Goal: Information Seeking & Learning: Learn about a topic

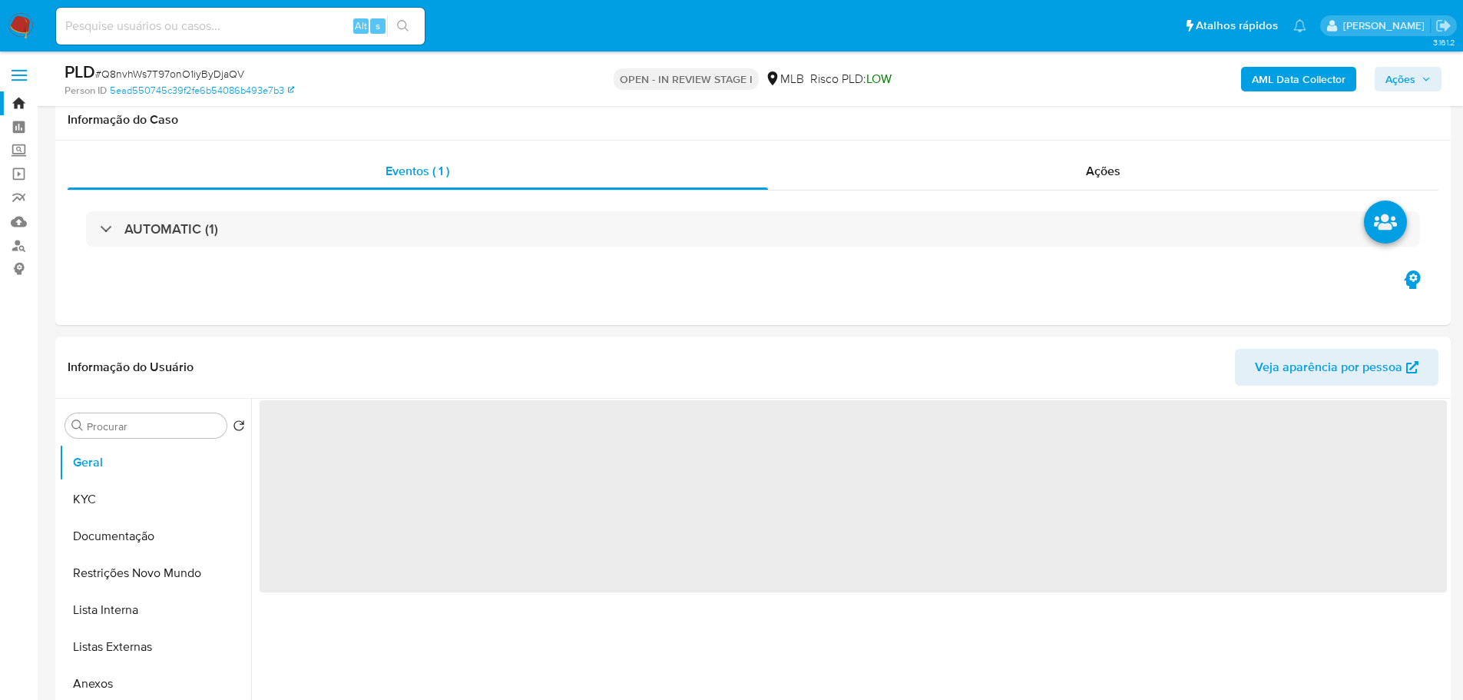
select select "10"
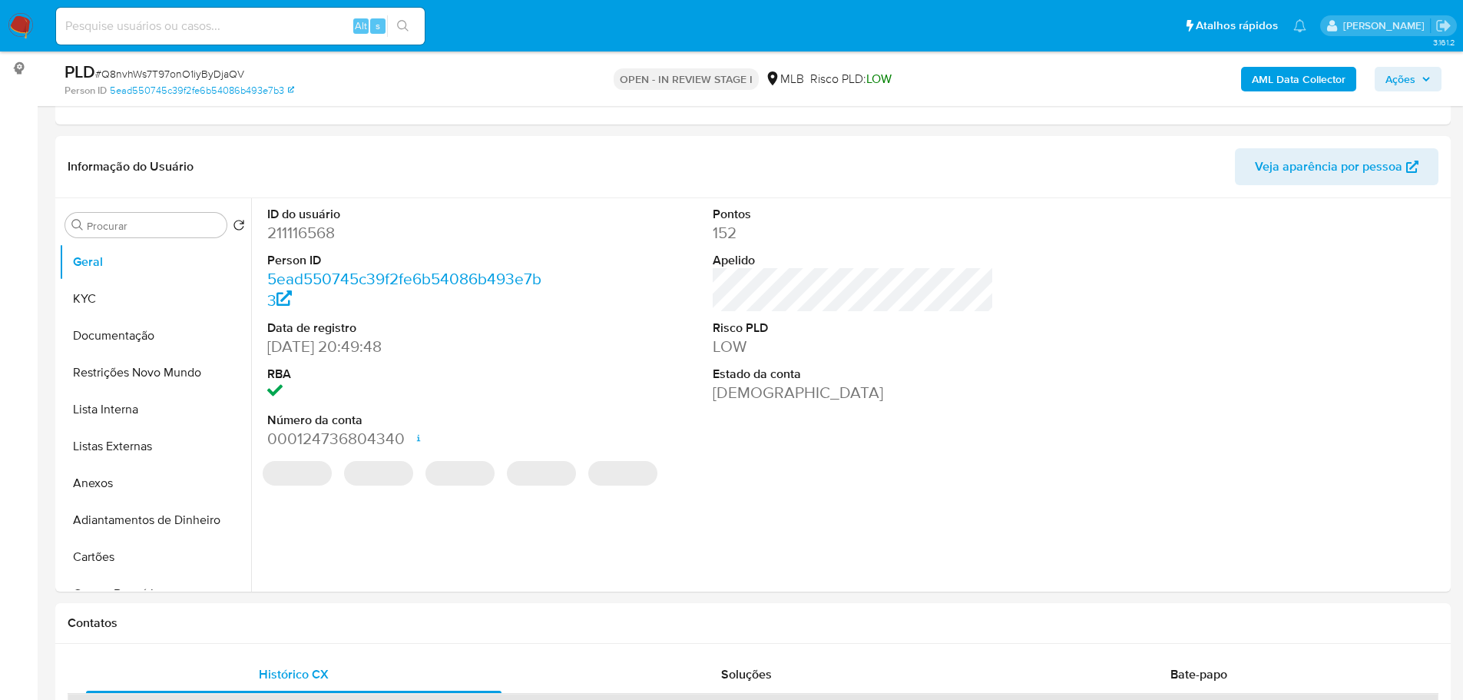
scroll to position [193, 0]
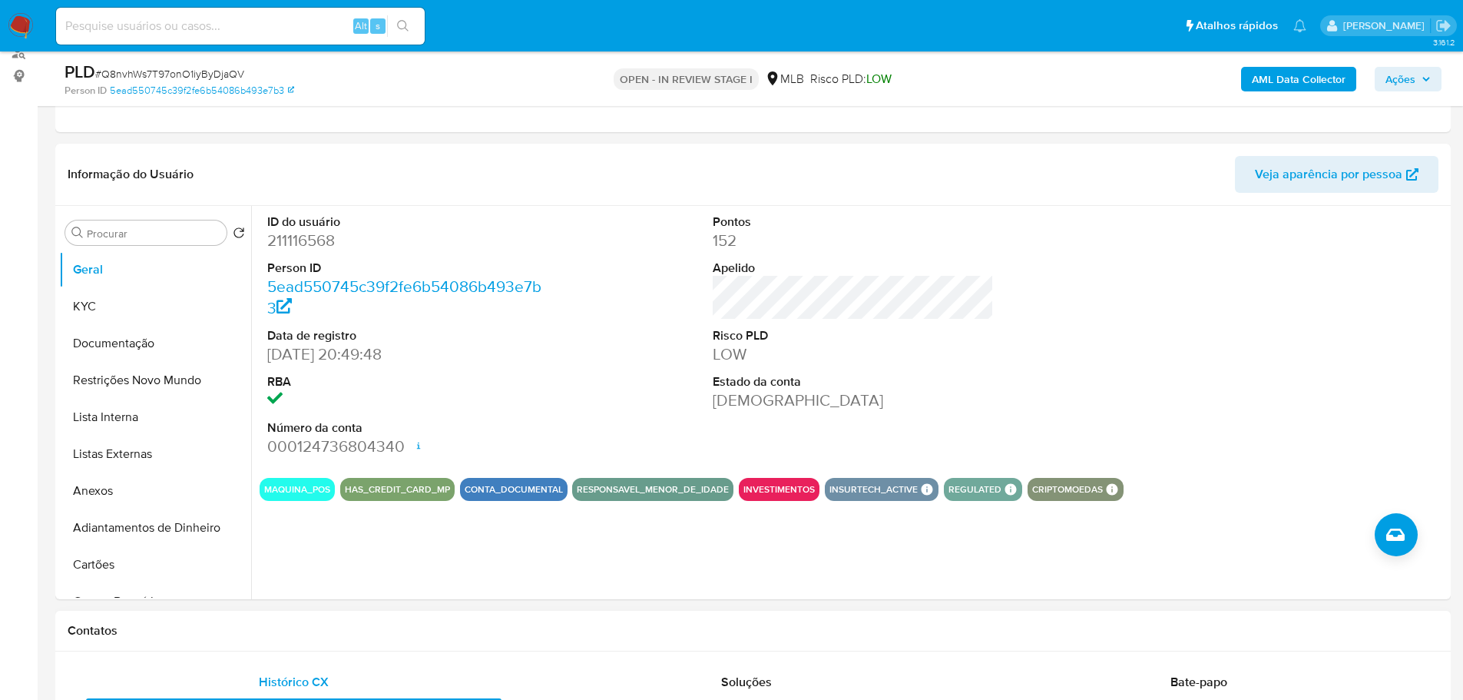
click at [267, 634] on h1 "Contatos" at bounding box center [753, 630] width 1371 height 15
click at [137, 289] on button "KYC" at bounding box center [149, 306] width 180 height 37
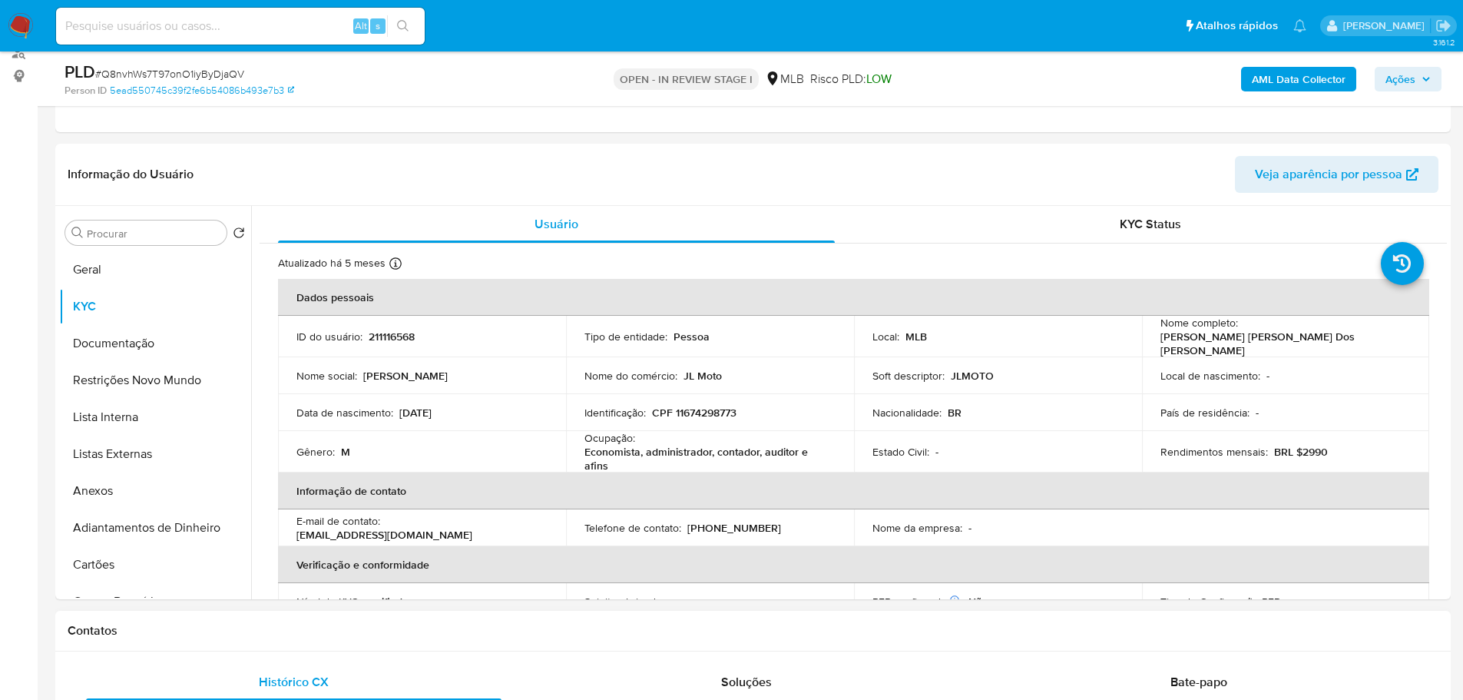
drag, startPoint x: 1041, startPoint y: 651, endPoint x: 1057, endPoint y: 651, distance: 15.4
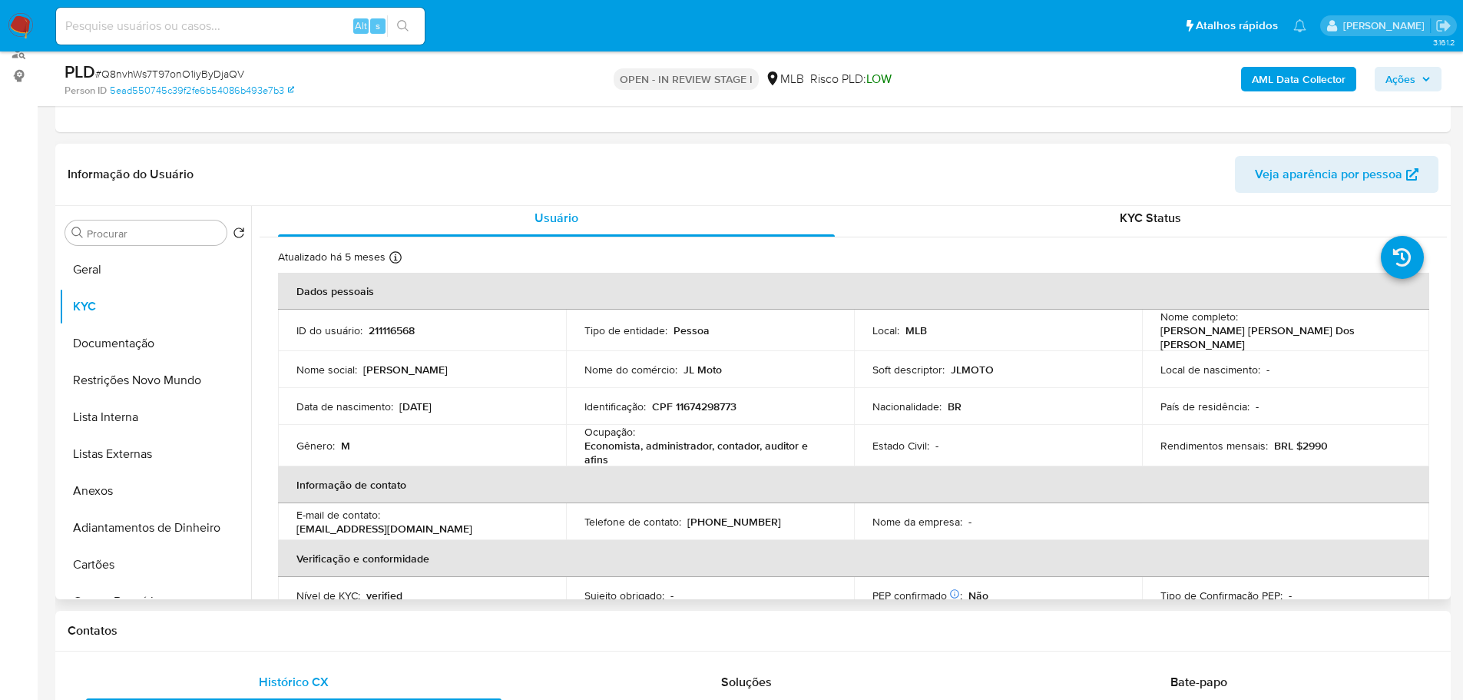
scroll to position [15, 0]
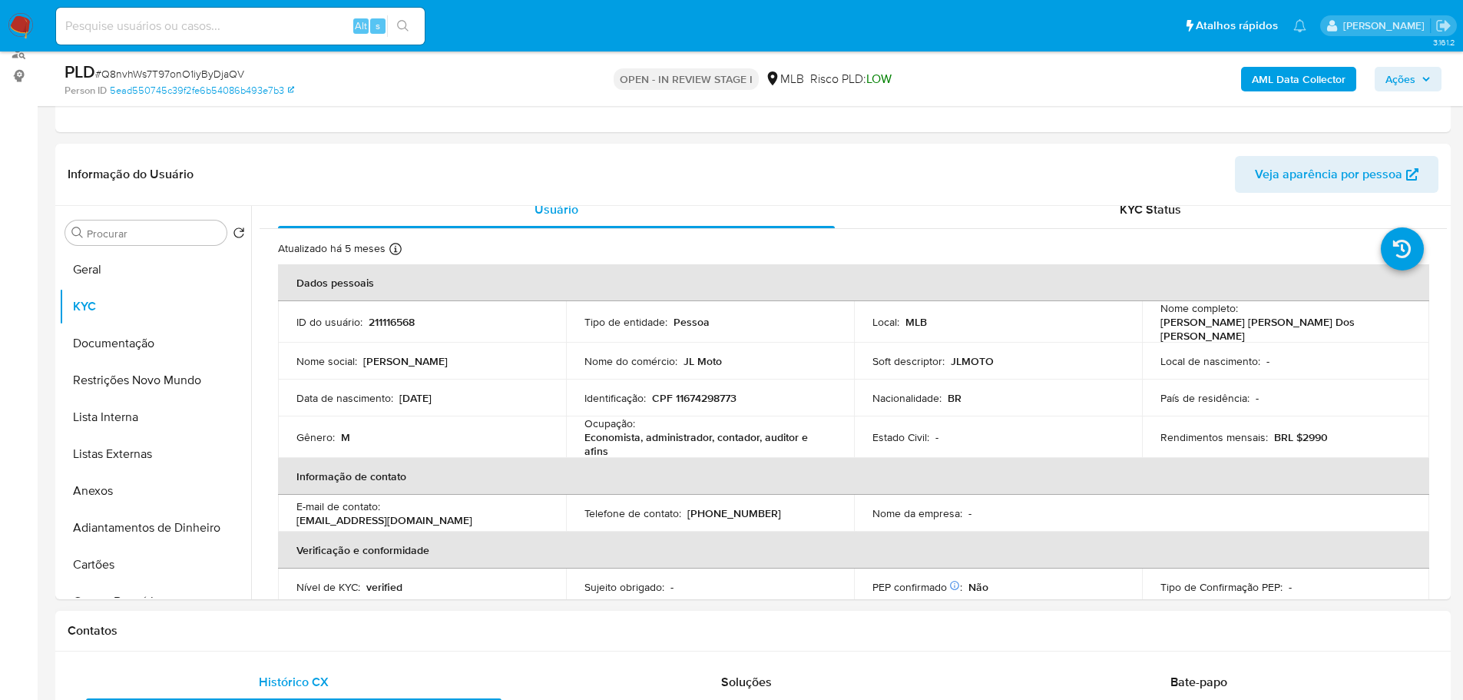
click at [333, 630] on h1 "Contatos" at bounding box center [753, 630] width 1371 height 15
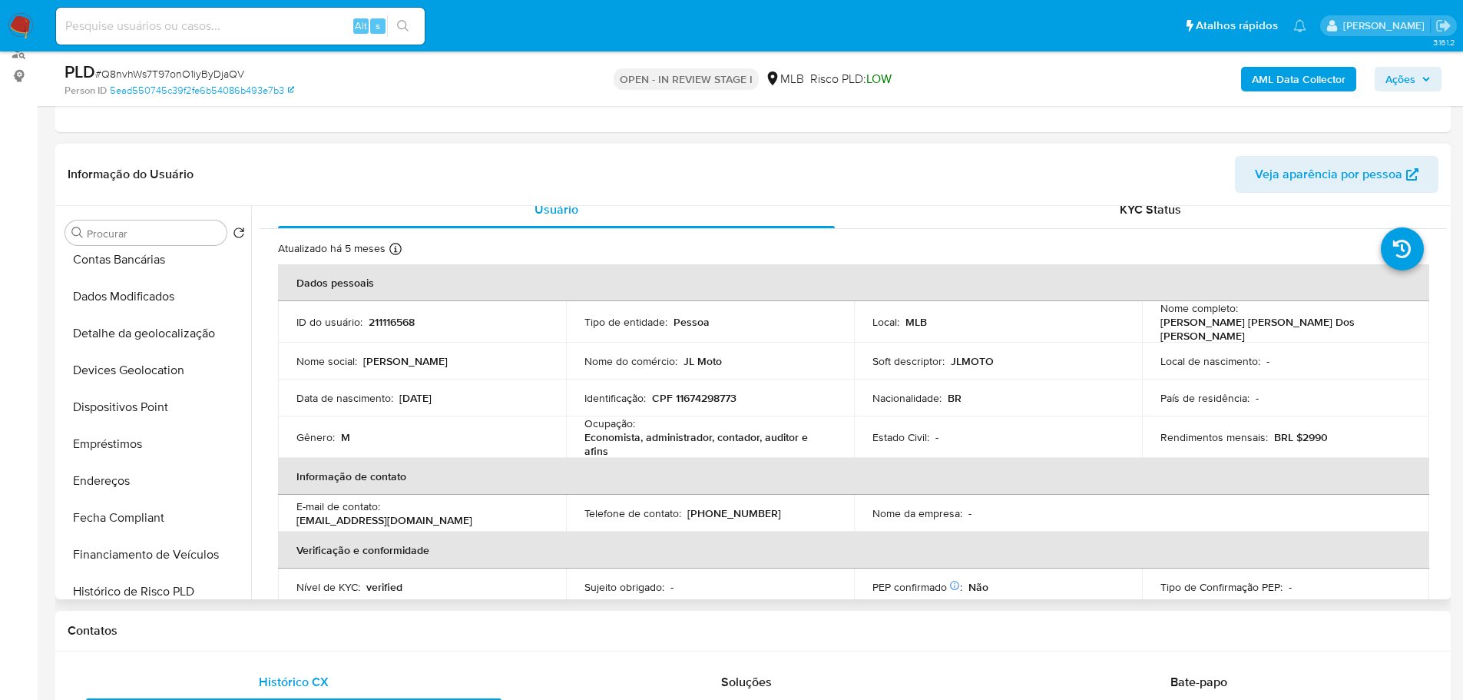
scroll to position [384, 0]
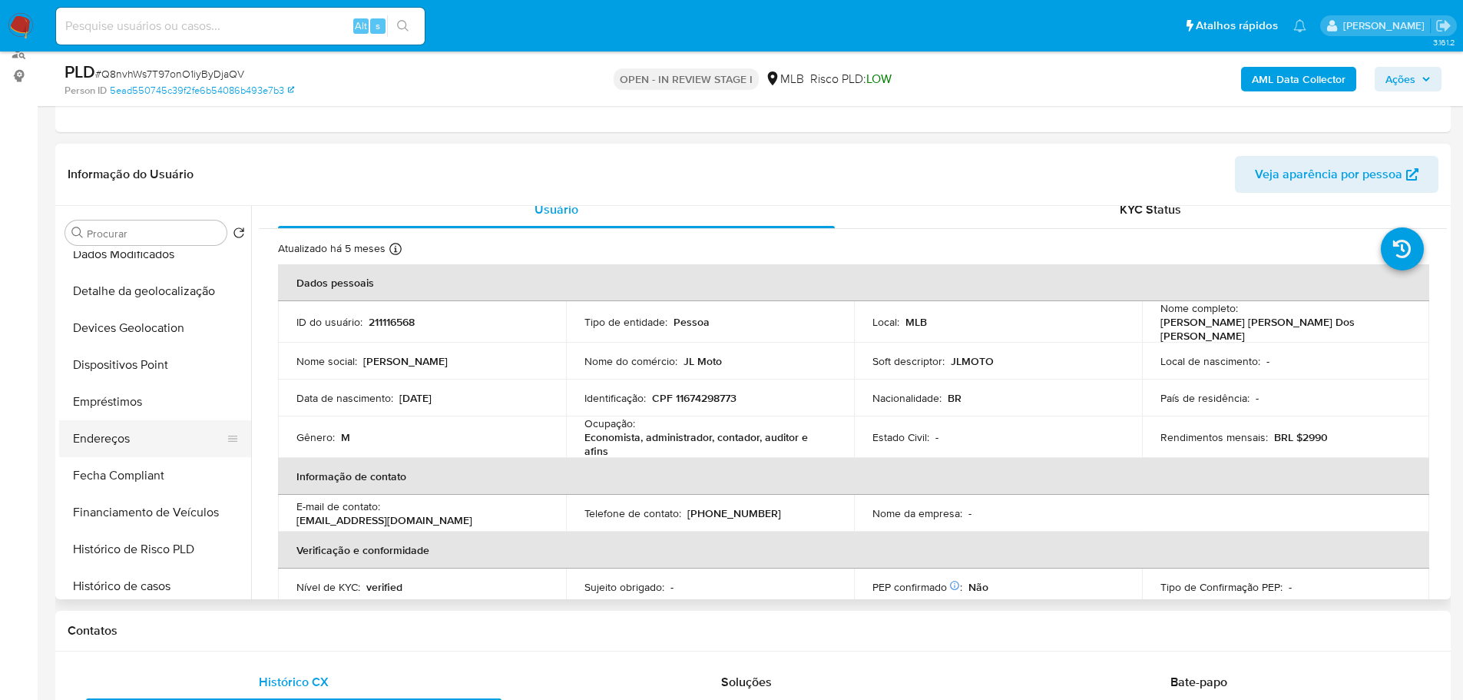
click at [118, 448] on button "Endereços" at bounding box center [149, 438] width 180 height 37
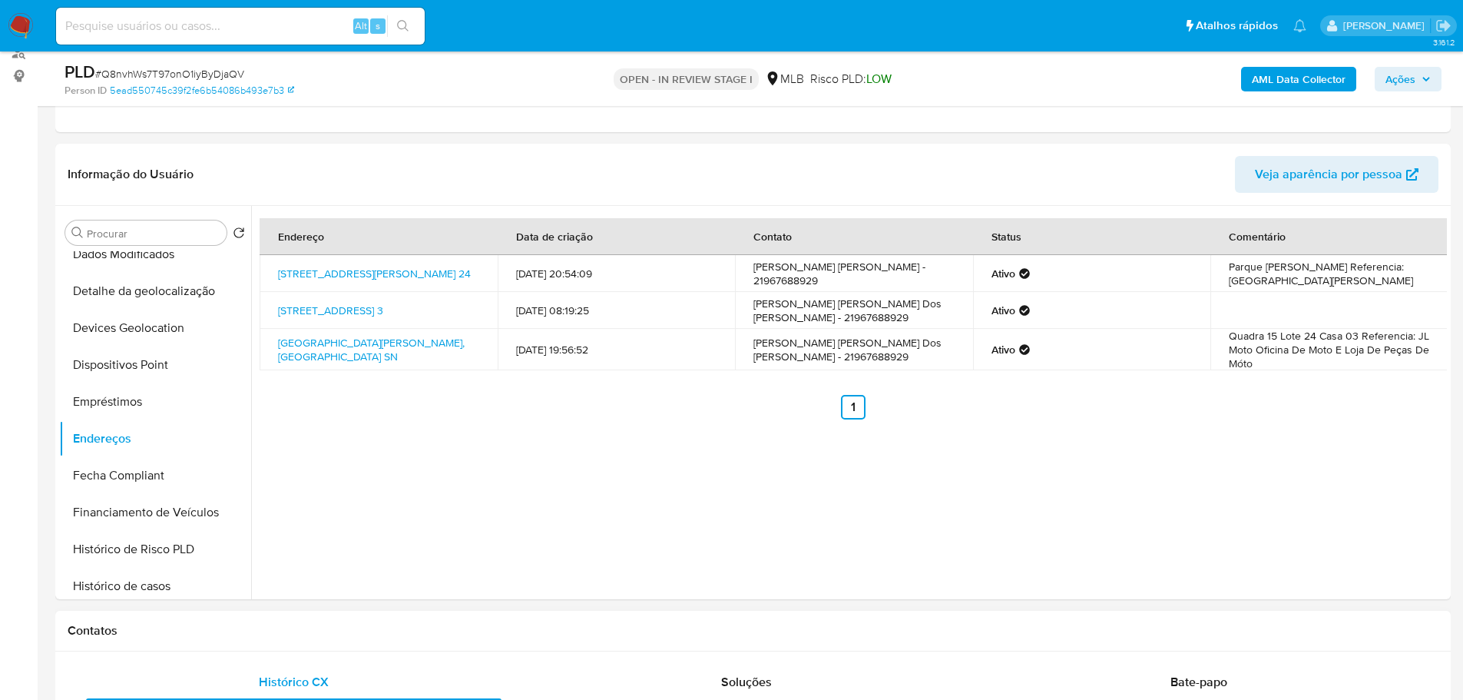
drag, startPoint x: 461, startPoint y: 654, endPoint x: 400, endPoint y: 610, distance: 75.3
click at [137, 308] on button "Detalhe da geolocalização" at bounding box center [149, 291] width 180 height 37
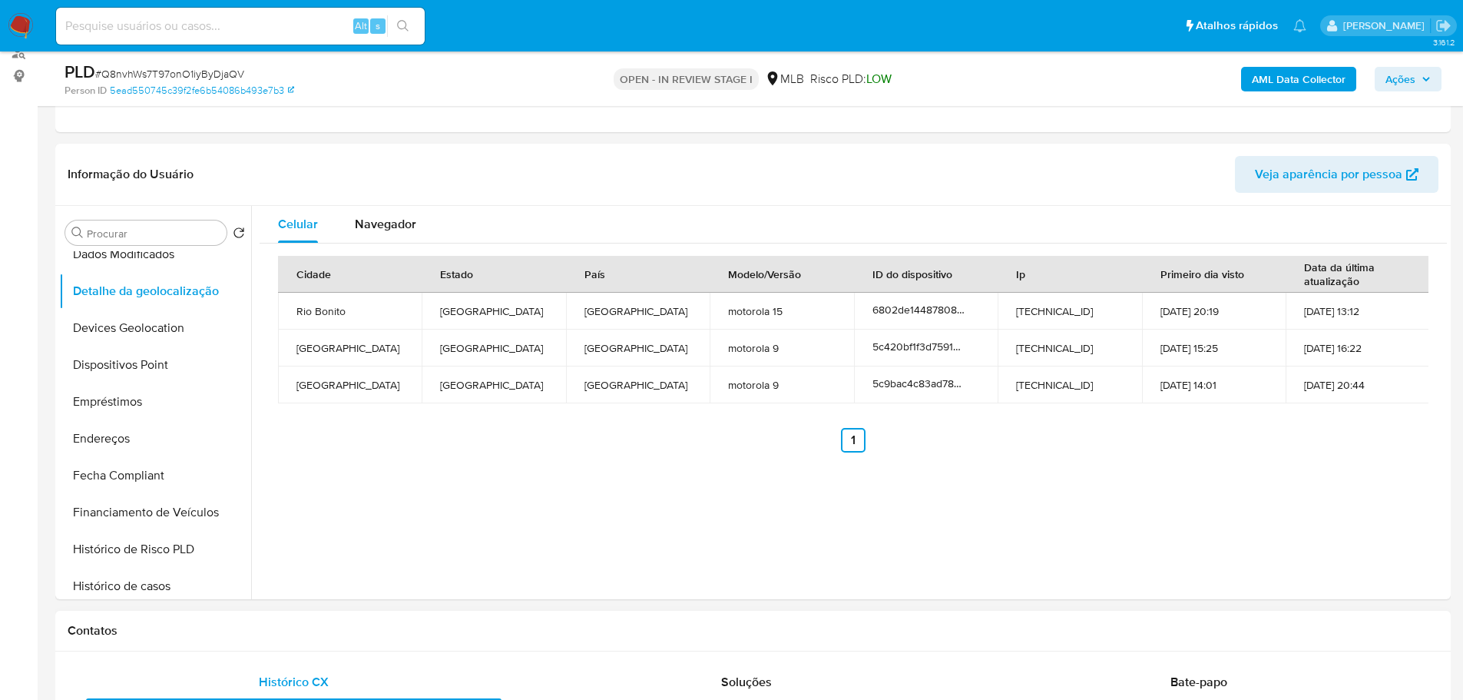
click at [258, 623] on h1 "Contatos" at bounding box center [753, 630] width 1371 height 15
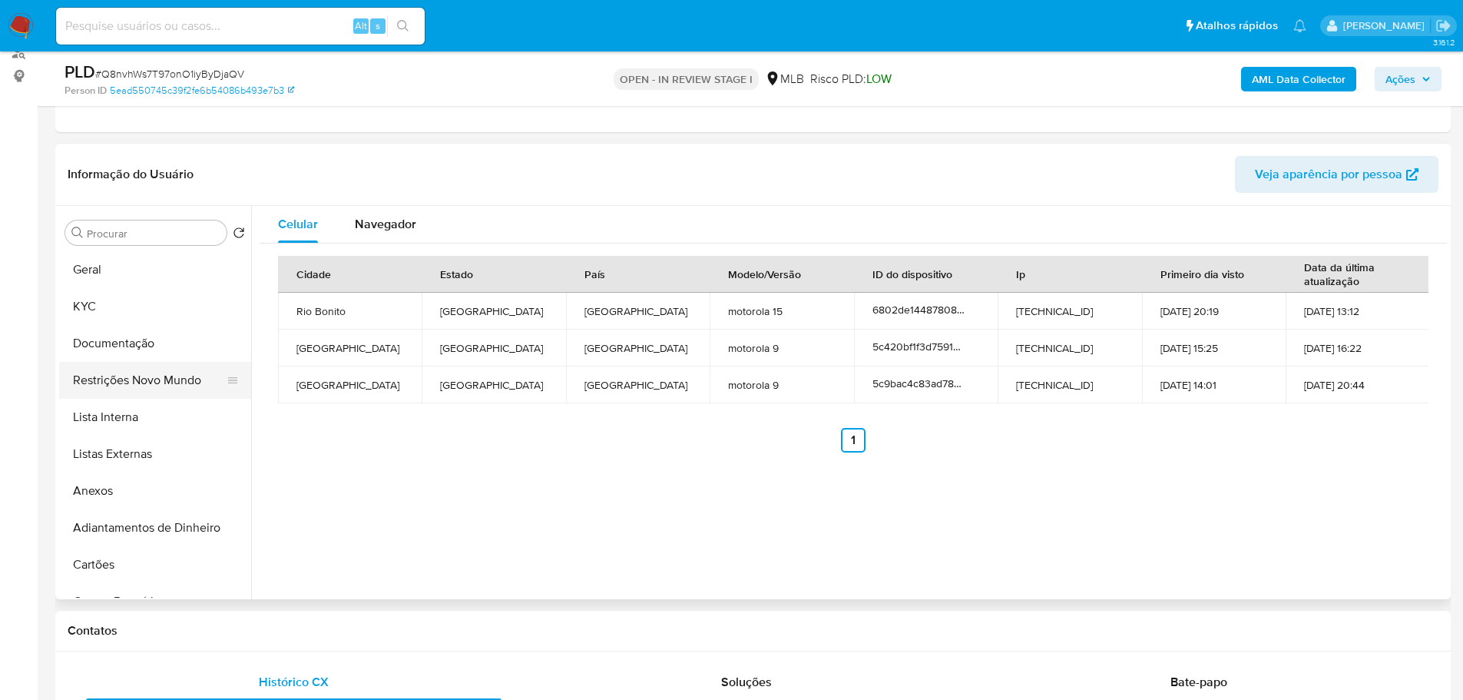
click at [145, 389] on button "Restrições Novo Mundo" at bounding box center [149, 380] width 180 height 37
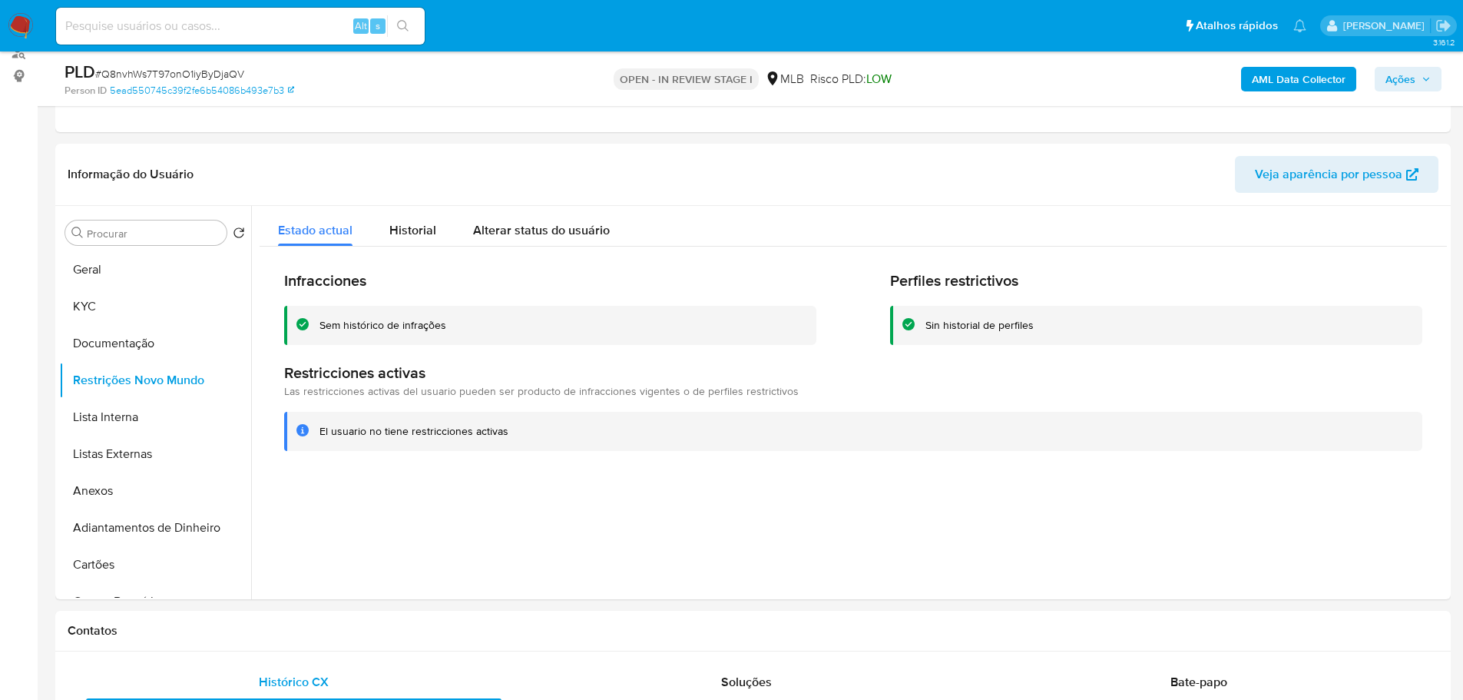
drag, startPoint x: 430, startPoint y: 624, endPoint x: 398, endPoint y: 606, distance: 36.8
click at [430, 624] on h1 "Contatos" at bounding box center [753, 630] width 1371 height 15
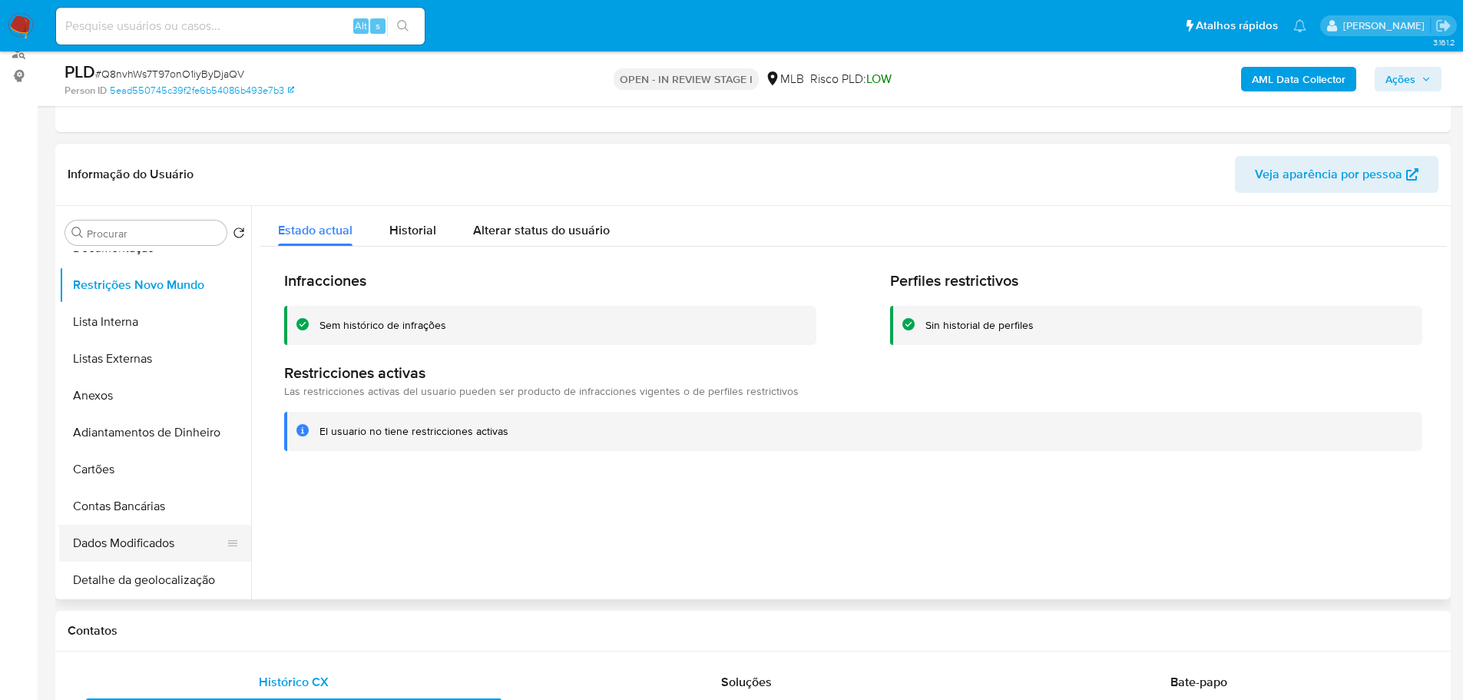
scroll to position [230, 0]
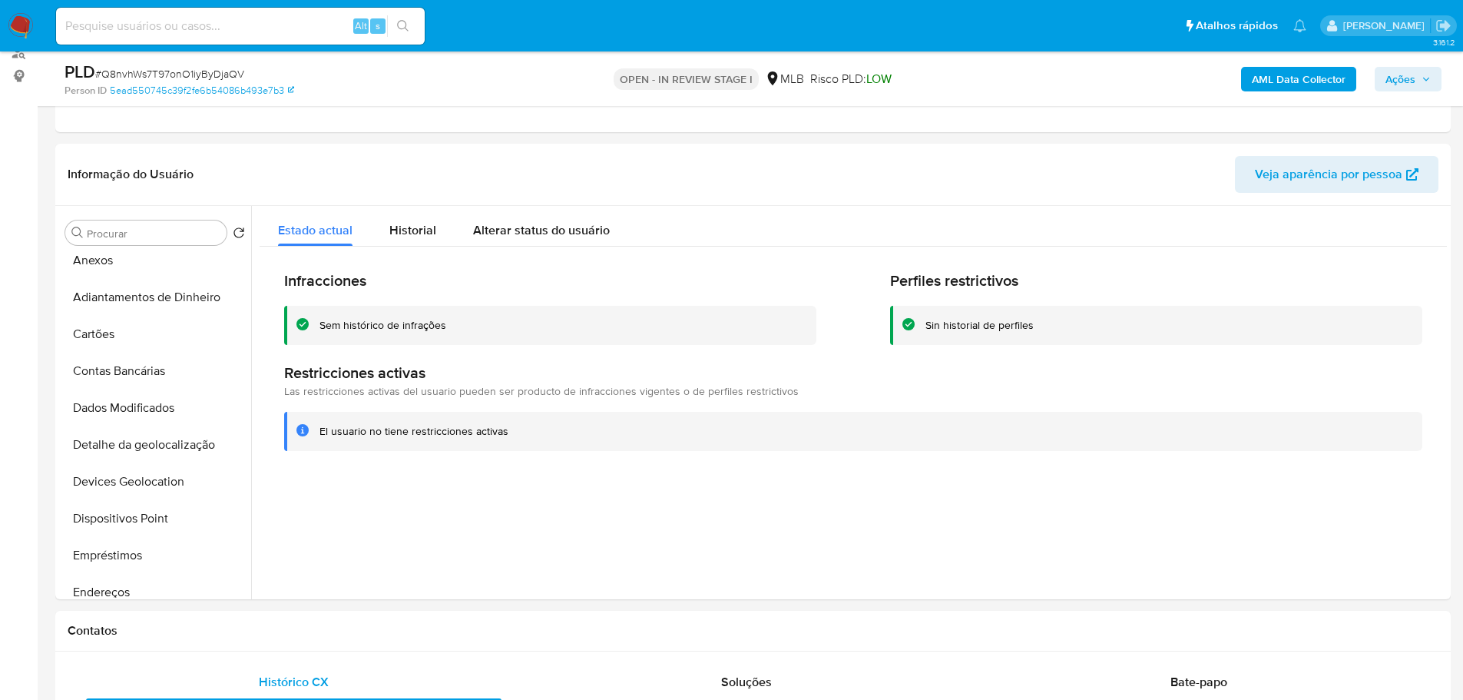
drag, startPoint x: 152, startPoint y: 521, endPoint x: 26, endPoint y: 521, distance: 125.9
click at [152, 521] on button "Dispositivos Point" at bounding box center [155, 518] width 192 height 37
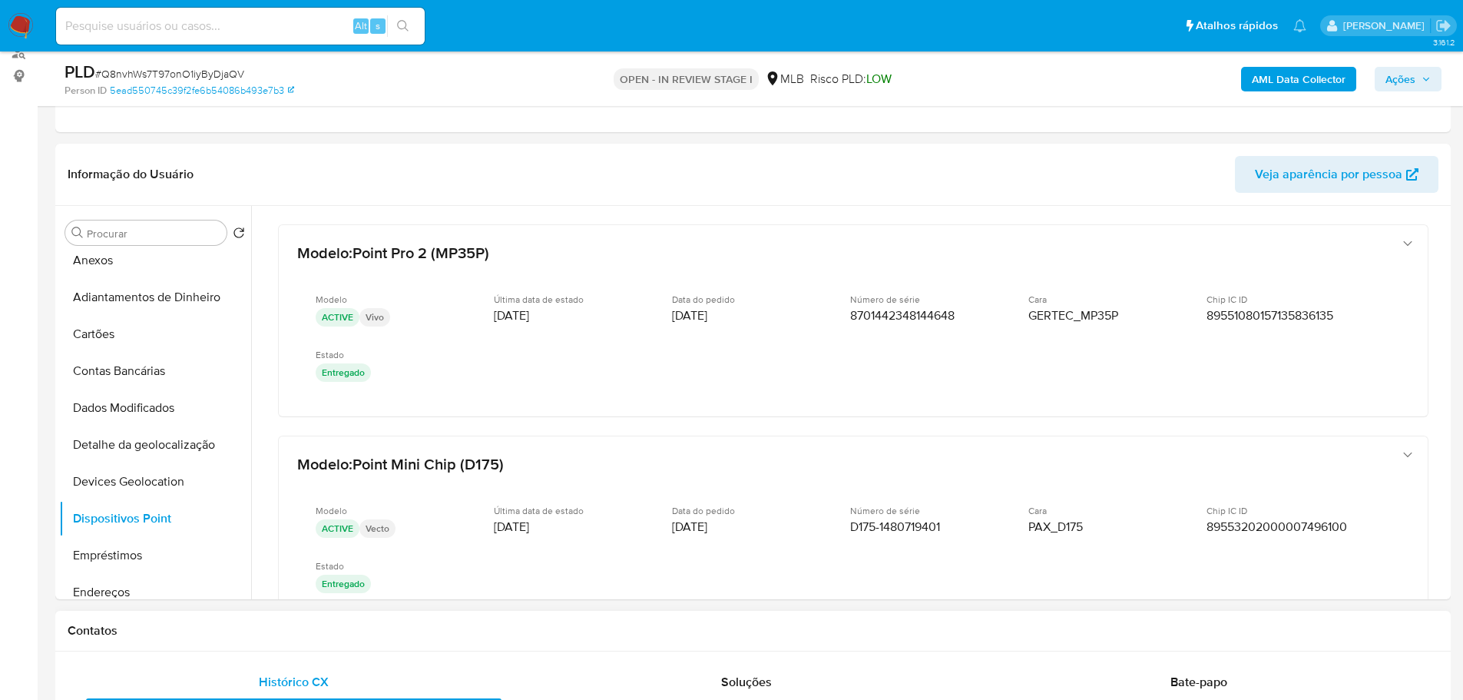
click at [739, 632] on h1 "Contatos" at bounding box center [753, 630] width 1371 height 15
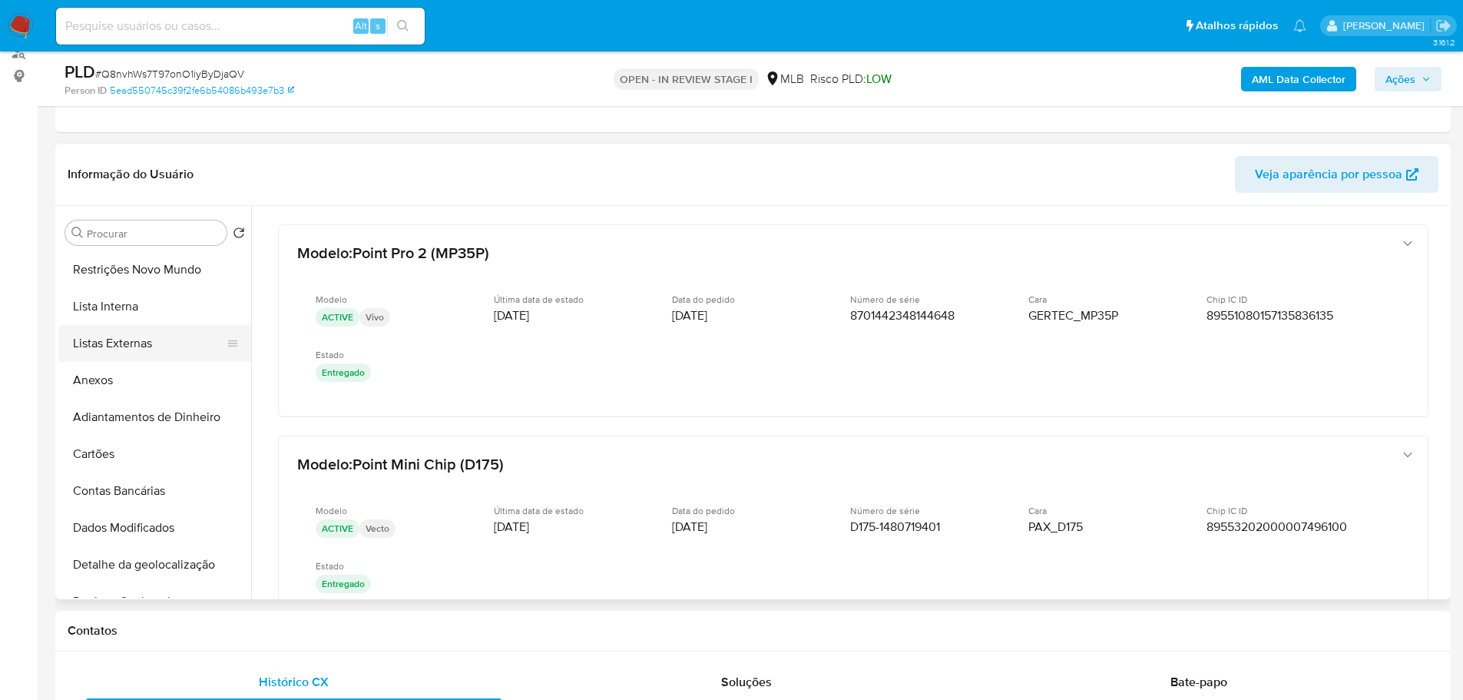
scroll to position [0, 0]
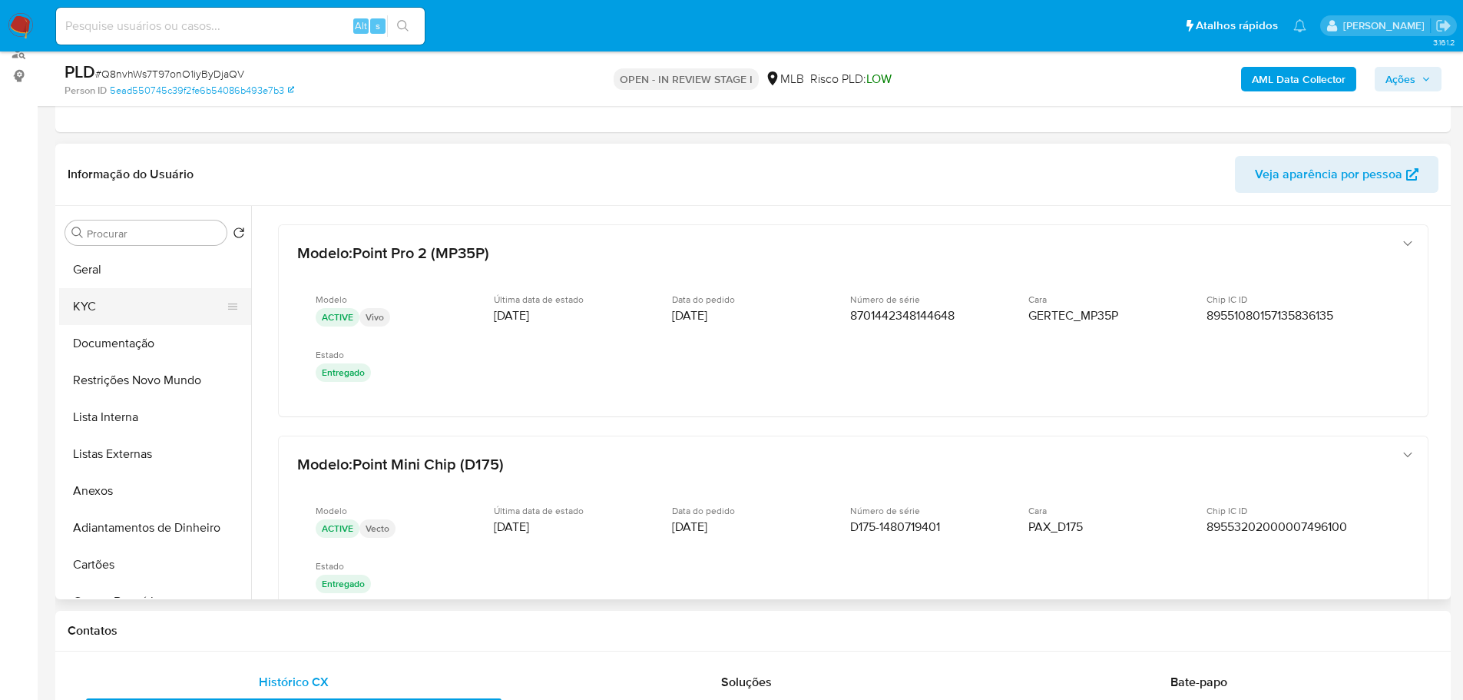
click at [104, 323] on button "KYC" at bounding box center [149, 306] width 180 height 37
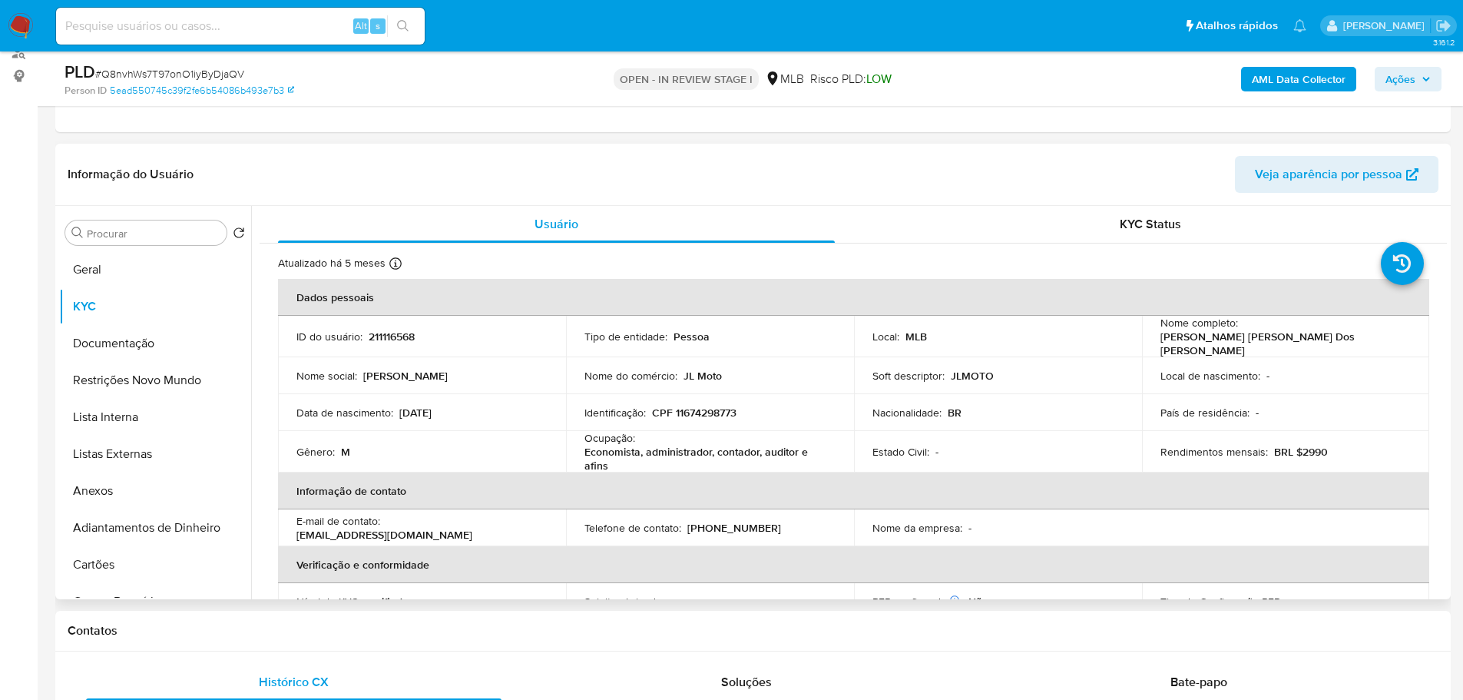
click at [705, 409] on p "CPF 11674298773" at bounding box center [694, 412] width 84 height 14
copy p "11674298773"
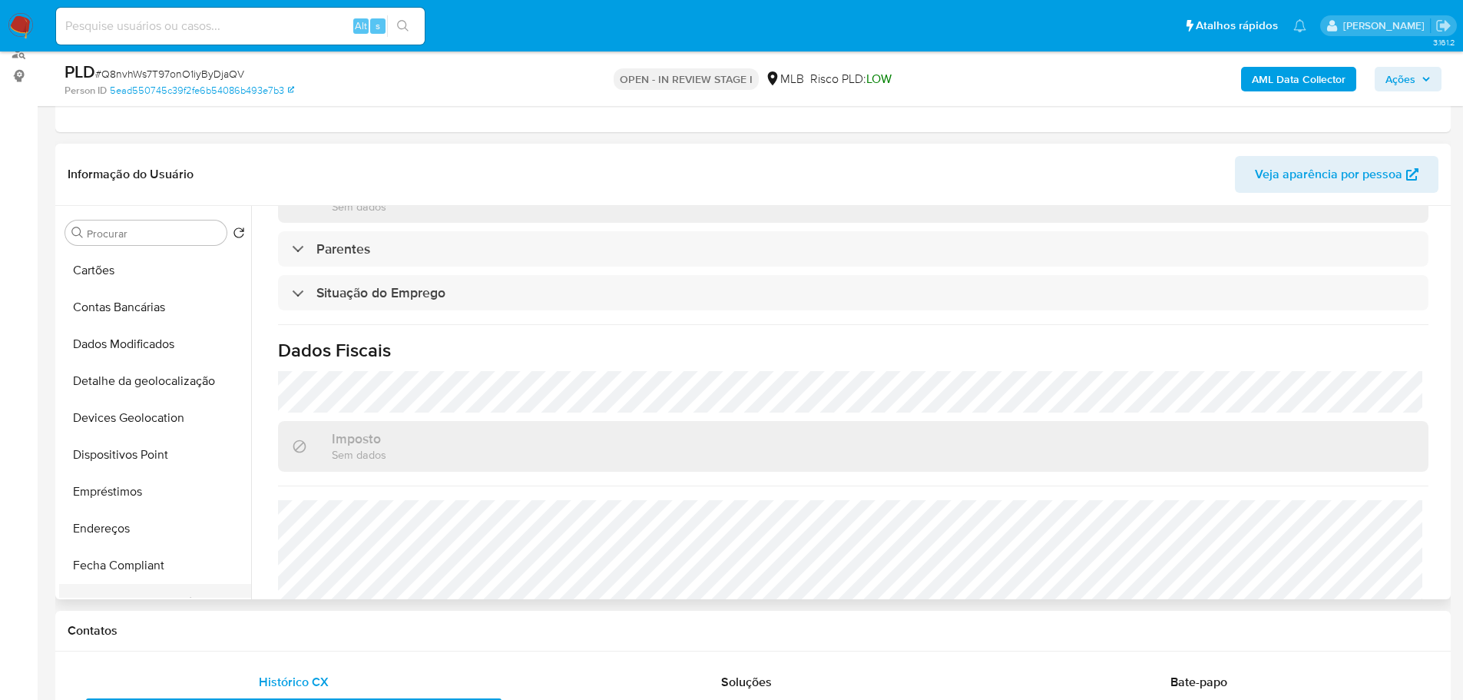
scroll to position [461, 0]
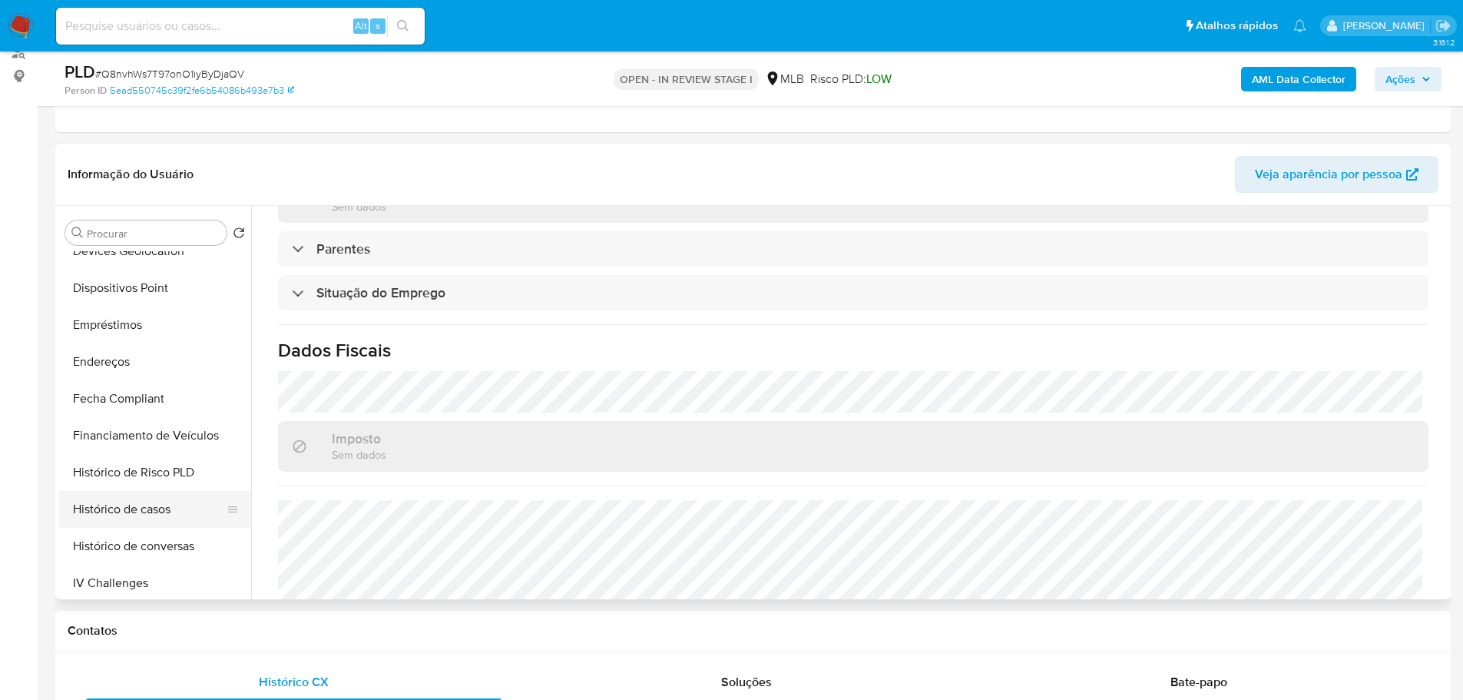
click at [131, 506] on button "Histórico de casos" at bounding box center [149, 509] width 180 height 37
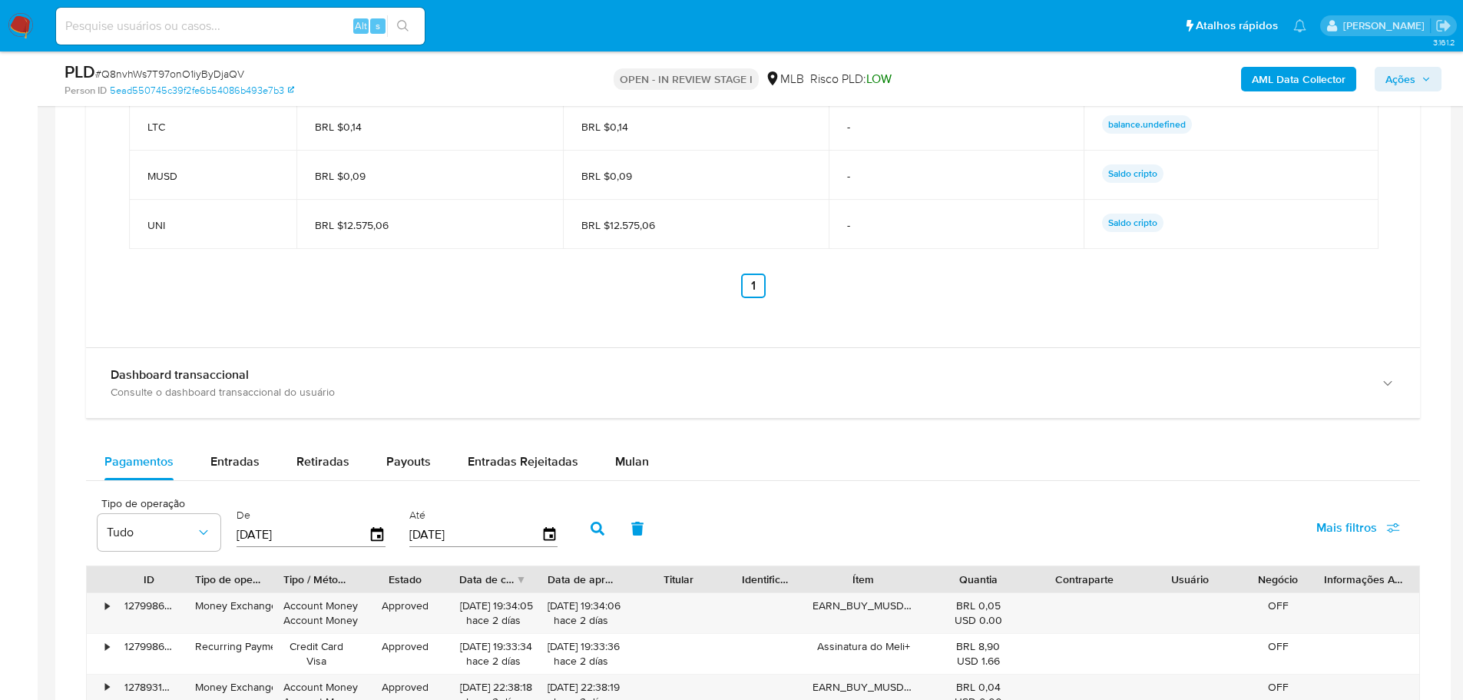
scroll to position [1652, 0]
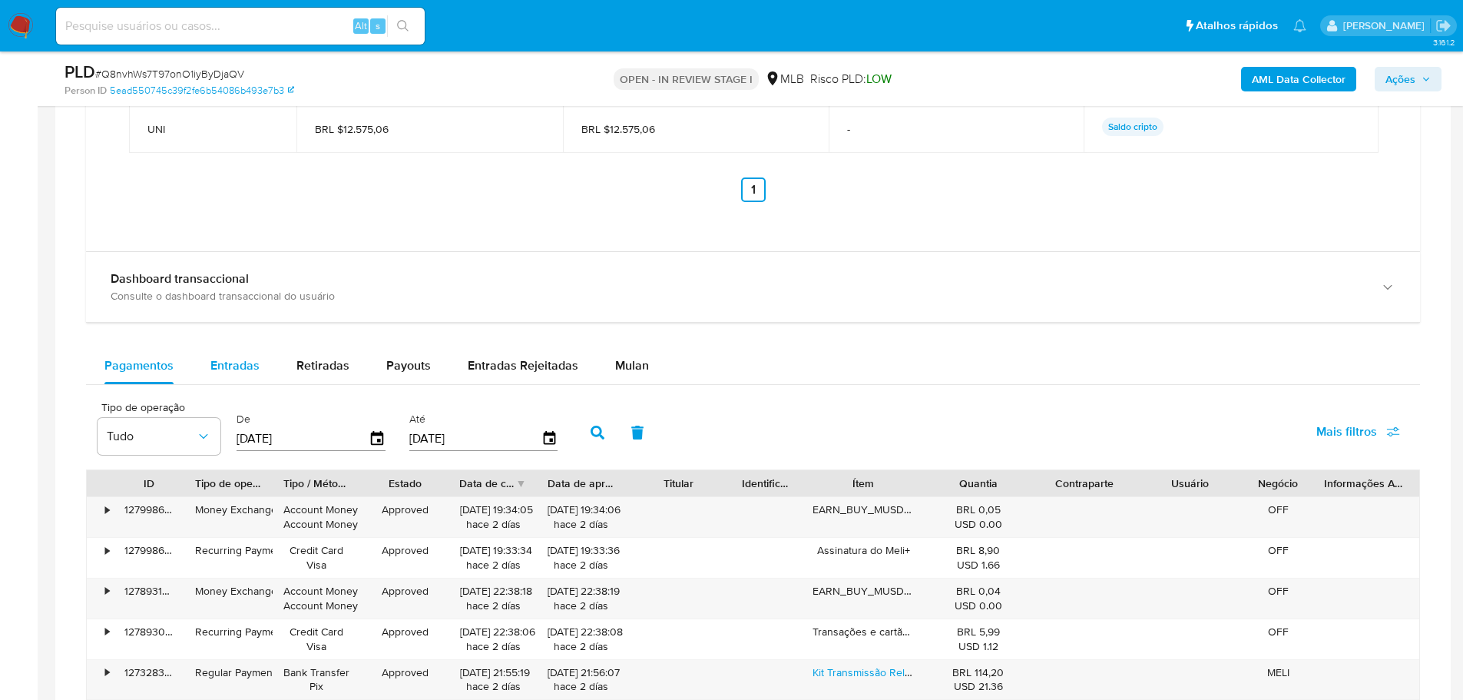
click at [212, 370] on span "Entradas" at bounding box center [234, 365] width 49 height 18
select select "10"
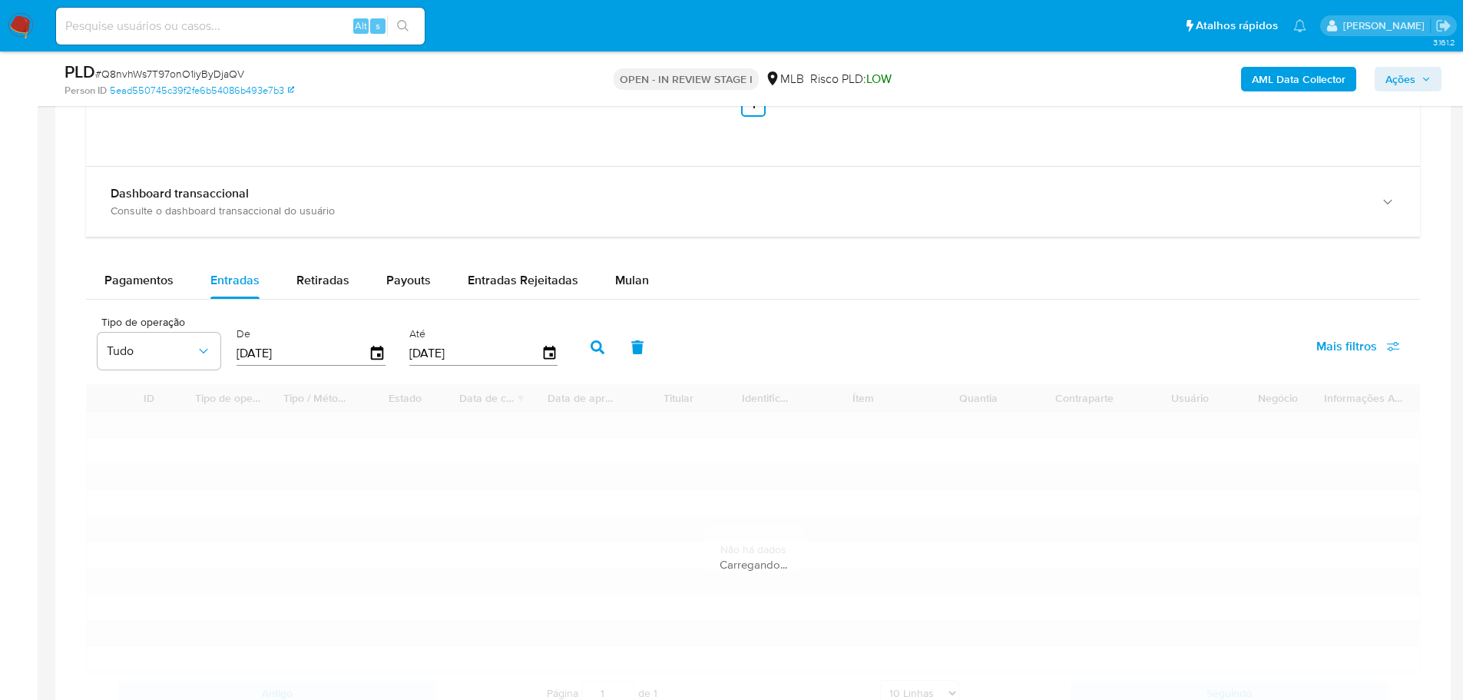
scroll to position [1805, 0]
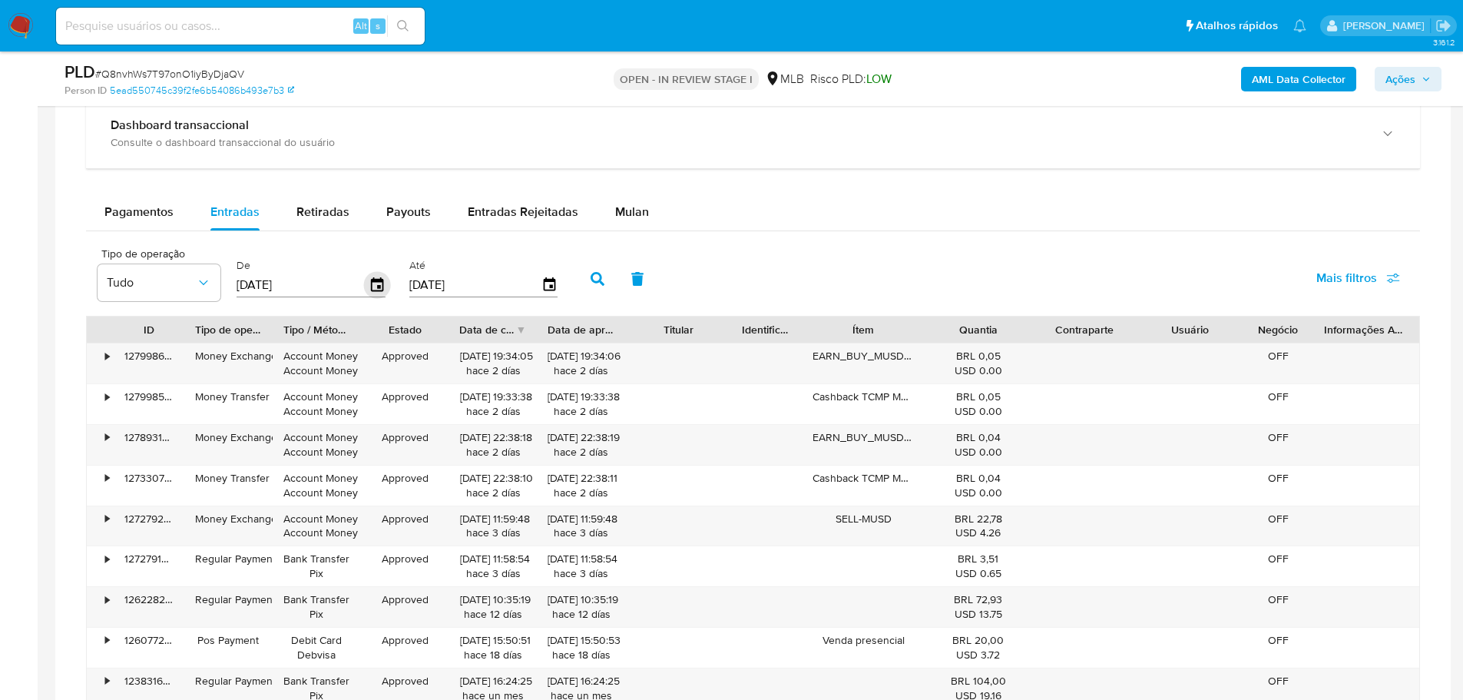
click at [375, 285] on icon "button" at bounding box center [377, 285] width 27 height 27
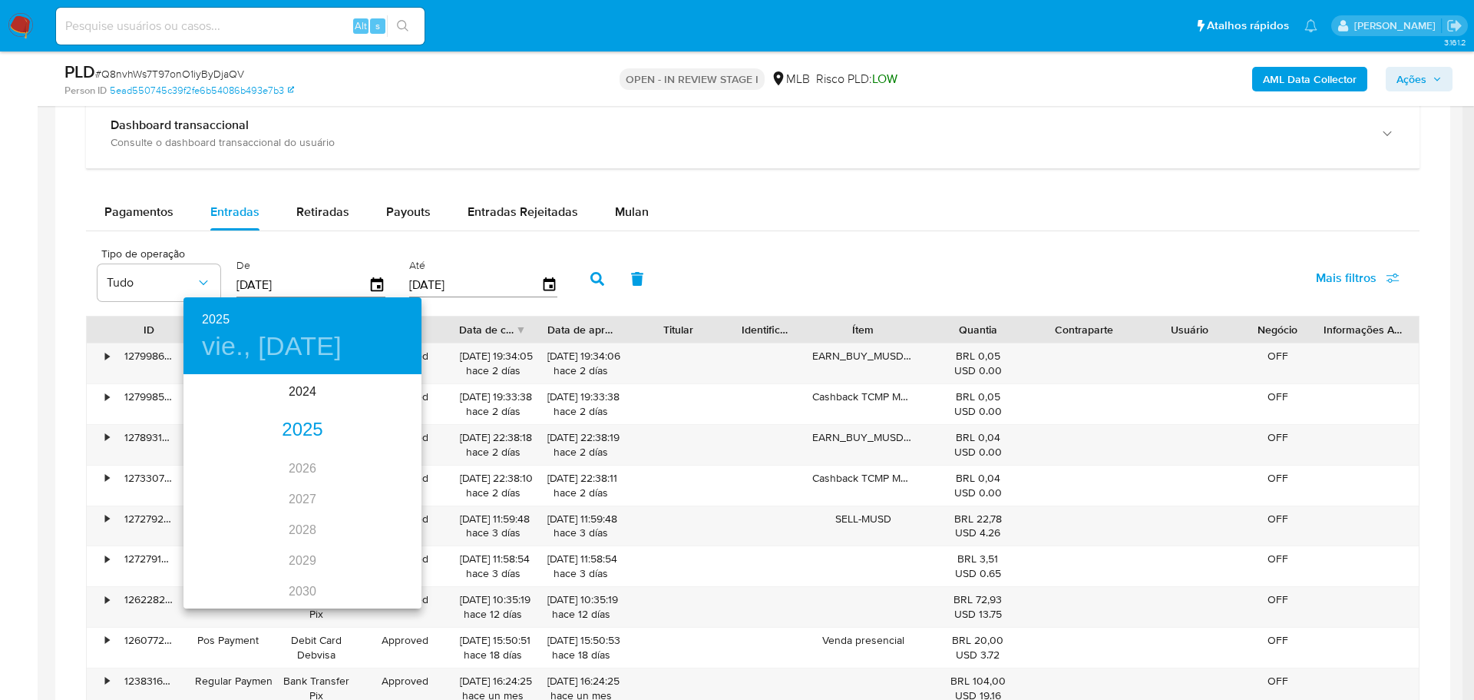
click at [302, 436] on div "2025" at bounding box center [303, 430] width 238 height 31
click at [375, 464] on div "jun." at bounding box center [381, 463] width 79 height 58
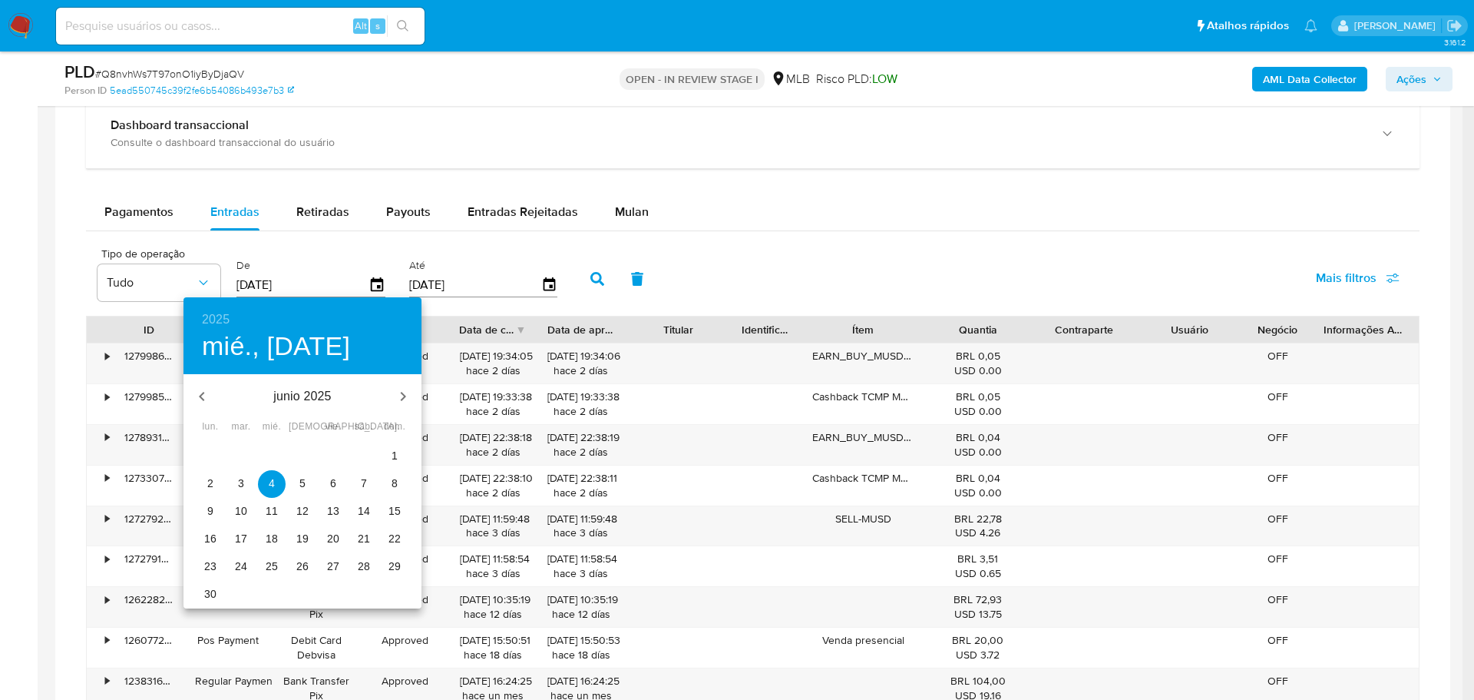
click at [393, 450] on p "1" at bounding box center [395, 455] width 6 height 15
type input "01/06/2025"
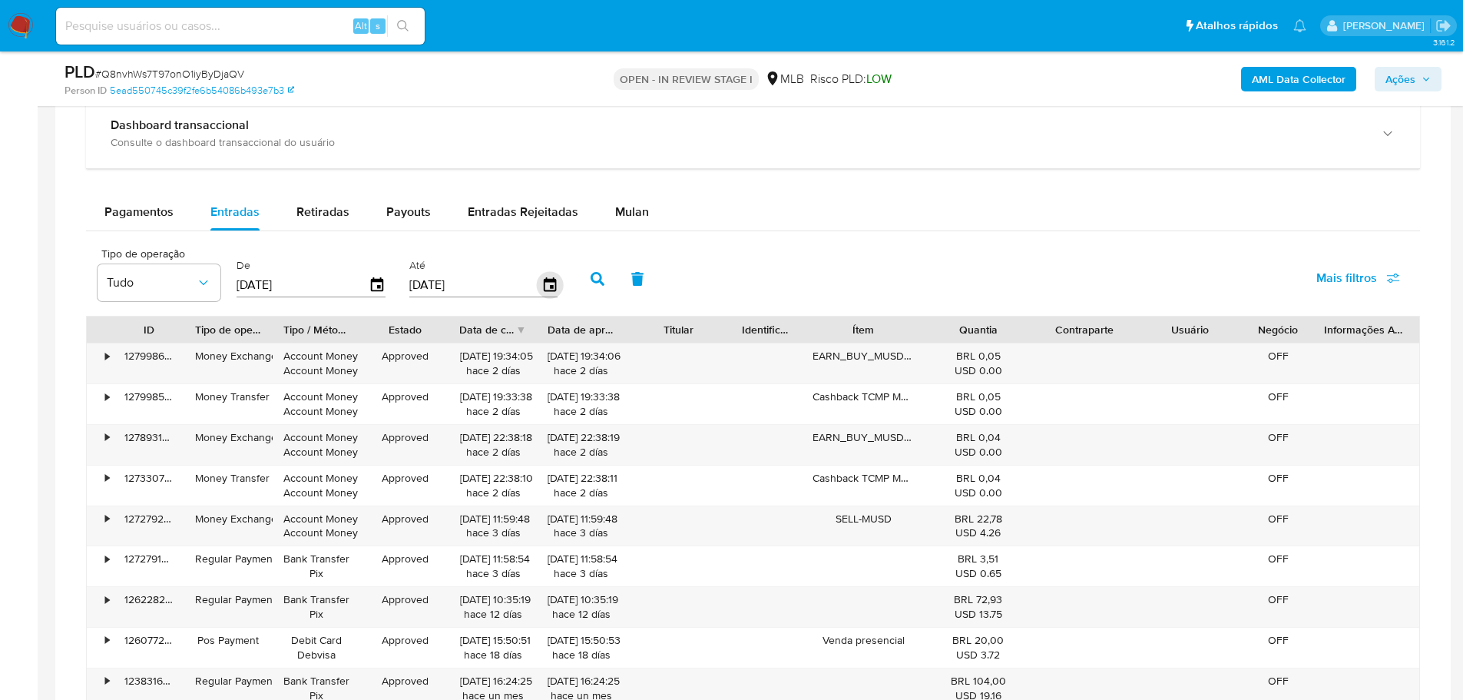
click at [554, 278] on icon "button" at bounding box center [549, 284] width 12 height 14
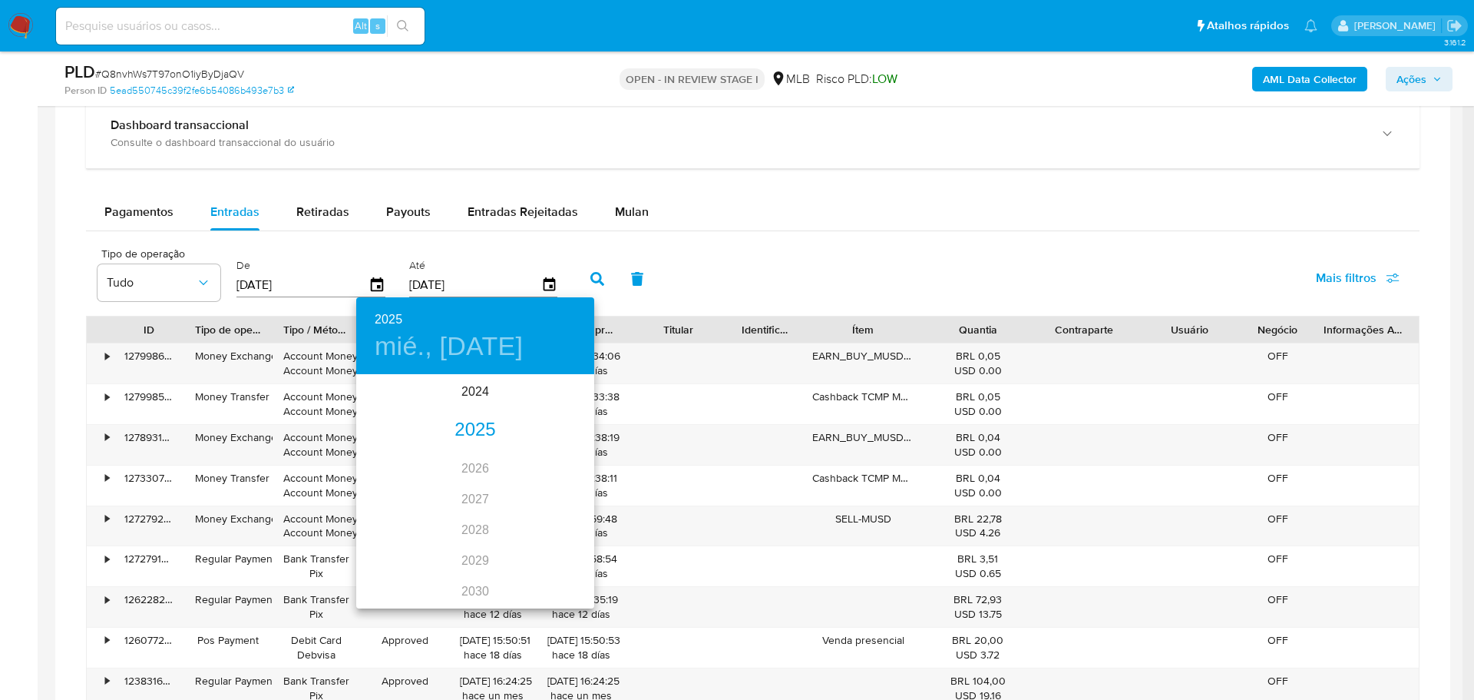
click at [462, 432] on div "2025" at bounding box center [475, 430] width 238 height 31
click at [398, 520] on div "jul." at bounding box center [395, 520] width 79 height 58
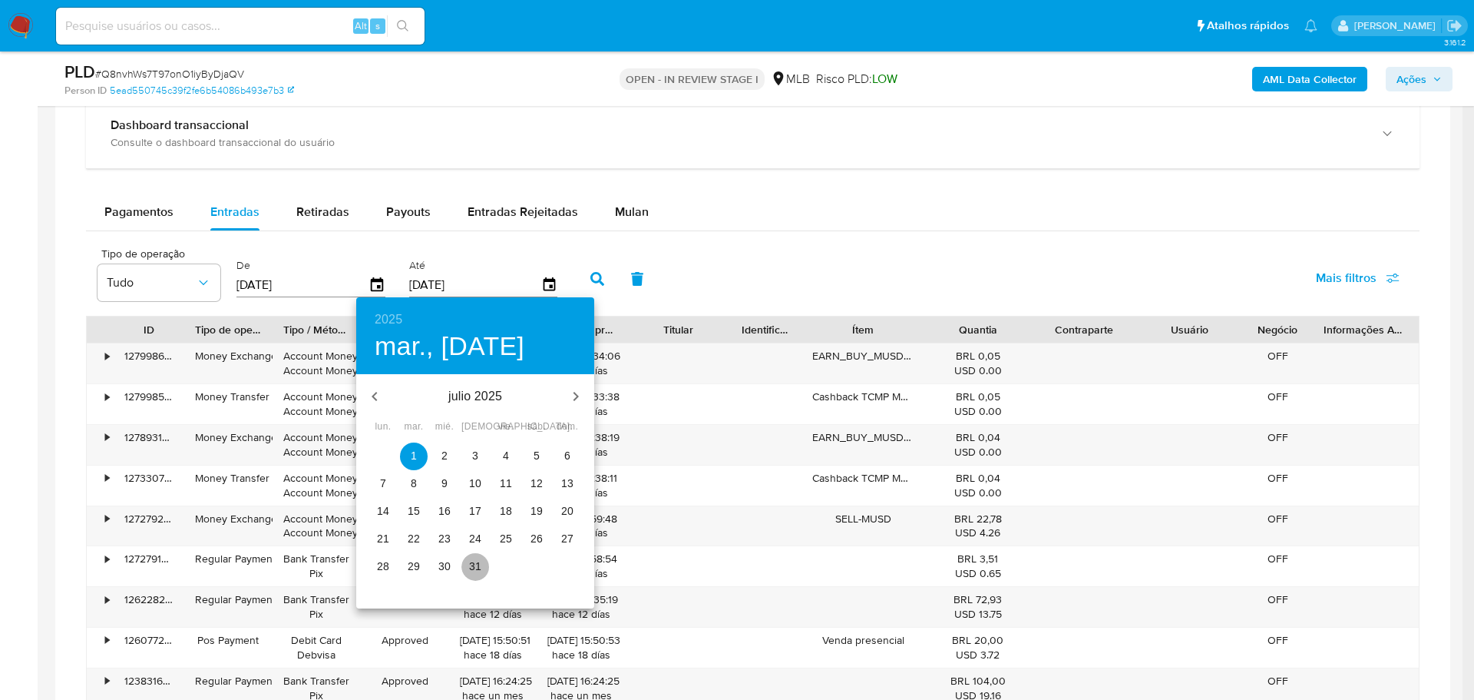
click at [478, 558] on p "31" at bounding box center [475, 565] width 12 height 15
type input "31/07/2025"
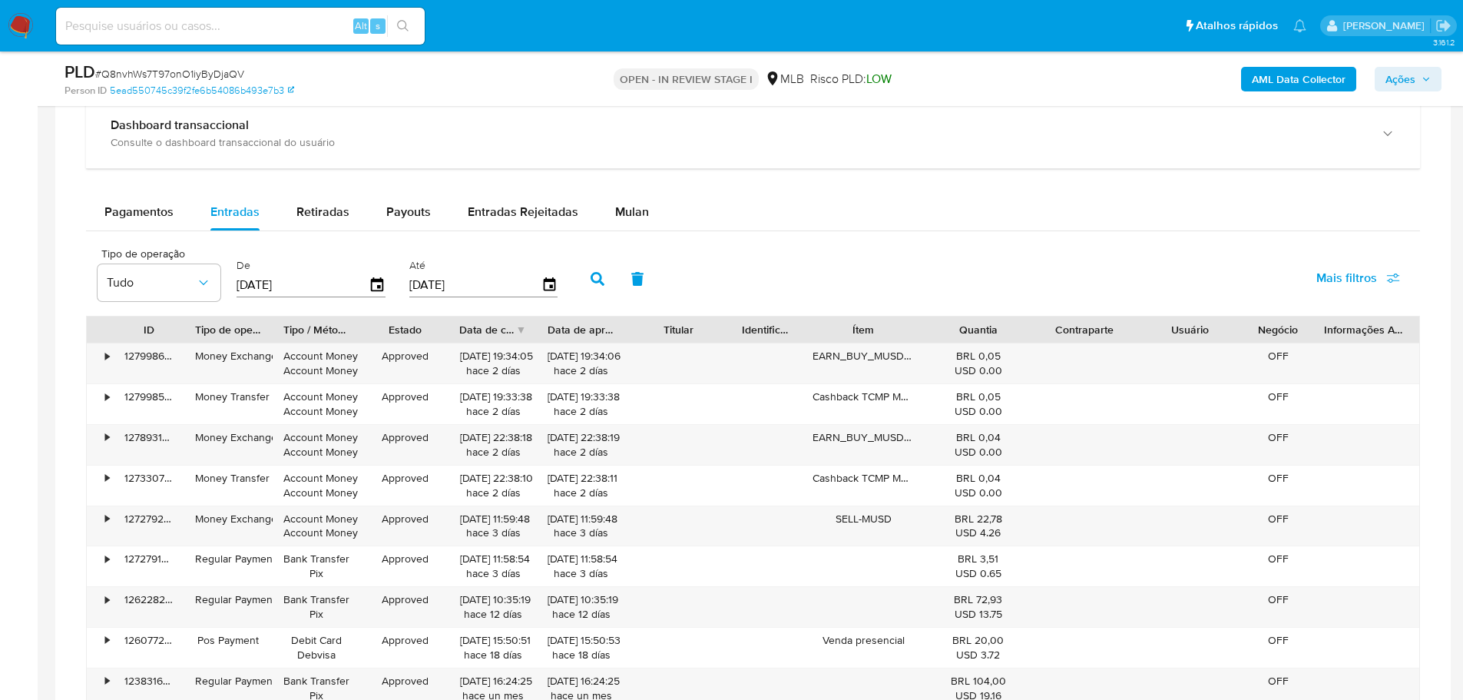
click at [591, 275] on icon "button" at bounding box center [598, 279] width 14 height 14
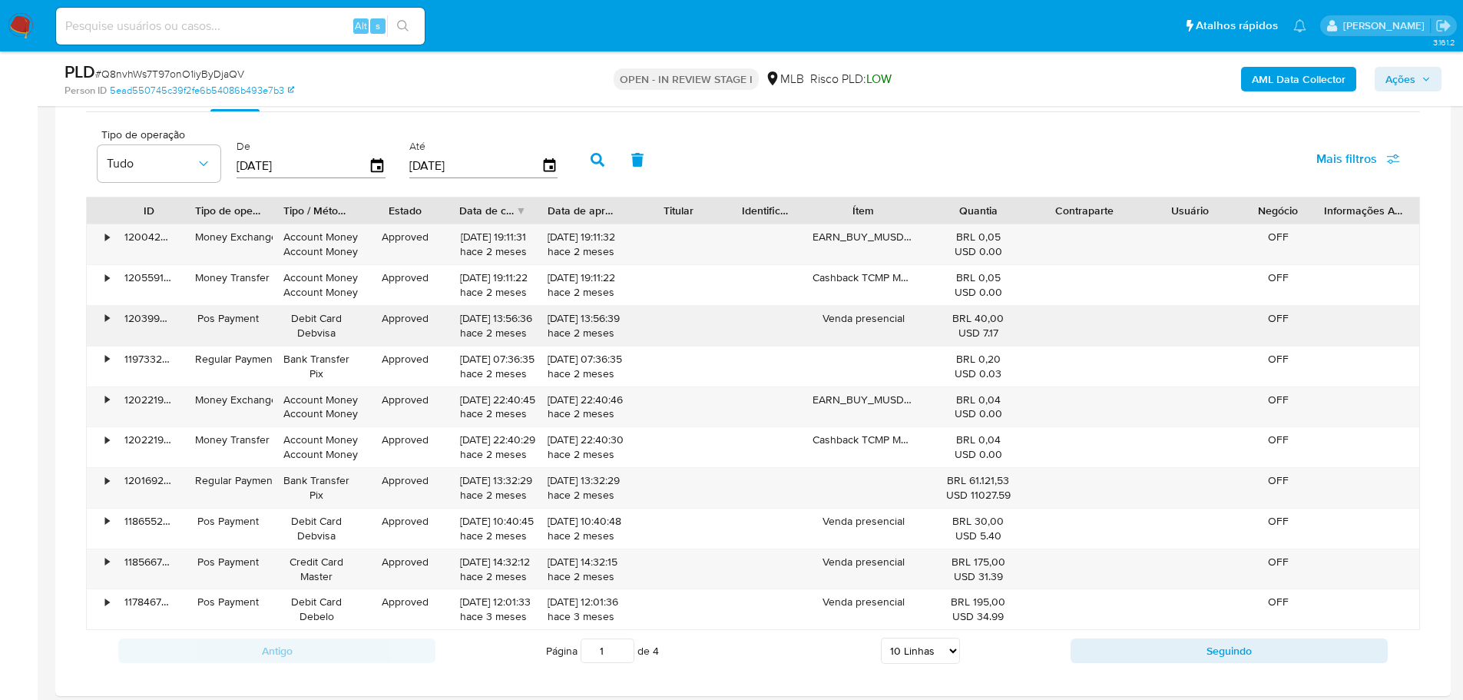
scroll to position [1959, 0]
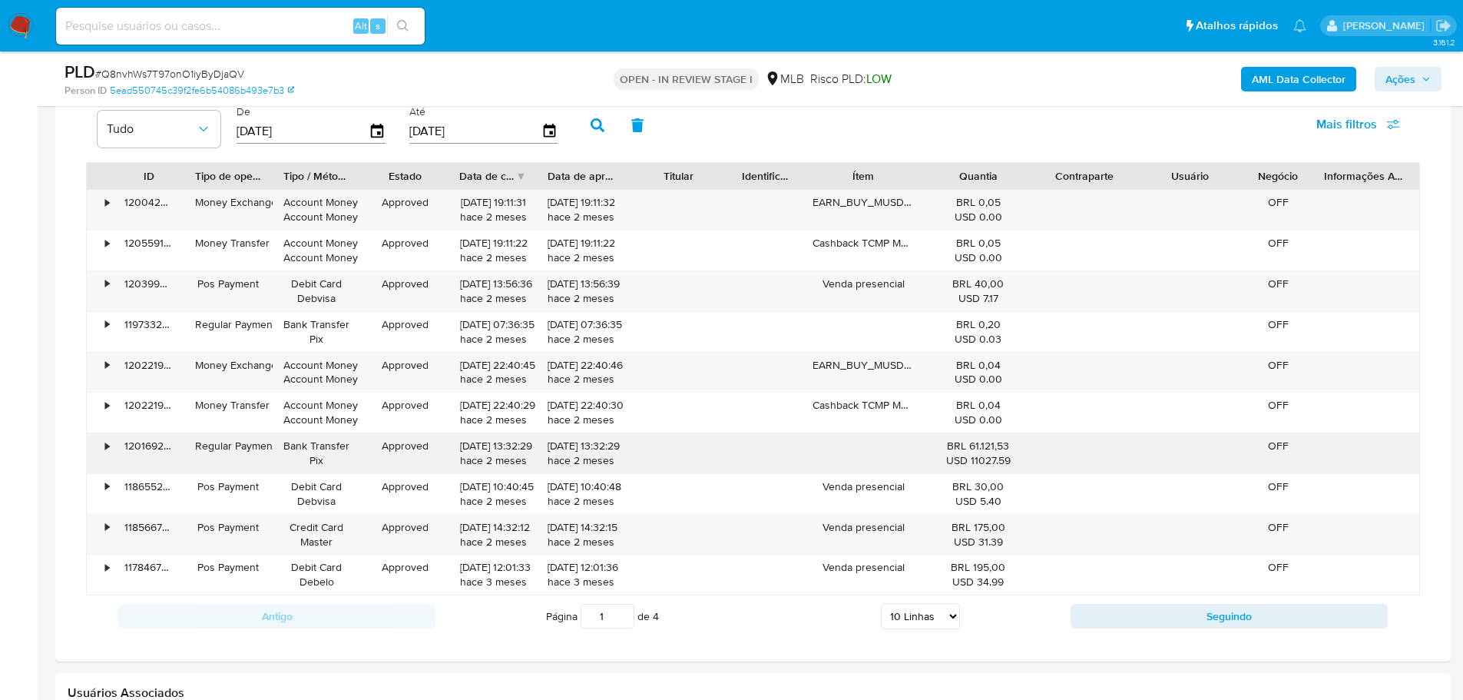
click at [109, 447] on div "•" at bounding box center [107, 445] width 4 height 15
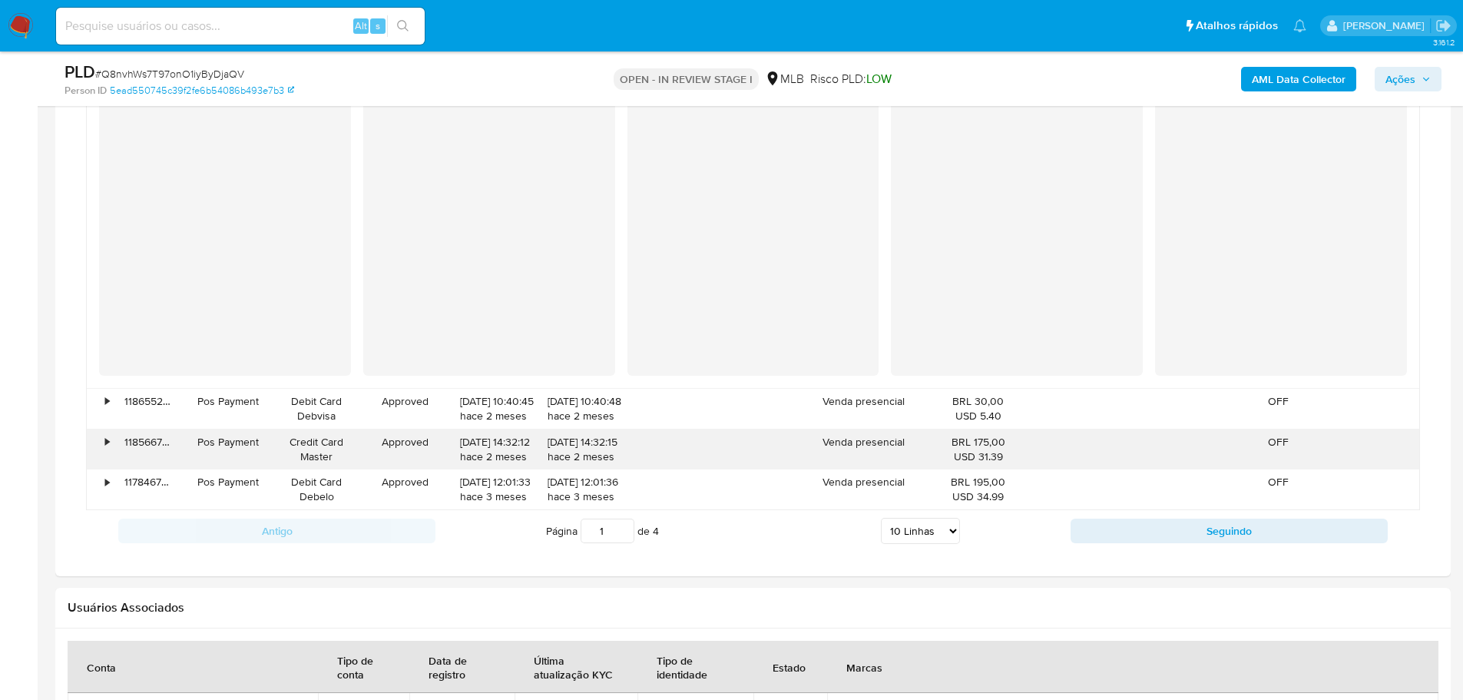
scroll to position [2420, 0]
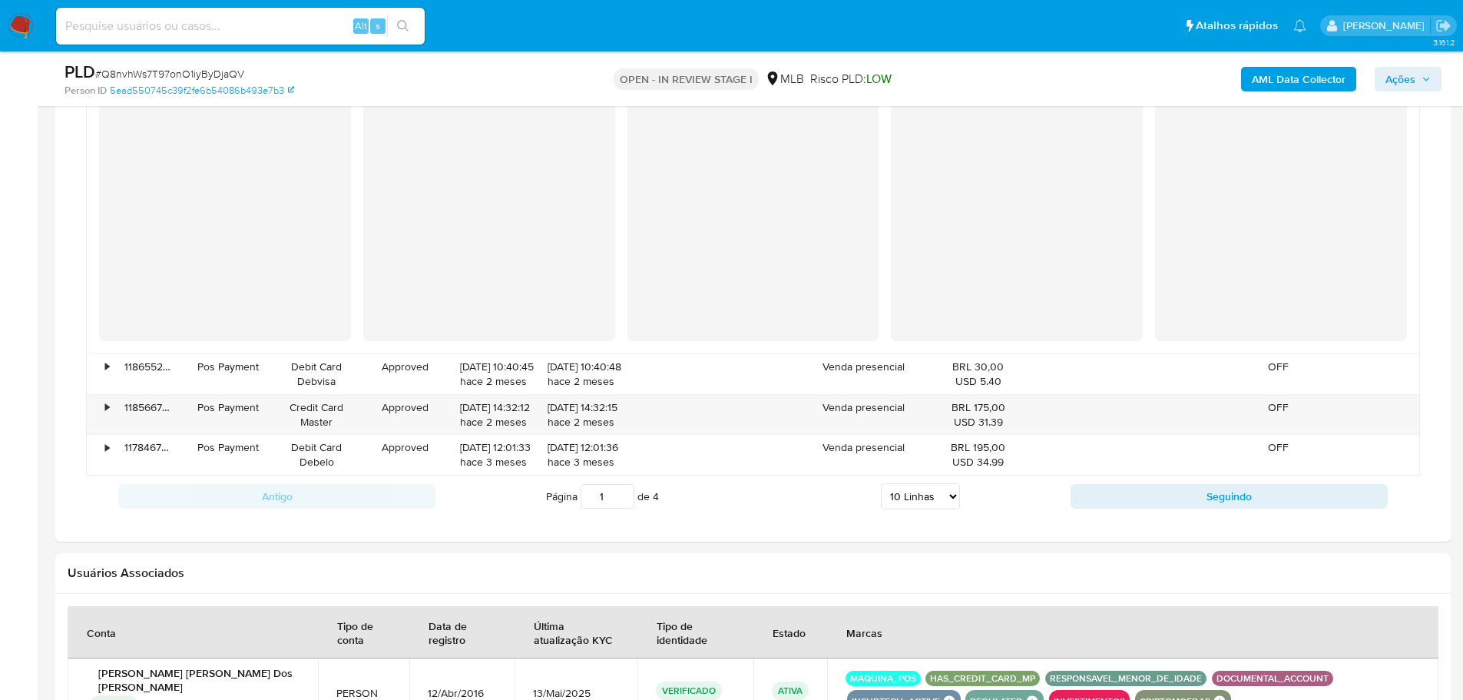
click at [946, 499] on select "5 Linhas 10 Linhas 20 Linhas 25 Linhas 50 Linhas 100 Linhas" at bounding box center [920, 496] width 79 height 26
select select "100"
click at [881, 483] on select "5 Linhas 10 Linhas 20 Linhas 25 Linhas 50 Linhas 100 Linhas" at bounding box center [920, 496] width 79 height 26
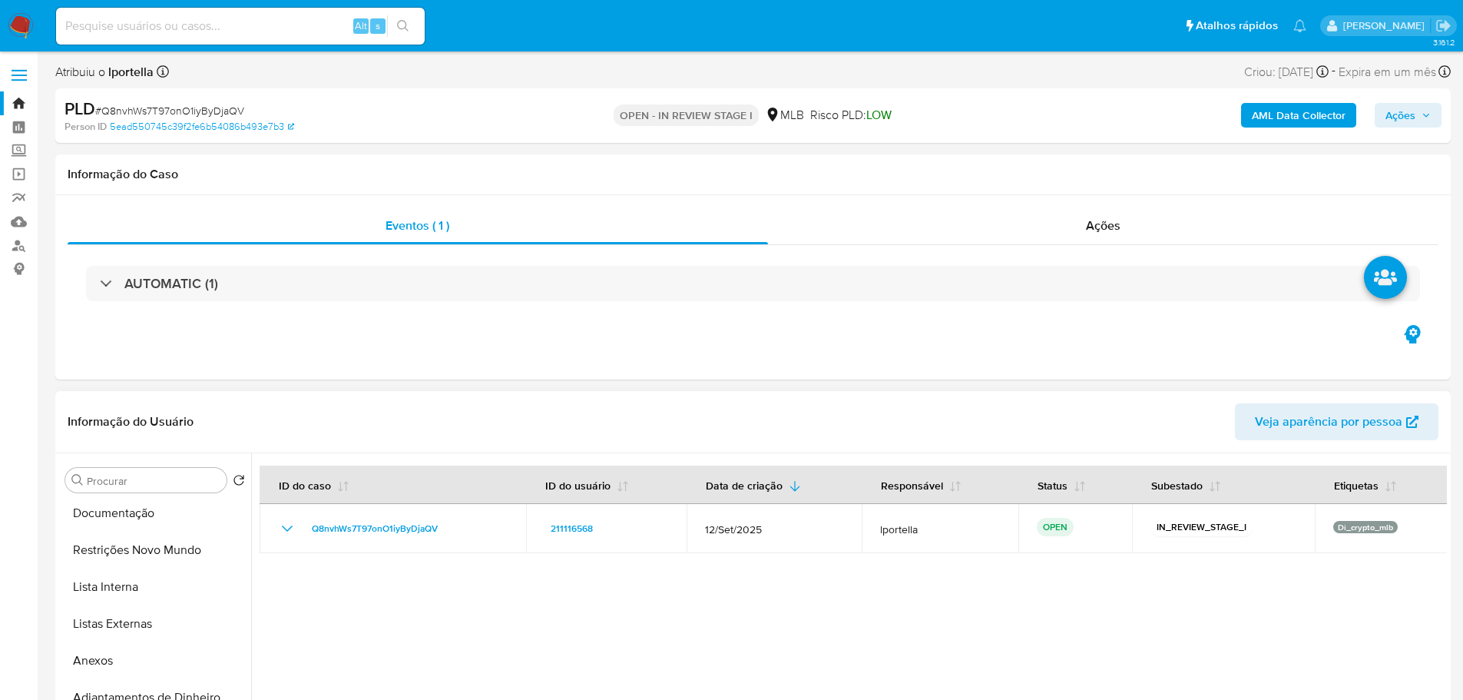
scroll to position [0, 0]
drag, startPoint x: 111, startPoint y: 524, endPoint x: 119, endPoint y: 512, distance: 14.3
click at [111, 523] on button "Geral" at bounding box center [149, 516] width 180 height 37
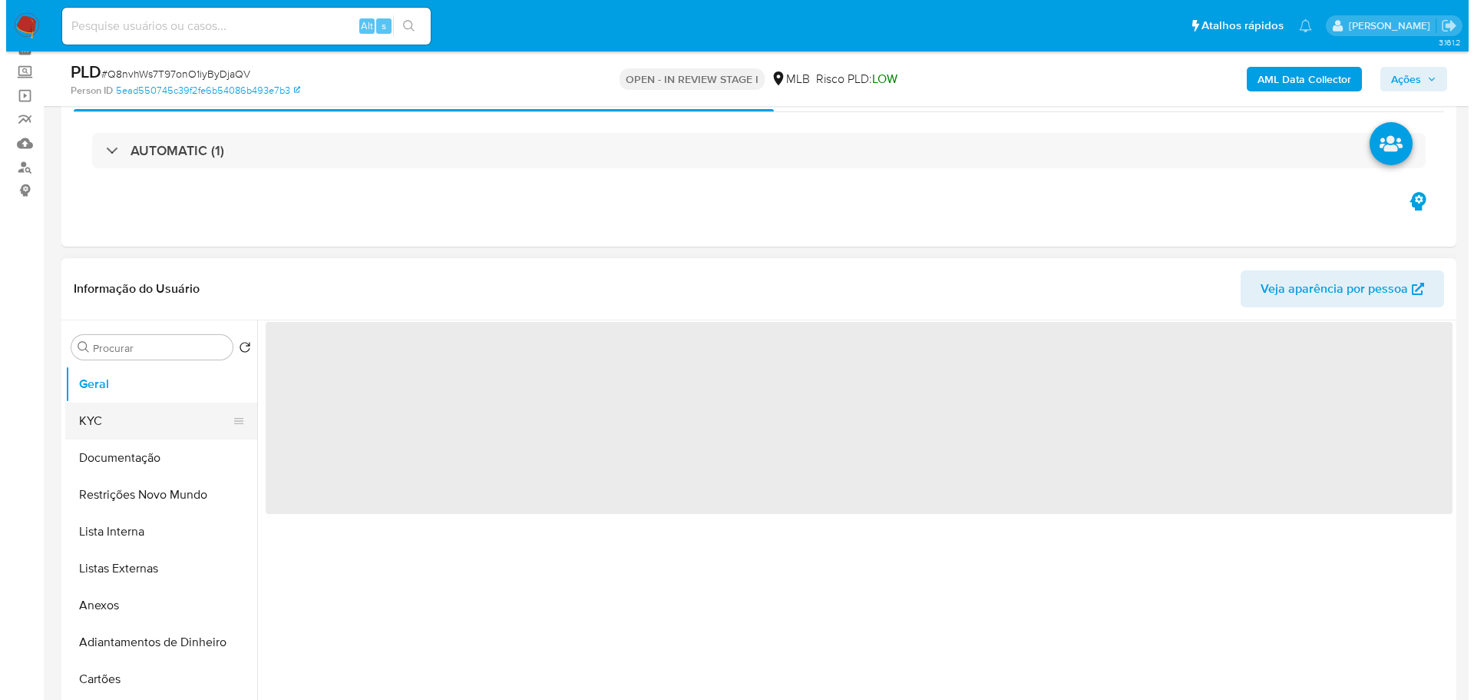
scroll to position [154, 0]
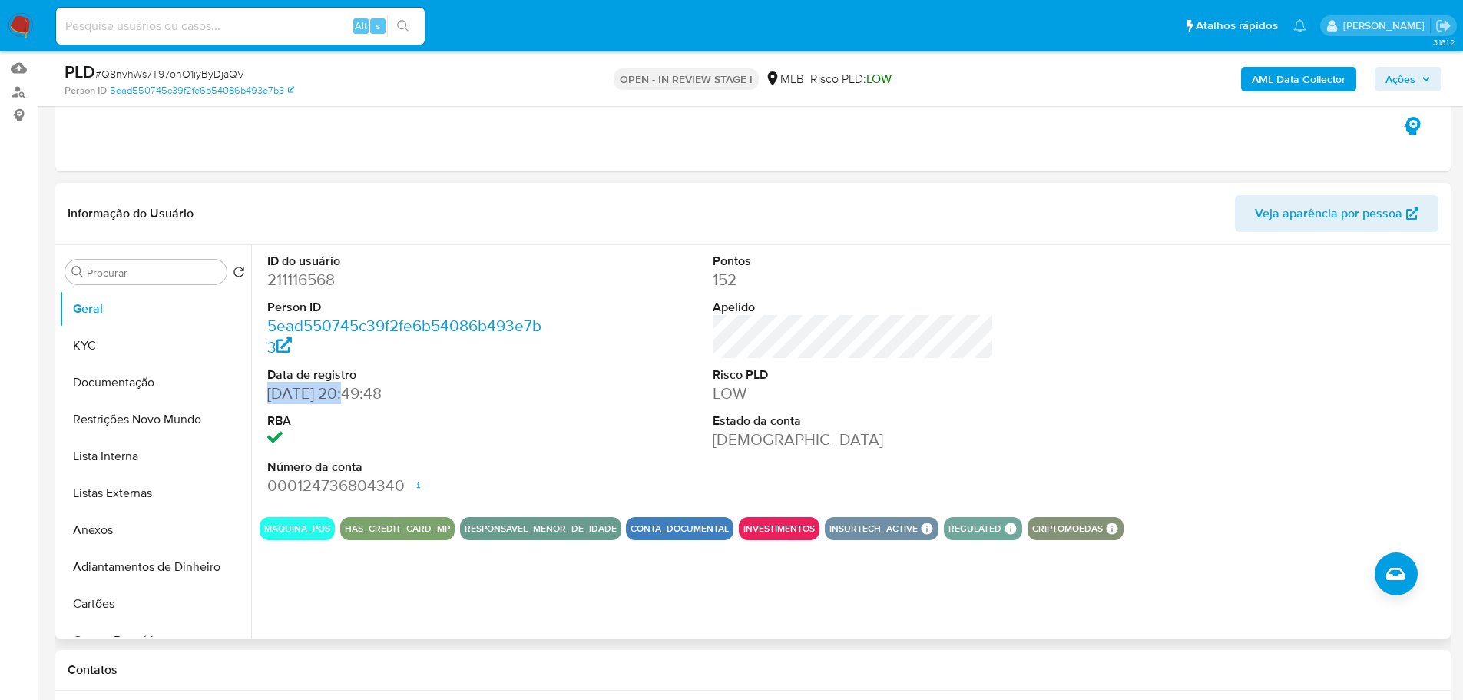
drag, startPoint x: 342, startPoint y: 393, endPoint x: 255, endPoint y: 392, distance: 87.6
click at [255, 392] on div "ID do usuário 211116568 Person ID 5ead550745c39f2fe6b54086b493e7b3 Data de regi…" at bounding box center [849, 441] width 1196 height 393
copy dd "12/04/2016"
click at [1406, 94] on div "AML Data Collector Ações" at bounding box center [1214, 79] width 455 height 36
click at [1302, 78] on b "AML Data Collector" at bounding box center [1299, 79] width 94 height 25
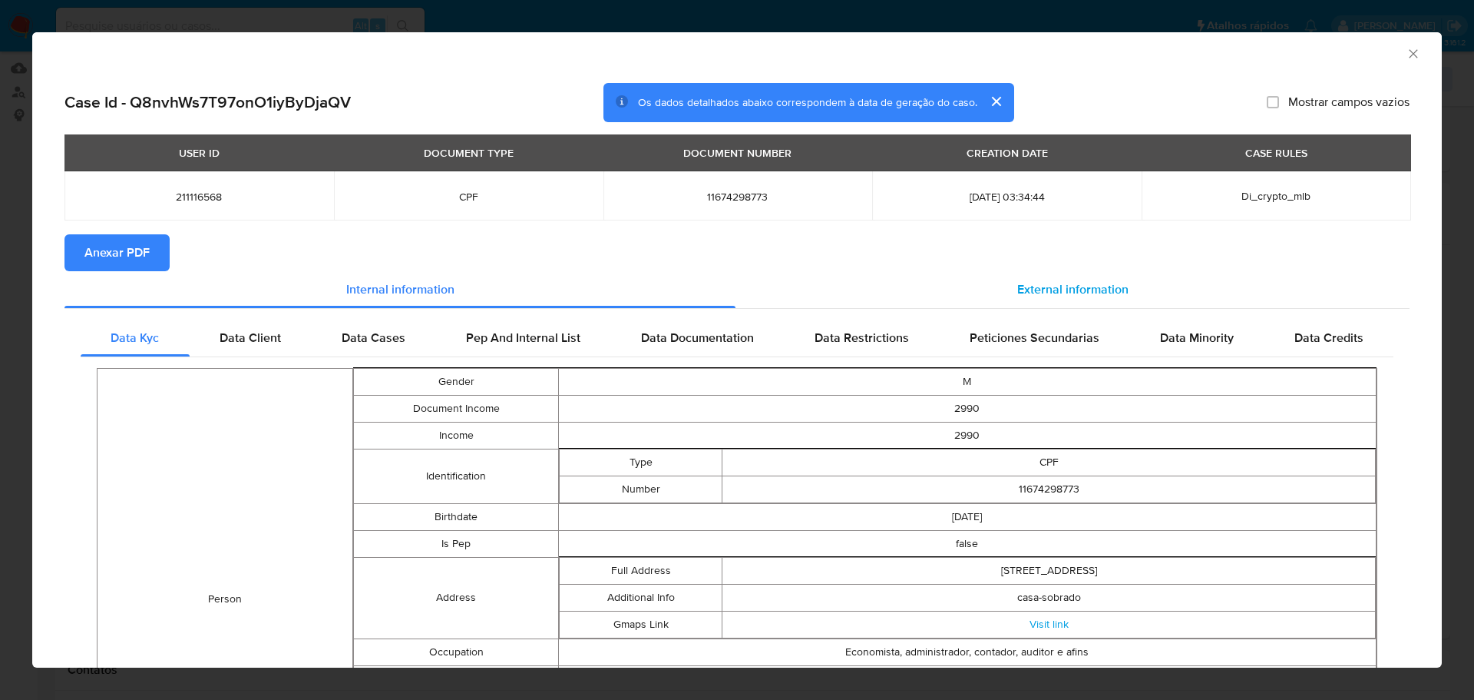
click at [819, 290] on div "External information" at bounding box center [1073, 289] width 674 height 37
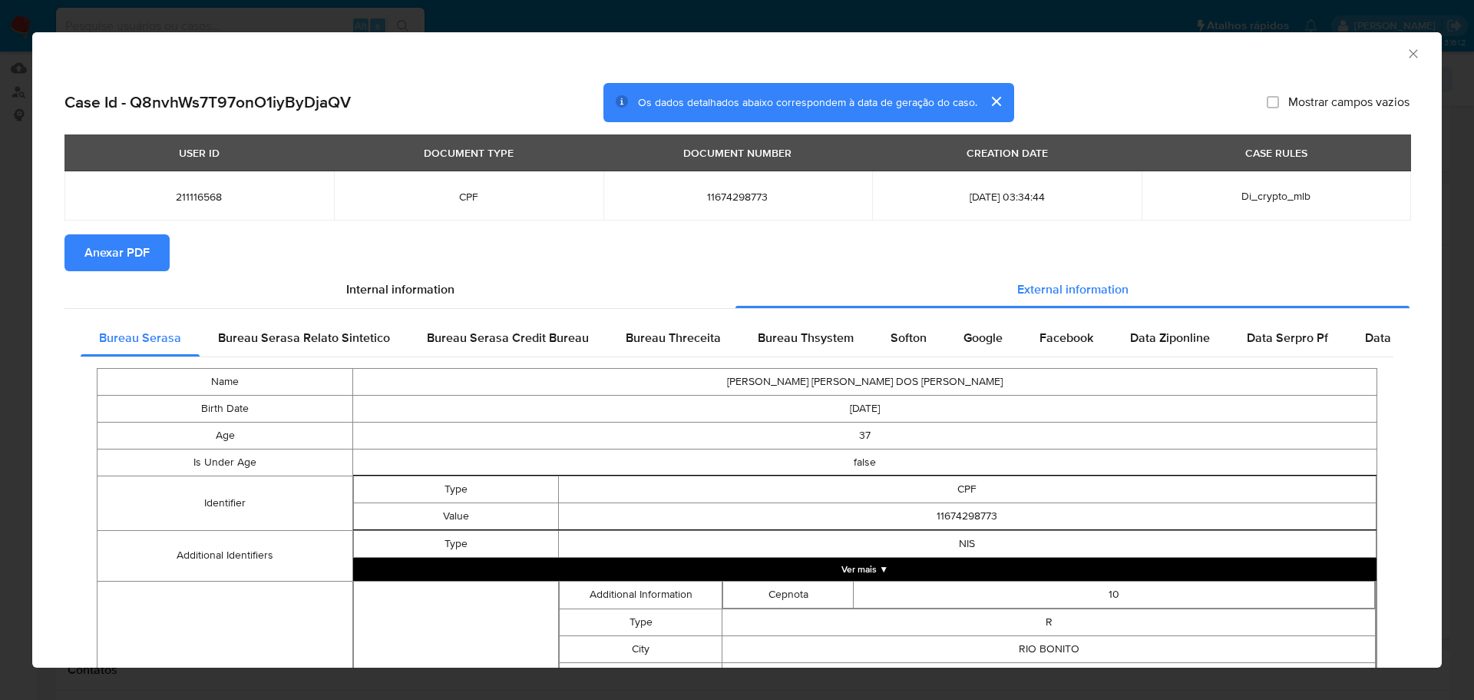
click at [133, 253] on span "Anexar PDF" at bounding box center [116, 253] width 65 height 34
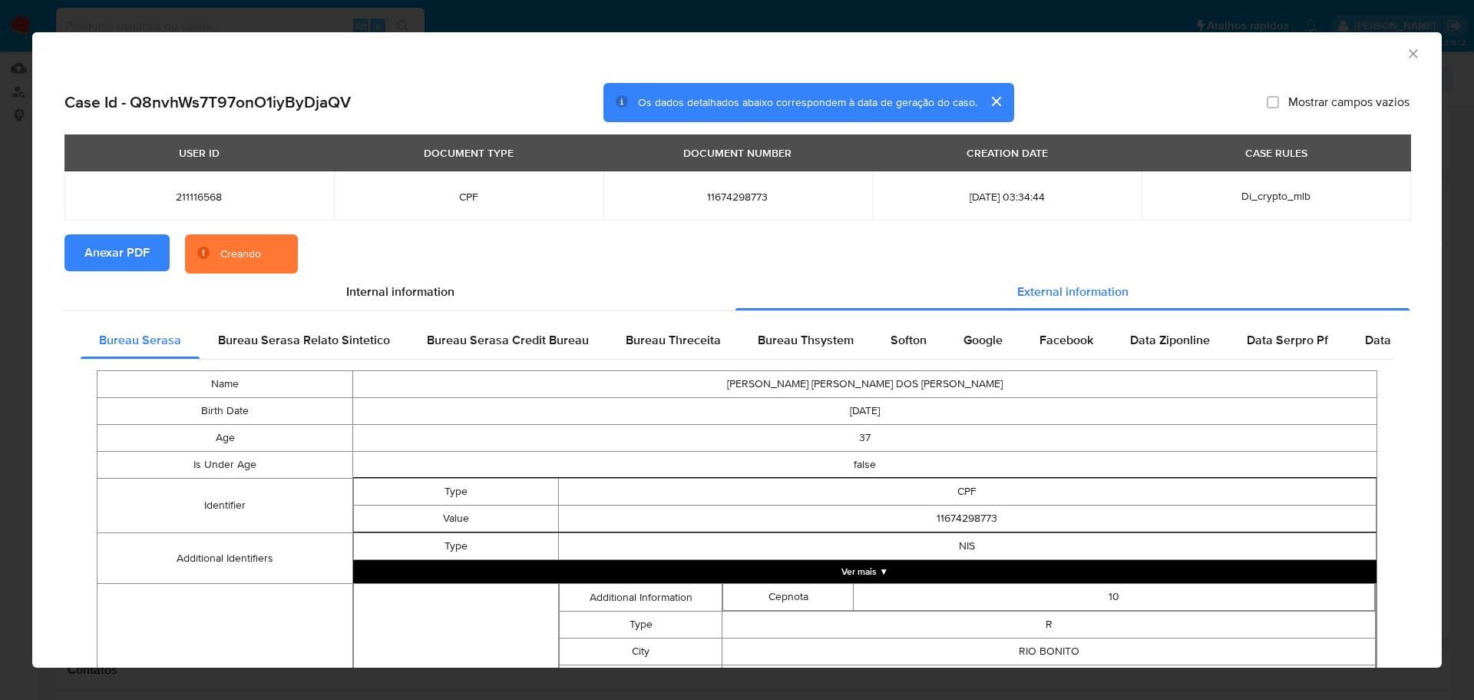
click at [1408, 54] on icon "Fechar a janela" at bounding box center [1413, 53] width 15 height 15
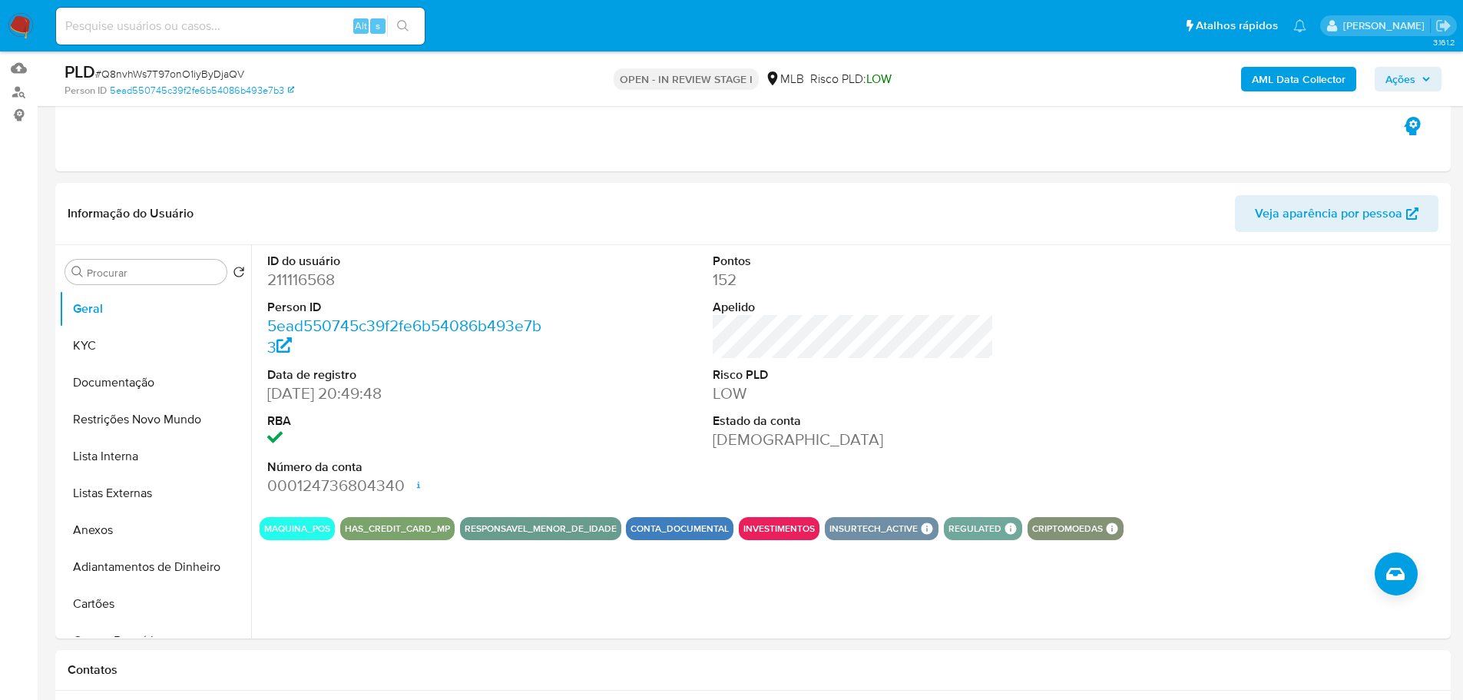
click at [1405, 87] on span "Ações" at bounding box center [1400, 79] width 30 height 25
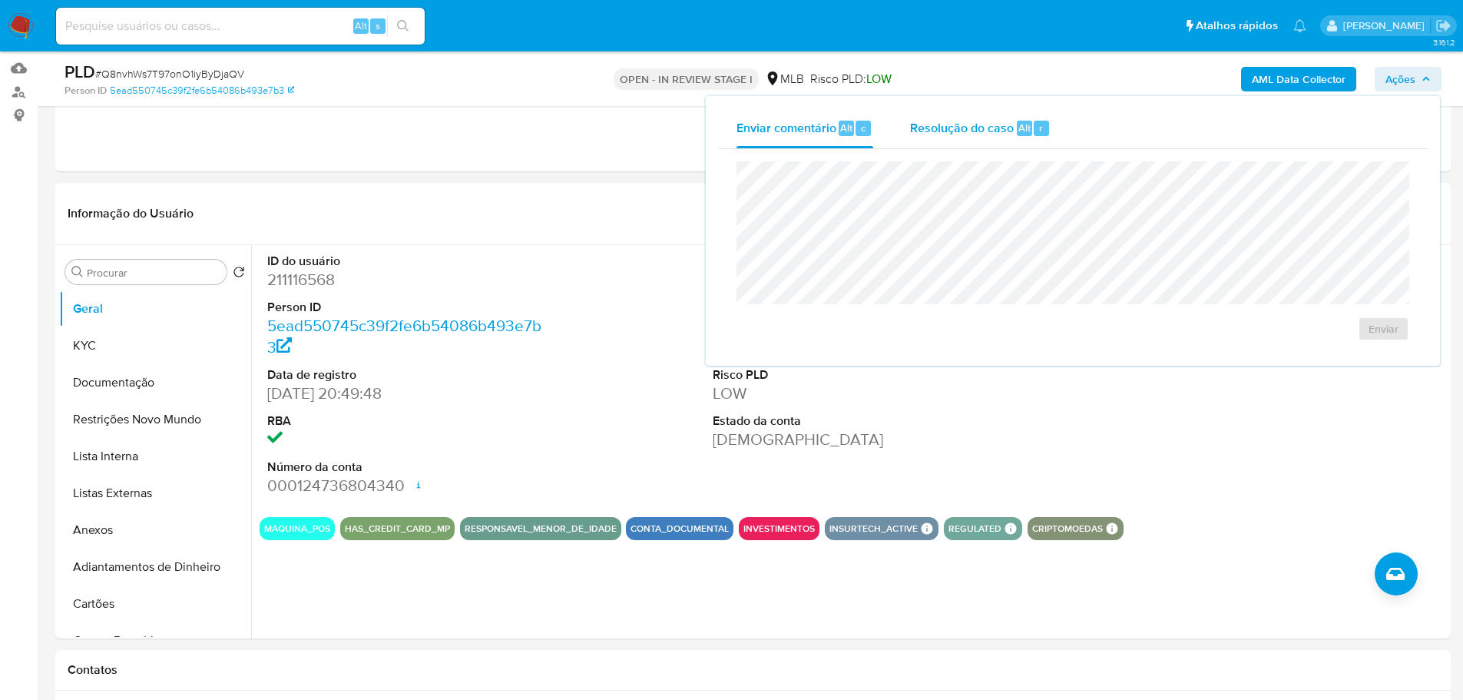
click at [966, 127] on span "Resolução do caso" at bounding box center [962, 127] width 104 height 18
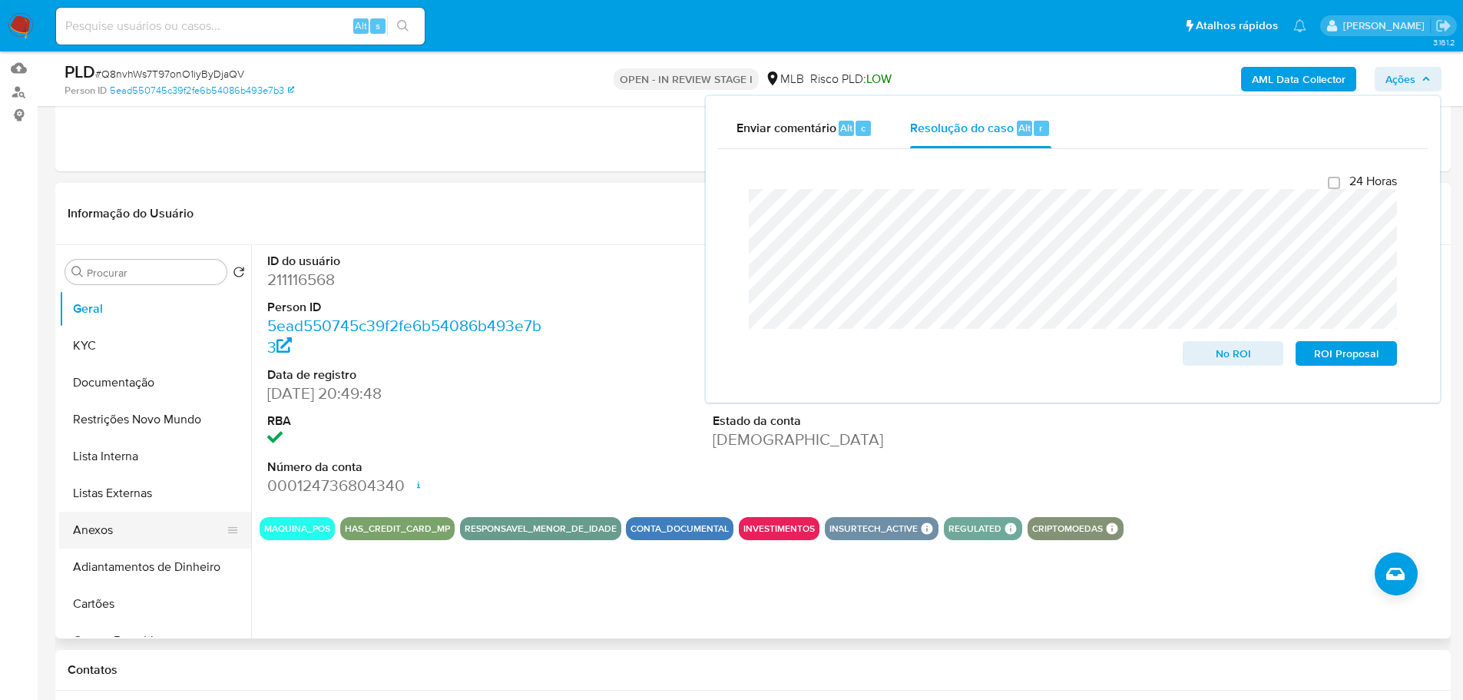
click at [143, 524] on button "Anexos" at bounding box center [149, 529] width 180 height 37
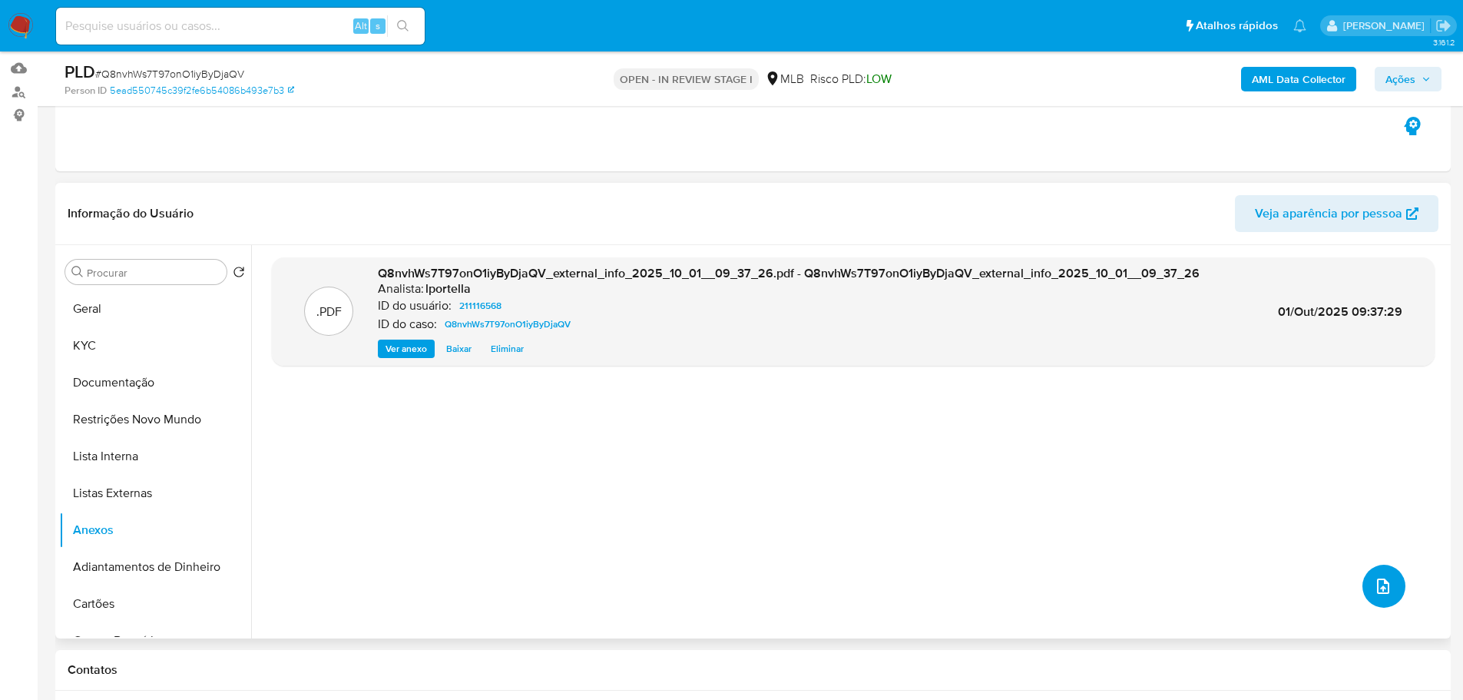
click at [1377, 587] on icon "upload-file" at bounding box center [1383, 585] width 12 height 15
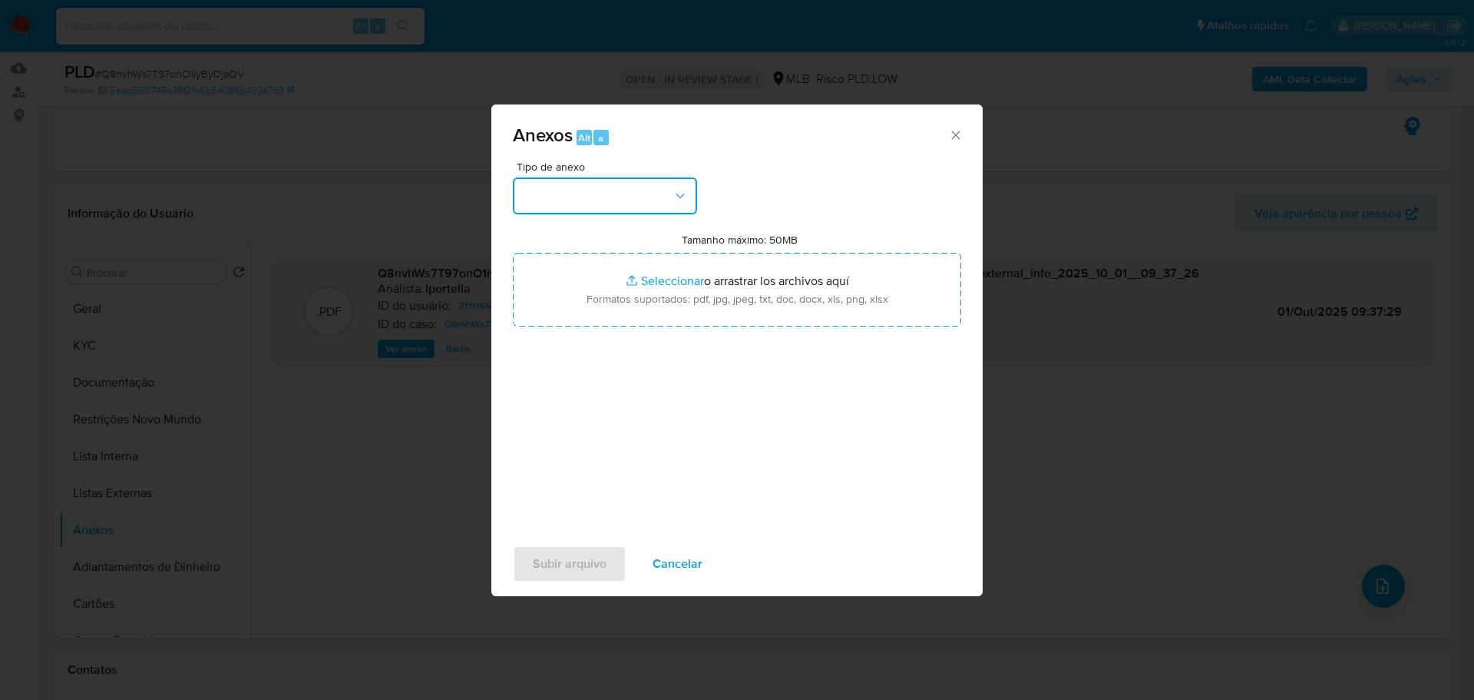
click at [630, 207] on button "button" at bounding box center [605, 195] width 184 height 37
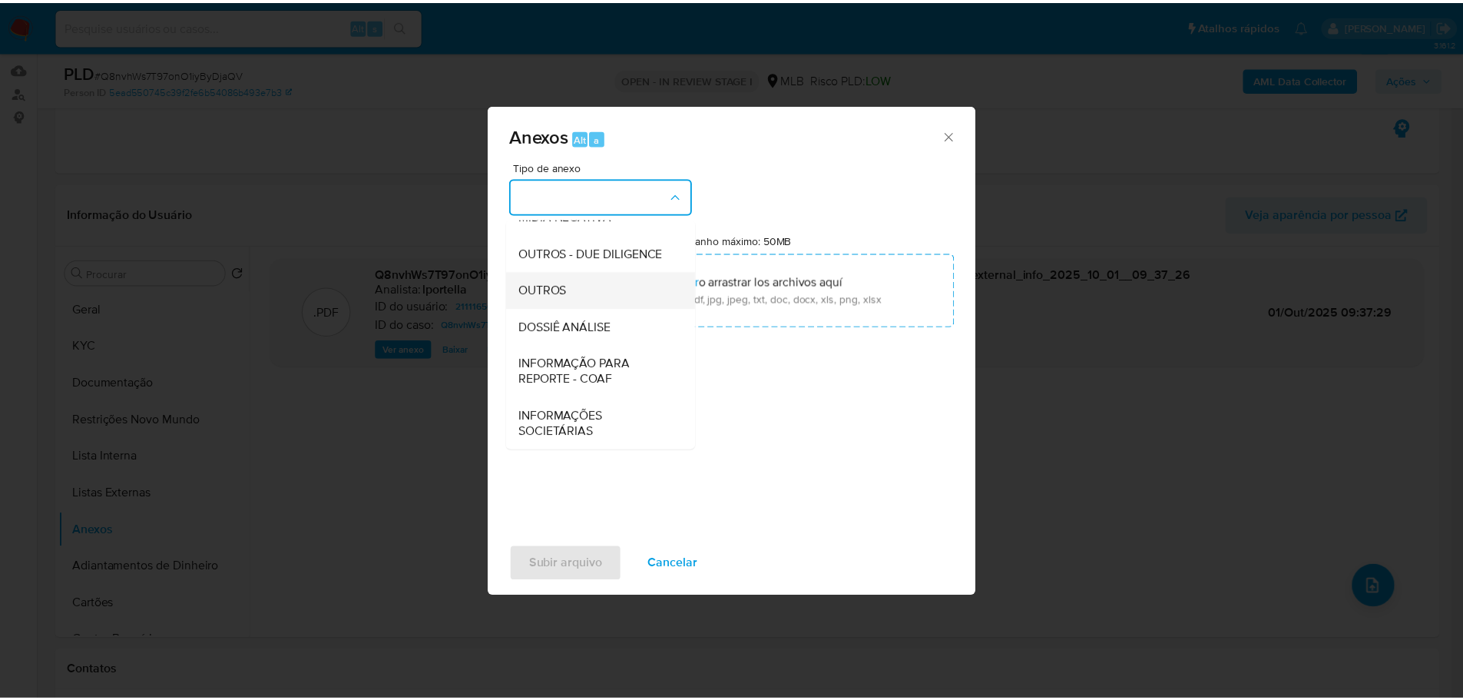
scroll to position [237, 0]
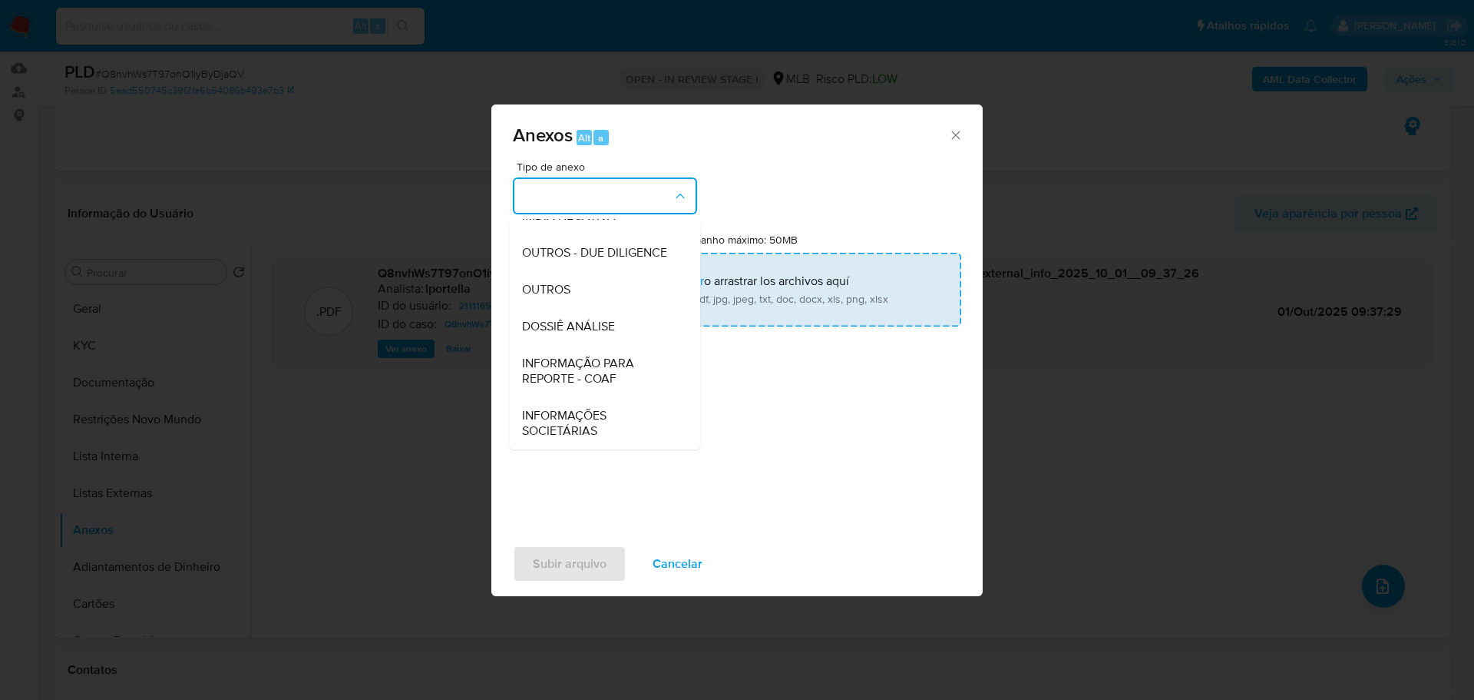
click at [593, 281] on div "OUTROS" at bounding box center [600, 289] width 157 height 37
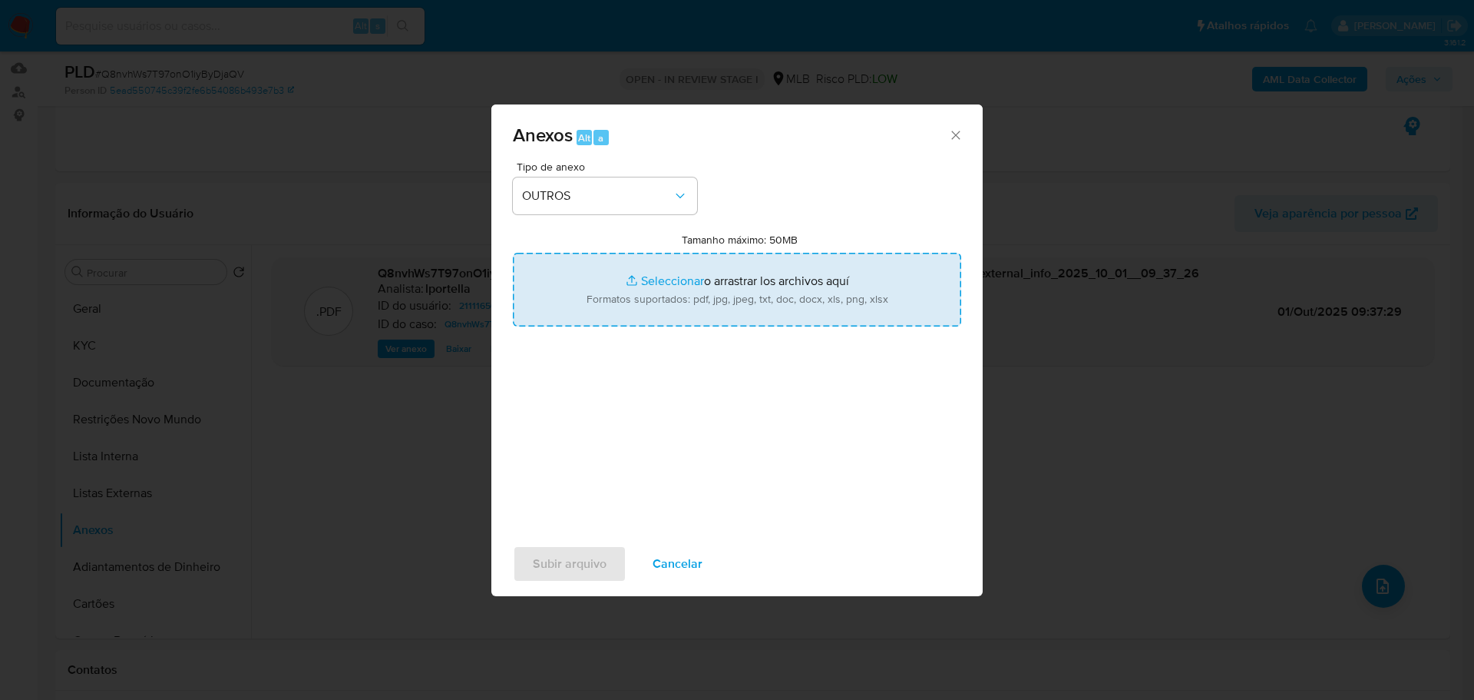
type input "C:\fakepath\Declínio - Q8nvhWs7T97onO1iyByDjaQV - CPF 11674298773 - JORDAN LUIS…"
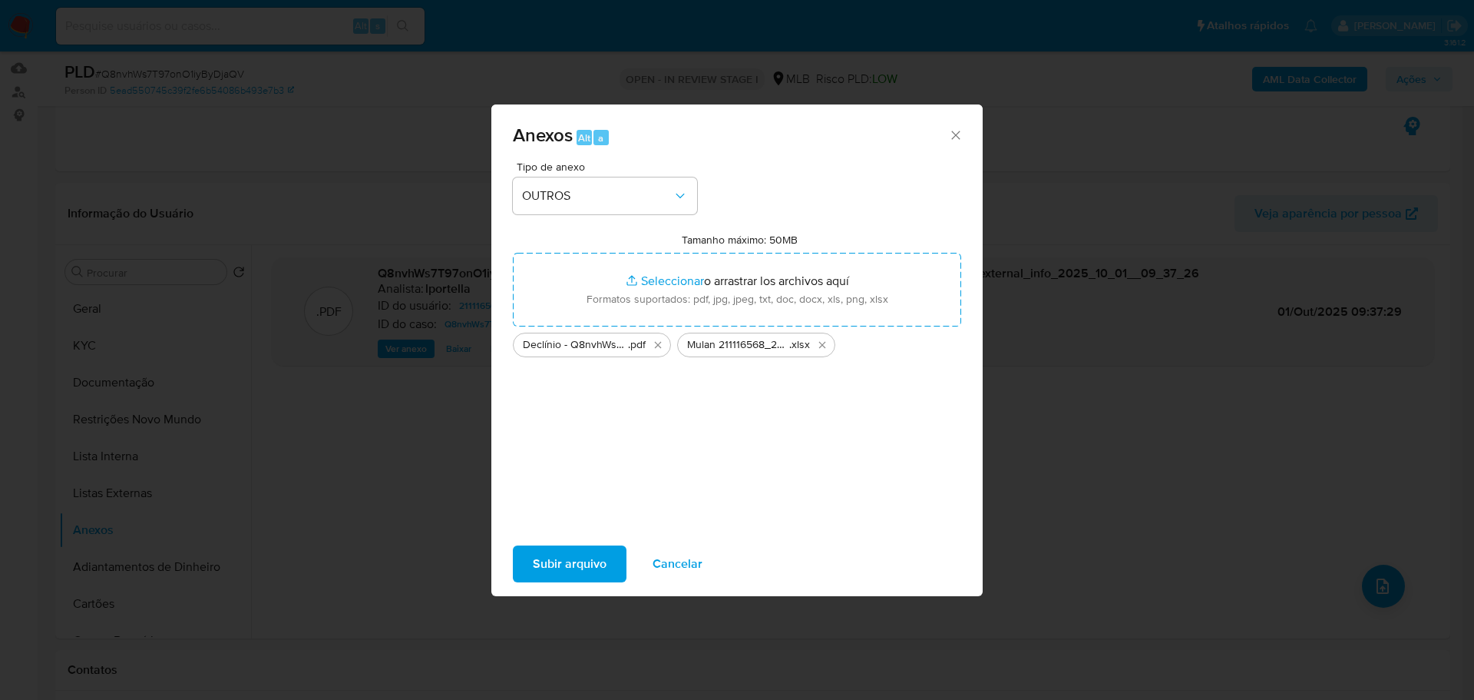
click at [586, 567] on span "Subir arquivo" at bounding box center [570, 564] width 74 height 34
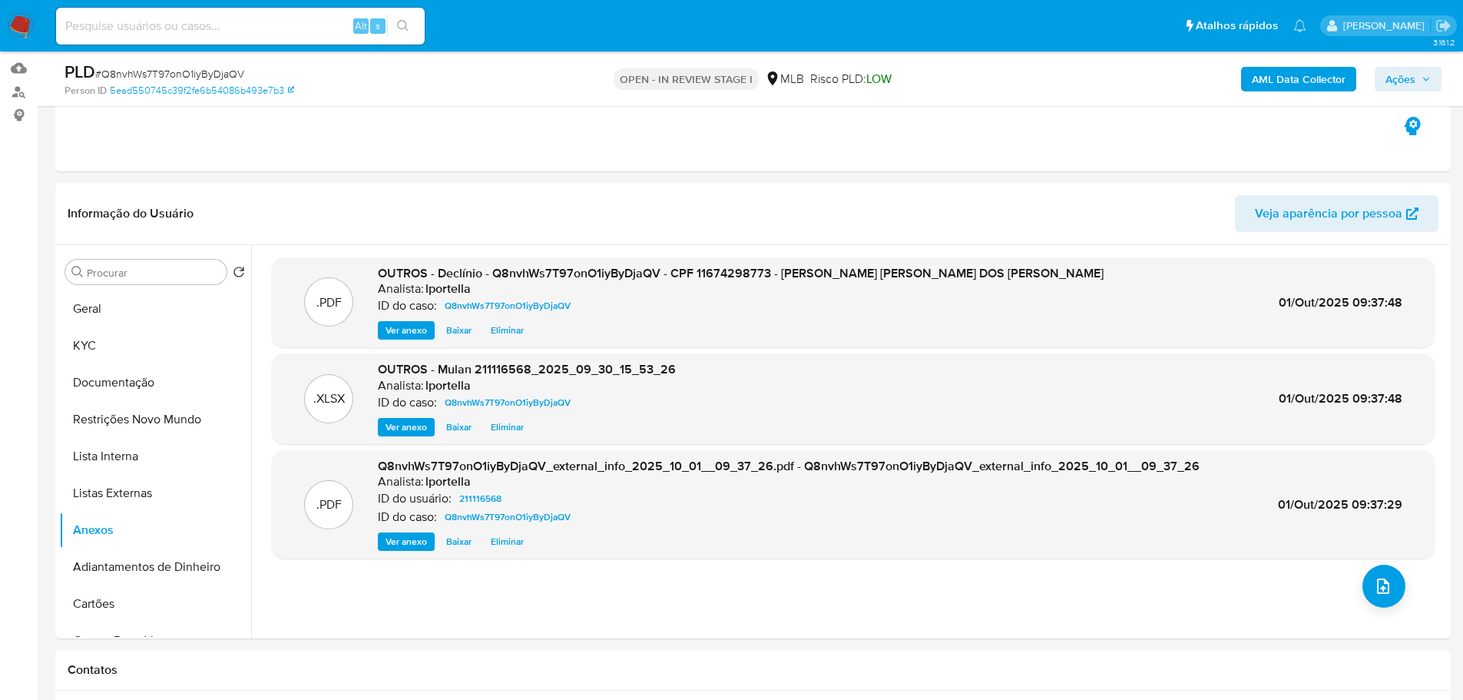
click at [1386, 74] on span "Ações" at bounding box center [1400, 79] width 30 height 25
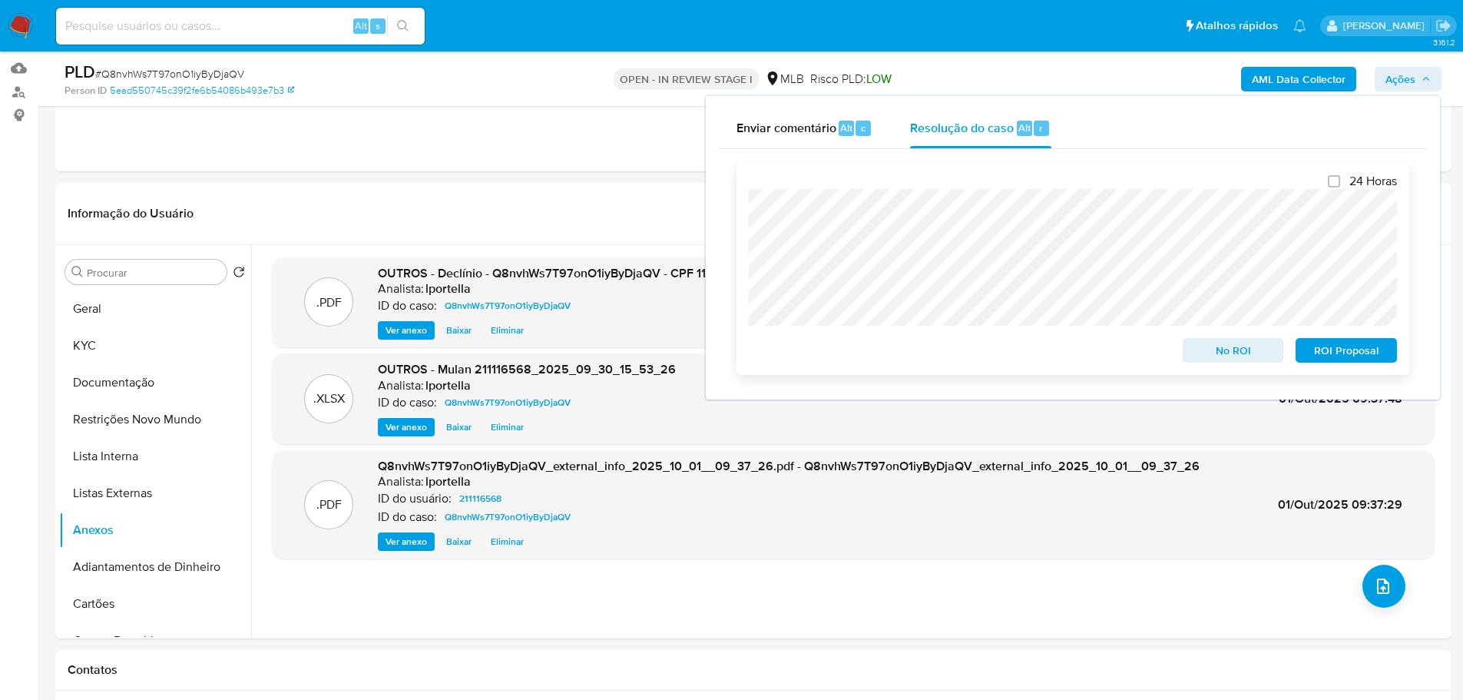
click at [1209, 352] on span "No ROI" at bounding box center [1233, 350] width 80 height 22
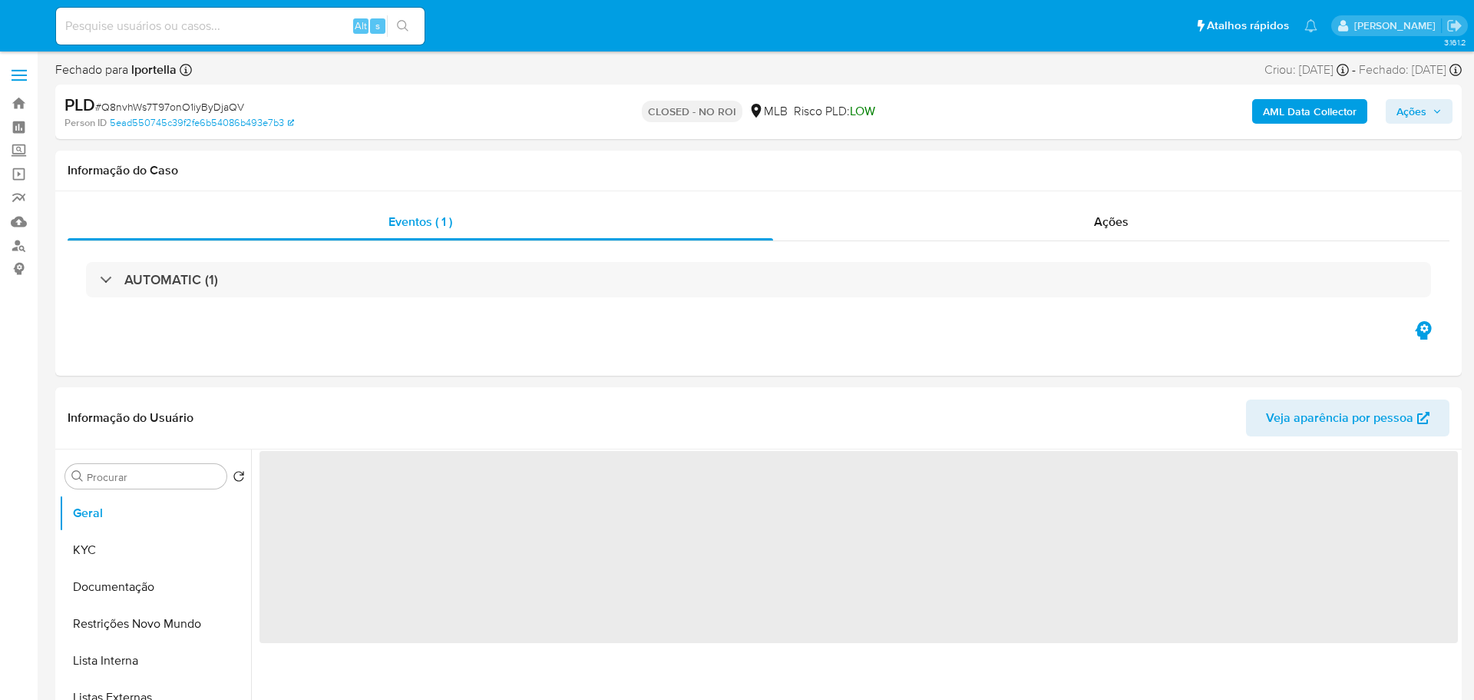
select select "10"
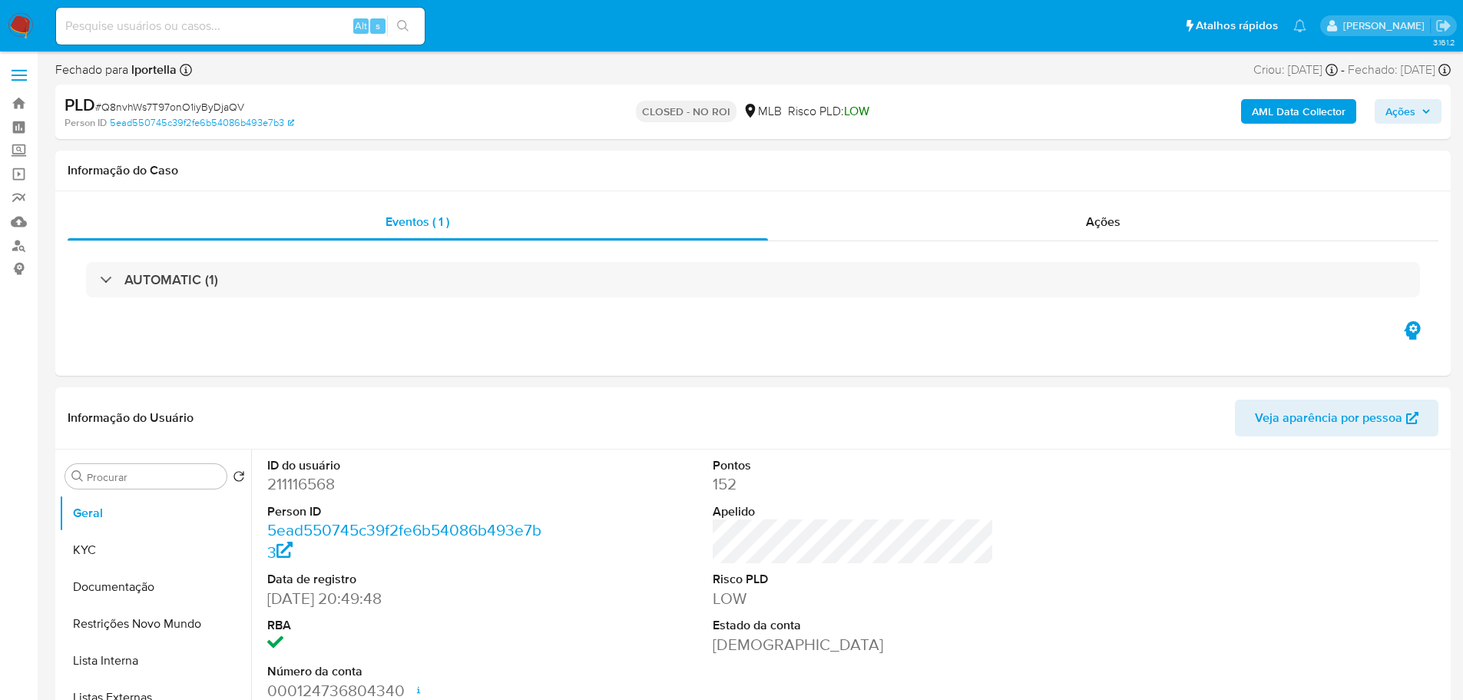
drag, startPoint x: 25, startPoint y: 20, endPoint x: 9, endPoint y: 25, distance: 16.0
click at [25, 20] on img at bounding box center [21, 26] width 26 height 26
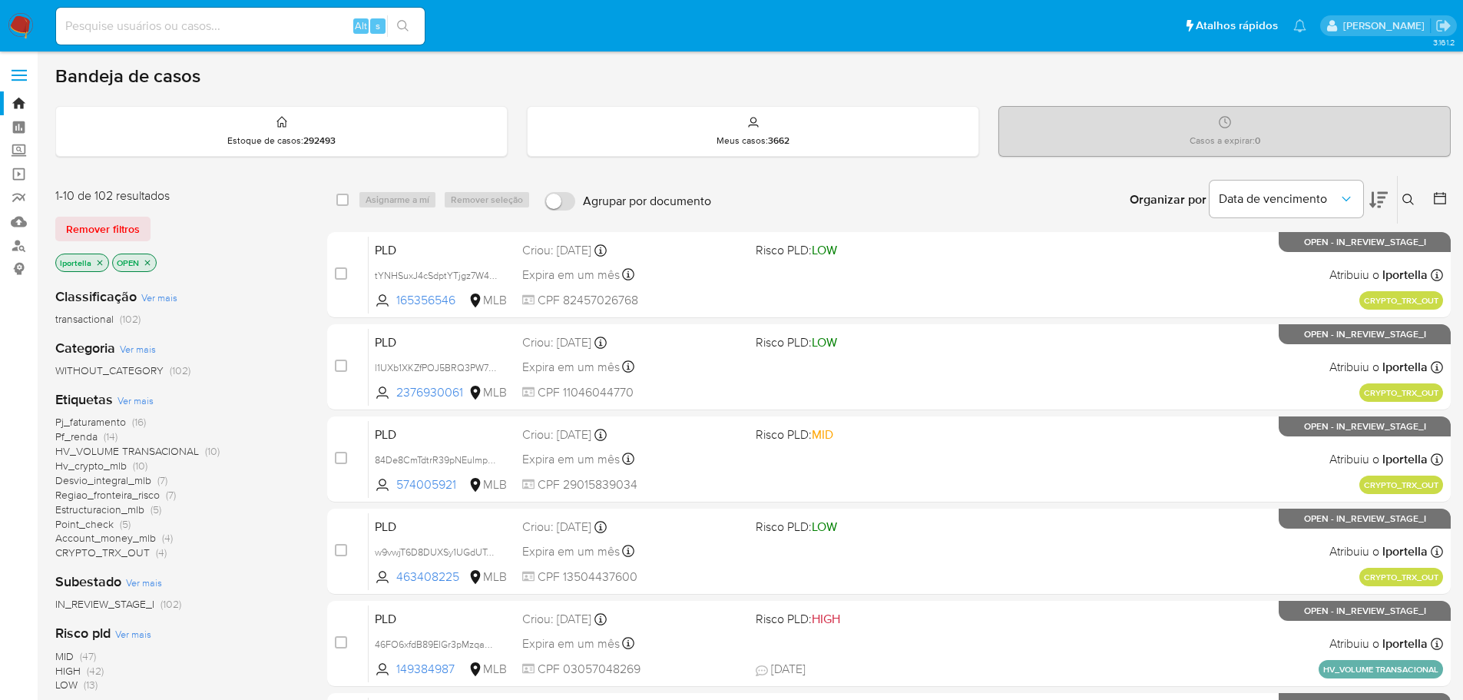
click at [240, 21] on input at bounding box center [240, 26] width 369 height 20
paste input "w9vwjT6D8DUXSy1UGdUTci9Q"
type input "w9vwjT6D8DUXSy1UGdUTci9Q"
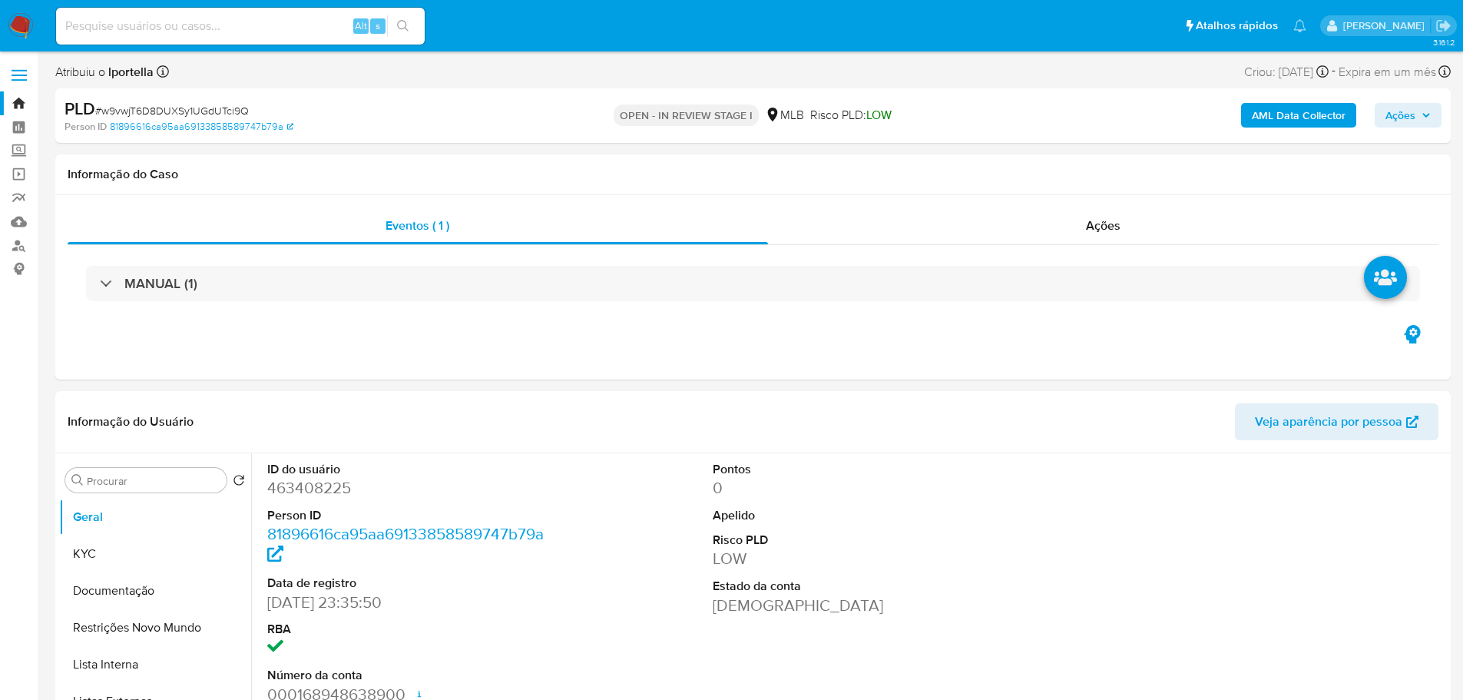
select select "10"
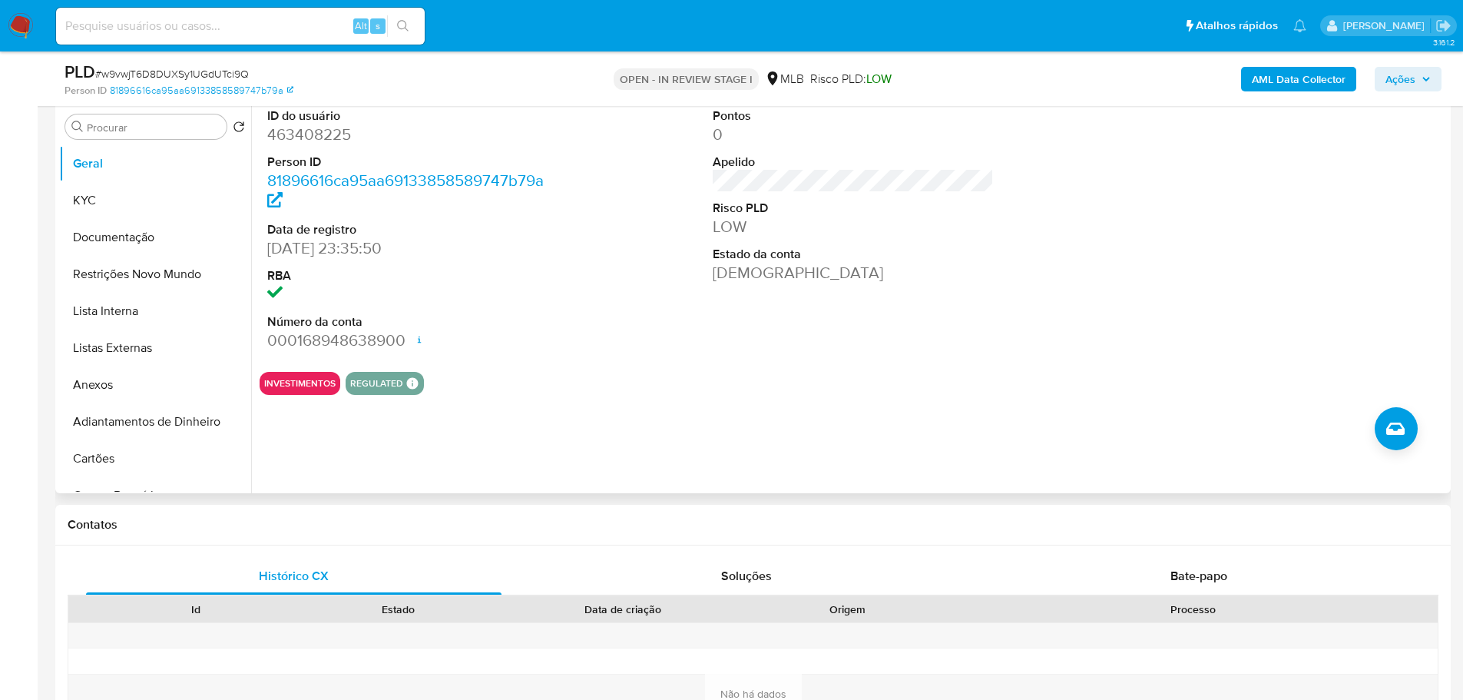
scroll to position [307, 0]
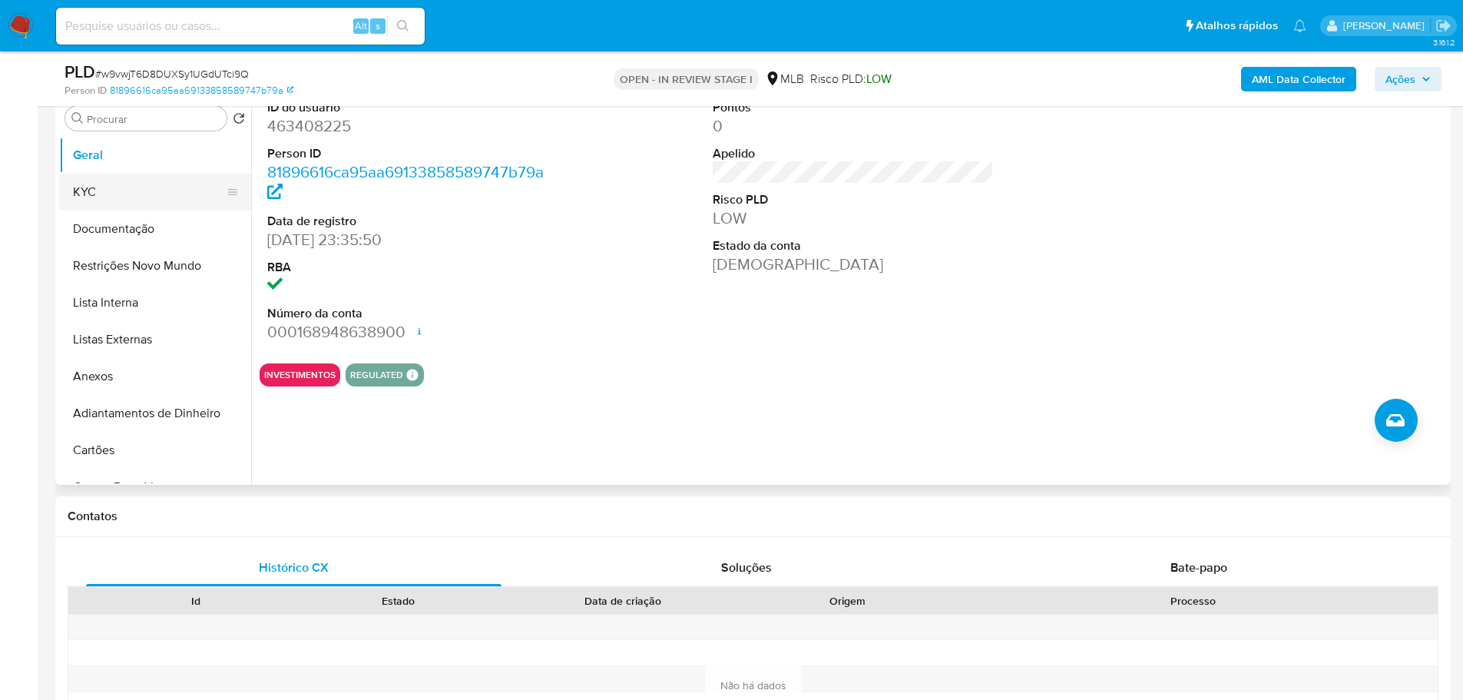
click at [118, 197] on button "KYC" at bounding box center [149, 192] width 180 height 37
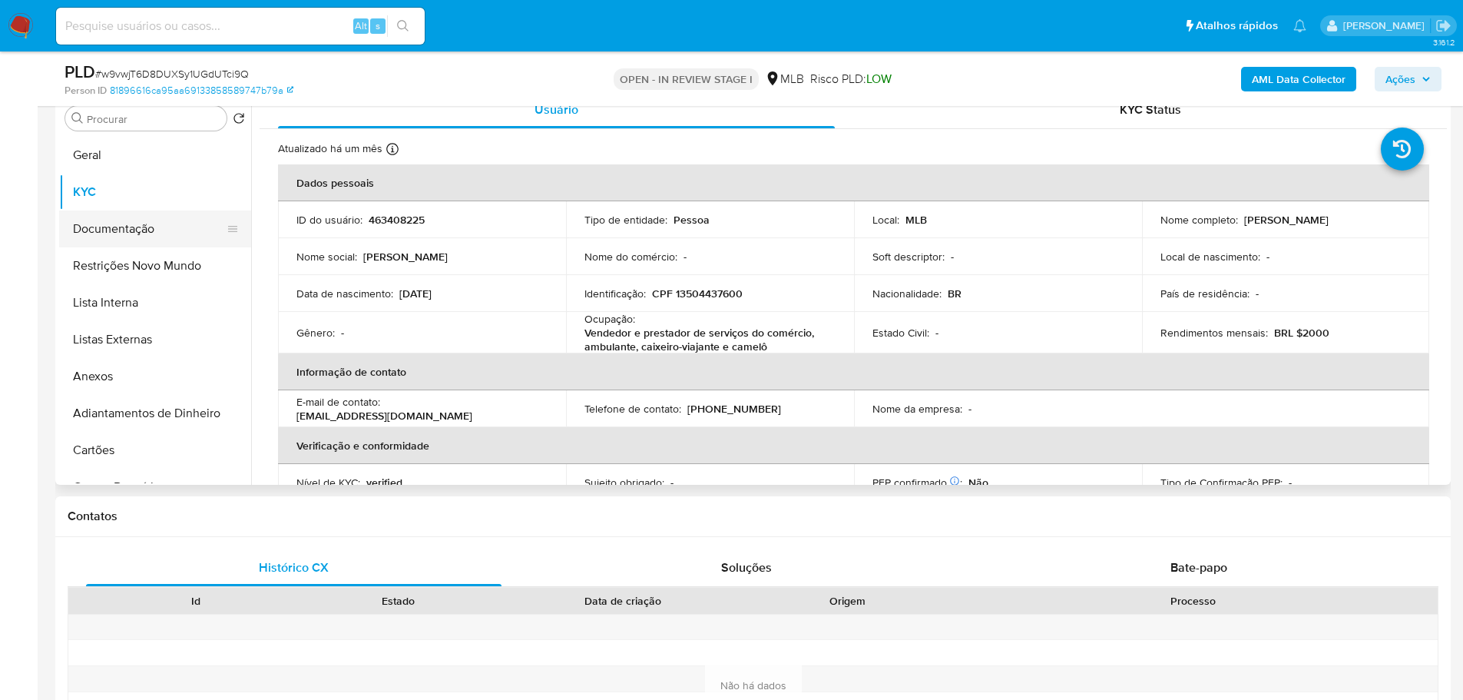
click at [144, 241] on button "Documentação" at bounding box center [149, 228] width 180 height 37
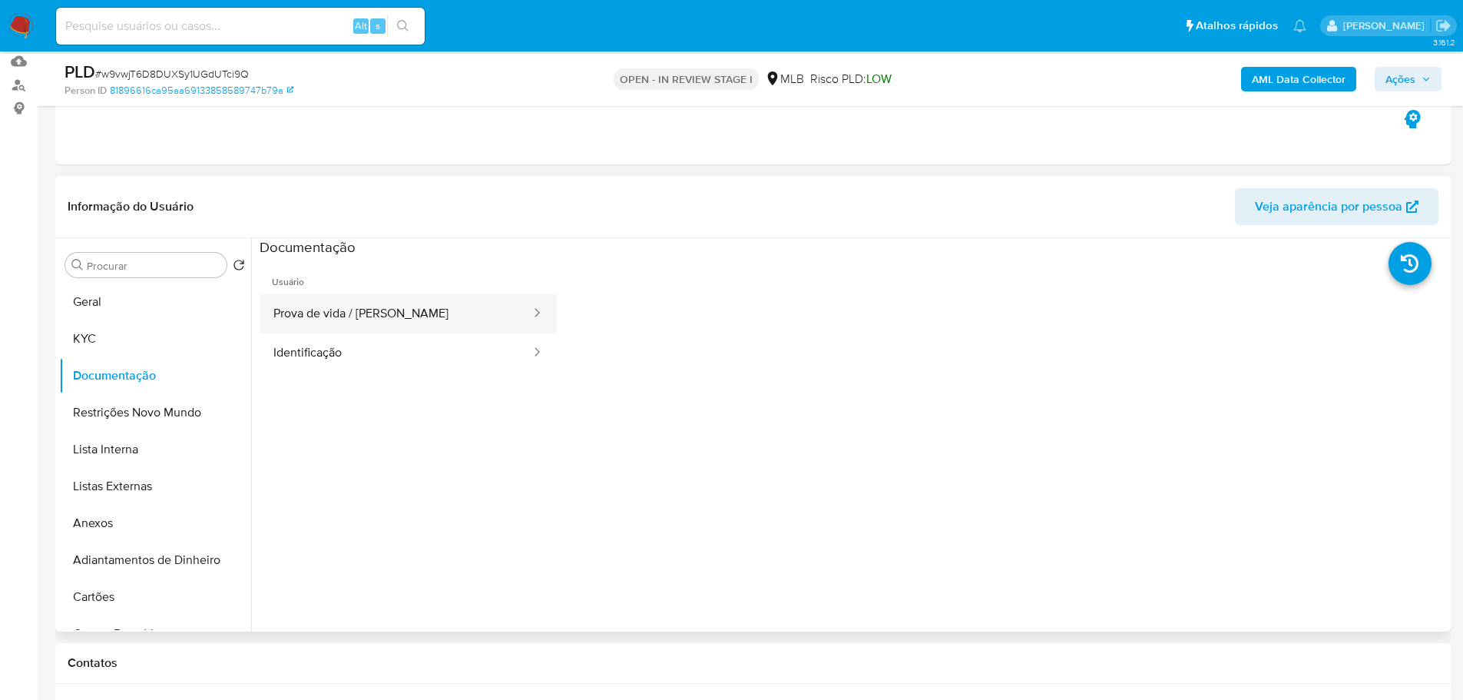
scroll to position [154, 0]
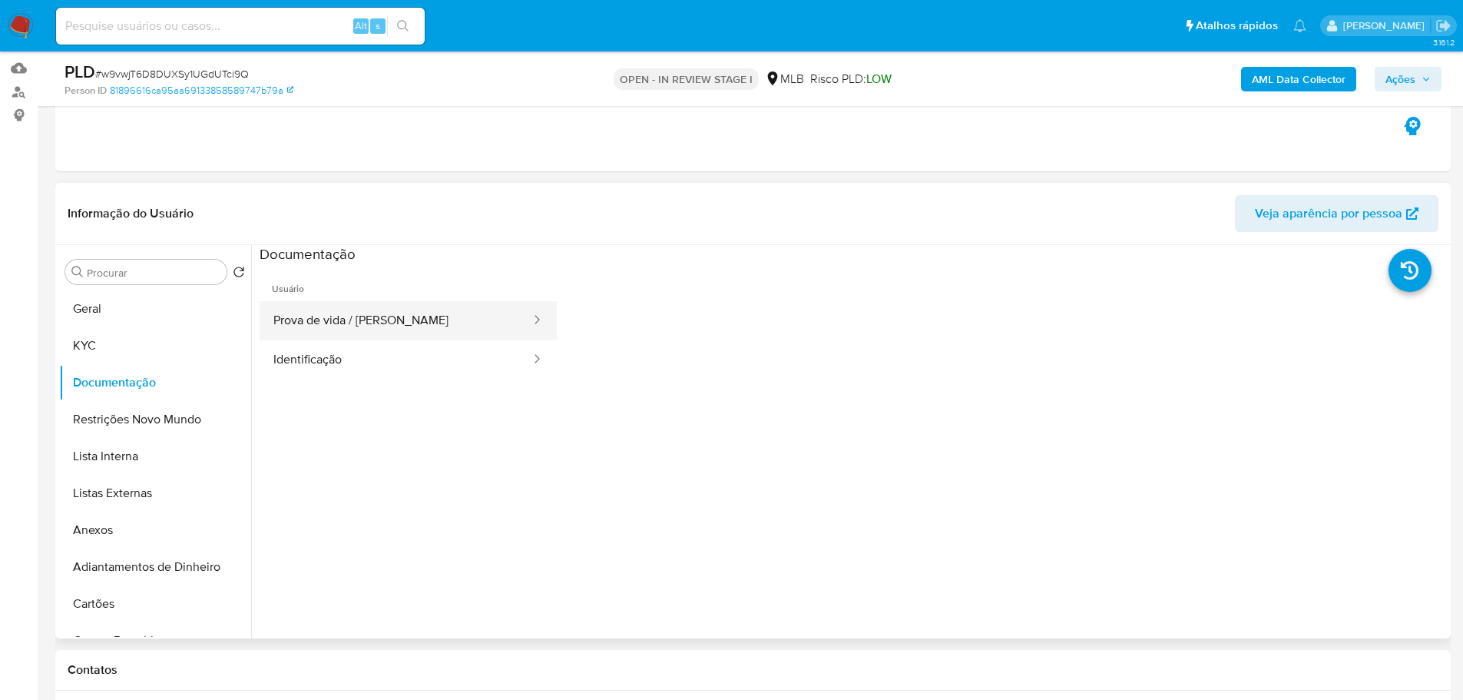
click at [385, 320] on button "Prova de vida / Selfie" at bounding box center [396, 320] width 273 height 39
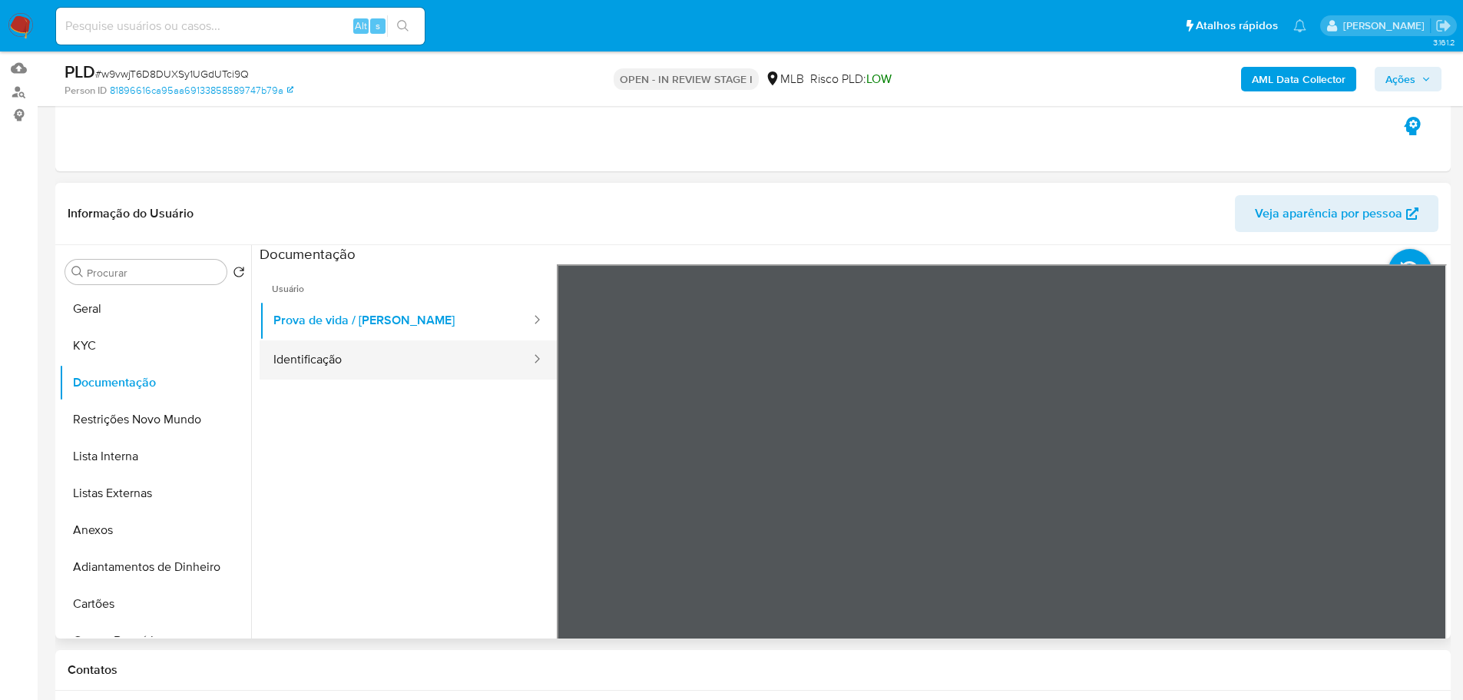
click at [399, 359] on button "Identificação" at bounding box center [396, 359] width 273 height 39
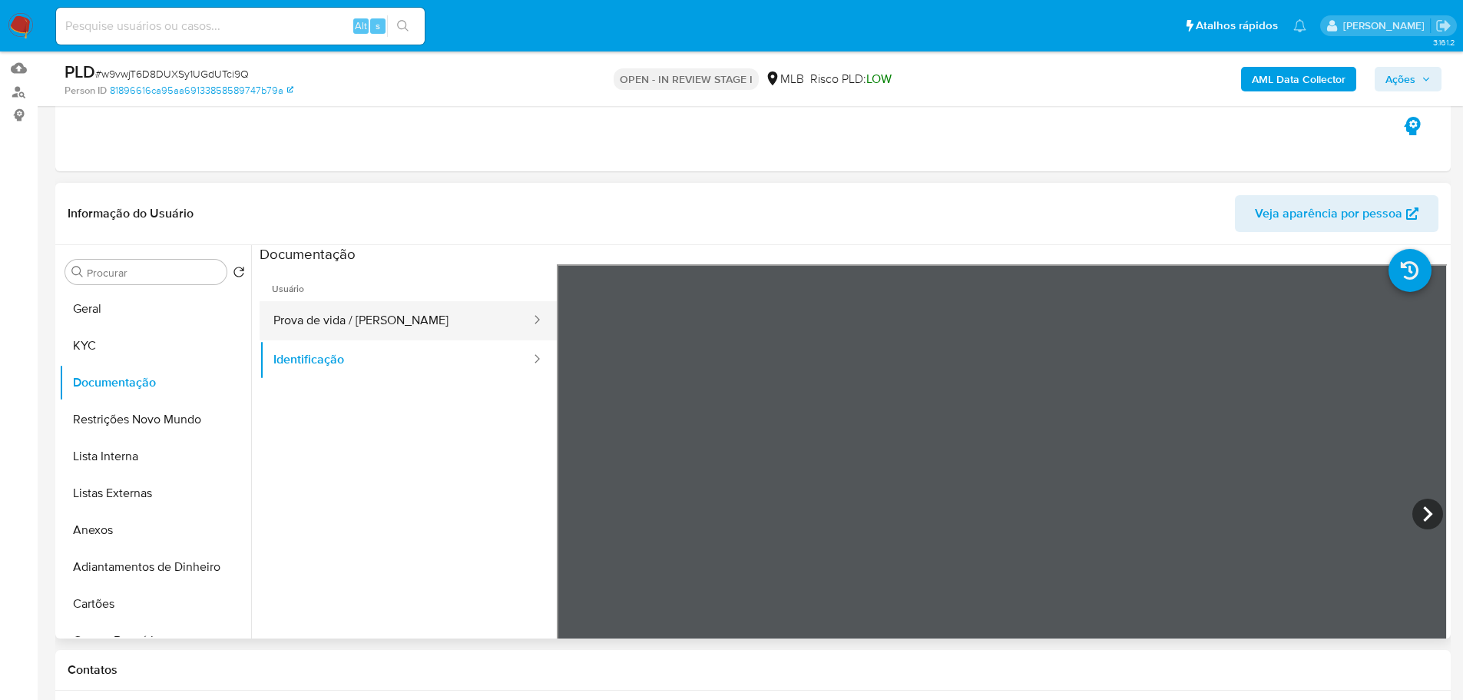
click at [418, 313] on button "Prova de vida / Selfie" at bounding box center [396, 320] width 273 height 39
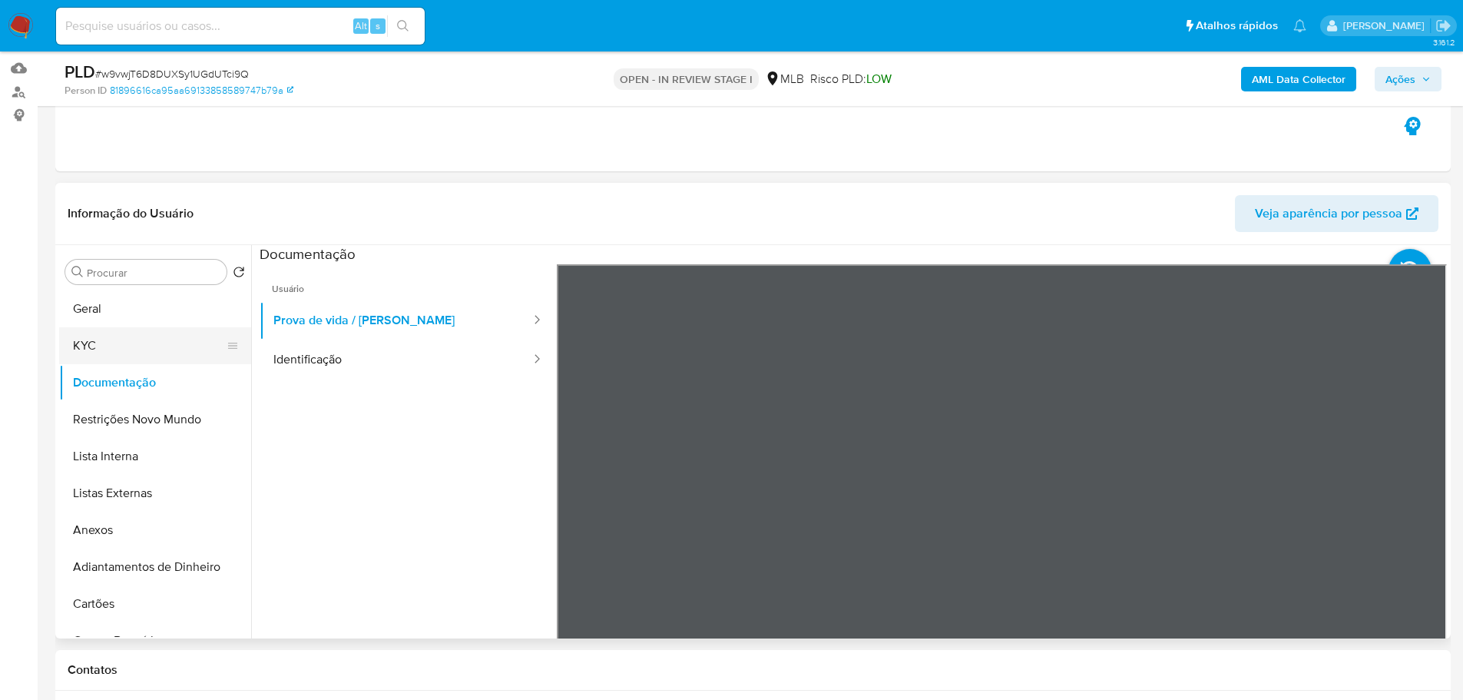
click at [135, 346] on button "KYC" at bounding box center [149, 345] width 180 height 37
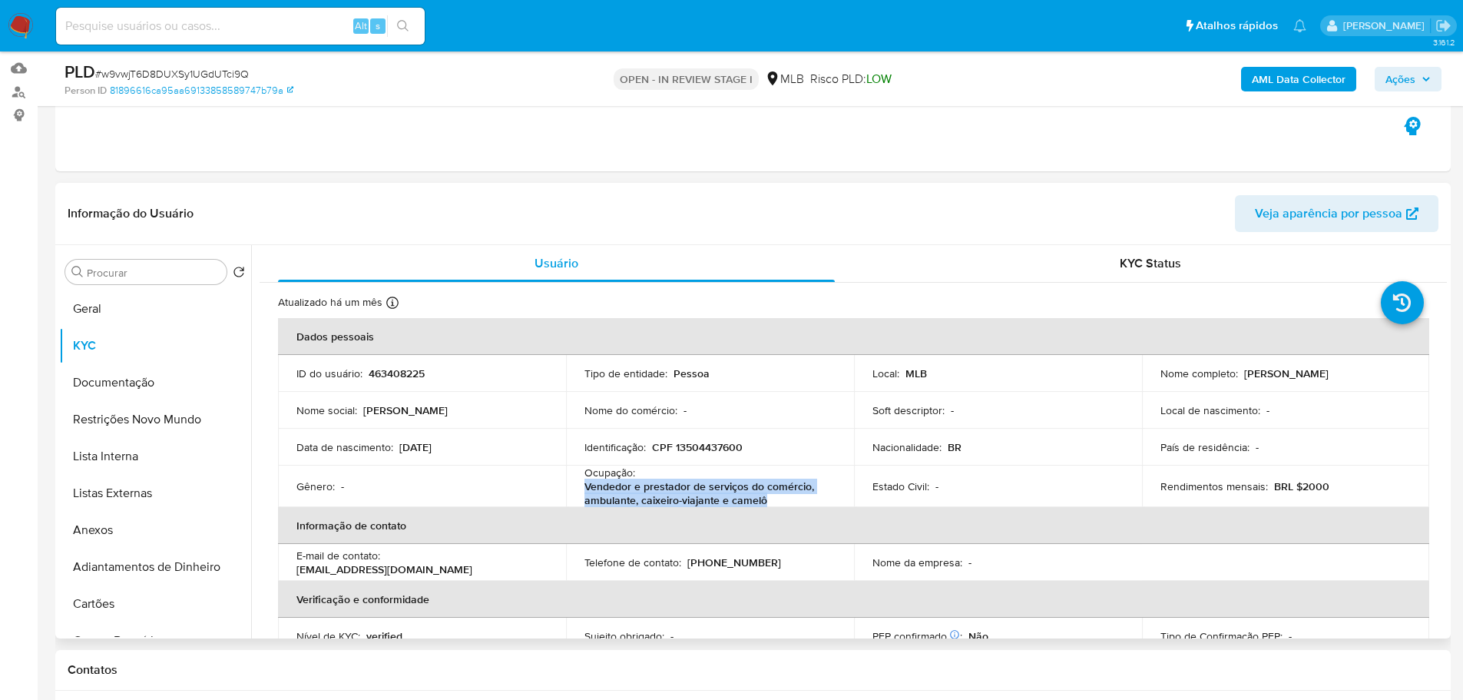
drag, startPoint x: 769, startPoint y: 497, endPoint x: 584, endPoint y: 488, distance: 185.3
click at [584, 488] on p "Vendedor e prestador de serviços do comércio, ambulante, caixeiro-viajante e ca…" at bounding box center [706, 493] width 245 height 28
copy p "Vendedor e prestador de serviços do comércio, ambulante, caixeiro-viajante e ca…"
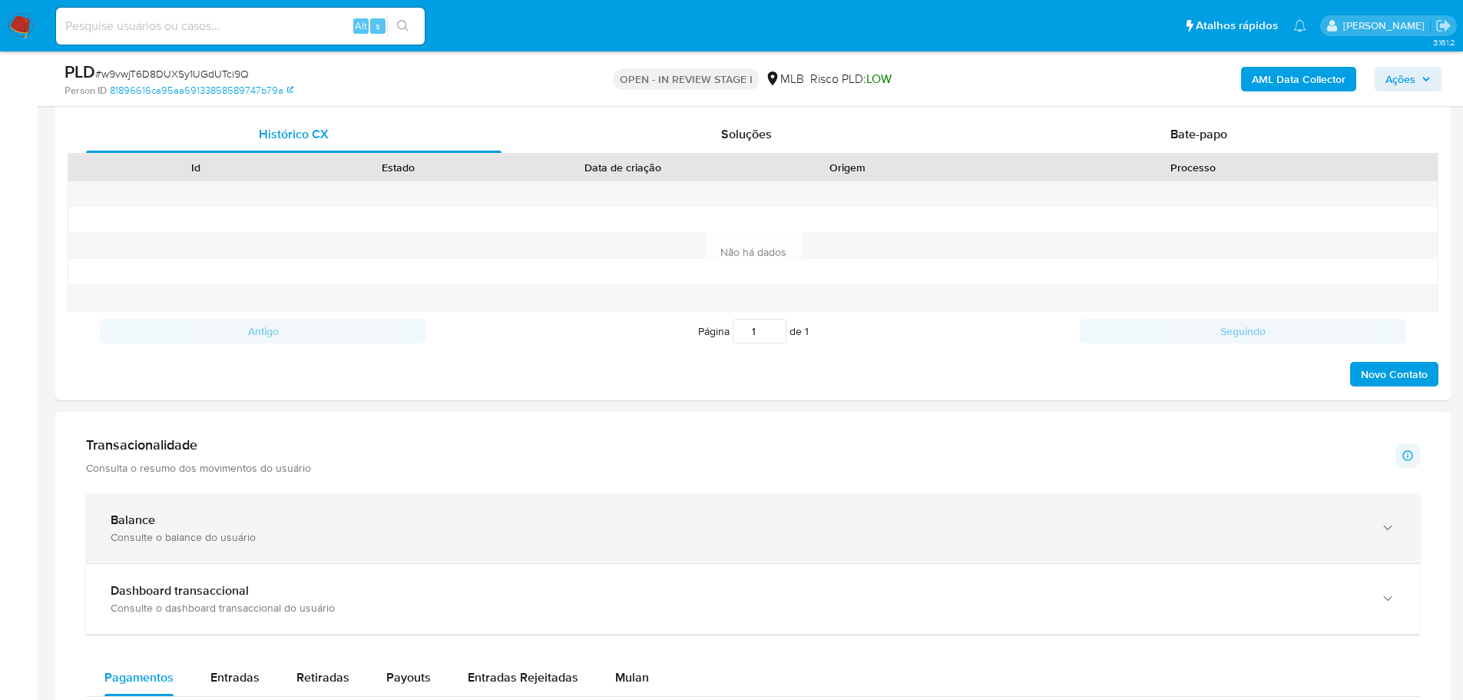
scroll to position [768, 0]
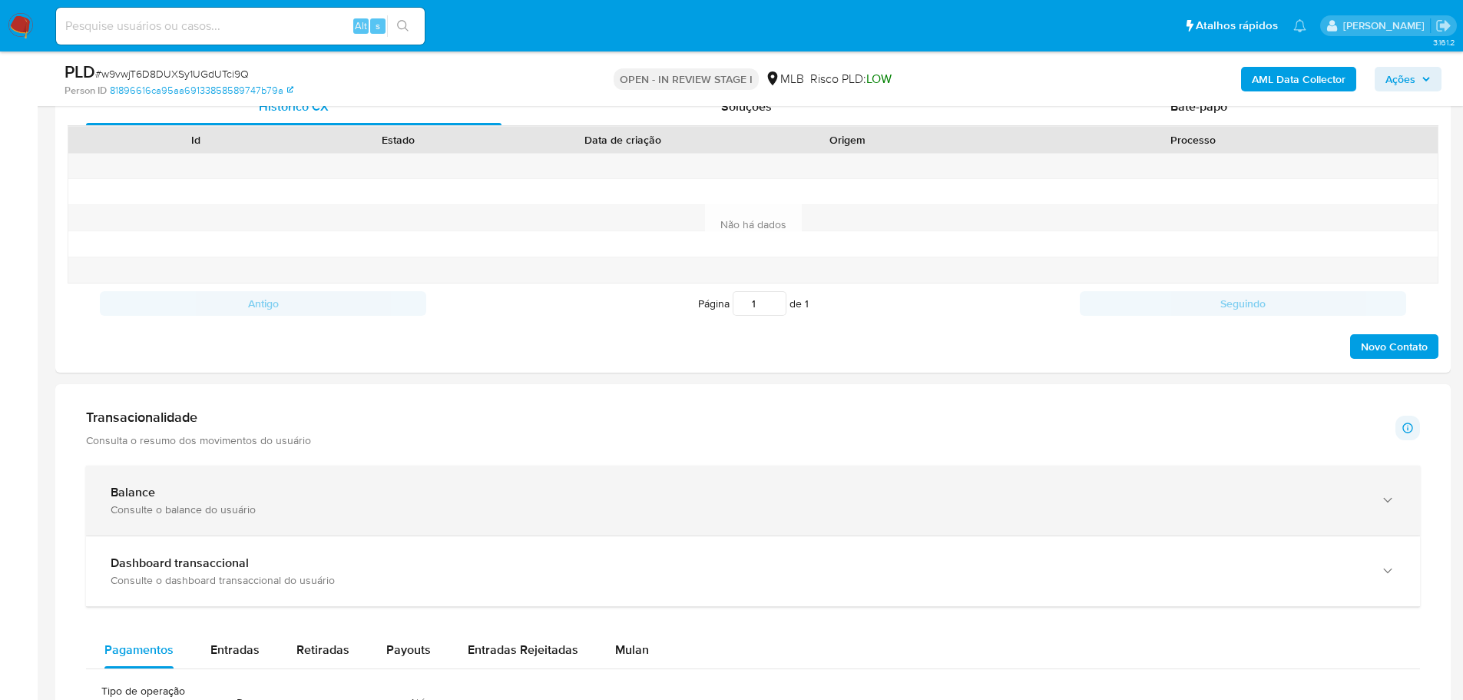
click at [1336, 492] on div "Balance" at bounding box center [738, 492] width 1254 height 15
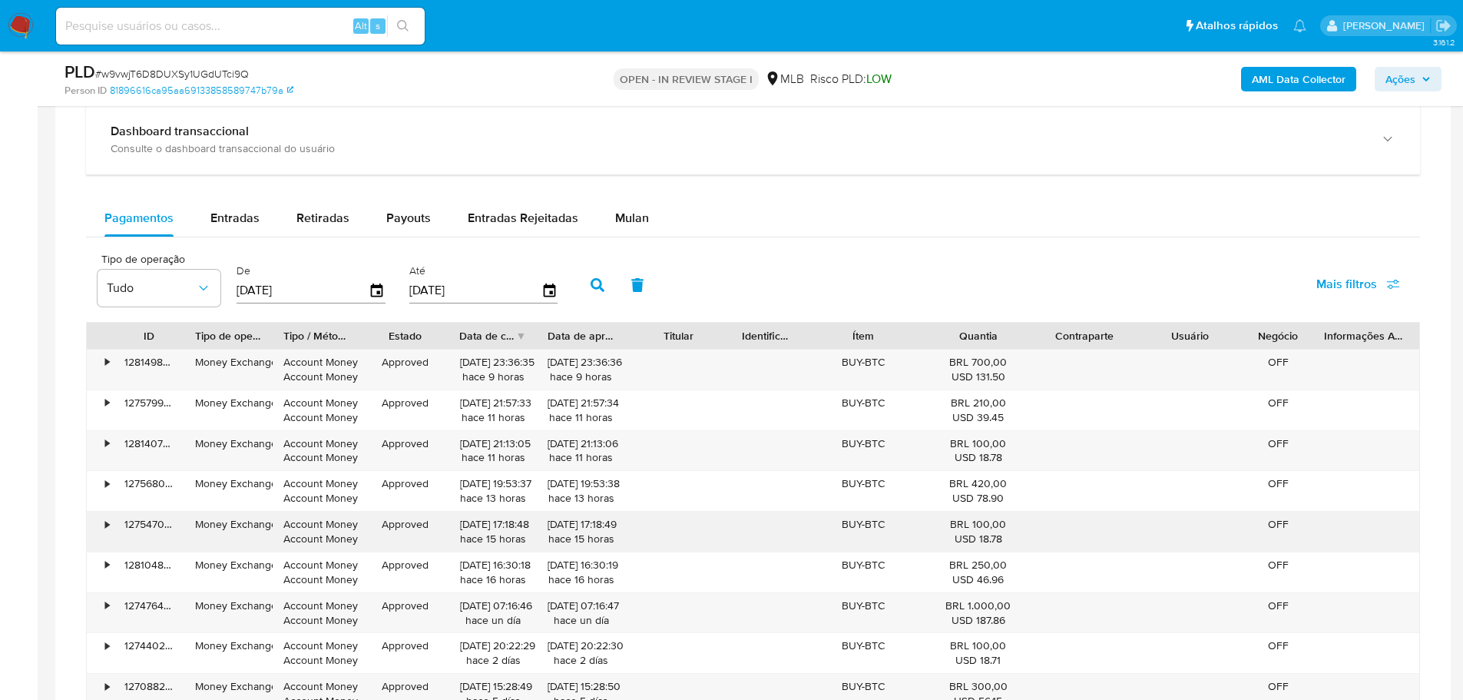
scroll to position [1382, 0]
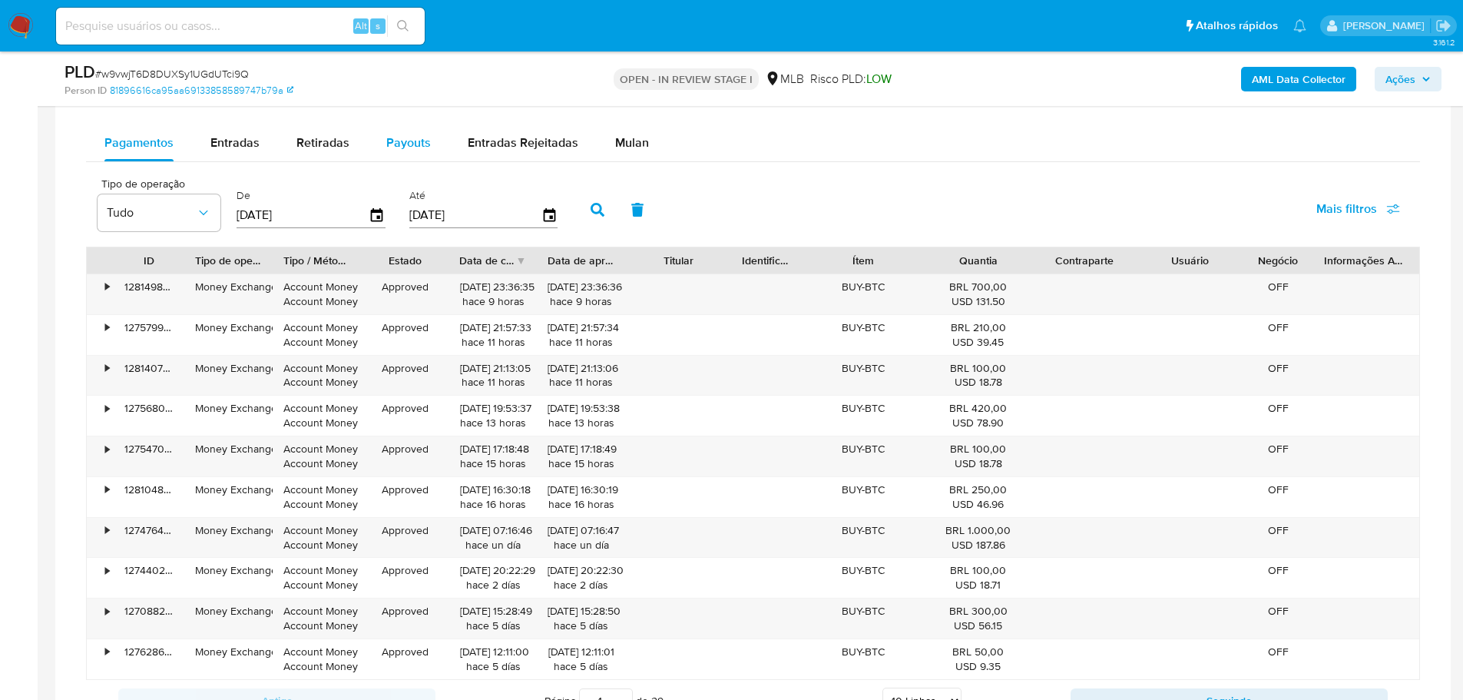
click at [421, 141] on span "Payouts" at bounding box center [408, 143] width 45 height 18
select select "10"
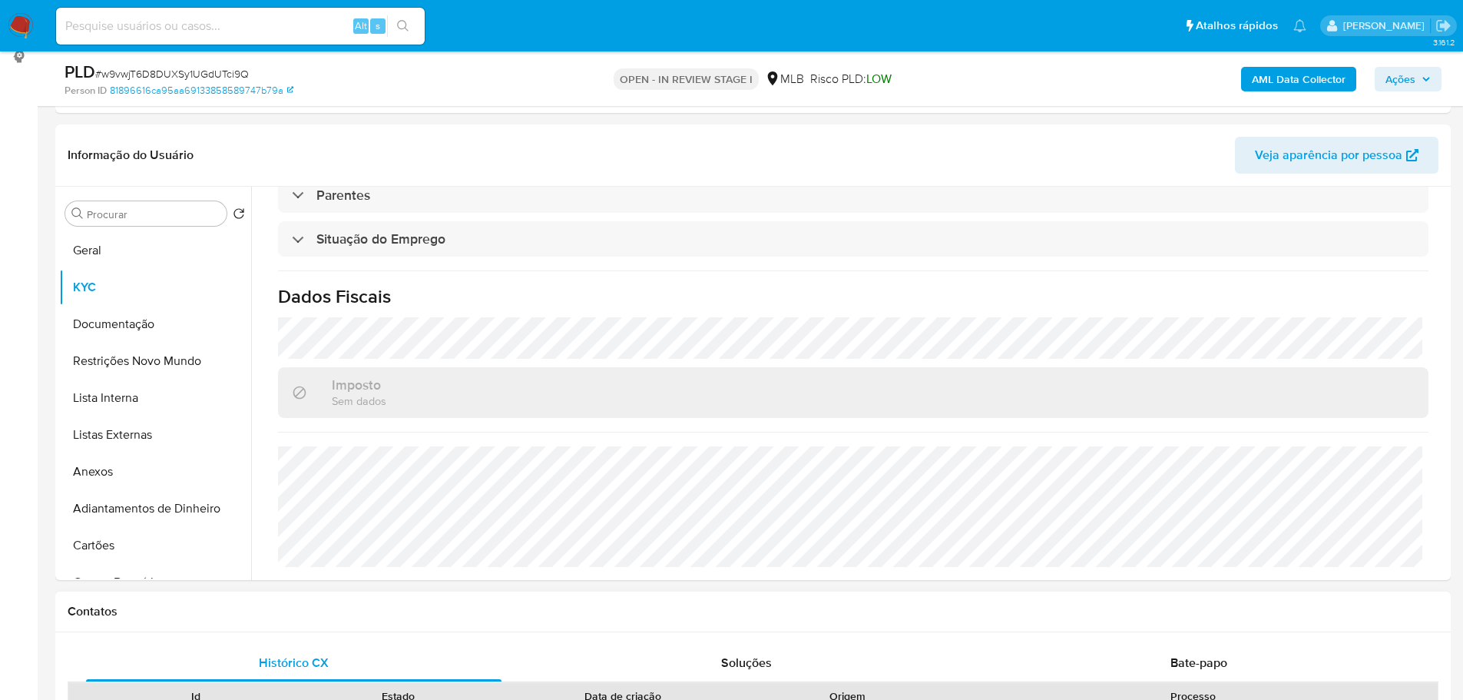
scroll to position [0, 0]
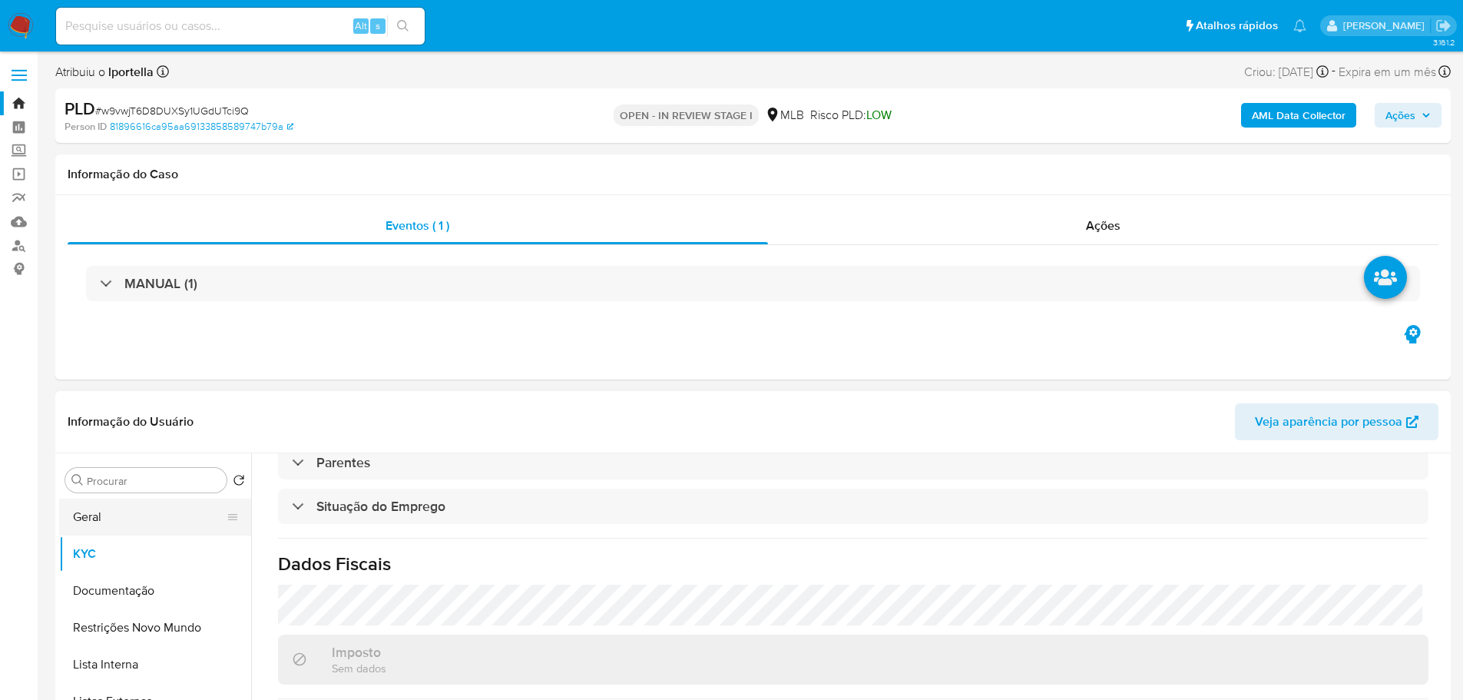
drag, startPoint x: 111, startPoint y: 489, endPoint x: 109, endPoint y: 512, distance: 23.1
click at [111, 491] on div "Procurar" at bounding box center [145, 480] width 161 height 25
click at [109, 513] on button "Geral" at bounding box center [149, 516] width 180 height 37
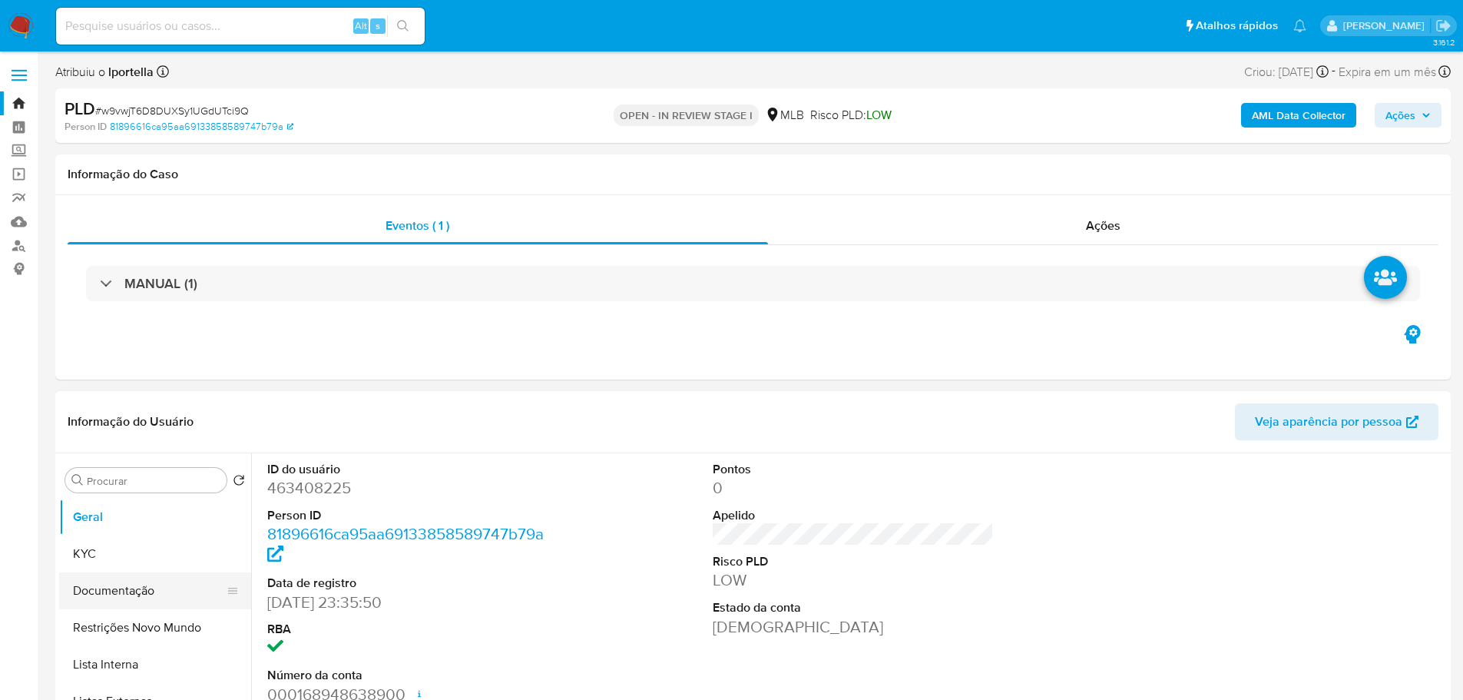
click at [184, 593] on button "Documentação" at bounding box center [149, 590] width 180 height 37
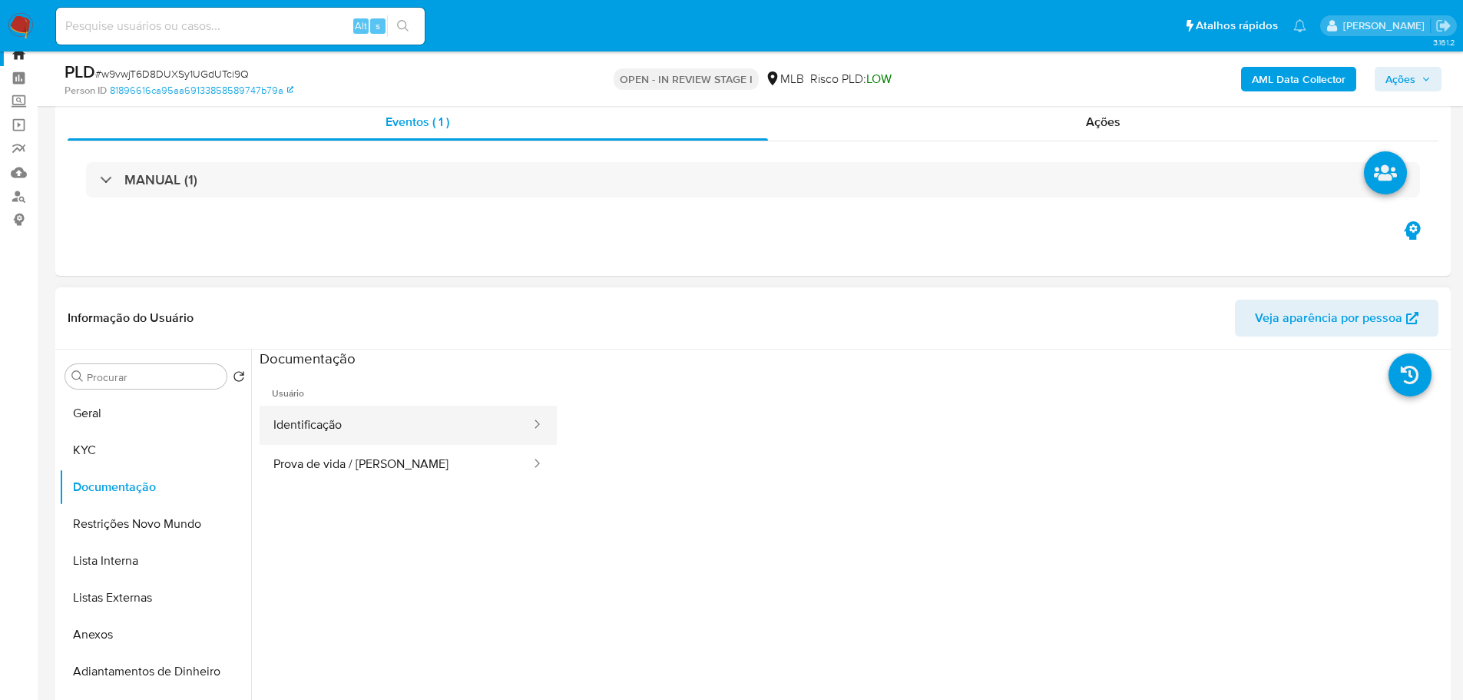
scroll to position [77, 0]
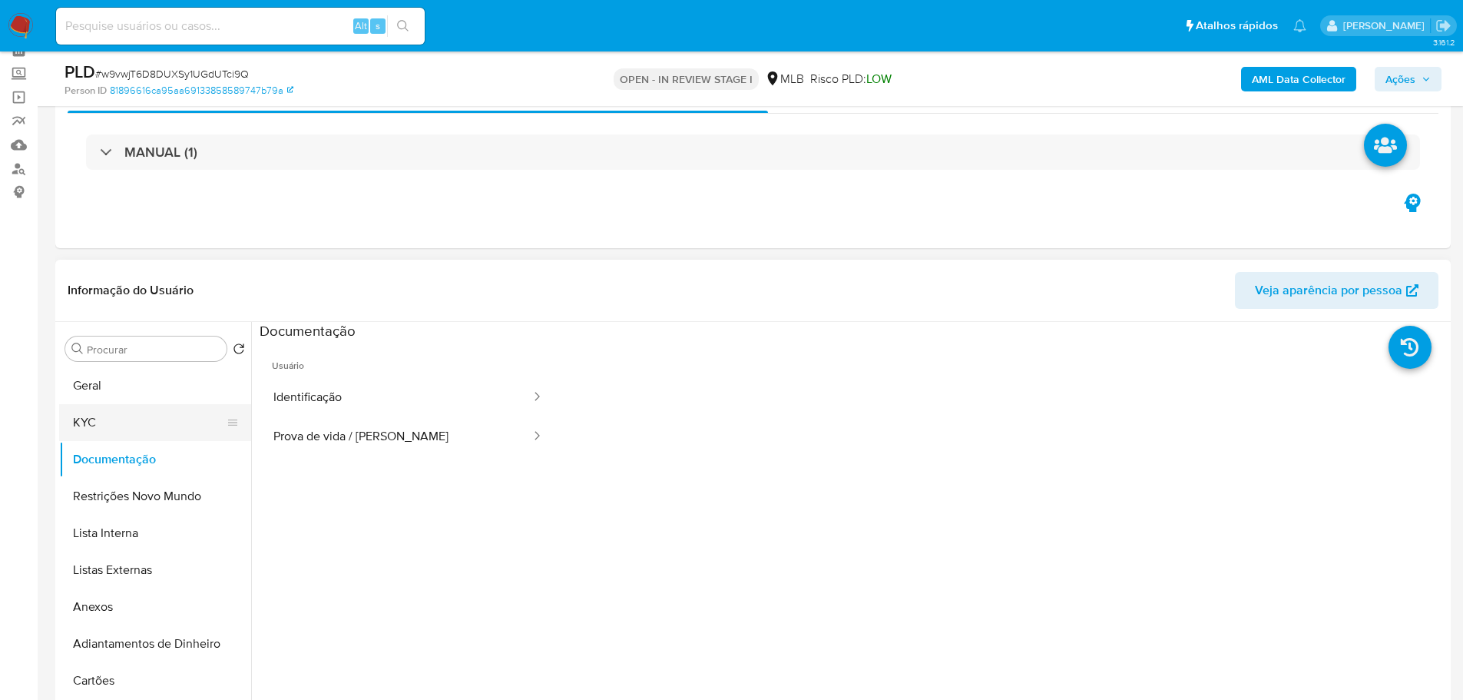
click at [121, 415] on button "KYC" at bounding box center [149, 422] width 180 height 37
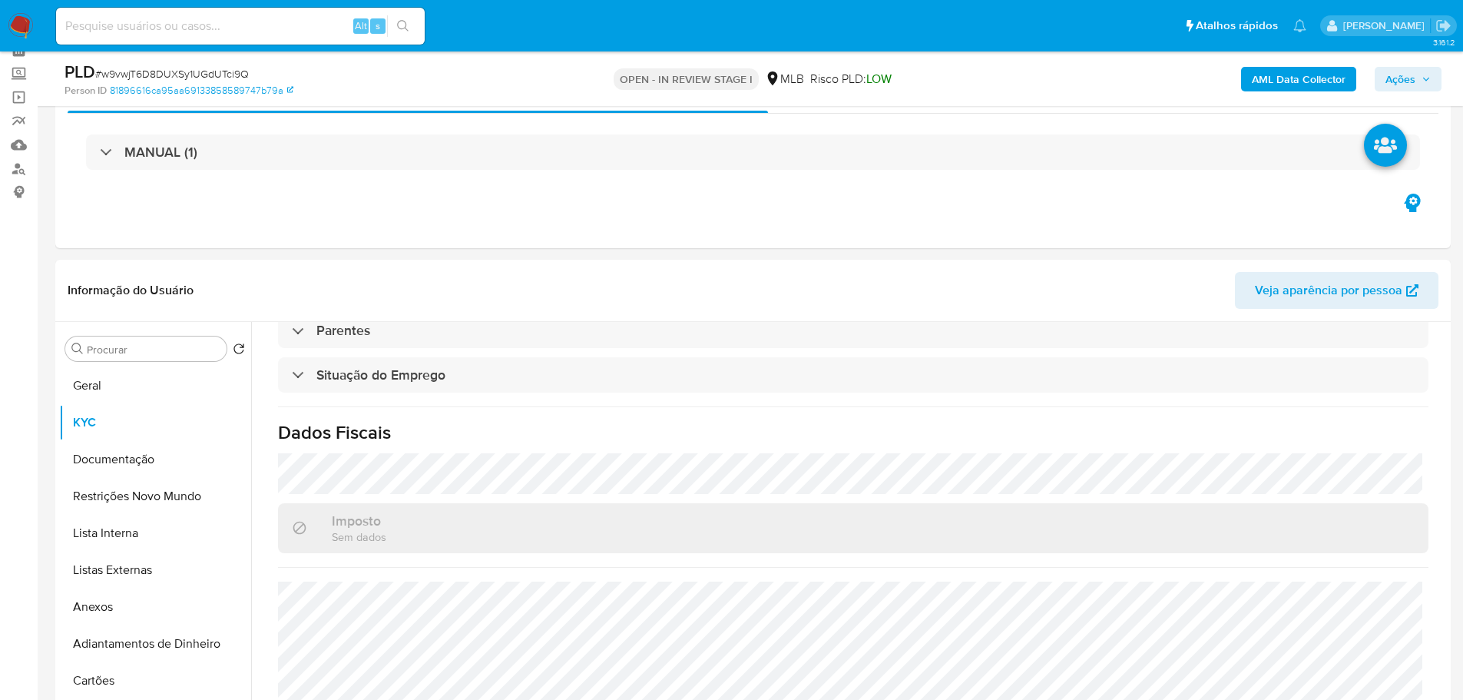
scroll to position [644, 0]
drag, startPoint x: 121, startPoint y: 383, endPoint x: 158, endPoint y: 383, distance: 37.6
click at [121, 383] on button "Geral" at bounding box center [149, 385] width 180 height 37
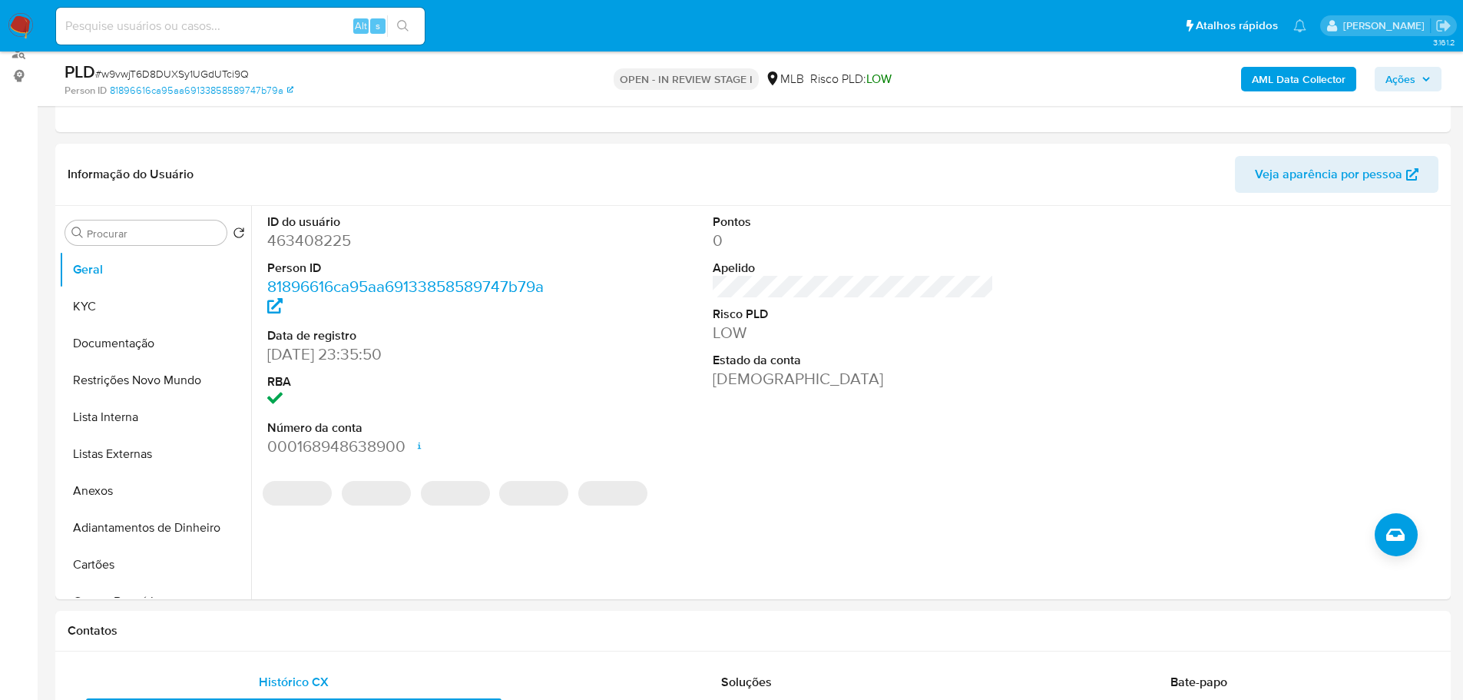
scroll to position [189, 0]
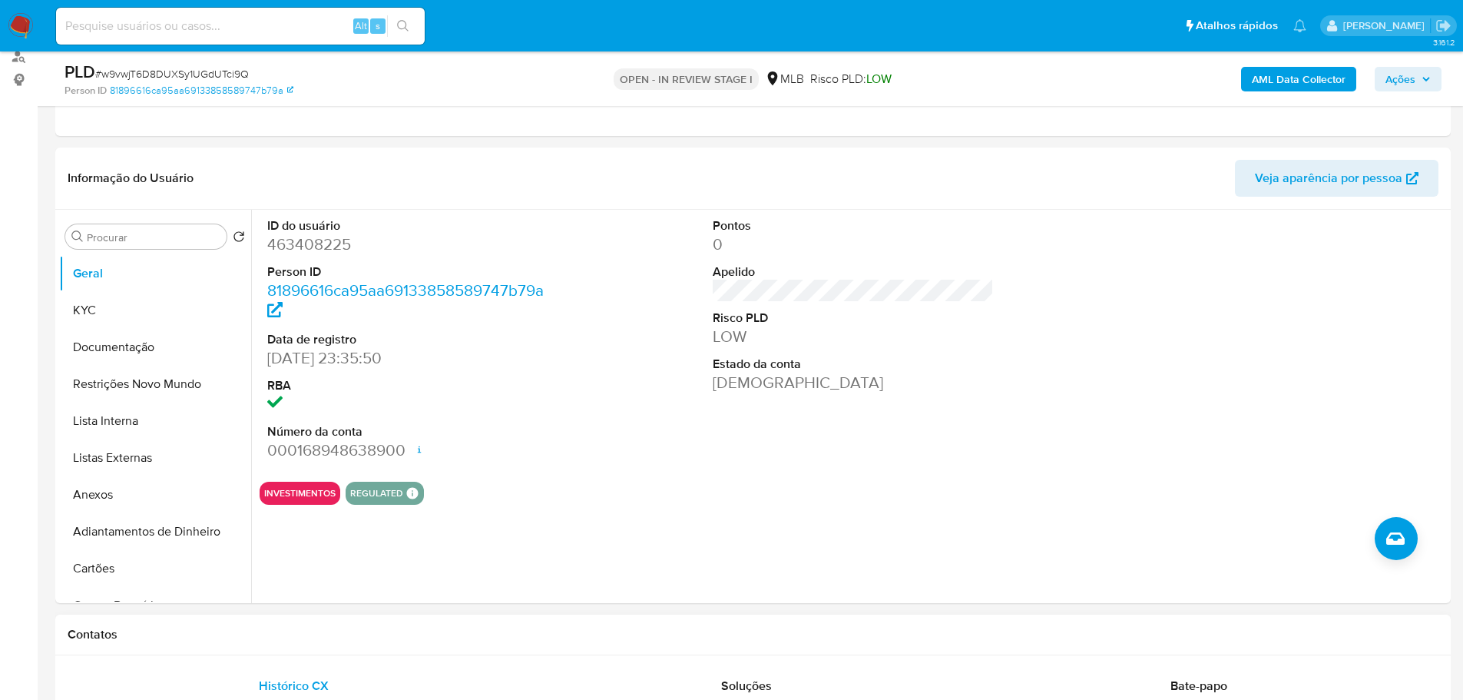
click at [246, 627] on h1 "Contatos" at bounding box center [753, 634] width 1371 height 15
click at [122, 316] on button "KYC" at bounding box center [149, 310] width 180 height 37
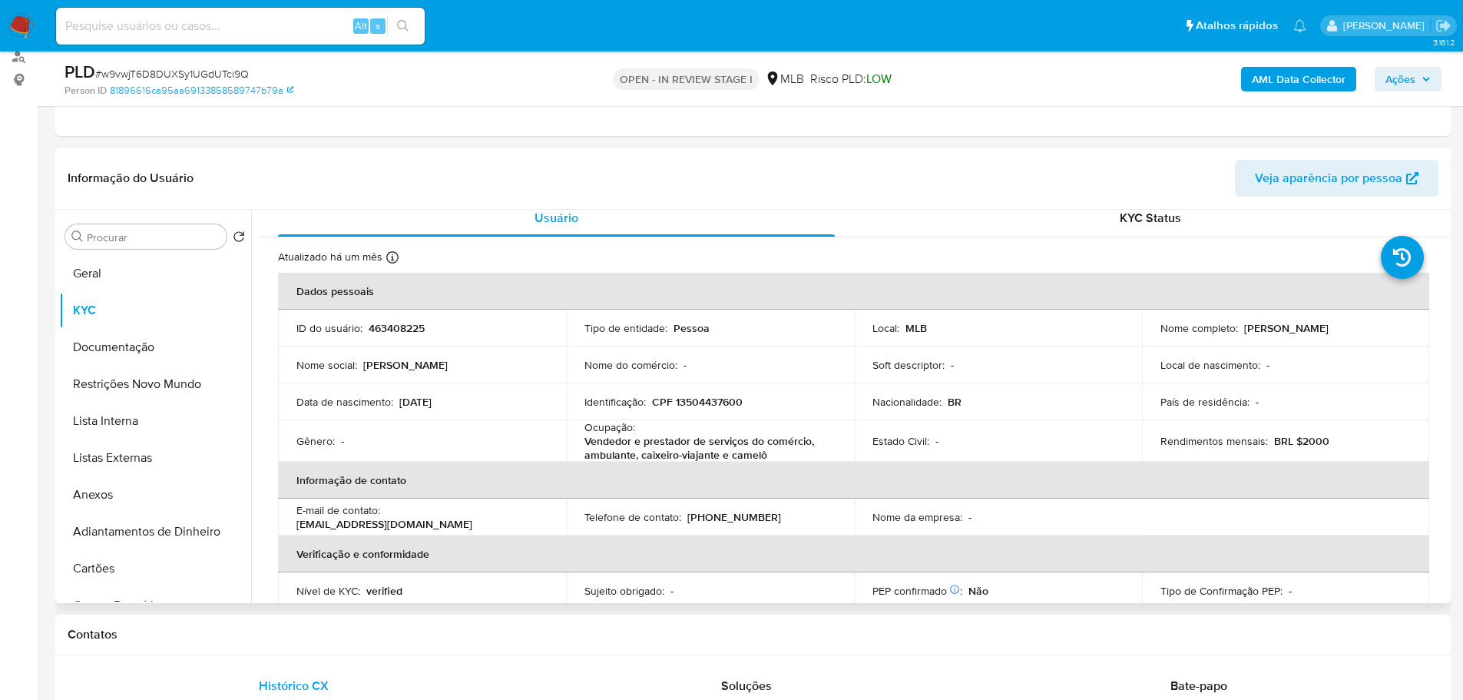
scroll to position [12, 0]
click at [224, 634] on h1 "Contatos" at bounding box center [753, 634] width 1371 height 15
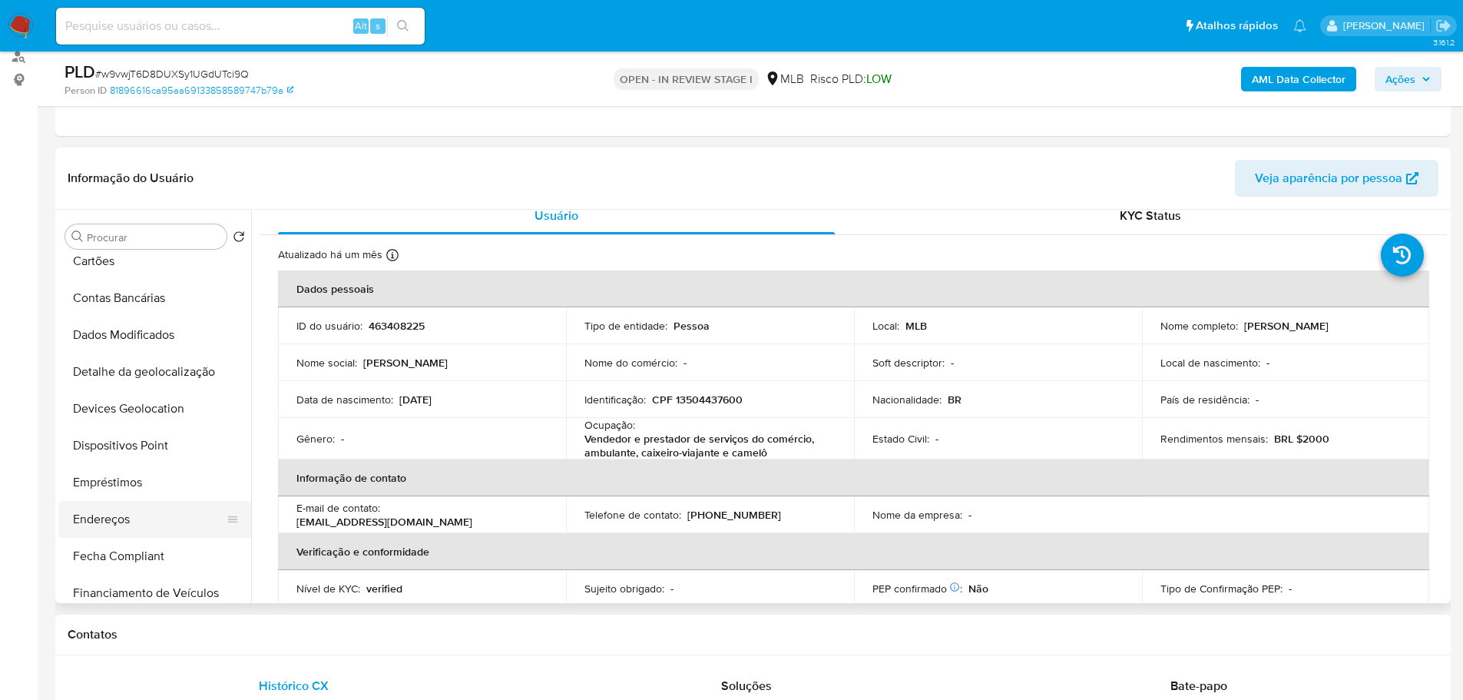
click at [142, 518] on button "Endereços" at bounding box center [149, 519] width 180 height 37
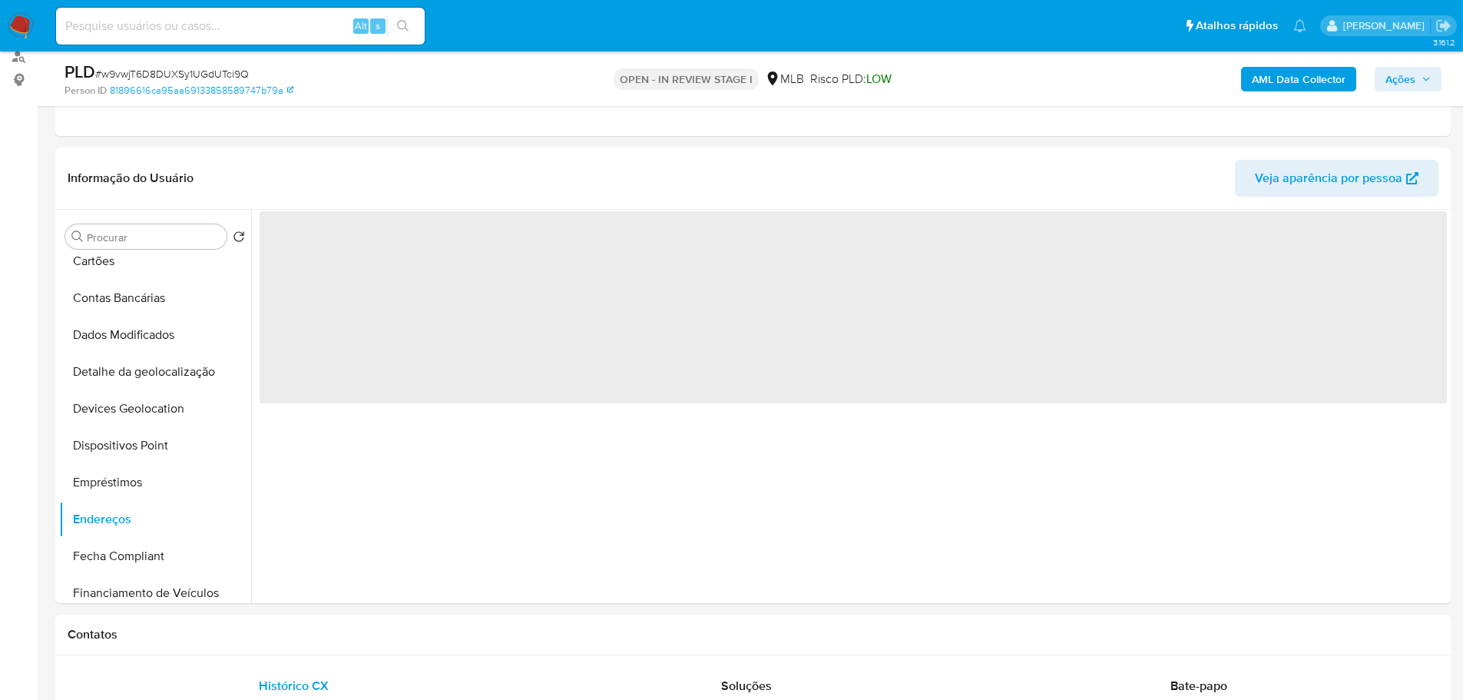
scroll to position [0, 0]
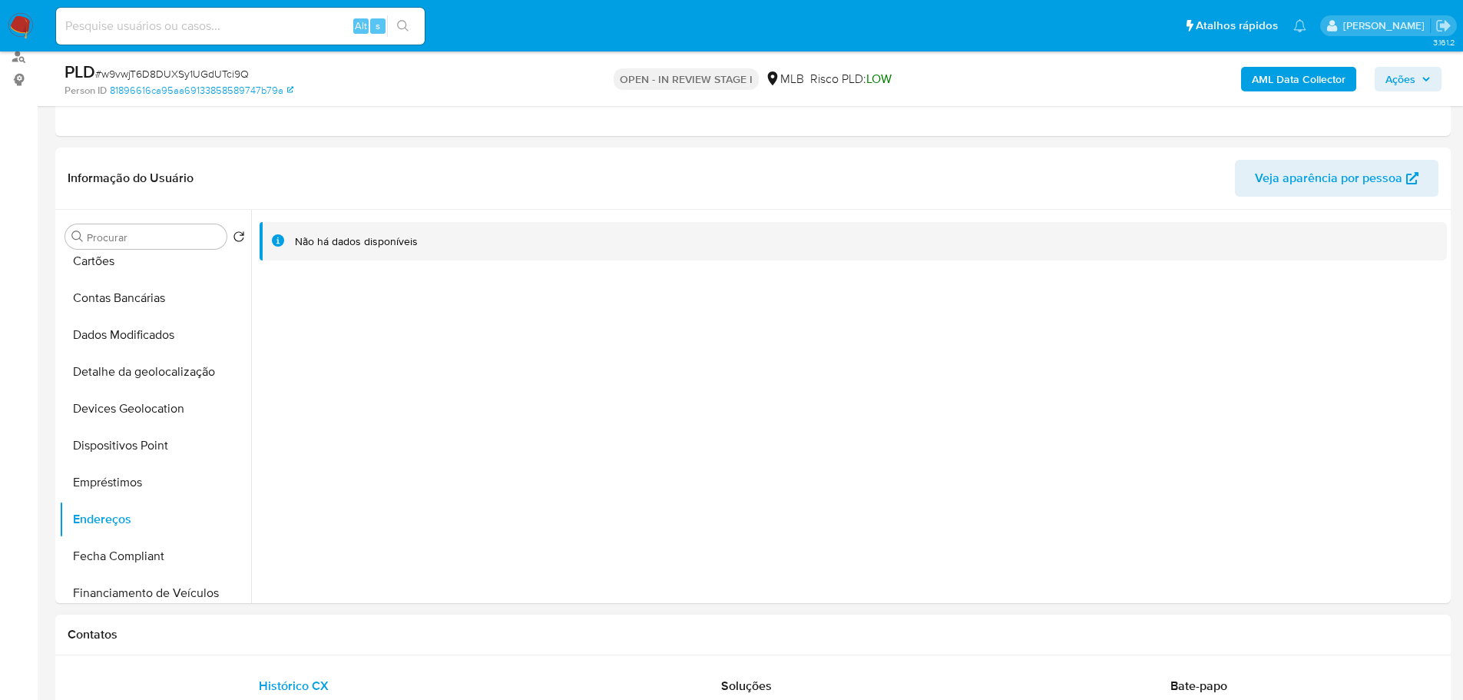
click at [352, 630] on h1 "Contatos" at bounding box center [753, 634] width 1371 height 15
click at [162, 364] on button "Detalhe da geolocalização" at bounding box center [149, 371] width 180 height 37
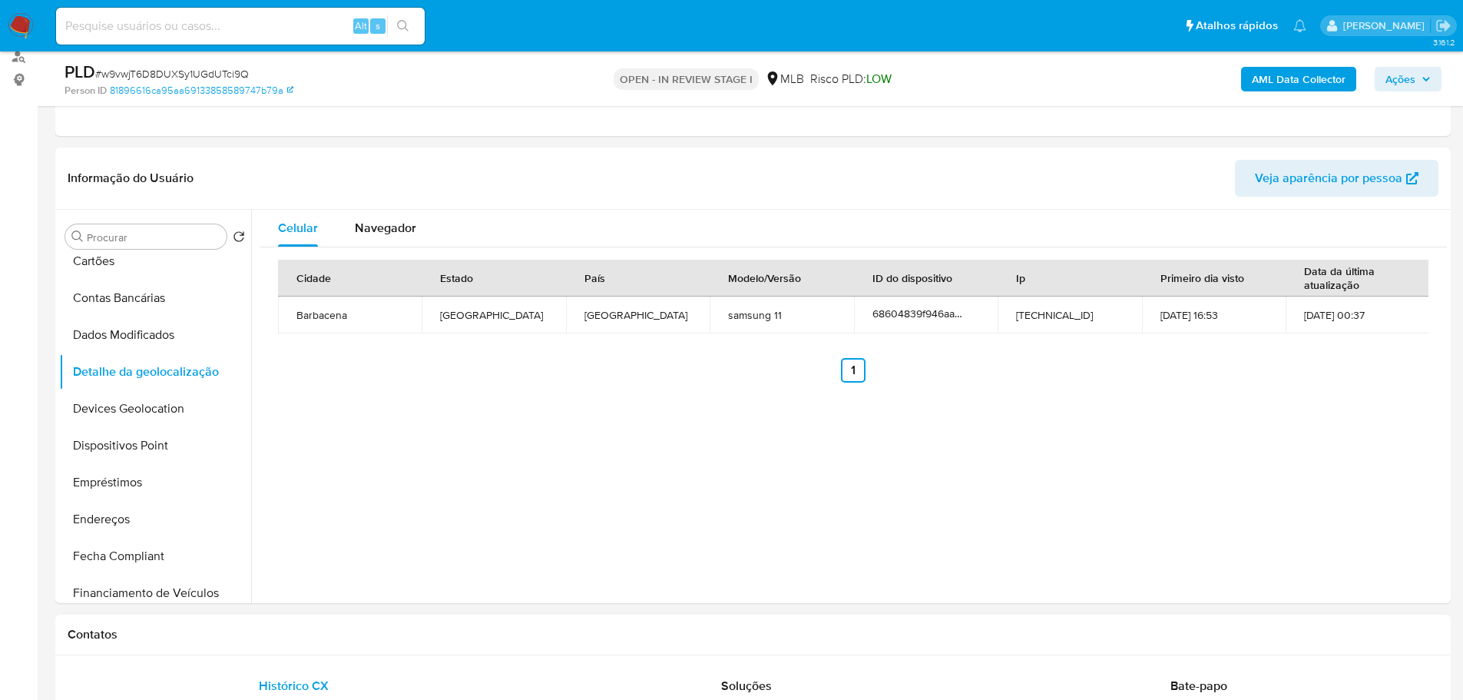
click at [309, 648] on div "Contatos" at bounding box center [752, 634] width 1395 height 41
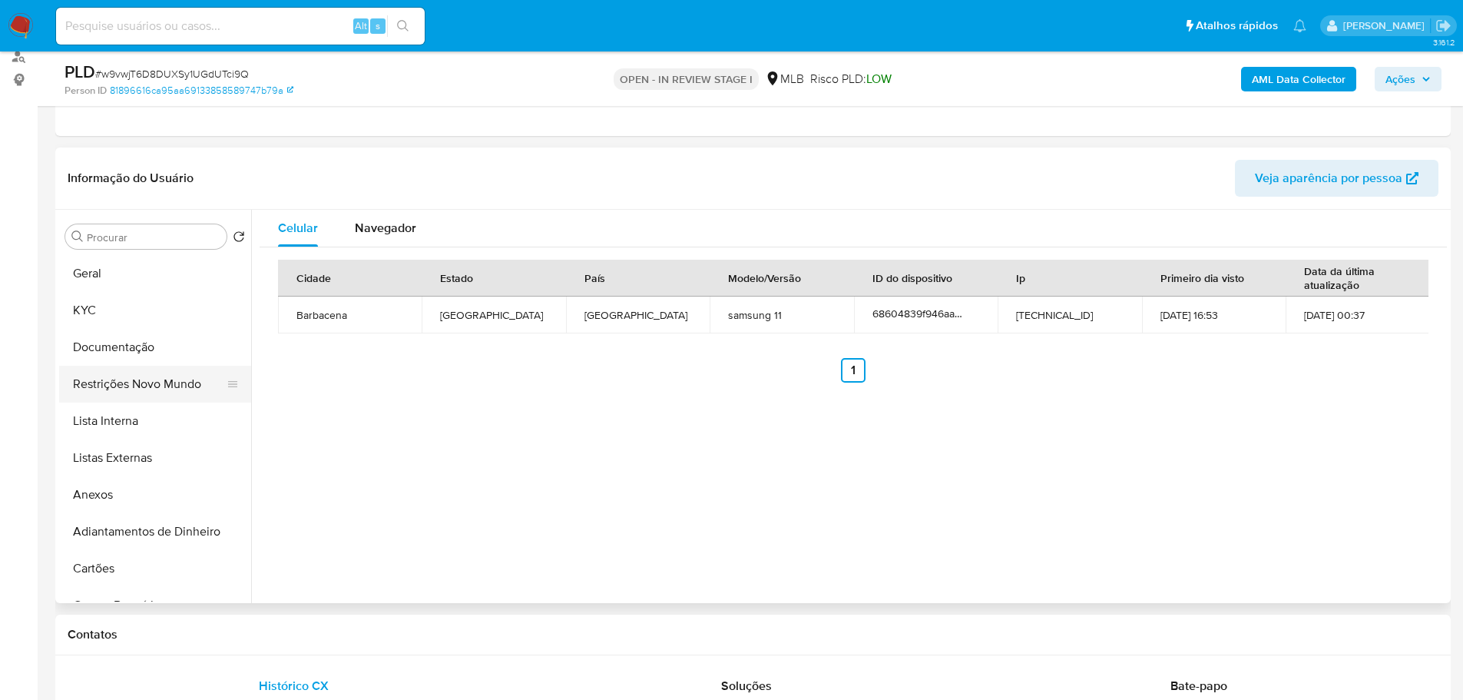
click at [134, 389] on button "Restrições Novo Mundo" at bounding box center [149, 384] width 180 height 37
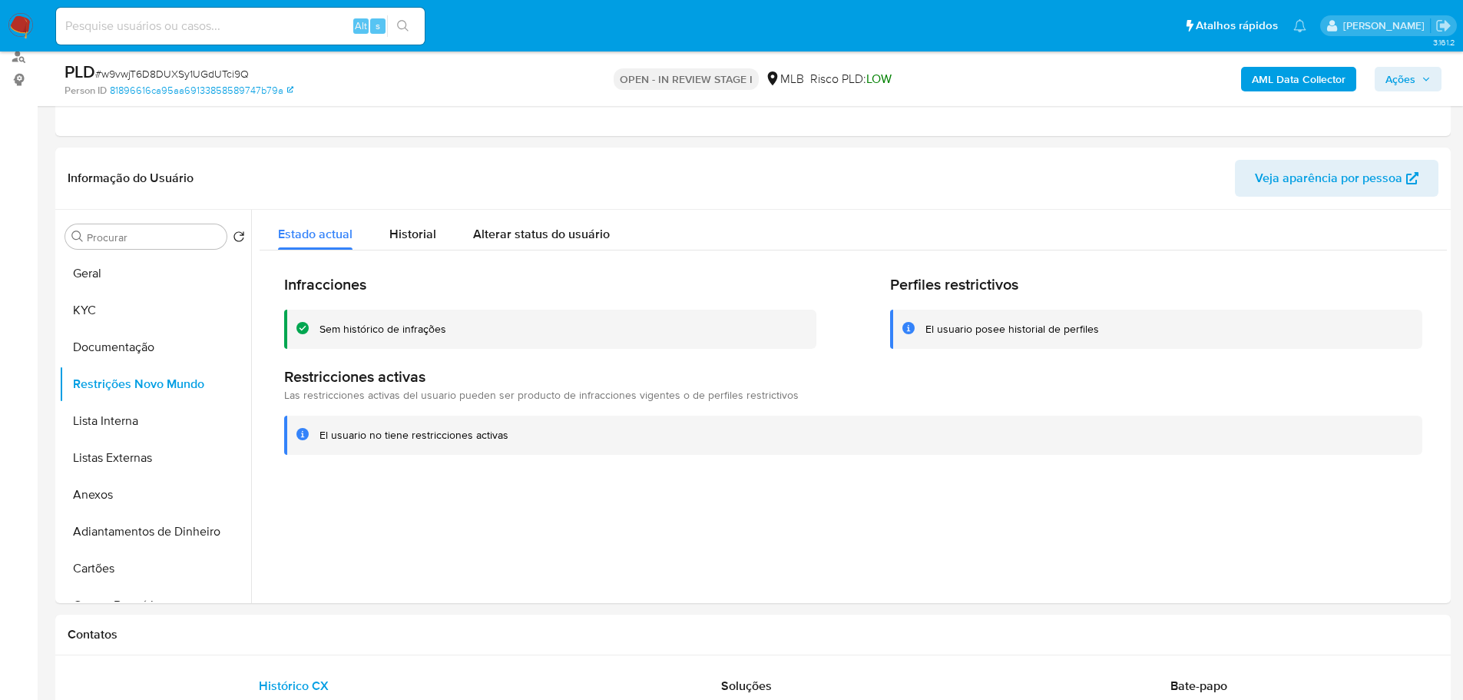
drag, startPoint x: 440, startPoint y: 626, endPoint x: 408, endPoint y: 604, distance: 38.8
click at [440, 627] on h1 "Contatos" at bounding box center [753, 634] width 1371 height 15
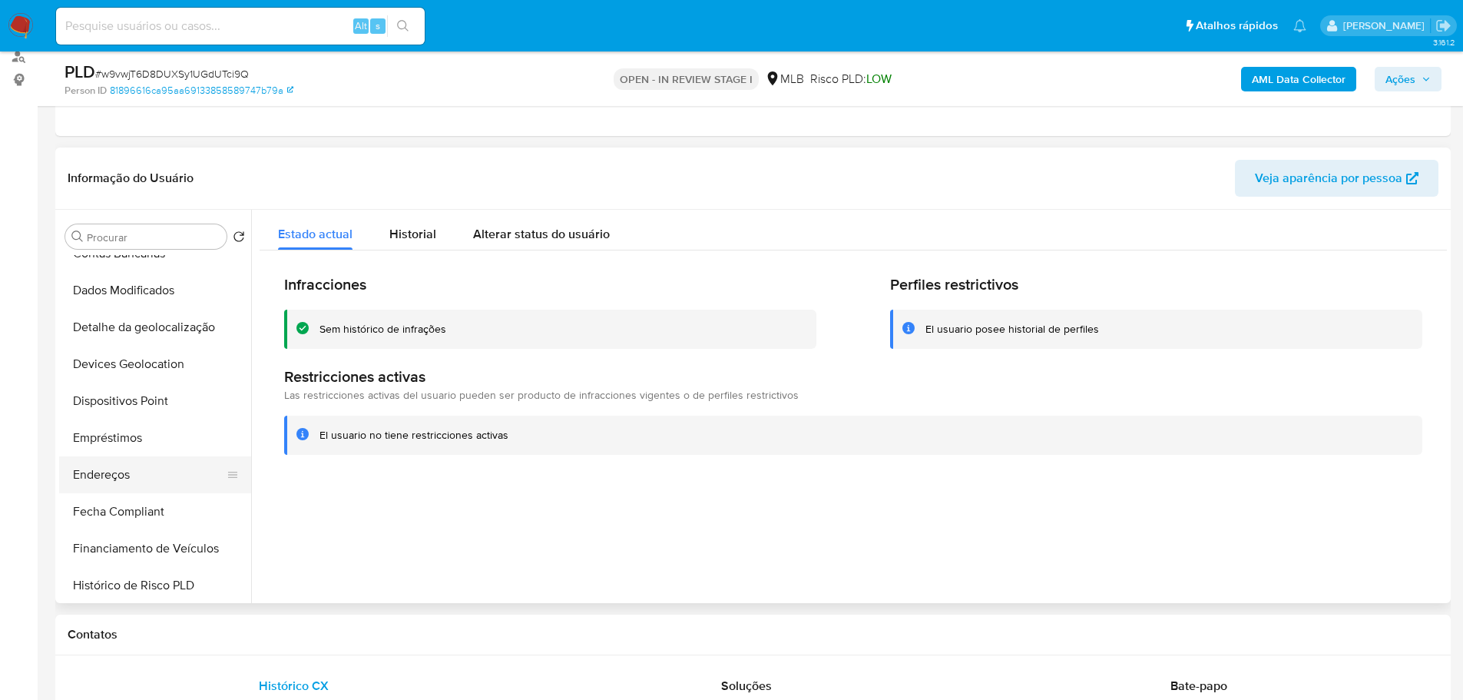
scroll to position [307, 0]
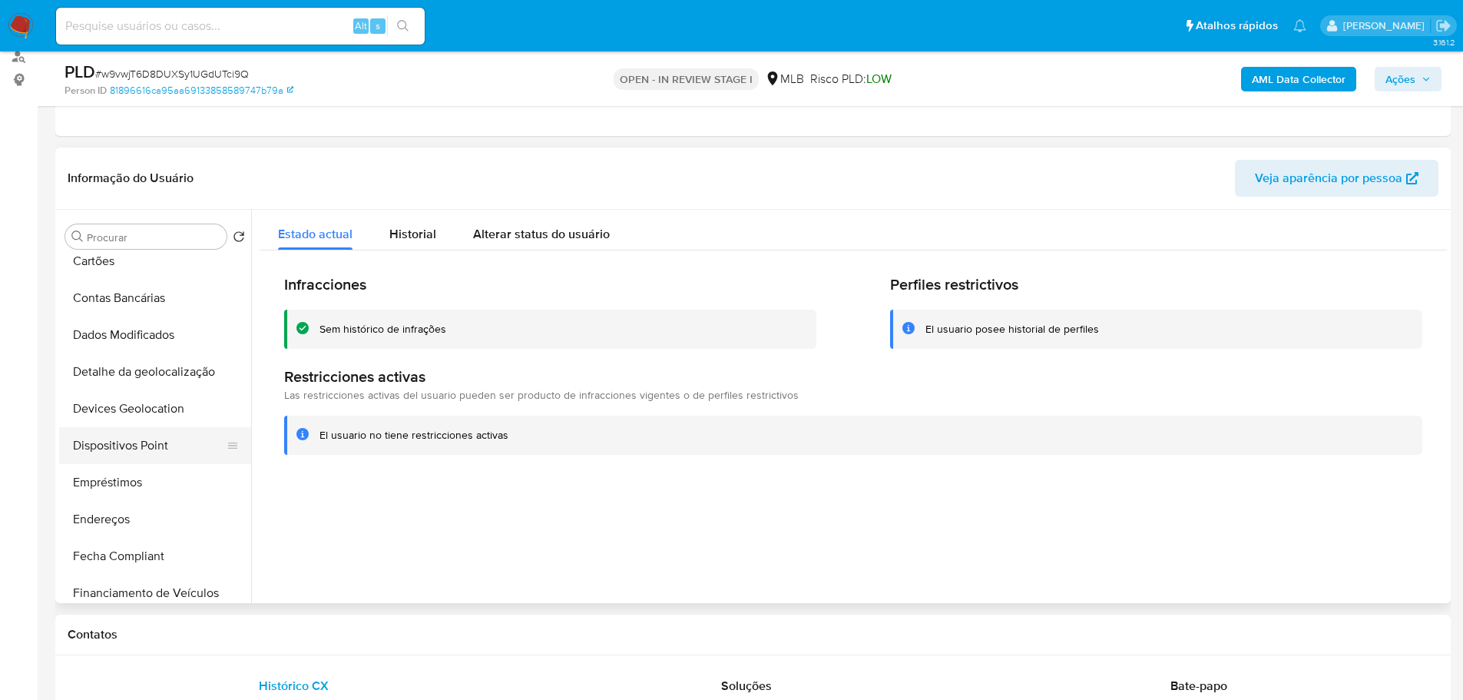
click at [133, 442] on button "Dispositivos Point" at bounding box center [149, 445] width 180 height 37
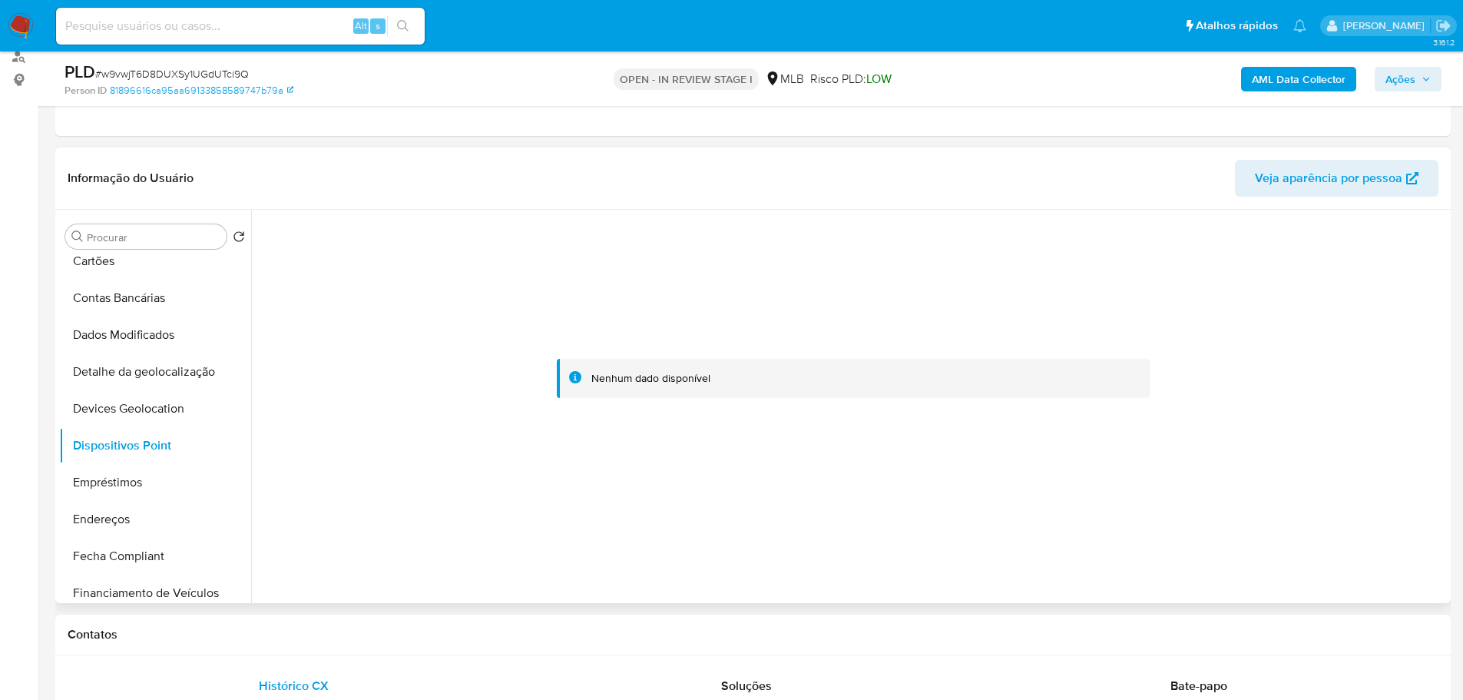
drag, startPoint x: 1196, startPoint y: 571, endPoint x: 1162, endPoint y: 542, distance: 44.6
click at [1195, 571] on div at bounding box center [849, 406] width 1196 height 393
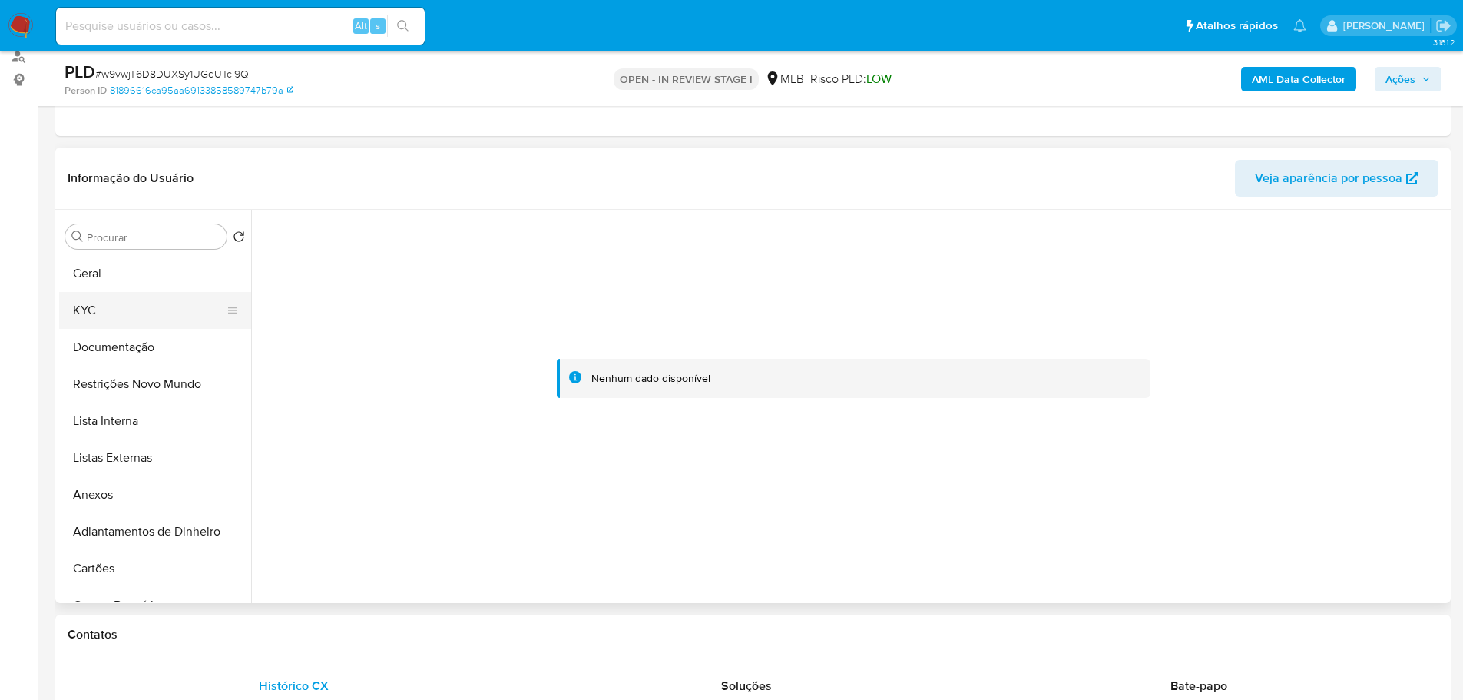
click at [83, 311] on button "KYC" at bounding box center [149, 310] width 180 height 37
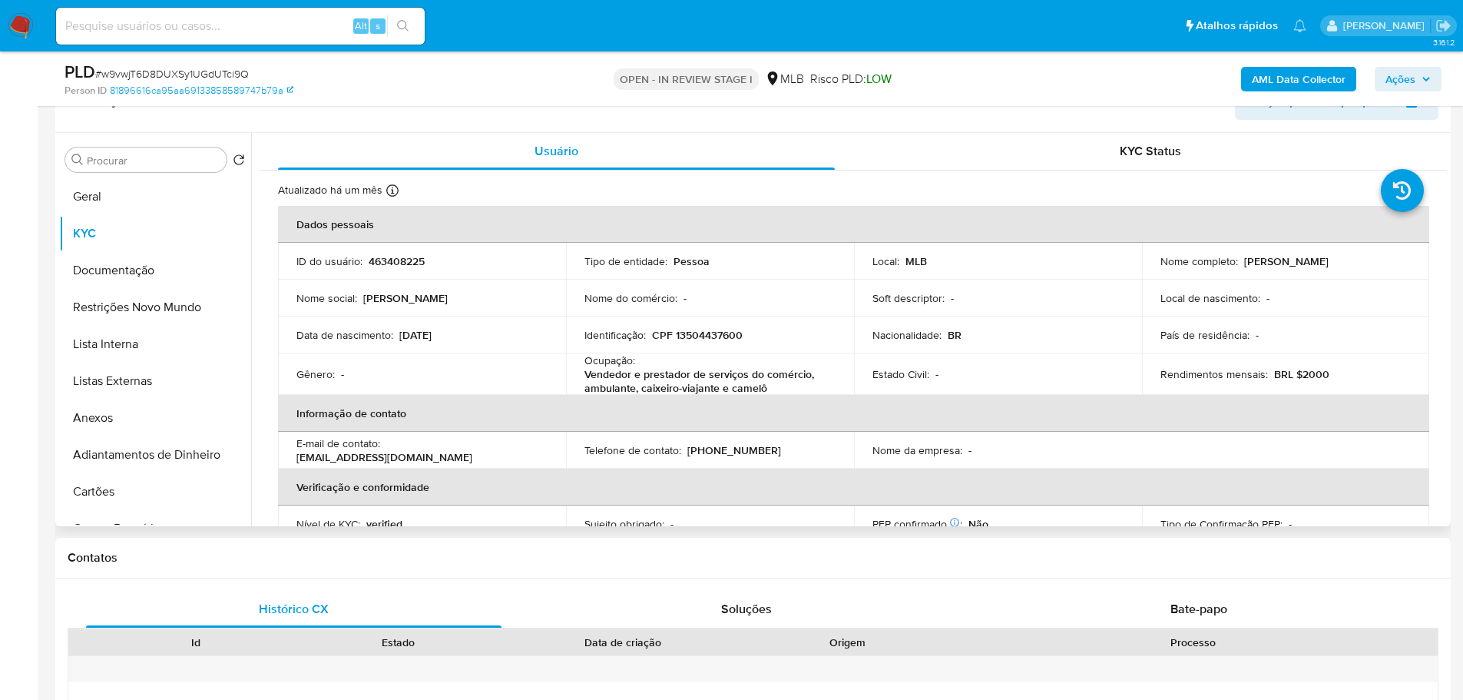
drag, startPoint x: 1388, startPoint y: 263, endPoint x: 1239, endPoint y: 266, distance: 149.0
click at [1239, 266] on div "Nome completo : Izabela Aparecida Lima Santos" at bounding box center [1285, 261] width 251 height 14
copy p "Izabela Aparecida Lima Santos"
click at [703, 345] on td "Identificação : CPF 13504437600" at bounding box center [710, 334] width 288 height 37
click at [699, 336] on p "CPF 13504437600" at bounding box center [697, 335] width 91 height 14
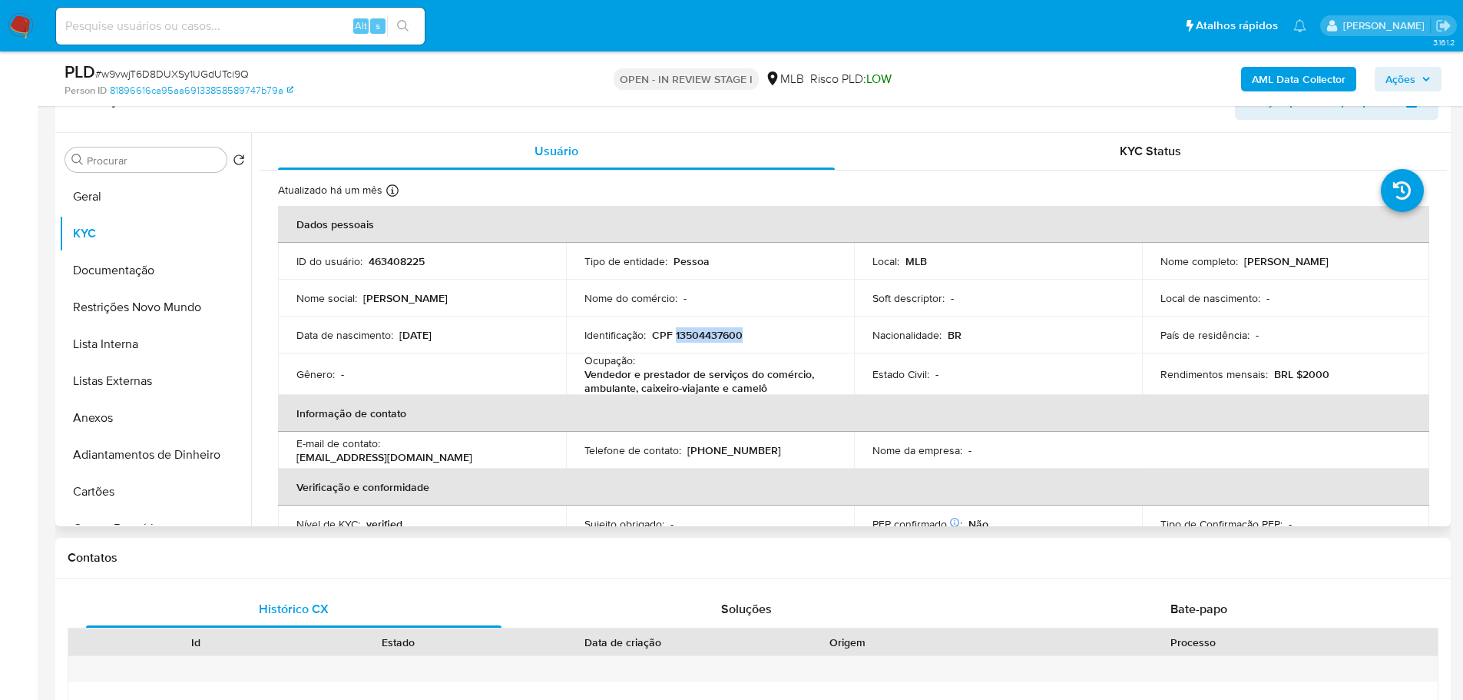
click at [699, 336] on p "CPF 13504437600" at bounding box center [697, 335] width 91 height 14
copy p "13504437600"
click at [104, 205] on button "Geral" at bounding box center [149, 196] width 180 height 37
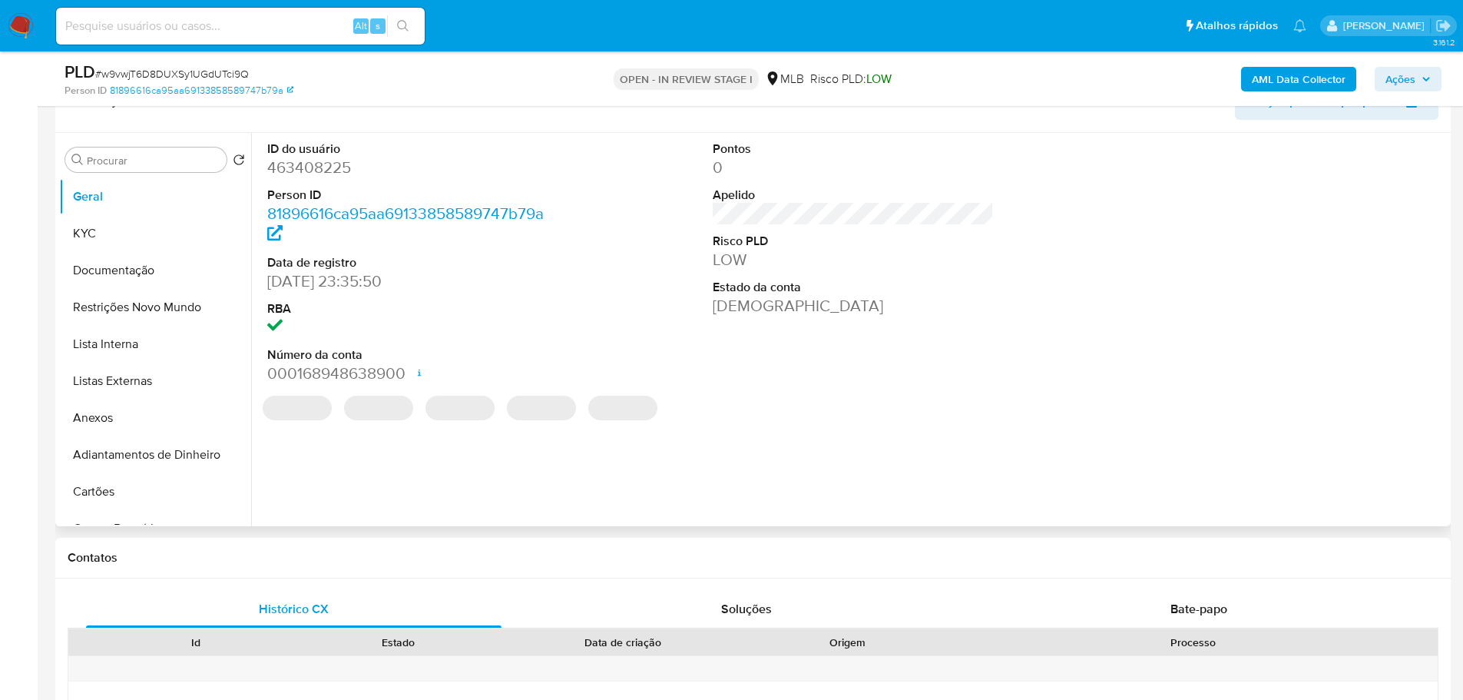
click at [311, 172] on dd "463408225" at bounding box center [408, 168] width 282 height 22
copy dd "463408225"
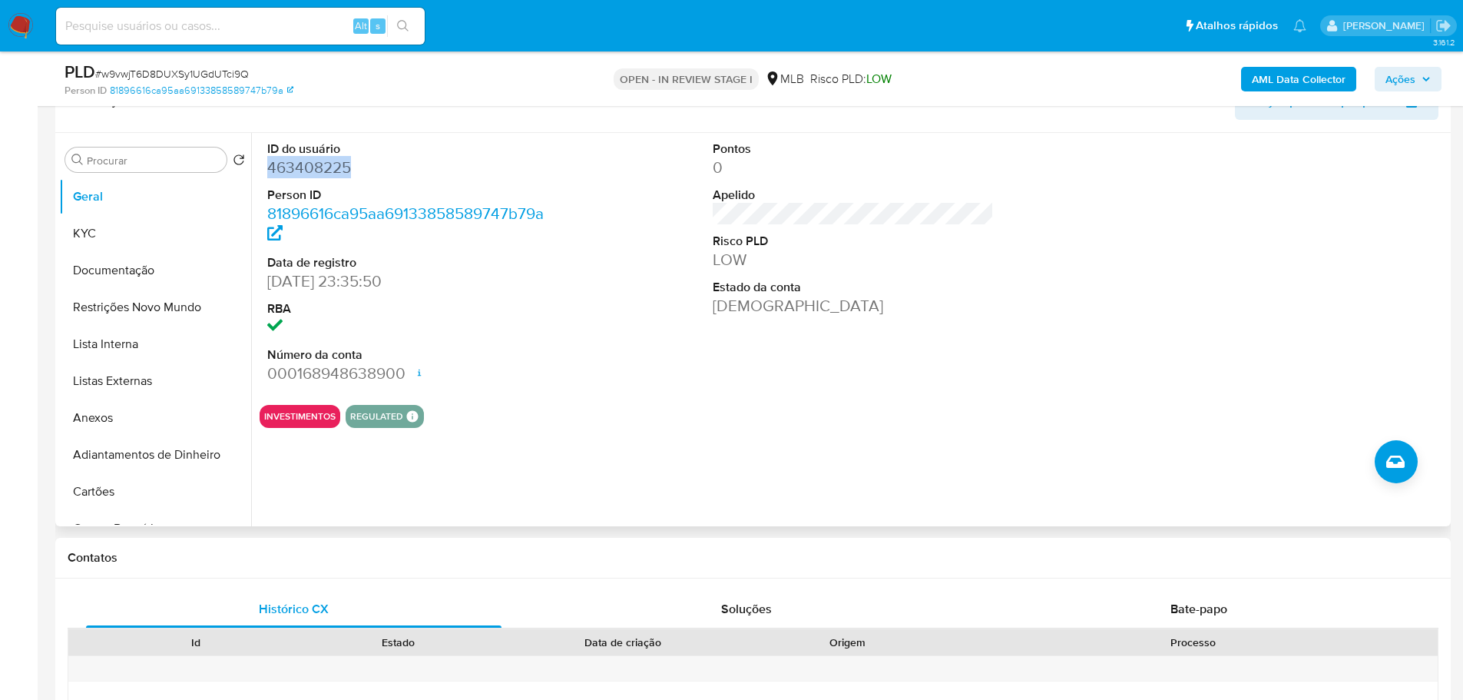
click at [322, 164] on dd "463408225" at bounding box center [408, 168] width 282 height 22
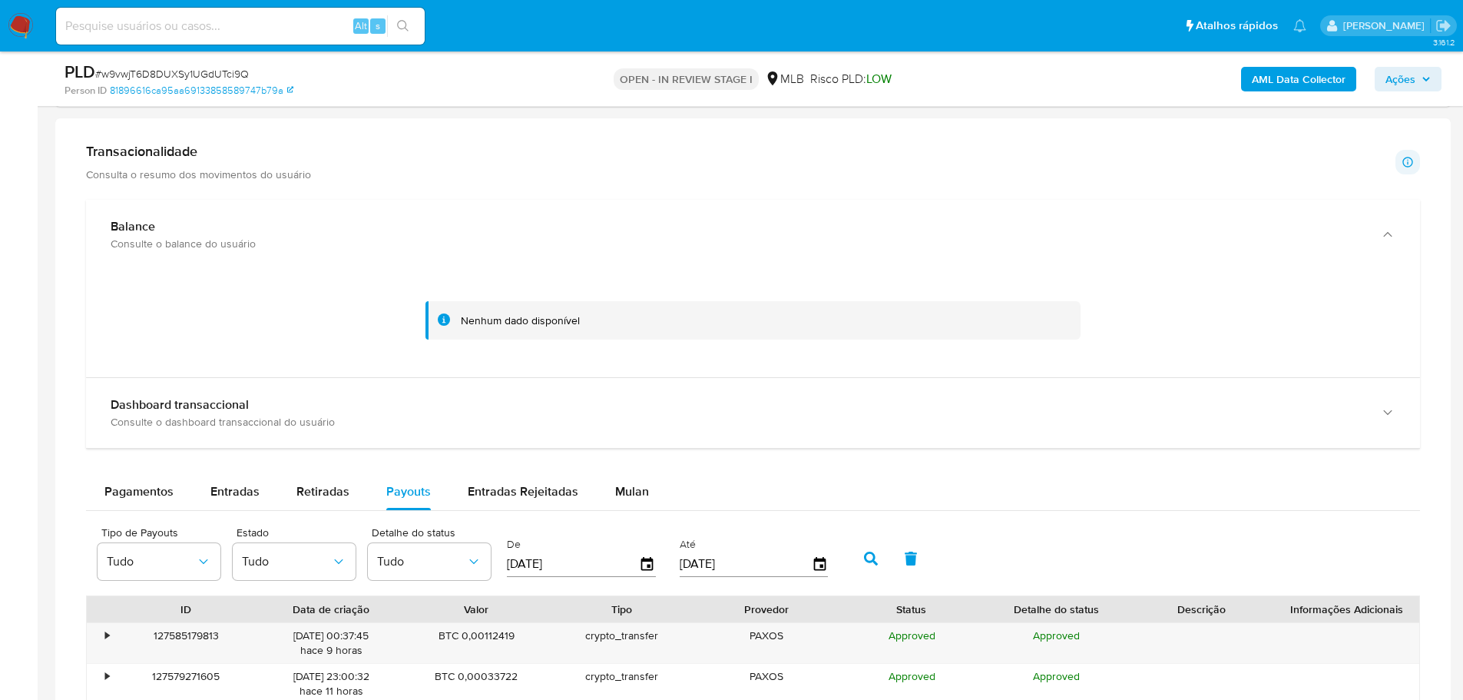
scroll to position [1418, 0]
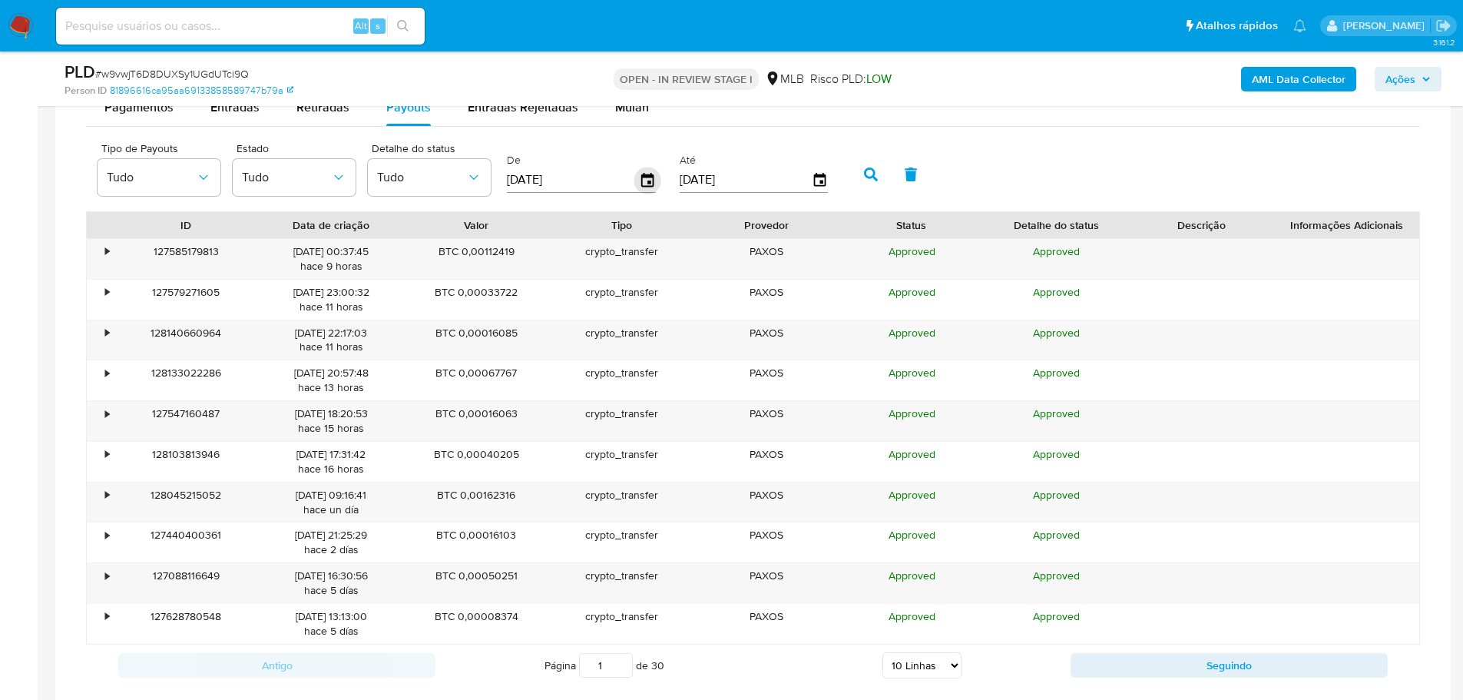
click at [647, 179] on icon "button" at bounding box center [647, 180] width 27 height 27
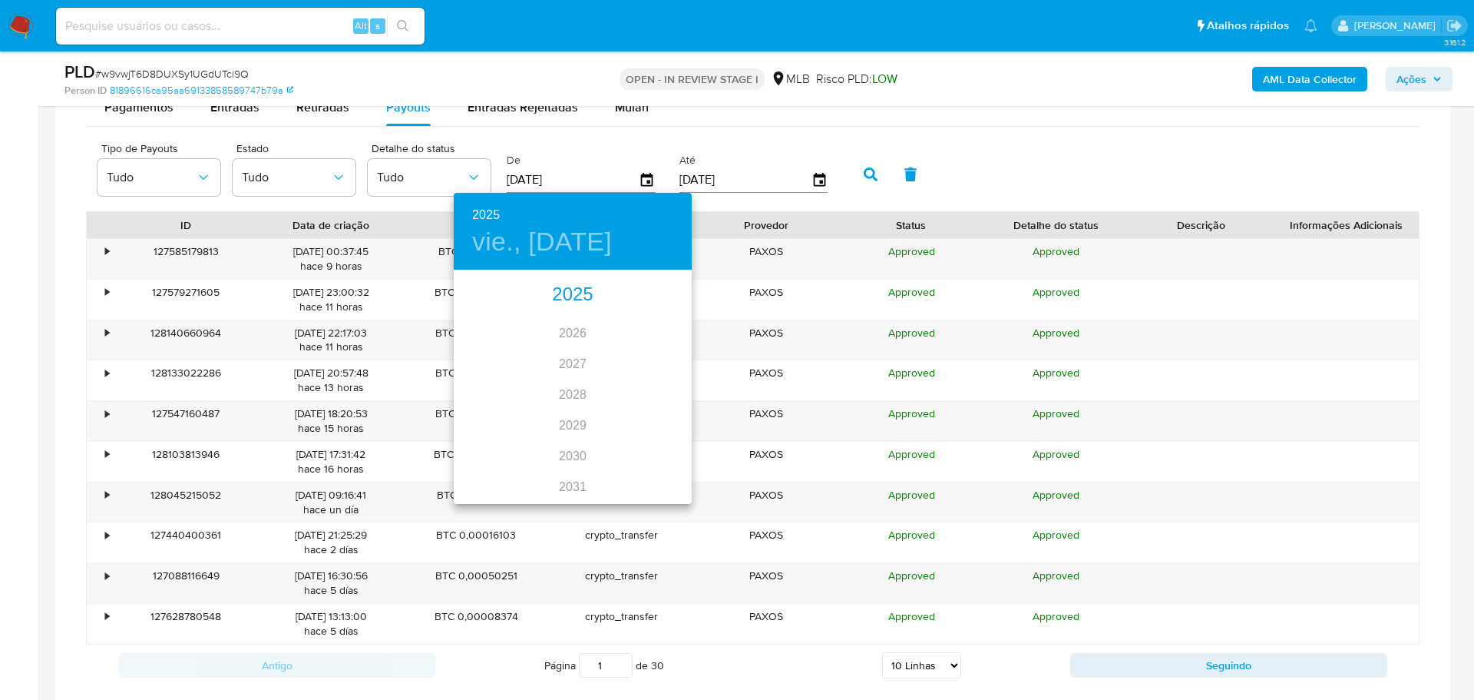
click at [554, 290] on div "2025" at bounding box center [573, 295] width 238 height 31
click at [581, 422] on div "ago." at bounding box center [572, 416] width 79 height 58
type input "04/08/2025"
click at [478, 377] on p "4" at bounding box center [481, 378] width 6 height 15
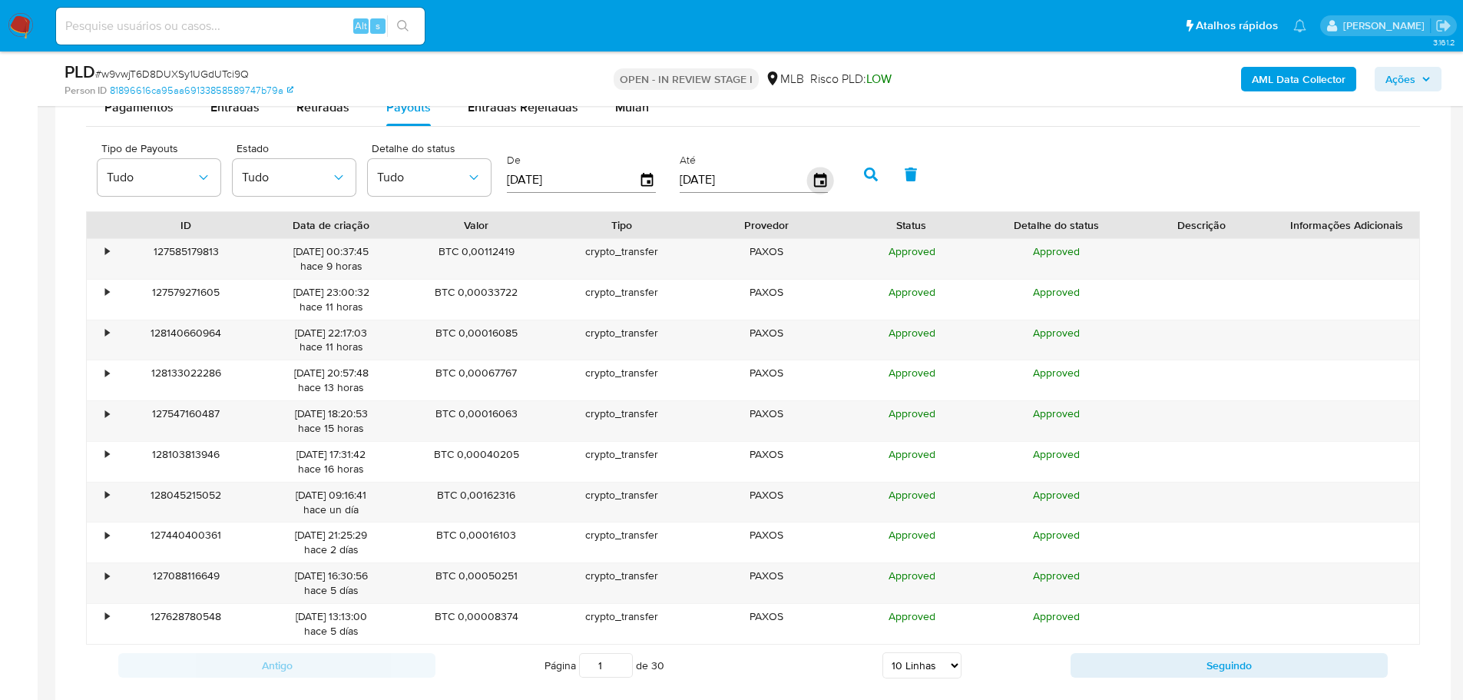
click at [816, 189] on icon "button" at bounding box center [819, 180] width 27 height 27
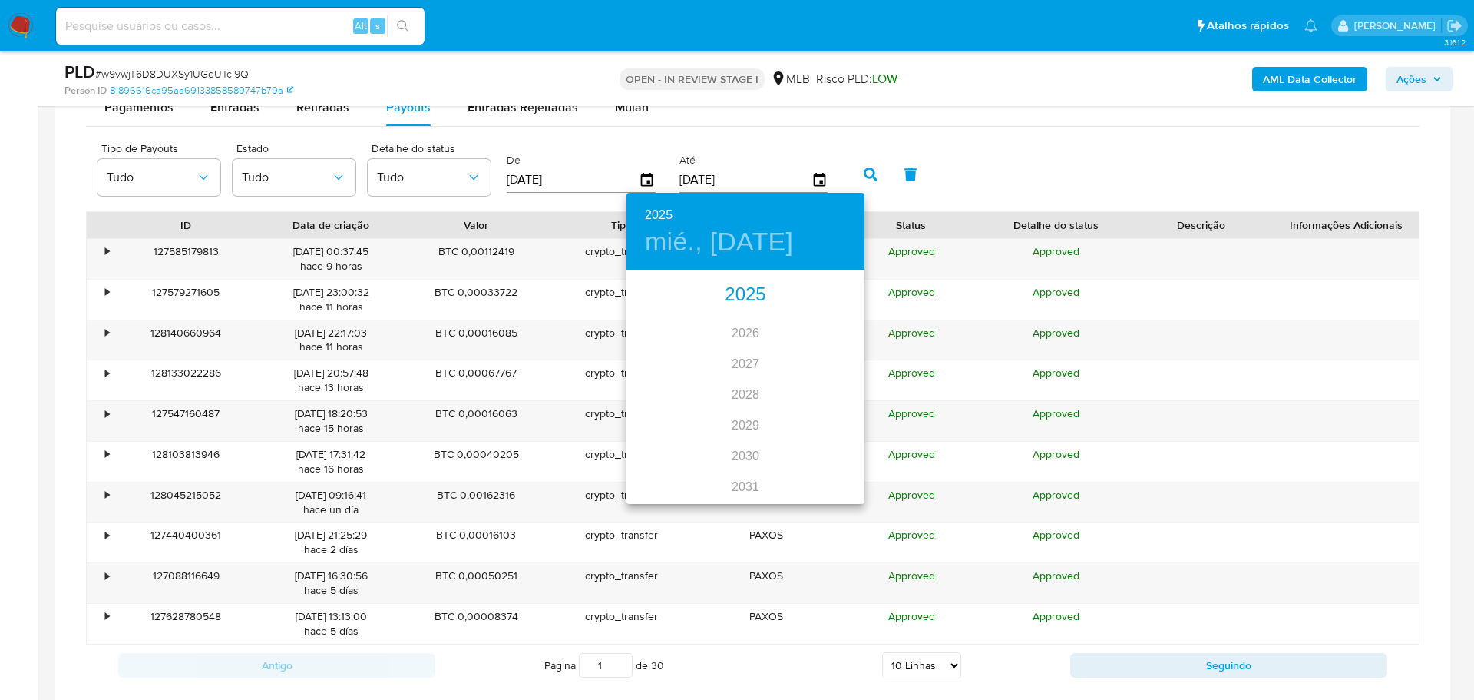
click at [729, 299] on div "2025" at bounding box center [746, 295] width 238 height 31
click at [743, 411] on div "ago." at bounding box center [745, 416] width 79 height 58
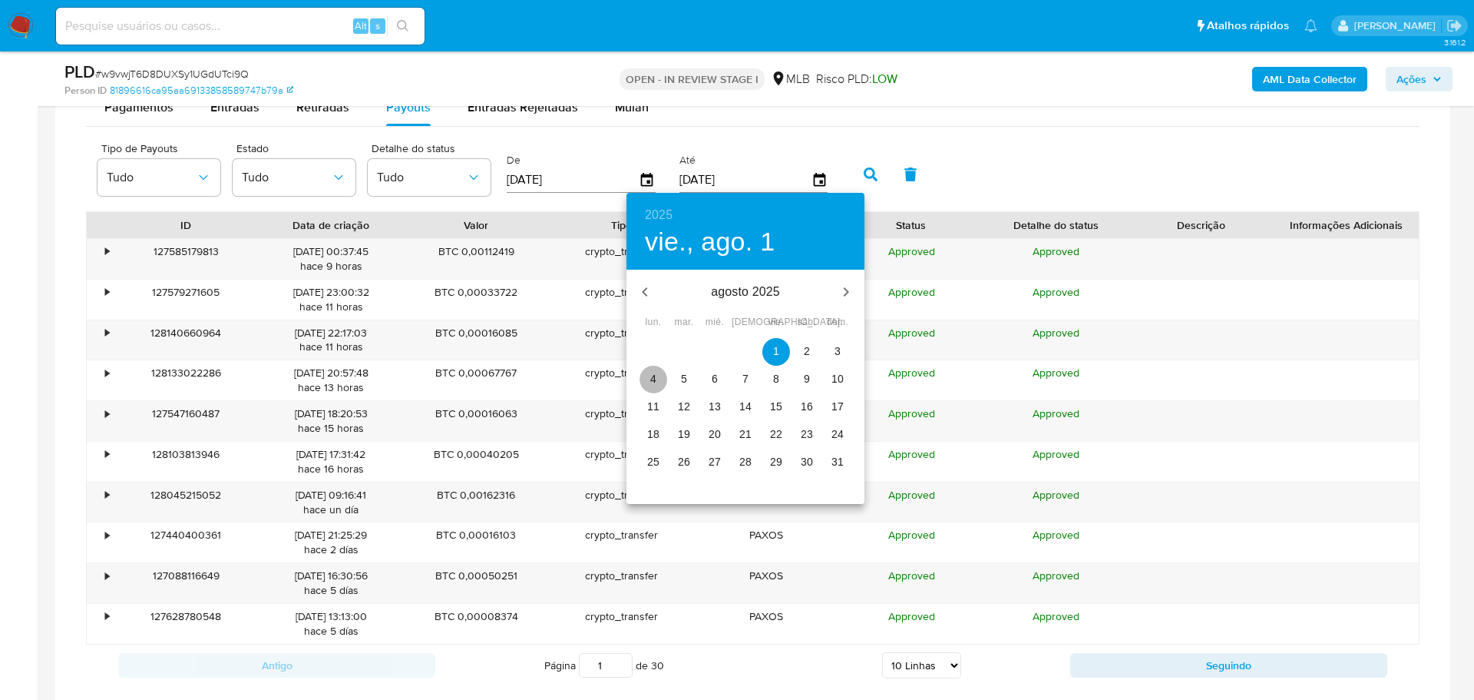
click at [650, 379] on p "4" at bounding box center [653, 378] width 6 height 15
type input "04/08/2025"
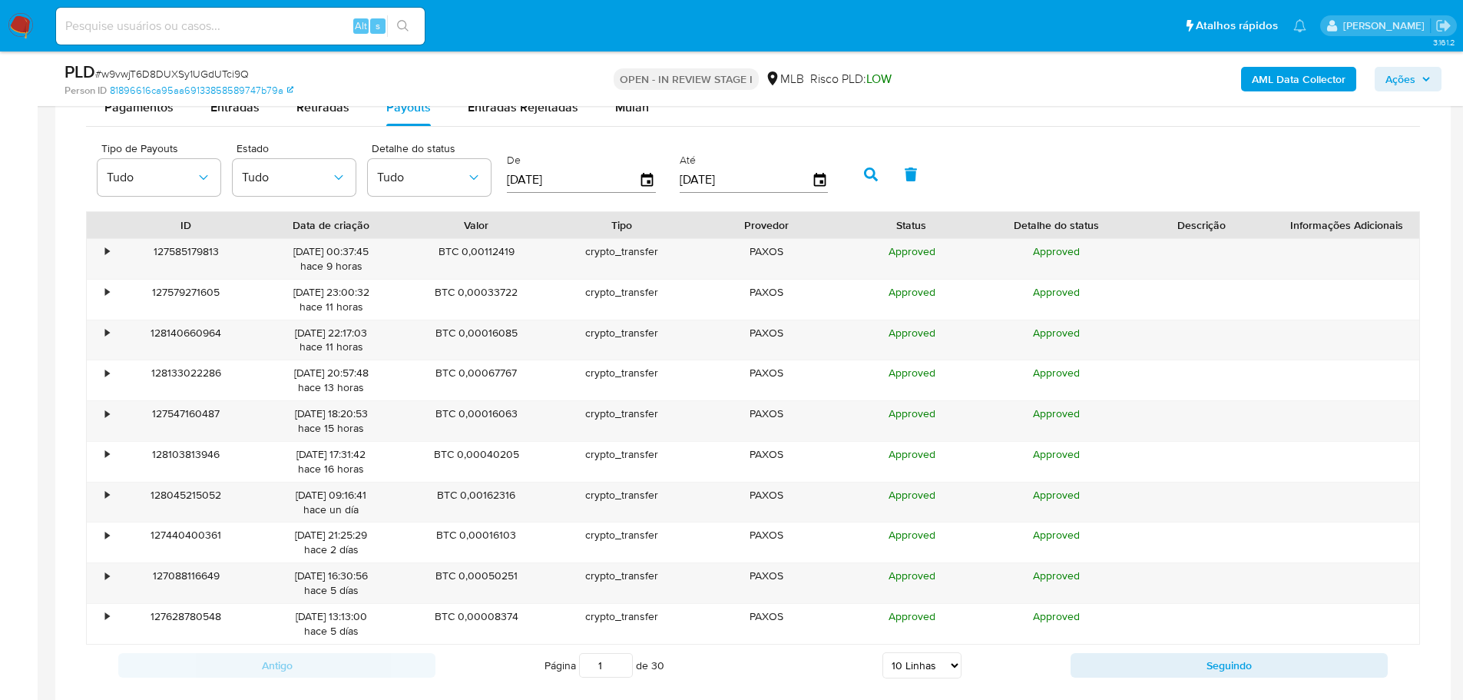
click at [866, 174] on icon "button" at bounding box center [871, 174] width 14 height 14
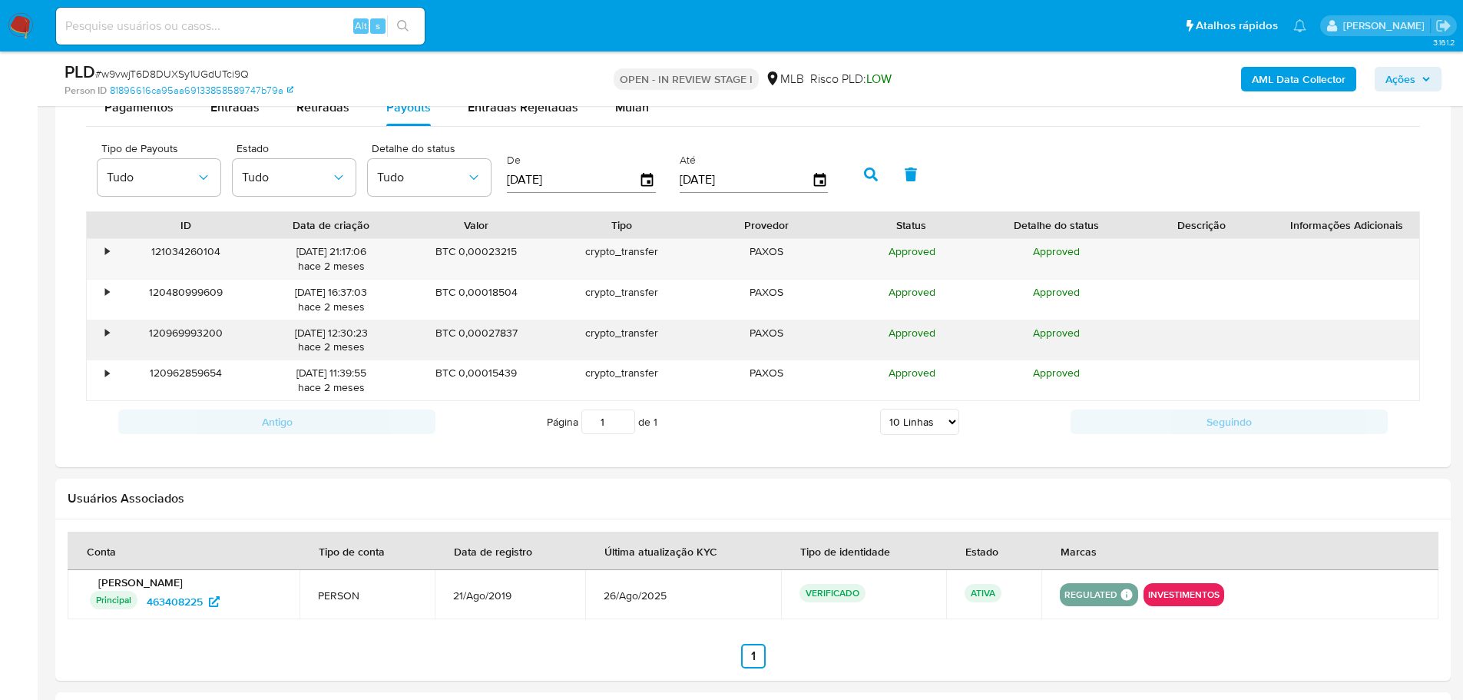
click at [103, 372] on div "•" at bounding box center [100, 380] width 27 height 40
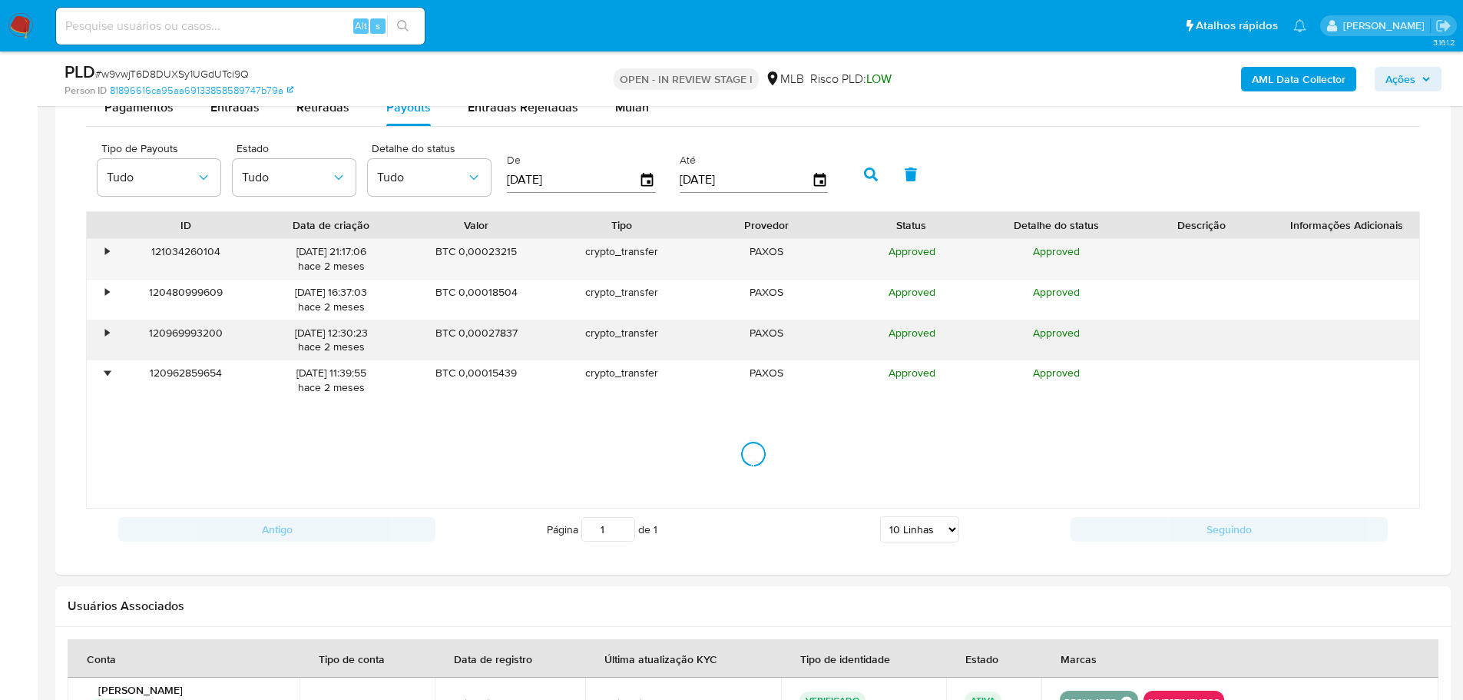
click at [111, 326] on div "•" at bounding box center [100, 340] width 27 height 40
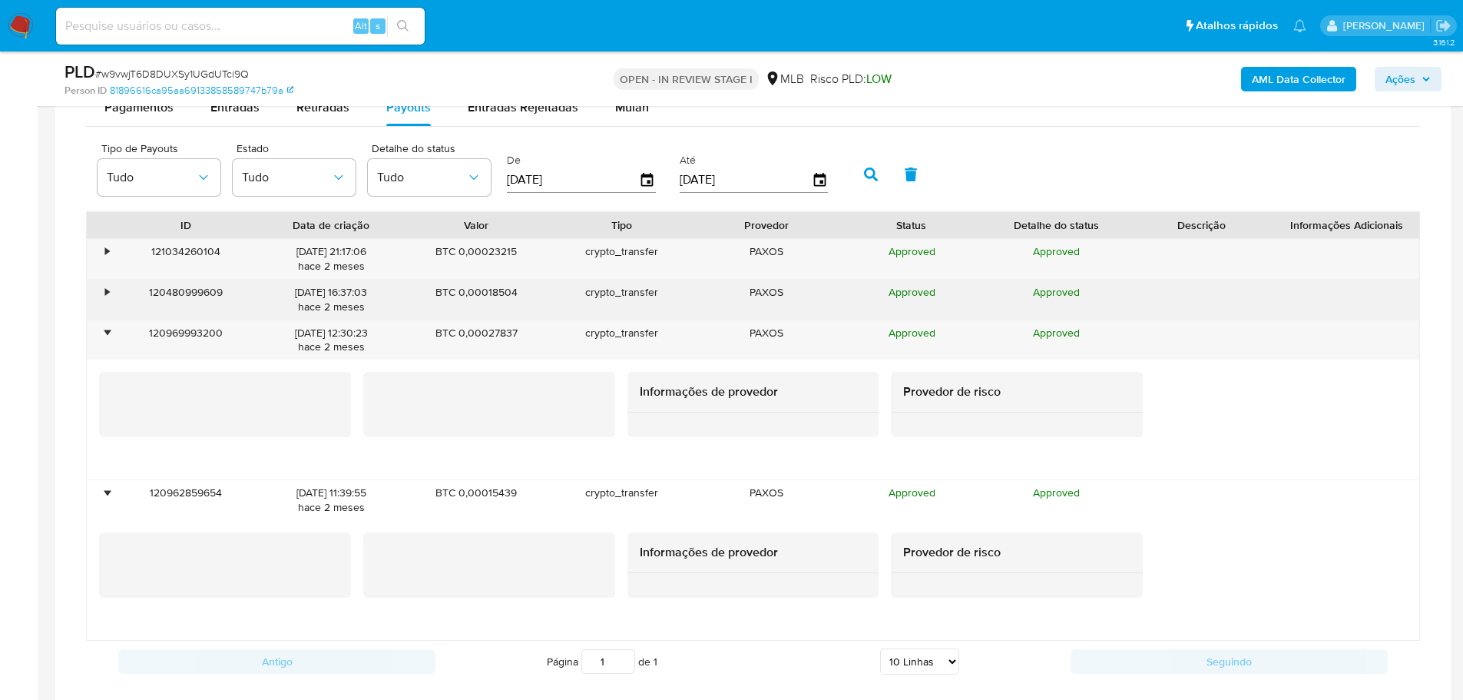
click at [105, 295] on div "•" at bounding box center [107, 292] width 4 height 15
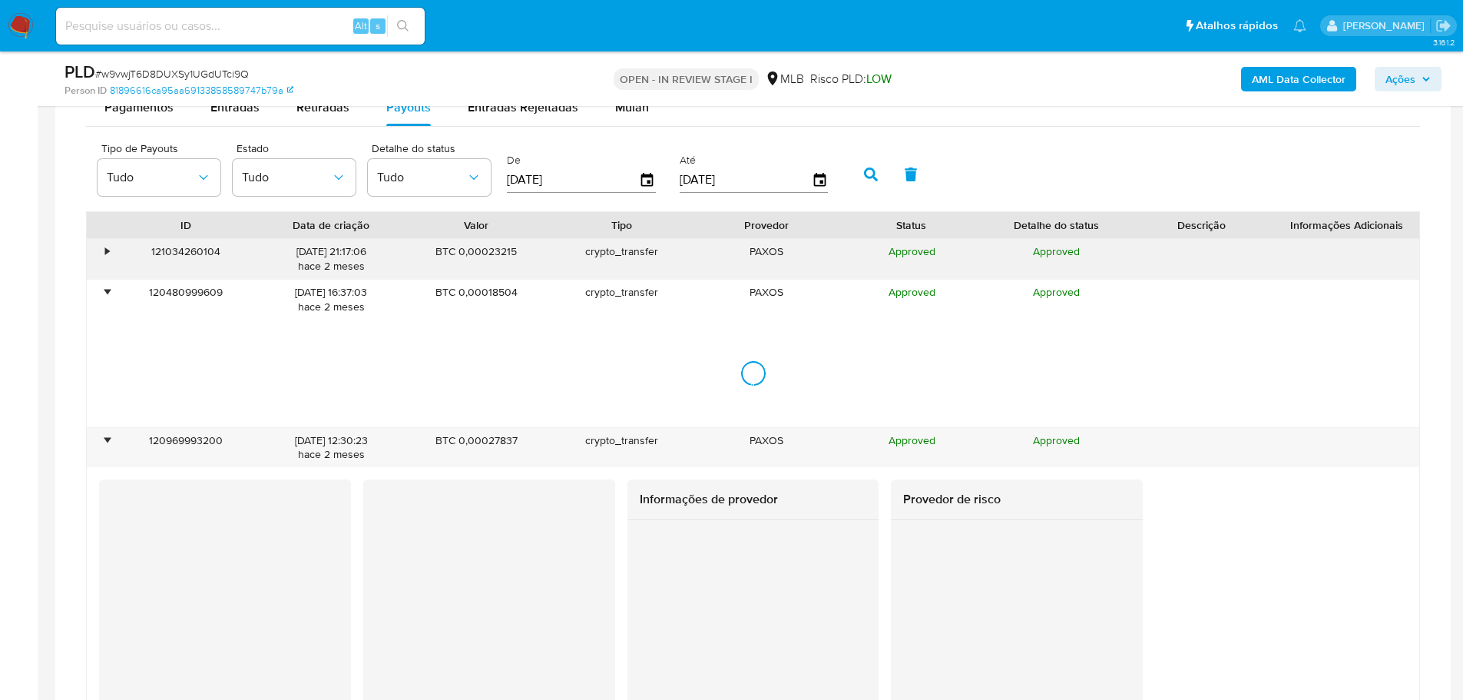
click at [105, 260] on div "•" at bounding box center [100, 259] width 27 height 40
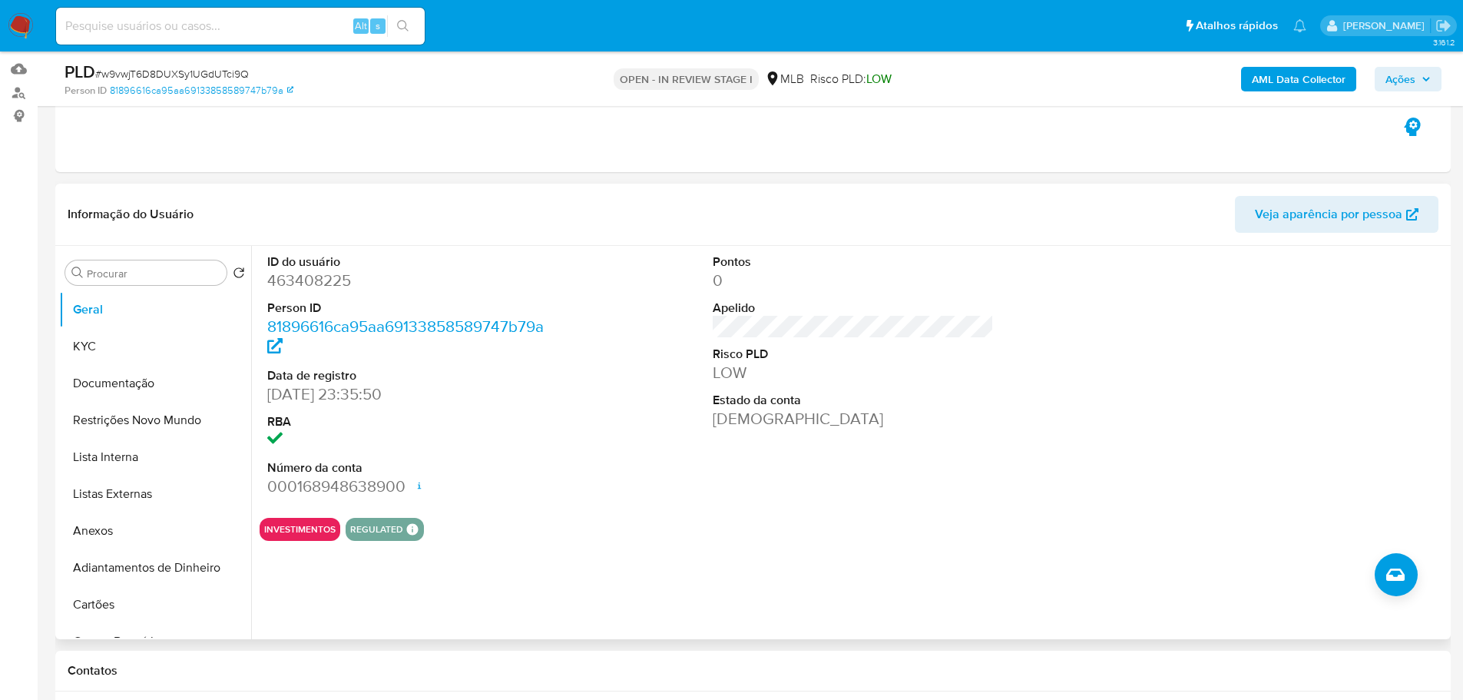
scroll to position [154, 0]
drag, startPoint x: 348, startPoint y: 393, endPoint x: 266, endPoint y: 395, distance: 81.4
click at [266, 395] on div "ID do usuário 463408225 Person ID 81896616ca95aa69133858589747b79a Data de regi…" at bounding box center [408, 375] width 297 height 260
copy dd "20/08/2019"
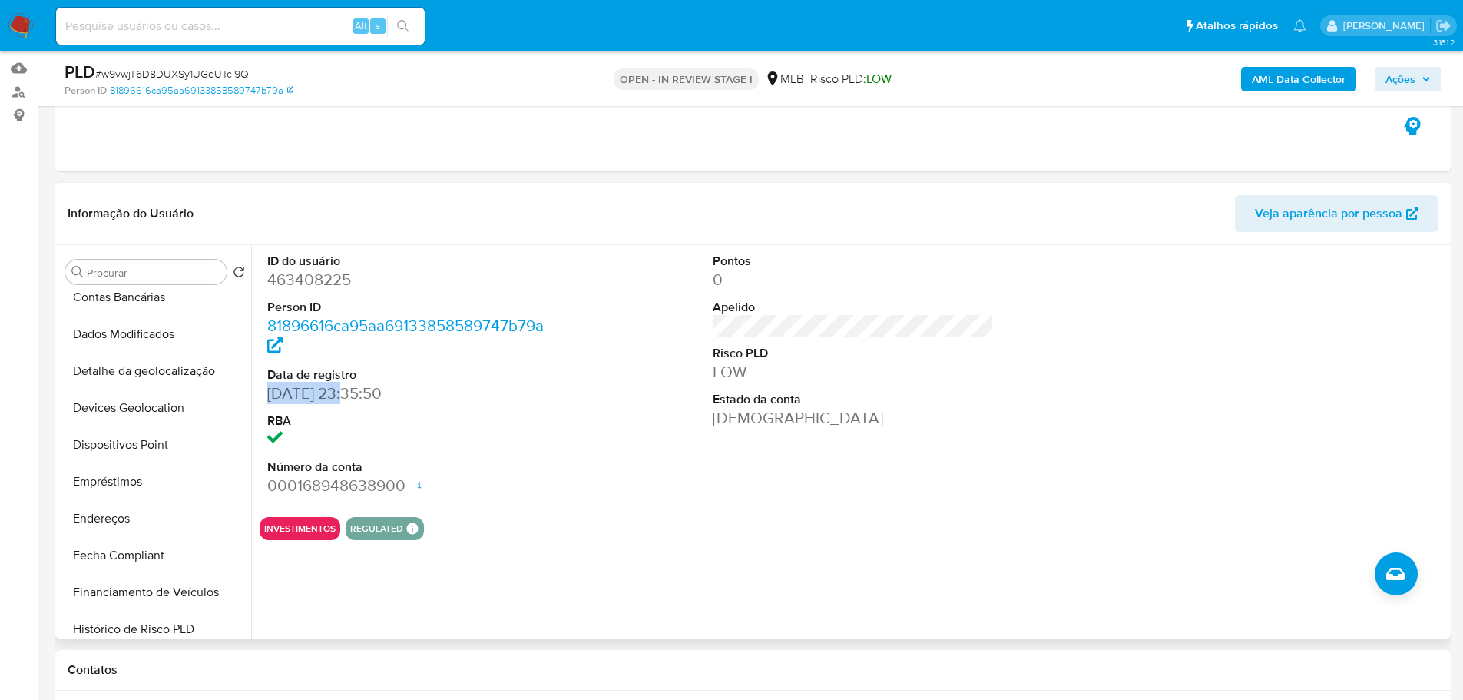
scroll to position [538, 0]
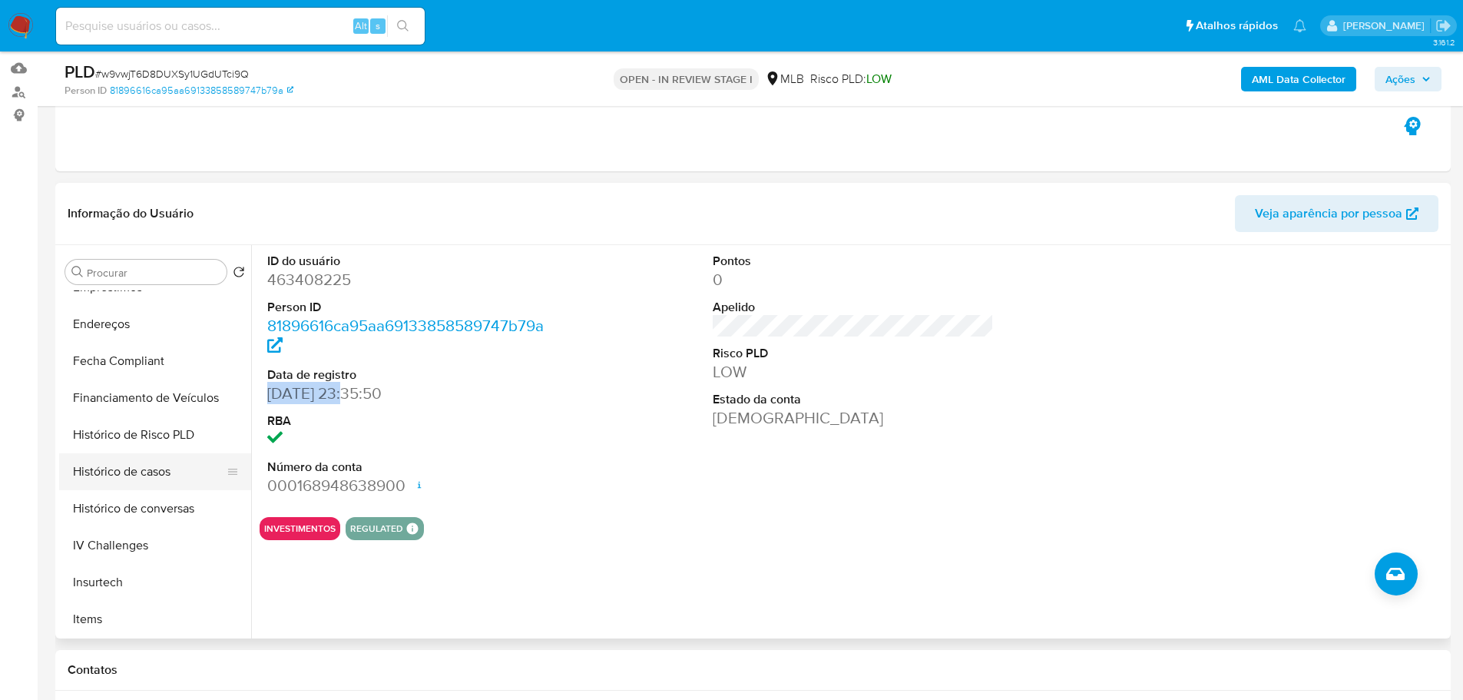
click at [151, 479] on button "Histórico de casos" at bounding box center [149, 471] width 180 height 37
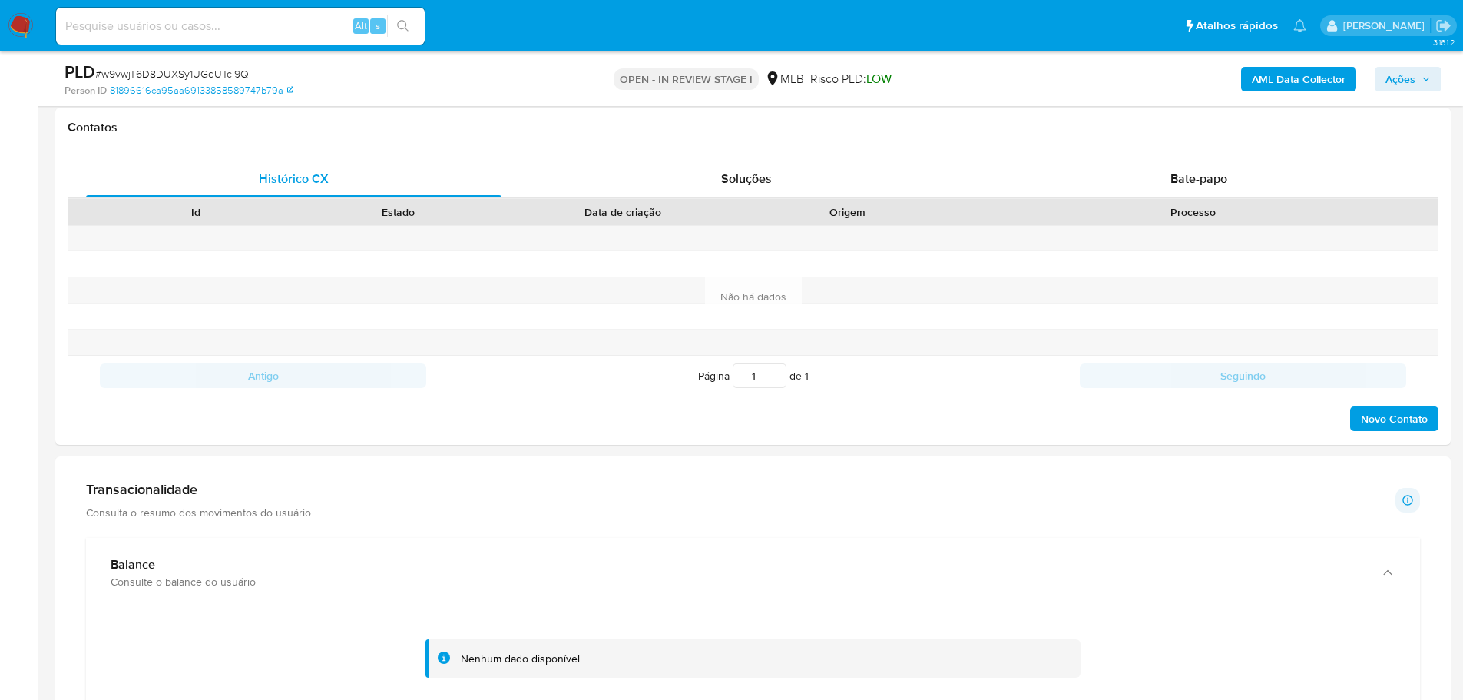
scroll to position [921, 0]
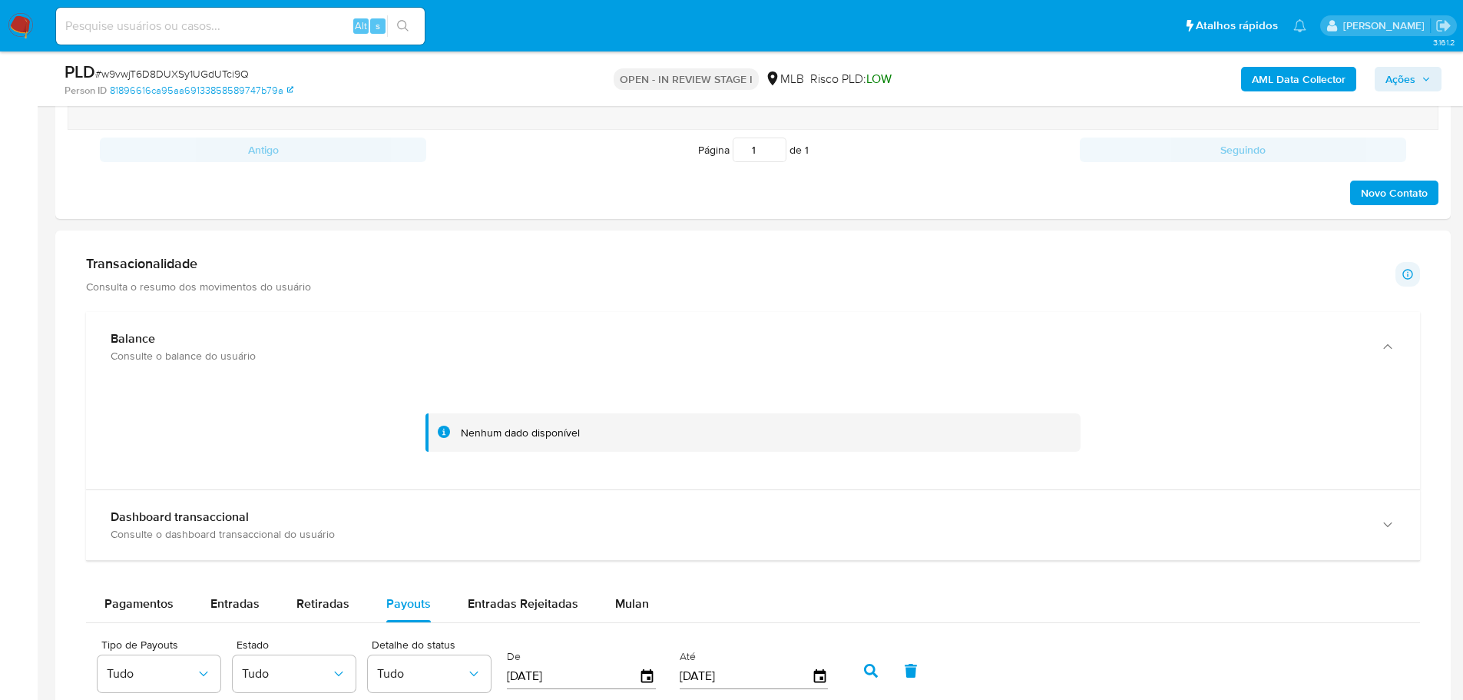
click at [1404, 88] on span "Ações" at bounding box center [1400, 79] width 30 height 25
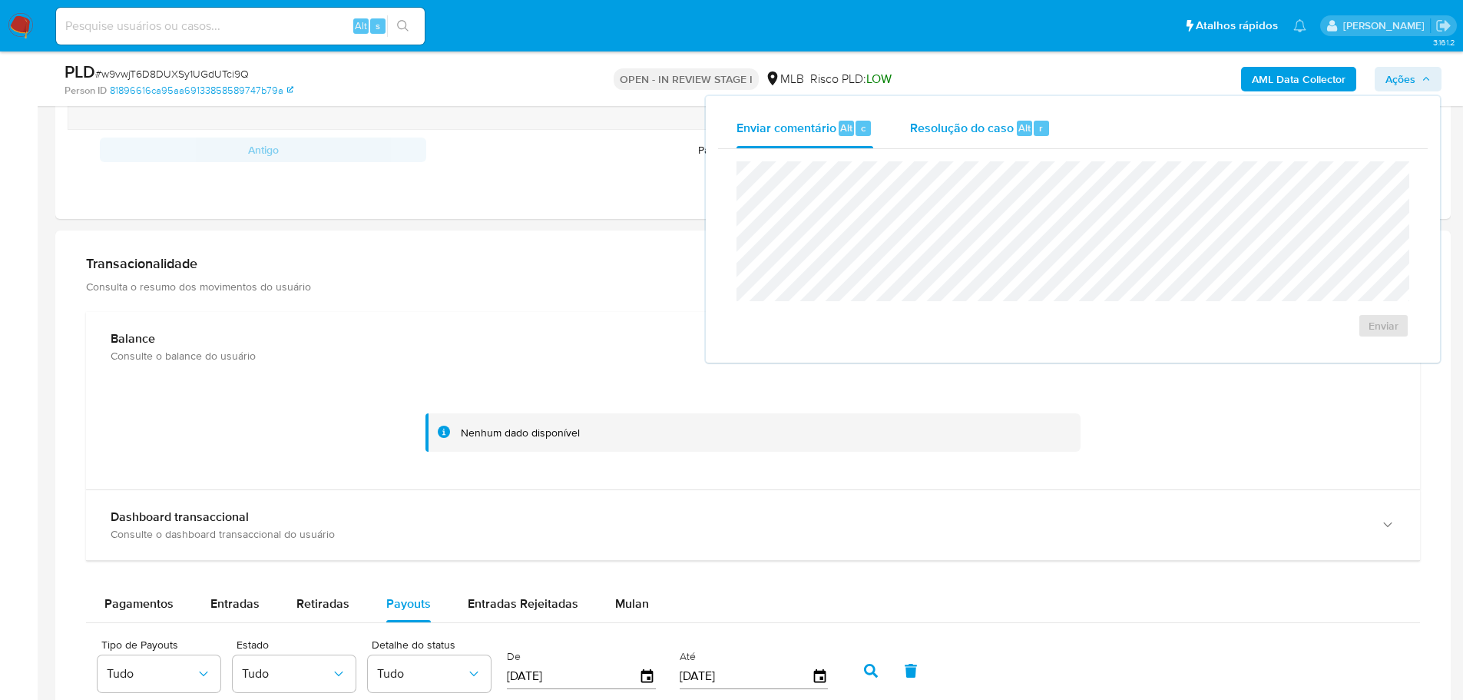
drag, startPoint x: 976, startPoint y: 112, endPoint x: 965, endPoint y: 144, distance: 34.0
click at [976, 112] on div "Resolução do caso Alt r" at bounding box center [980, 128] width 141 height 40
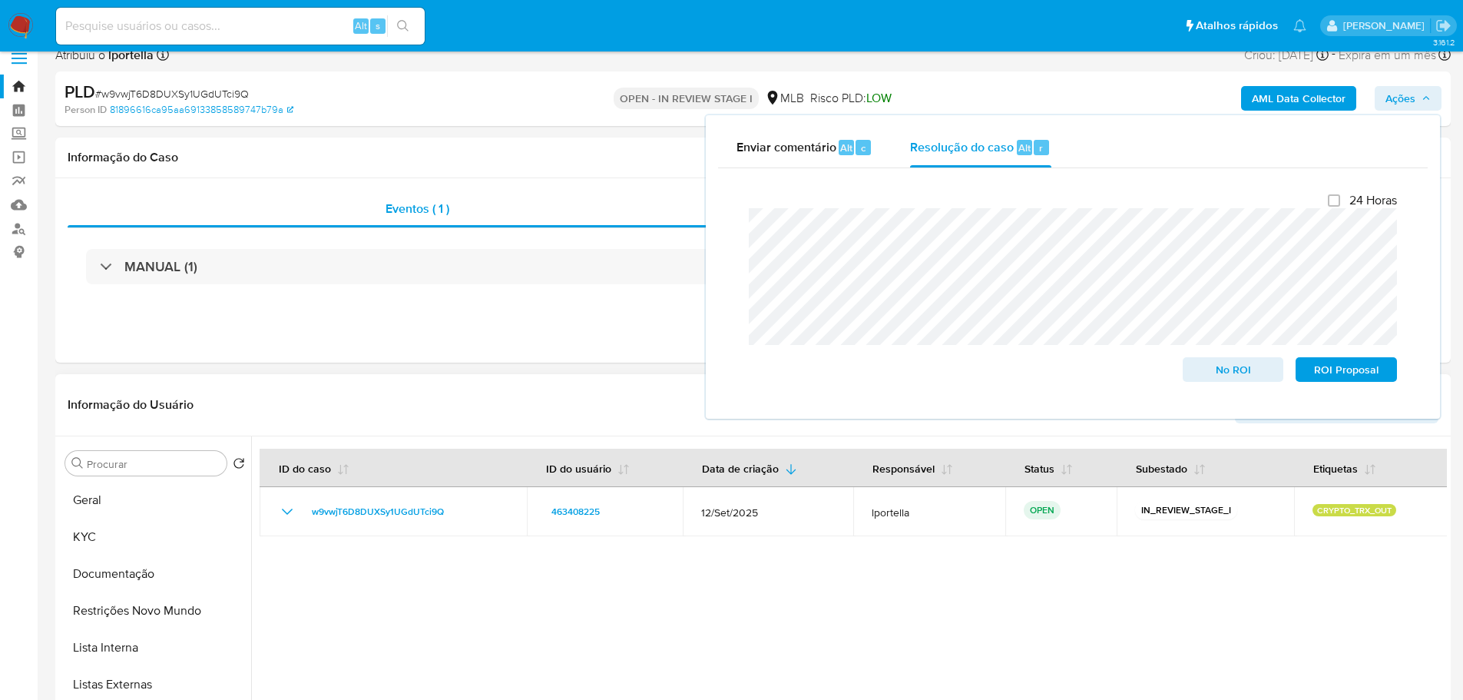
scroll to position [0, 0]
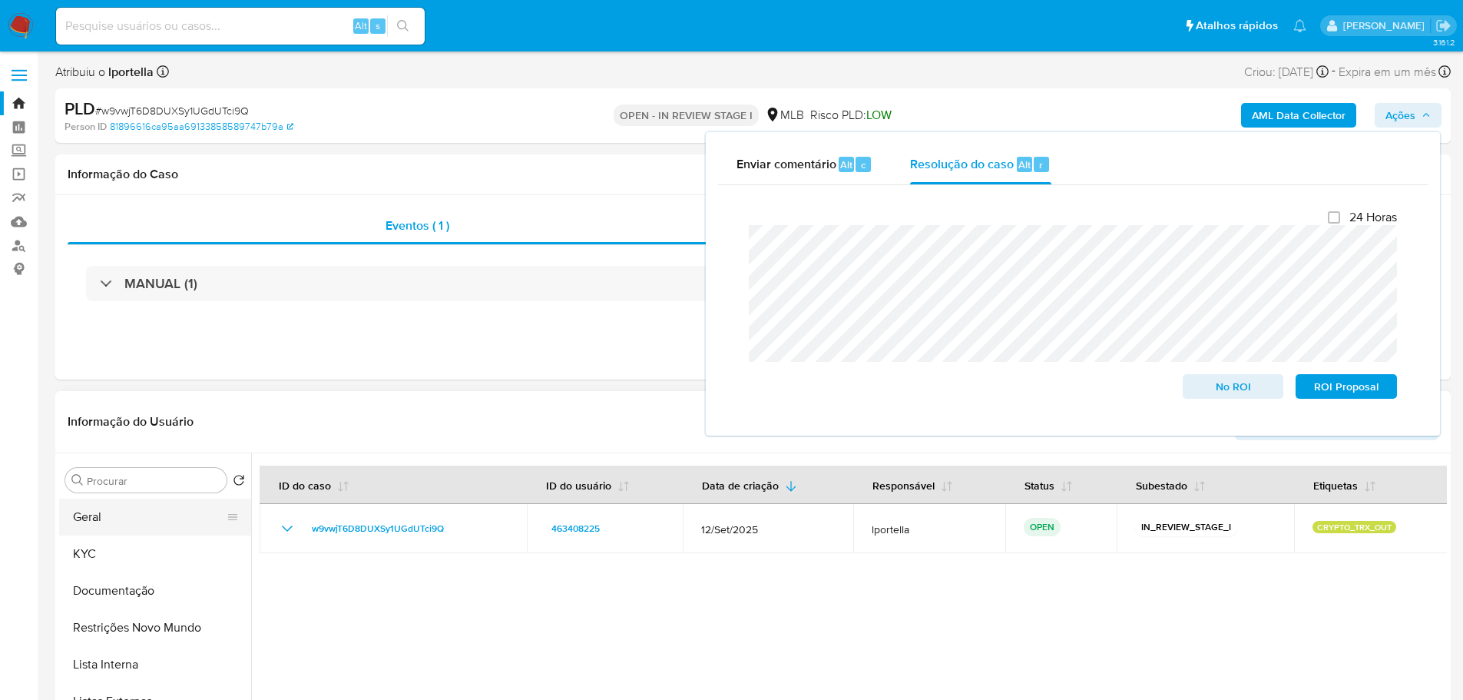
click at [112, 515] on button "Geral" at bounding box center [149, 516] width 180 height 37
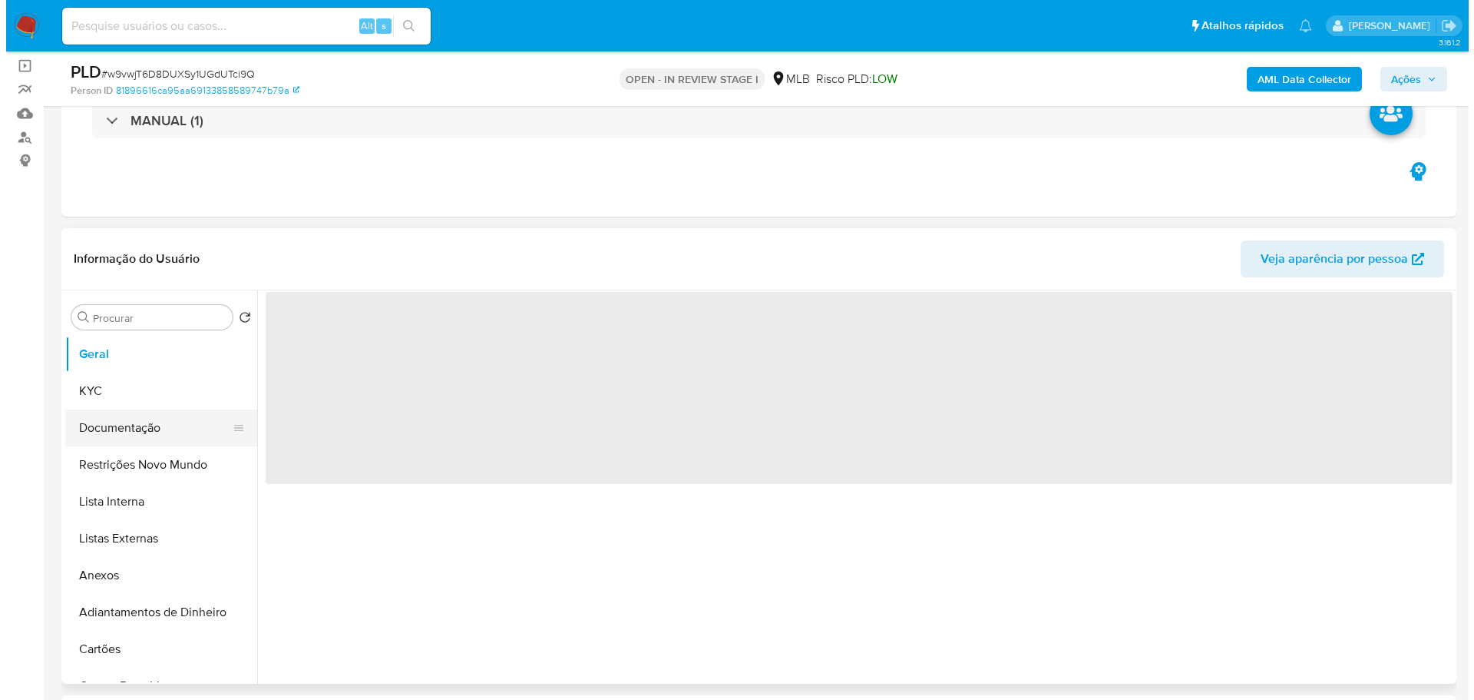
scroll to position [154, 0]
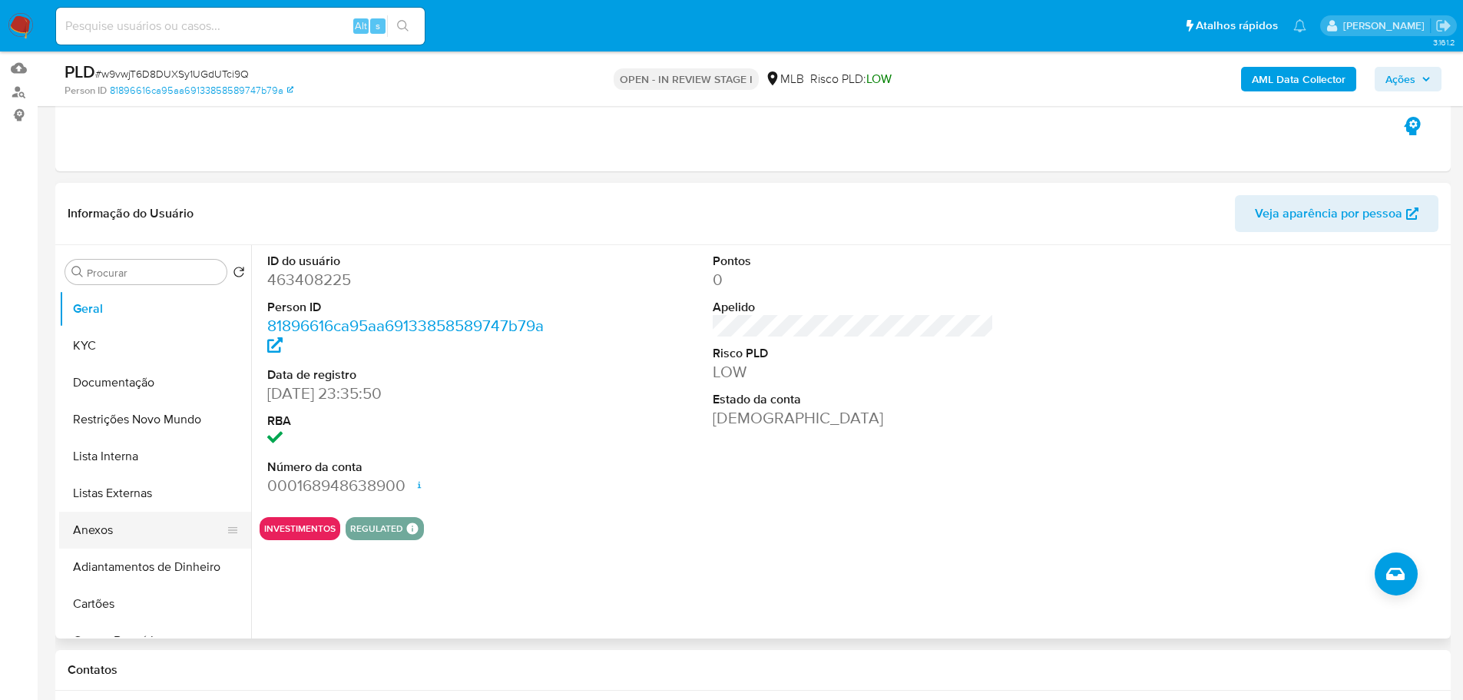
click at [175, 532] on button "Anexos" at bounding box center [149, 529] width 180 height 37
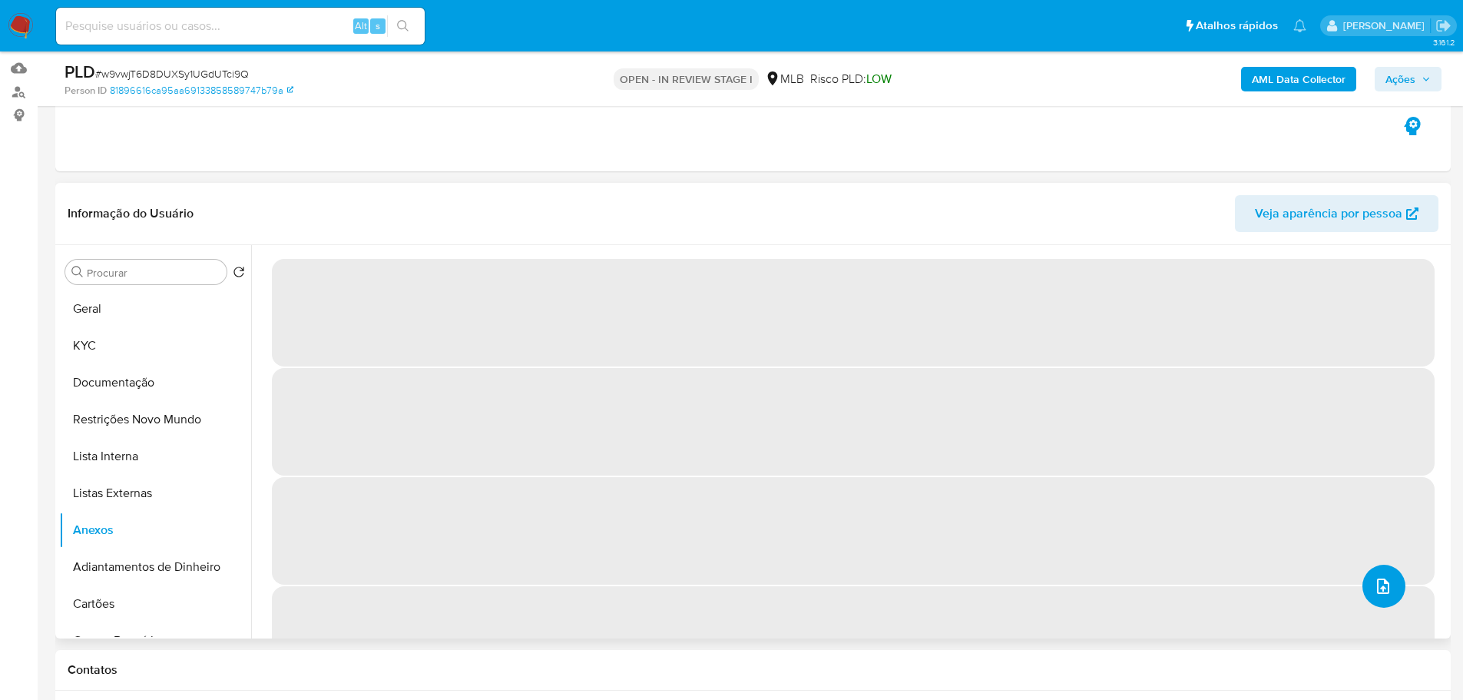
click at [1387, 584] on button "upload-file" at bounding box center [1383, 585] width 43 height 43
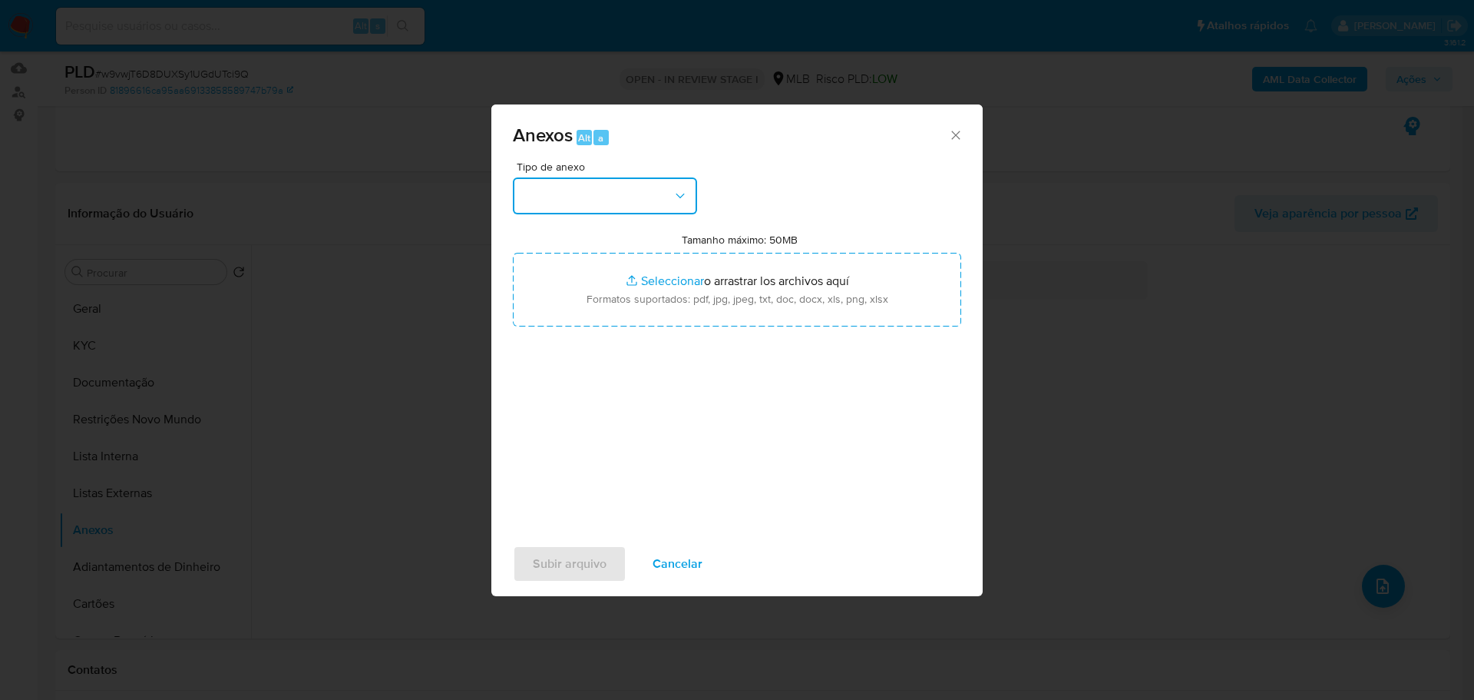
click at [609, 193] on button "button" at bounding box center [605, 195] width 184 height 37
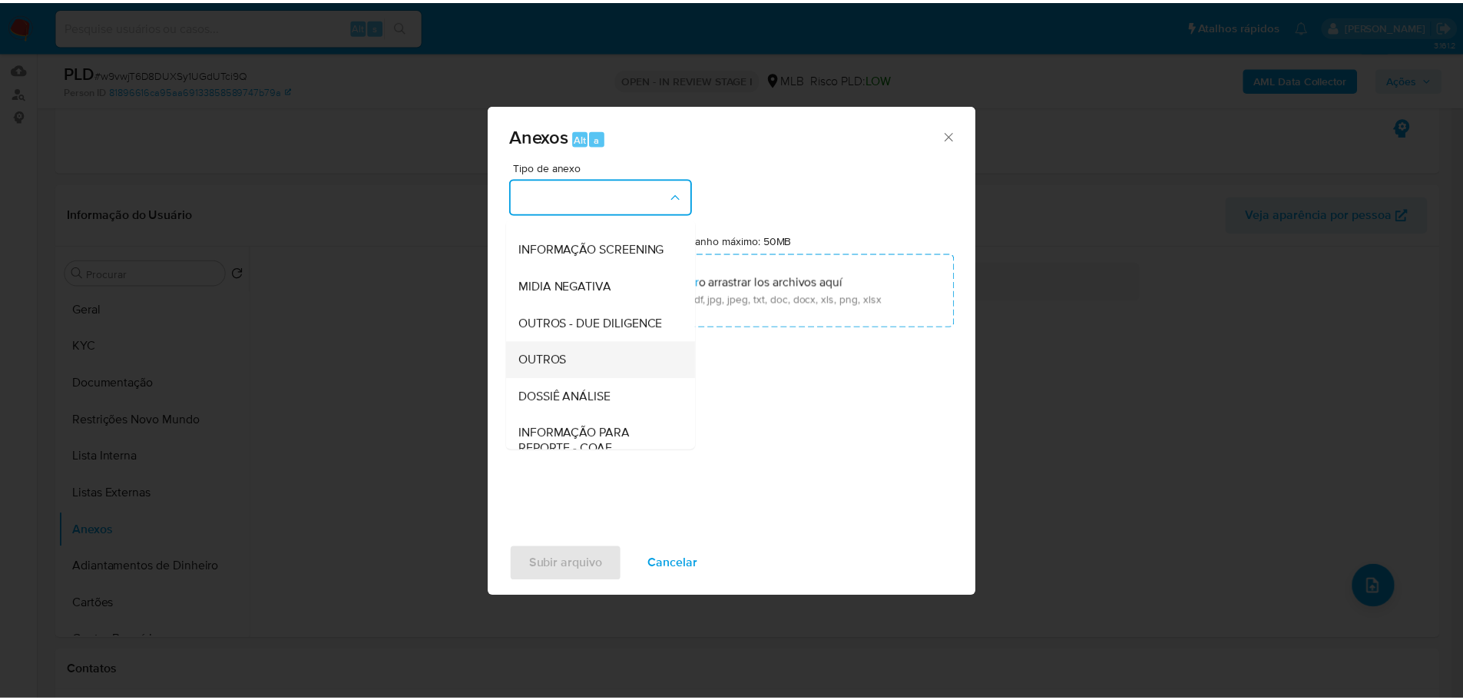
scroll to position [237, 0]
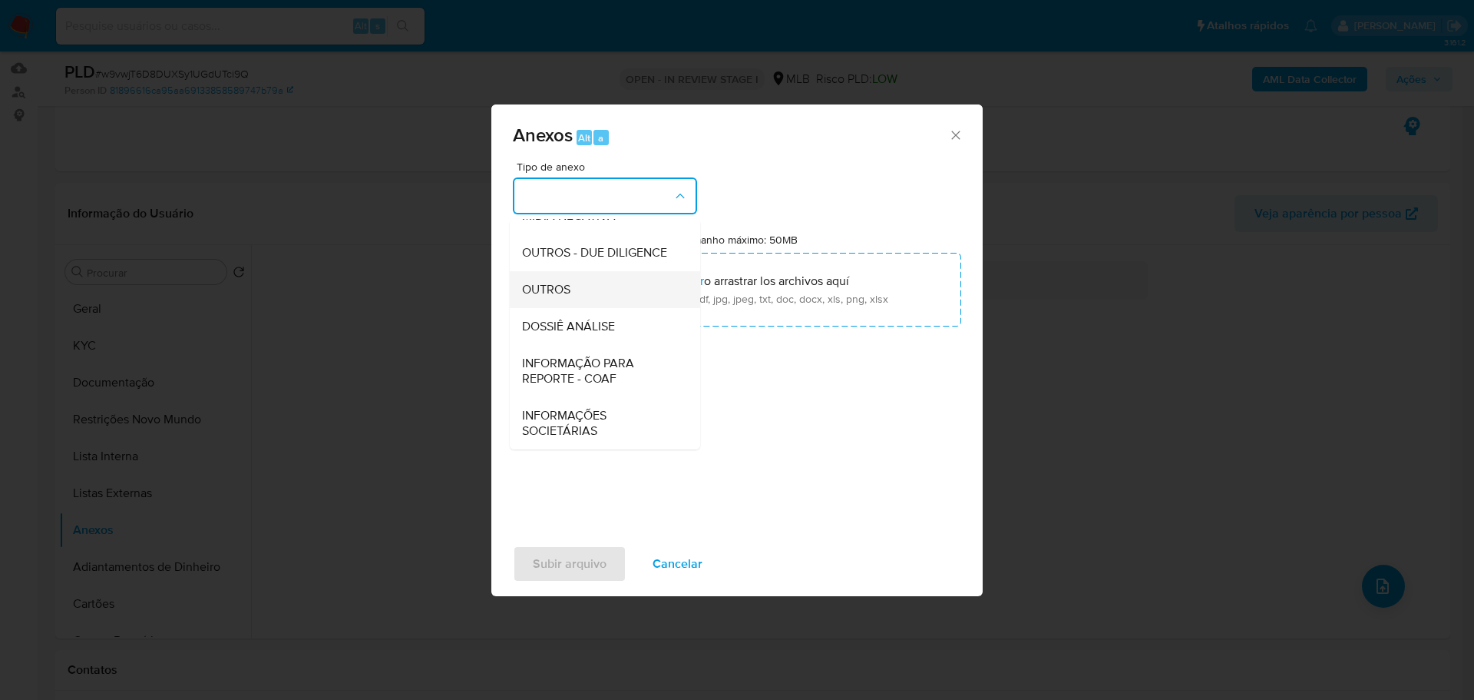
click at [582, 296] on div "OUTROS" at bounding box center [600, 289] width 157 height 37
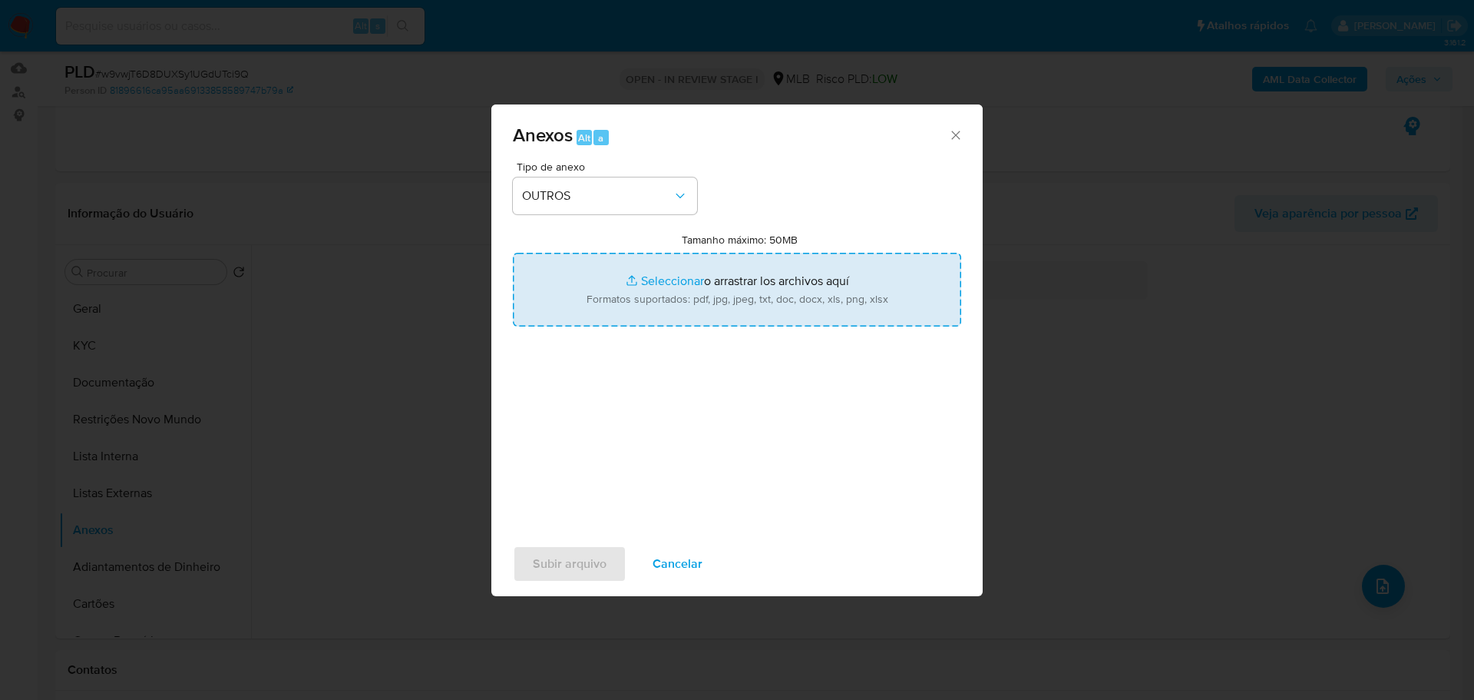
type input "C:\fakepath\Declínio - w9vwjT6D8DUXSy1UGdUTci9Q - CPF 13504437600 - IZABELA APA…"
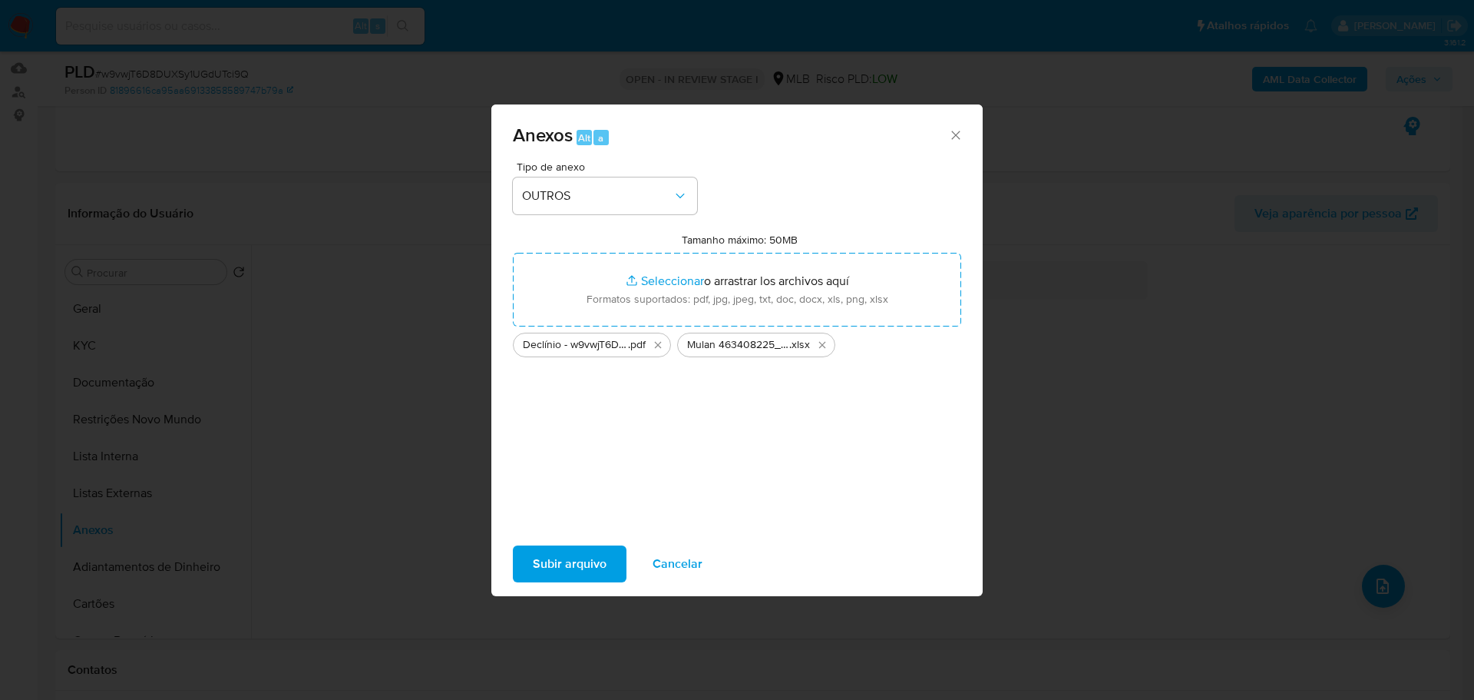
click at [579, 568] on span "Subir arquivo" at bounding box center [570, 564] width 74 height 34
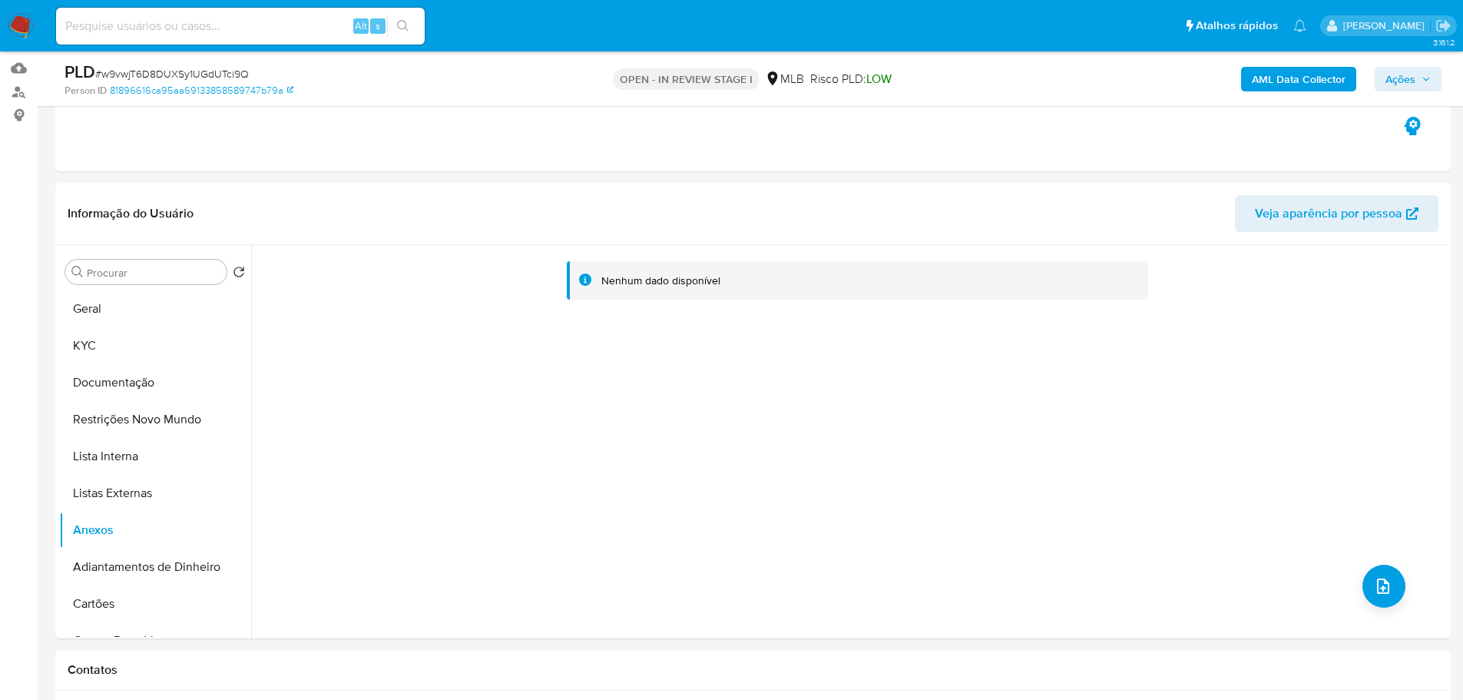
click at [1276, 89] on b "AML Data Collector" at bounding box center [1299, 79] width 94 height 25
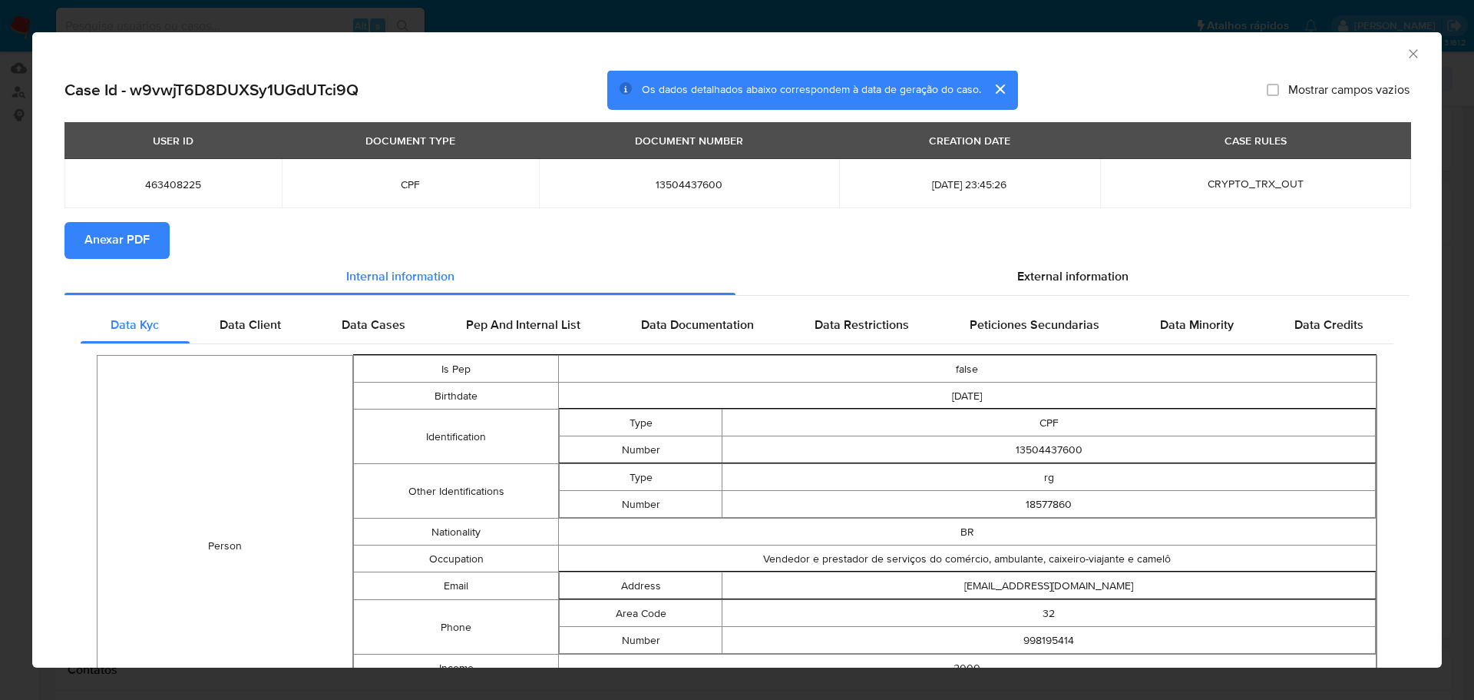
click at [147, 237] on span "Anexar PDF" at bounding box center [116, 240] width 65 height 34
click at [1406, 58] on icon "Fechar a janela" at bounding box center [1413, 53] width 15 height 15
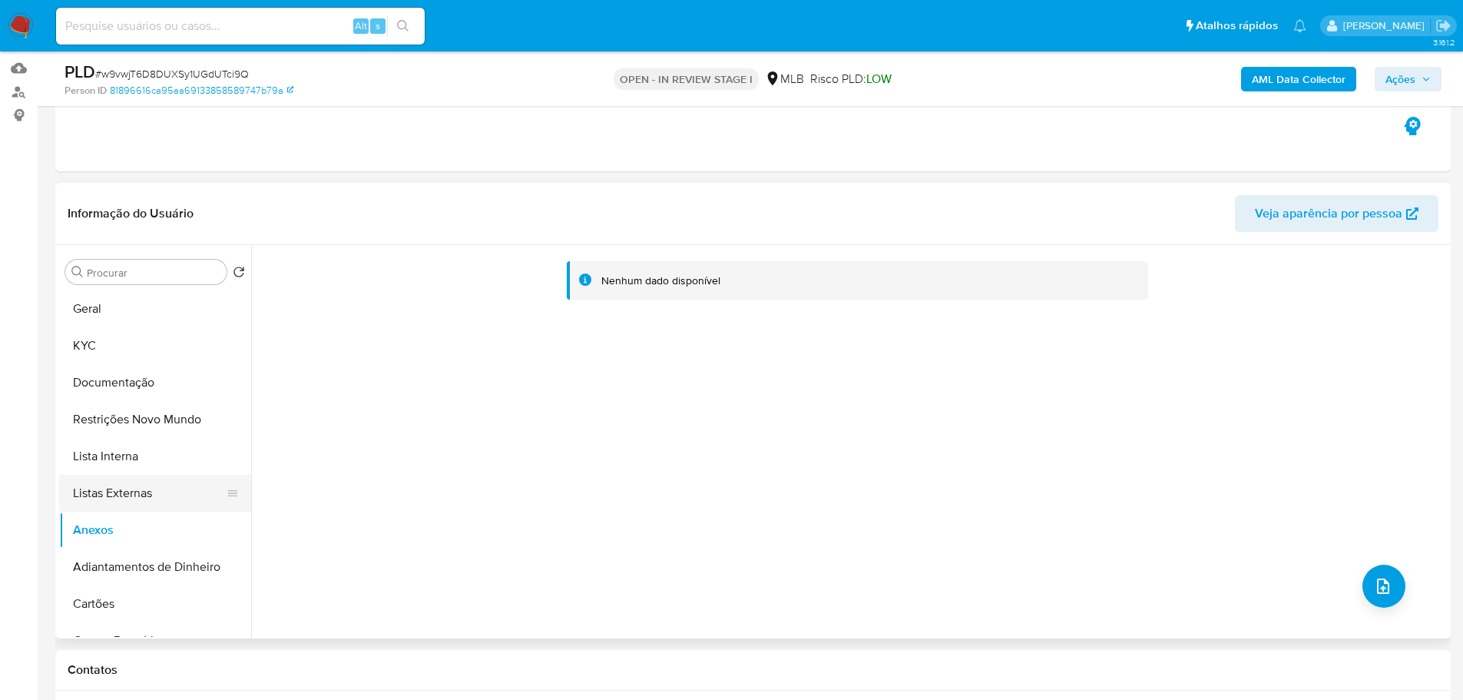
click at [136, 464] on button "Lista Interna" at bounding box center [155, 456] width 192 height 37
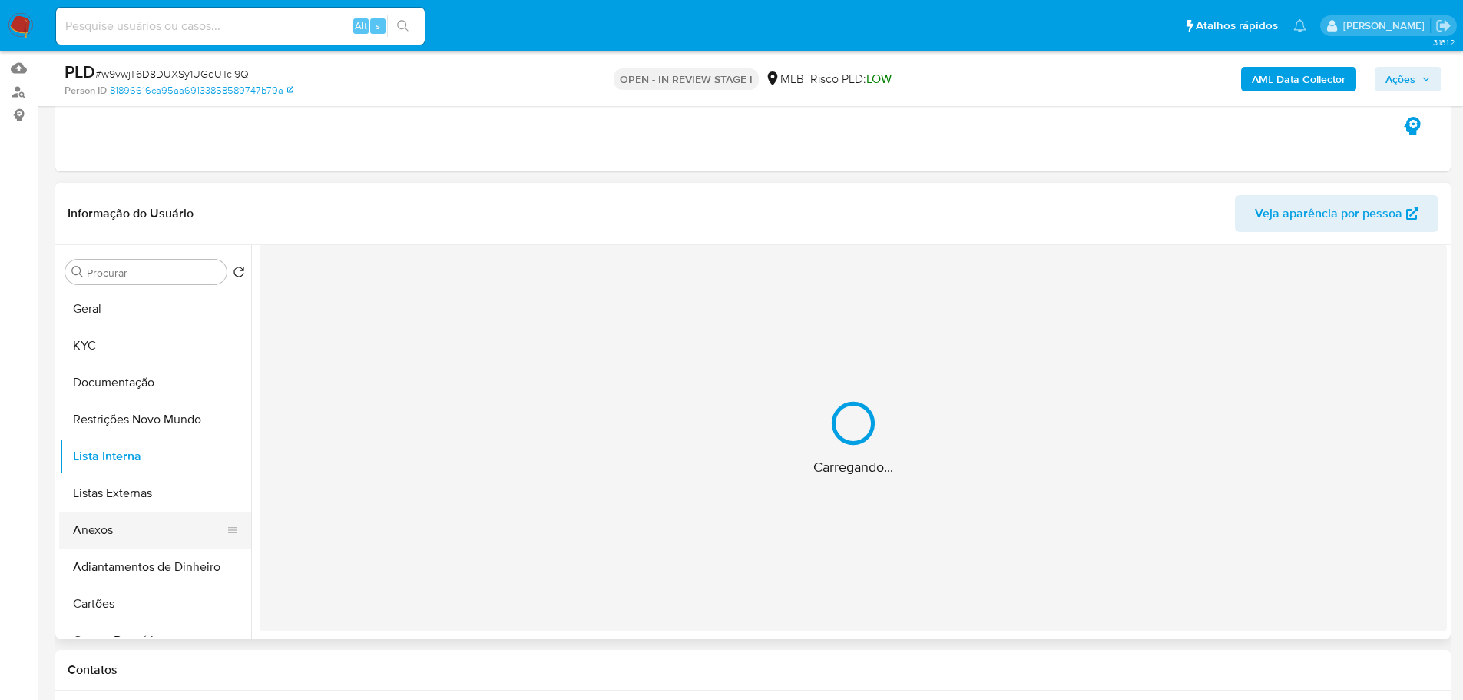
click at [111, 533] on button "Anexos" at bounding box center [149, 529] width 180 height 37
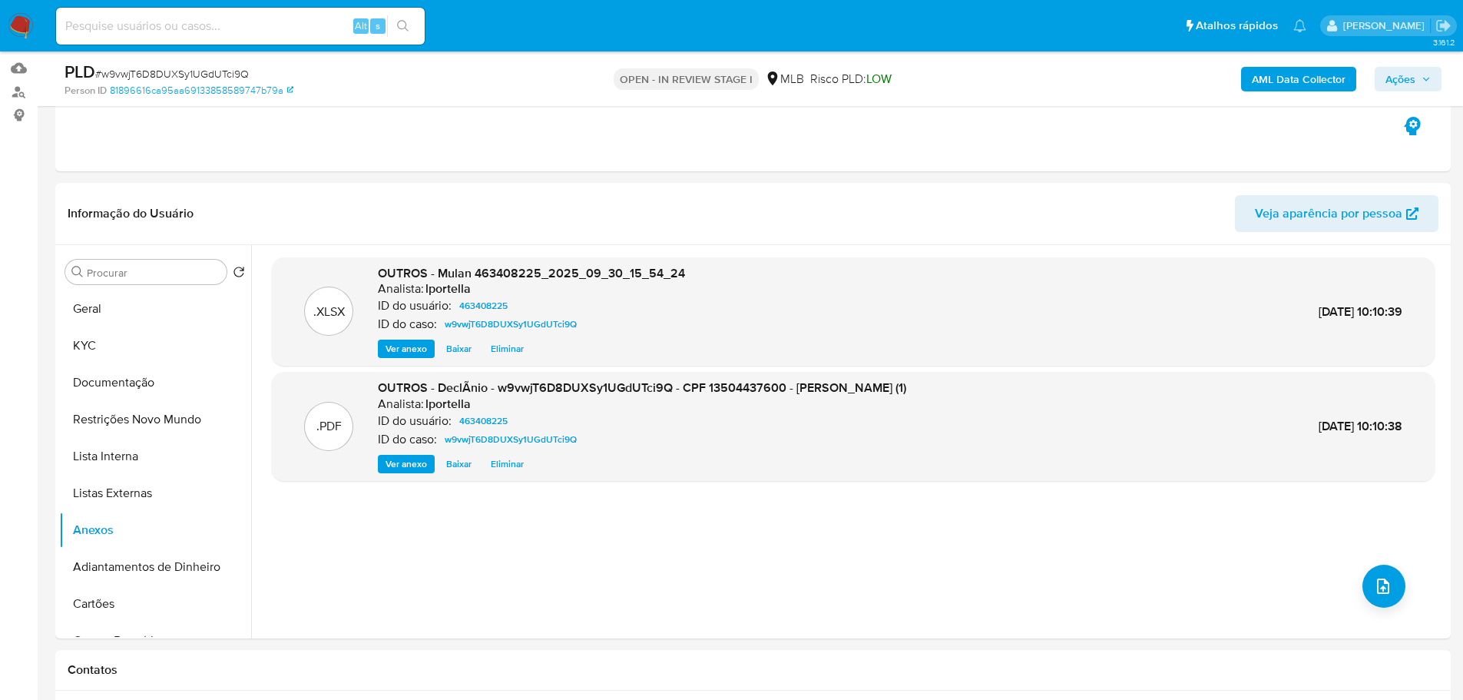
click at [1403, 84] on span "Ações" at bounding box center [1400, 79] width 30 height 25
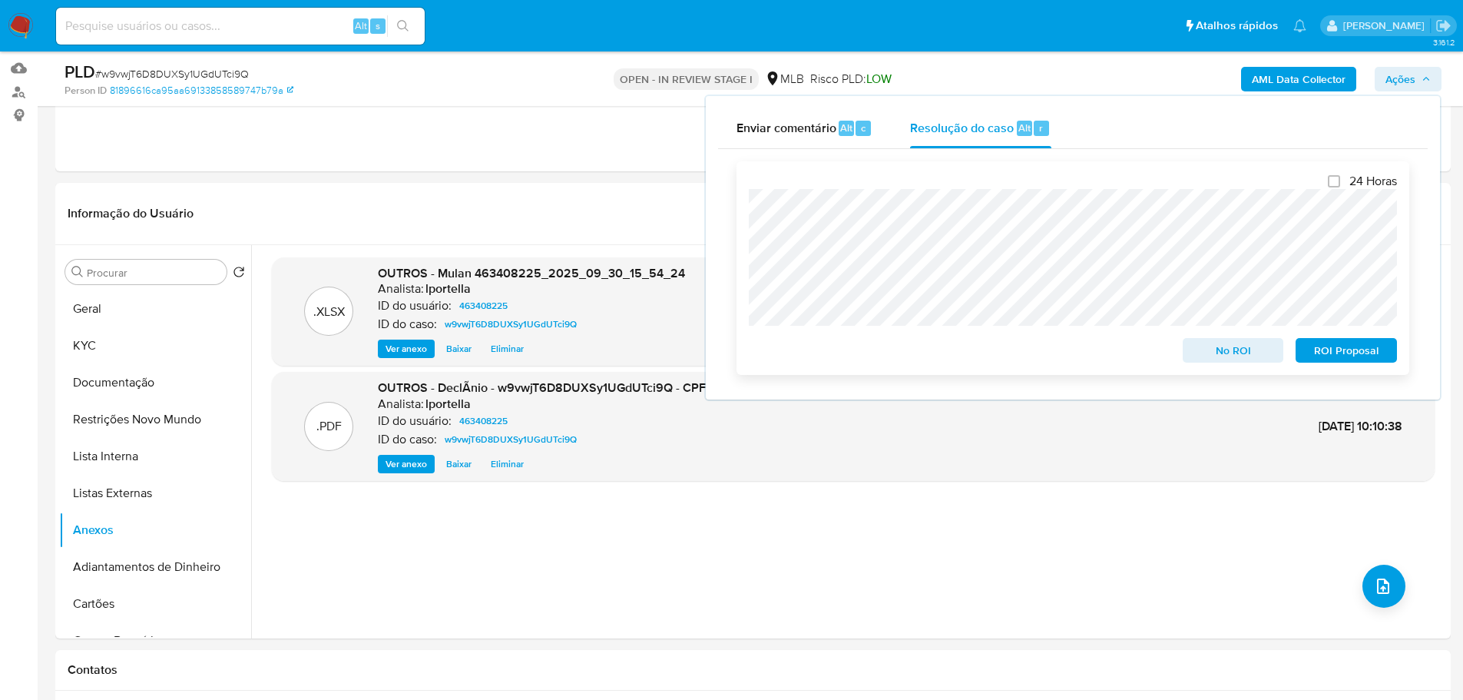
click at [1245, 353] on span "No ROI" at bounding box center [1233, 350] width 80 height 22
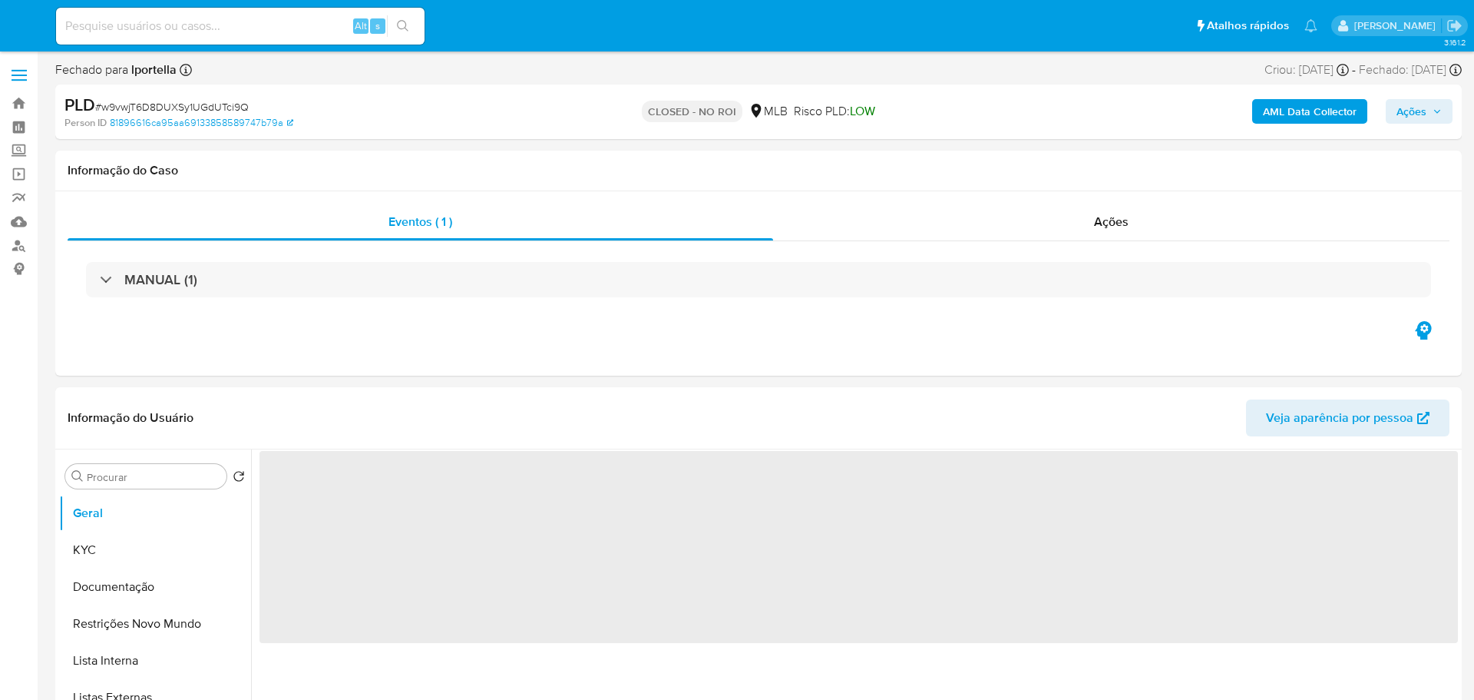
select select "10"
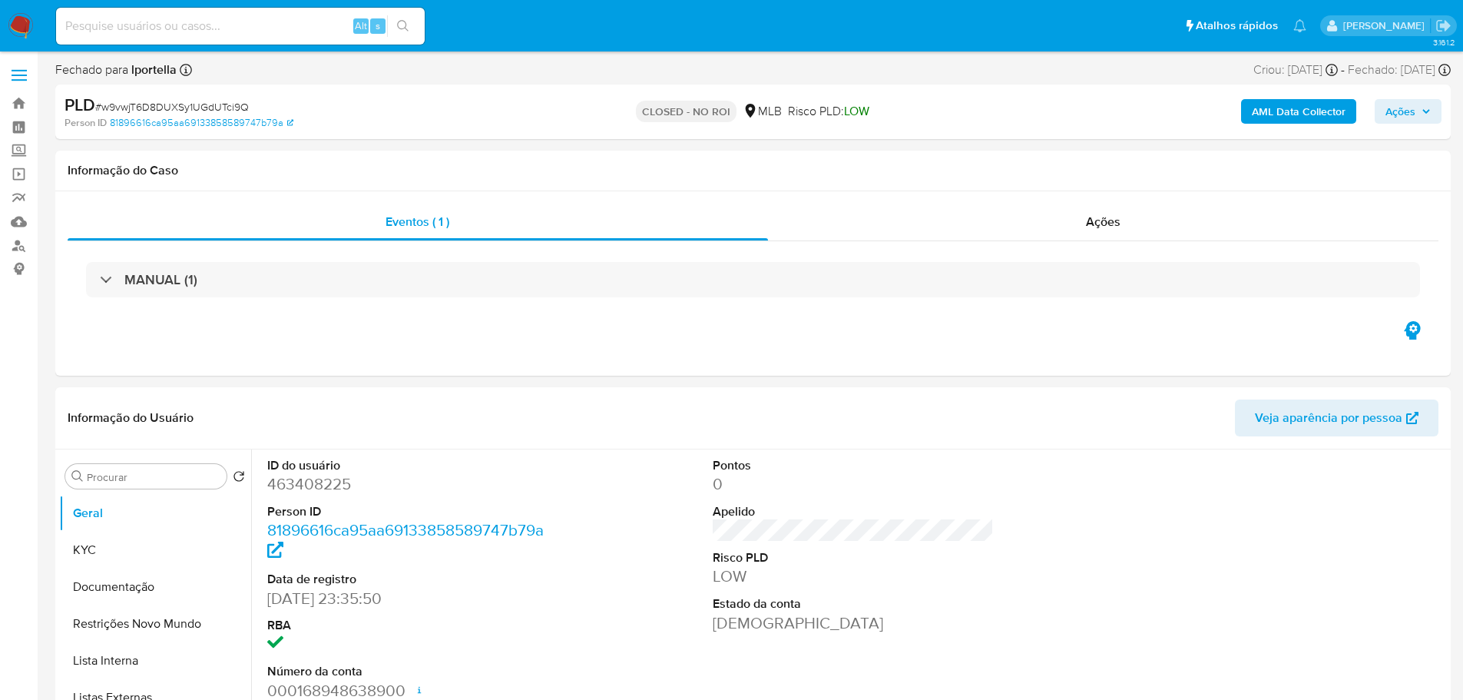
click at [21, 20] on img at bounding box center [21, 26] width 26 height 26
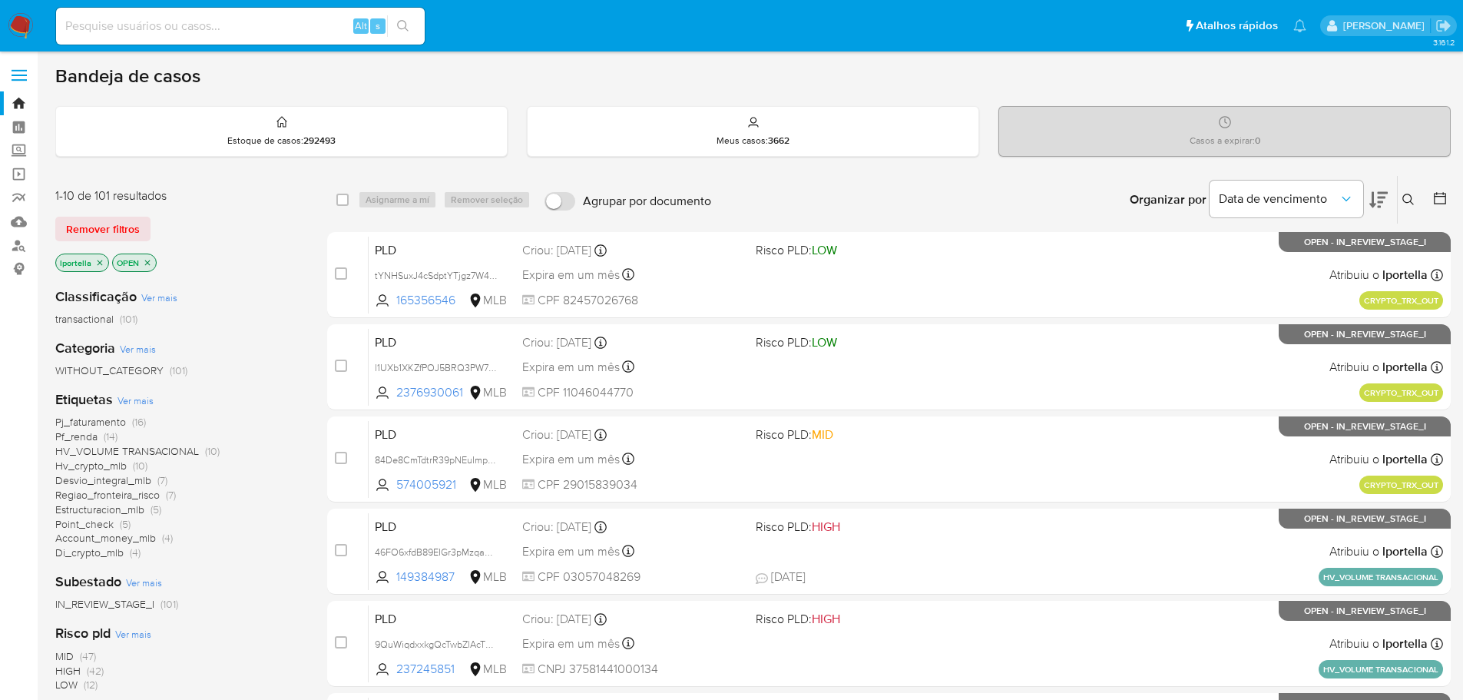
drag, startPoint x: 243, startPoint y: 24, endPoint x: 185, endPoint y: 167, distance: 155.0
click at [243, 24] on input at bounding box center [240, 26] width 369 height 20
paste input "w9vwjT6D8DUXSy1UGdUTci9Q"
type input "w9vwjT6D8DUXSy1UGdUTci9Q"
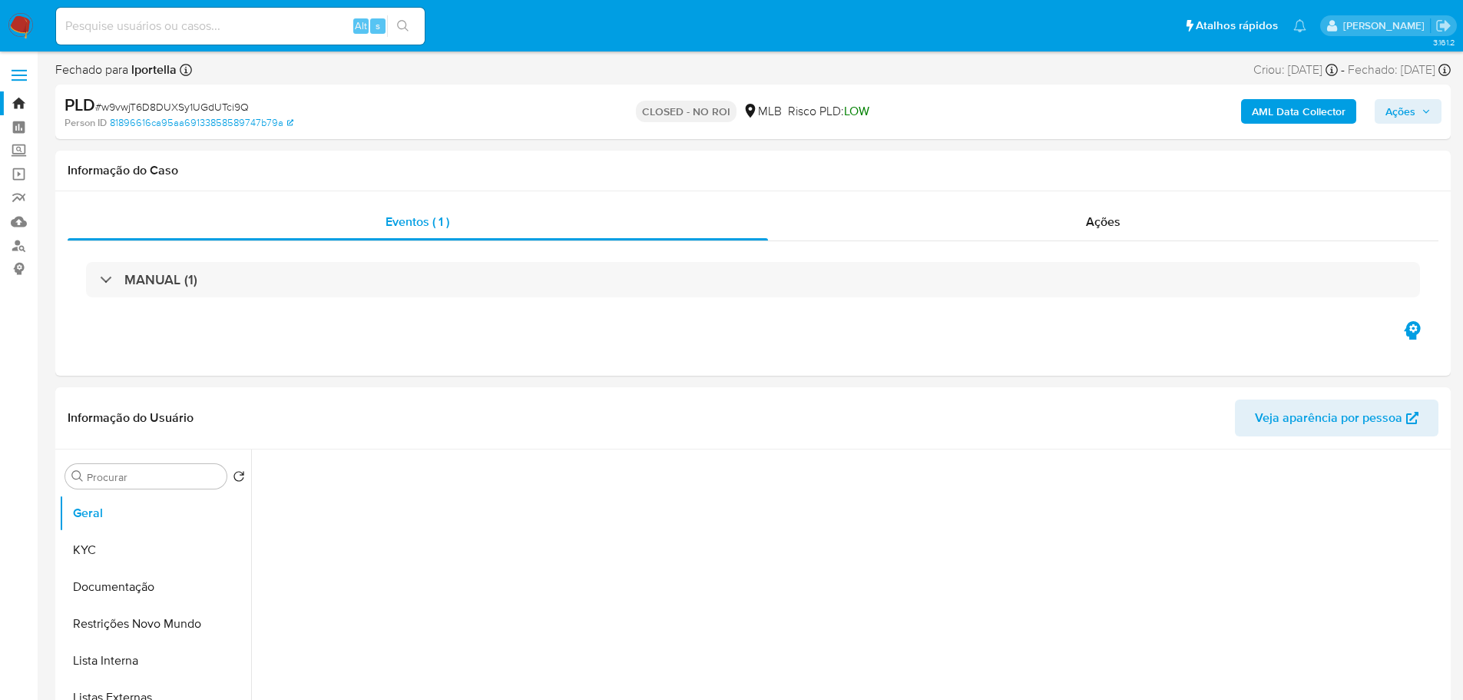
select select "10"
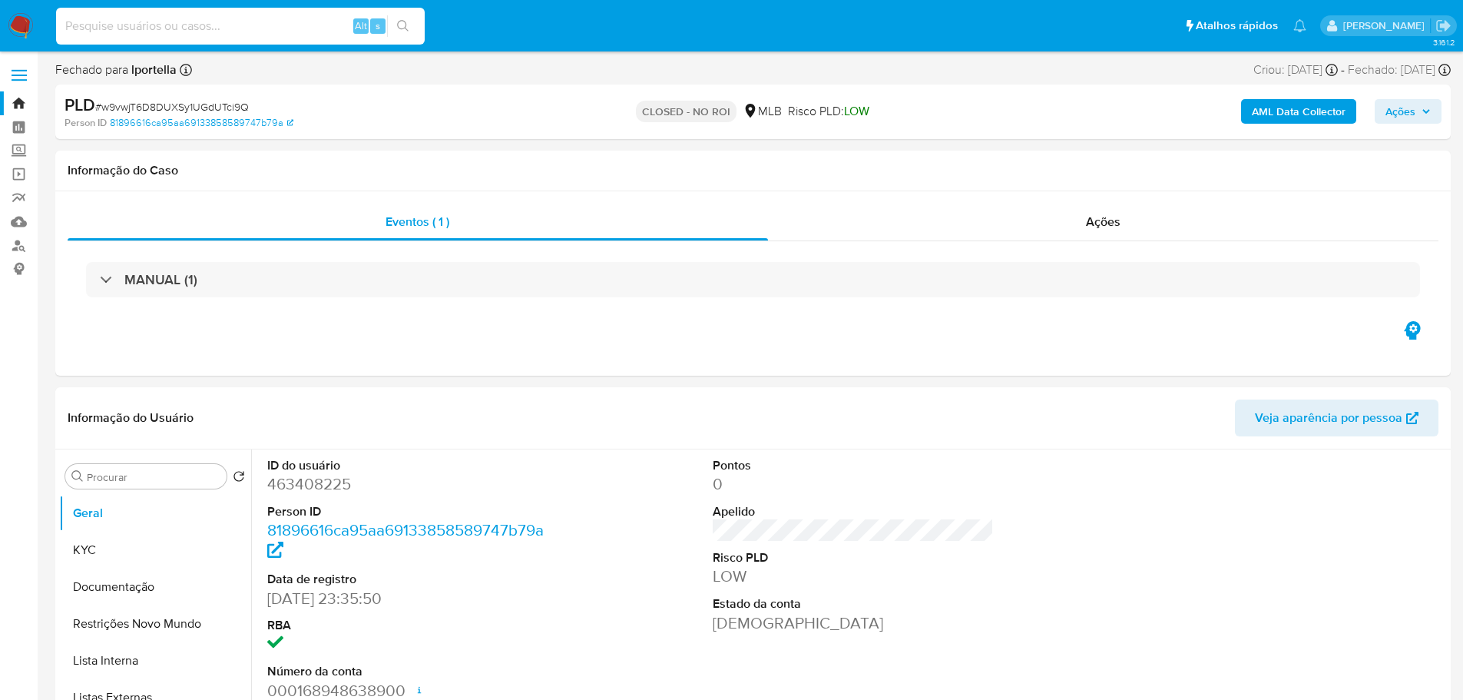
click at [248, 32] on input at bounding box center [240, 26] width 369 height 20
paste input "2Vp3sJW7qqpjvVujxx2SNuga"
type input "2Vp3sJW7qqpjvVujxx2SNuga"
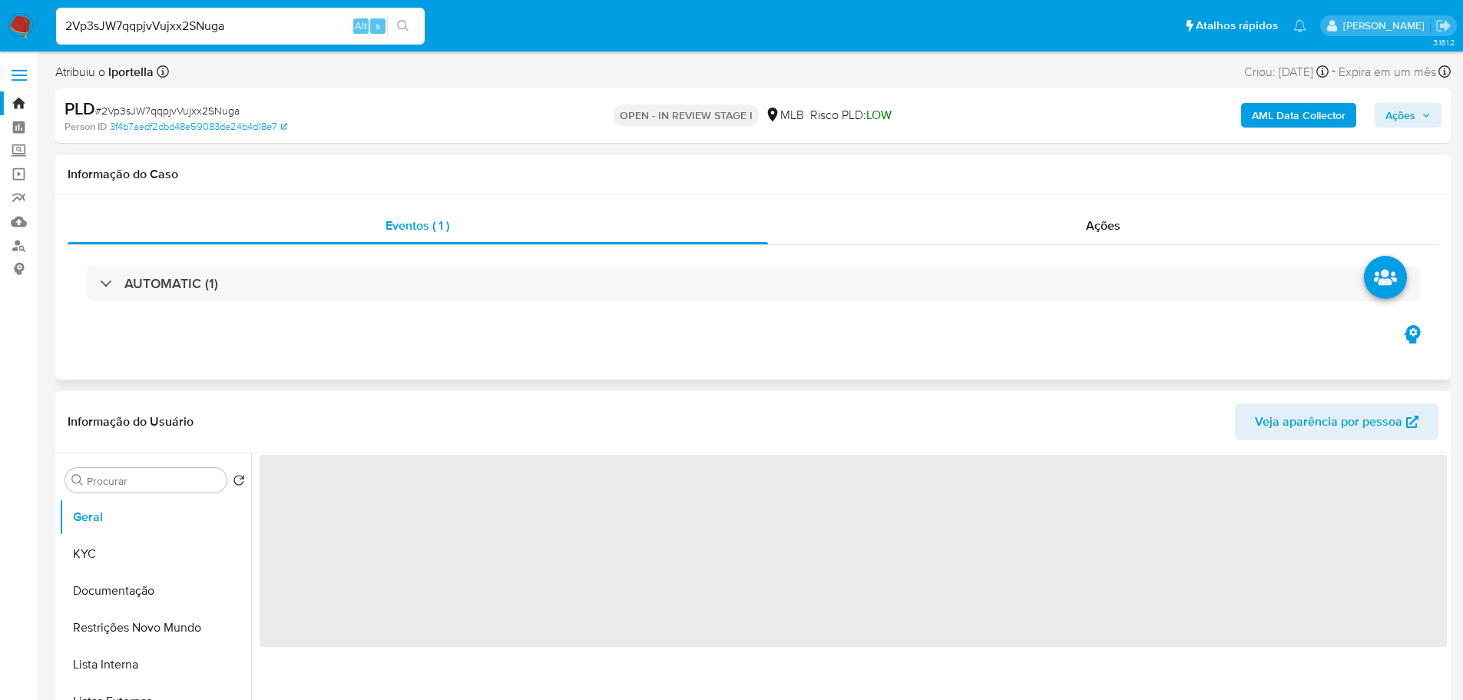
select select "10"
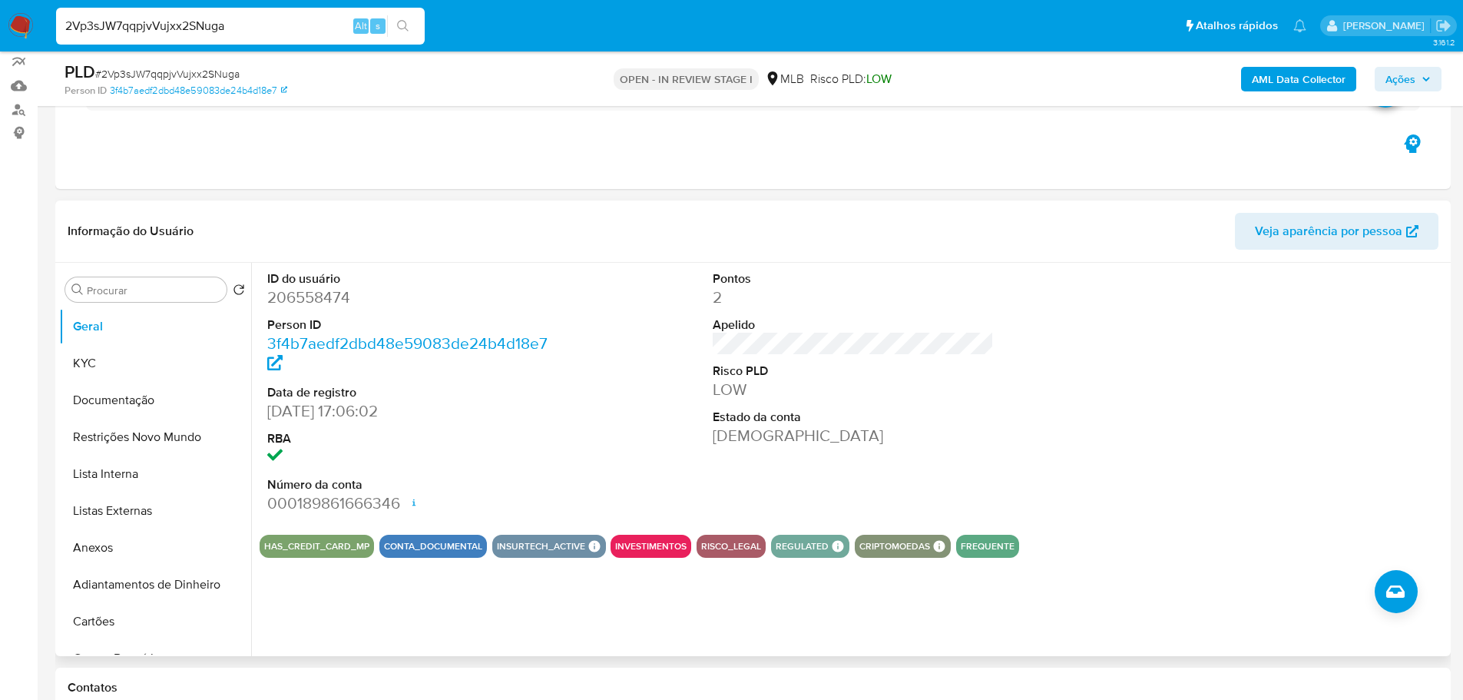
scroll to position [154, 0]
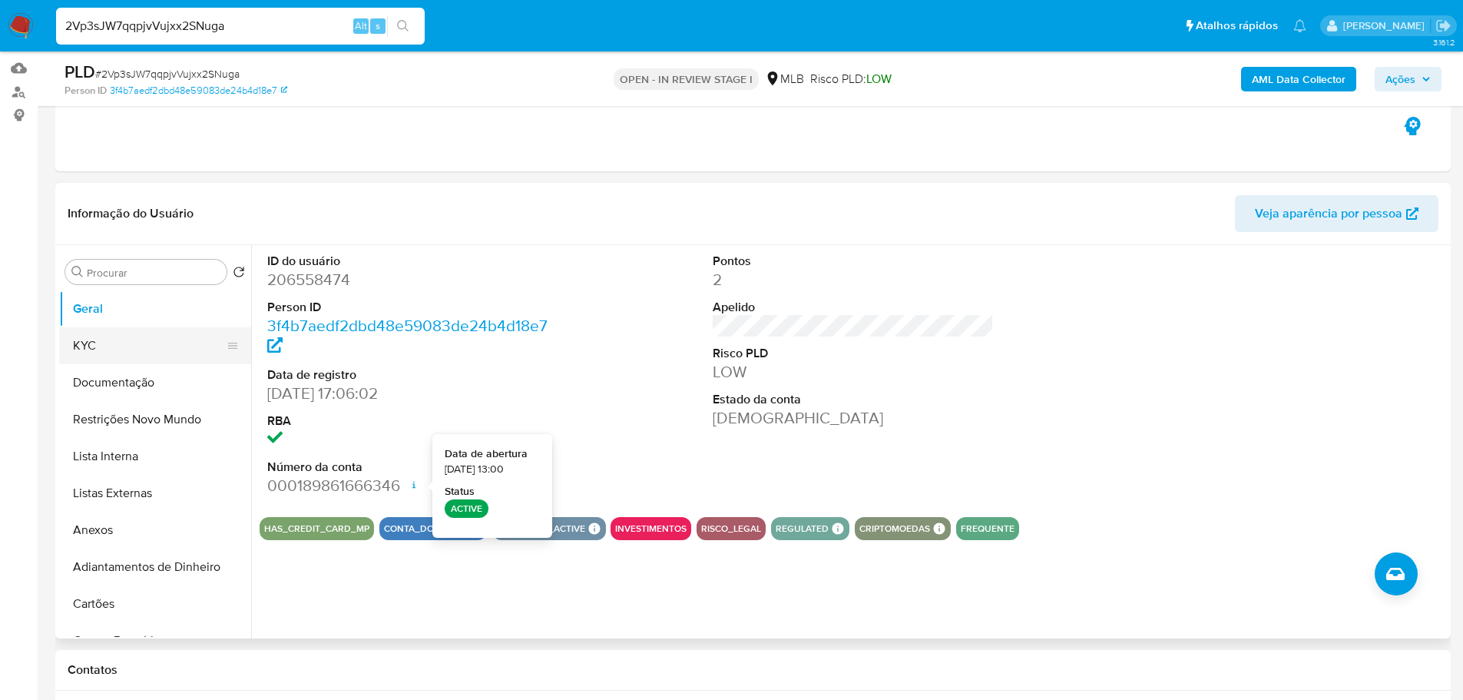
click at [101, 346] on button "KYC" at bounding box center [149, 345] width 180 height 37
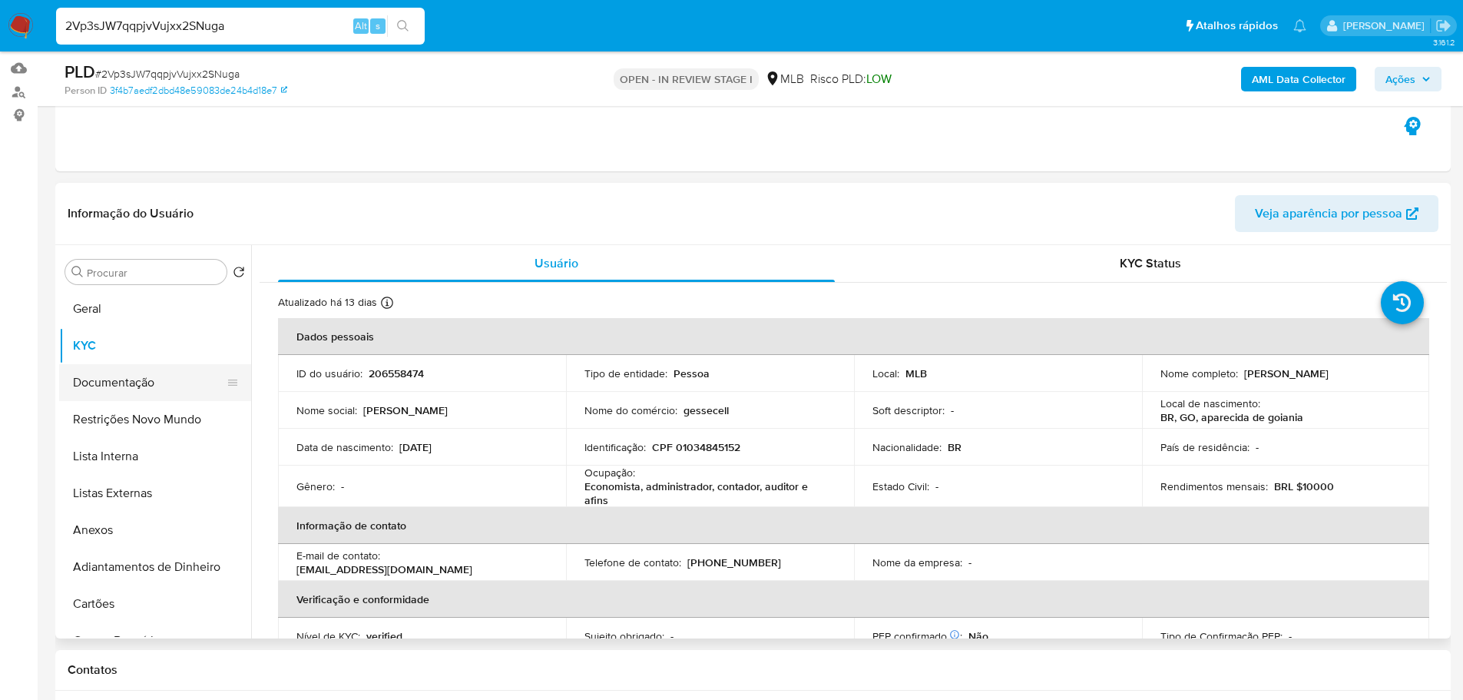
click at [138, 367] on button "Documentação" at bounding box center [149, 382] width 180 height 37
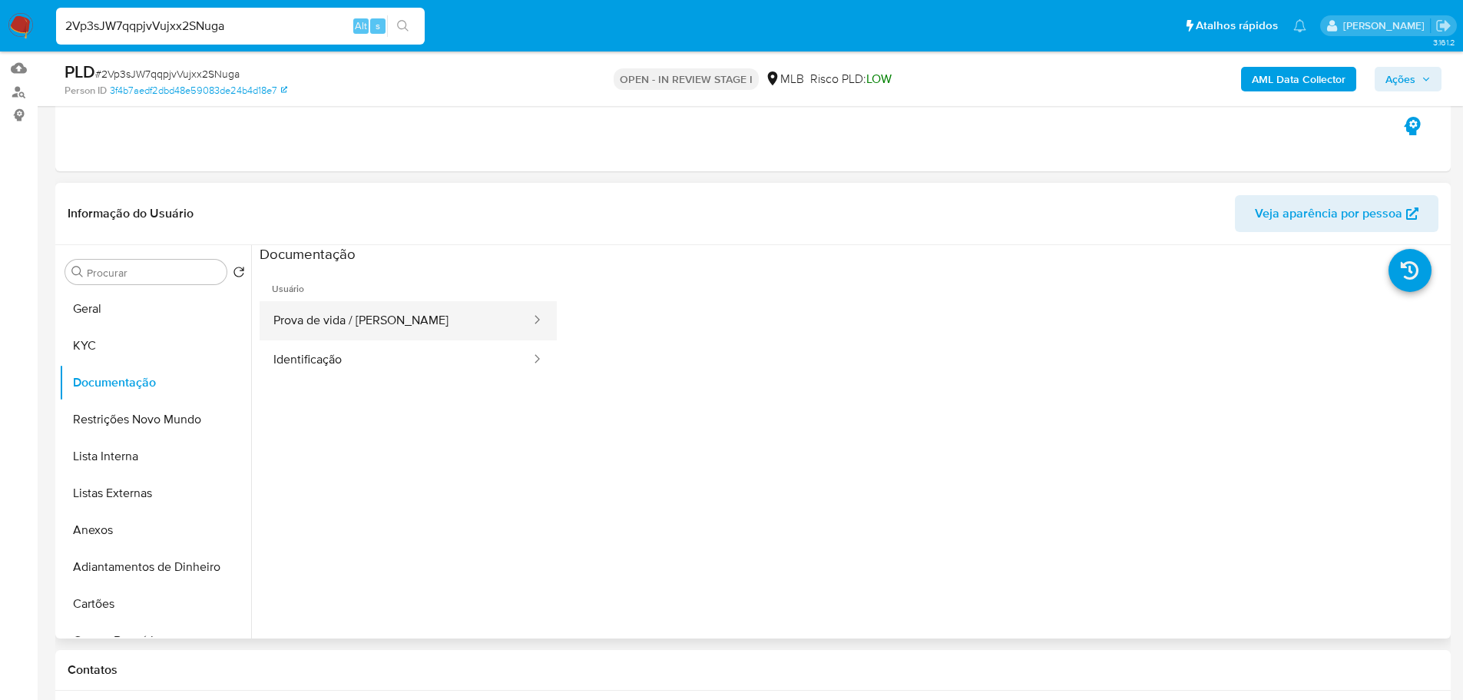
click at [296, 339] on button "Prova de vida / [PERSON_NAME]" at bounding box center [396, 320] width 273 height 39
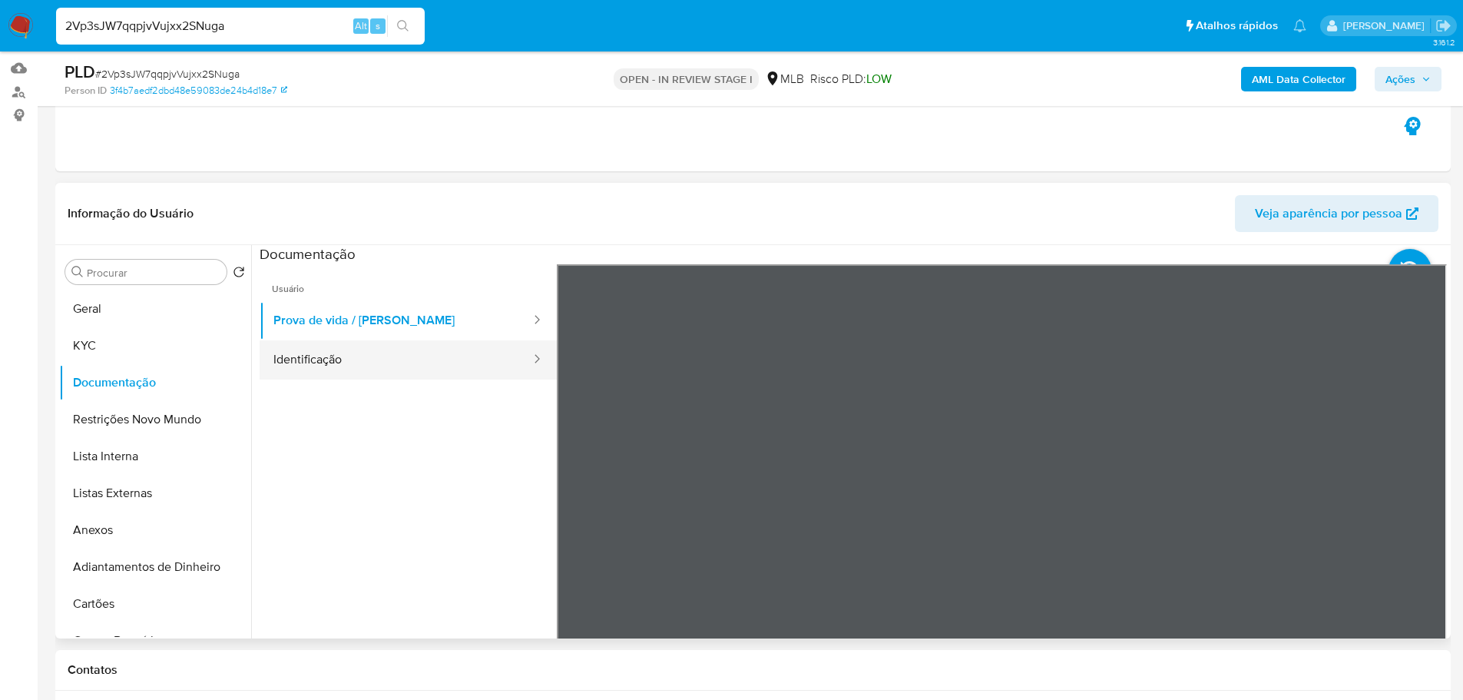
click at [323, 351] on button "Identificação" at bounding box center [396, 359] width 273 height 39
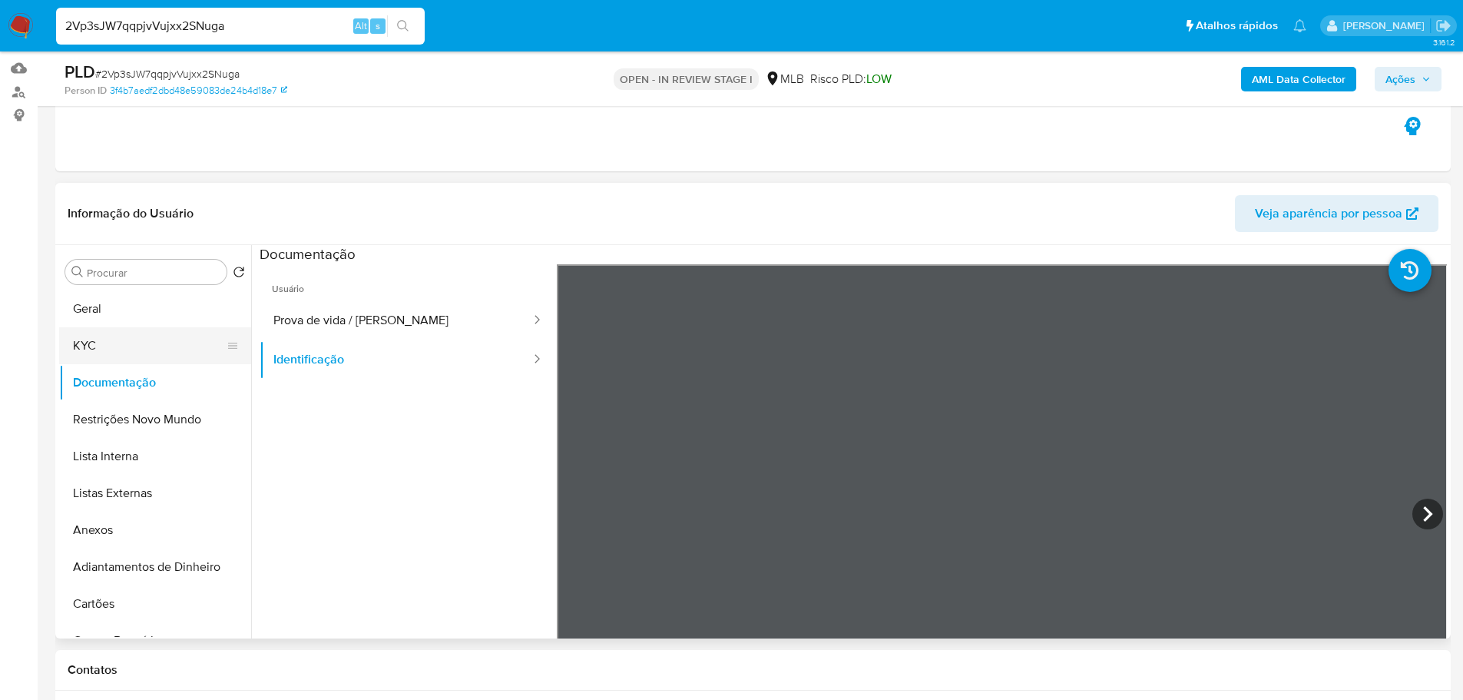
click at [137, 352] on button "KYC" at bounding box center [149, 345] width 180 height 37
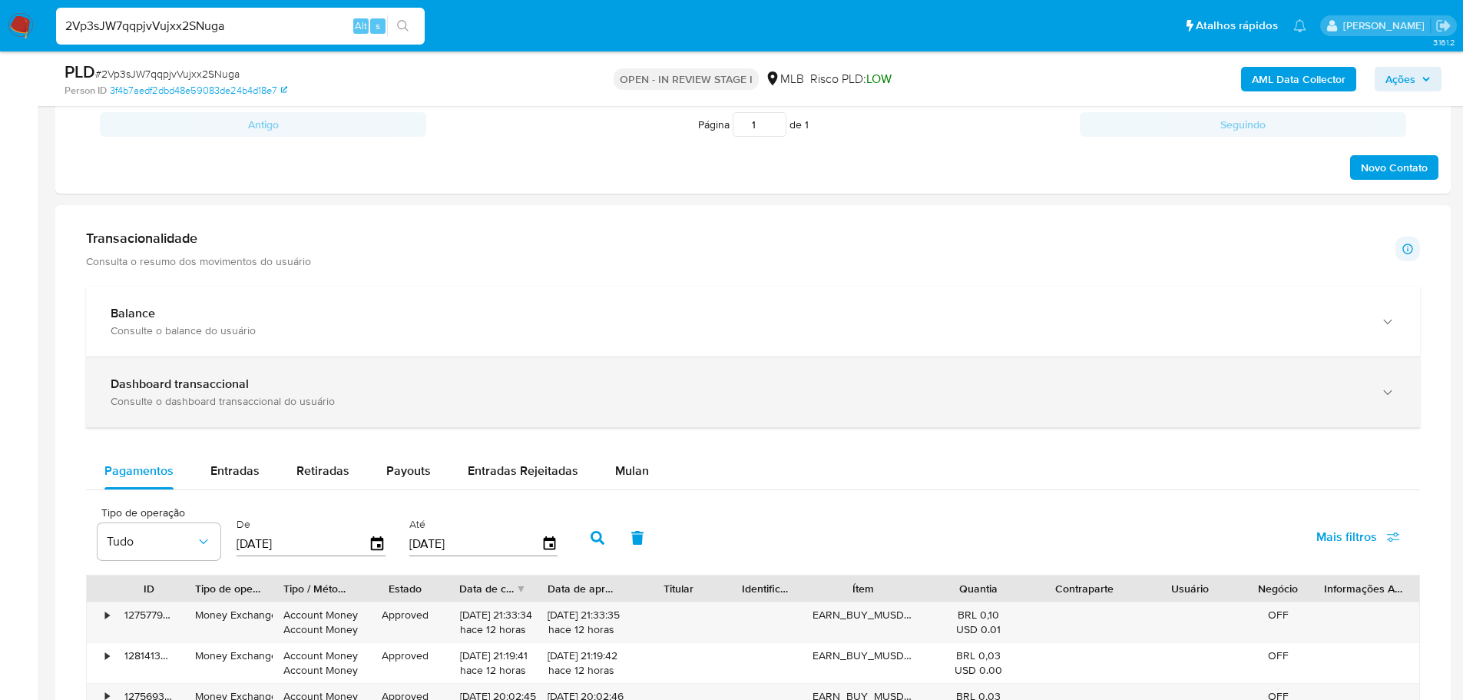
scroll to position [845, 0]
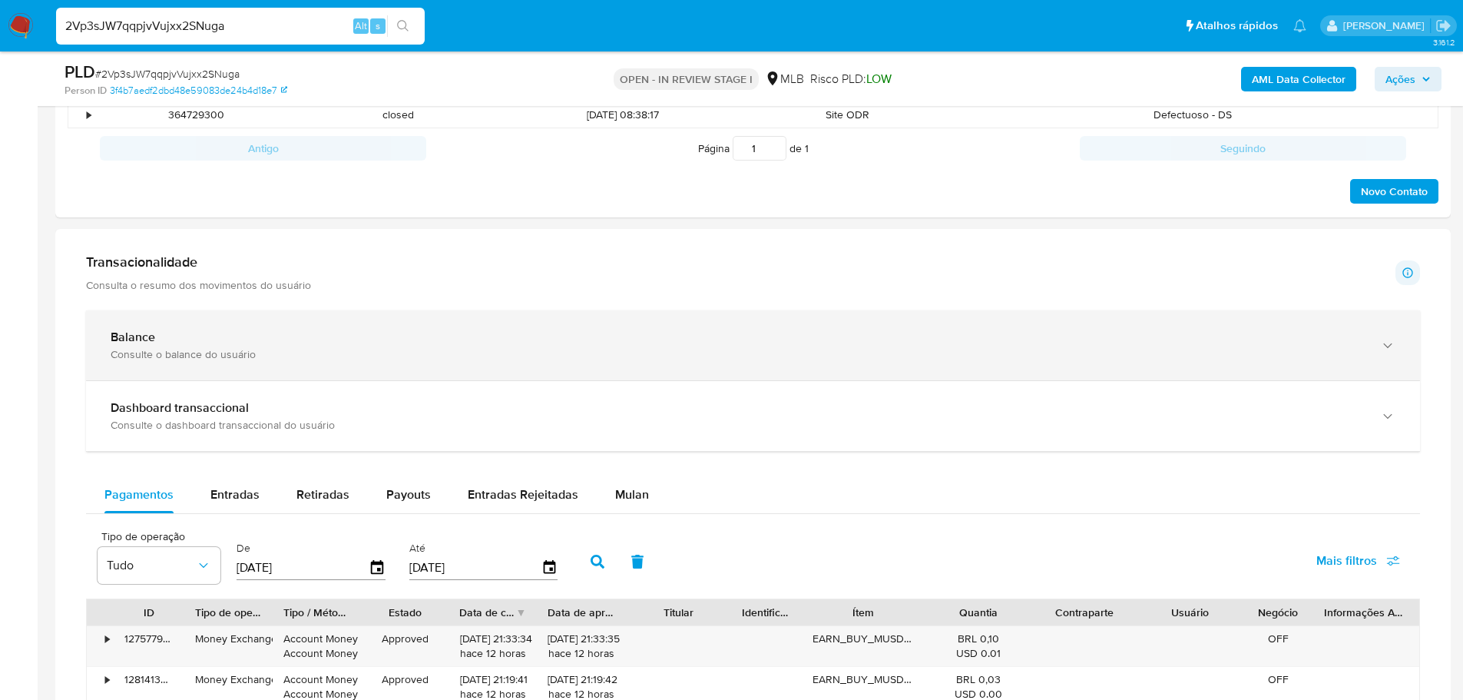
click at [1383, 342] on icon "button" at bounding box center [1387, 345] width 15 height 15
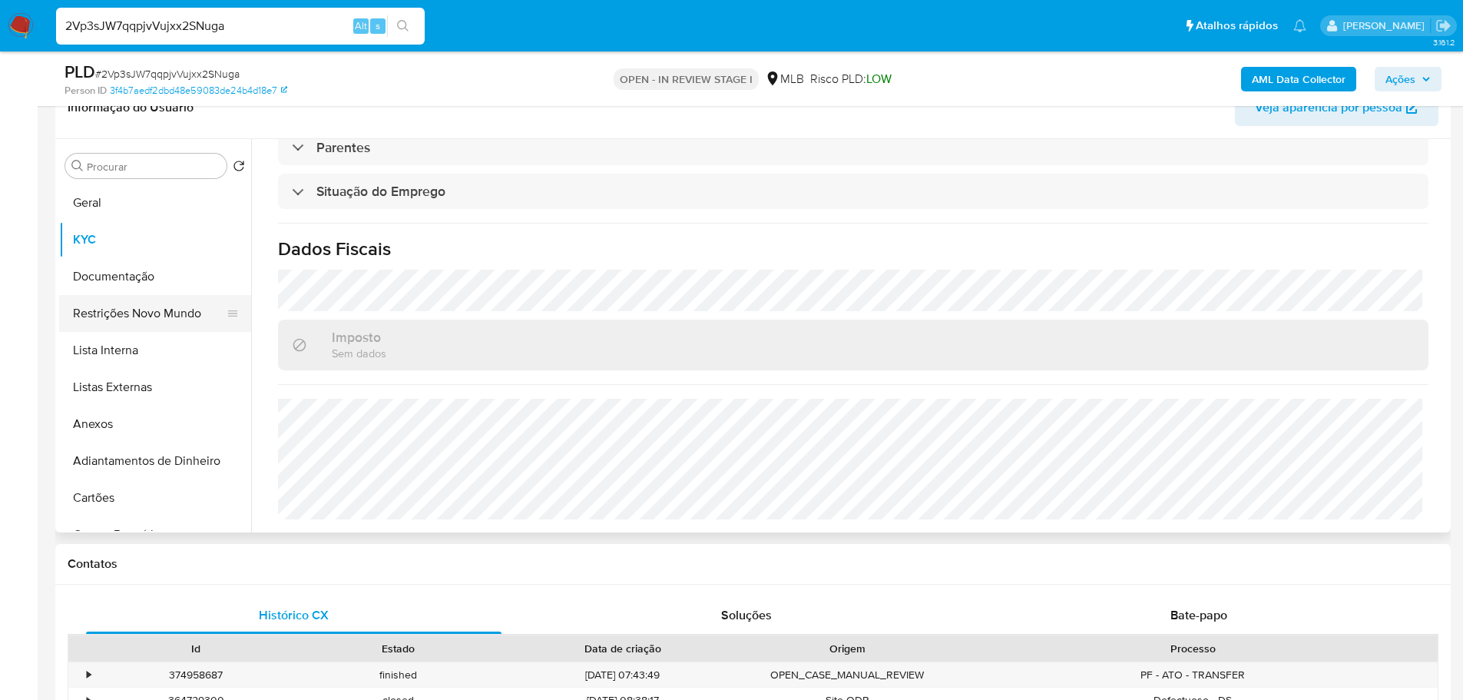
scroll to position [230, 0]
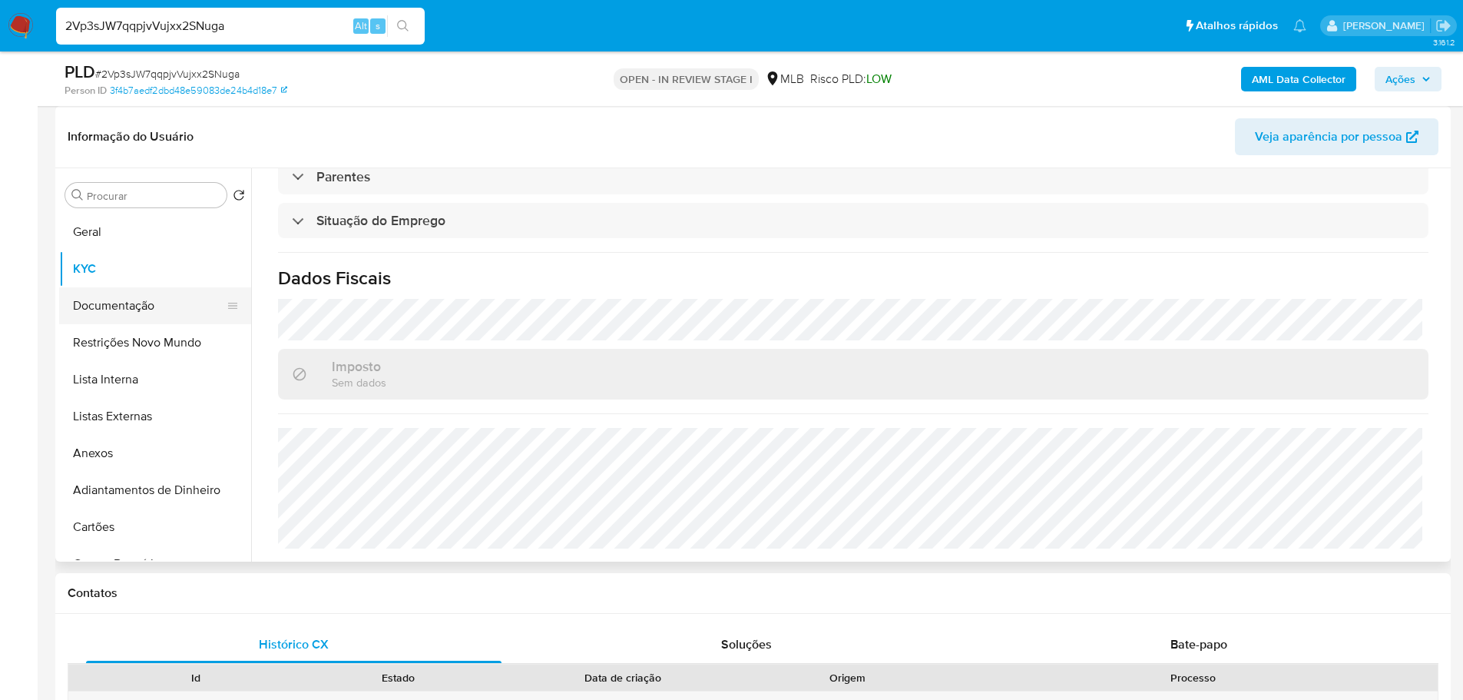
click at [121, 314] on button "Documentação" at bounding box center [149, 305] width 180 height 37
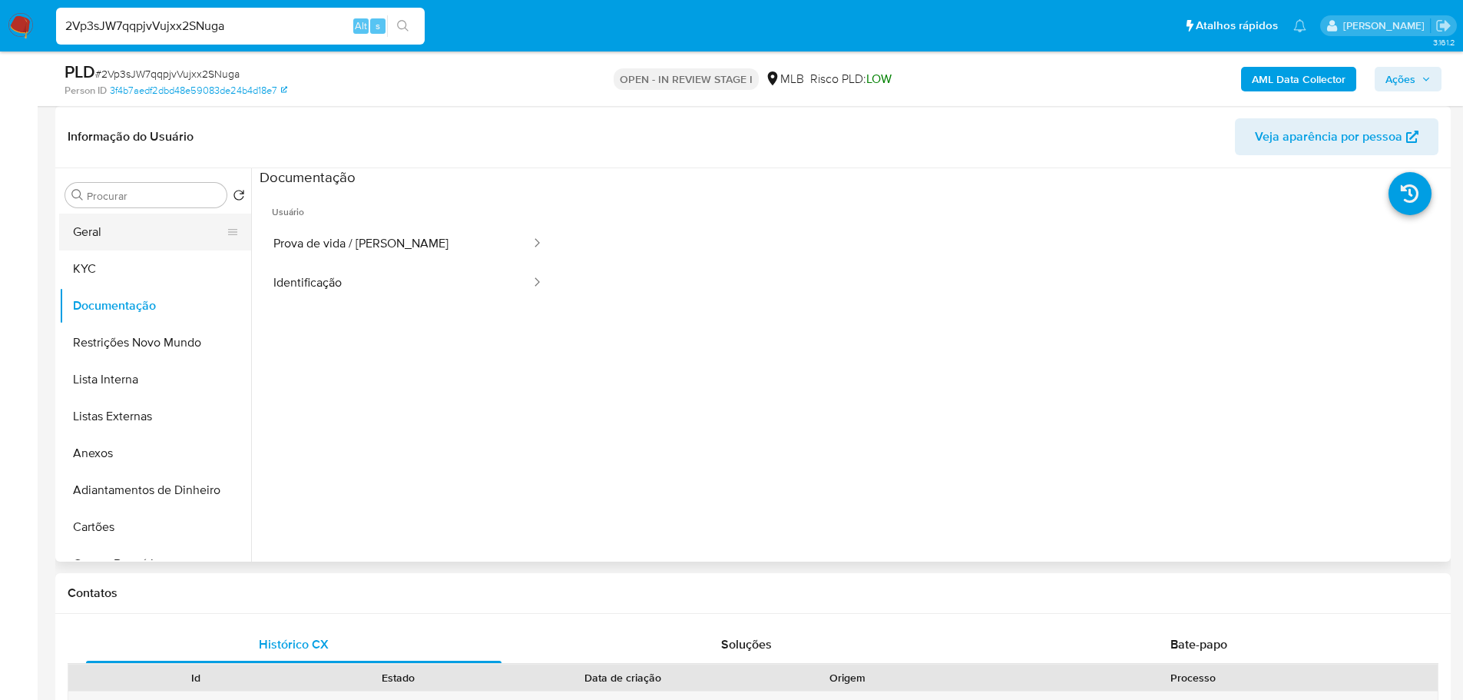
click at [110, 237] on button "Geral" at bounding box center [149, 231] width 180 height 37
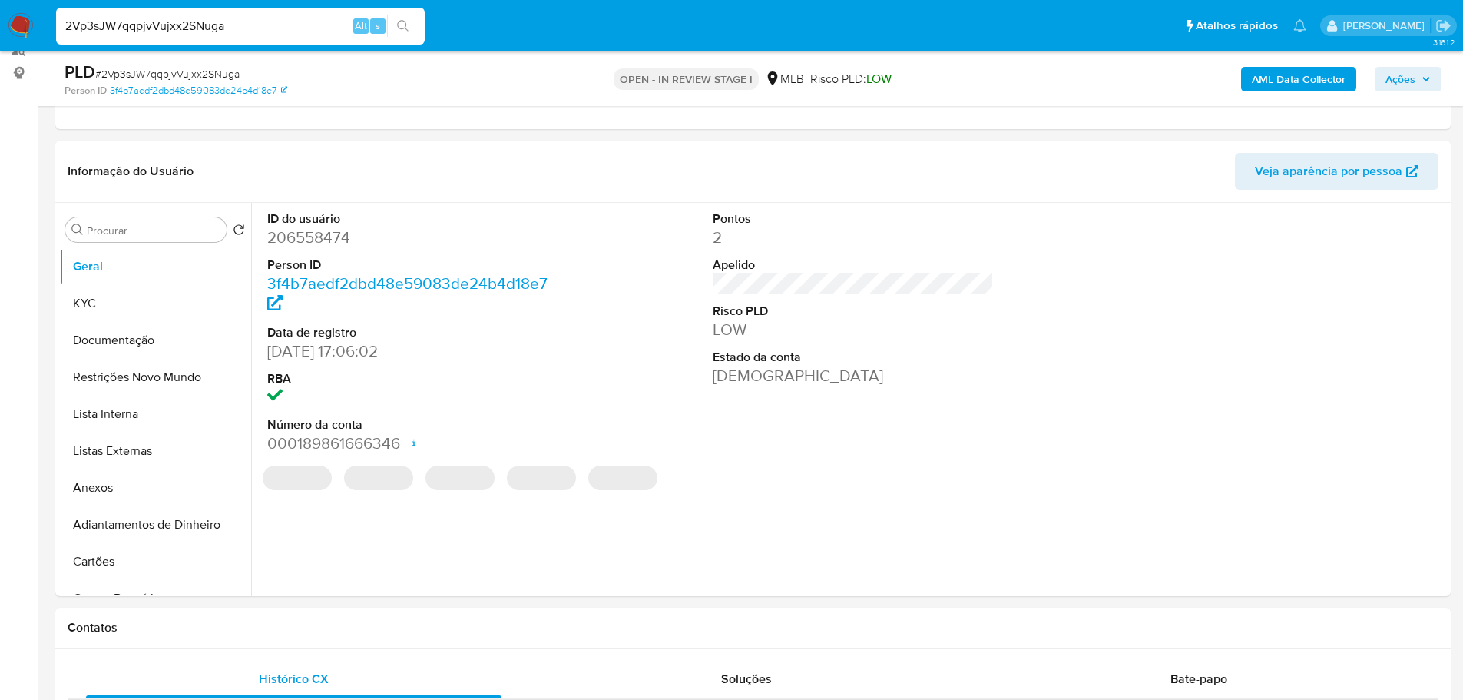
scroll to position [192, 0]
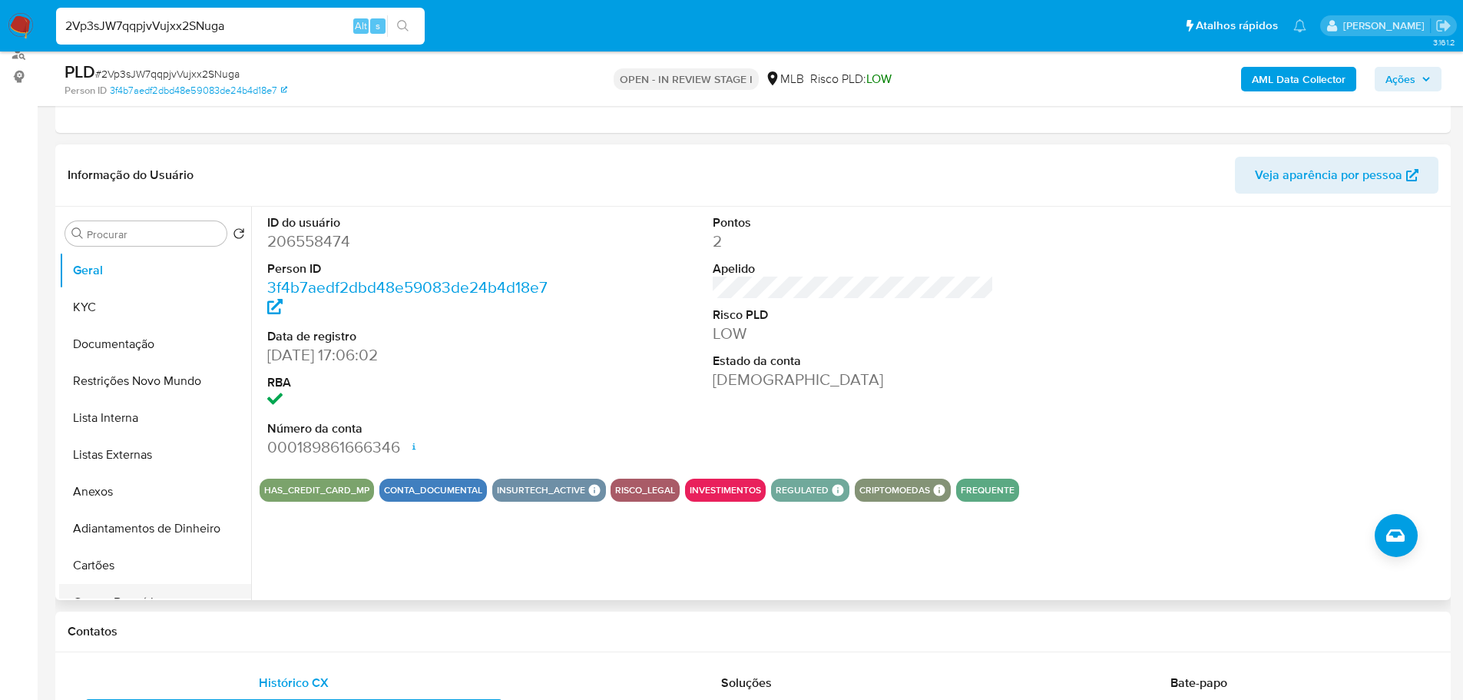
drag, startPoint x: 264, startPoint y: 651, endPoint x: 234, endPoint y: 584, distance: 73.9
click at [121, 320] on button "KYC" at bounding box center [149, 307] width 180 height 37
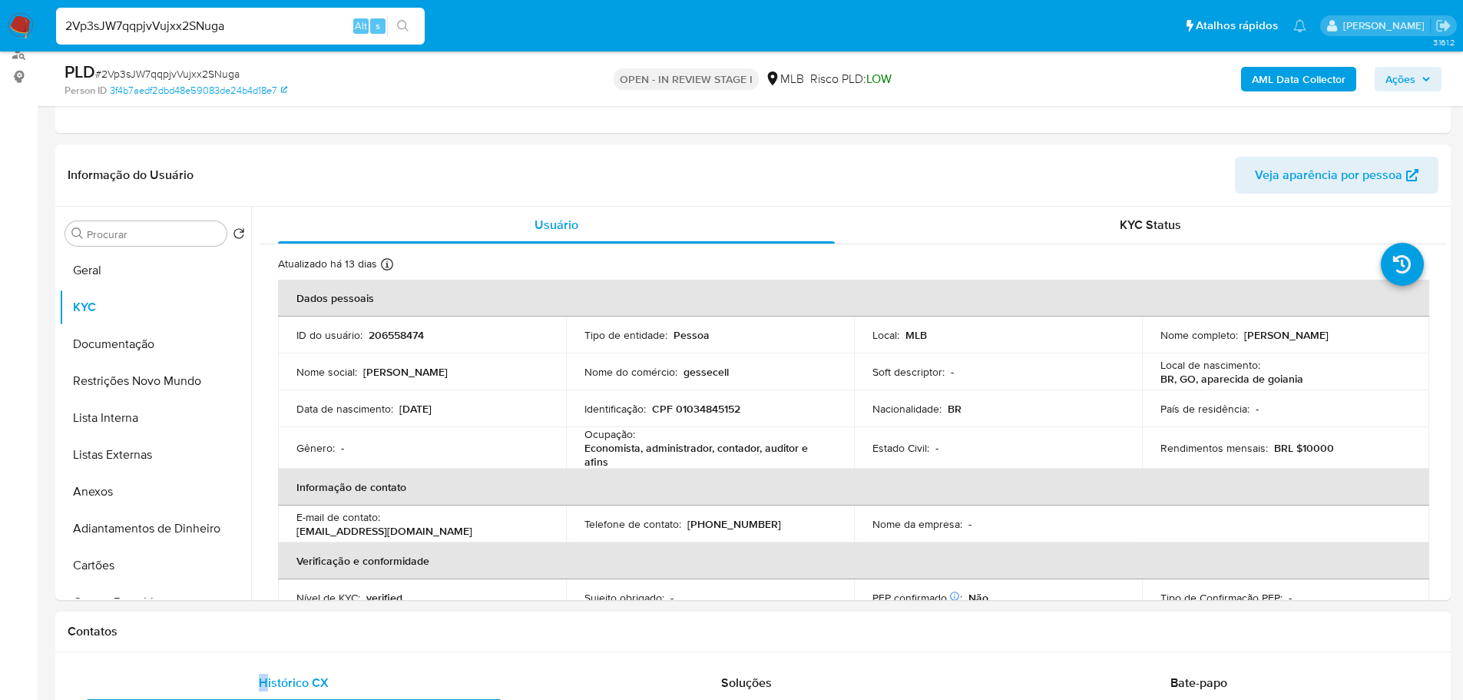
drag, startPoint x: 978, startPoint y: 643, endPoint x: 994, endPoint y: 639, distance: 16.6
click at [978, 643] on div "Contatos" at bounding box center [752, 631] width 1395 height 41
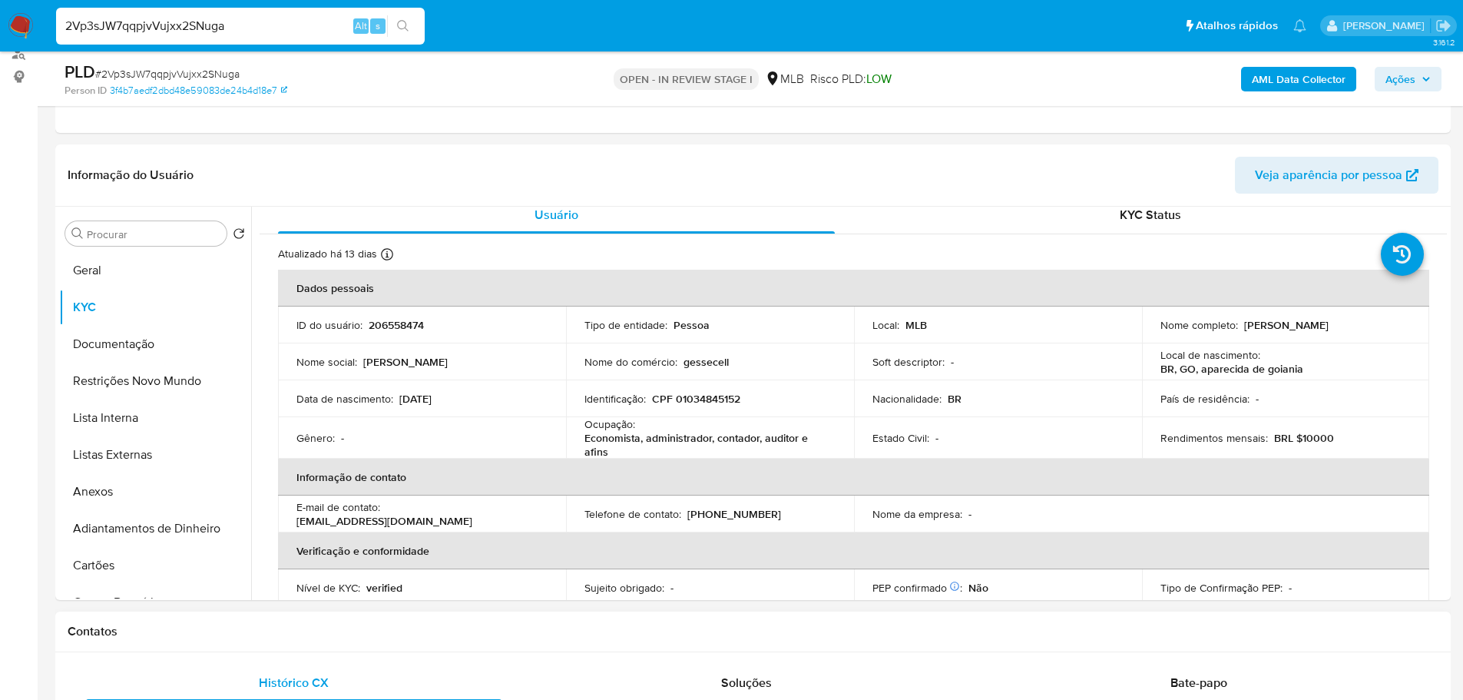
click at [303, 637] on h1 "Contatos" at bounding box center [753, 631] width 1371 height 15
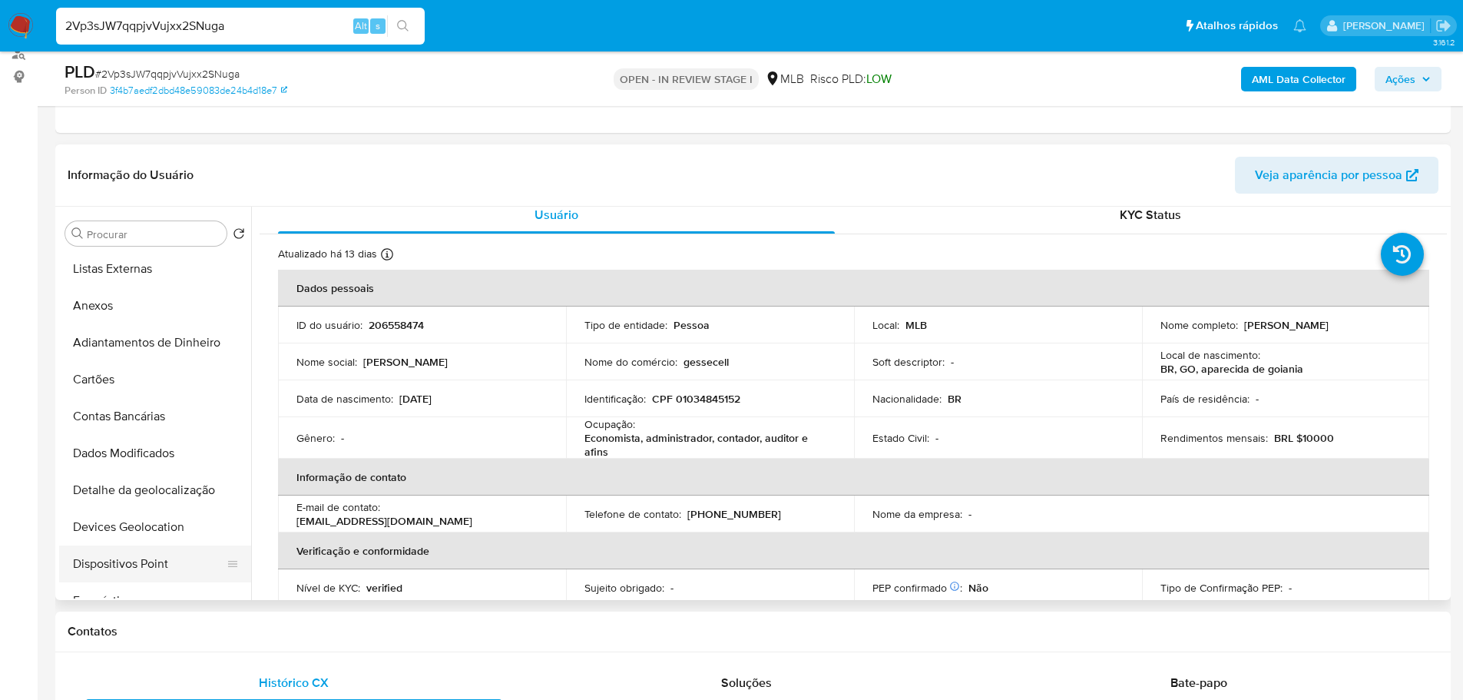
scroll to position [307, 0]
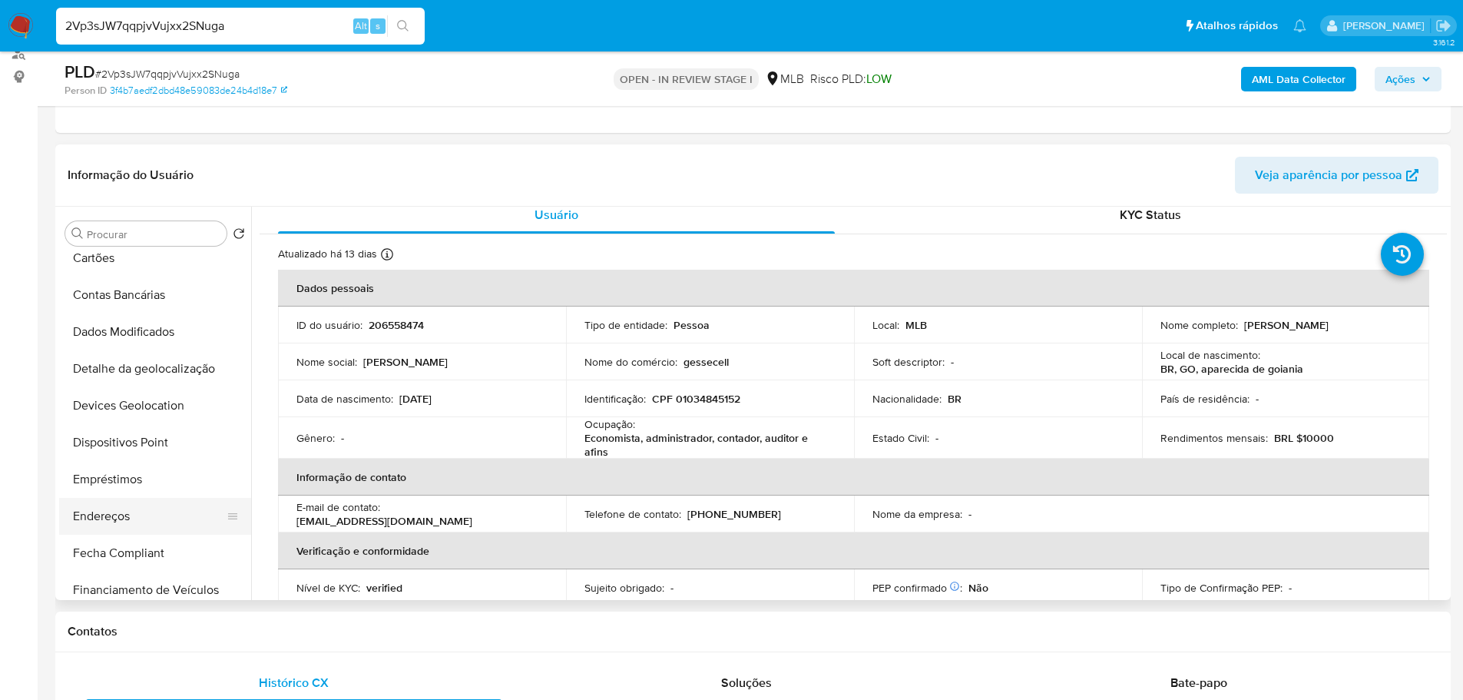
click at [124, 505] on button "Endereços" at bounding box center [149, 516] width 180 height 37
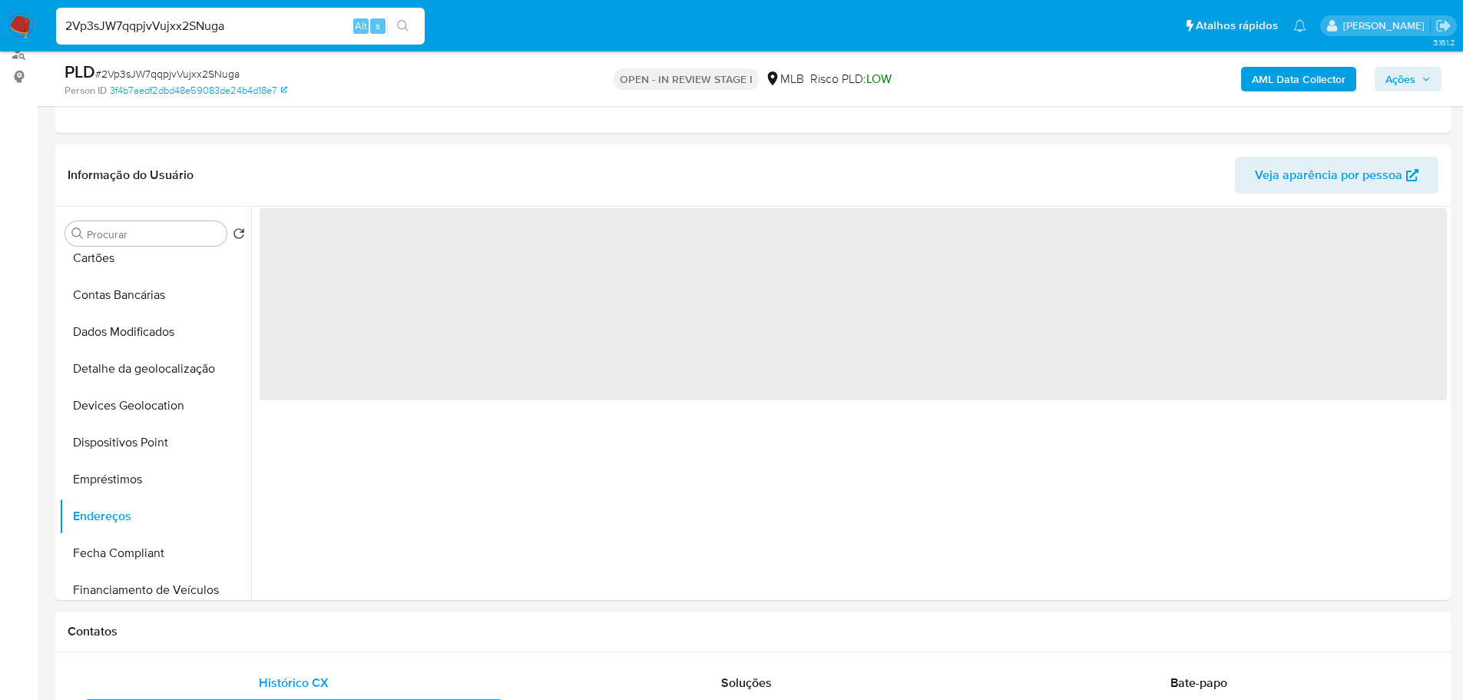
scroll to position [0, 0]
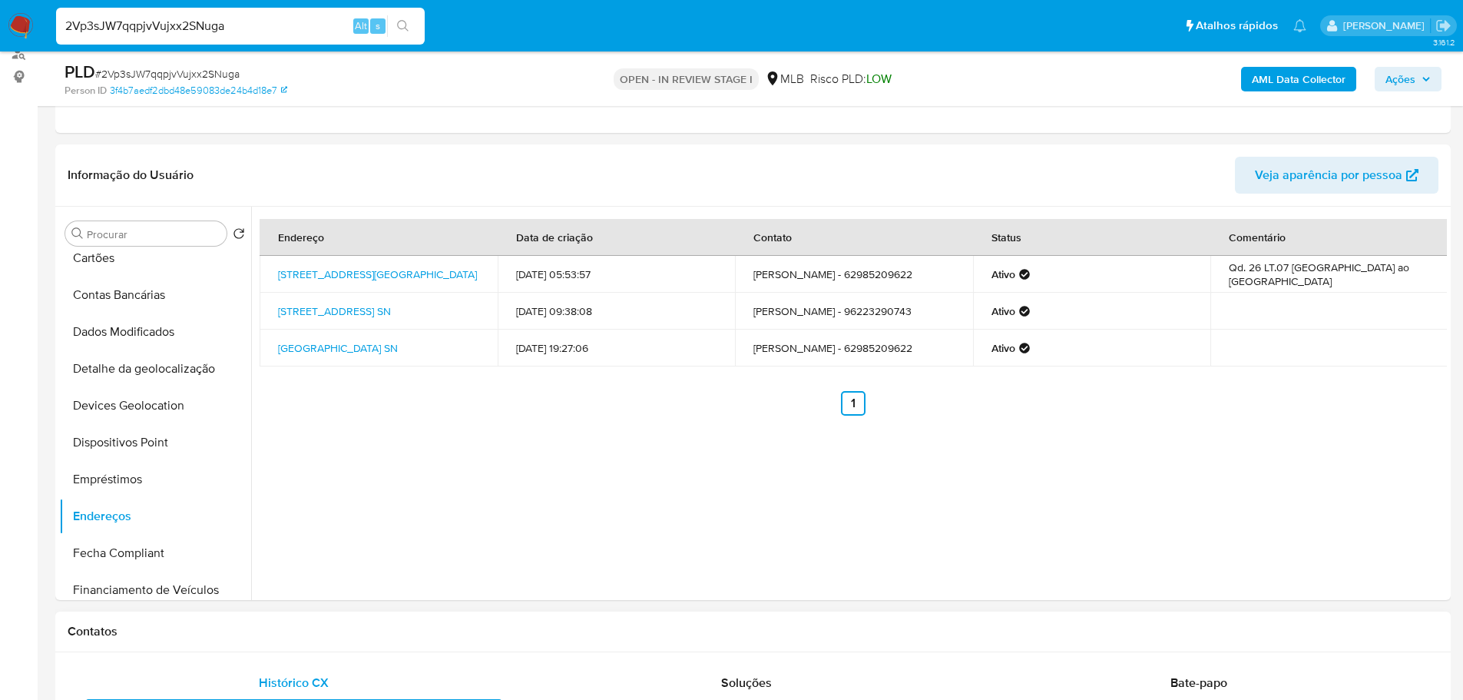
click at [227, 627] on h1 "Contatos" at bounding box center [753, 631] width 1371 height 15
drag, startPoint x: 152, startPoint y: 385, endPoint x: 146, endPoint y: 370, distance: 15.8
click at [152, 382] on button "Detalhe da geolocalização" at bounding box center [149, 368] width 180 height 37
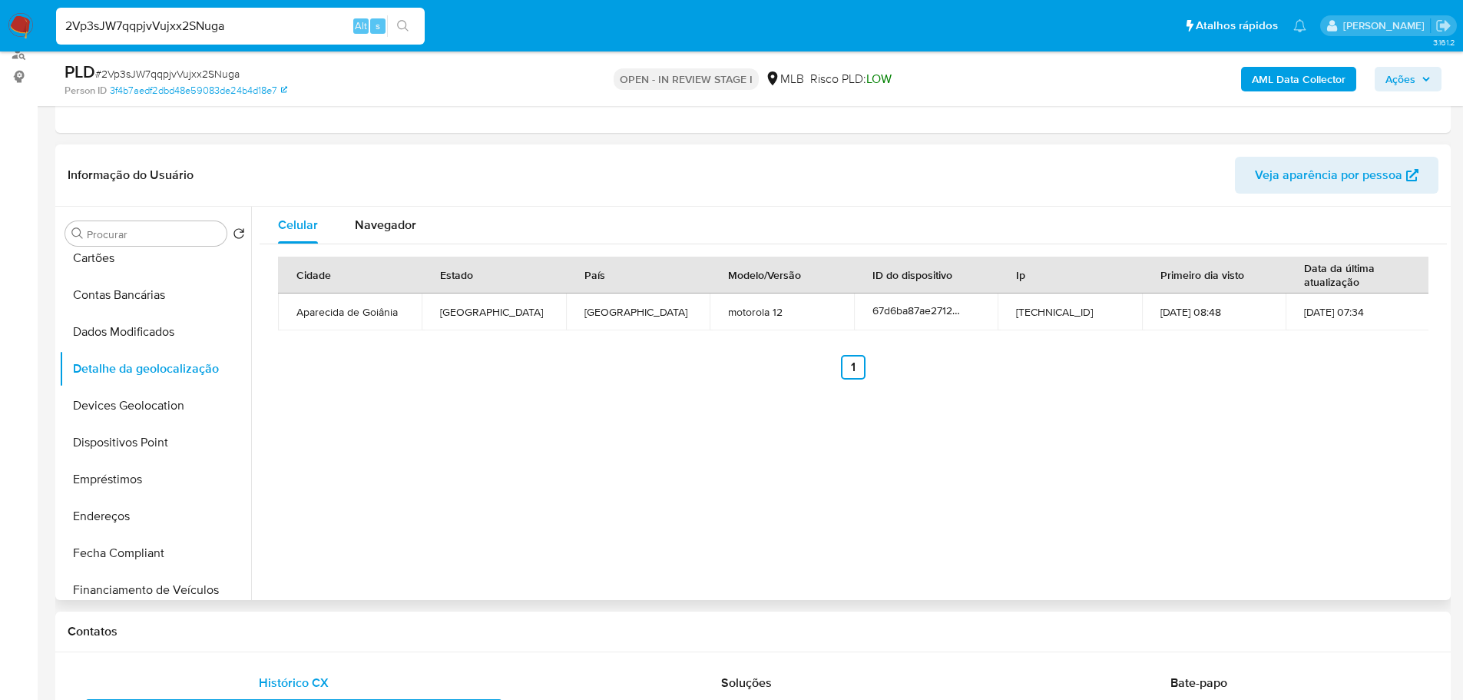
drag, startPoint x: 382, startPoint y: 625, endPoint x: 293, endPoint y: 587, distance: 97.0
click at [382, 625] on h1 "Contatos" at bounding box center [753, 631] width 1371 height 15
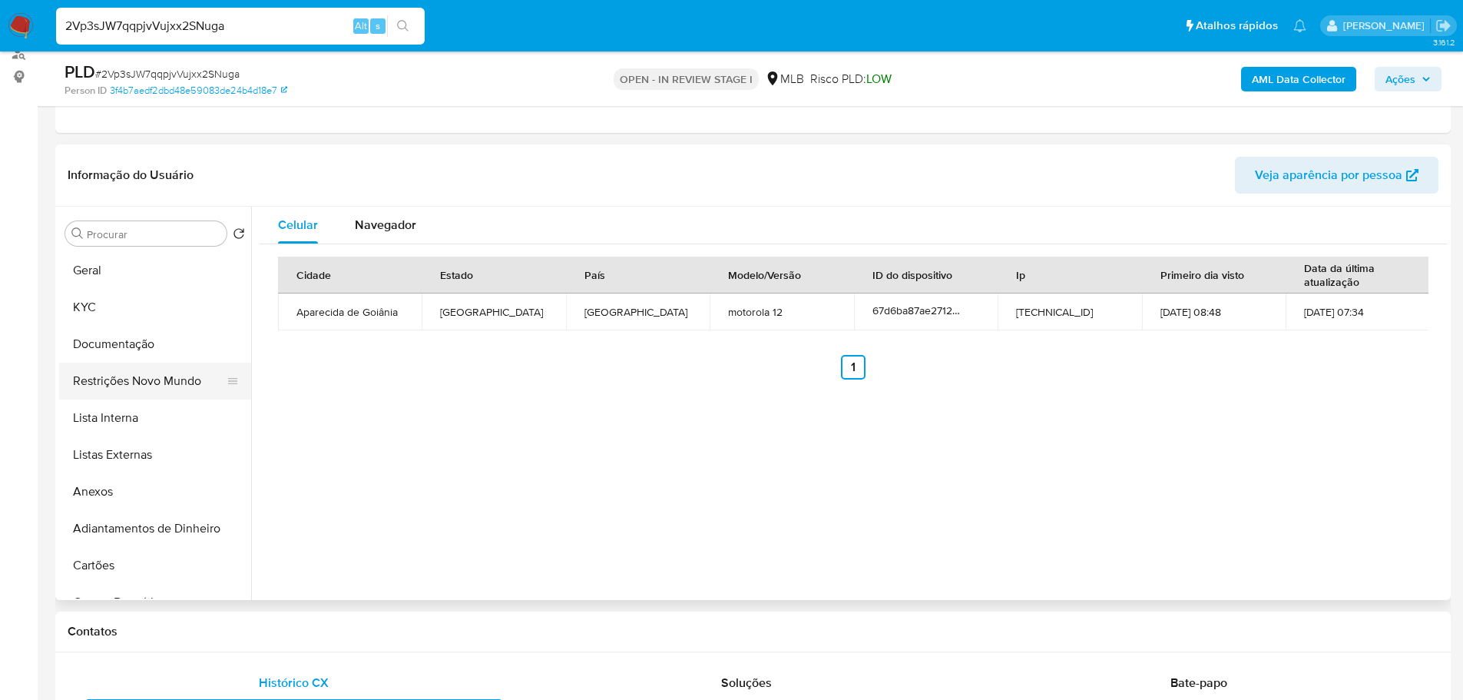
click at [125, 378] on button "Restrições Novo Mundo" at bounding box center [149, 380] width 180 height 37
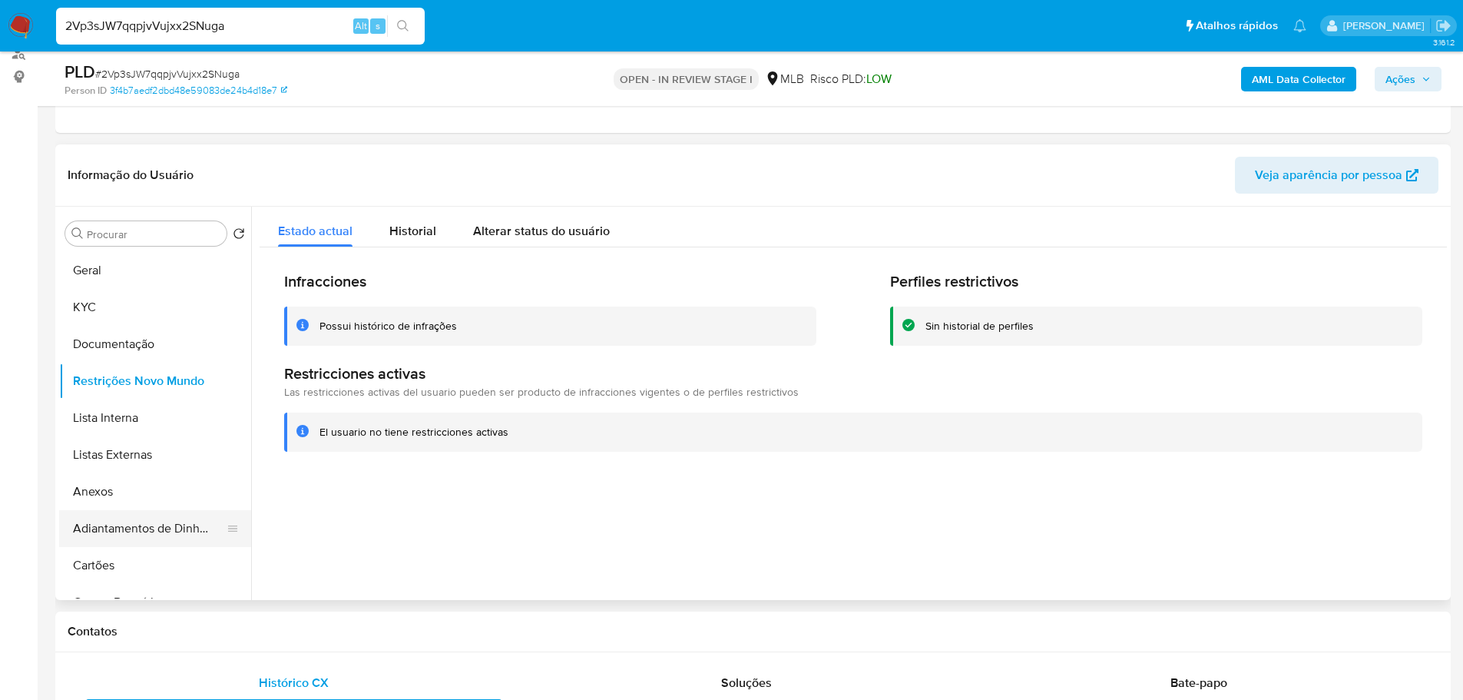
drag, startPoint x: 256, startPoint y: 624, endPoint x: 195, endPoint y: 526, distance: 115.5
click at [256, 624] on h1 "Contatos" at bounding box center [753, 631] width 1371 height 15
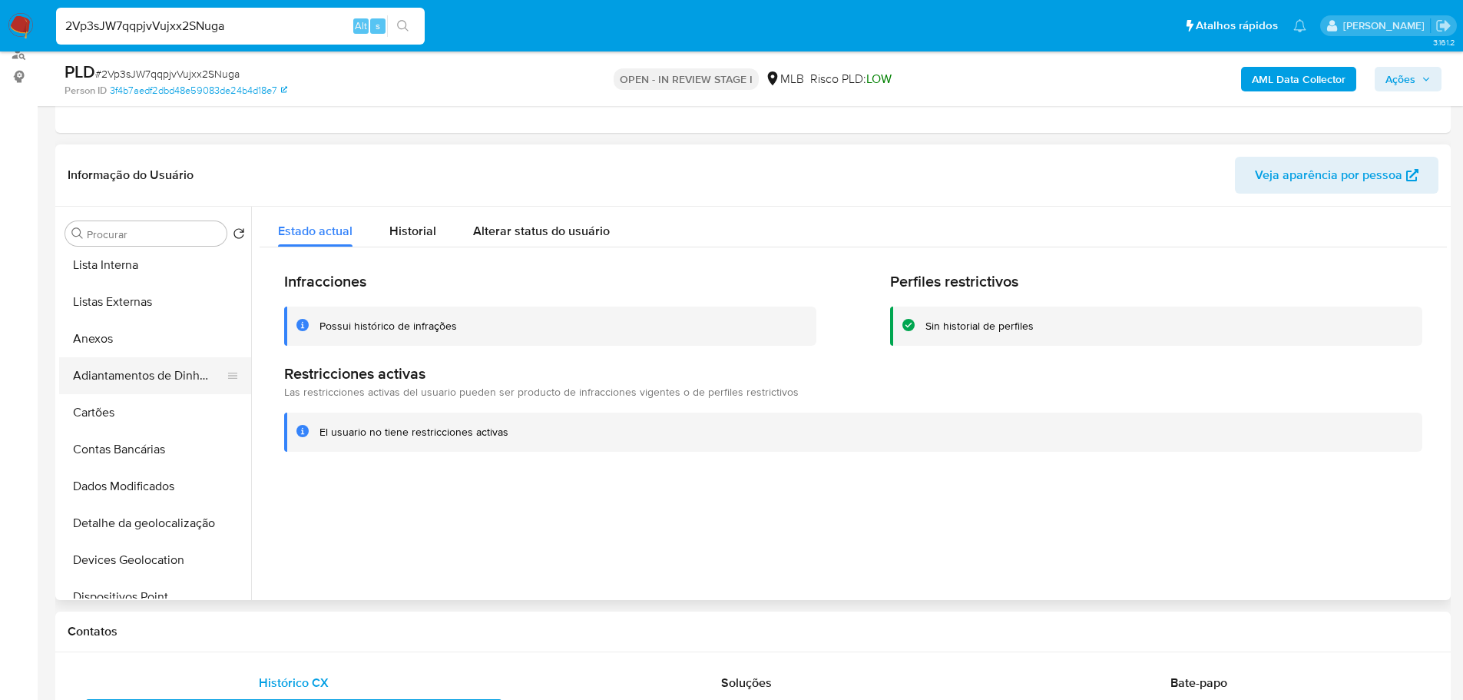
scroll to position [307, 0]
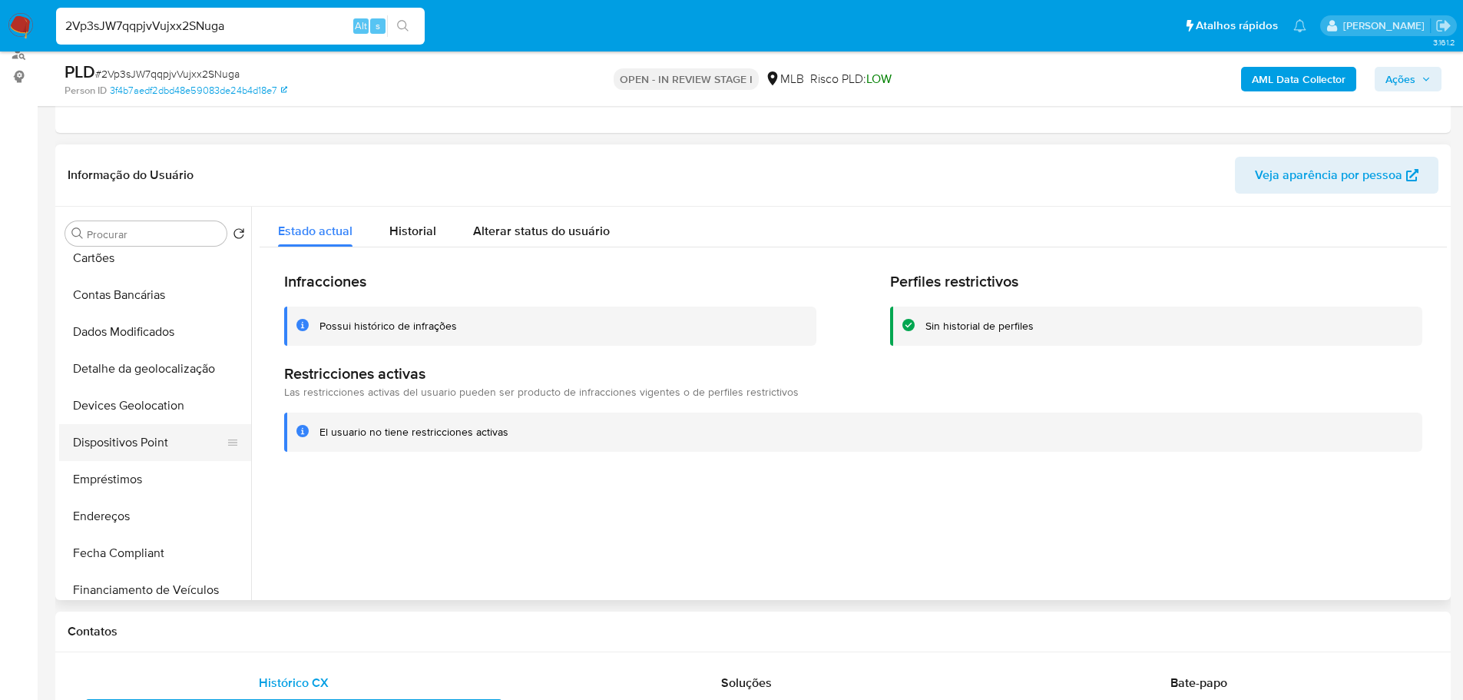
click at [151, 440] on button "Dispositivos Point" at bounding box center [149, 442] width 180 height 37
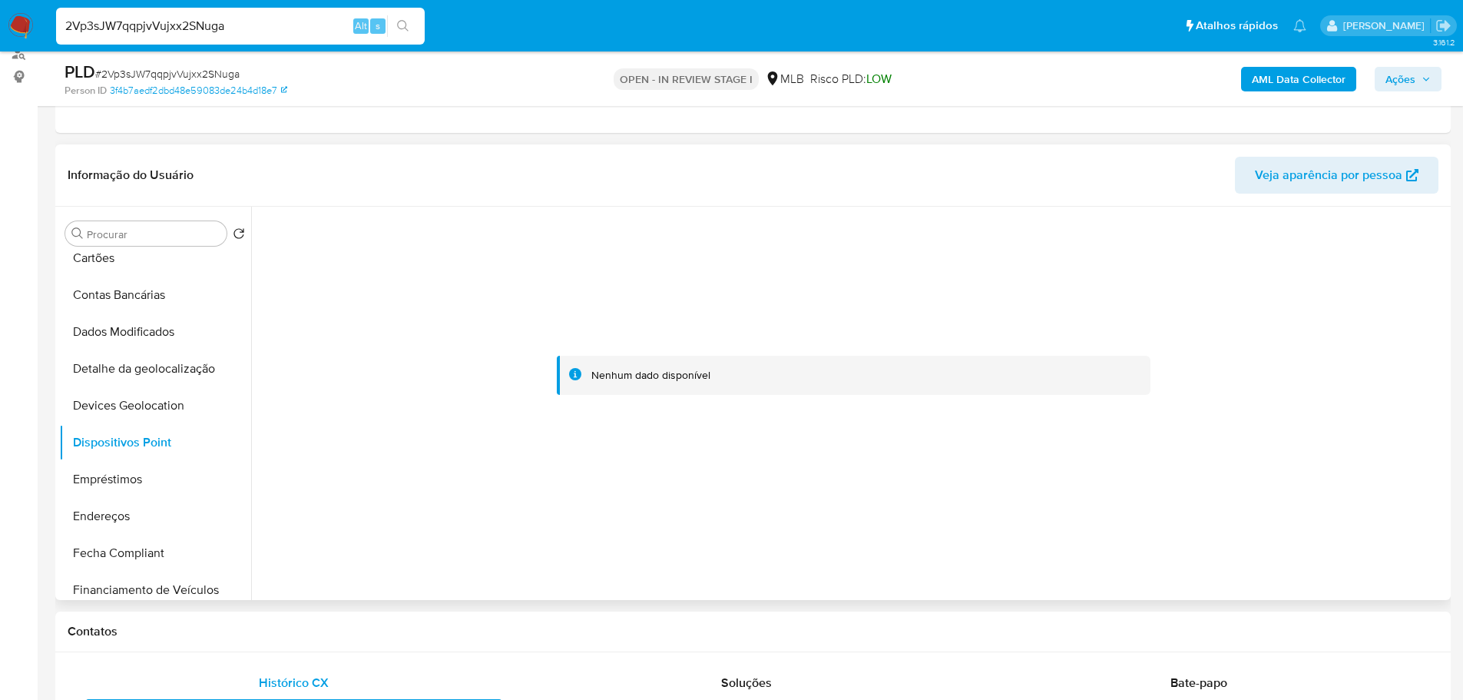
drag, startPoint x: 936, startPoint y: 518, endPoint x: 928, endPoint y: 493, distance: 26.0
click at [936, 518] on div at bounding box center [853, 376] width 1187 height 338
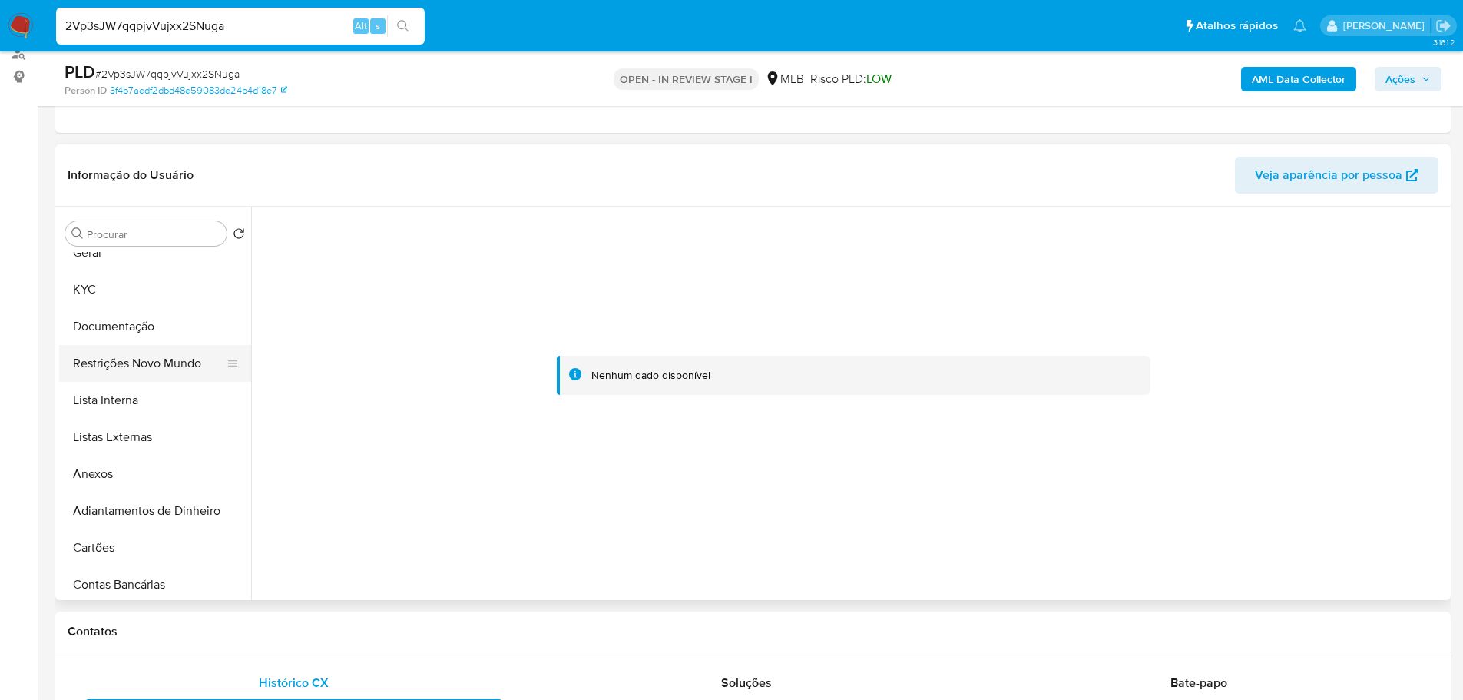
scroll to position [0, 0]
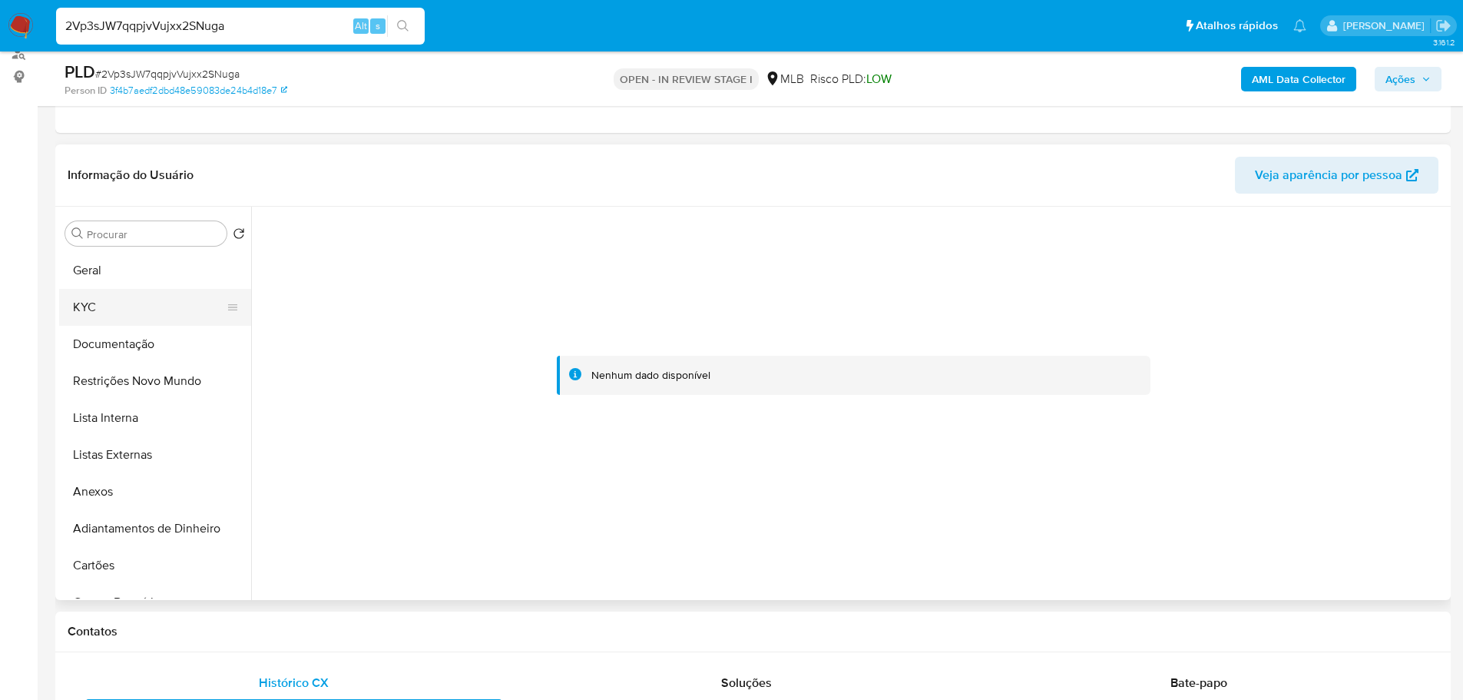
click at [98, 299] on button "KYC" at bounding box center [149, 307] width 180 height 37
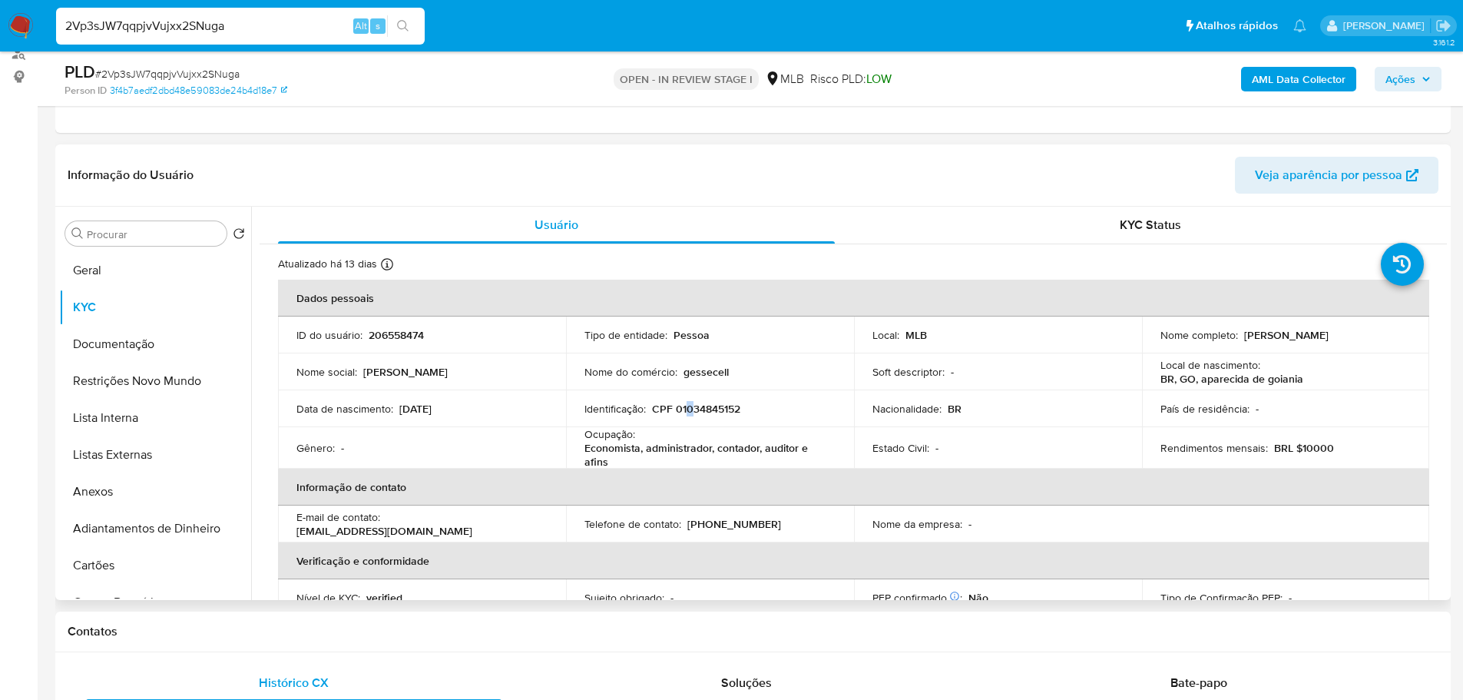
click at [688, 410] on p "CPF 01034845152" at bounding box center [696, 409] width 88 height 14
click at [713, 407] on p "CPF 01034845152" at bounding box center [696, 409] width 88 height 14
copy p "01034845152"
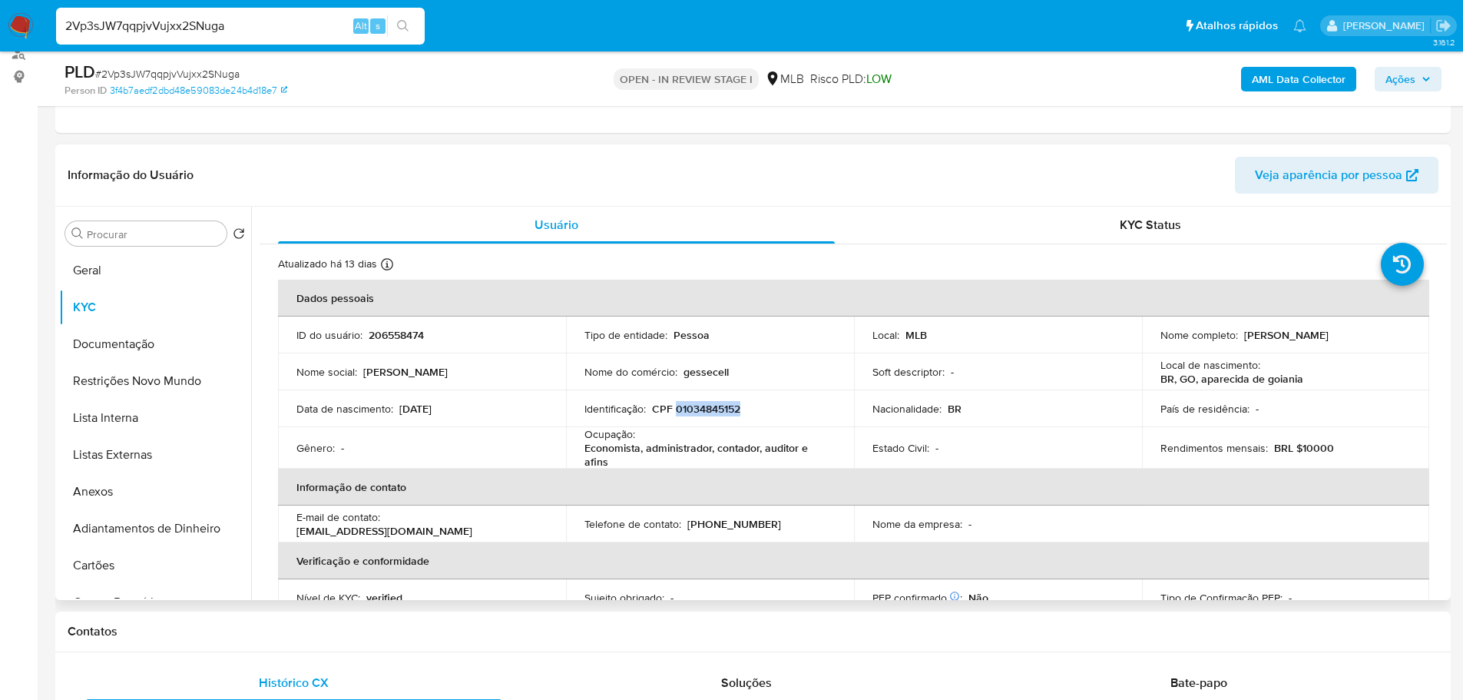
copy p "01034845152"
click at [126, 270] on button "Geral" at bounding box center [149, 270] width 180 height 37
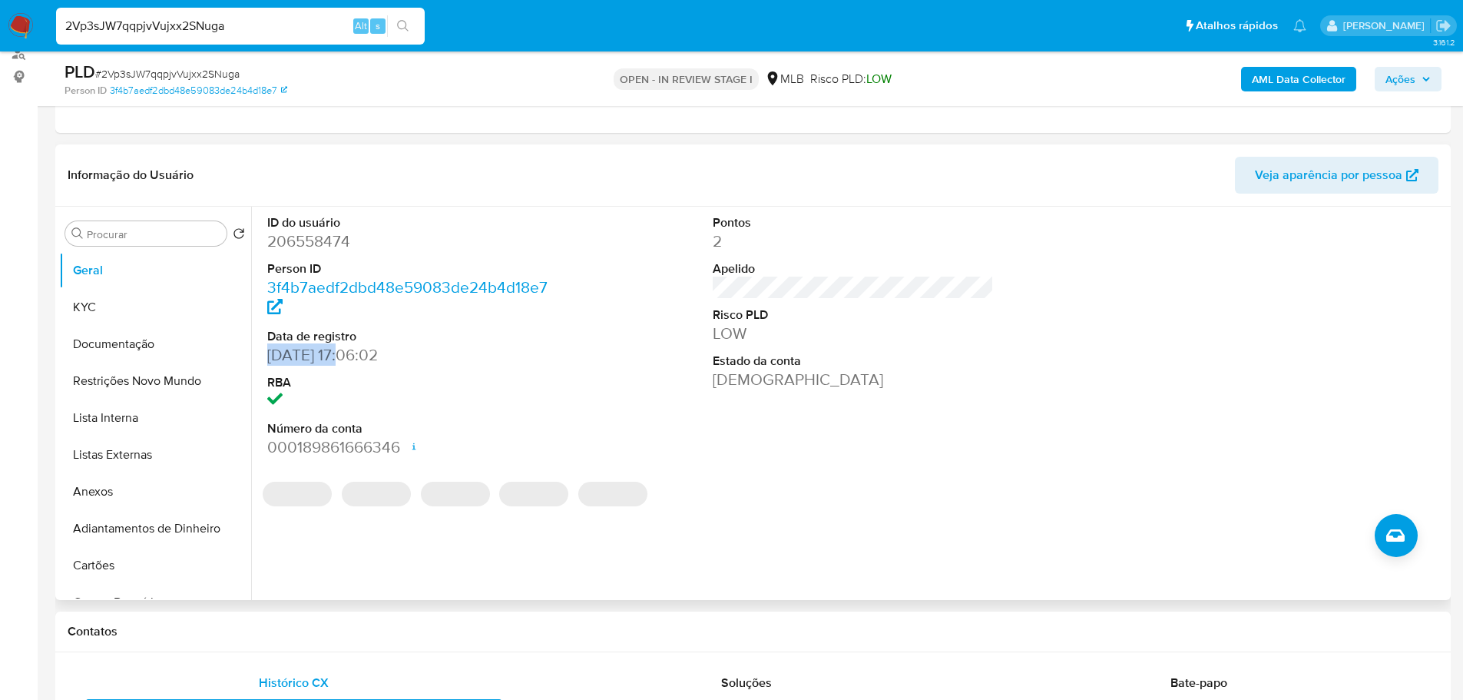
drag, startPoint x: 347, startPoint y: 354, endPoint x: 270, endPoint y: 358, distance: 77.7
click at [270, 358] on dd "20/02/2016 17:06:02" at bounding box center [408, 355] width 282 height 22
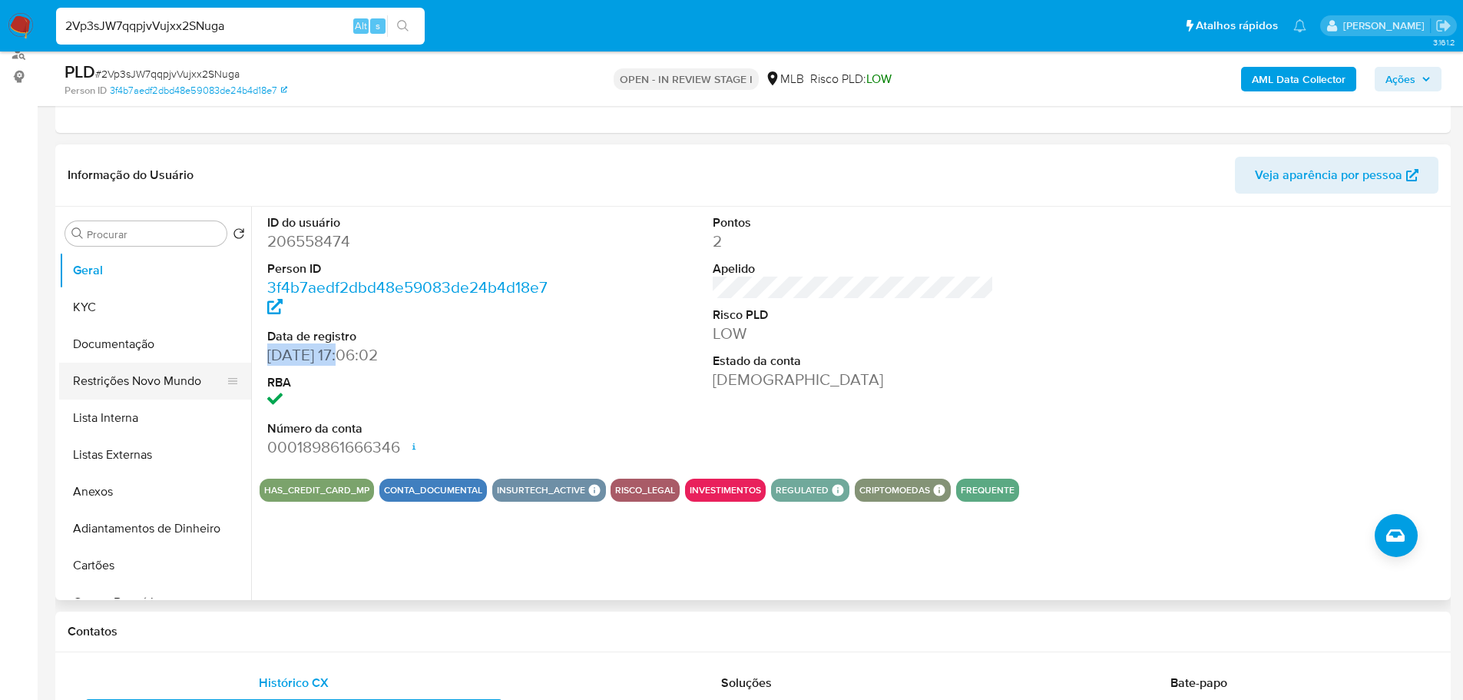
copy dd "20/02/2016"
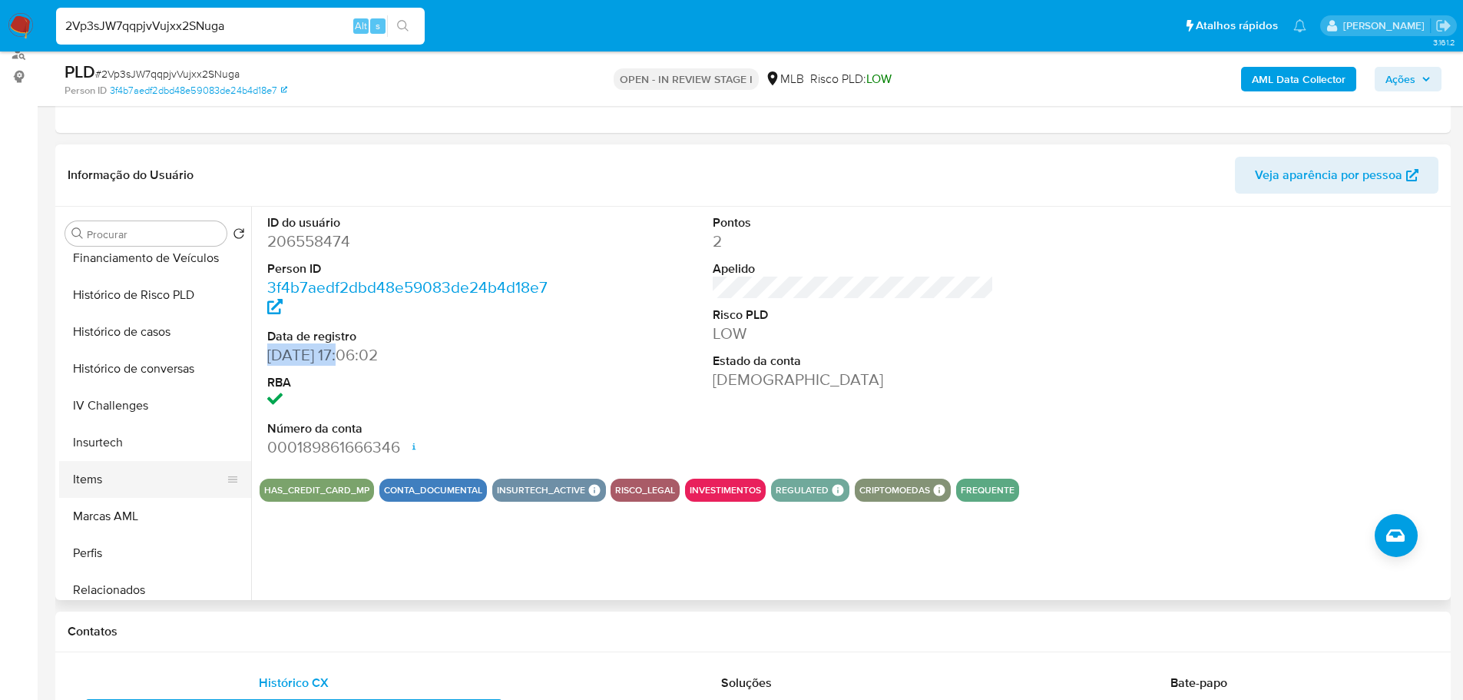
scroll to position [691, 0]
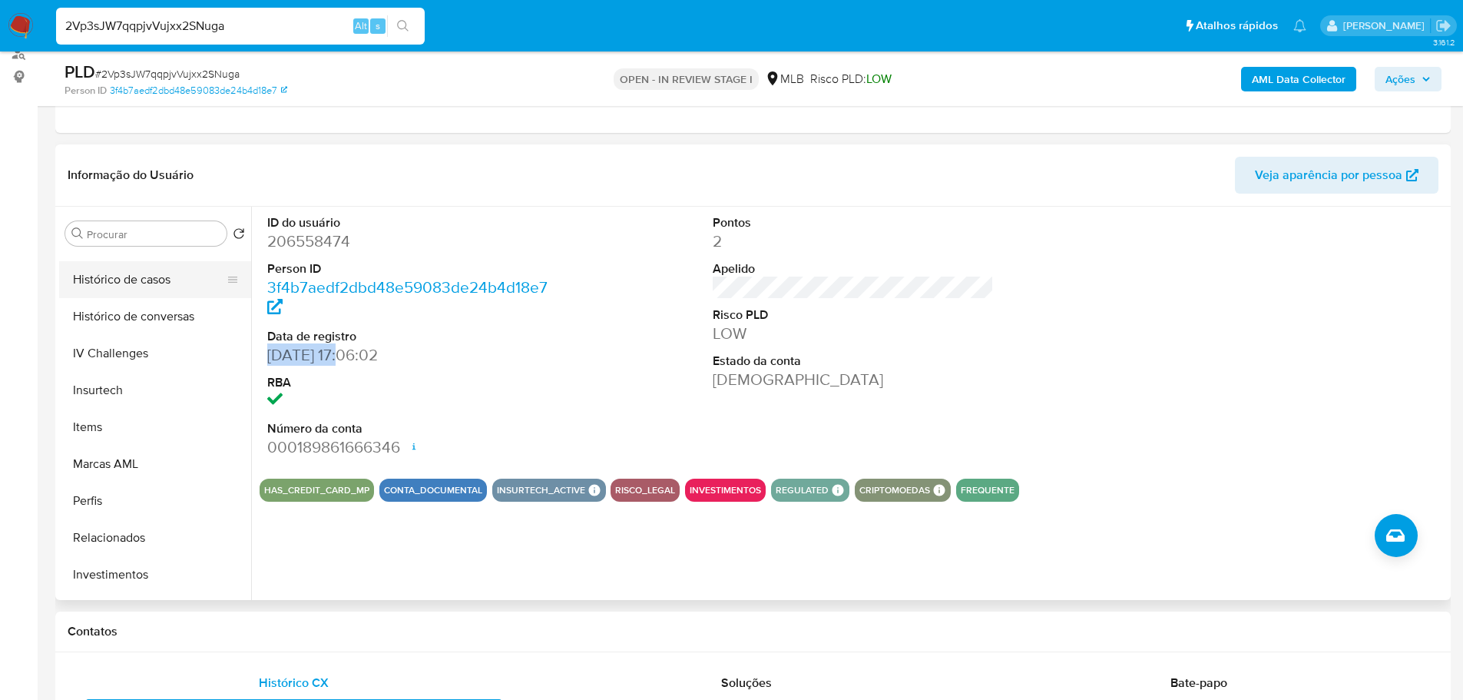
click at [147, 296] on button "Histórico de casos" at bounding box center [149, 279] width 180 height 37
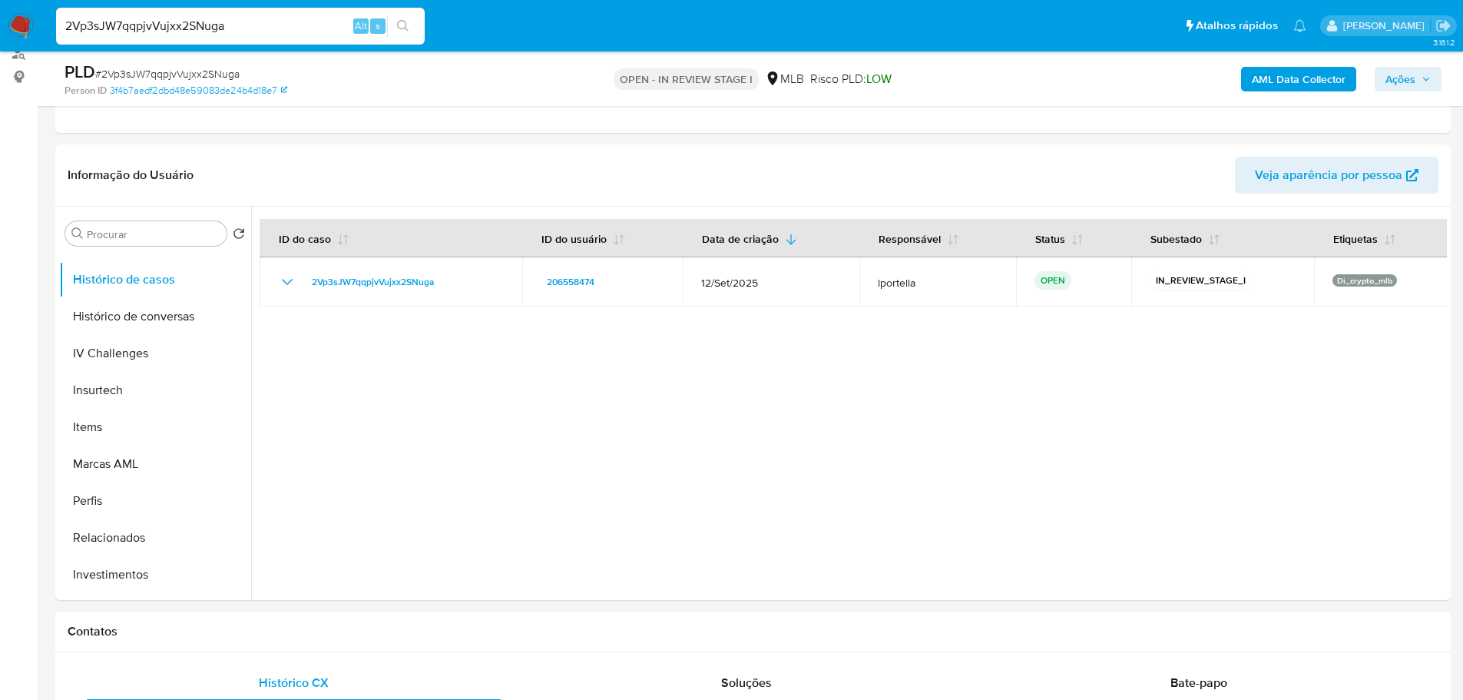
click at [1416, 78] on span "Ações" at bounding box center [1407, 79] width 45 height 22
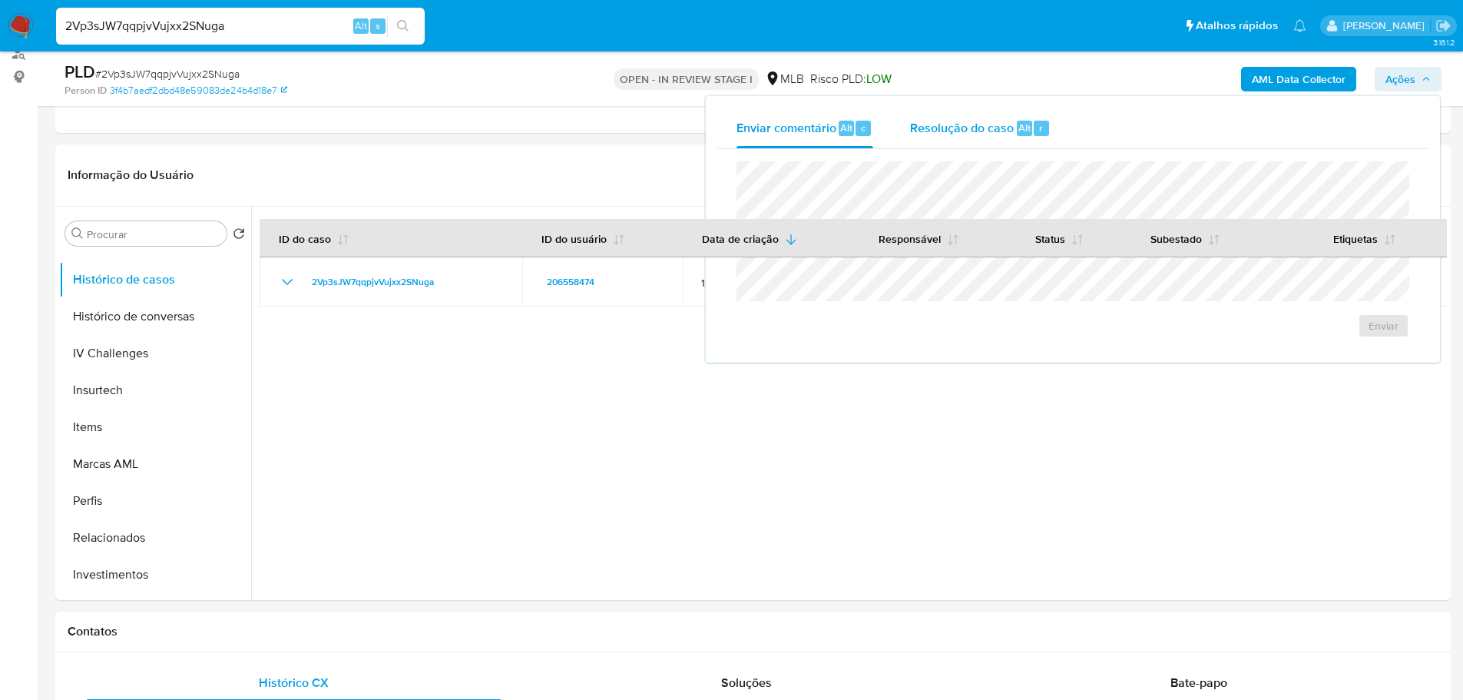
click at [961, 125] on span "Resolução do caso" at bounding box center [962, 127] width 104 height 18
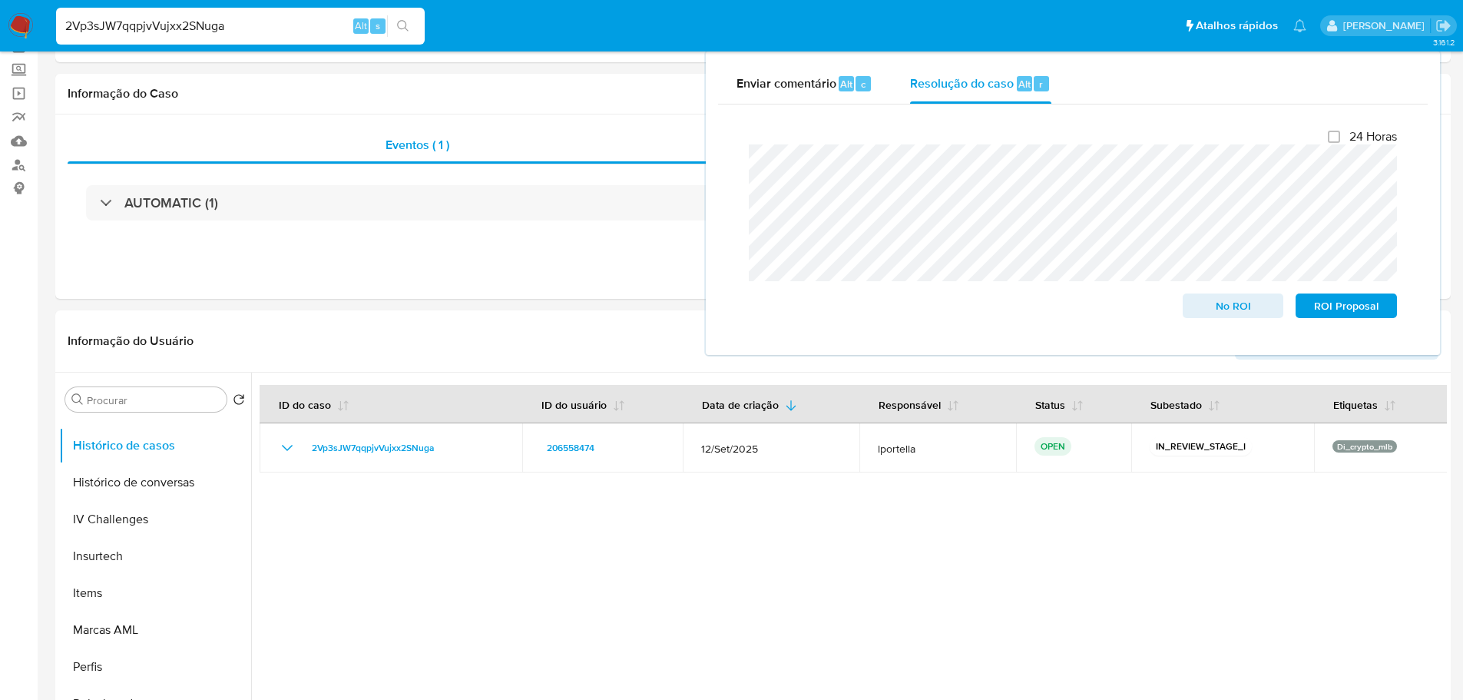
scroll to position [0, 0]
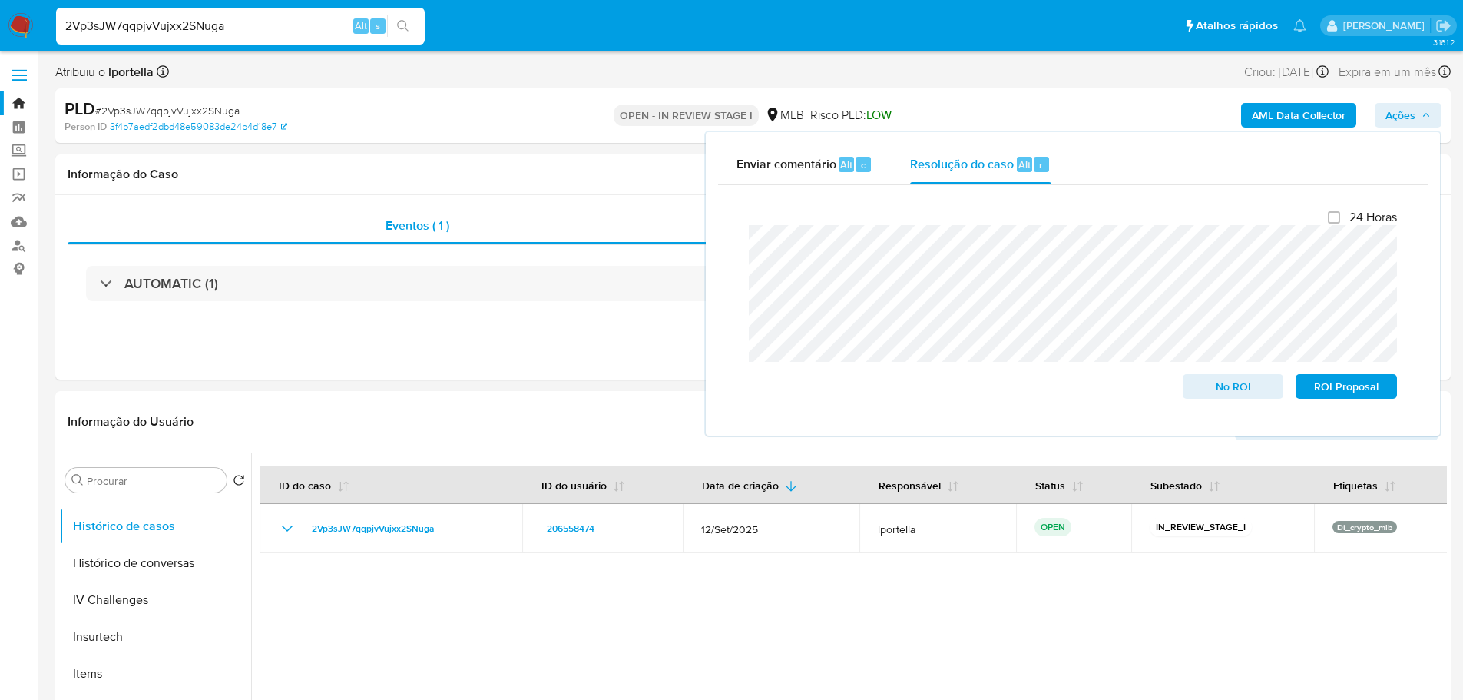
drag, startPoint x: 1008, startPoint y: 74, endPoint x: 1077, endPoint y: 94, distance: 71.2
click at [1008, 74] on div "Atribuiu o lportella Asignado el: 29/09/2025 09:50:11 Criou: 12/09/2025 Criou: …" at bounding box center [752, 74] width 1395 height 27
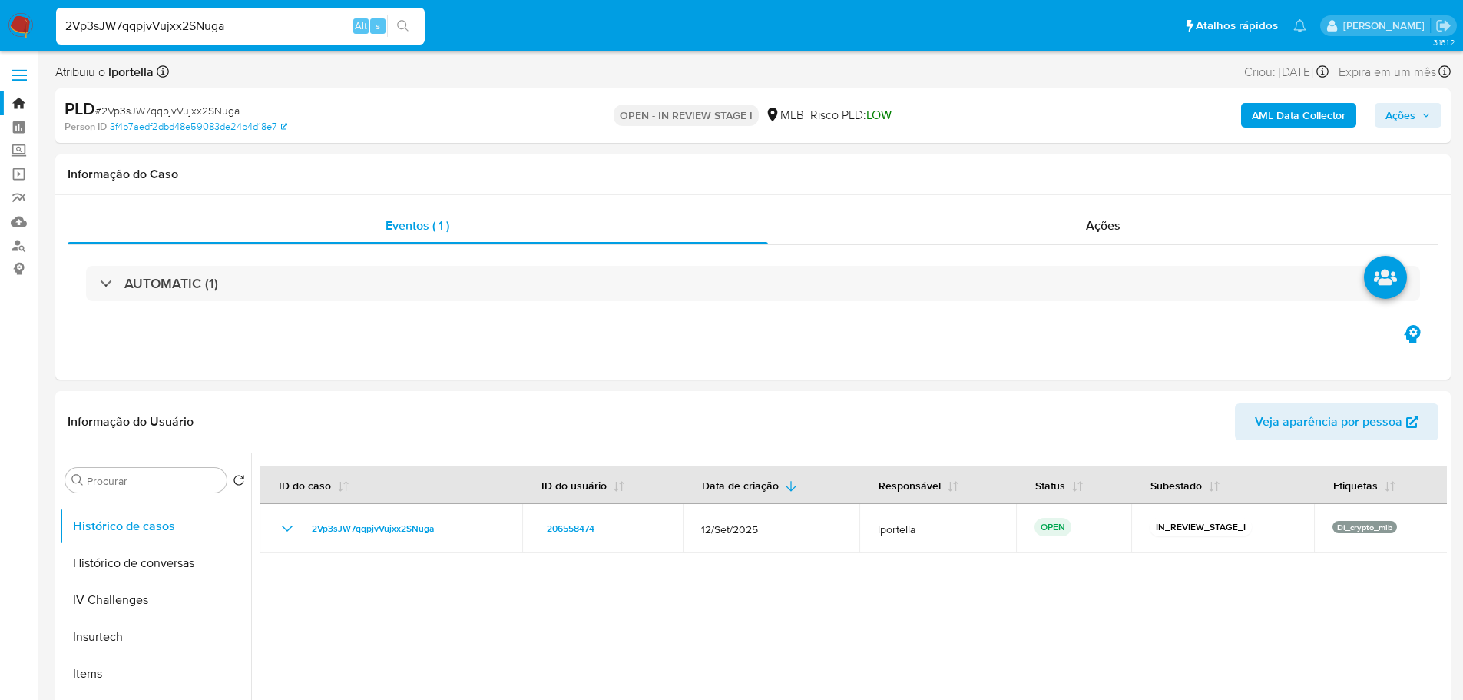
click at [1313, 108] on b "AML Data Collector" at bounding box center [1299, 115] width 94 height 25
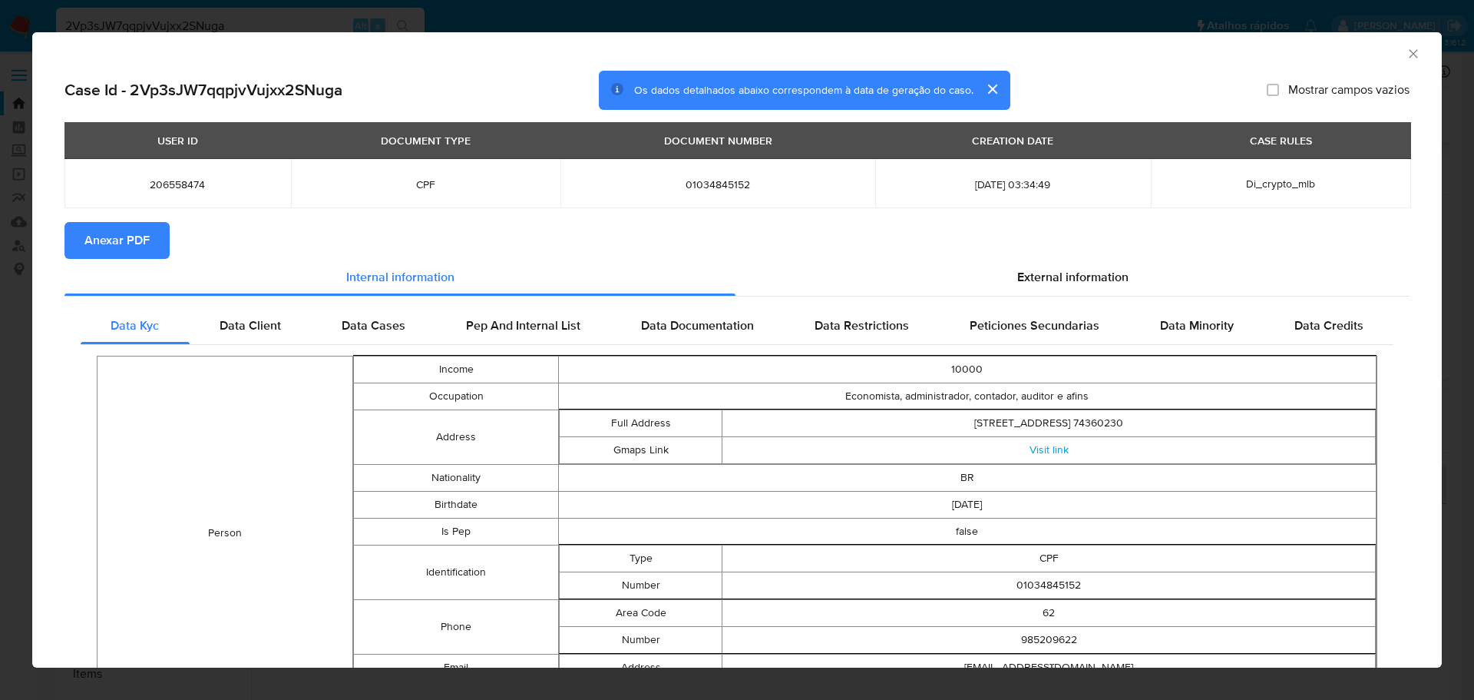
click at [147, 249] on span "Anexar PDF" at bounding box center [116, 240] width 65 height 34
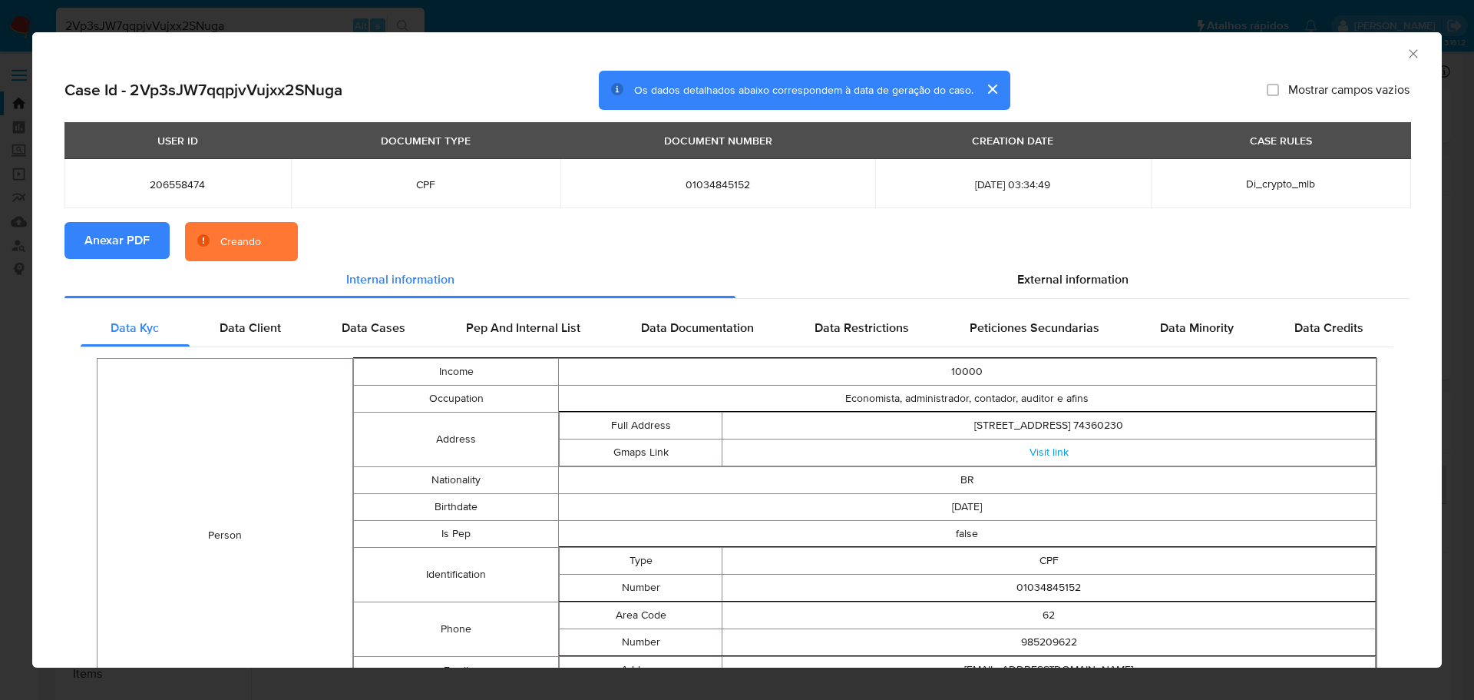
click at [1409, 55] on icon "Fechar a janela" at bounding box center [1413, 53] width 8 height 8
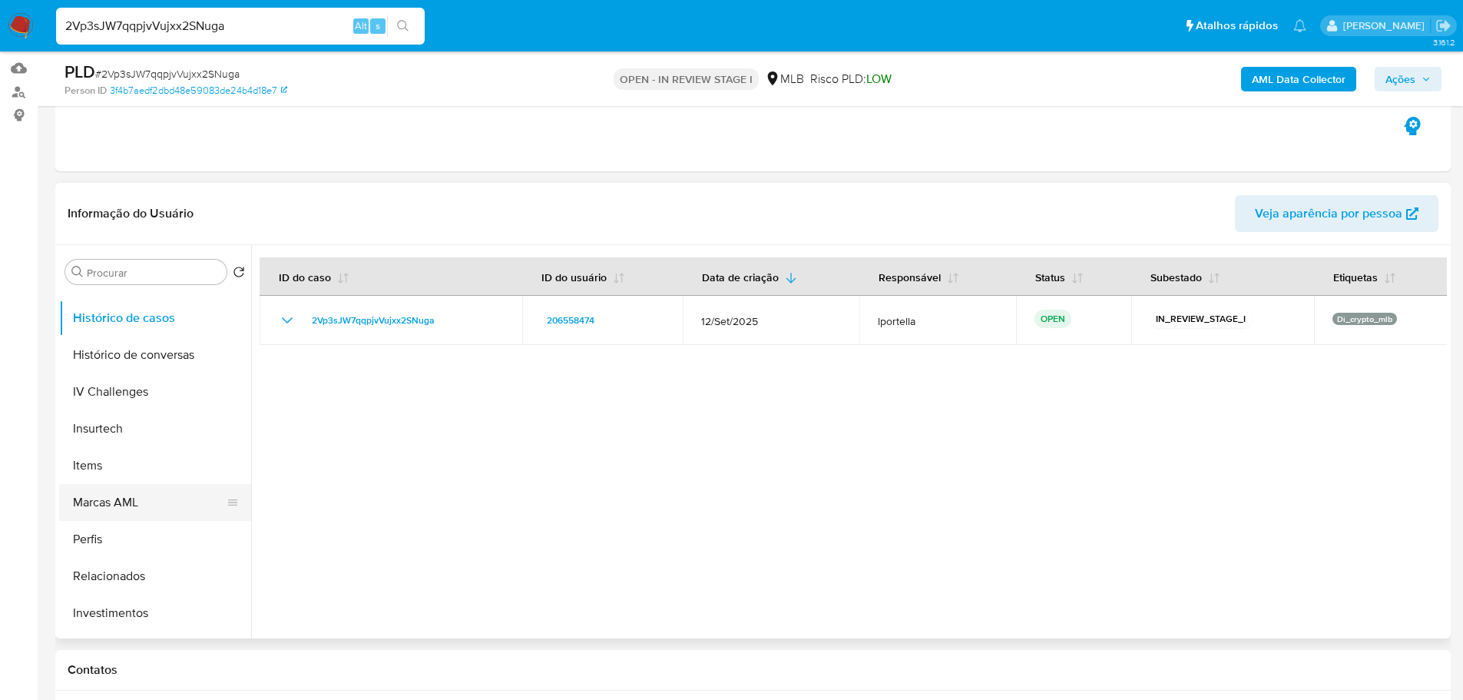
scroll to position [230, 0]
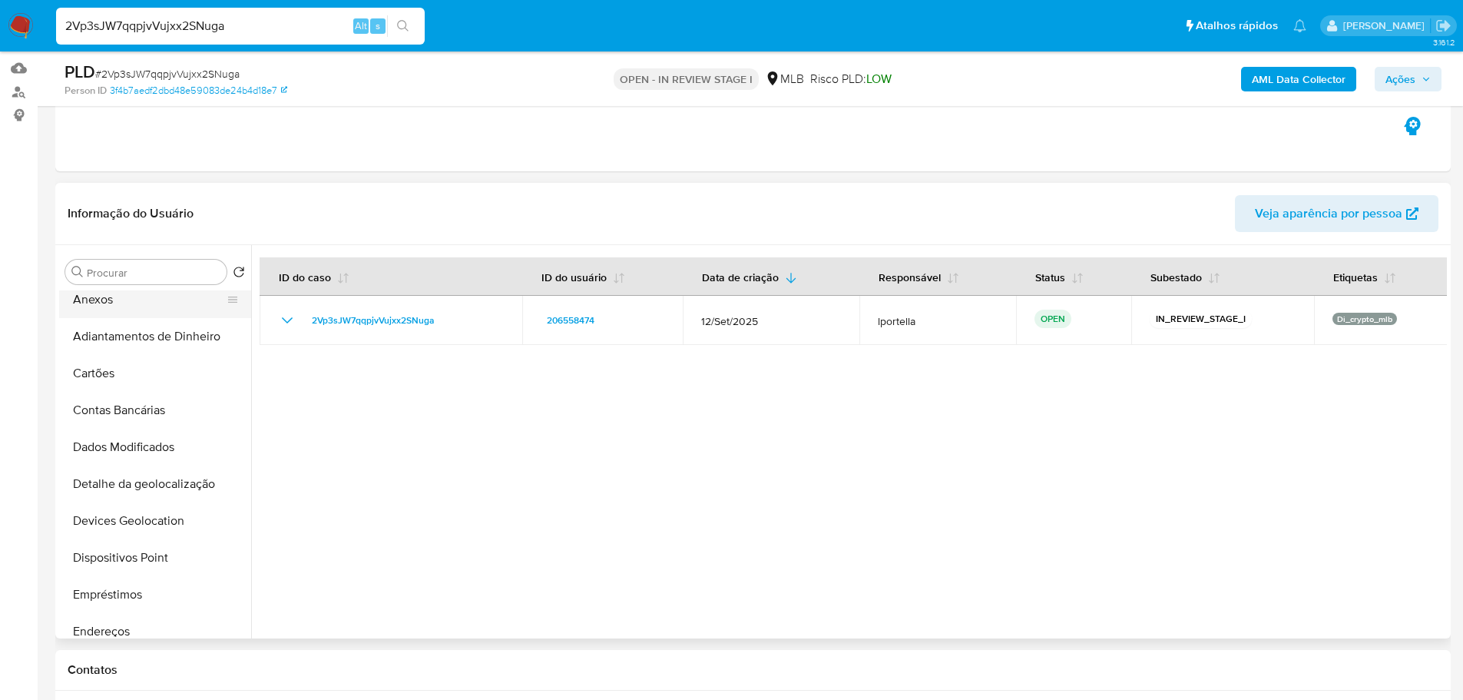
click at [101, 296] on button "Anexos" at bounding box center [149, 299] width 180 height 37
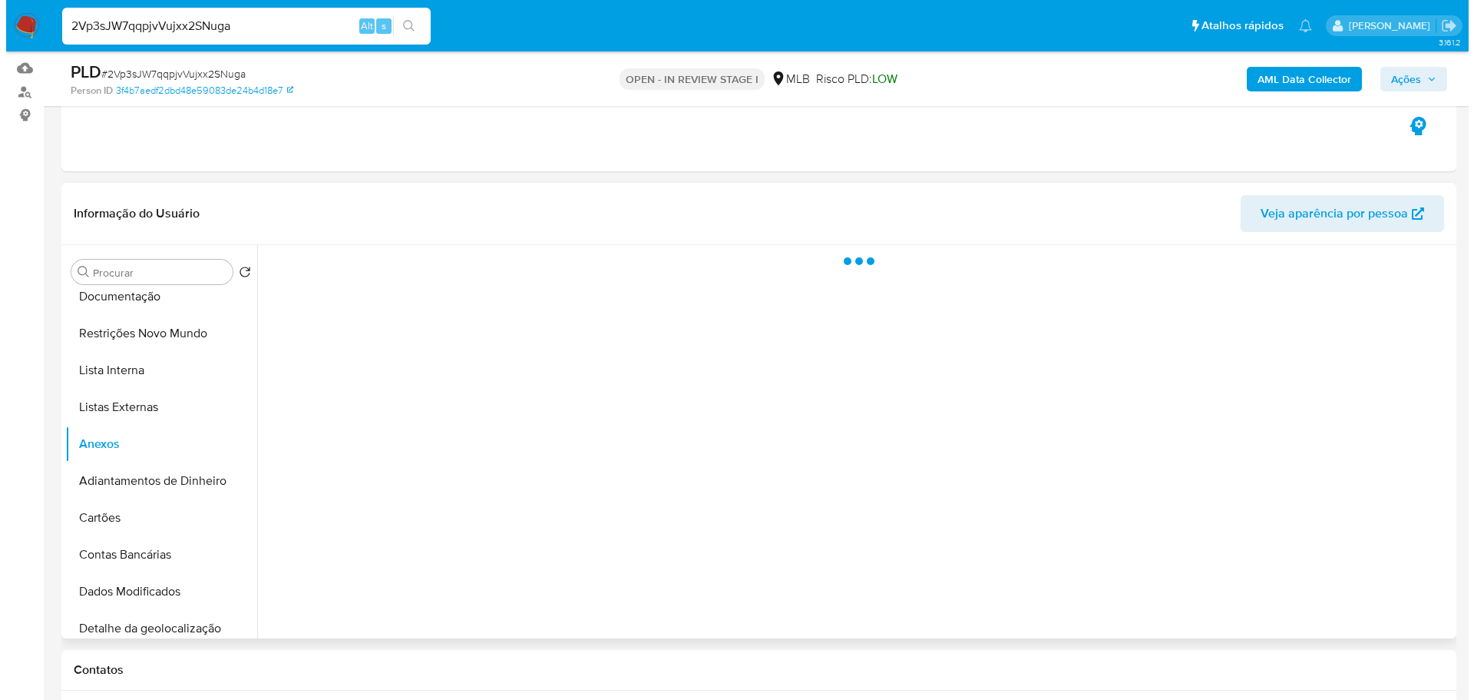
scroll to position [0, 0]
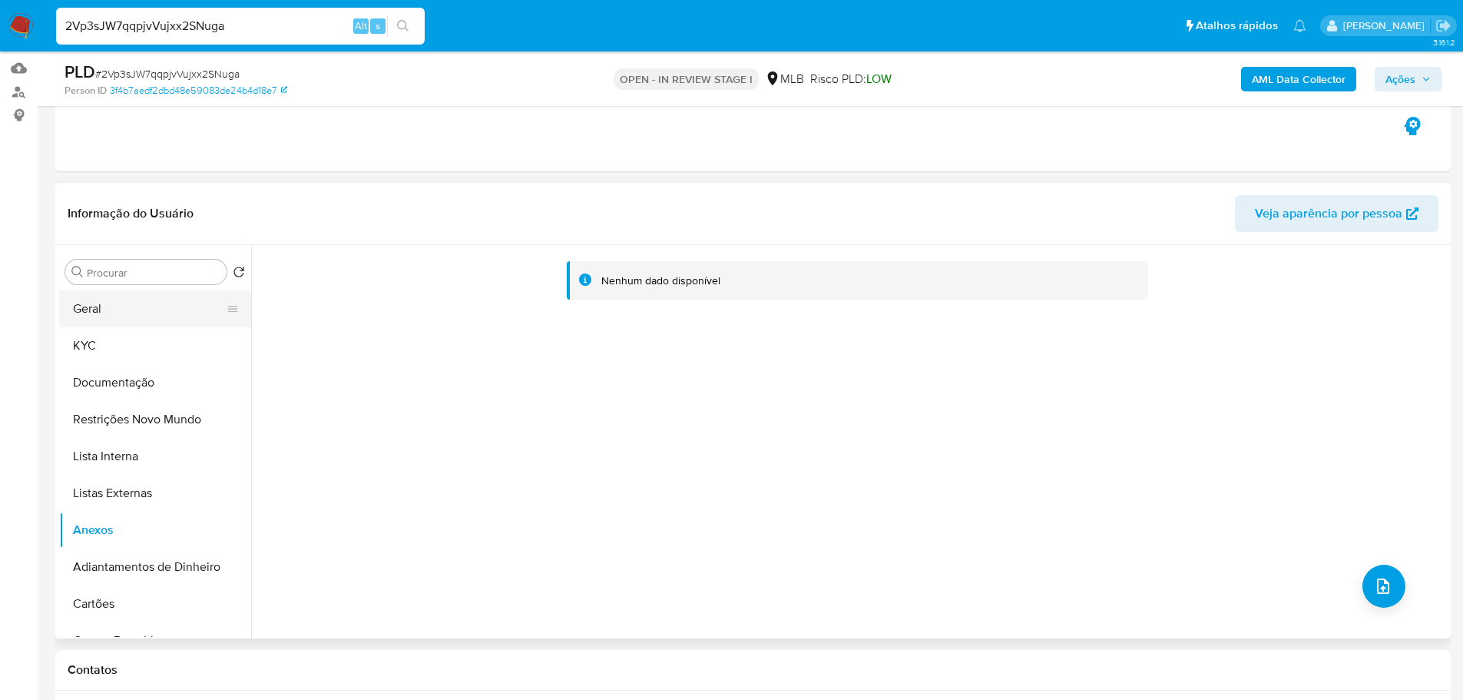
click at [139, 306] on button "Geral" at bounding box center [149, 308] width 180 height 37
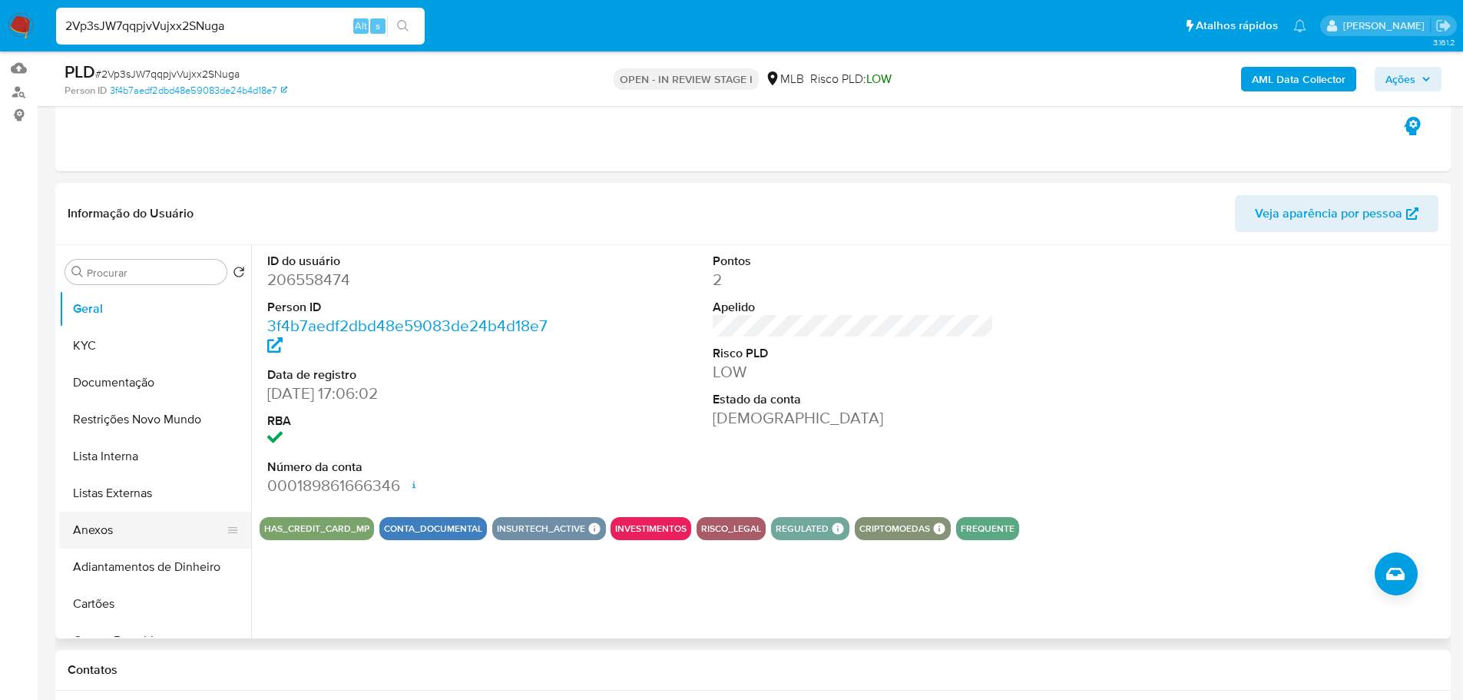
click at [145, 528] on button "Anexos" at bounding box center [149, 529] width 180 height 37
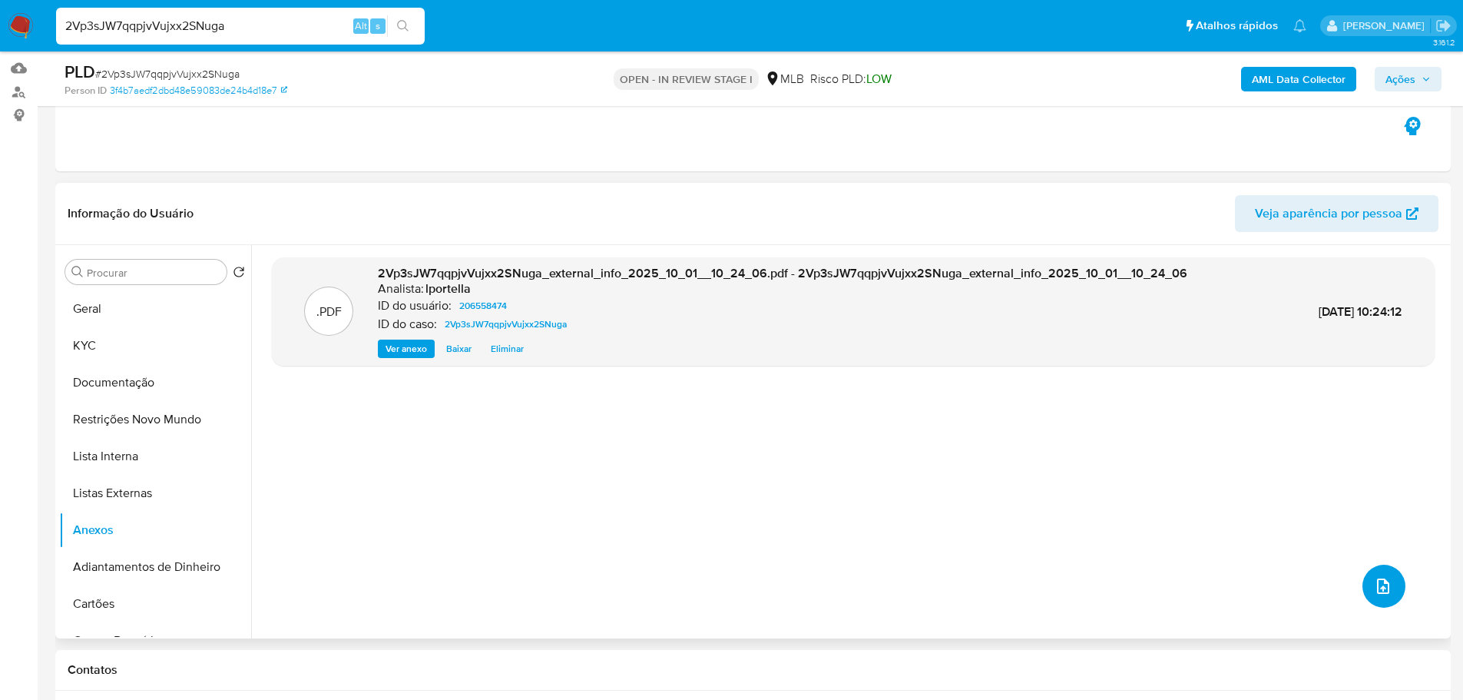
click at [1385, 588] on icon "upload-file" at bounding box center [1383, 586] width 18 height 18
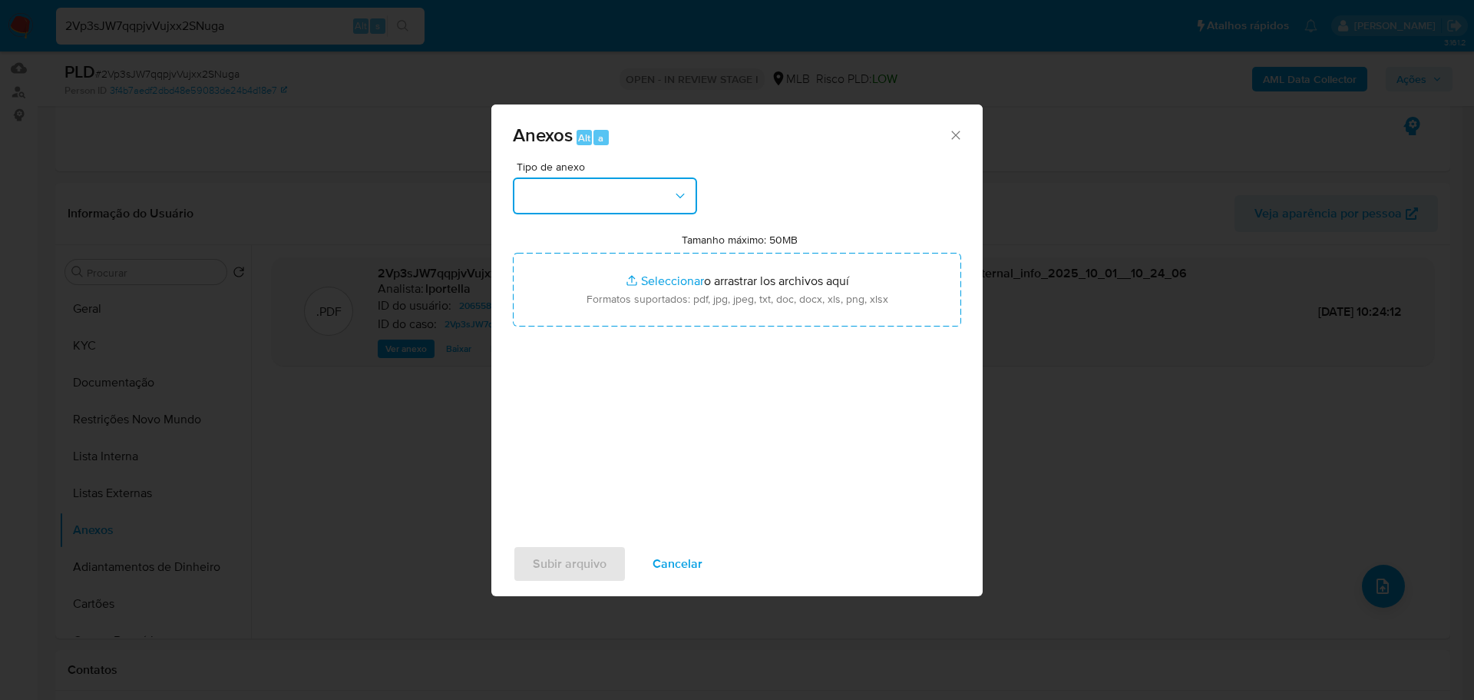
click at [601, 180] on button "button" at bounding box center [605, 195] width 184 height 37
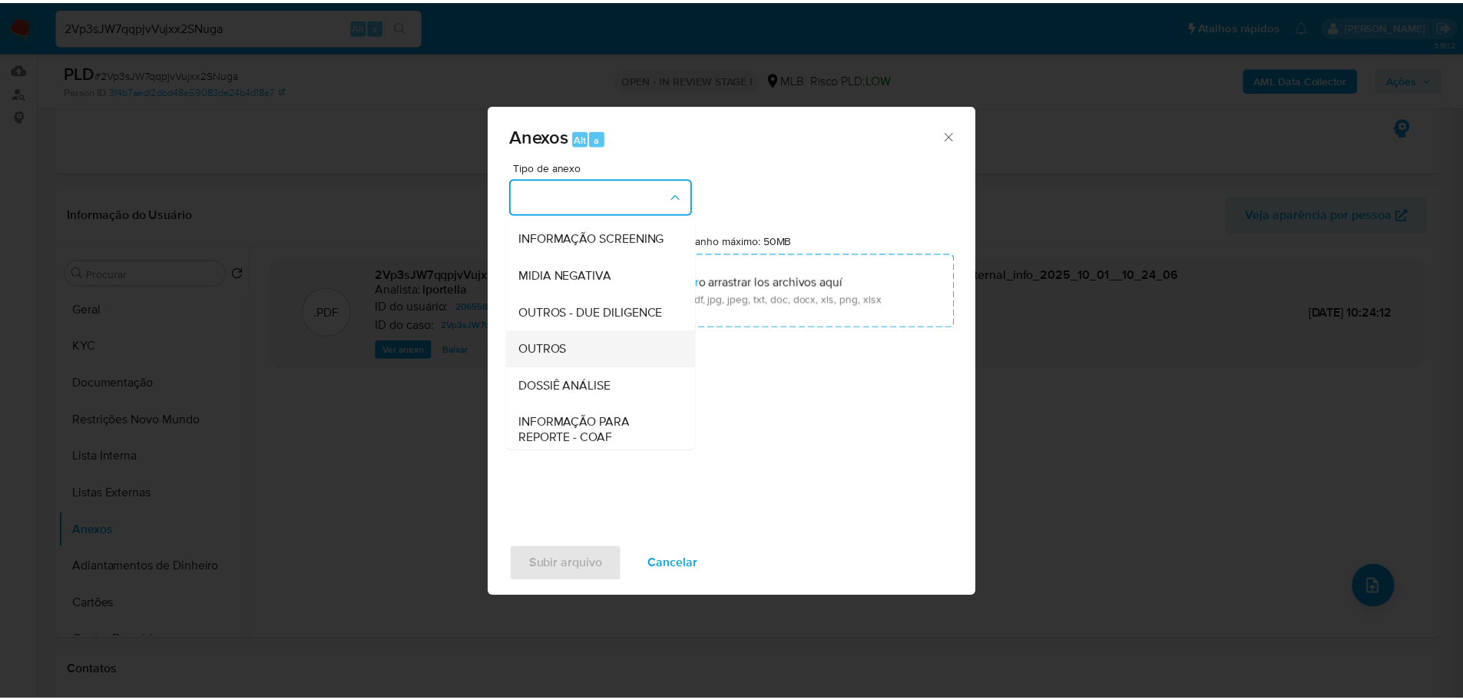
scroll to position [237, 0]
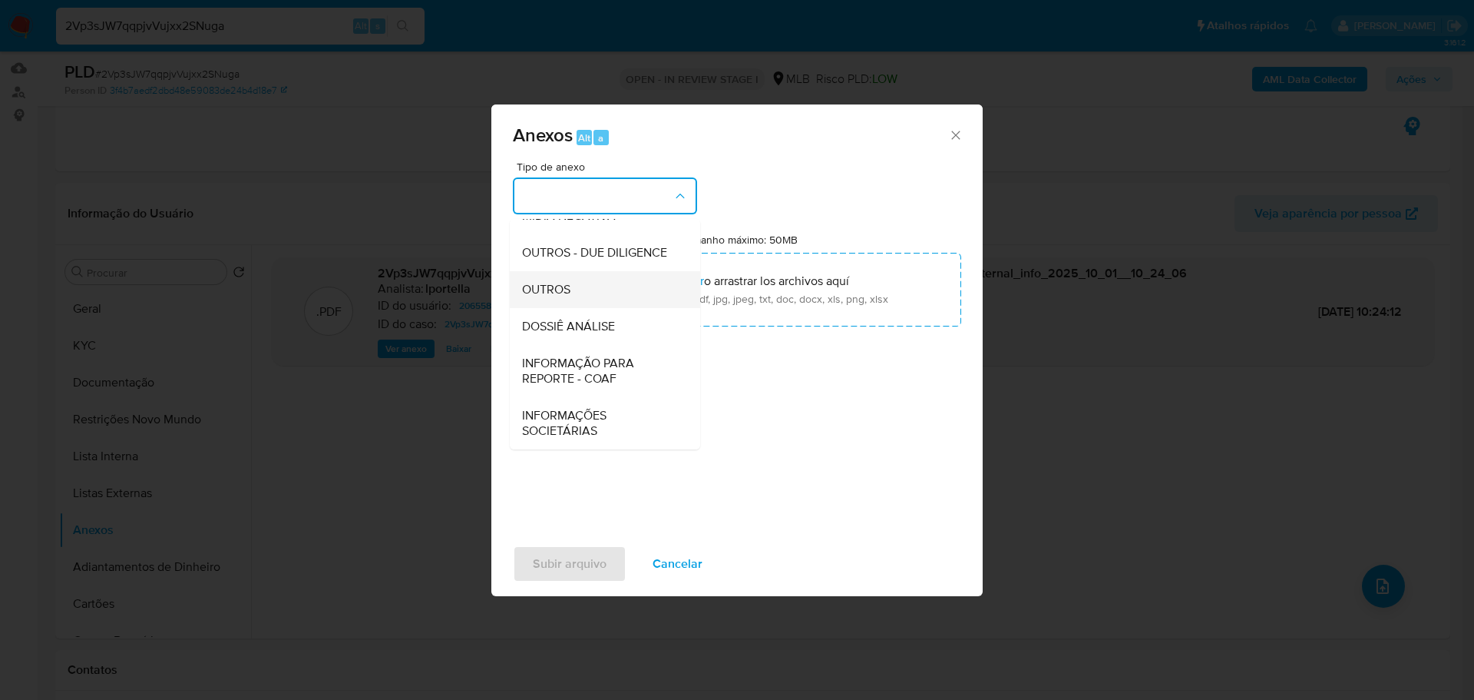
click at [536, 282] on span "OUTROS" at bounding box center [546, 289] width 48 height 15
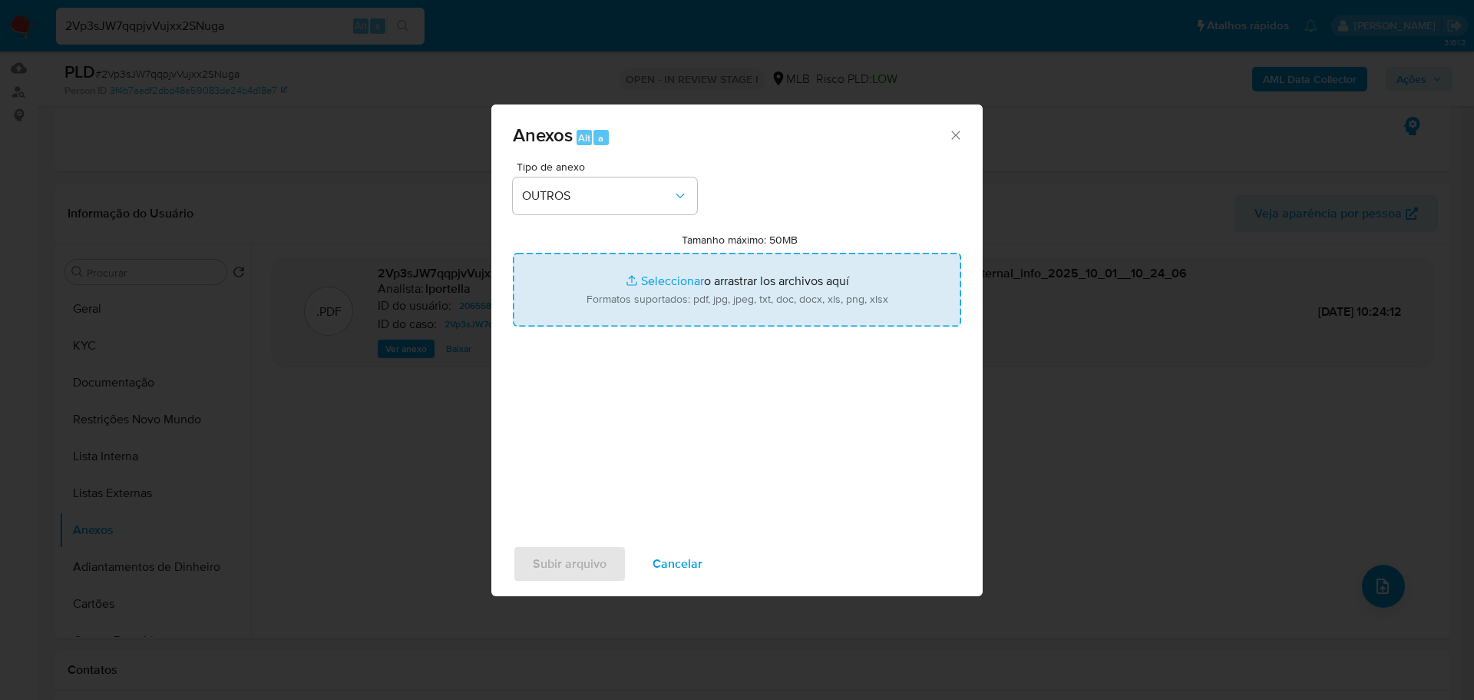
type input "C:\fakepath\Declínio - 2Vp3sJW7qqpjvVujxx2SNuga - CPF 01034845152 - STEFFANY AR…"
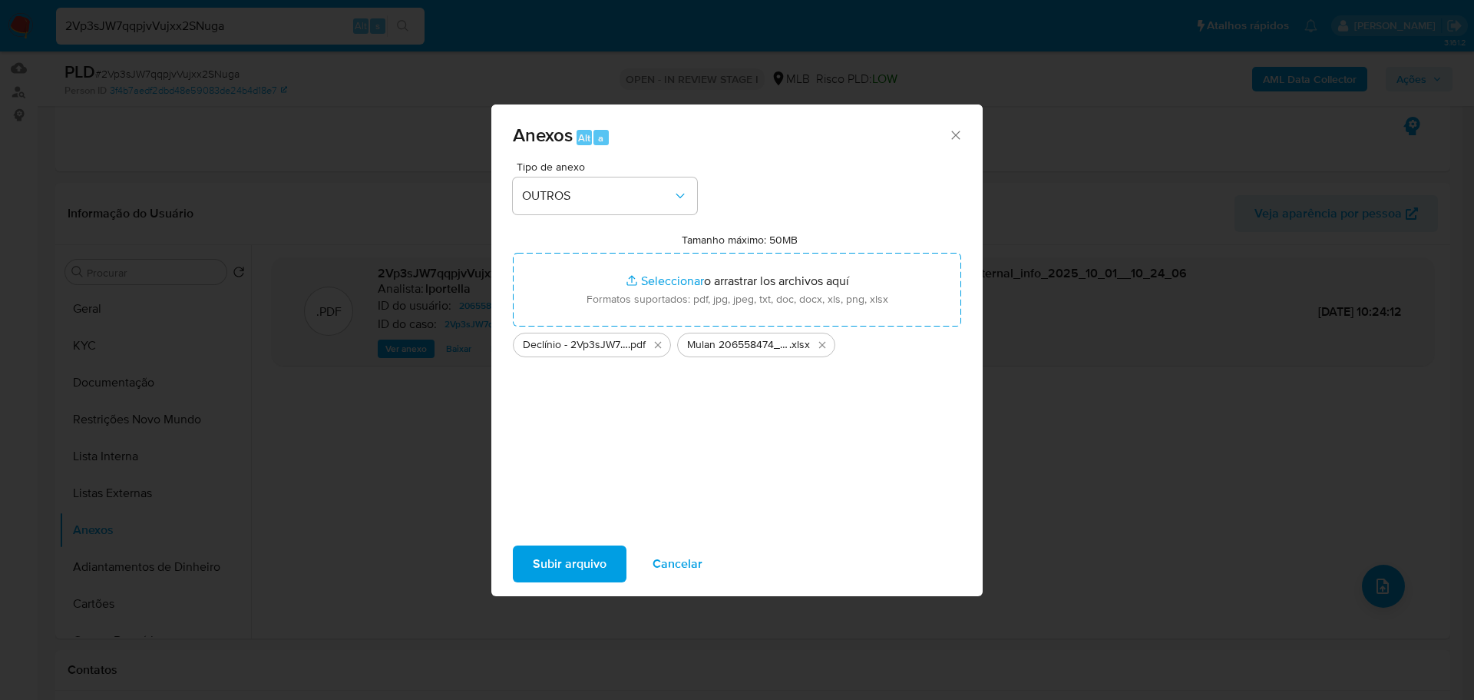
click at [565, 558] on span "Subir arquivo" at bounding box center [570, 564] width 74 height 34
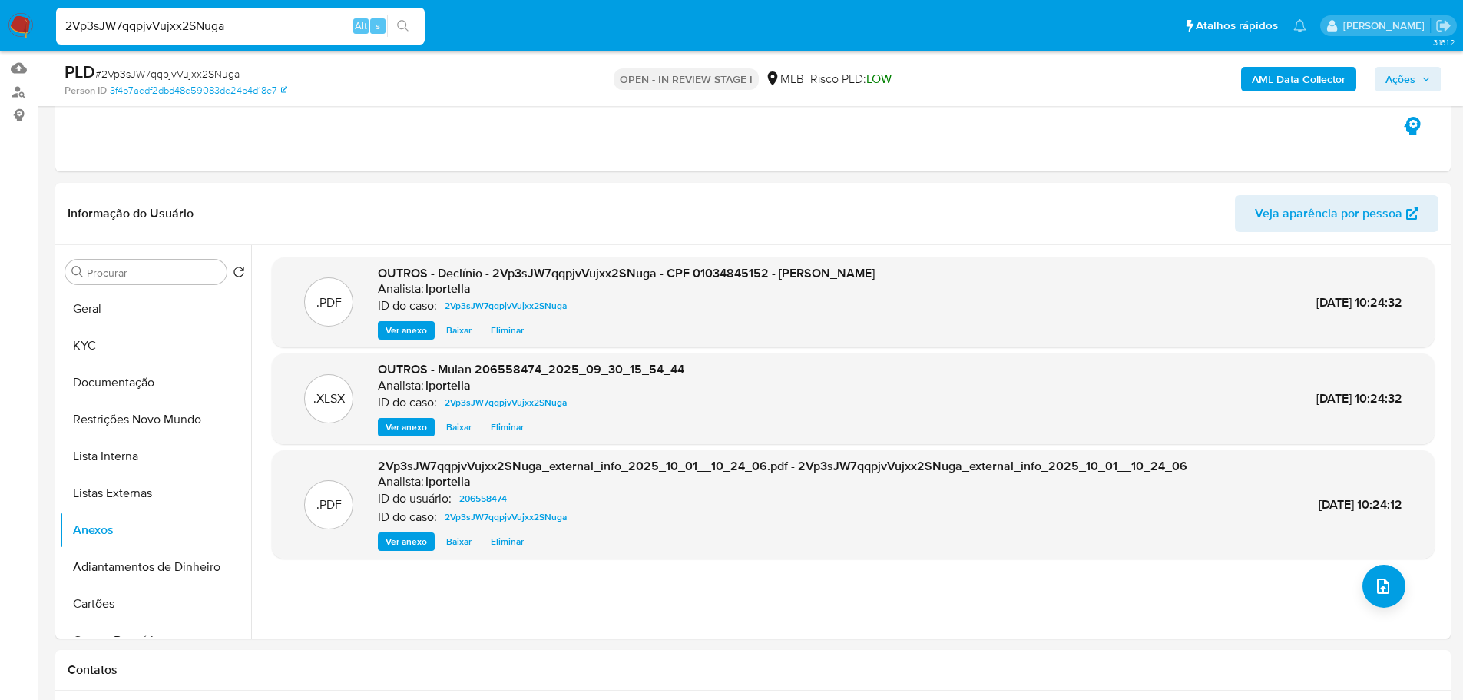
click at [1395, 84] on span "Ações" at bounding box center [1400, 79] width 30 height 25
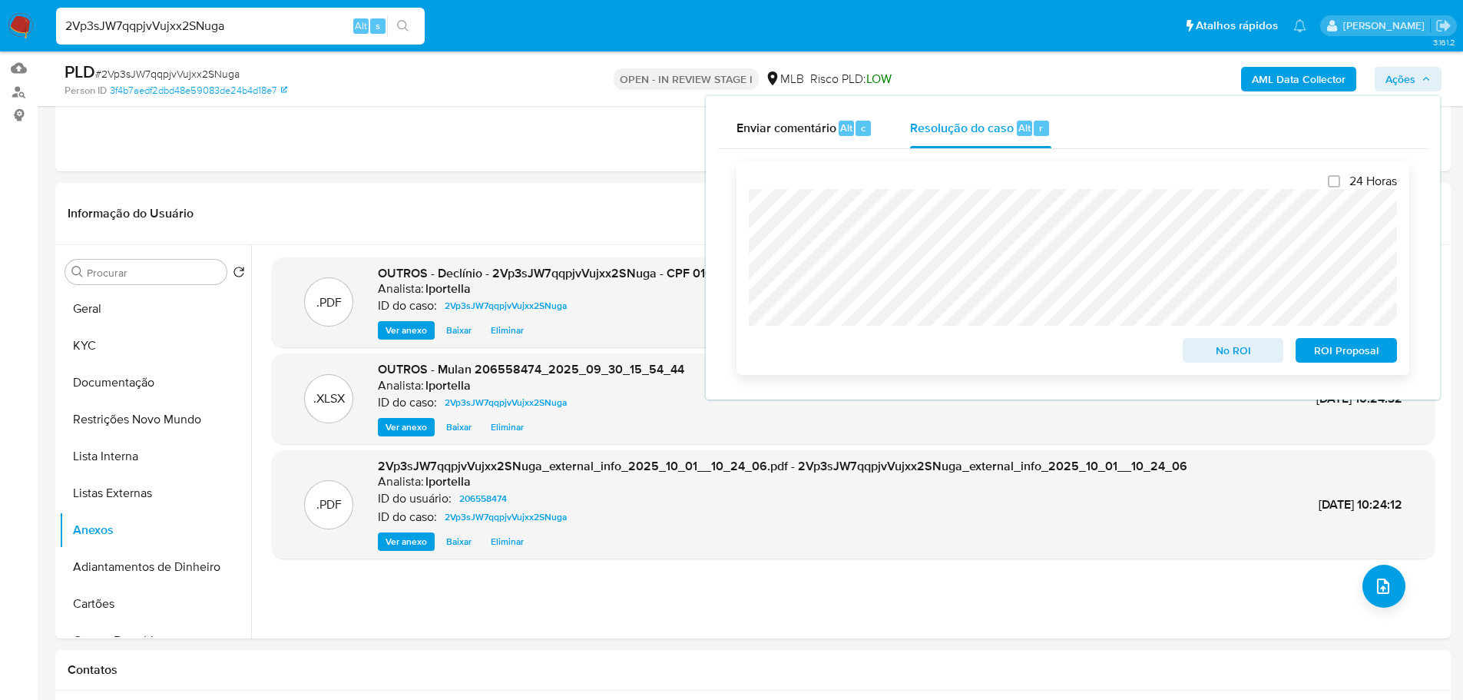
click at [1217, 354] on span "No ROI" at bounding box center [1233, 350] width 80 height 22
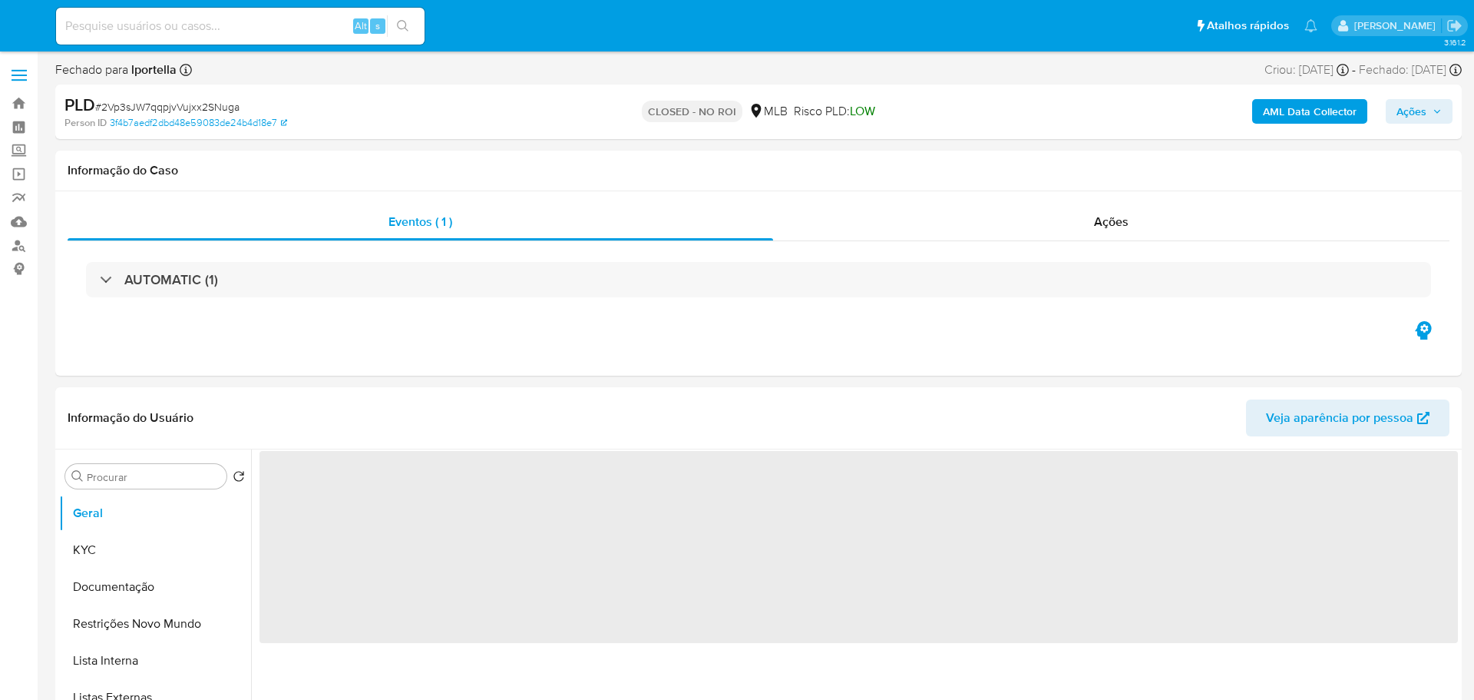
select select "10"
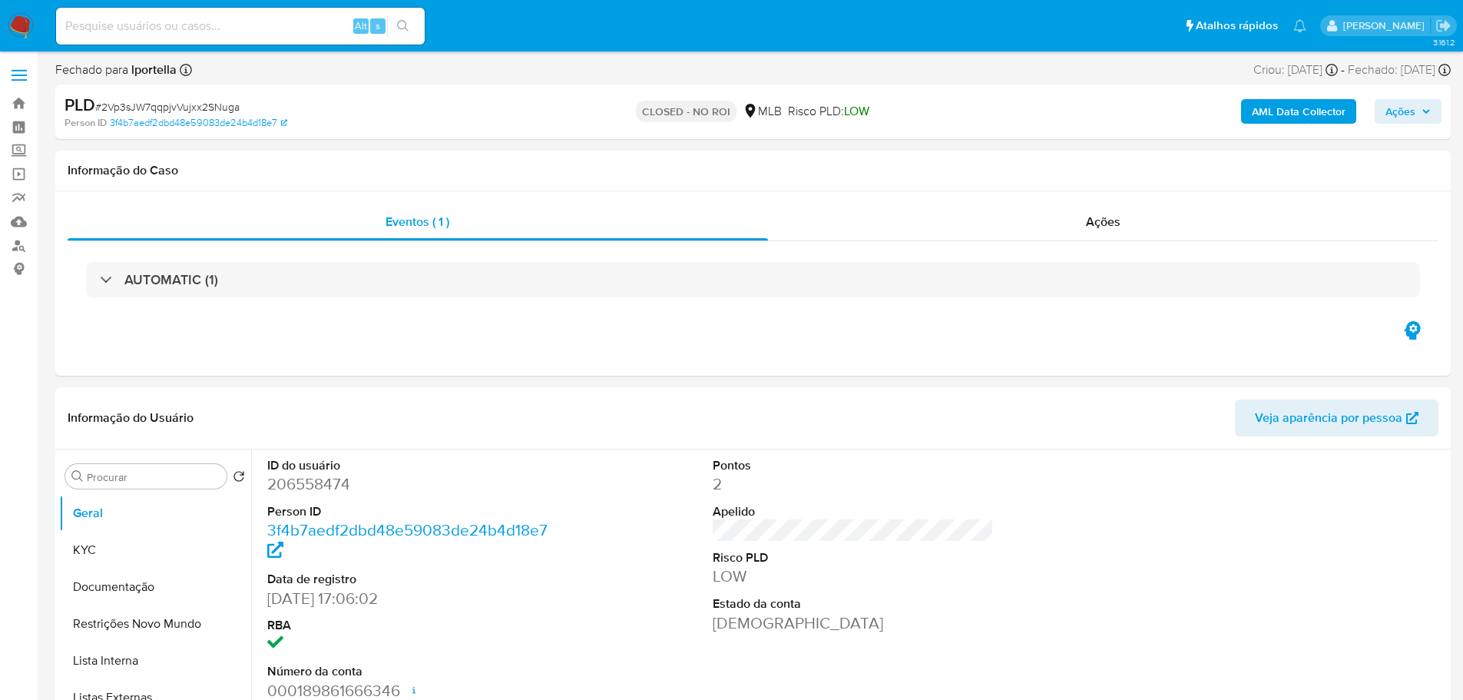
drag, startPoint x: 16, startPoint y: 20, endPoint x: 2, endPoint y: 25, distance: 14.6
click at [16, 20] on img at bounding box center [21, 26] width 26 height 26
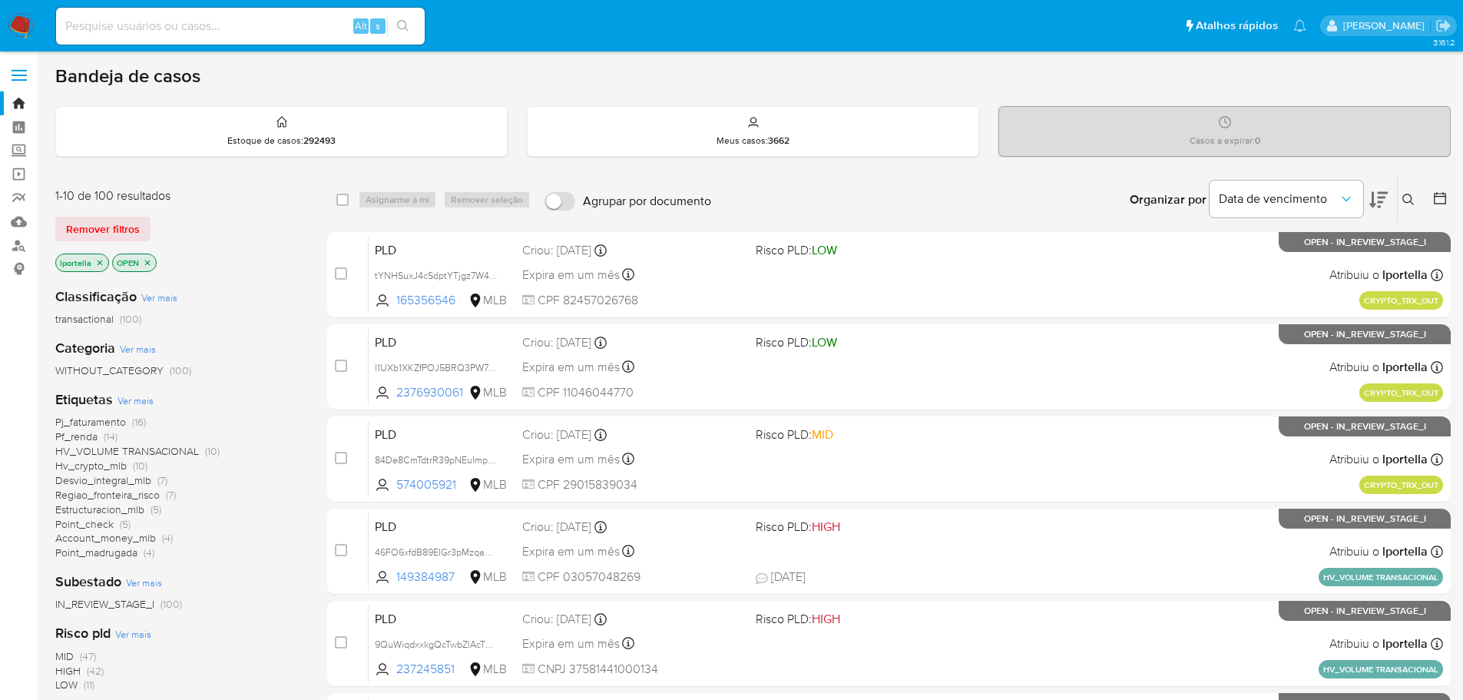
drag, startPoint x: 565, startPoint y: 0, endPoint x: 706, endPoint y: 174, distance: 223.8
click at [848, 177] on div "Organizar por Data de vencimento Os resultados não podem ser classificados enqu…" at bounding box center [1085, 200] width 732 height 48
click at [301, 27] on input at bounding box center [240, 26] width 369 height 20
paste input "g9NFOgUMtvfBzM20o2c9KdgR"
type input "g9NFOgUMtvfBzM20o2c9KdgR"
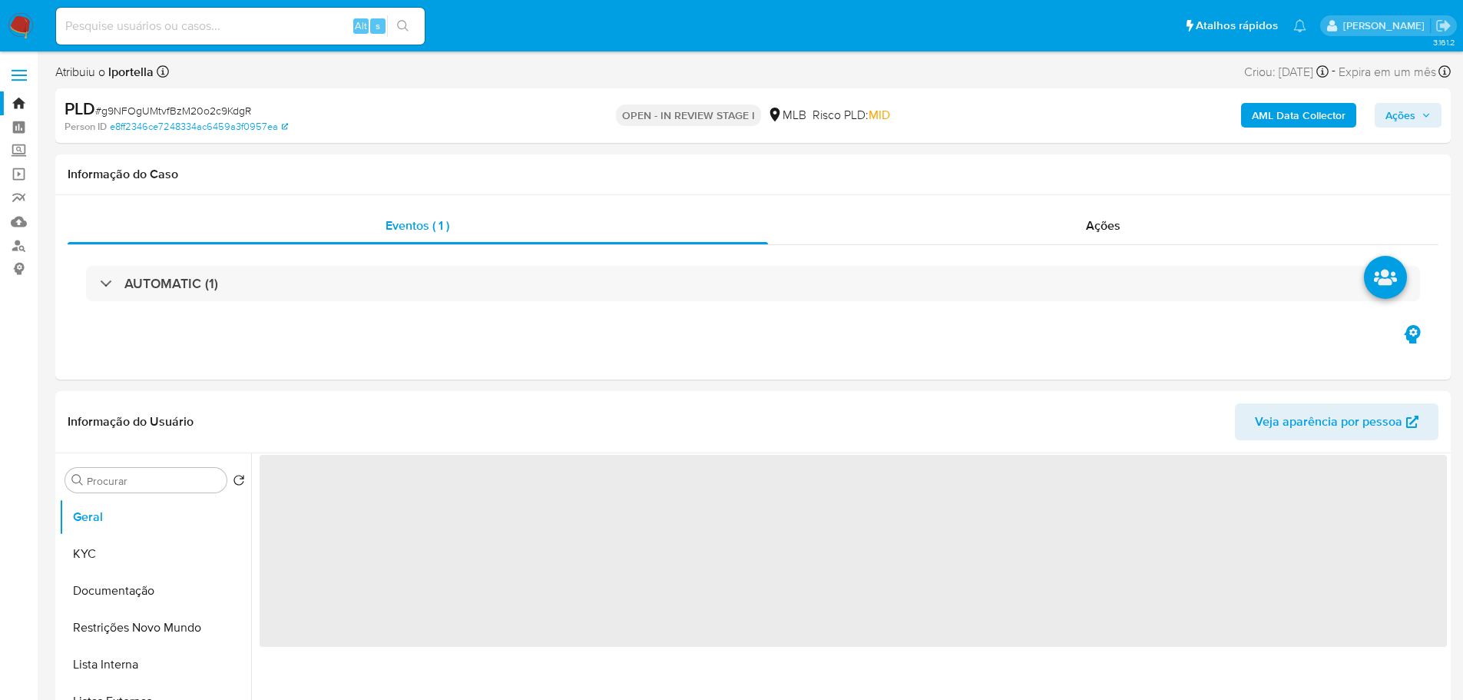
select select "10"
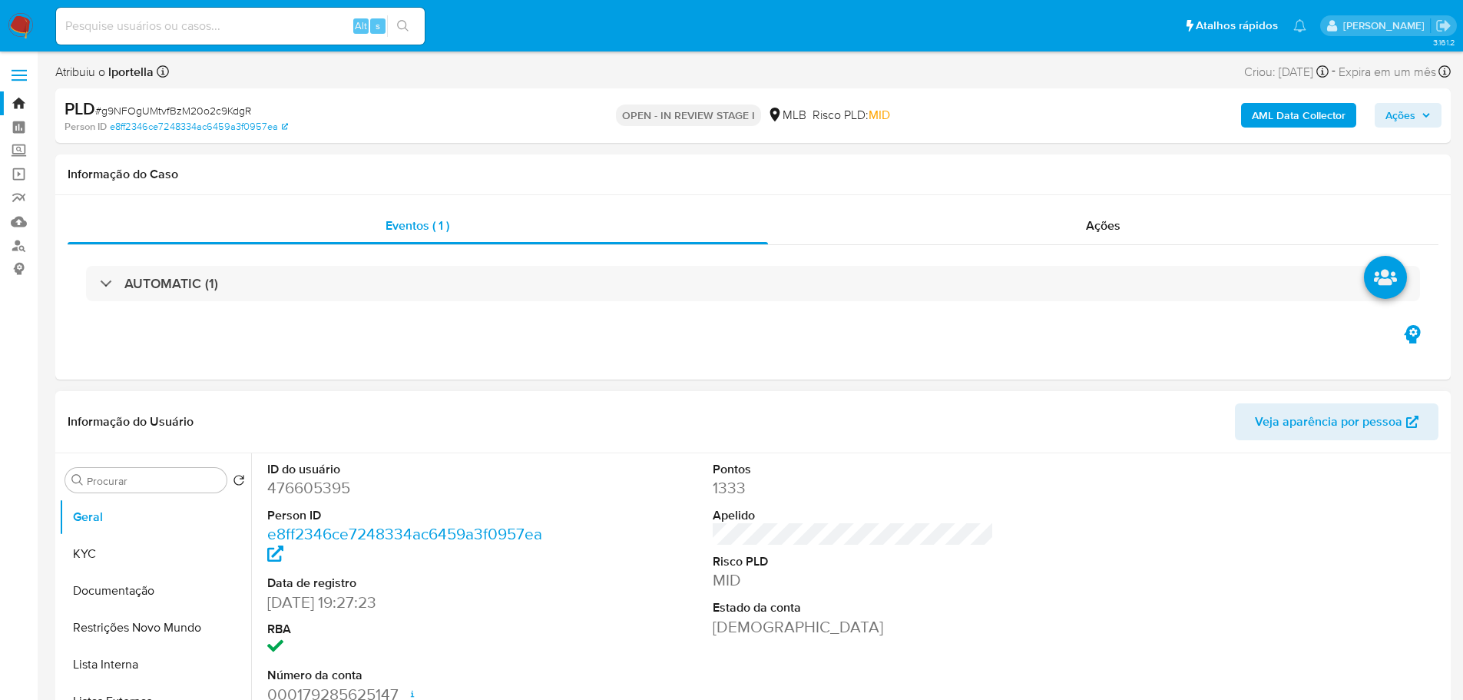
scroll to position [77, 0]
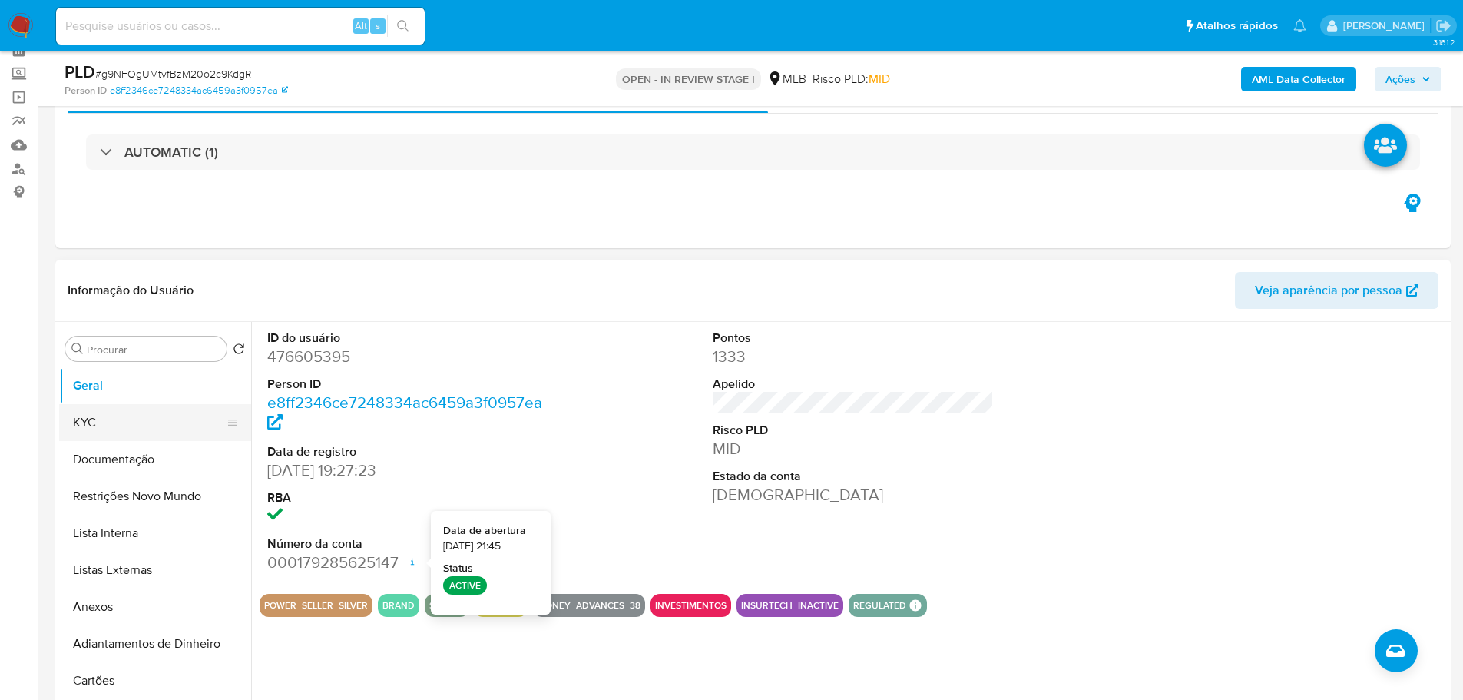
click at [75, 430] on button "KYC" at bounding box center [149, 422] width 180 height 37
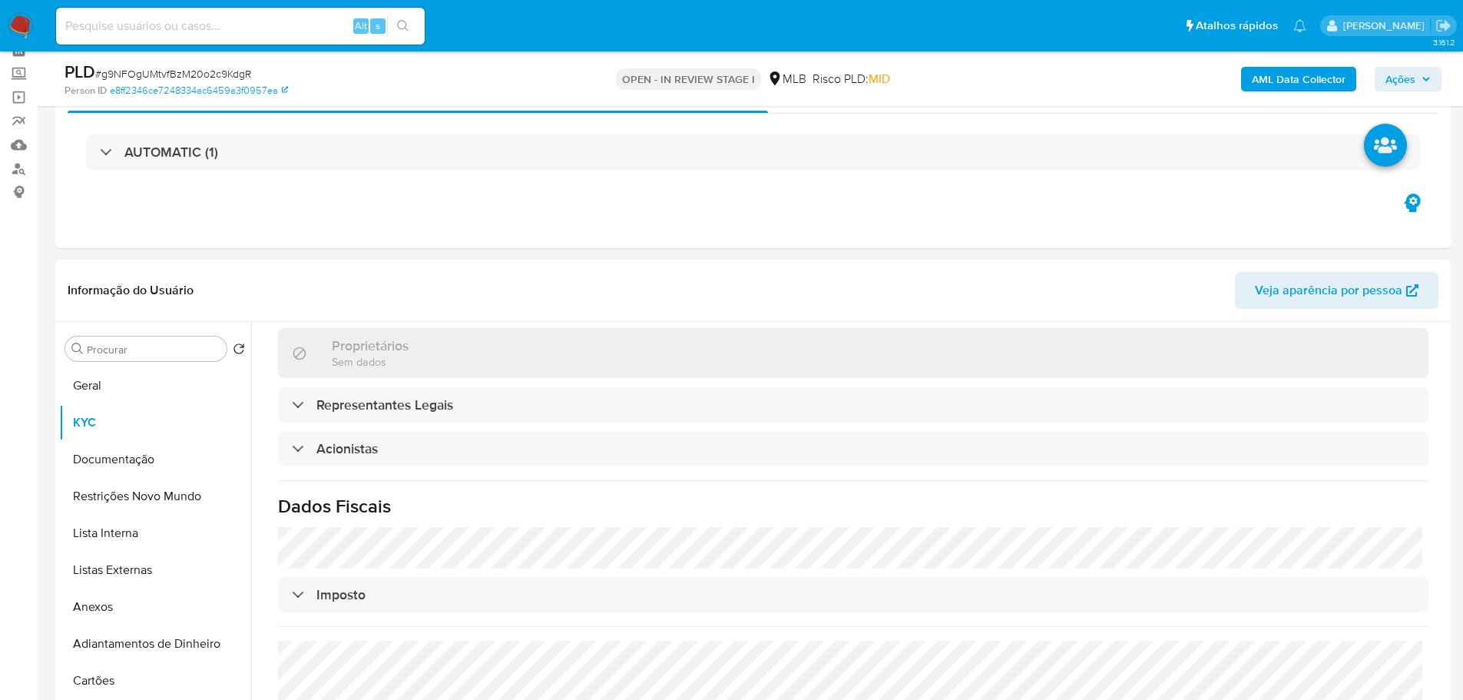
scroll to position [866, 0]
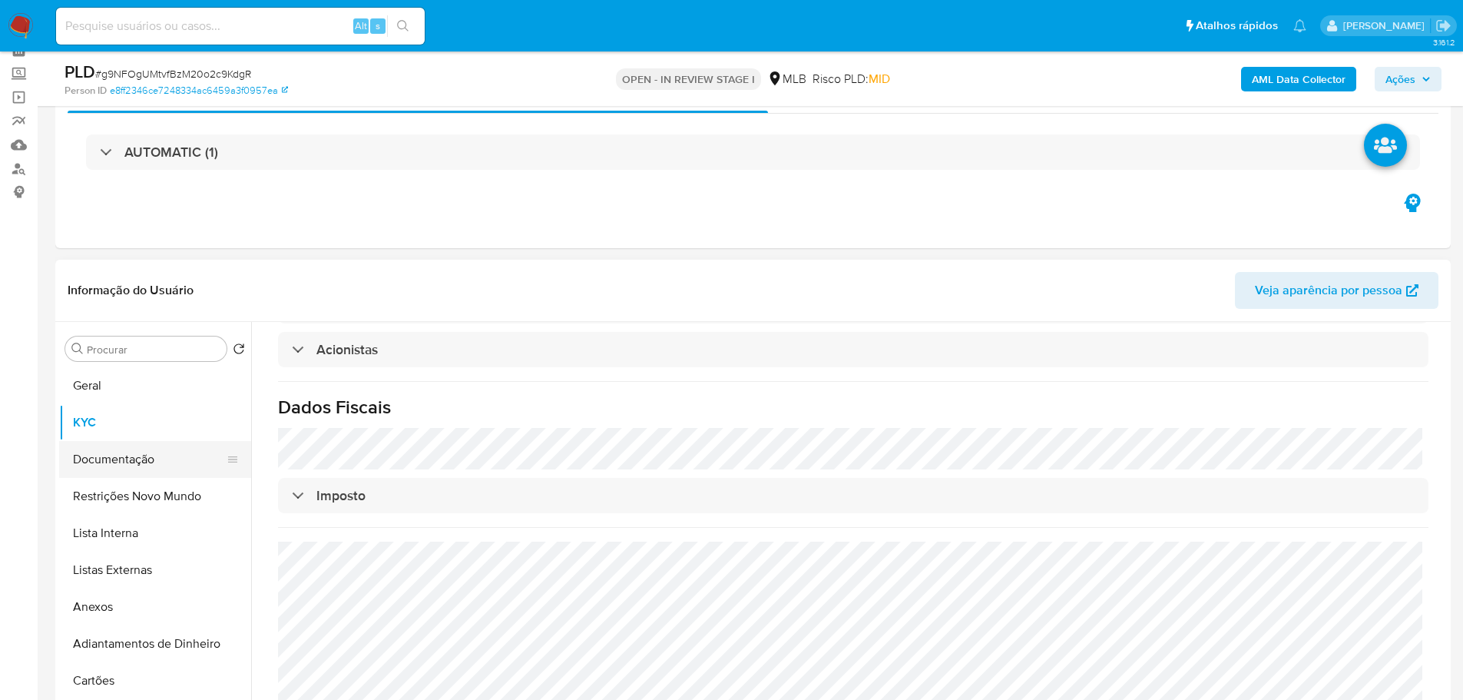
click at [131, 465] on button "Documentação" at bounding box center [149, 459] width 180 height 37
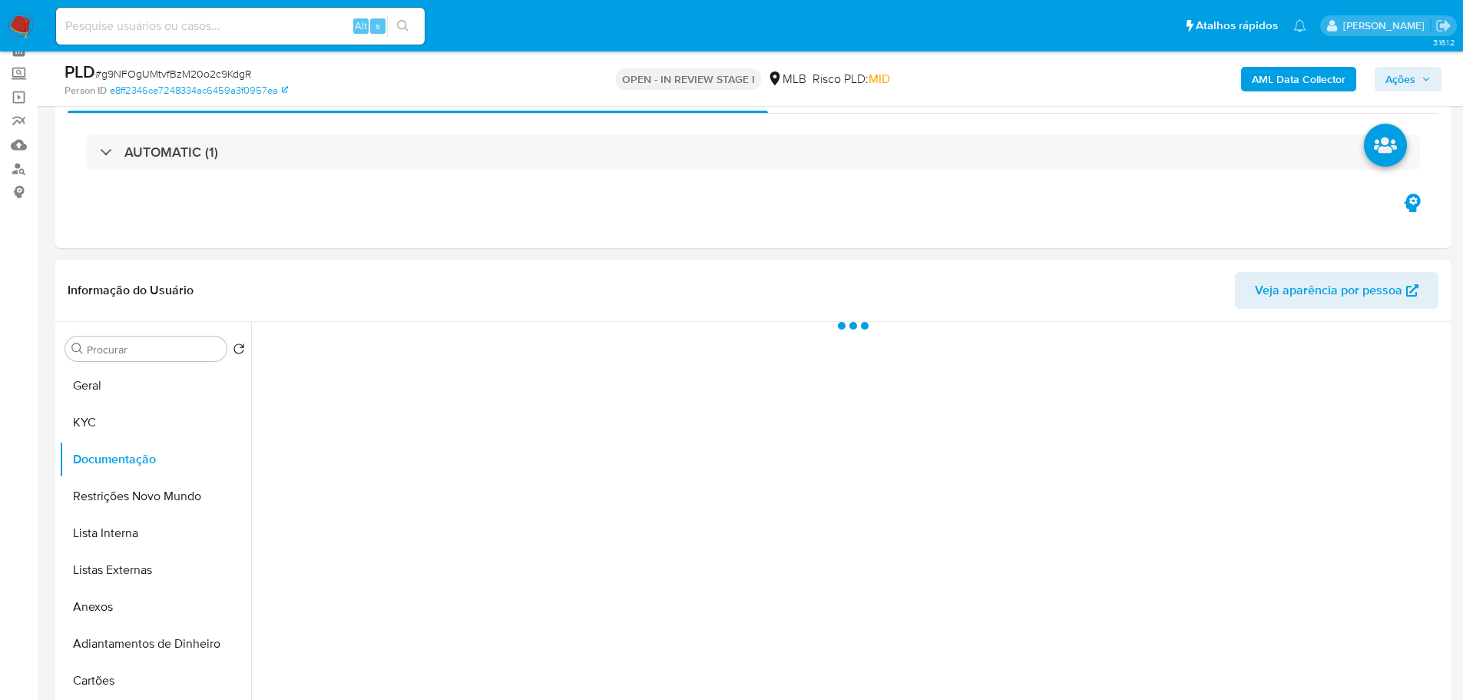
scroll to position [0, 0]
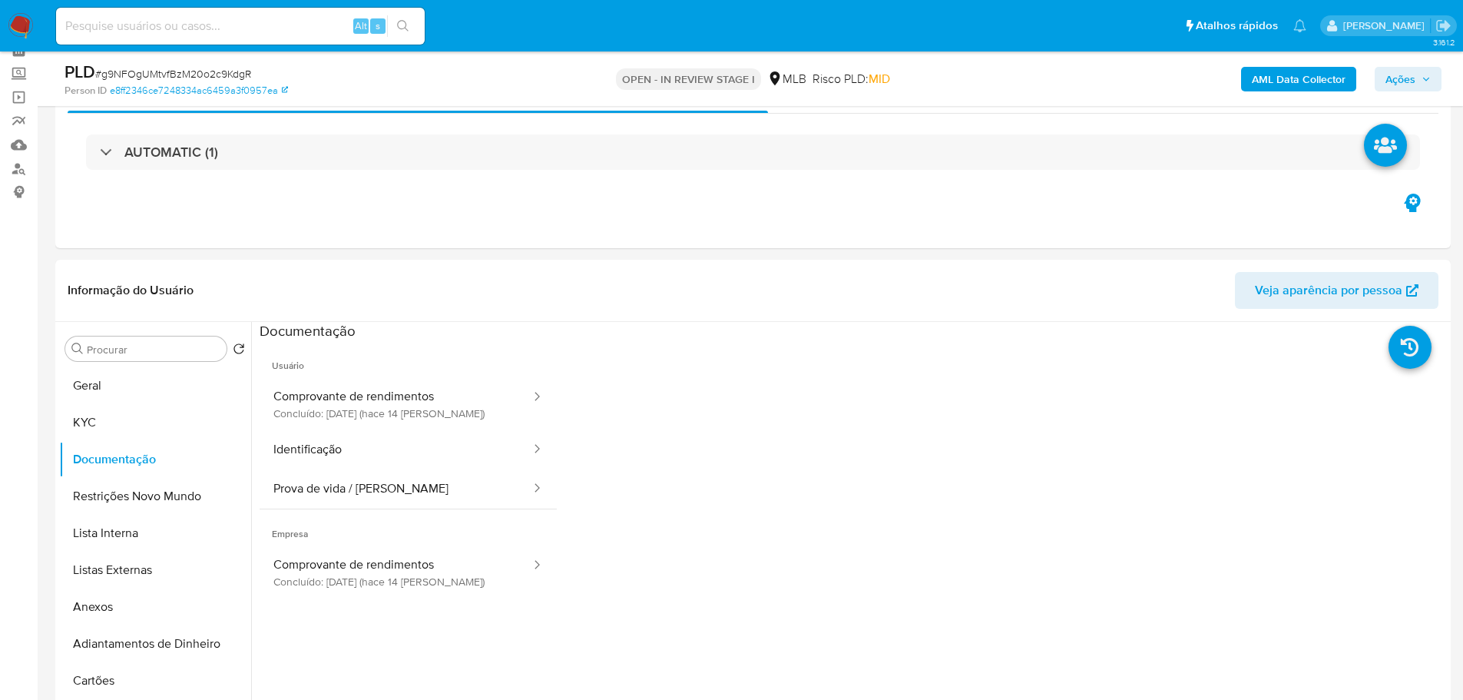
click at [365, 388] on button "Comprovante de rendimentos Concluído: [DATE] (hace 14 [PERSON_NAME])" at bounding box center [396, 404] width 273 height 52
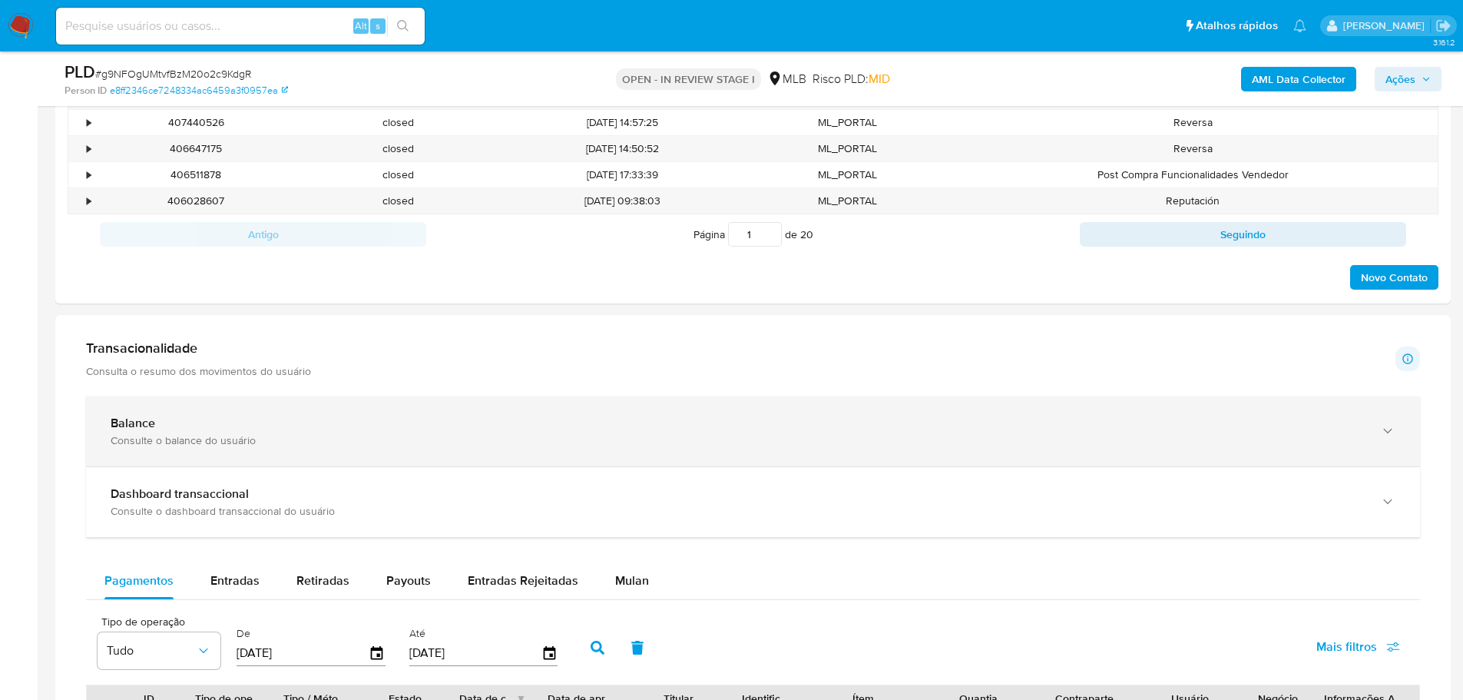
scroll to position [921, 0]
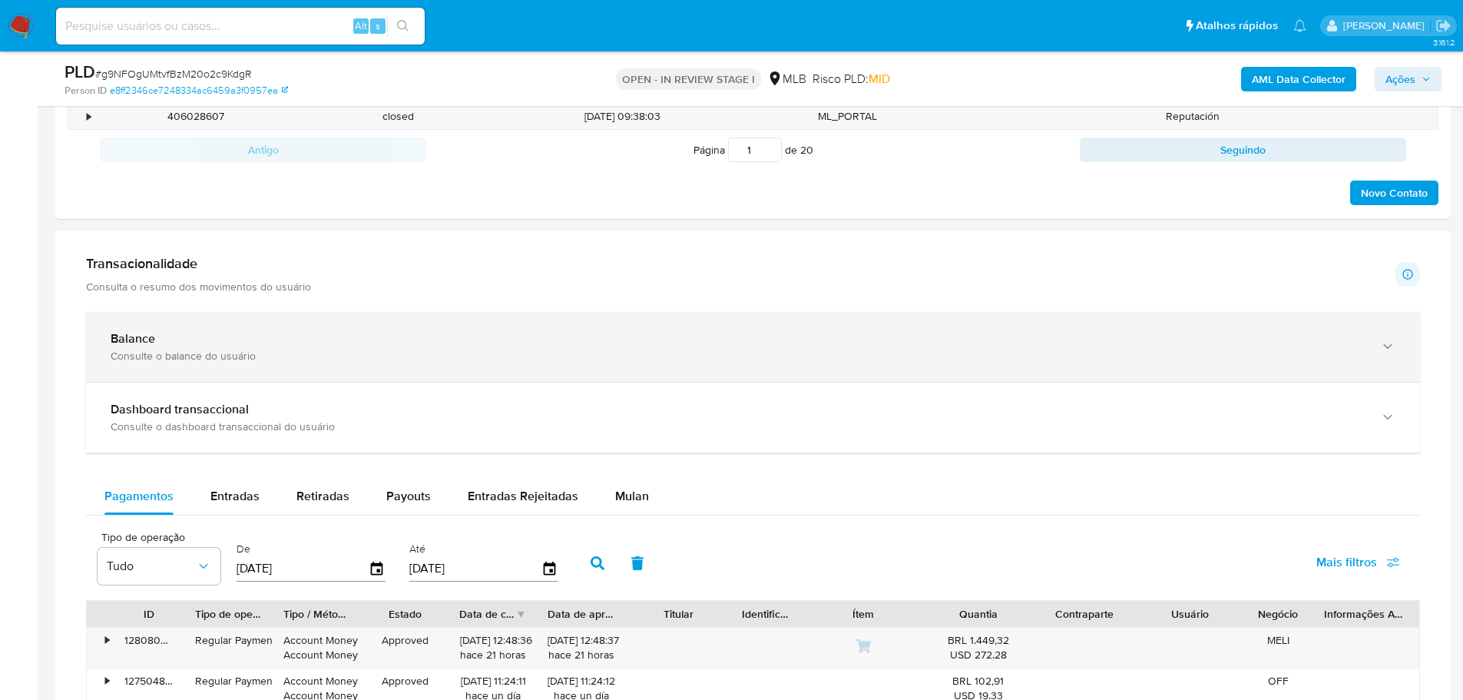
click at [348, 338] on div "Balance" at bounding box center [738, 338] width 1254 height 15
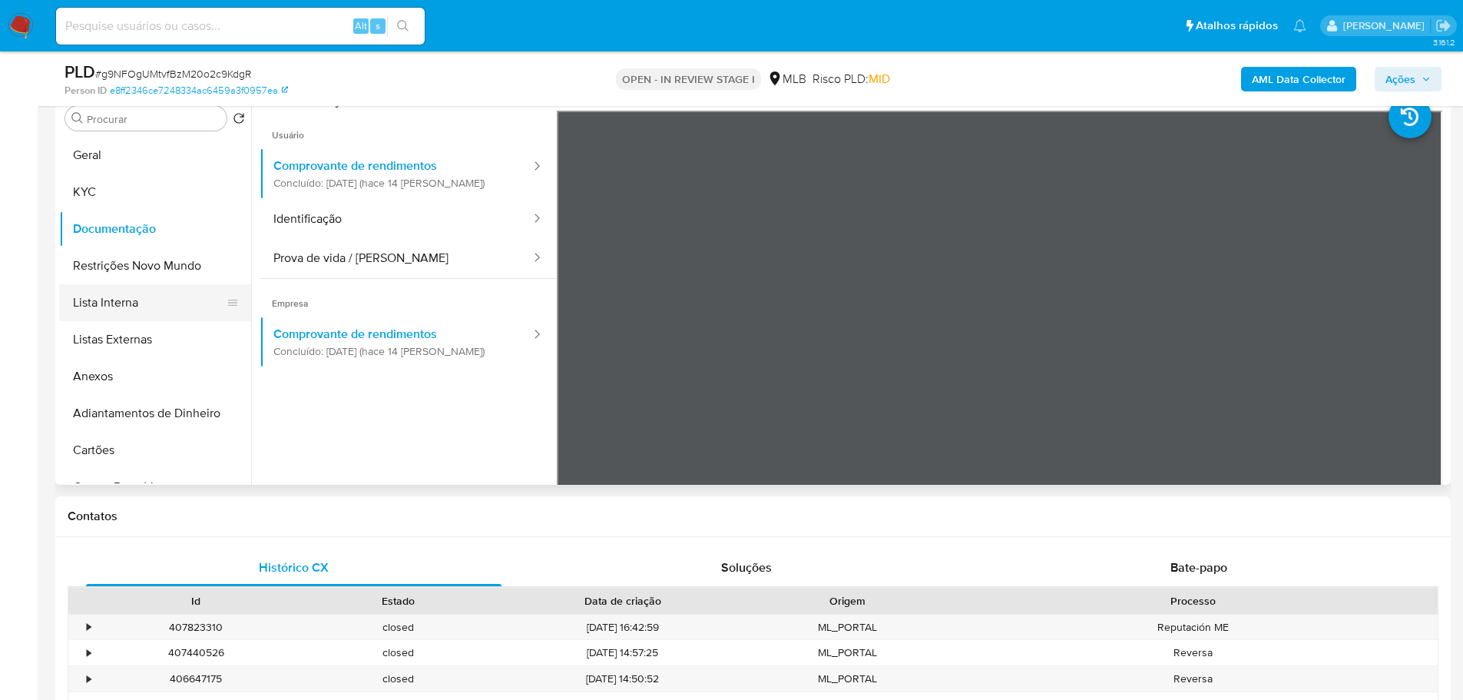
scroll to position [230, 0]
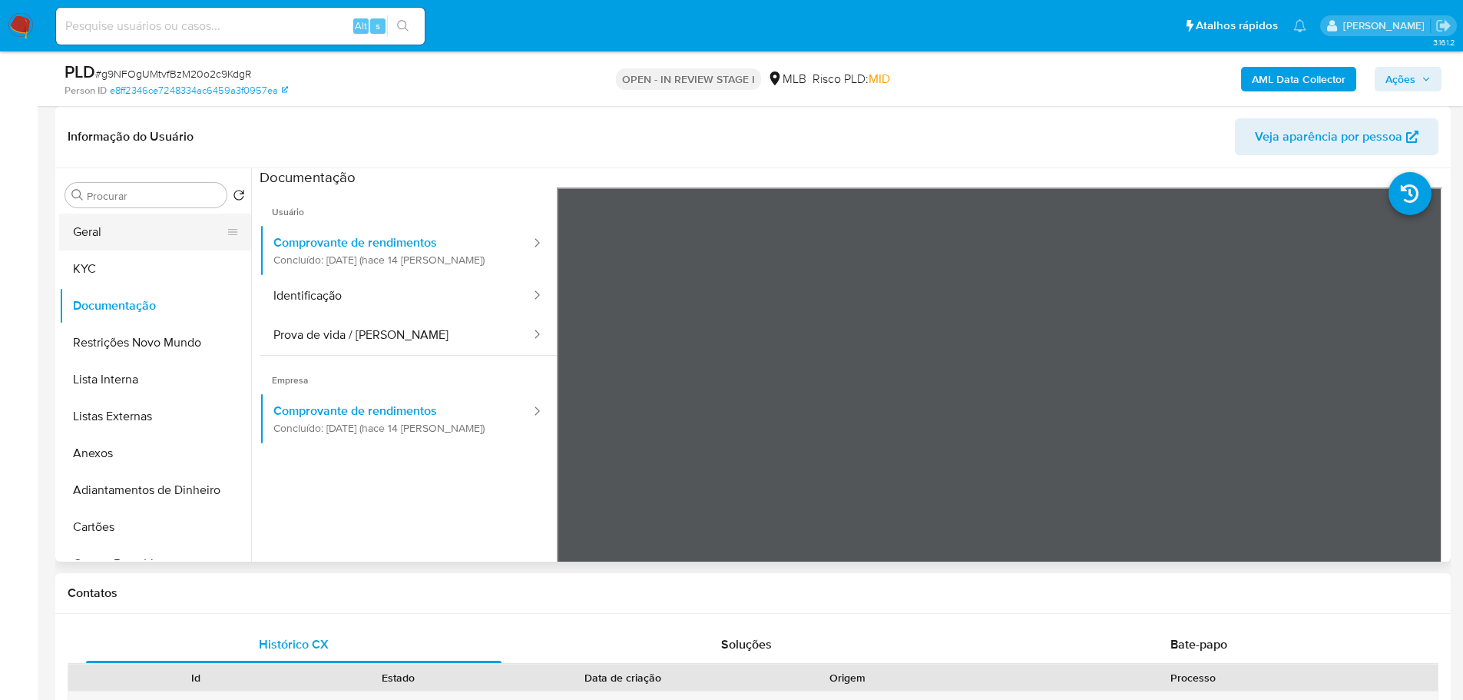
click at [126, 248] on button "Geral" at bounding box center [149, 231] width 180 height 37
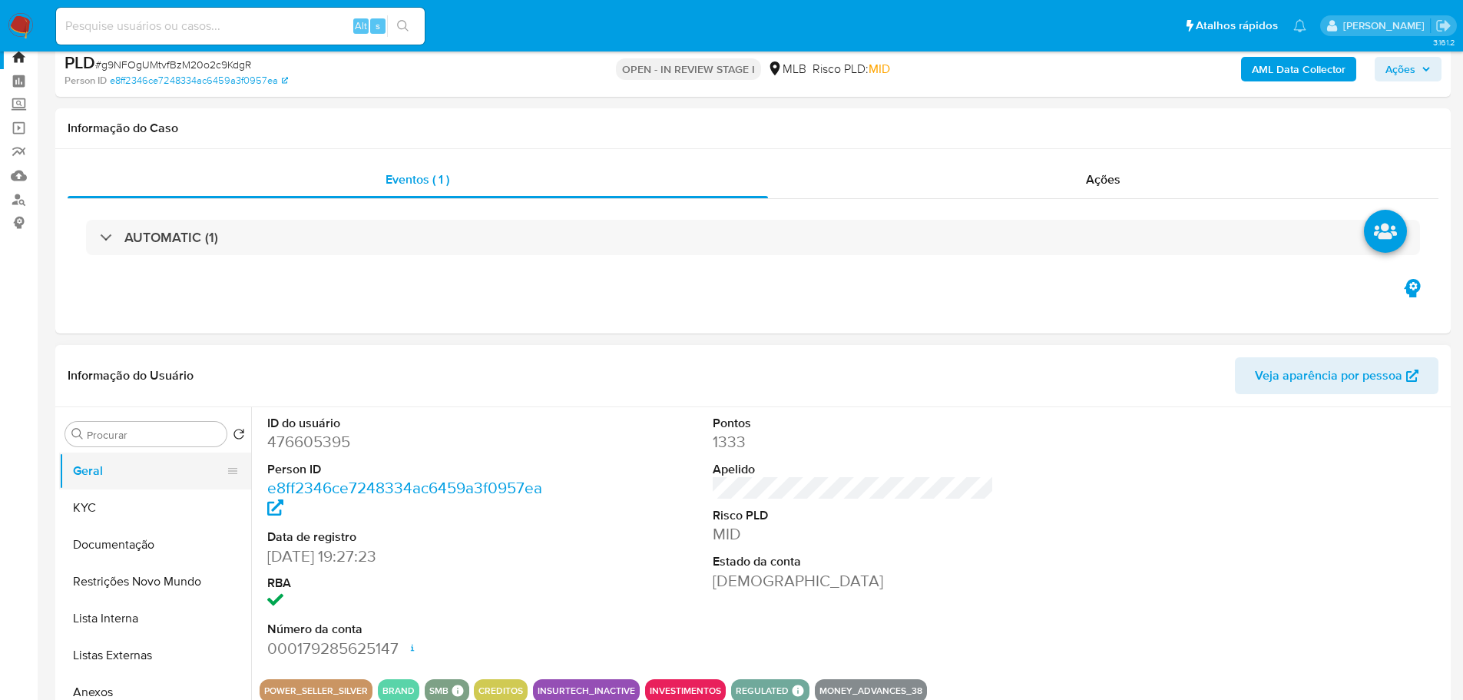
scroll to position [0, 0]
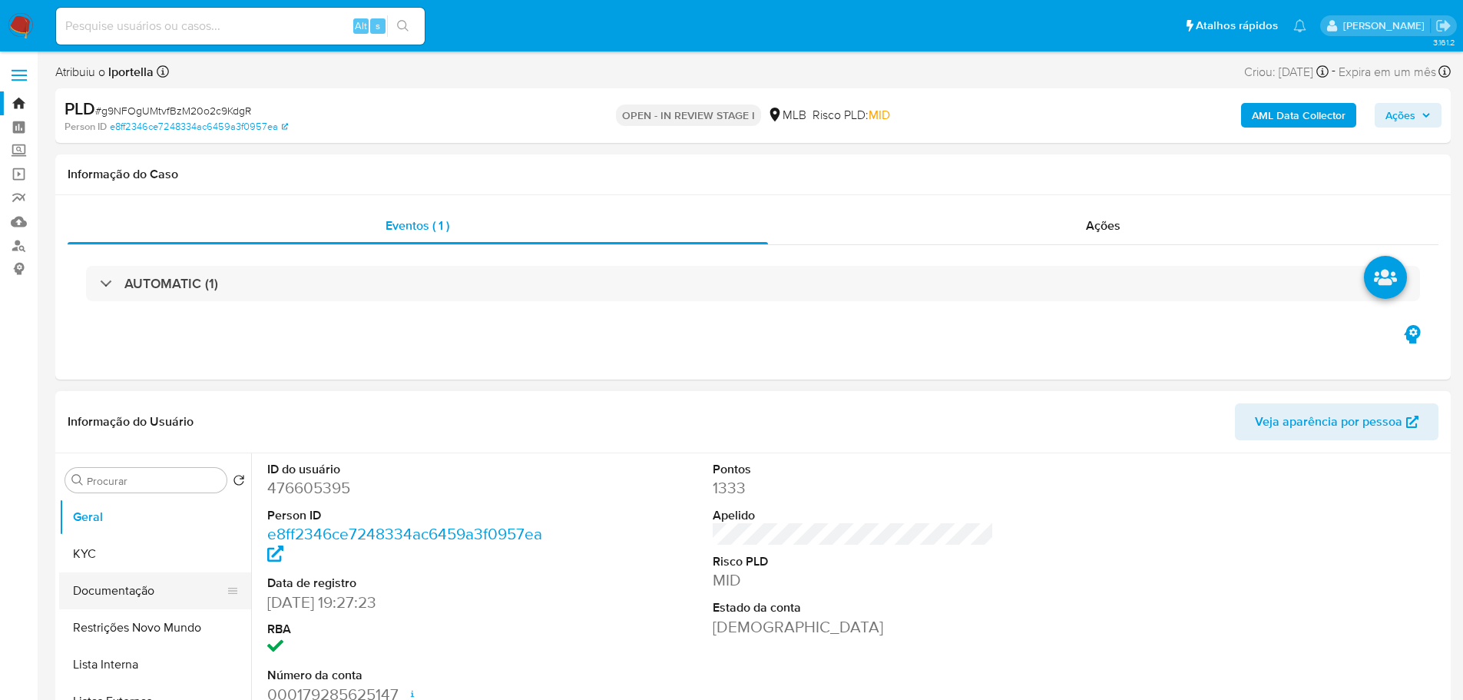
click at [117, 581] on button "Documentação" at bounding box center [149, 590] width 180 height 37
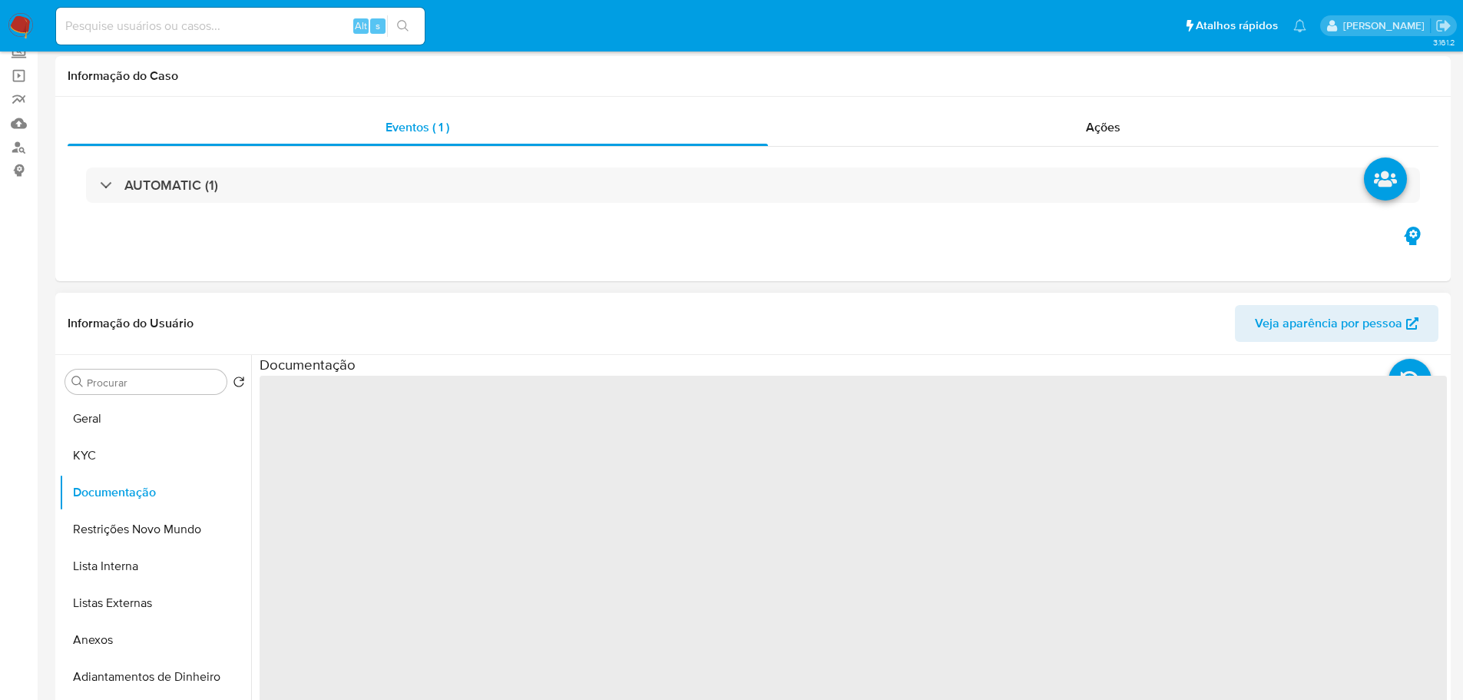
scroll to position [230, 0]
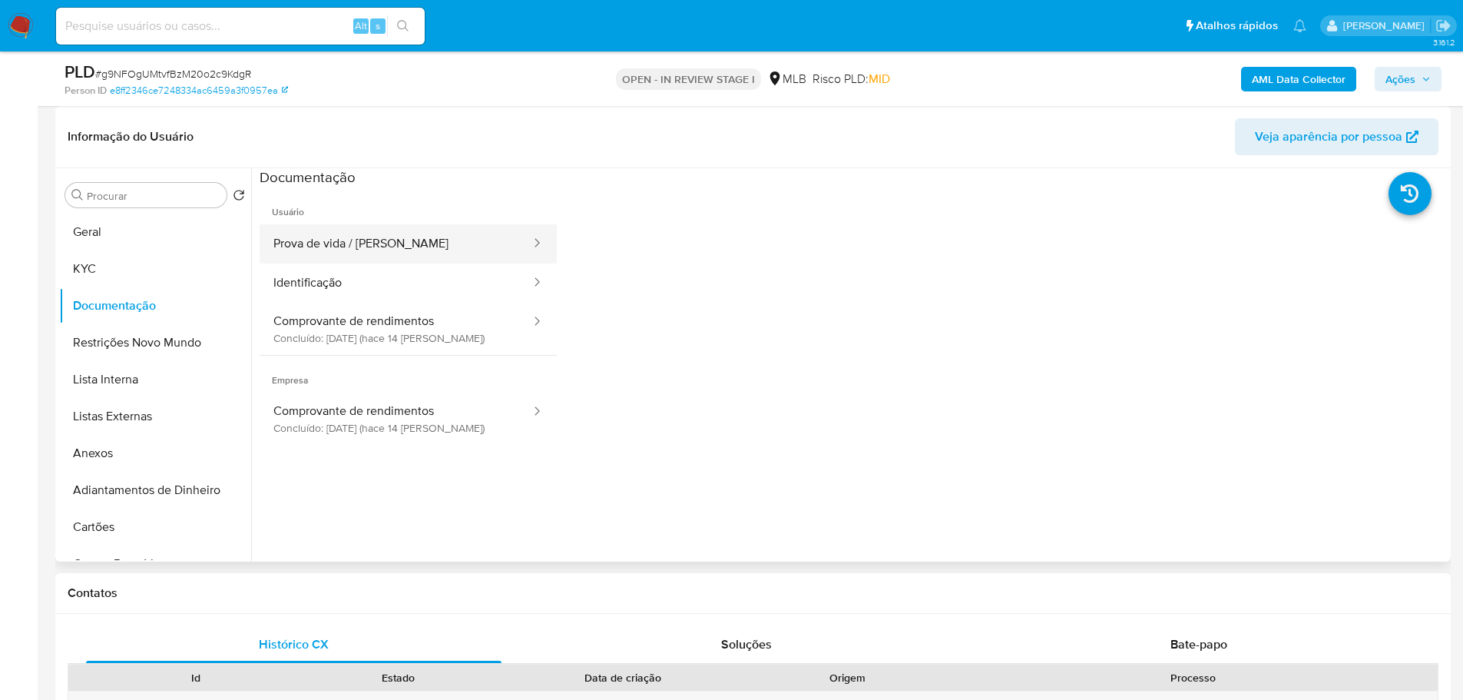
click at [349, 256] on button "Prova de vida / [PERSON_NAME]" at bounding box center [396, 243] width 273 height 39
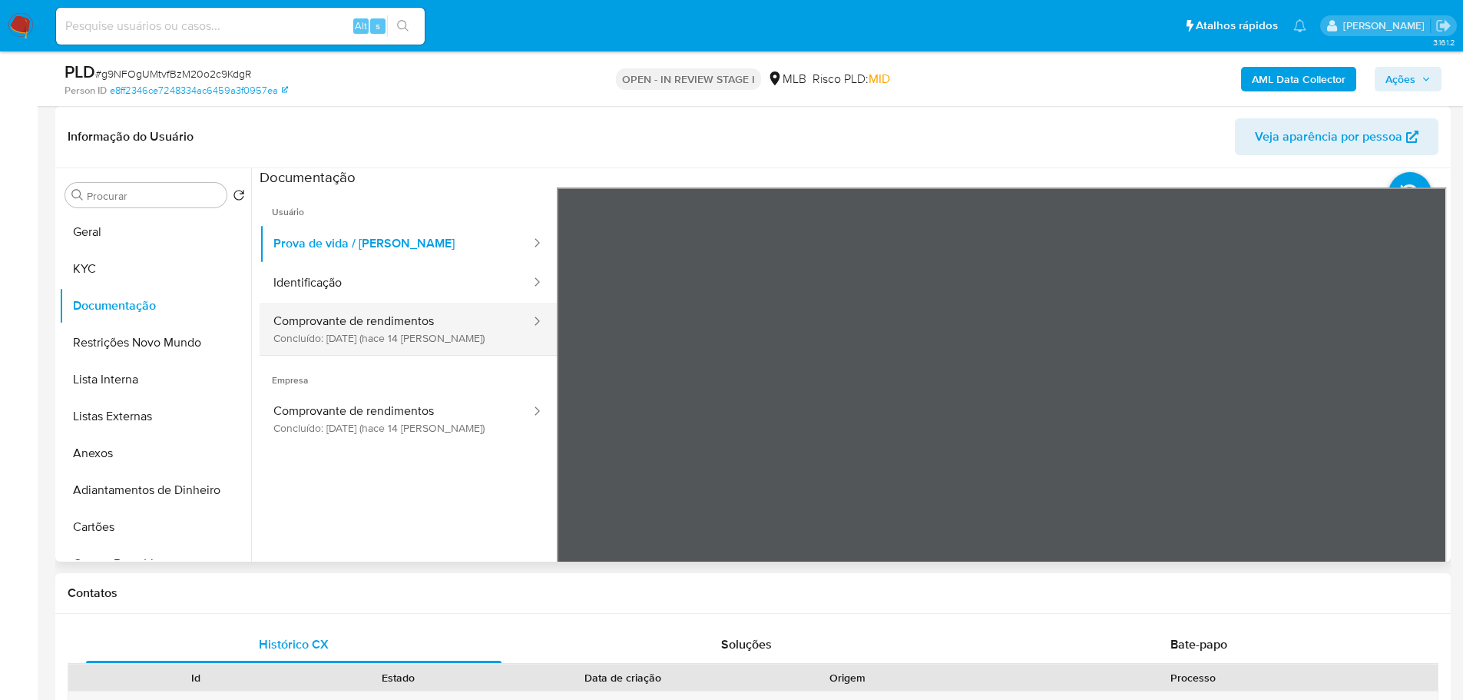
click at [394, 326] on button "Comprovante de rendimentos Concluído: [DATE] (hace 14 [PERSON_NAME])" at bounding box center [396, 329] width 273 height 52
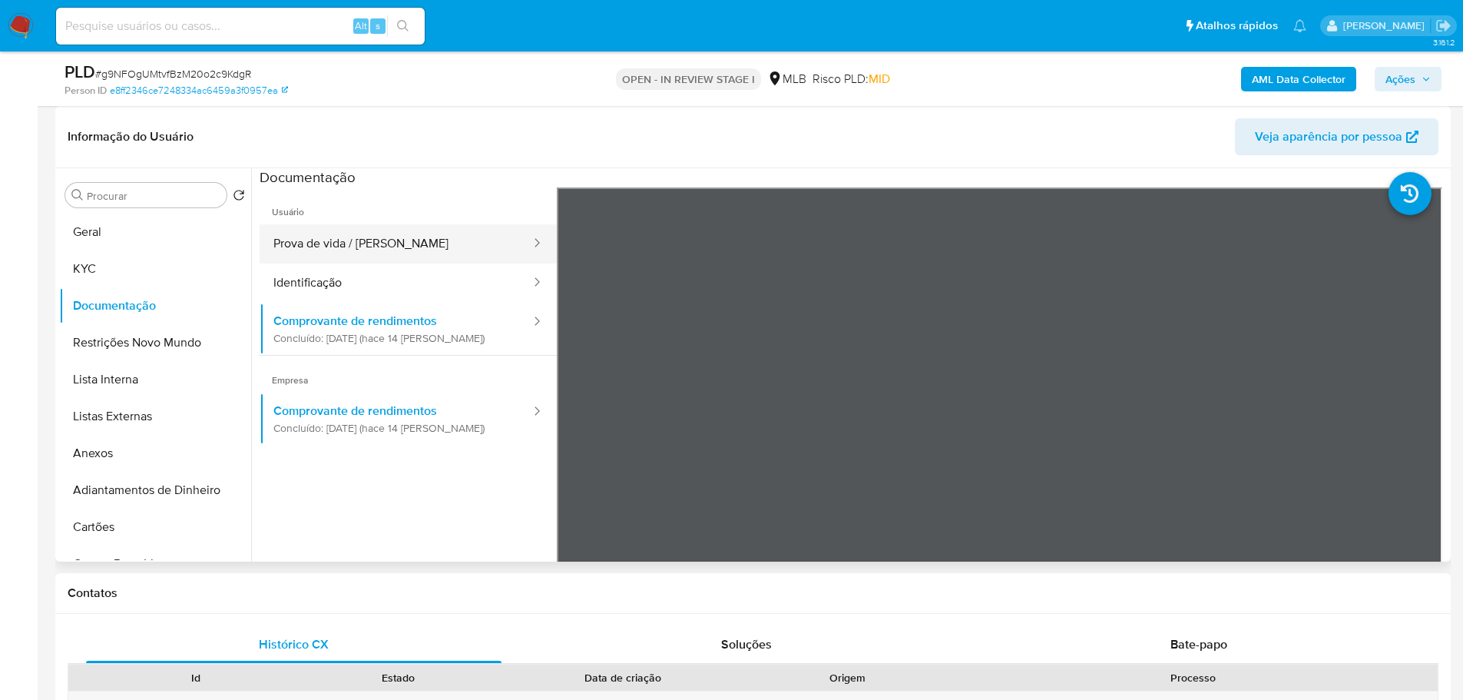
click at [278, 227] on button "Prova de vida / [PERSON_NAME]" at bounding box center [396, 243] width 273 height 39
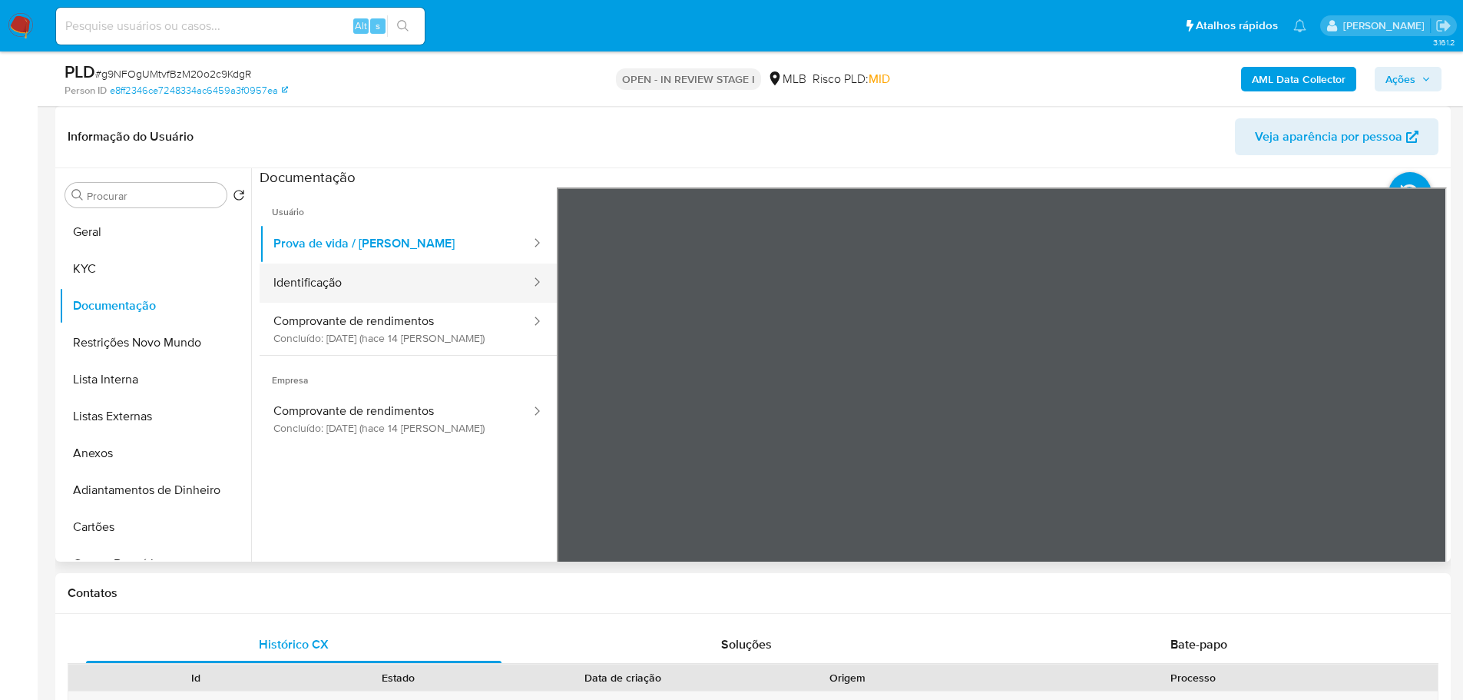
click at [434, 289] on button "Identificação" at bounding box center [396, 282] width 273 height 39
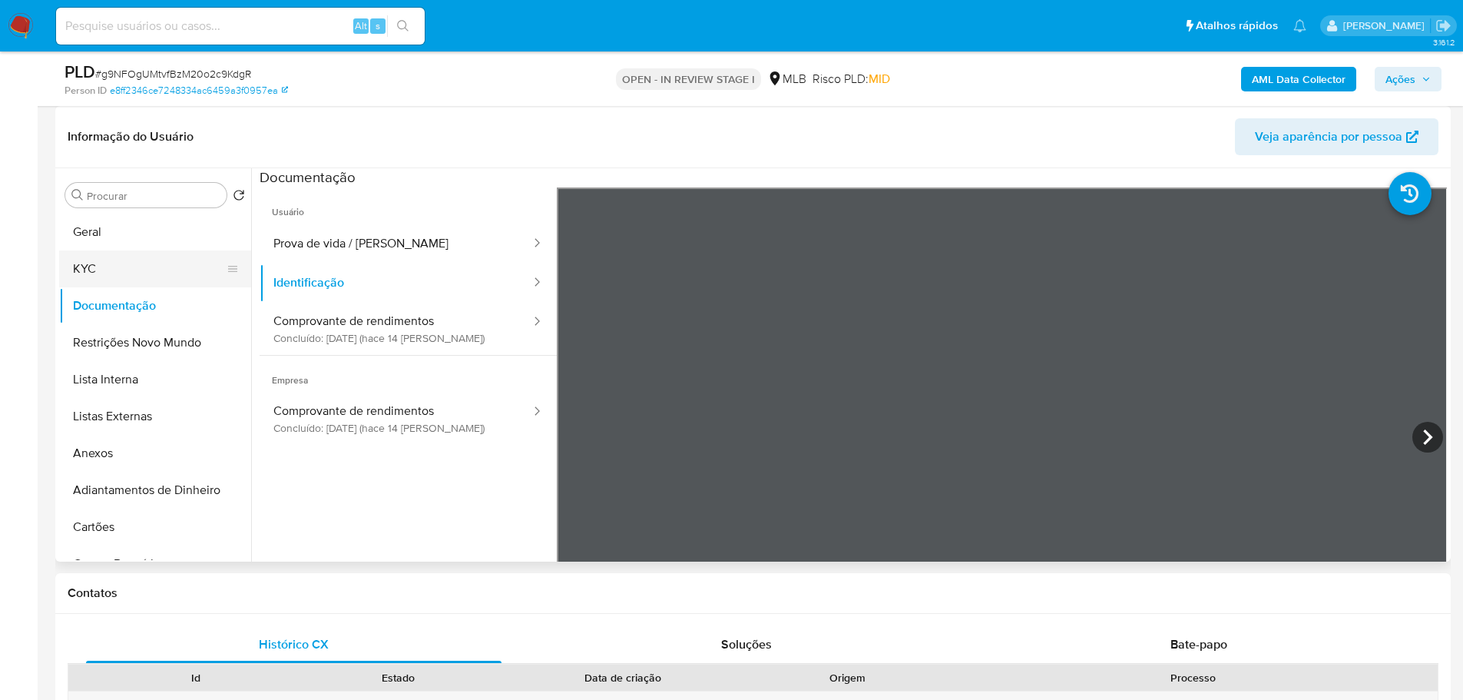
click at [121, 253] on button "KYC" at bounding box center [149, 268] width 180 height 37
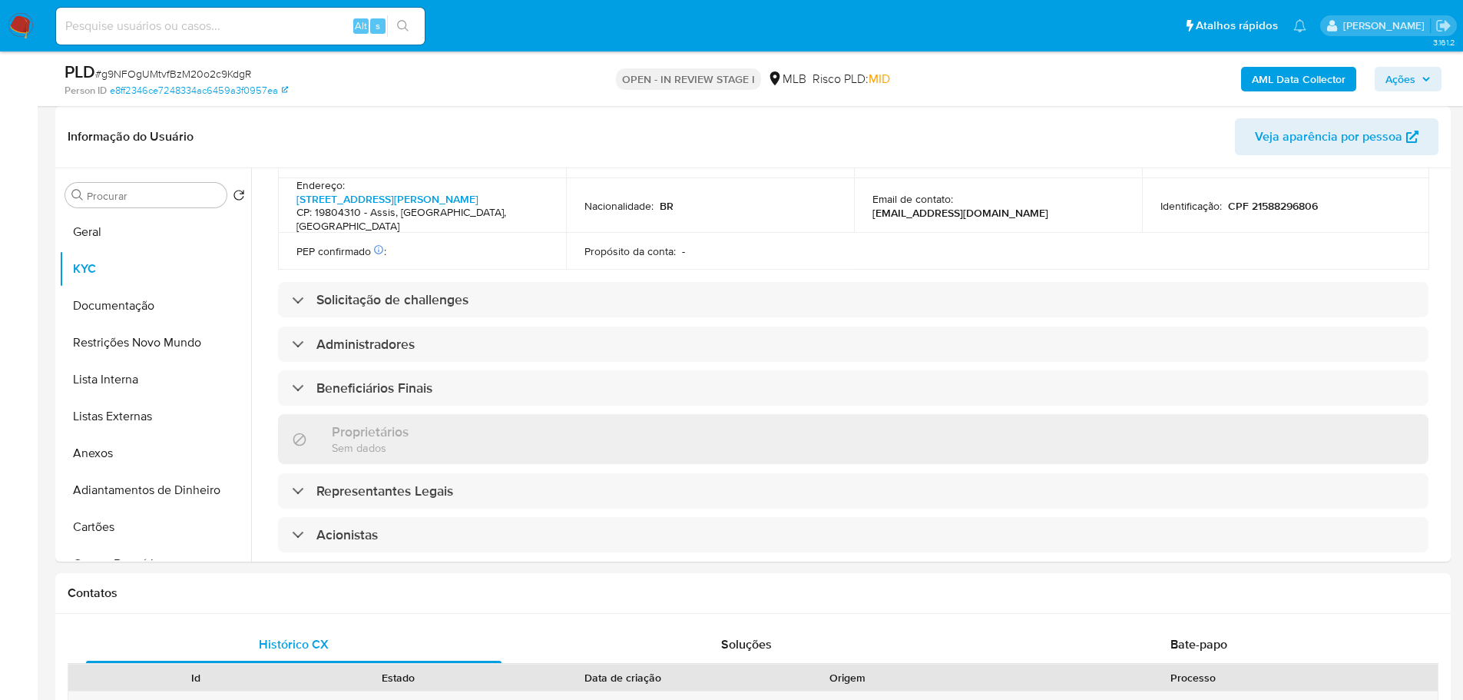
scroll to position [867, 0]
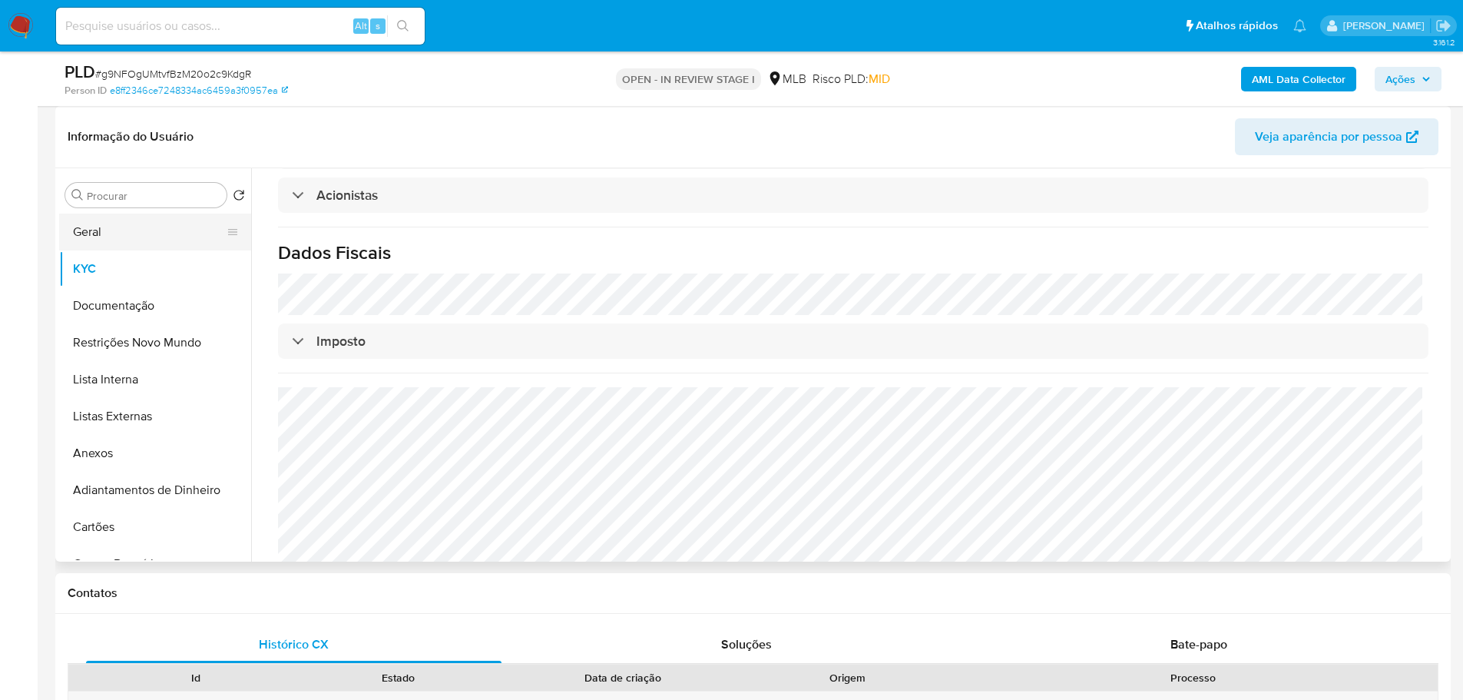
click at [135, 234] on button "Geral" at bounding box center [149, 231] width 180 height 37
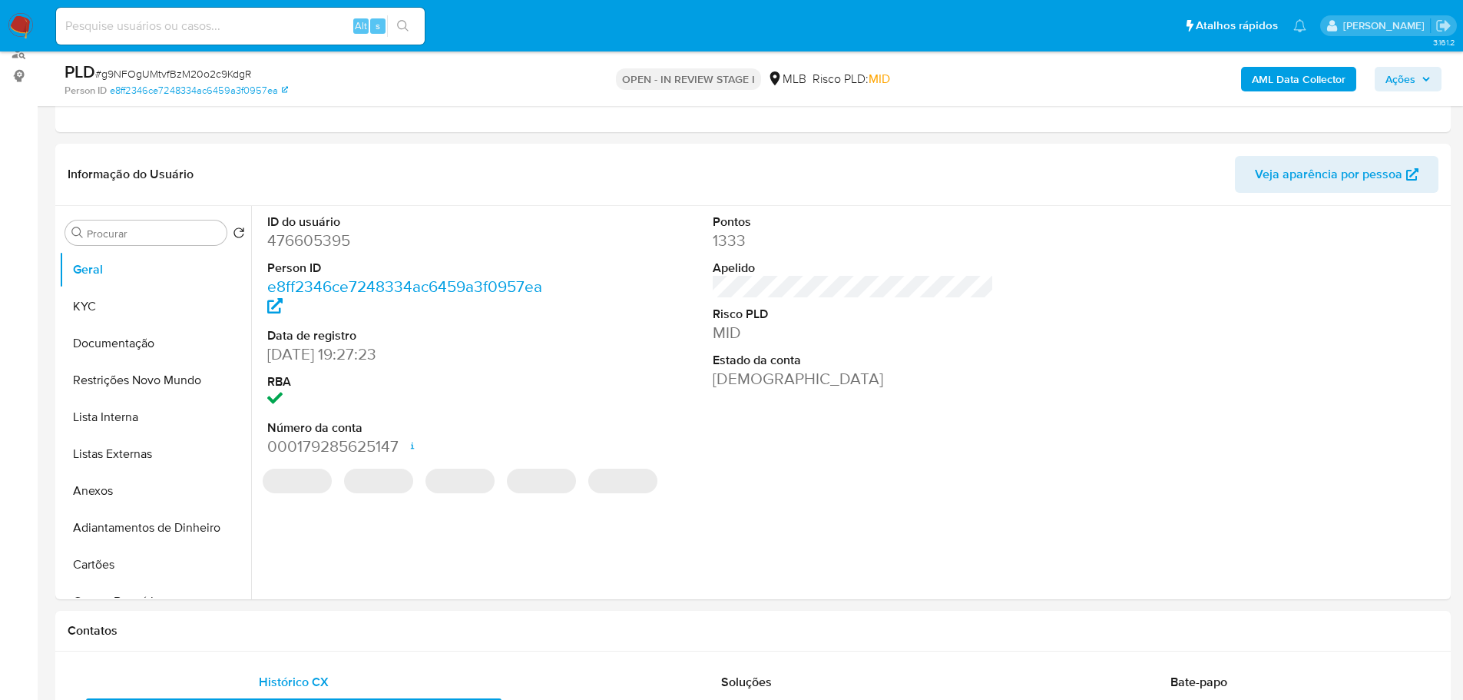
scroll to position [185, 0]
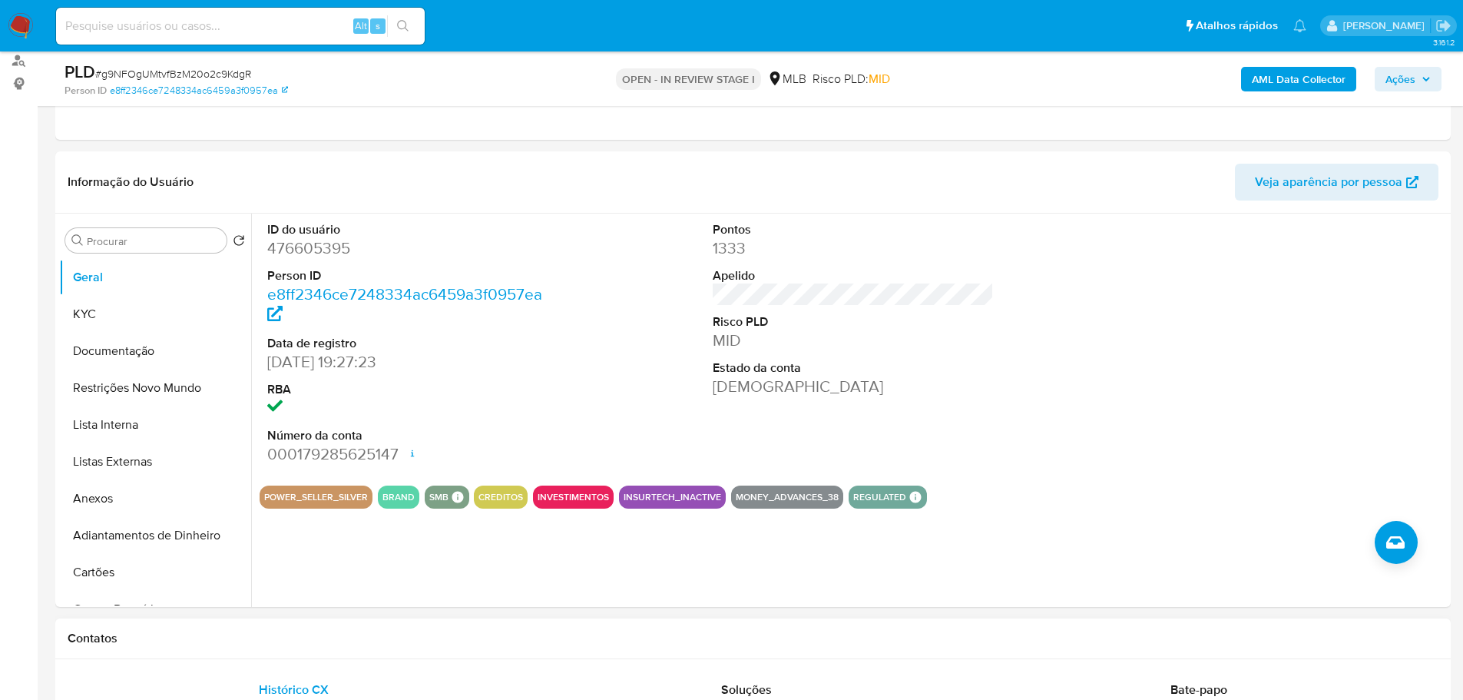
click at [412, 650] on div "Contatos" at bounding box center [752, 638] width 1395 height 41
click at [125, 313] on button "KYC" at bounding box center [149, 314] width 180 height 37
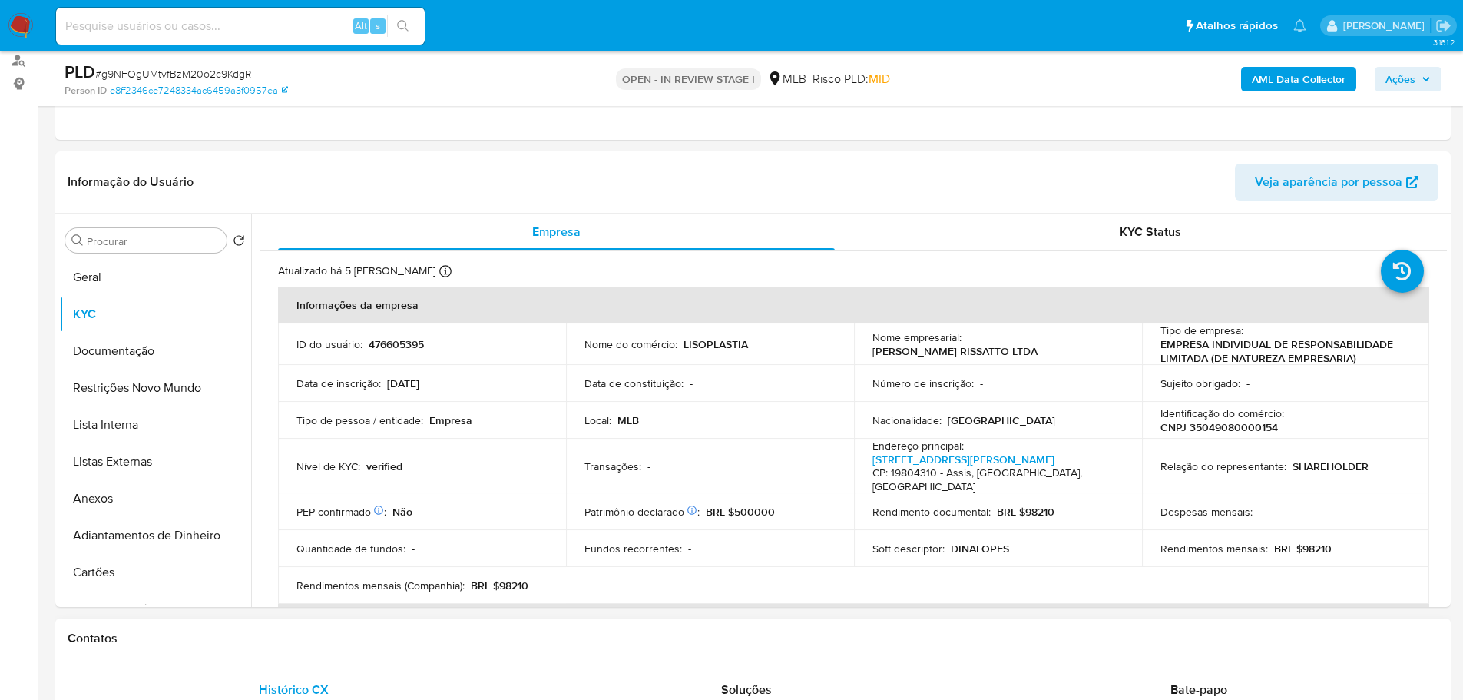
drag, startPoint x: 385, startPoint y: 662, endPoint x: 306, endPoint y: 603, distance: 98.1
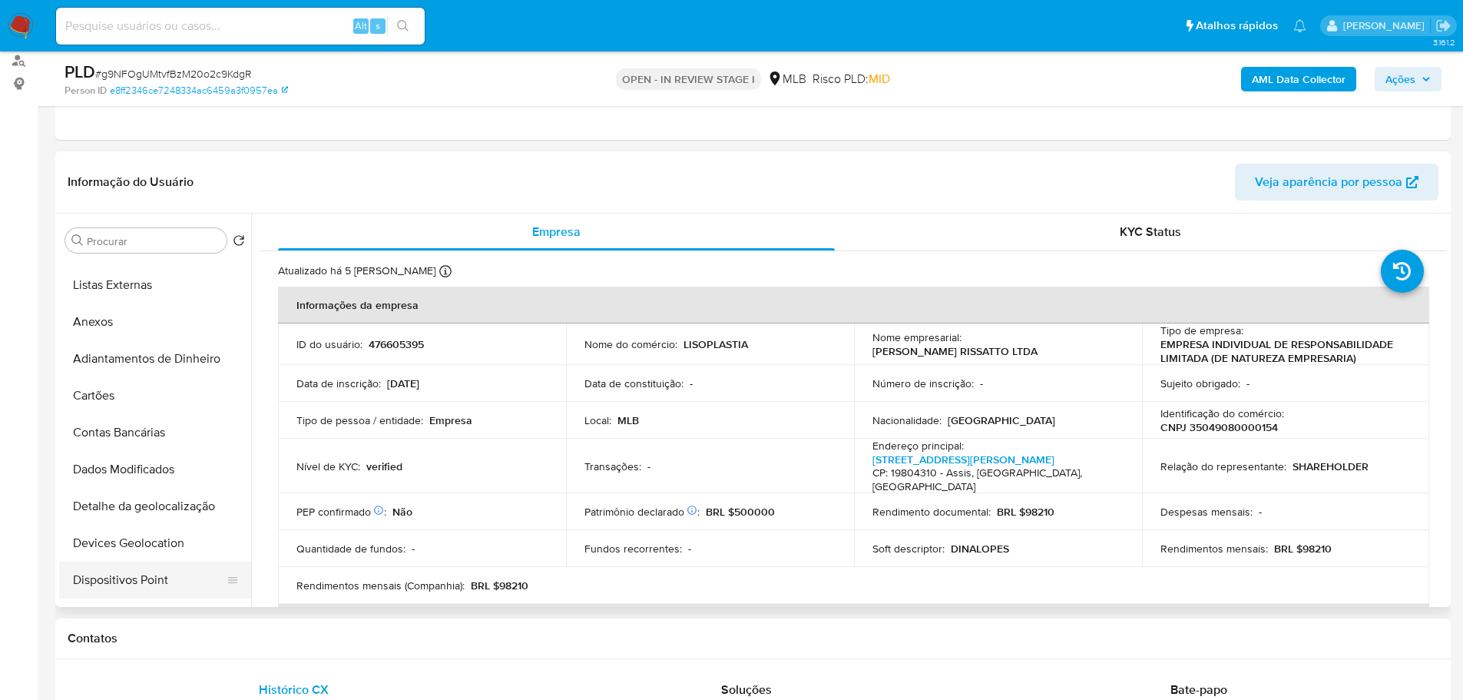
scroll to position [307, 0]
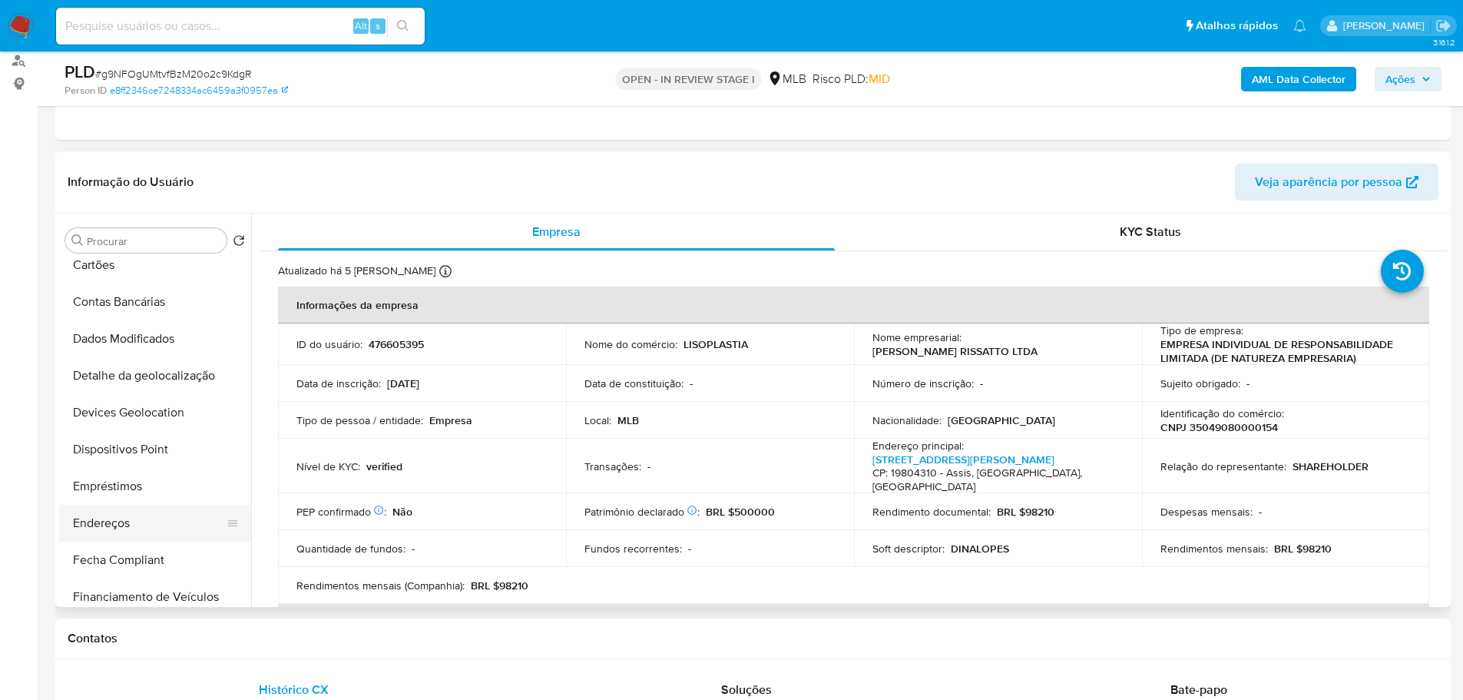
click at [117, 527] on button "Endereços" at bounding box center [149, 523] width 180 height 37
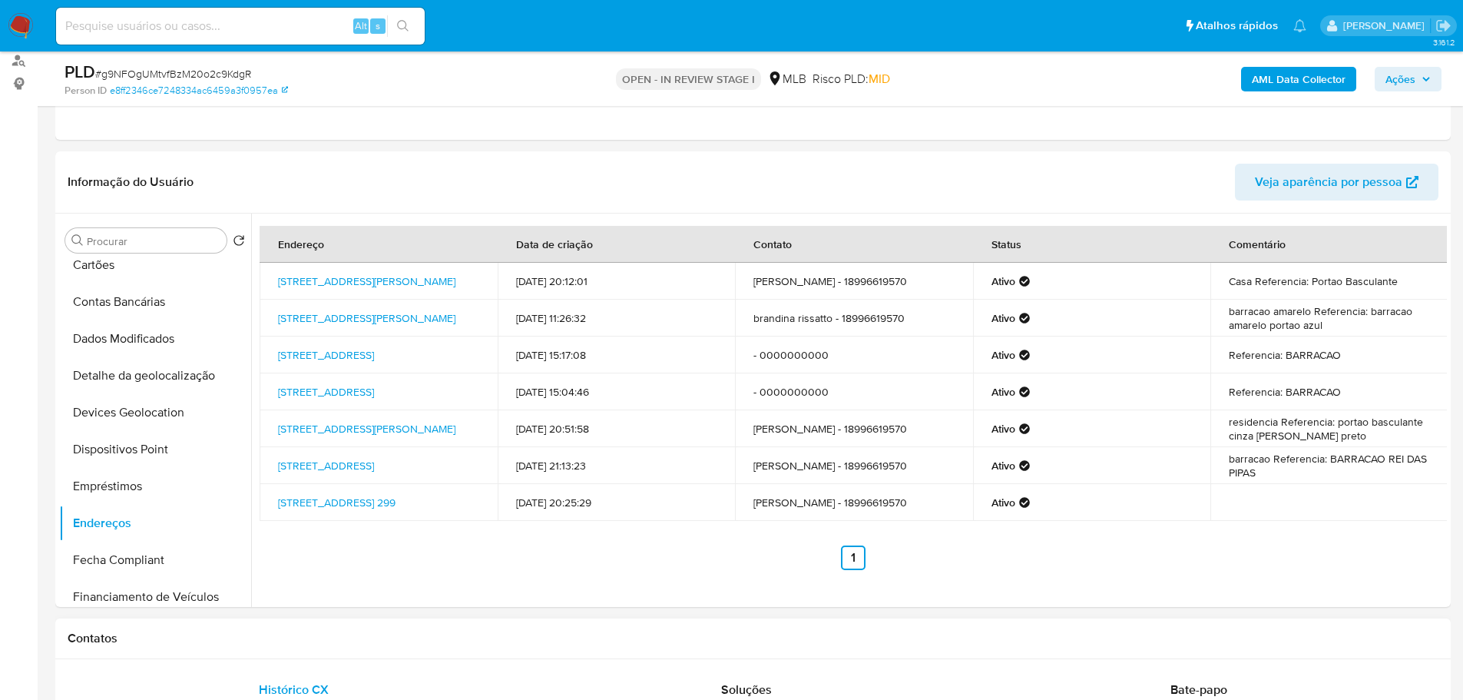
click at [373, 630] on h1 "Contatos" at bounding box center [753, 637] width 1371 height 15
click at [147, 374] on button "Detalhe da geolocalização" at bounding box center [149, 375] width 180 height 37
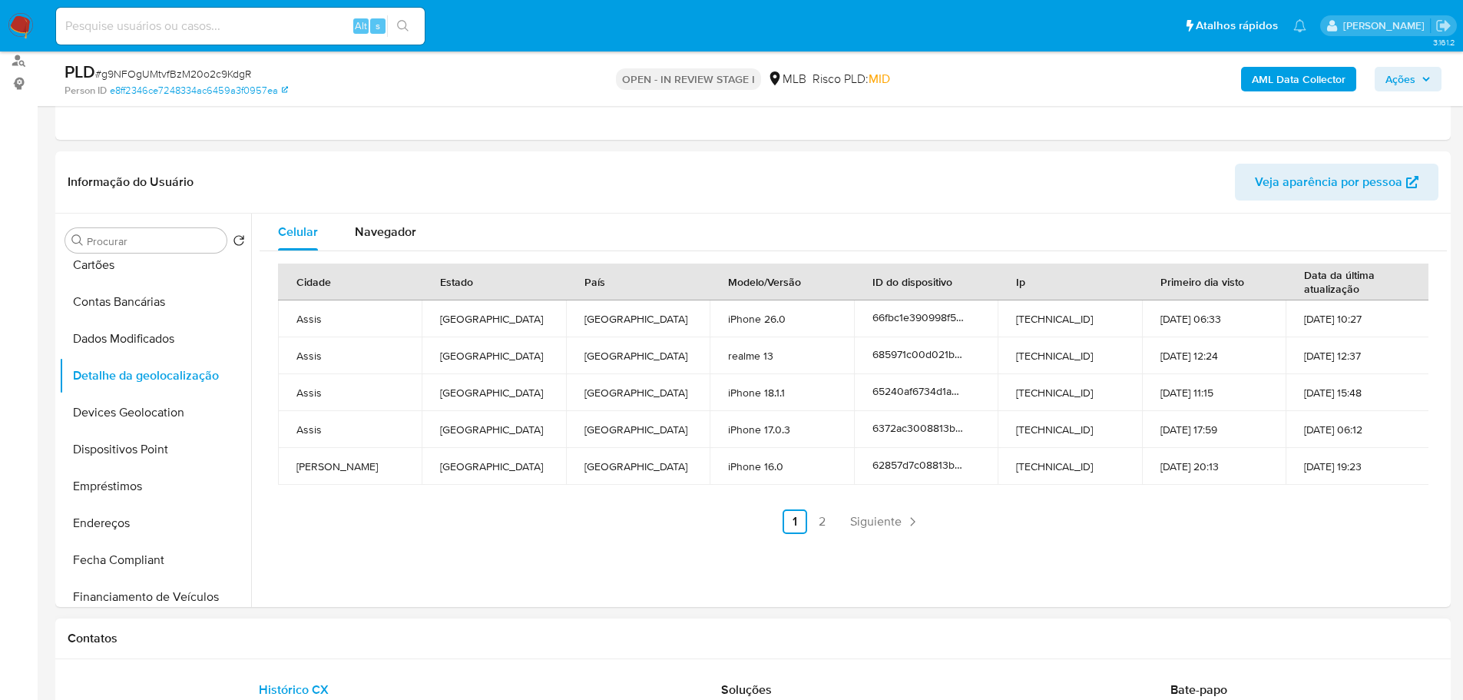
click at [273, 648] on div "Contatos" at bounding box center [752, 638] width 1395 height 41
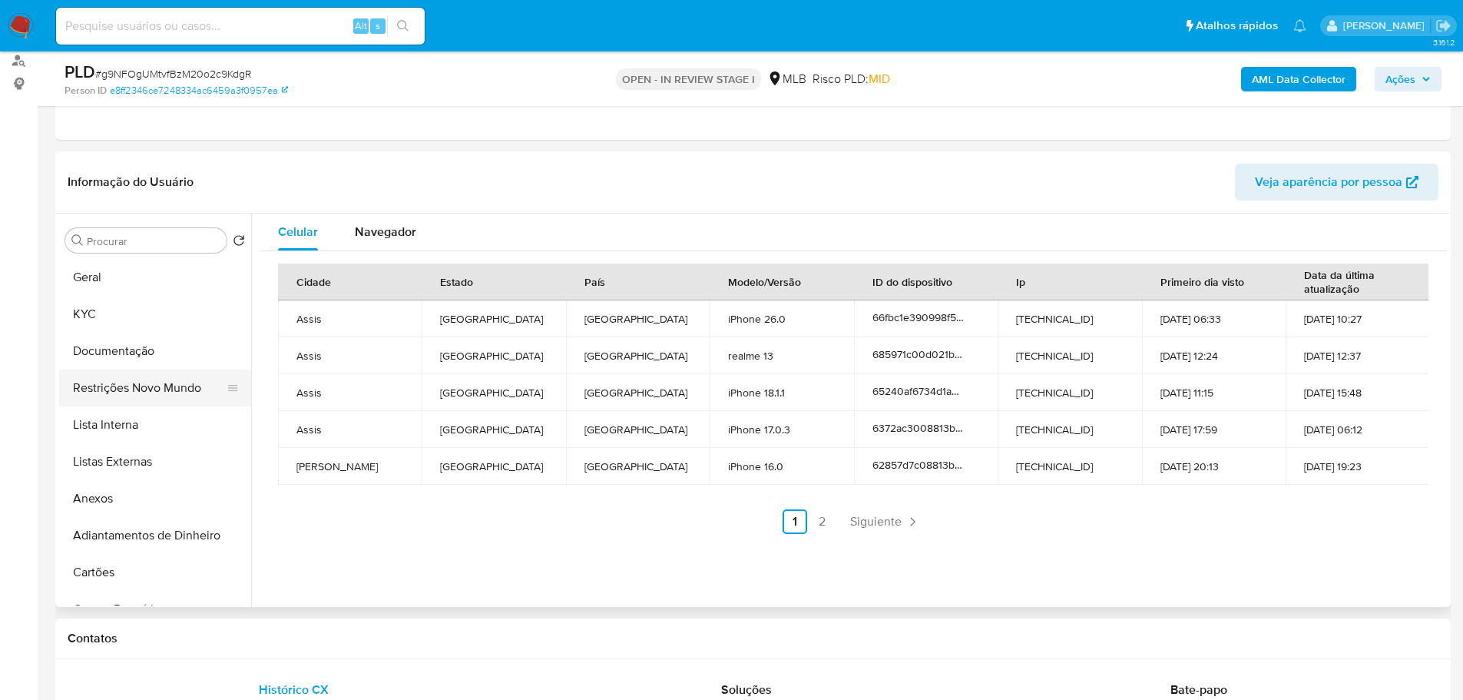
click at [131, 379] on button "Restrições Novo Mundo" at bounding box center [149, 387] width 180 height 37
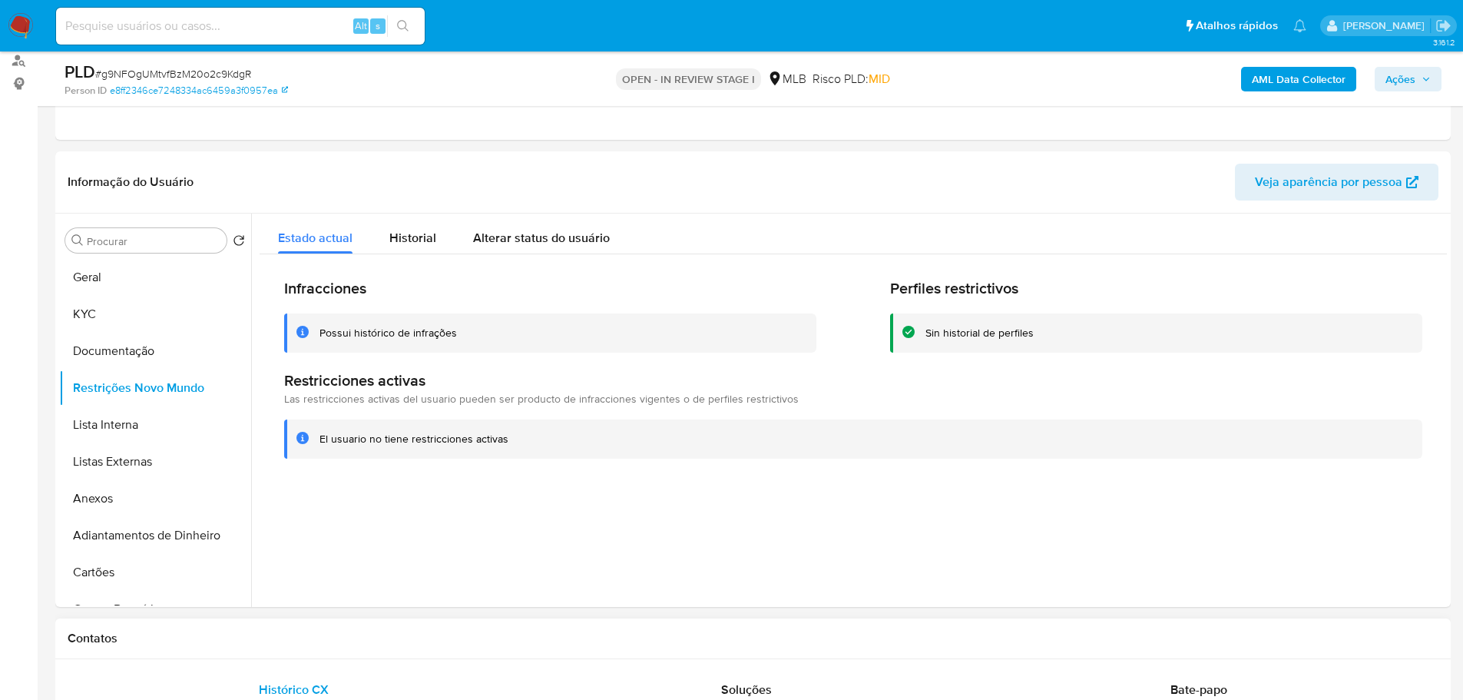
click at [263, 639] on h1 "Contatos" at bounding box center [753, 637] width 1371 height 15
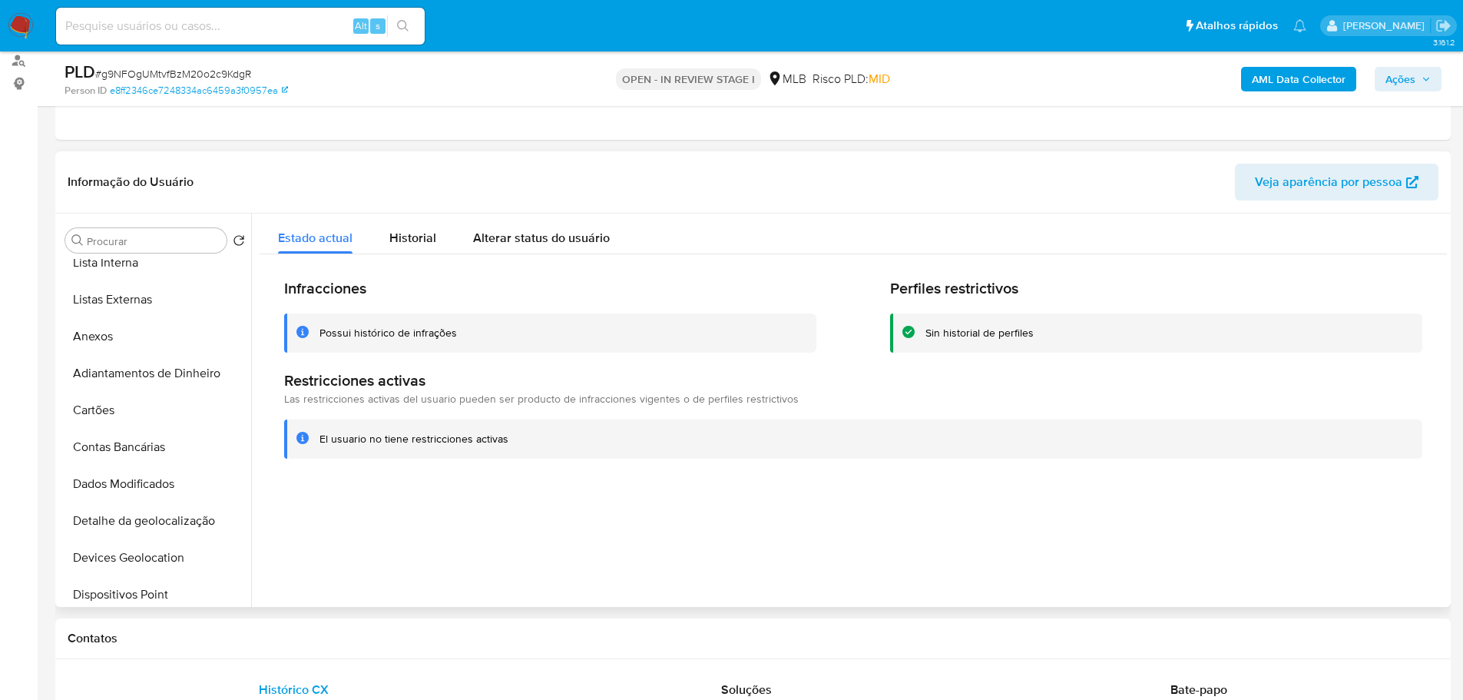
scroll to position [307, 0]
click at [159, 453] on button "Dispositivos Point" at bounding box center [149, 449] width 180 height 37
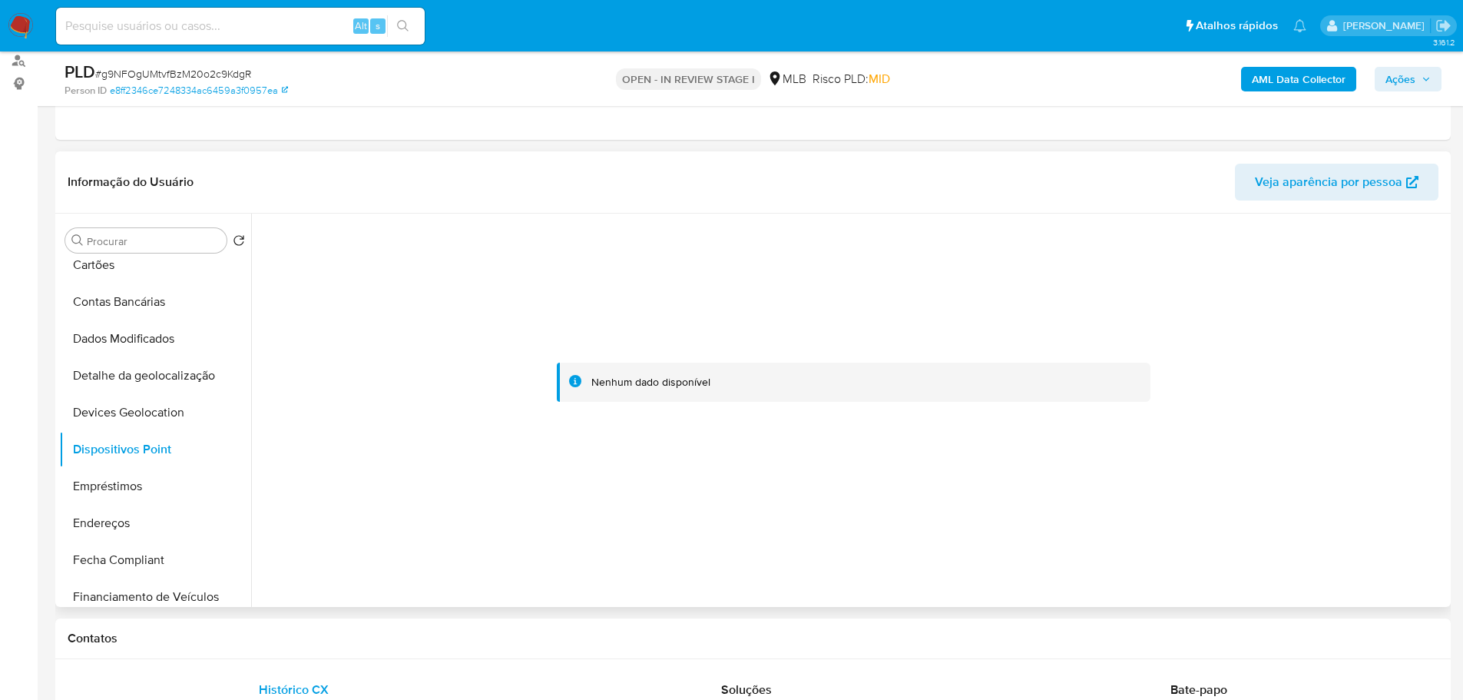
drag, startPoint x: 1241, startPoint y: 523, endPoint x: 1152, endPoint y: 404, distance: 148.7
click at [1241, 523] on div at bounding box center [853, 382] width 1187 height 338
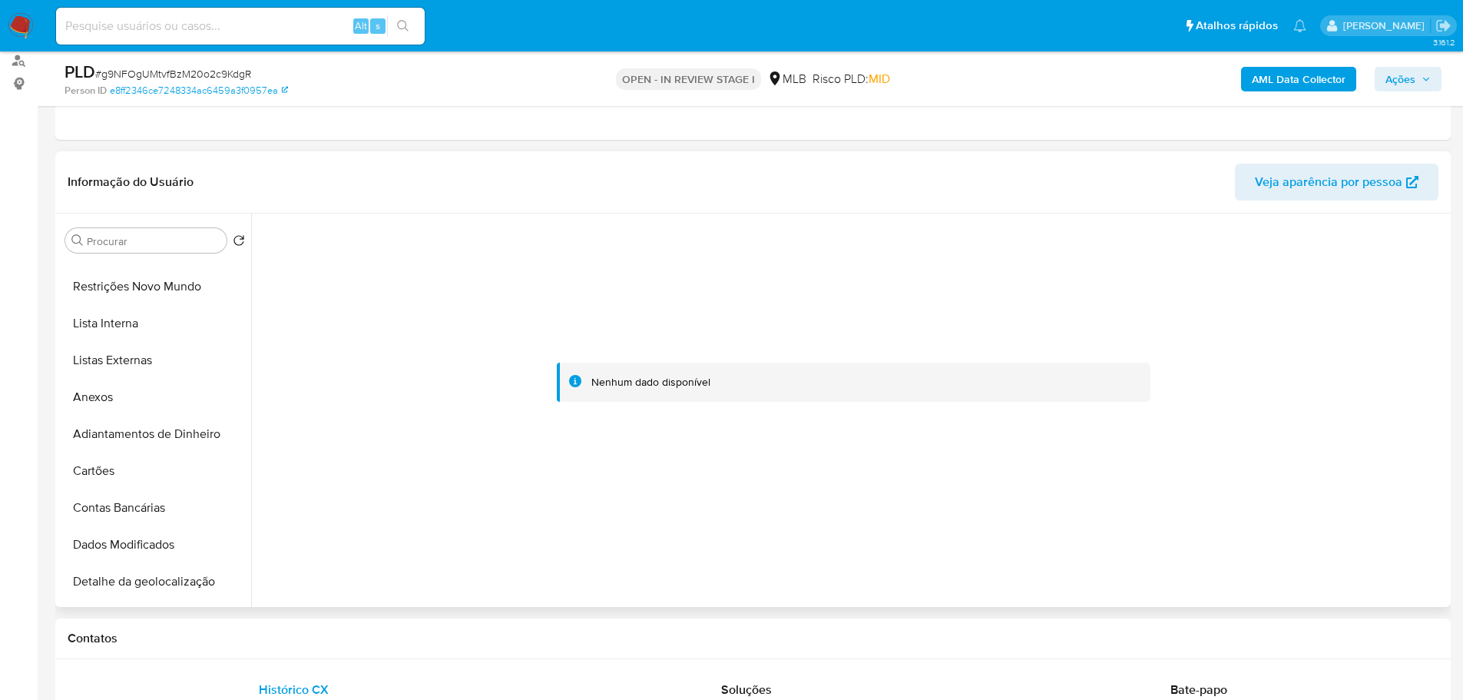
scroll to position [0, 0]
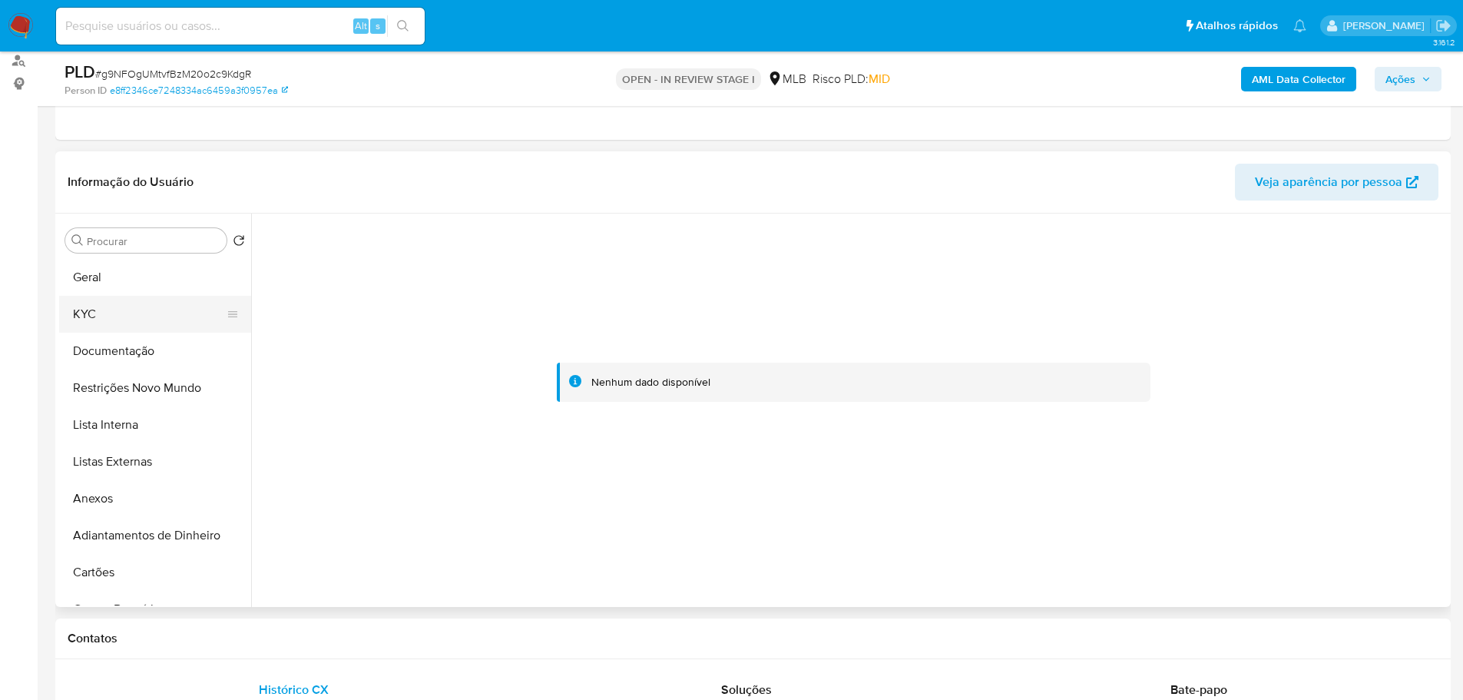
click at [91, 309] on button "KYC" at bounding box center [149, 314] width 180 height 37
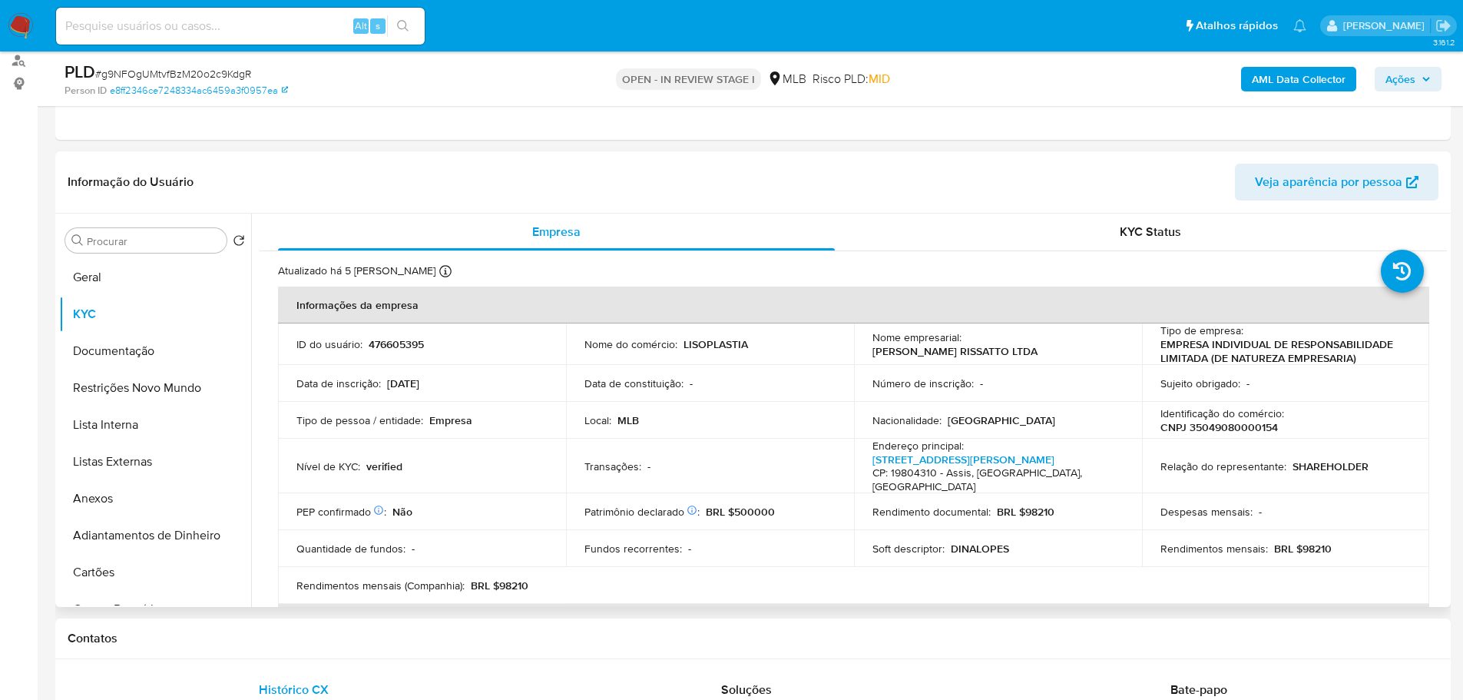
click at [1252, 424] on p "CNPJ 35049080000154" at bounding box center [1218, 427] width 117 height 14
copy p "35049080000154"
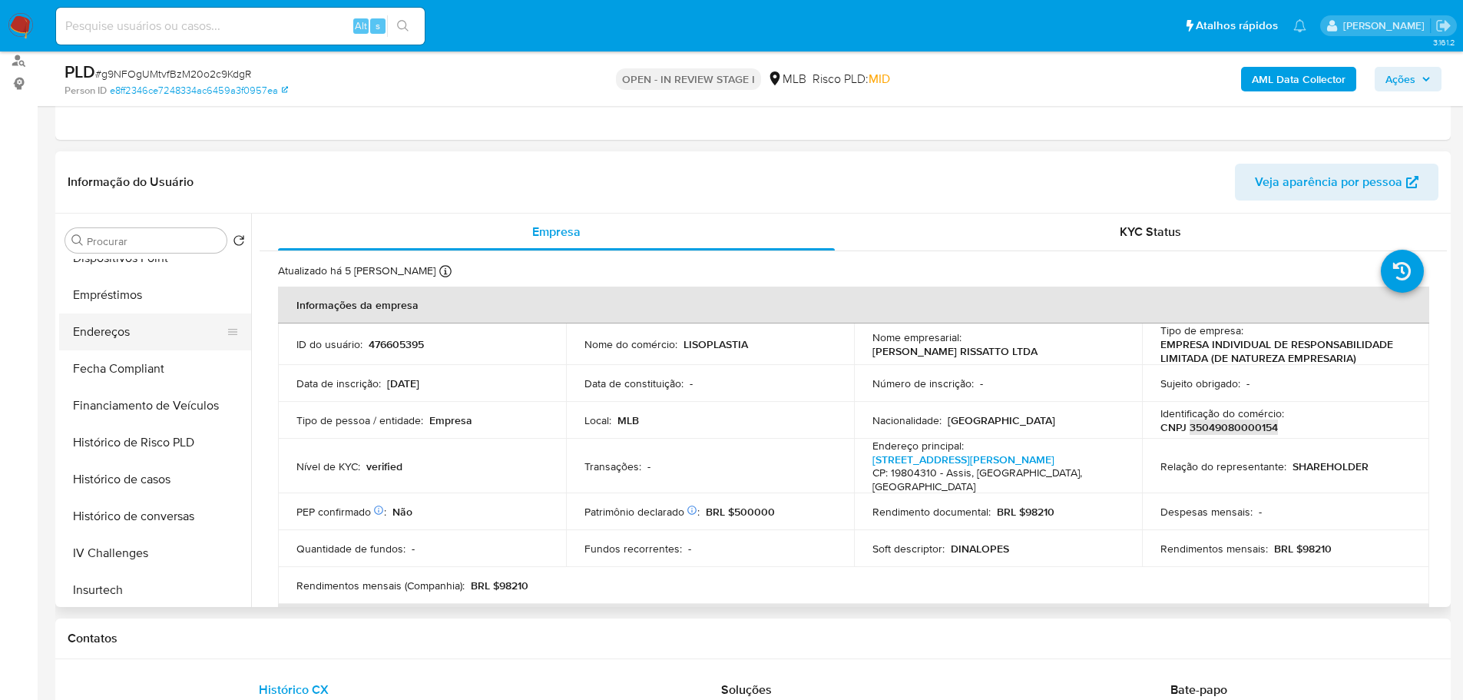
scroll to position [461, 0]
click at [125, 334] on button "Empréstimos" at bounding box center [149, 332] width 180 height 37
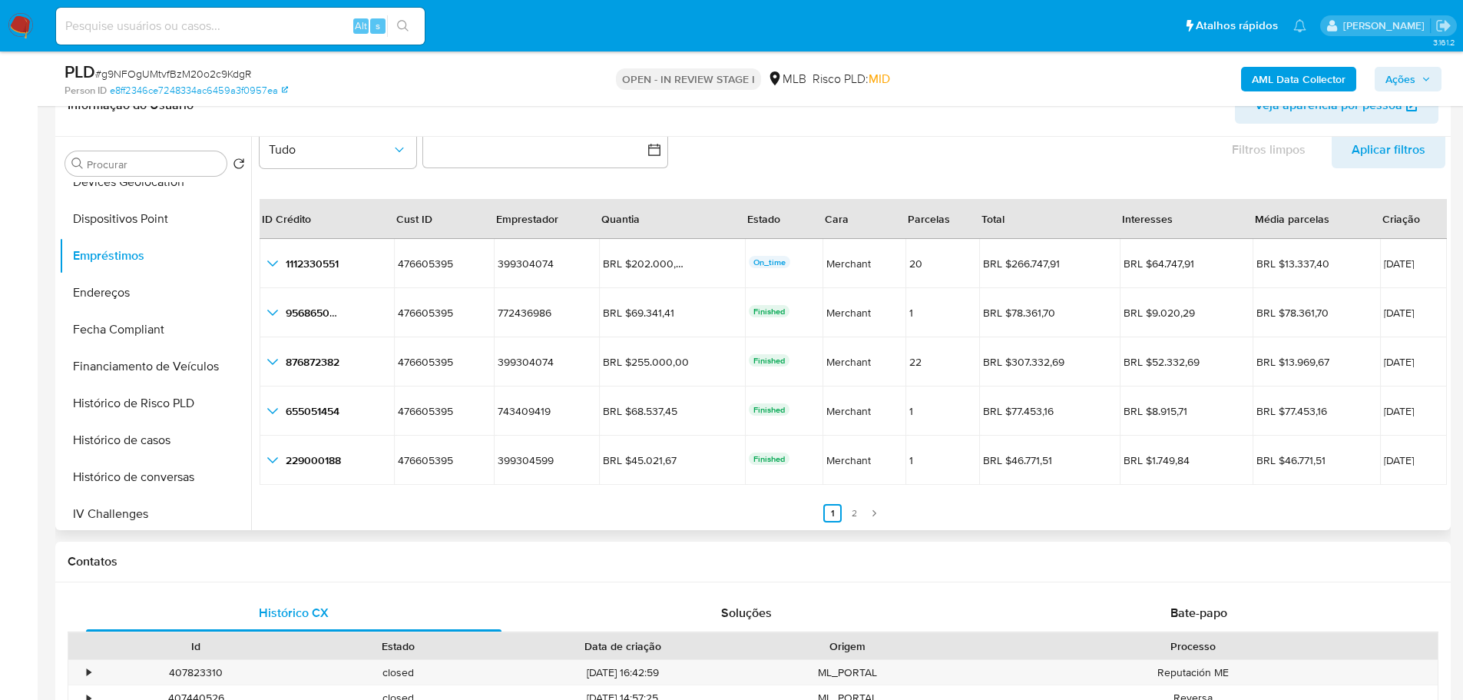
scroll to position [0, 0]
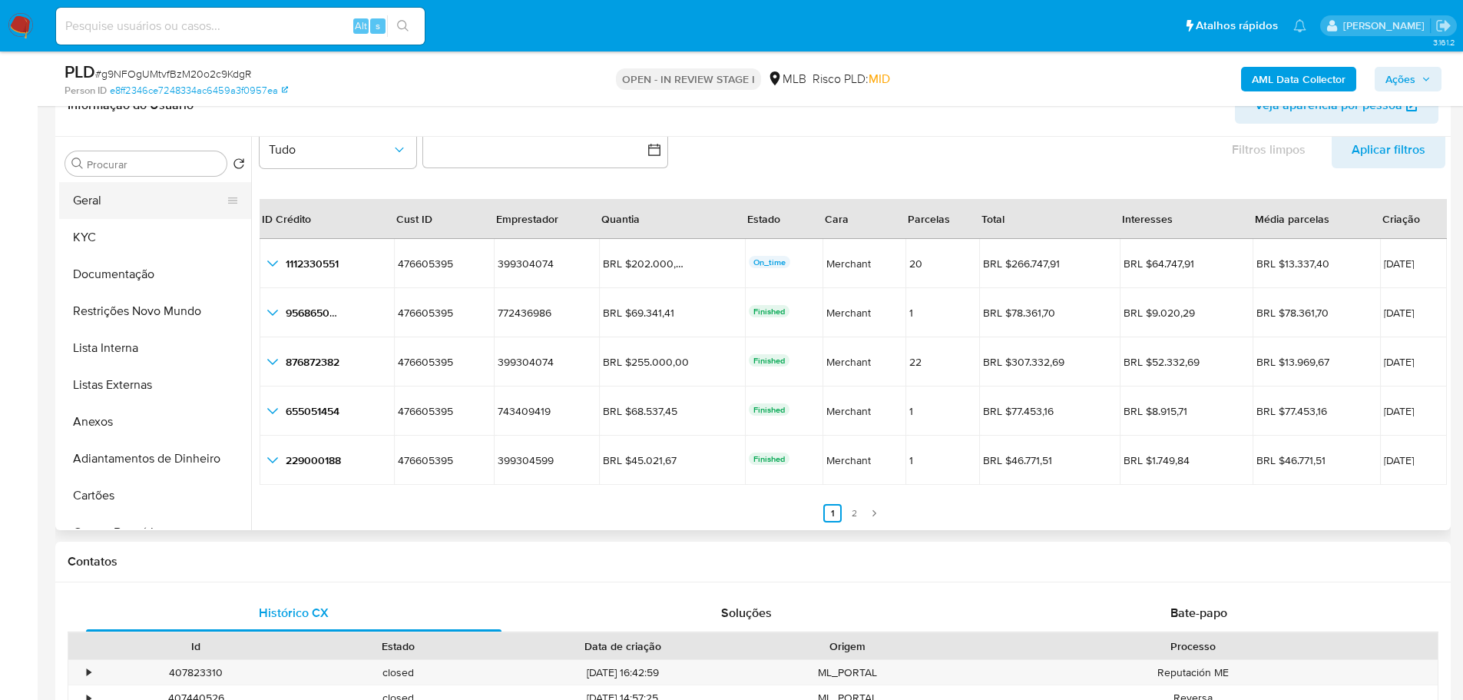
click at [90, 200] on button "Geral" at bounding box center [149, 200] width 180 height 37
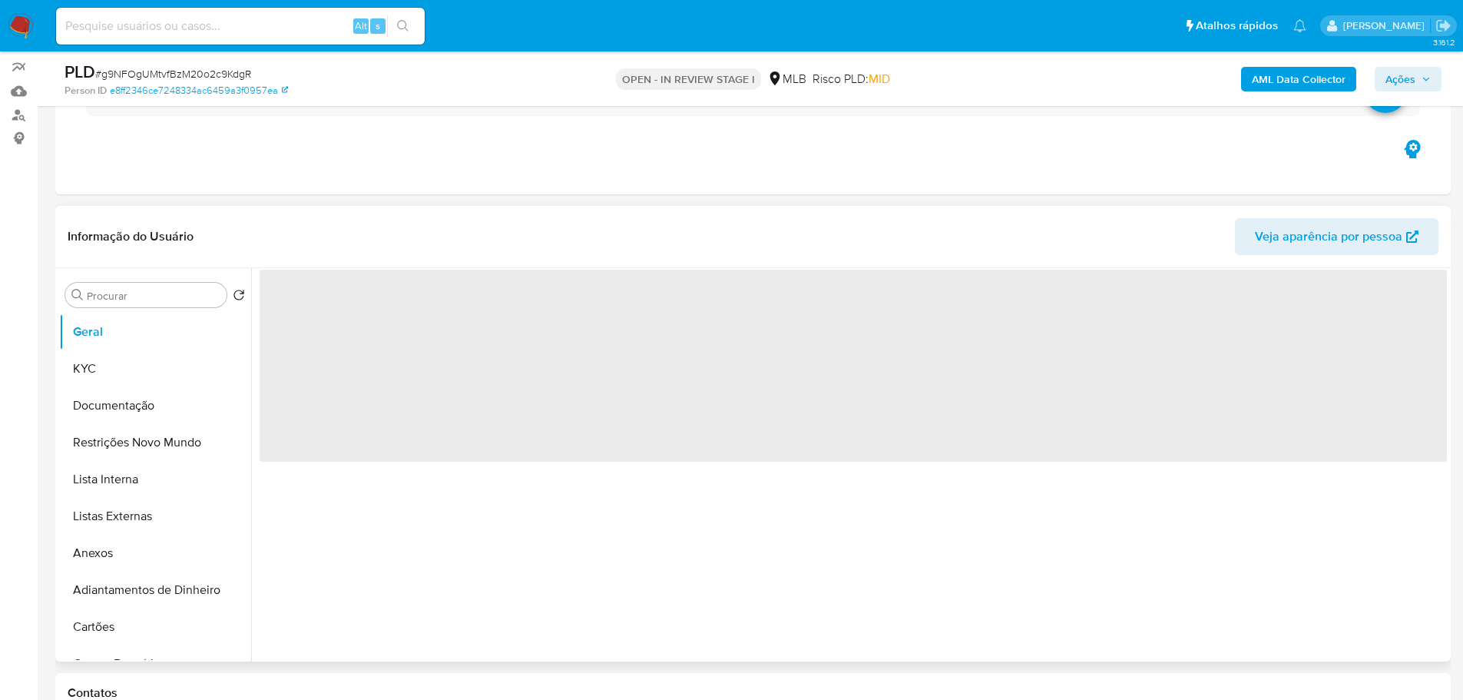
scroll to position [262, 0]
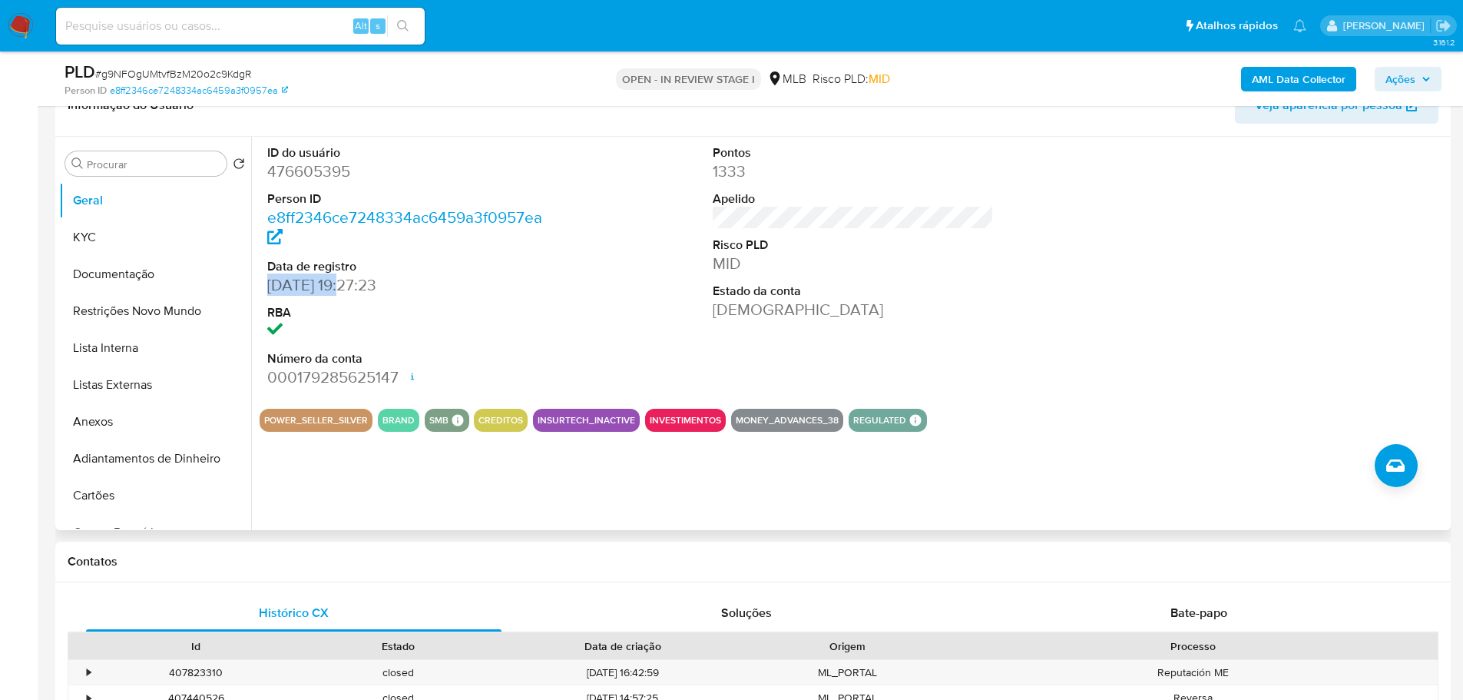
drag, startPoint x: 343, startPoint y: 286, endPoint x: 269, endPoint y: 287, distance: 74.5
click at [269, 287] on dd "03/10/2019 19:27:23" at bounding box center [408, 285] width 282 height 22
copy dd "03/10/2019"
click at [144, 239] on button "KYC" at bounding box center [149, 237] width 180 height 37
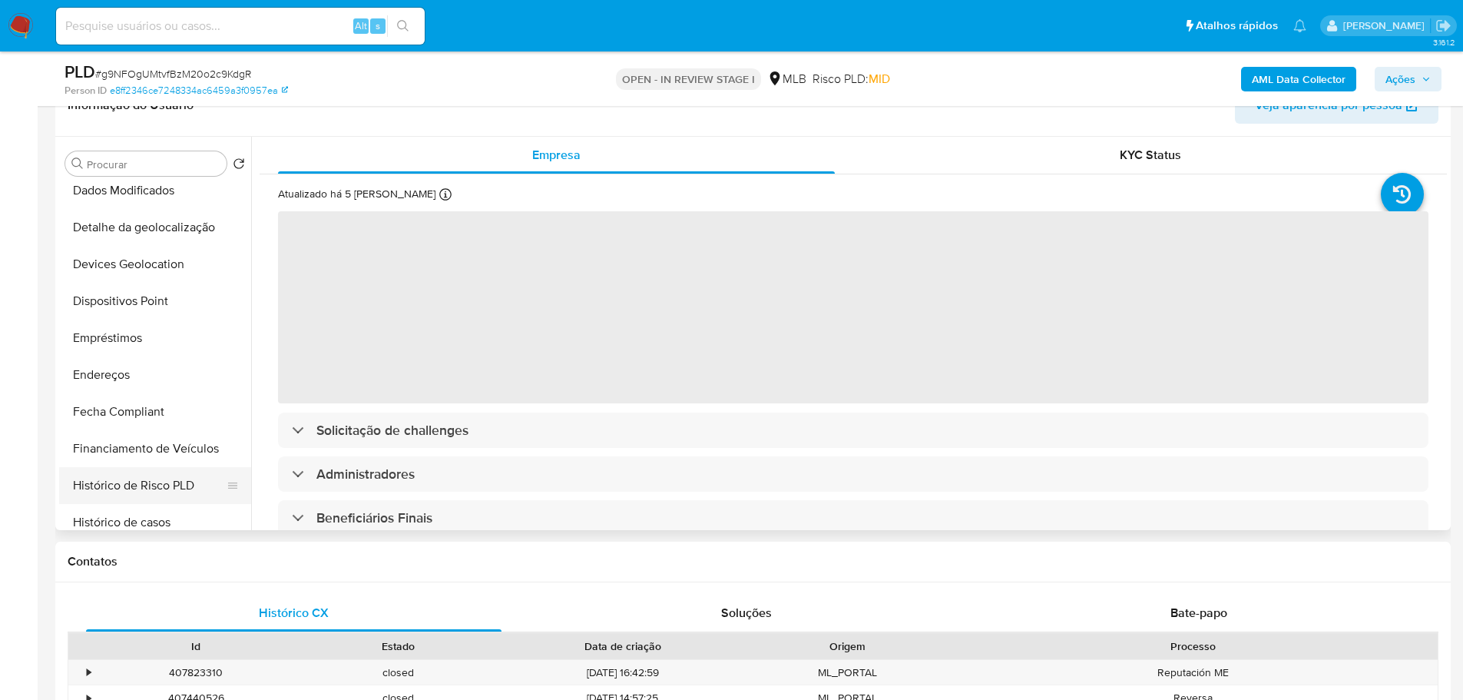
scroll to position [461, 0]
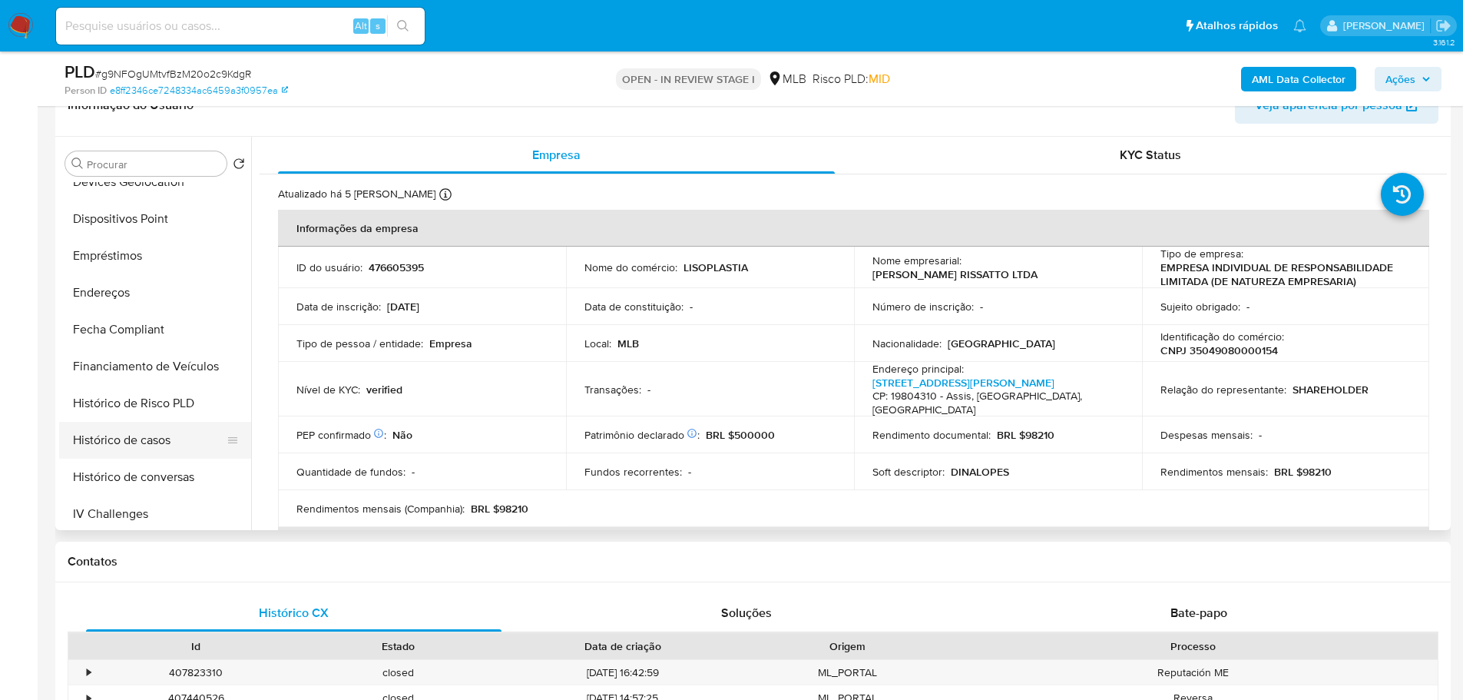
click at [144, 433] on button "Histórico de casos" at bounding box center [149, 440] width 180 height 37
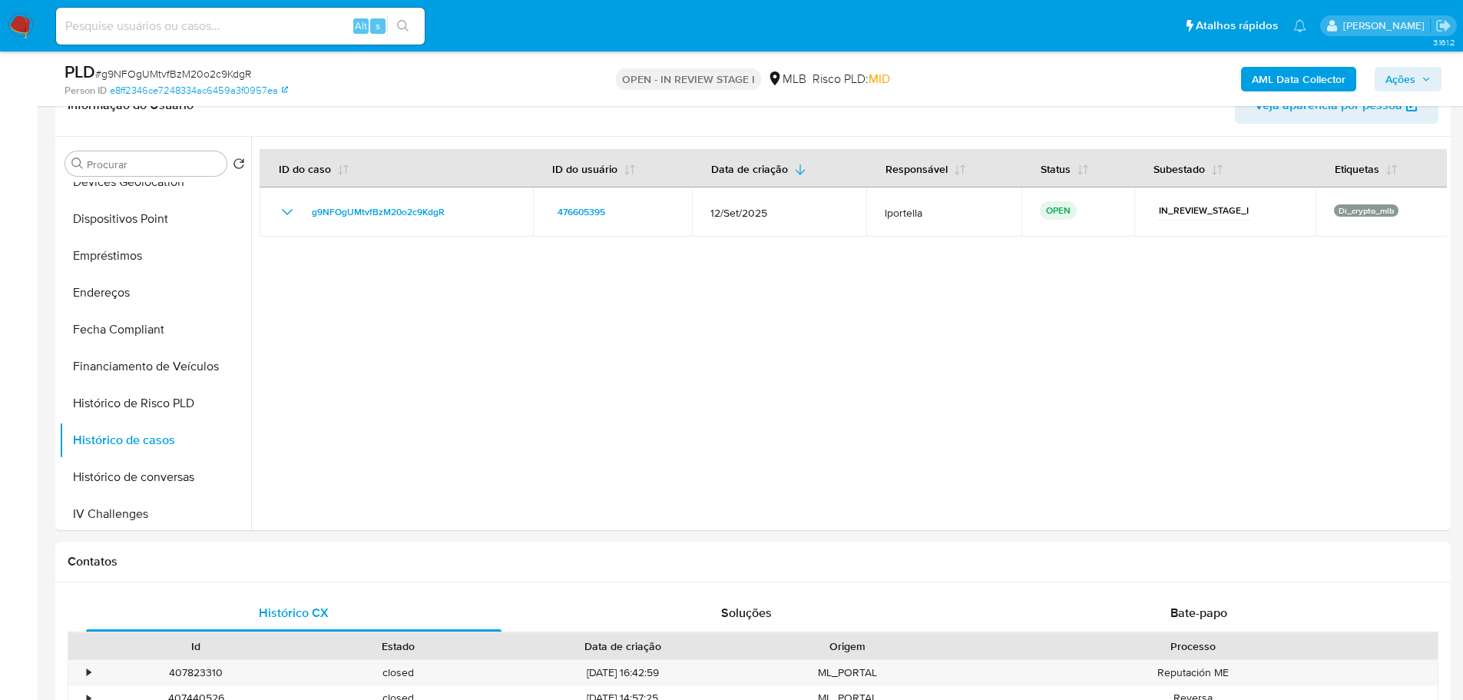
click at [1414, 71] on span "Ações" at bounding box center [1400, 79] width 30 height 25
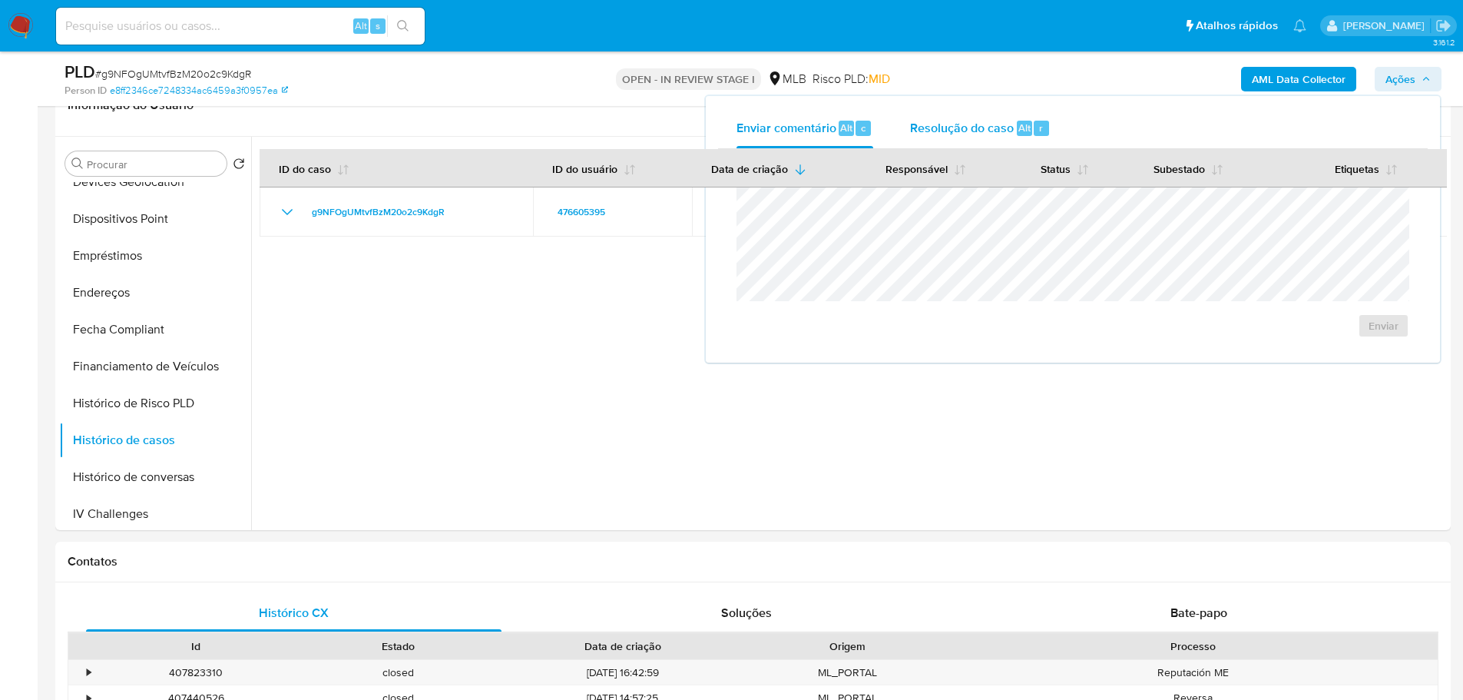
click at [1012, 131] on span "Resolução do caso" at bounding box center [962, 127] width 104 height 18
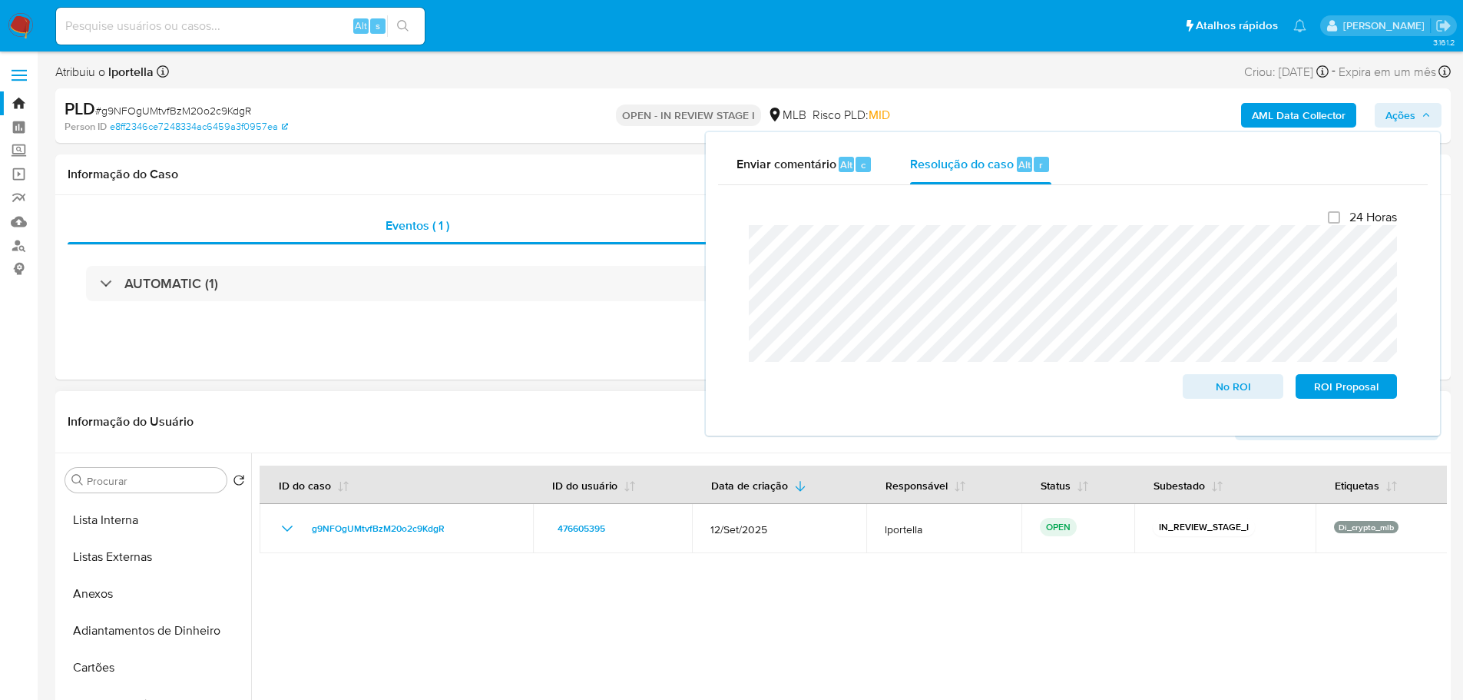
scroll to position [0, 0]
click at [110, 515] on button "Geral" at bounding box center [149, 516] width 180 height 37
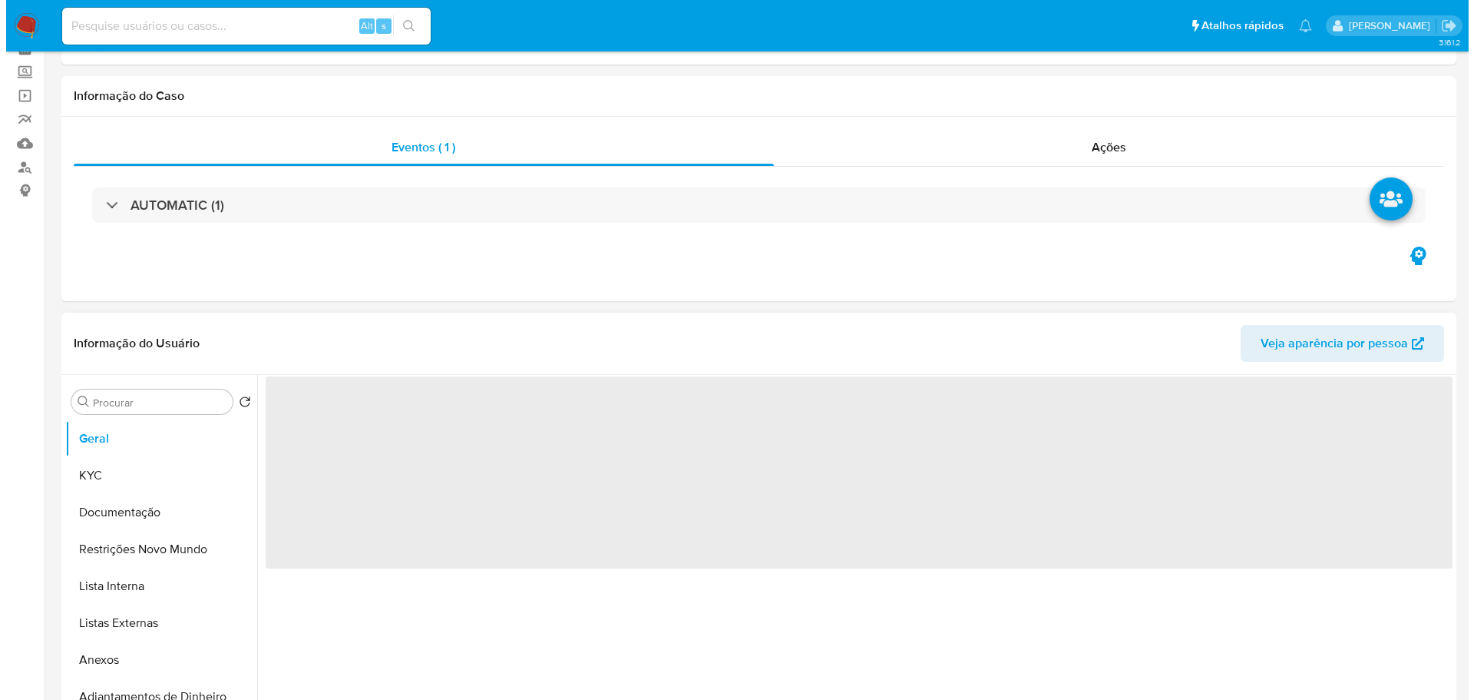
scroll to position [154, 0]
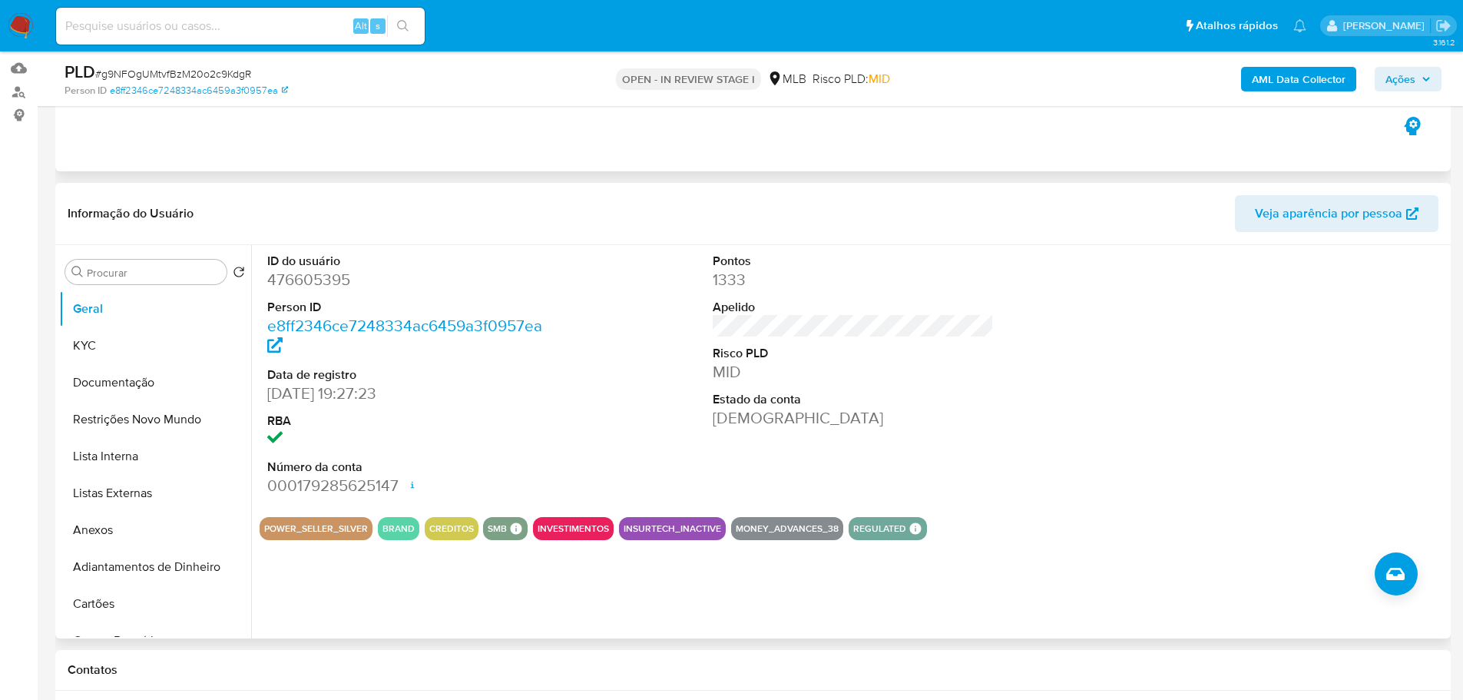
click at [948, 170] on div "Eventos ( 1 ) Ações AUTOMATIC (1)" at bounding box center [752, 79] width 1395 height 184
click at [1265, 75] on b "AML Data Collector" at bounding box center [1299, 79] width 94 height 25
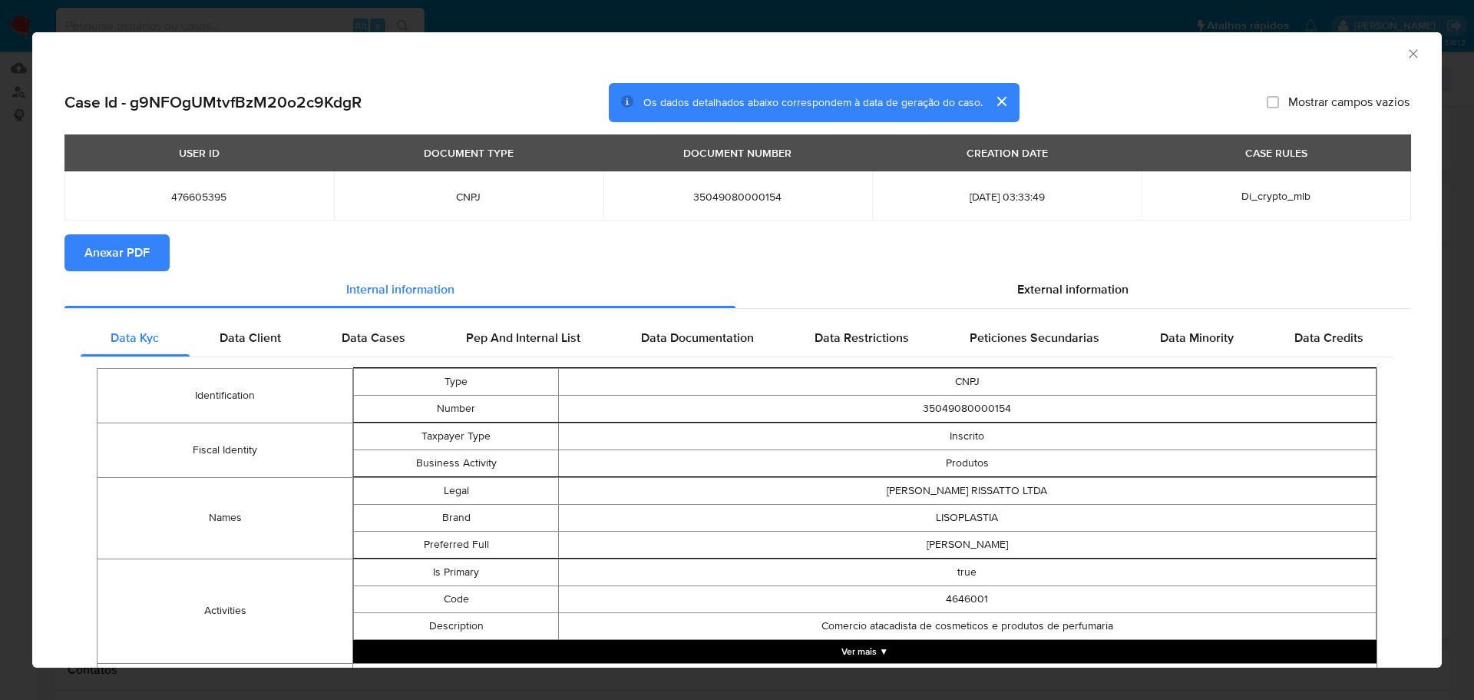
click at [120, 250] on span "Anexar PDF" at bounding box center [116, 253] width 65 height 34
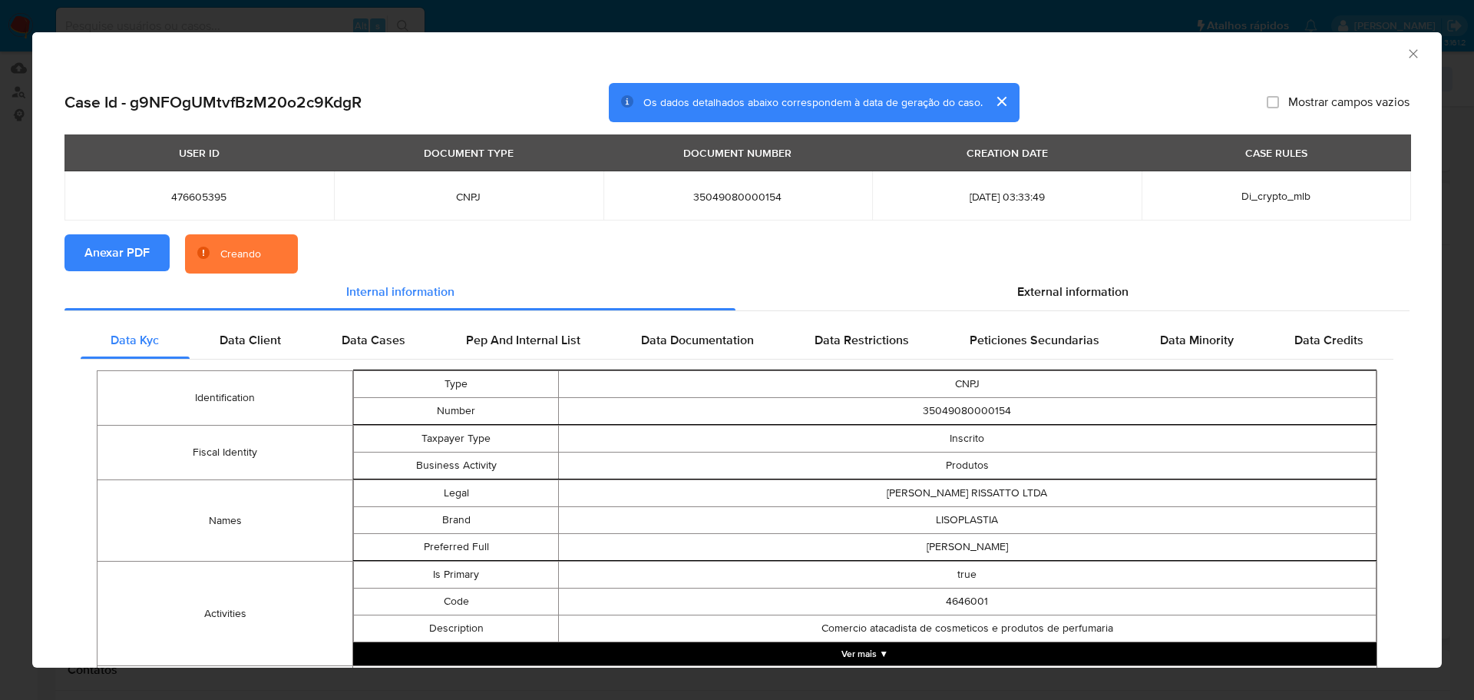
click at [1406, 49] on icon "Fechar a janela" at bounding box center [1413, 53] width 15 height 15
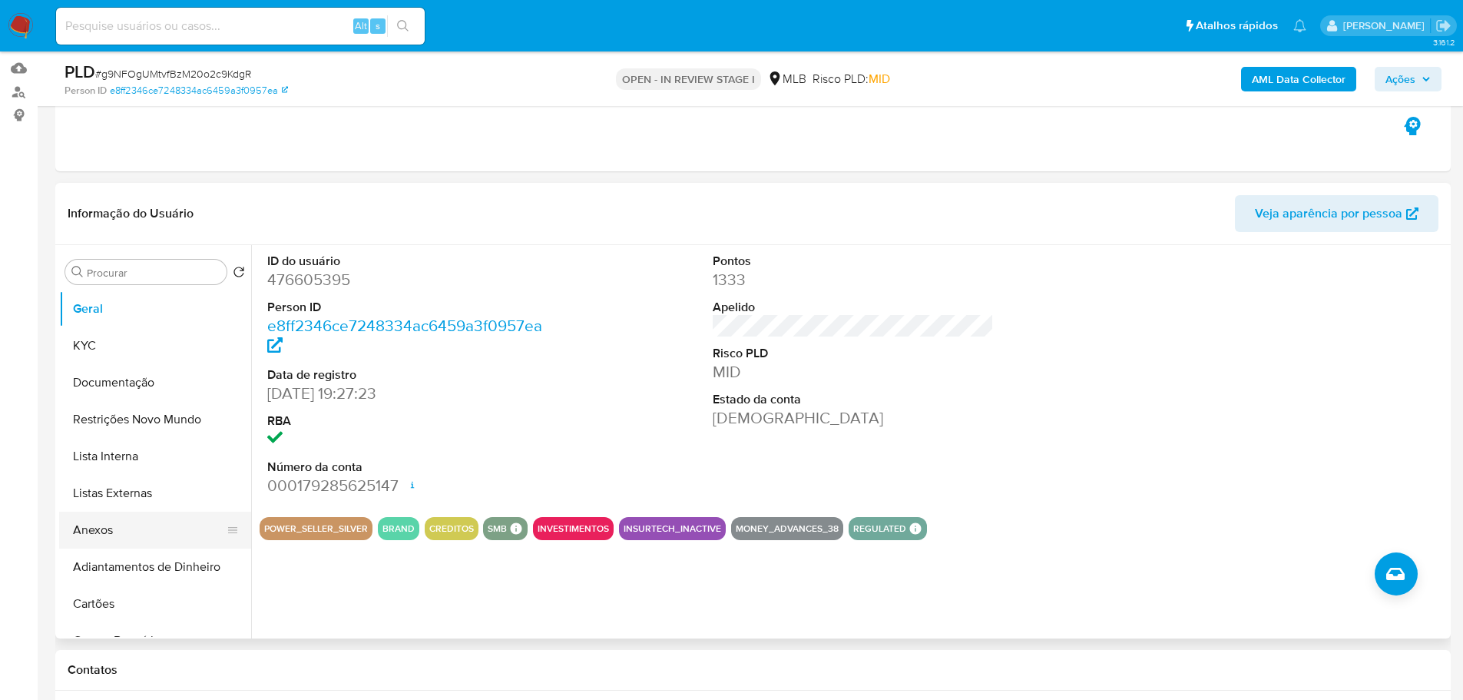
click at [111, 531] on button "Anexos" at bounding box center [149, 529] width 180 height 37
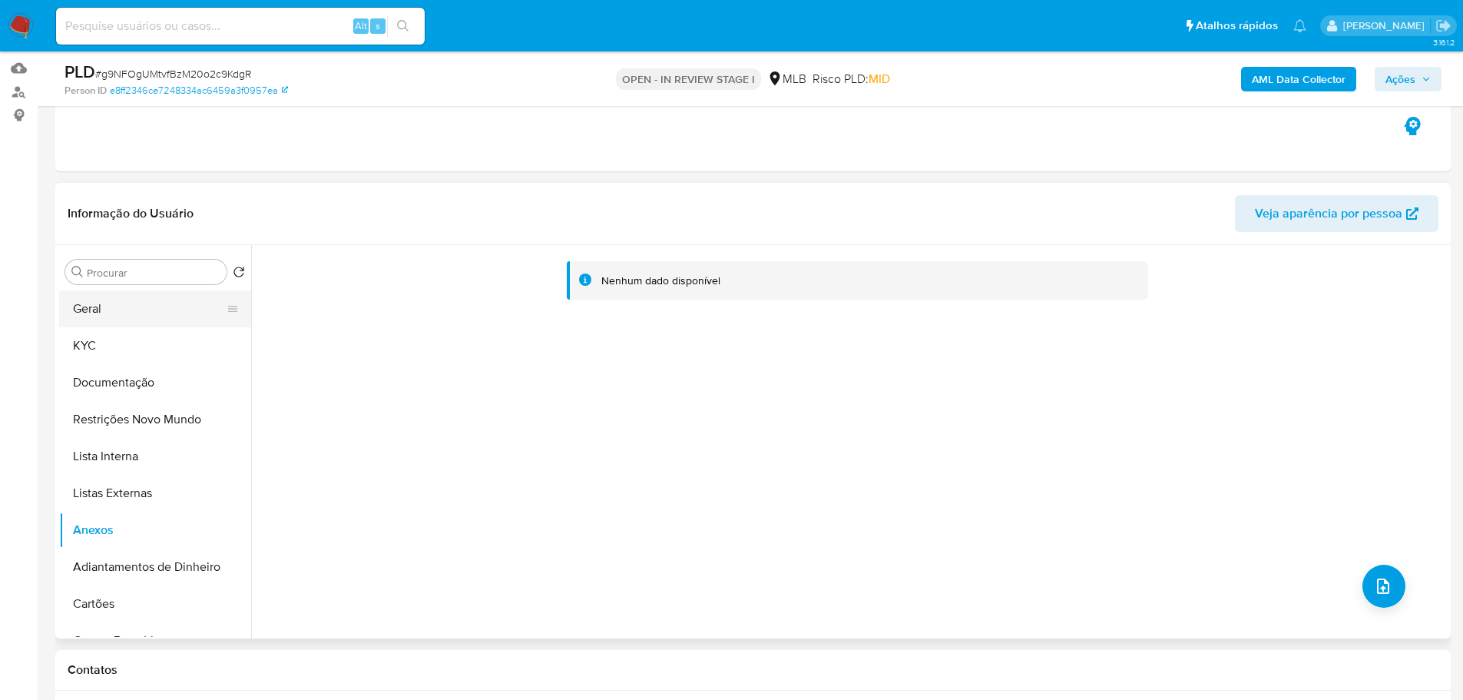
click at [141, 306] on button "Geral" at bounding box center [149, 308] width 180 height 37
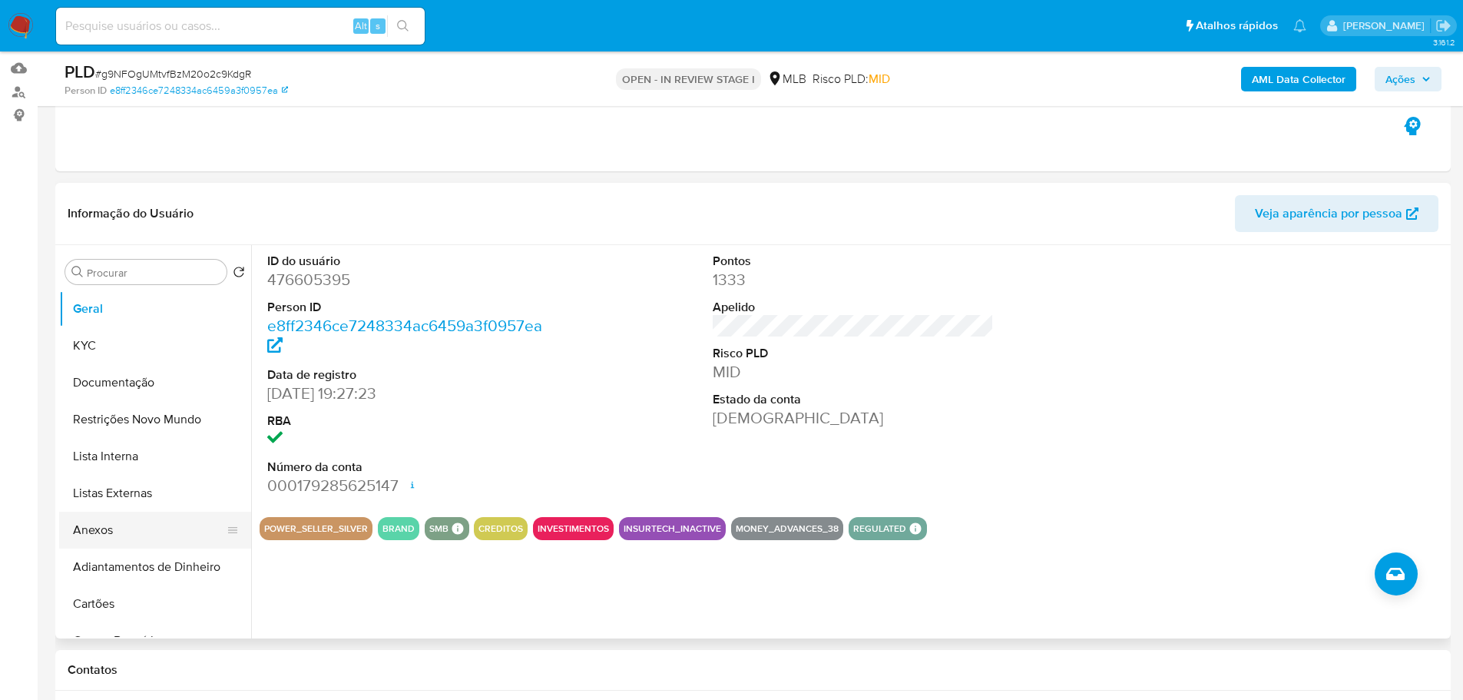
click at [113, 524] on button "Anexos" at bounding box center [149, 529] width 180 height 37
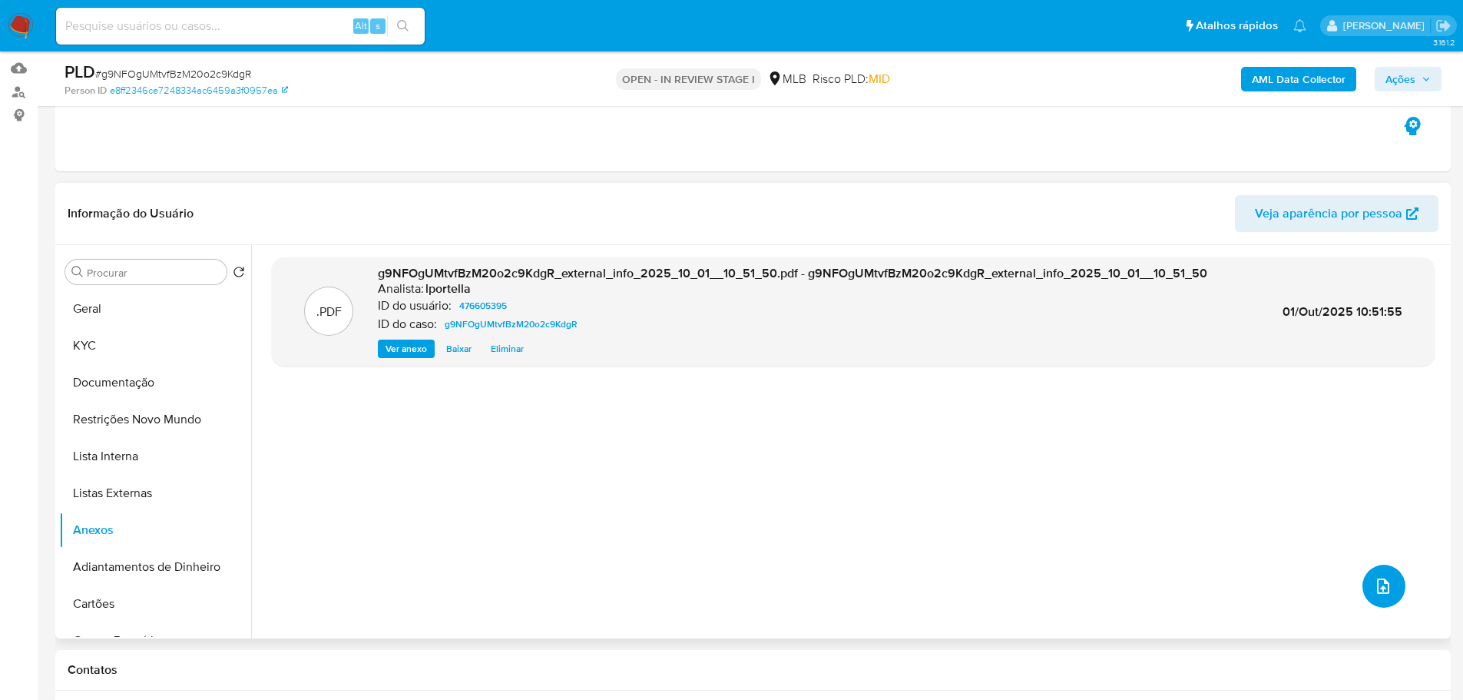
click at [1374, 583] on icon "upload-file" at bounding box center [1383, 586] width 18 height 18
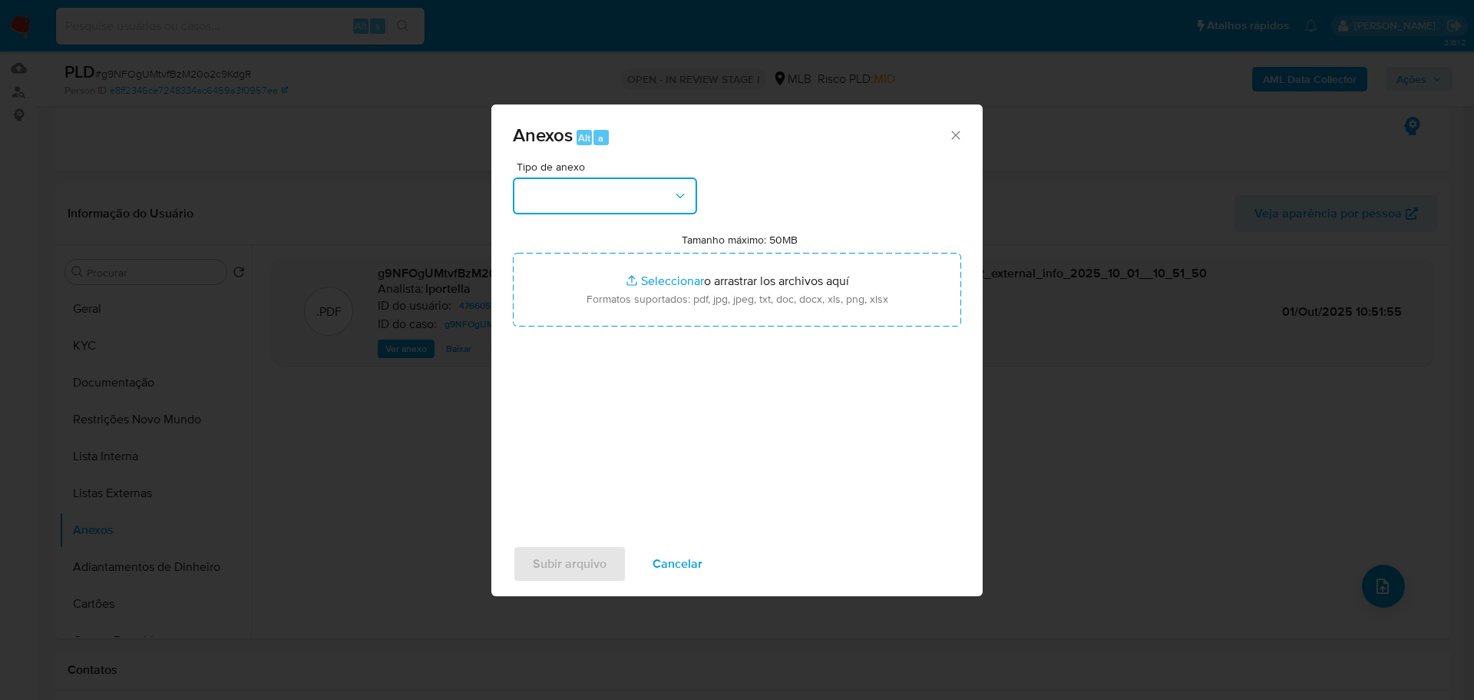
click at [650, 208] on button "button" at bounding box center [605, 195] width 184 height 37
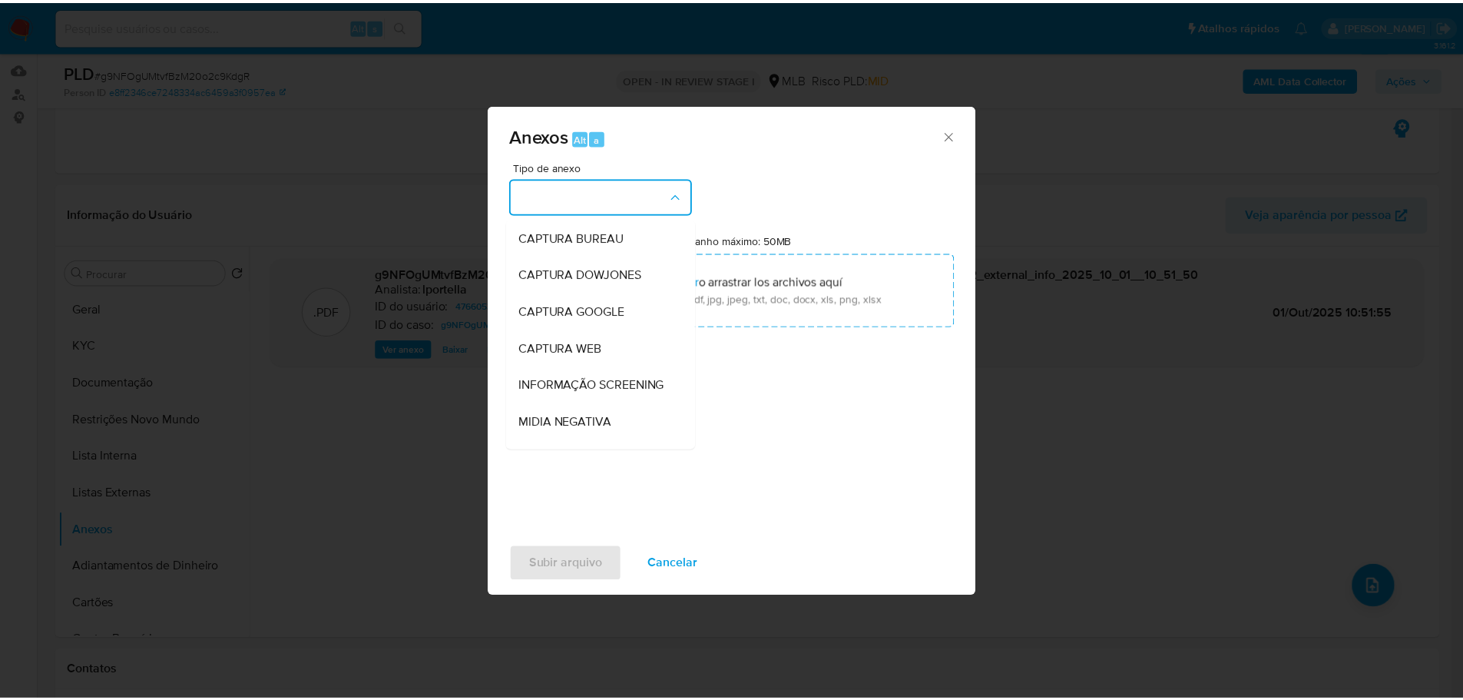
scroll to position [237, 0]
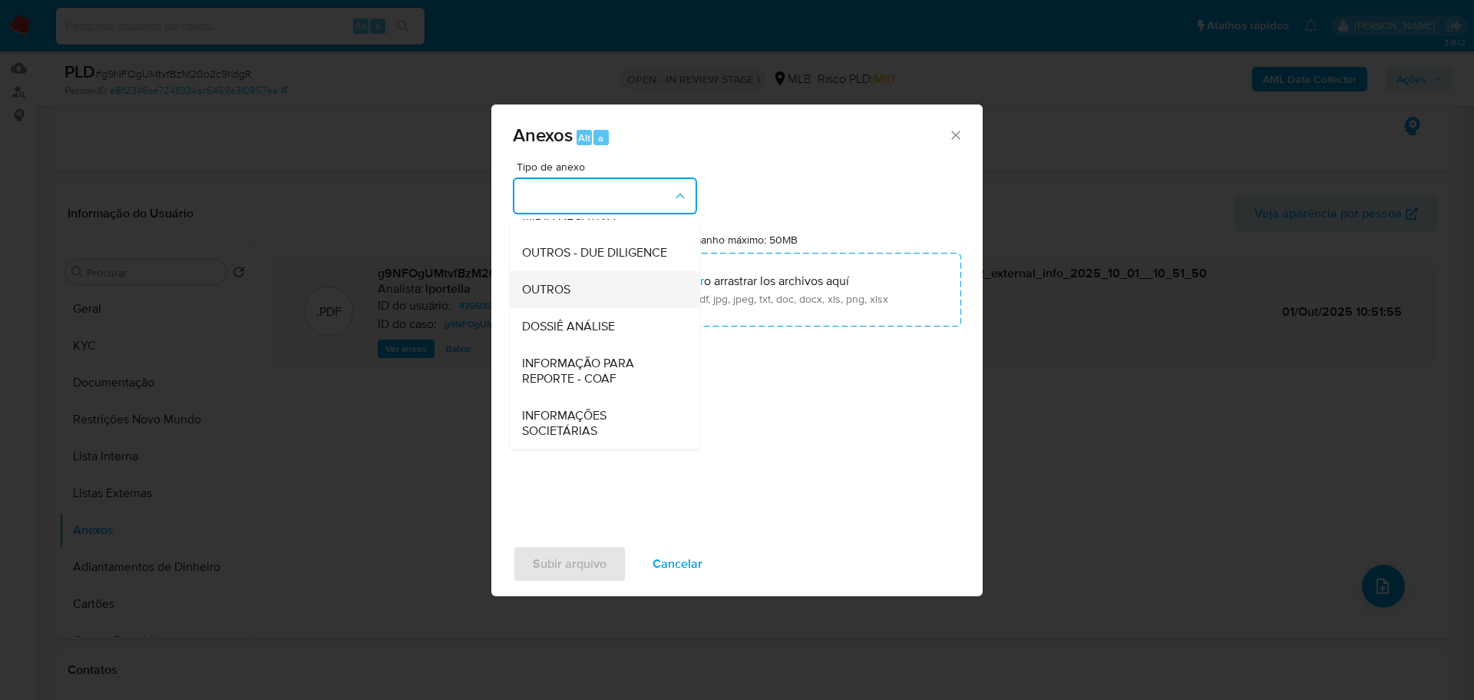
click at [592, 299] on div "OUTROS" at bounding box center [600, 289] width 157 height 37
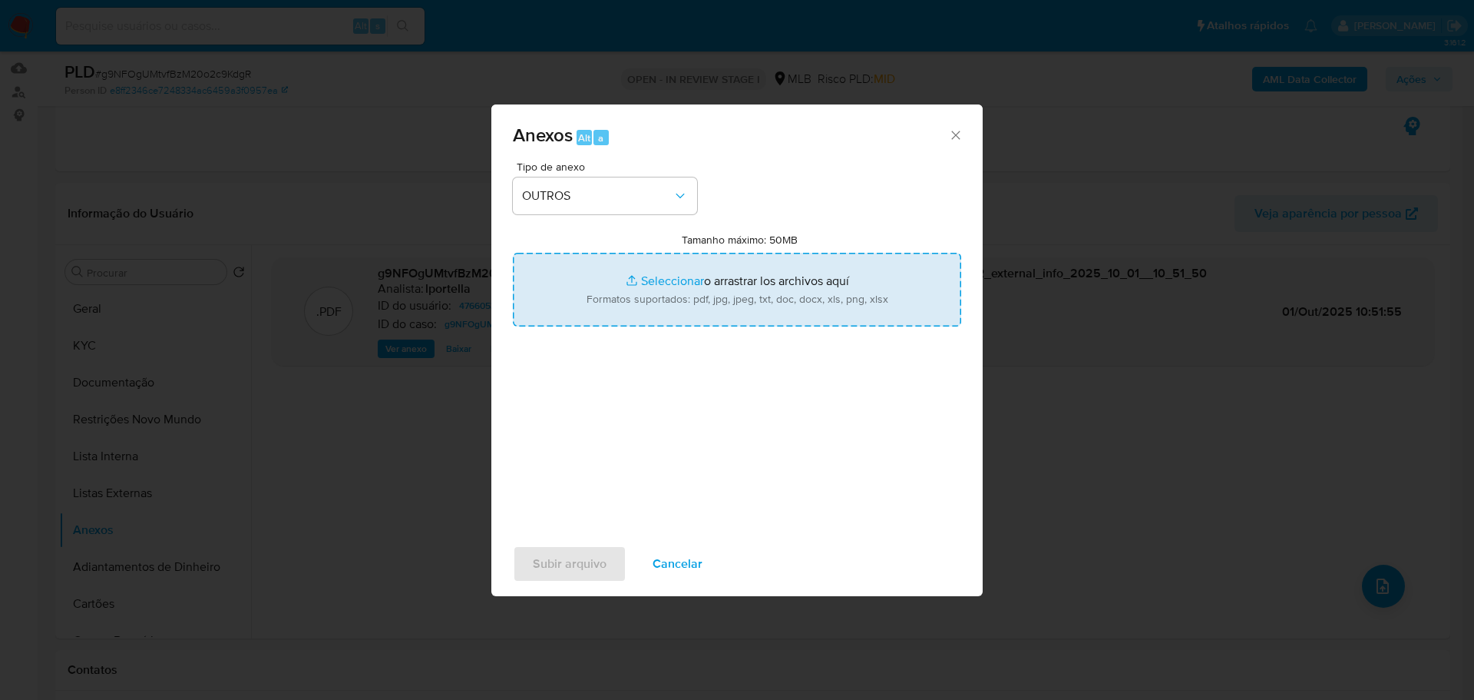
type input "C:\fakepath\Declínio - g9NFOgUMtvfBzM20o2c9KdgR - CNPJ 35049080000154 - B M LOP…"
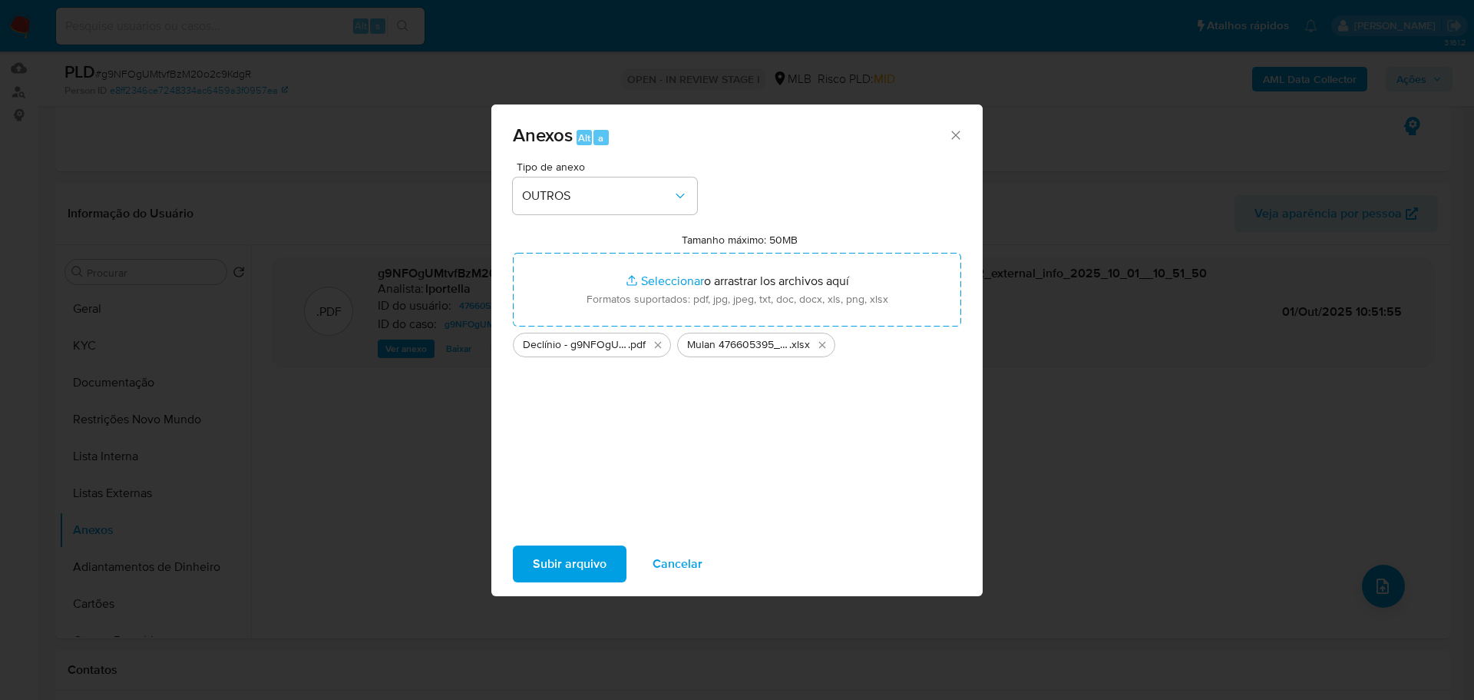
click at [584, 580] on span "Subir arquivo" at bounding box center [570, 564] width 74 height 34
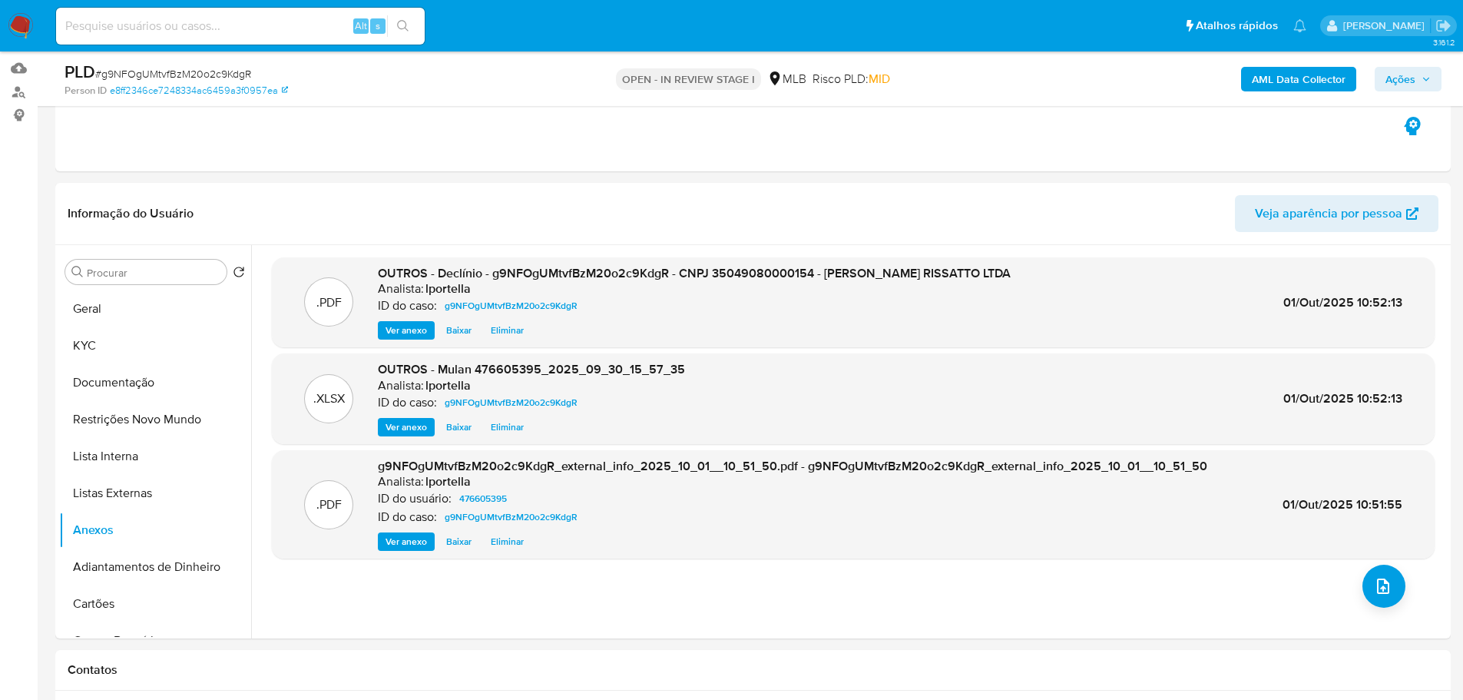
click at [1424, 80] on icon "button" at bounding box center [1425, 78] width 9 height 9
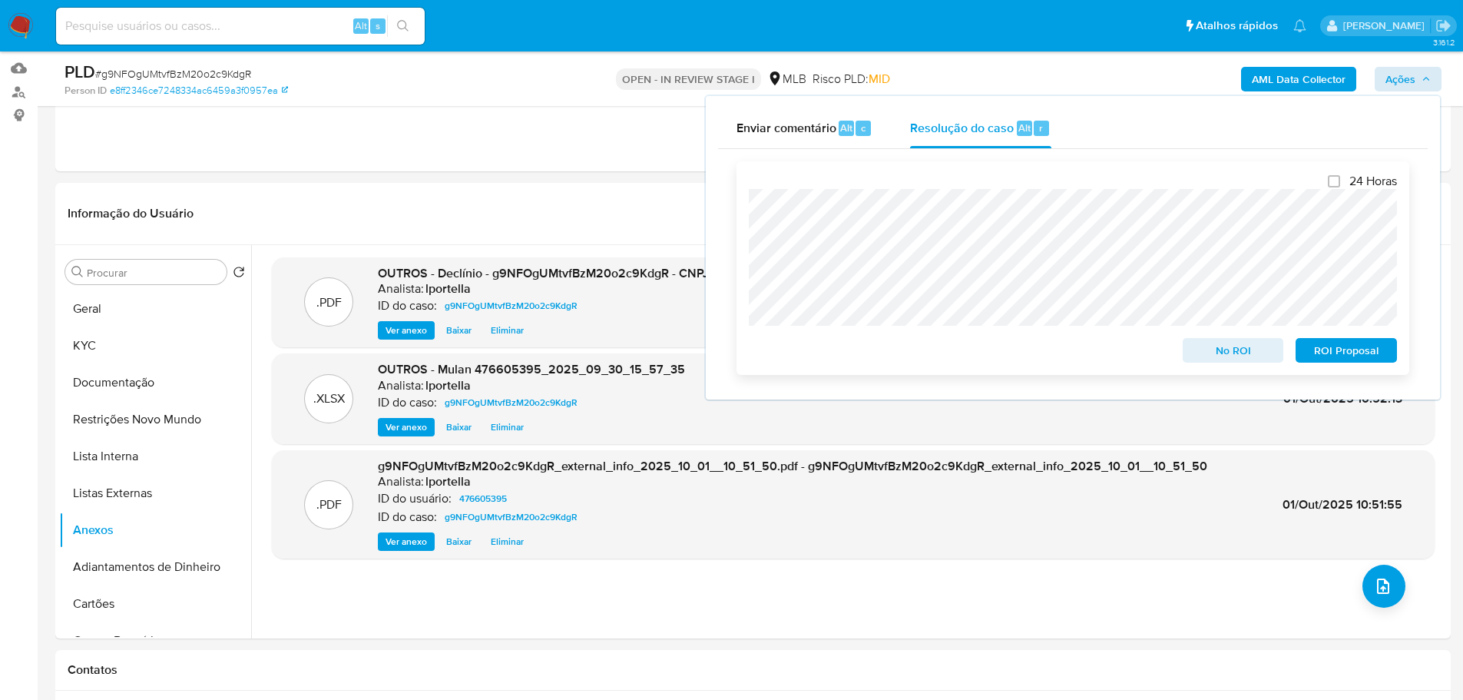
click at [1206, 350] on span "No ROI" at bounding box center [1233, 350] width 80 height 22
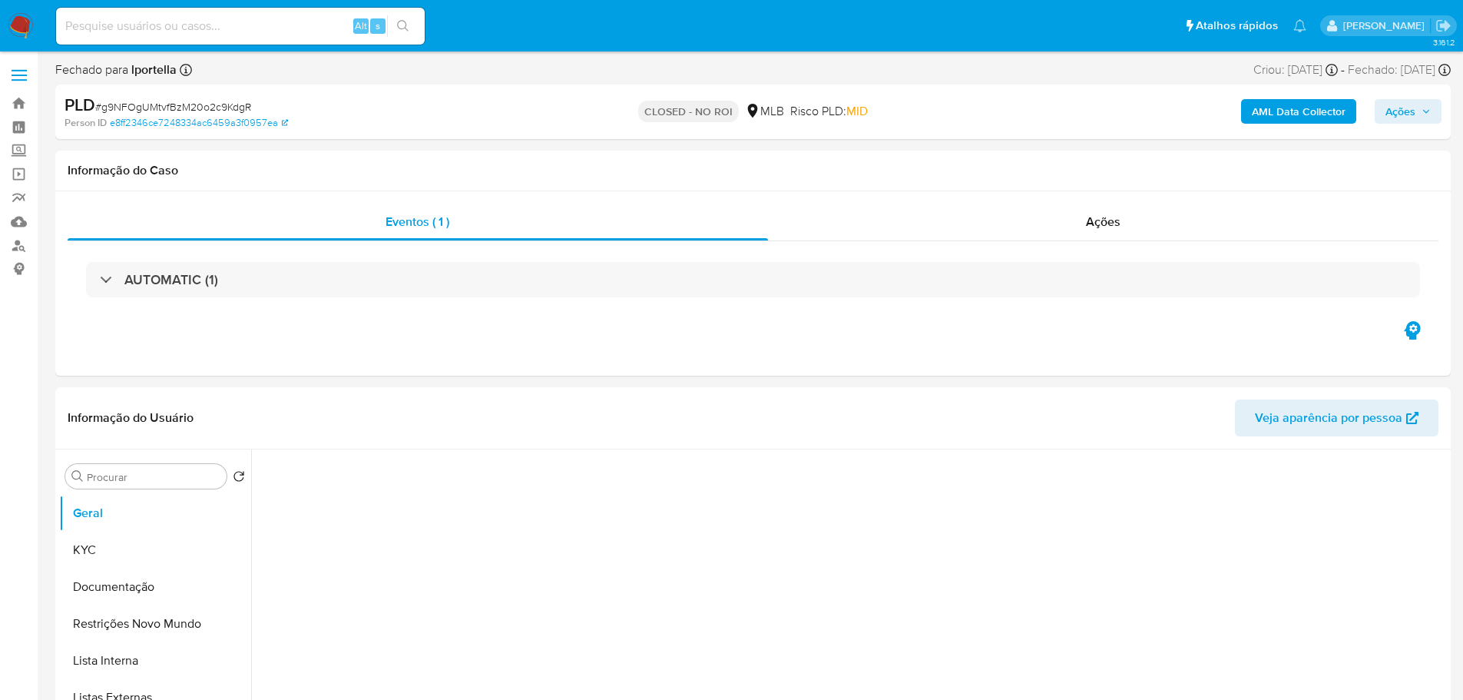
select select "10"
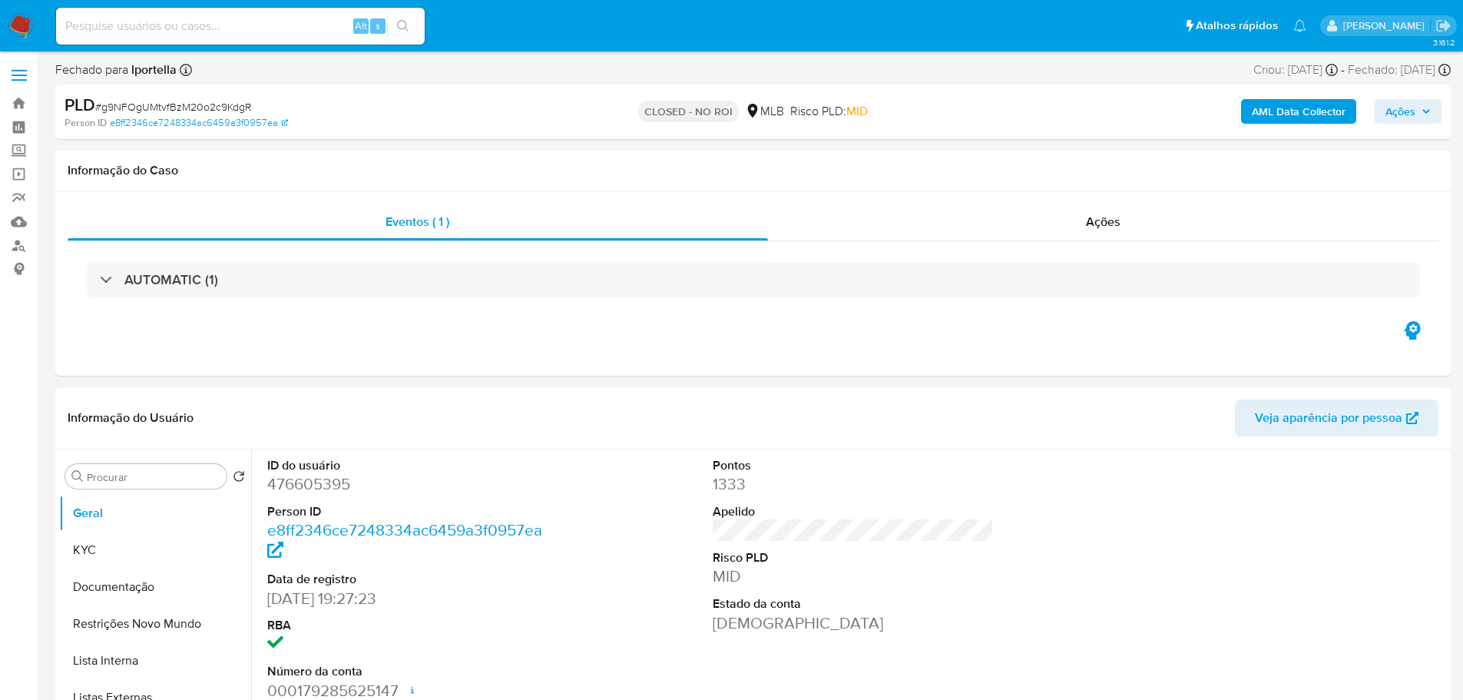
click at [25, 30] on img at bounding box center [21, 26] width 26 height 26
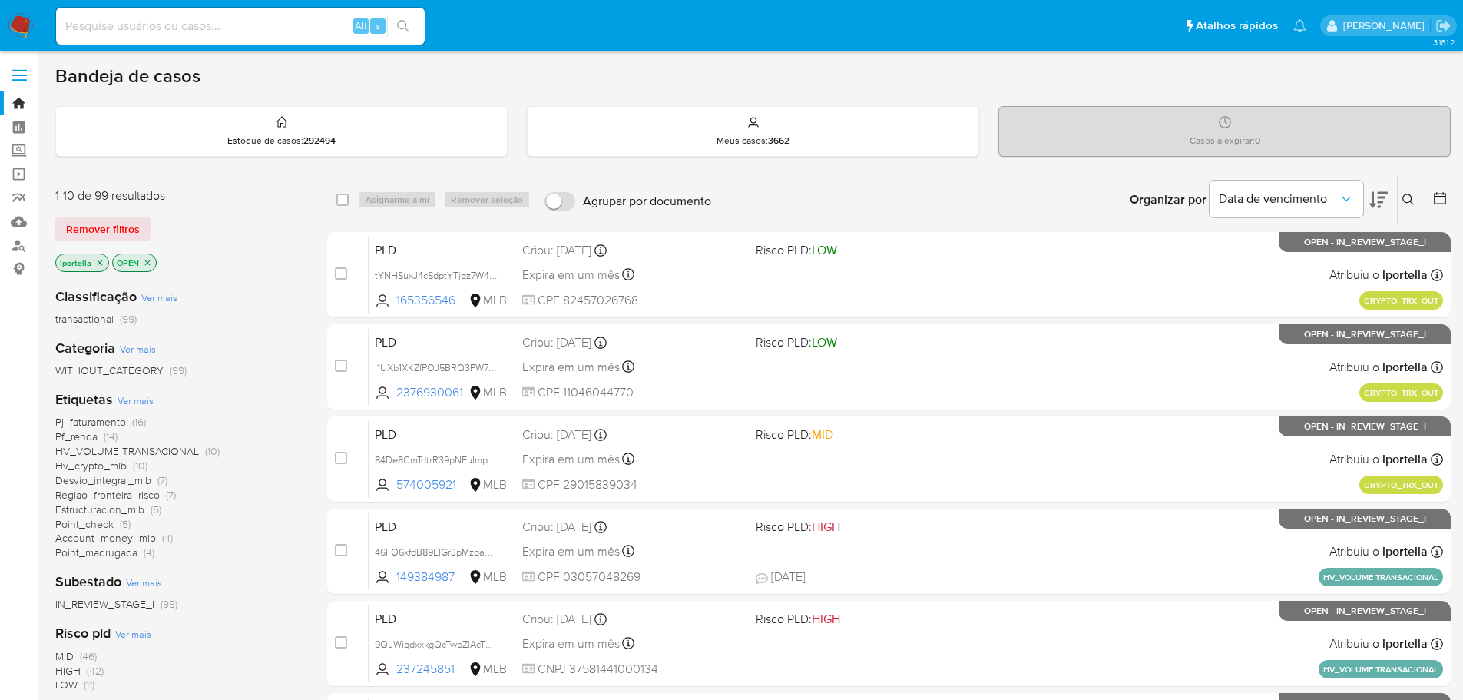
click at [260, 31] on input at bounding box center [240, 26] width 369 height 20
paste input "84De8CmTdtrR39pNEuImpMth"
type input "84De8CmTdtrR39pNEuImpMth"
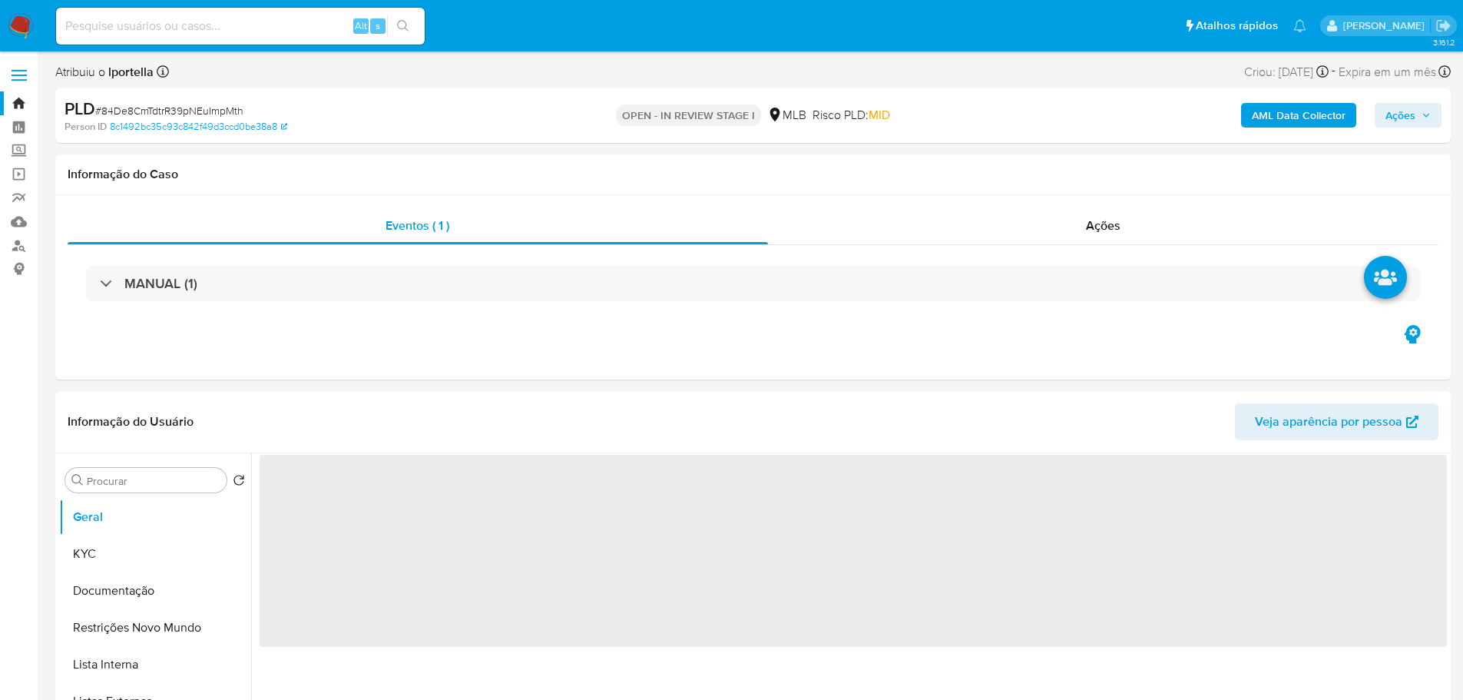
select select "10"
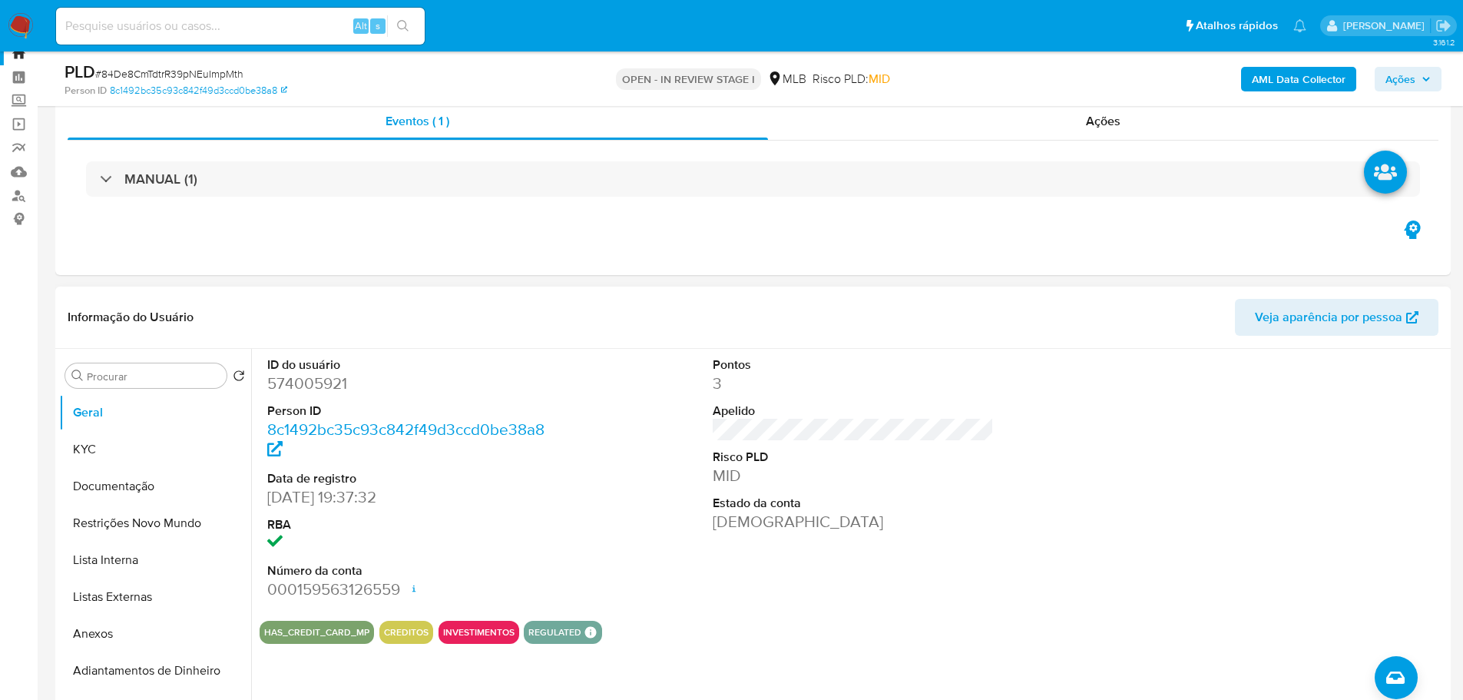
scroll to position [77, 0]
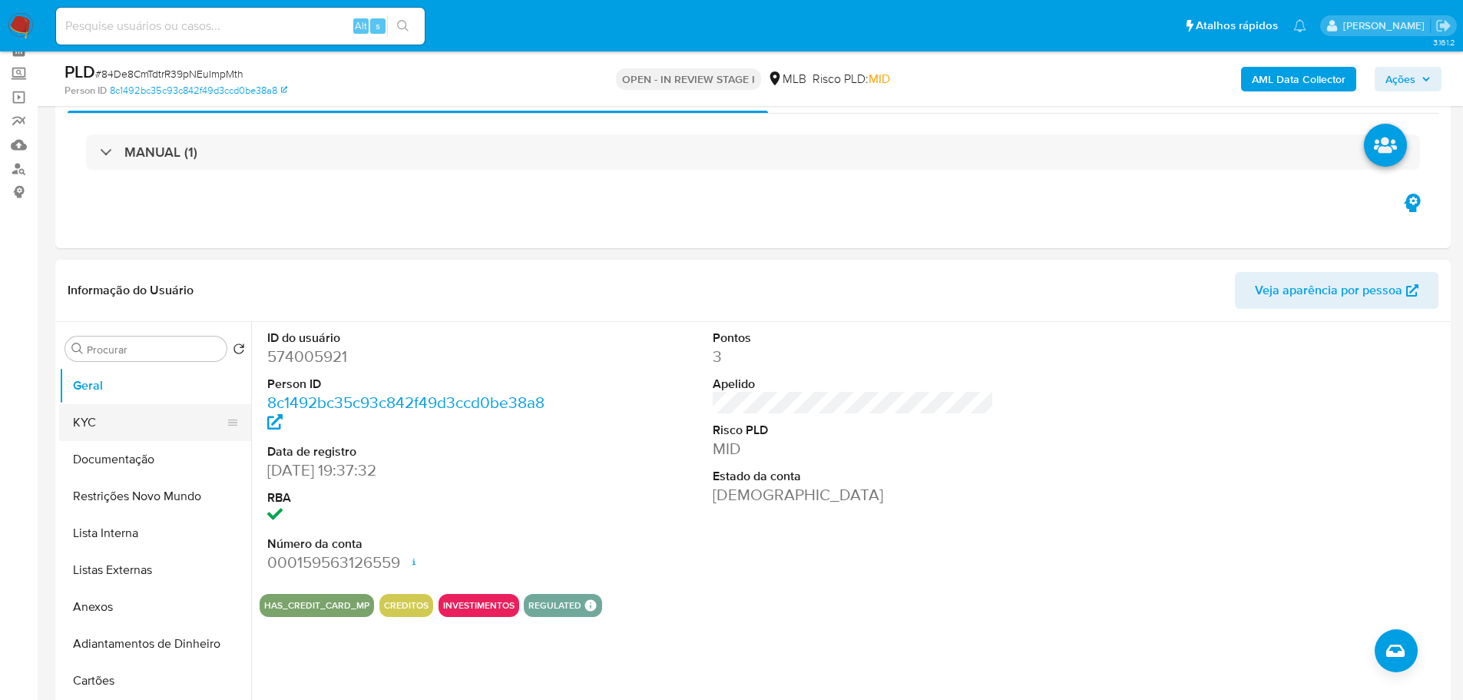
click at [138, 407] on button "KYC" at bounding box center [149, 422] width 180 height 37
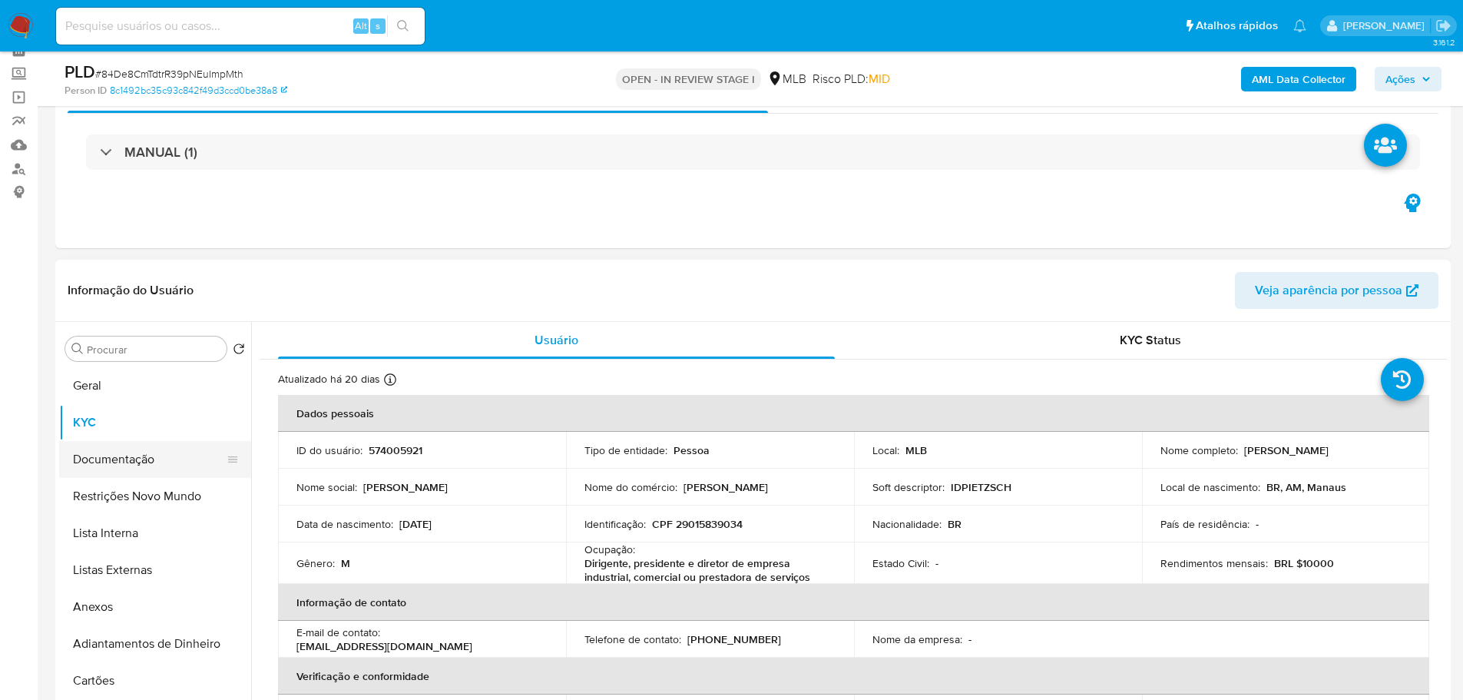
click at [156, 456] on button "Documentação" at bounding box center [149, 459] width 180 height 37
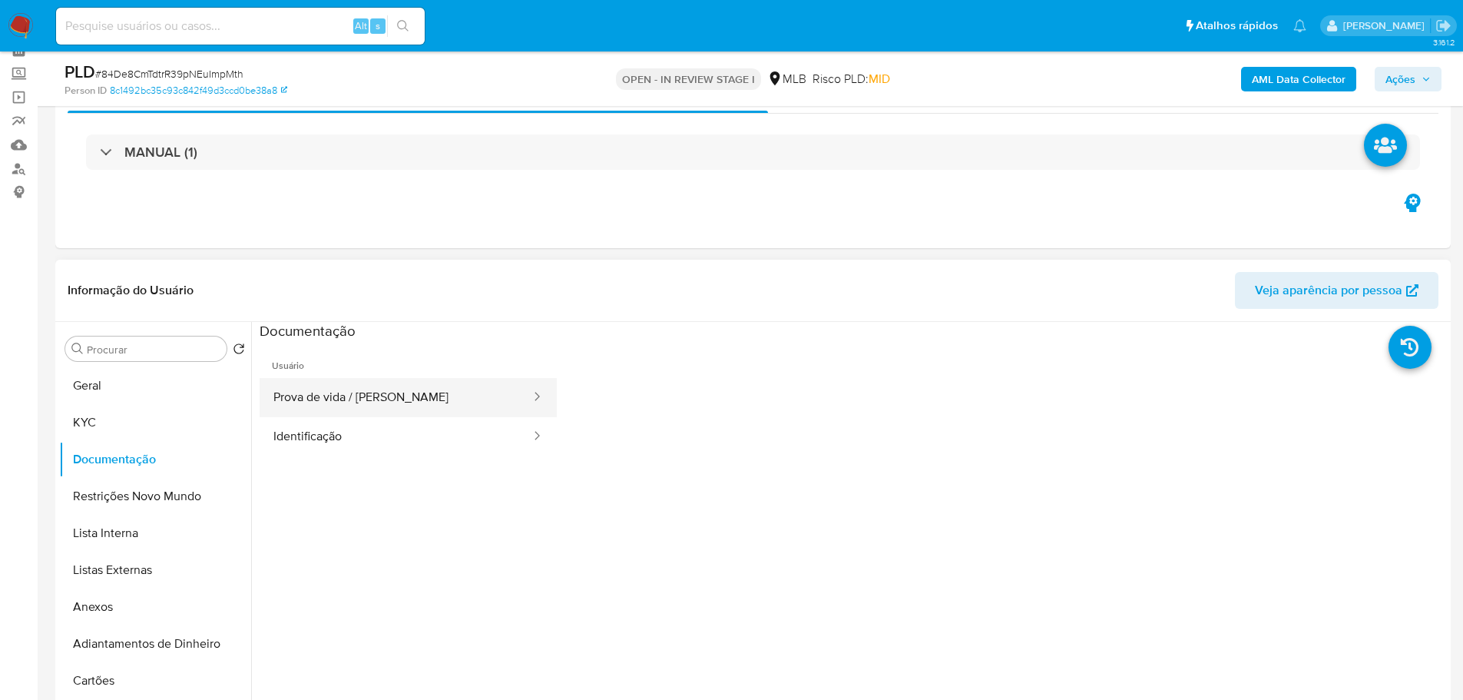
click at [363, 402] on button "Prova de vida / [PERSON_NAME]" at bounding box center [396, 397] width 273 height 39
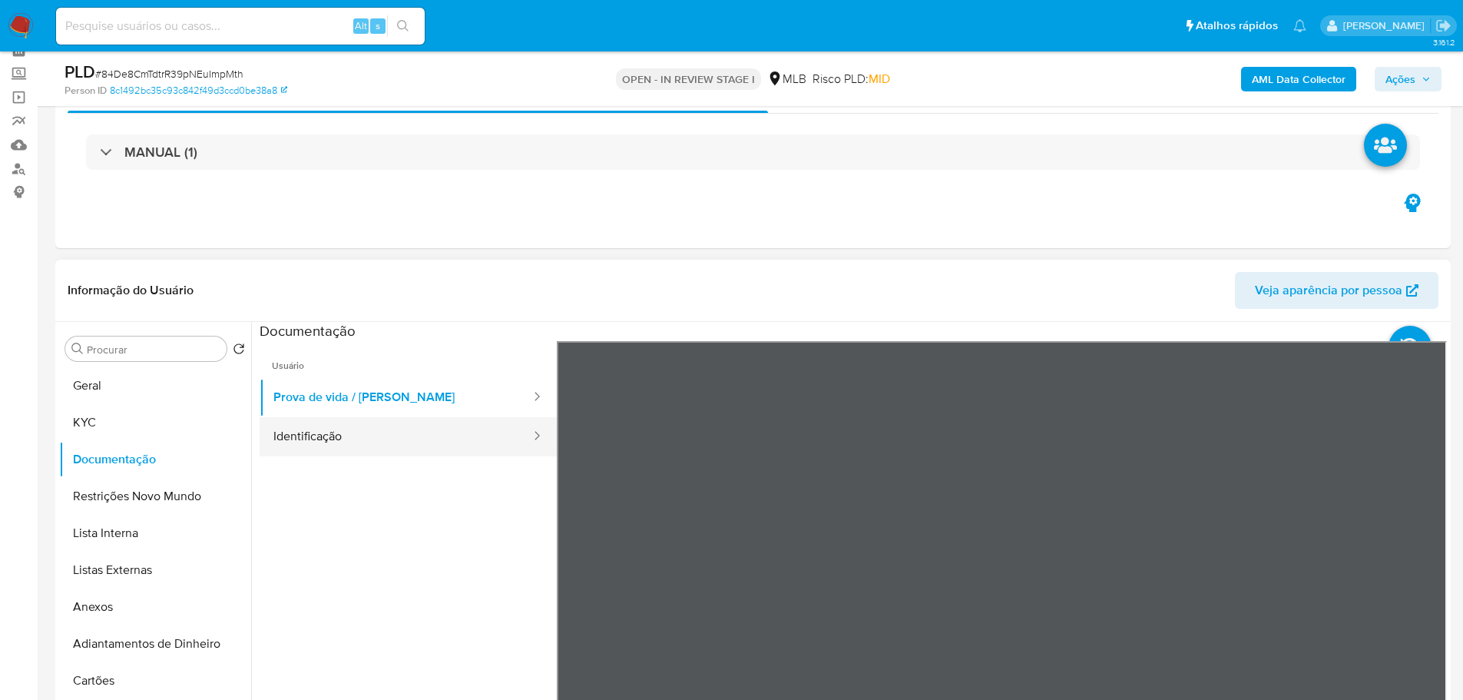
click at [396, 431] on button "Identificação" at bounding box center [396, 436] width 273 height 39
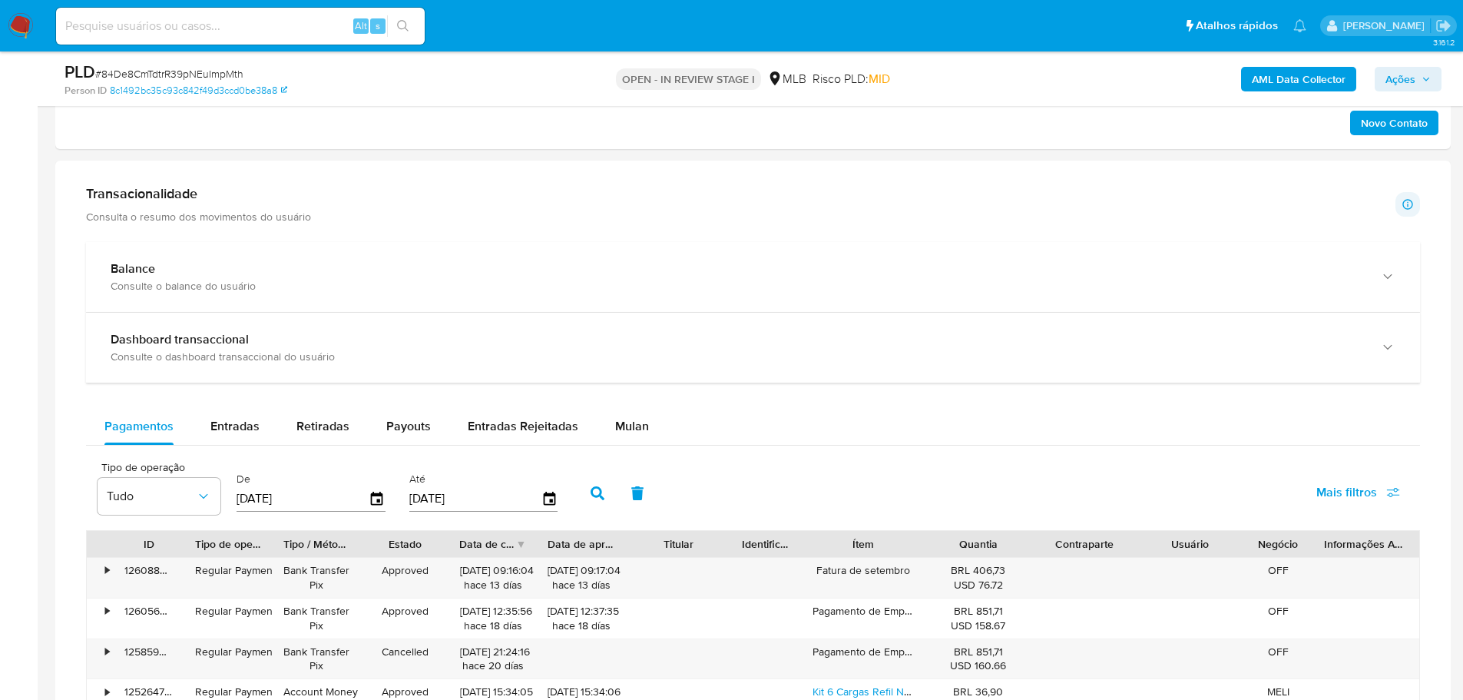
scroll to position [1075, 0]
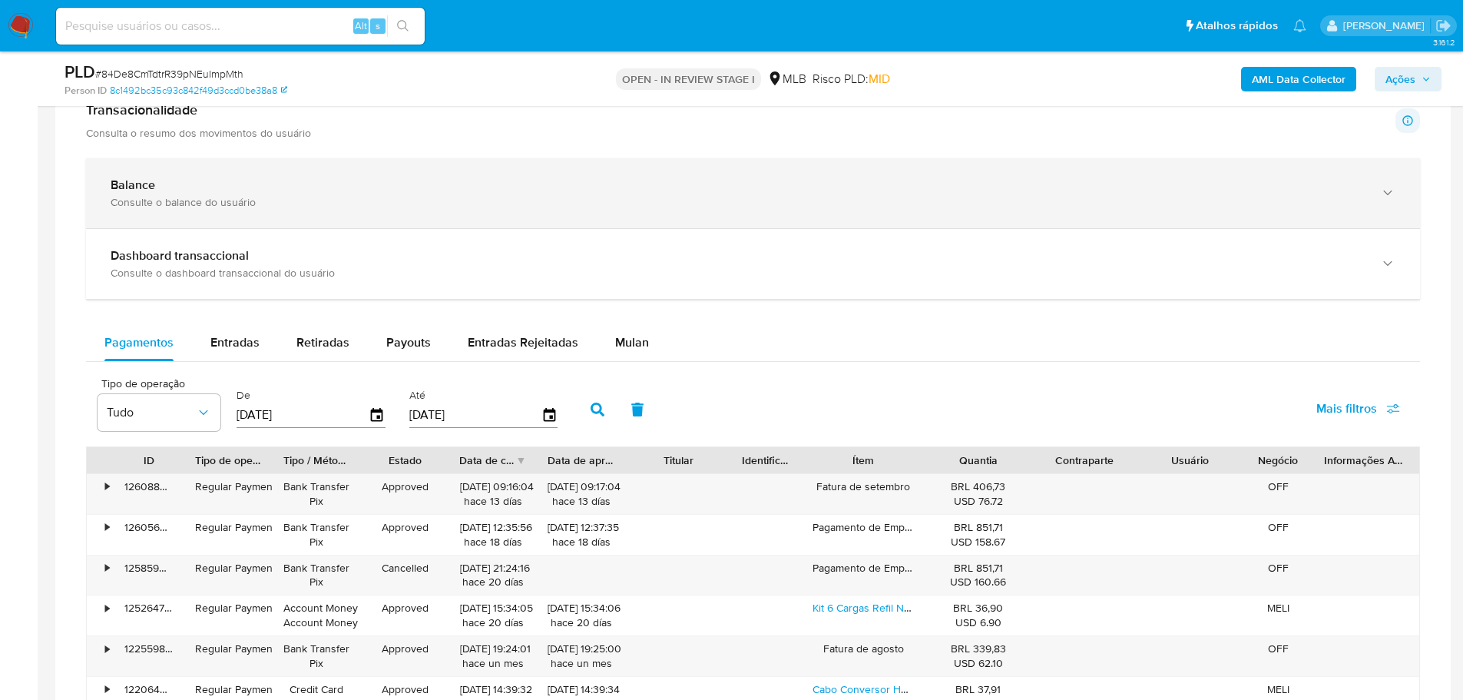
click at [1150, 217] on div "Balance Consulte o balance do usuário" at bounding box center [753, 193] width 1334 height 70
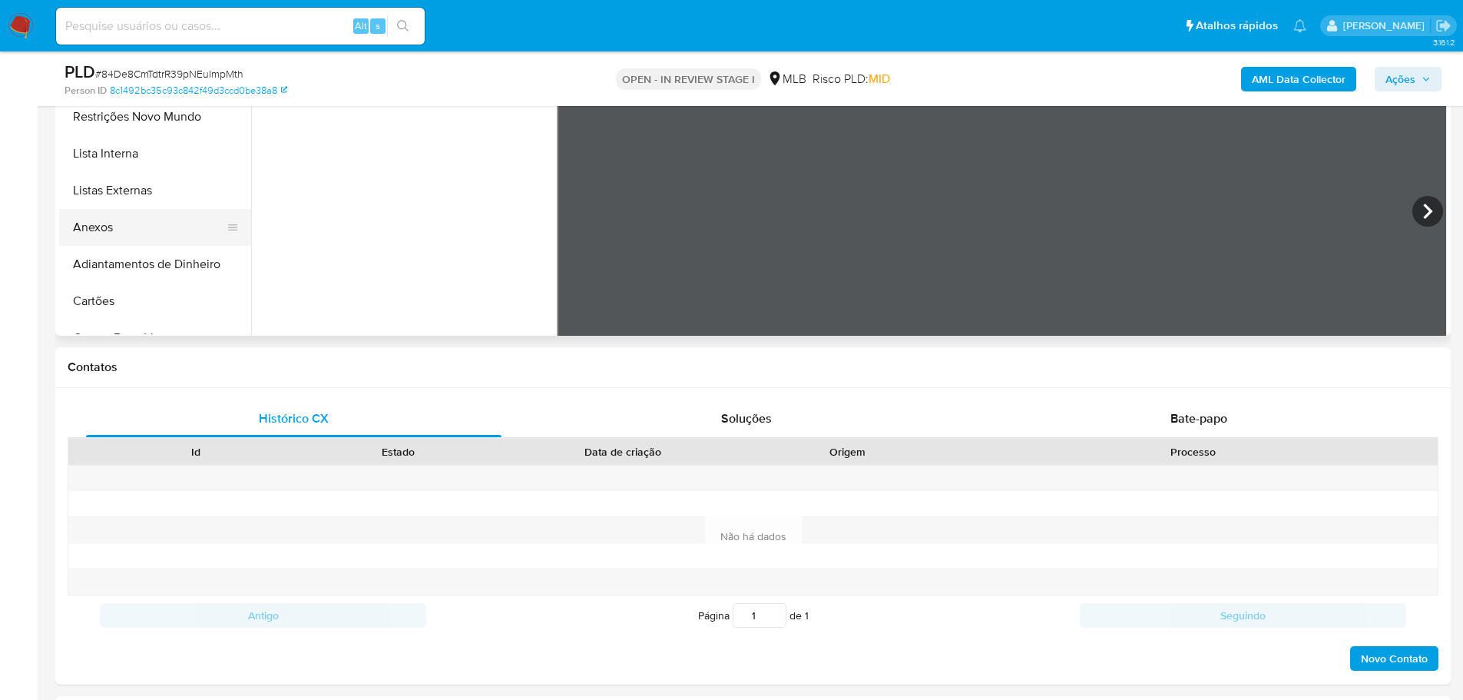
scroll to position [230, 0]
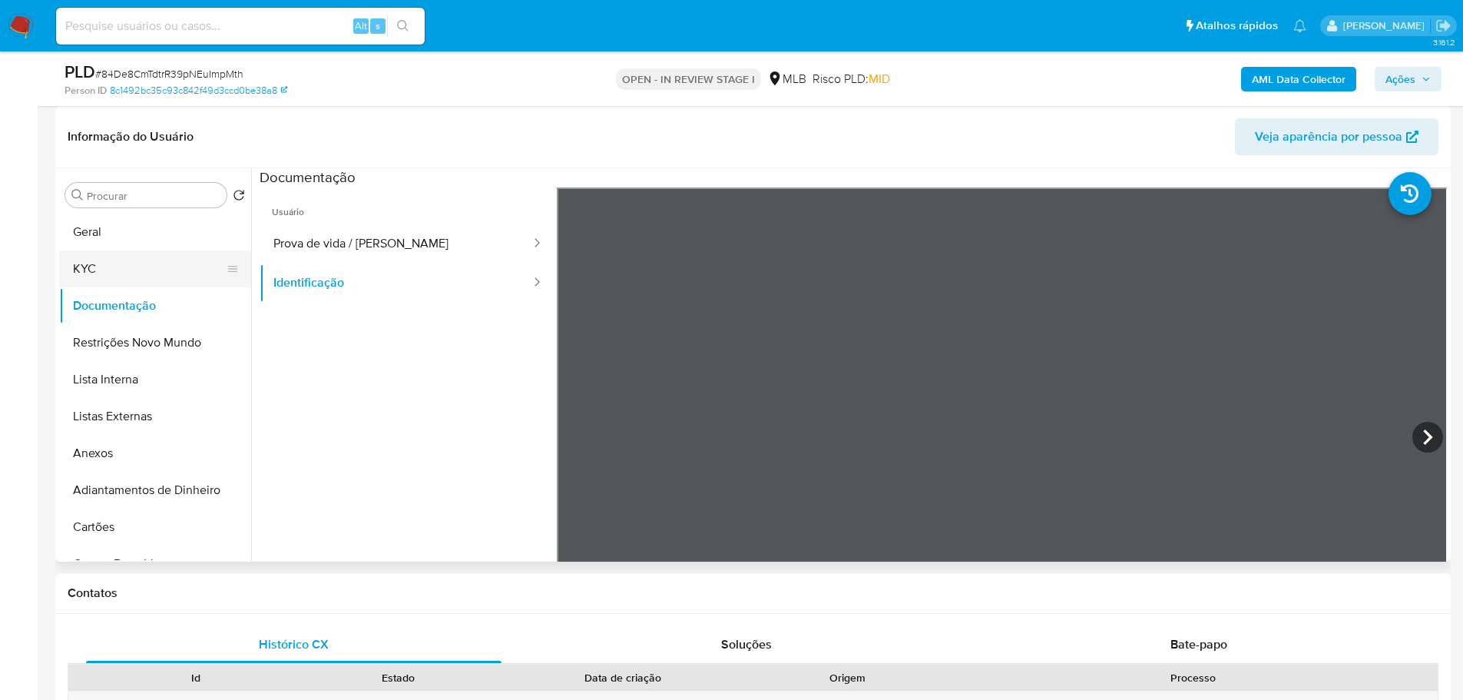
click at [92, 273] on button "KYC" at bounding box center [149, 268] width 180 height 37
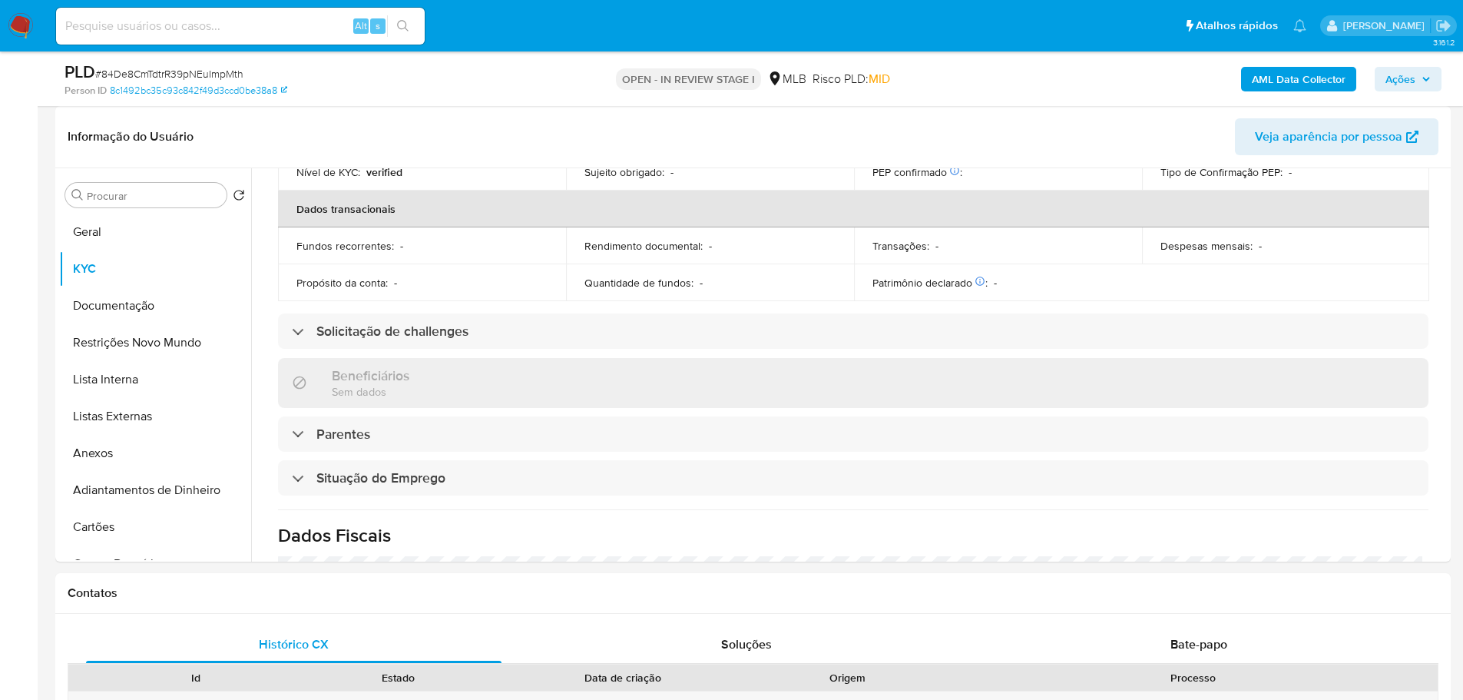
scroll to position [644, 0]
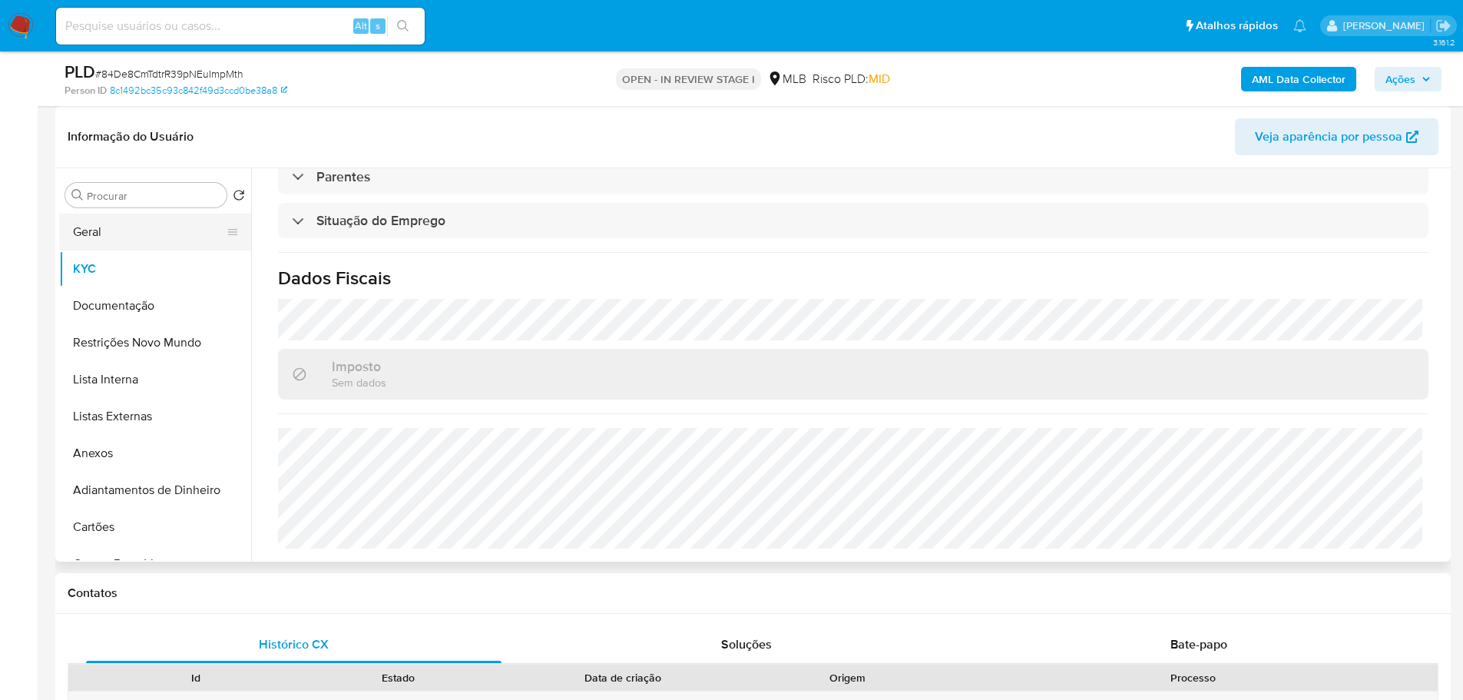
click at [97, 234] on button "Geral" at bounding box center [149, 231] width 180 height 37
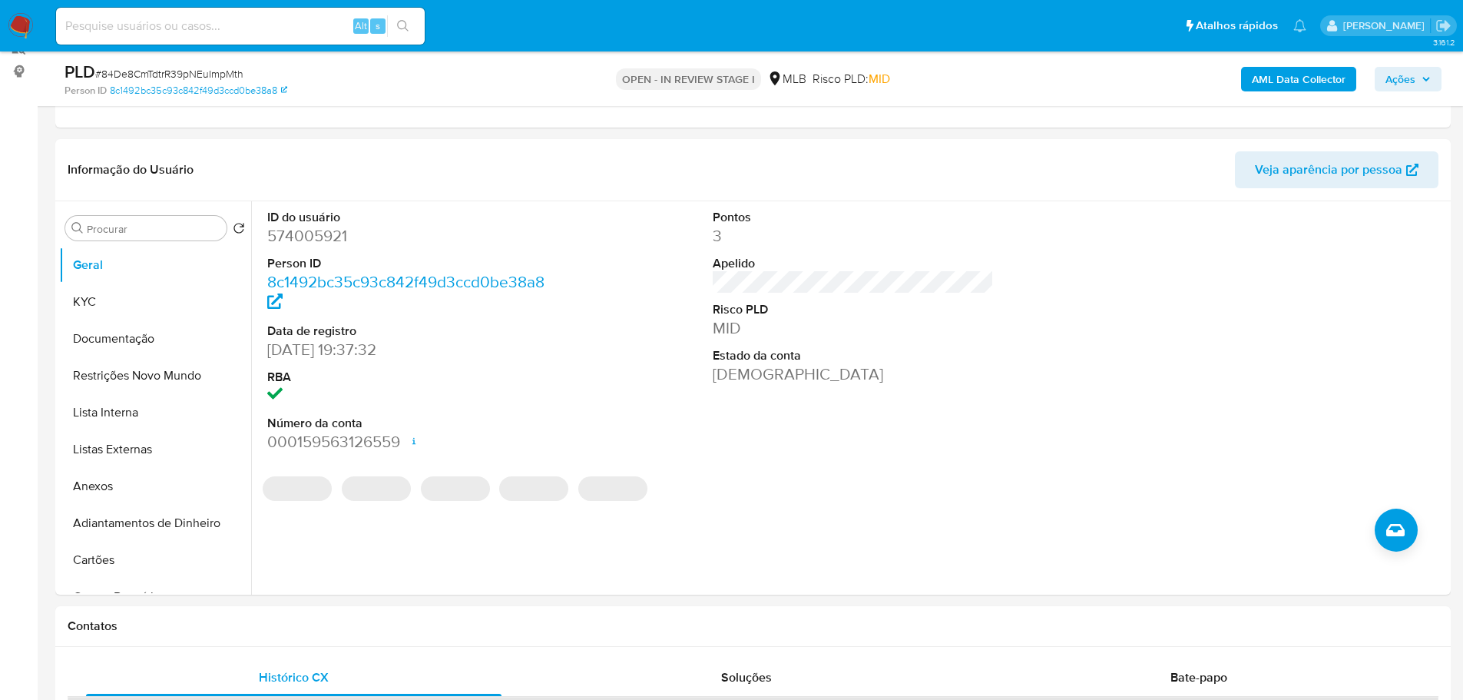
scroll to position [194, 0]
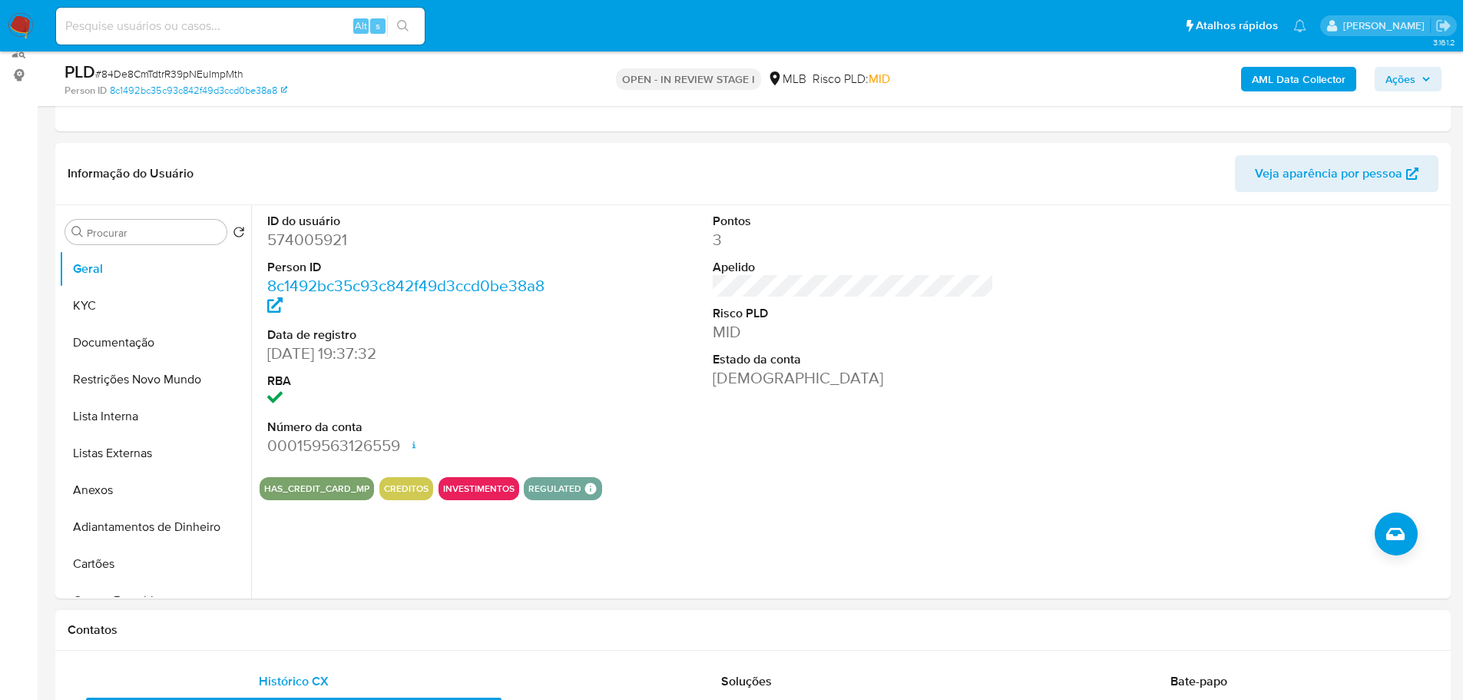
click at [341, 642] on div "Contatos" at bounding box center [752, 630] width 1395 height 41
click at [111, 305] on button "KYC" at bounding box center [149, 305] width 180 height 37
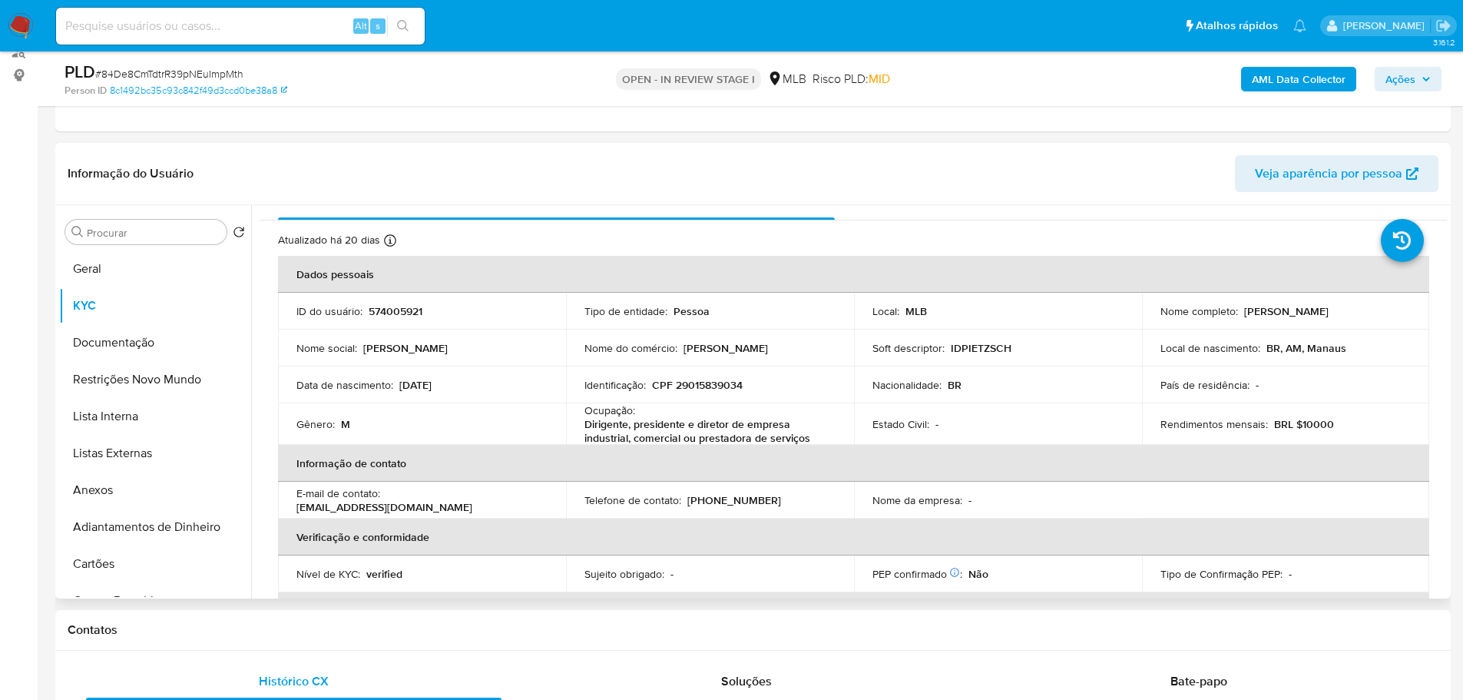
scroll to position [25, 0]
click at [273, 629] on h1 "Contatos" at bounding box center [753, 629] width 1371 height 15
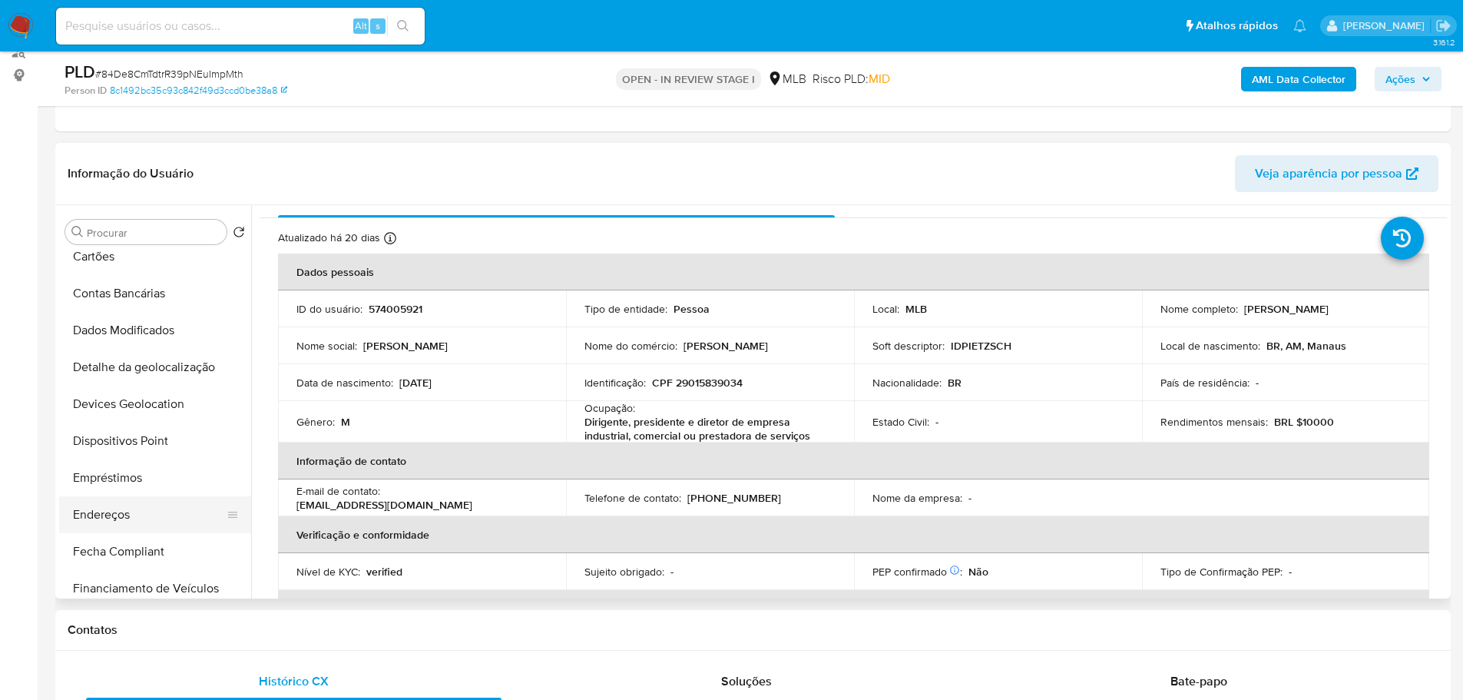
click at [117, 510] on button "Endereços" at bounding box center [149, 514] width 180 height 37
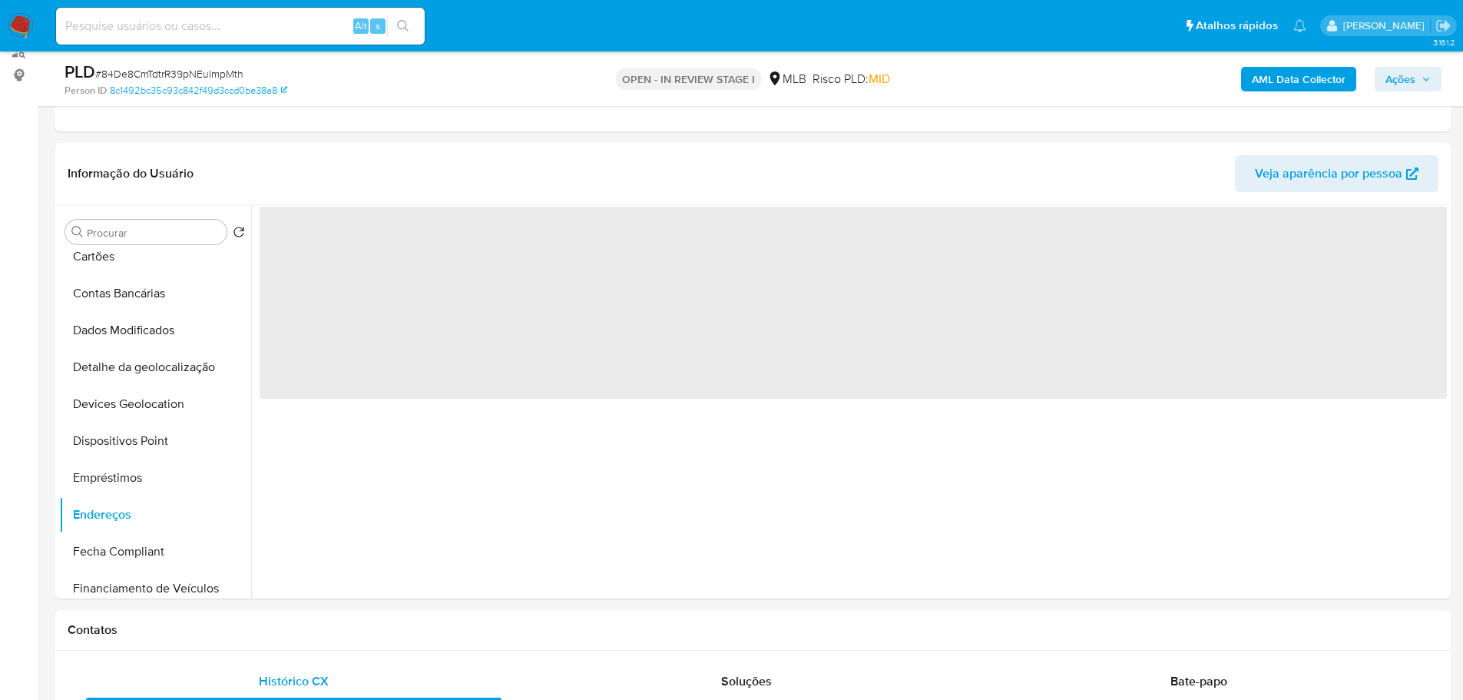
scroll to position [0, 0]
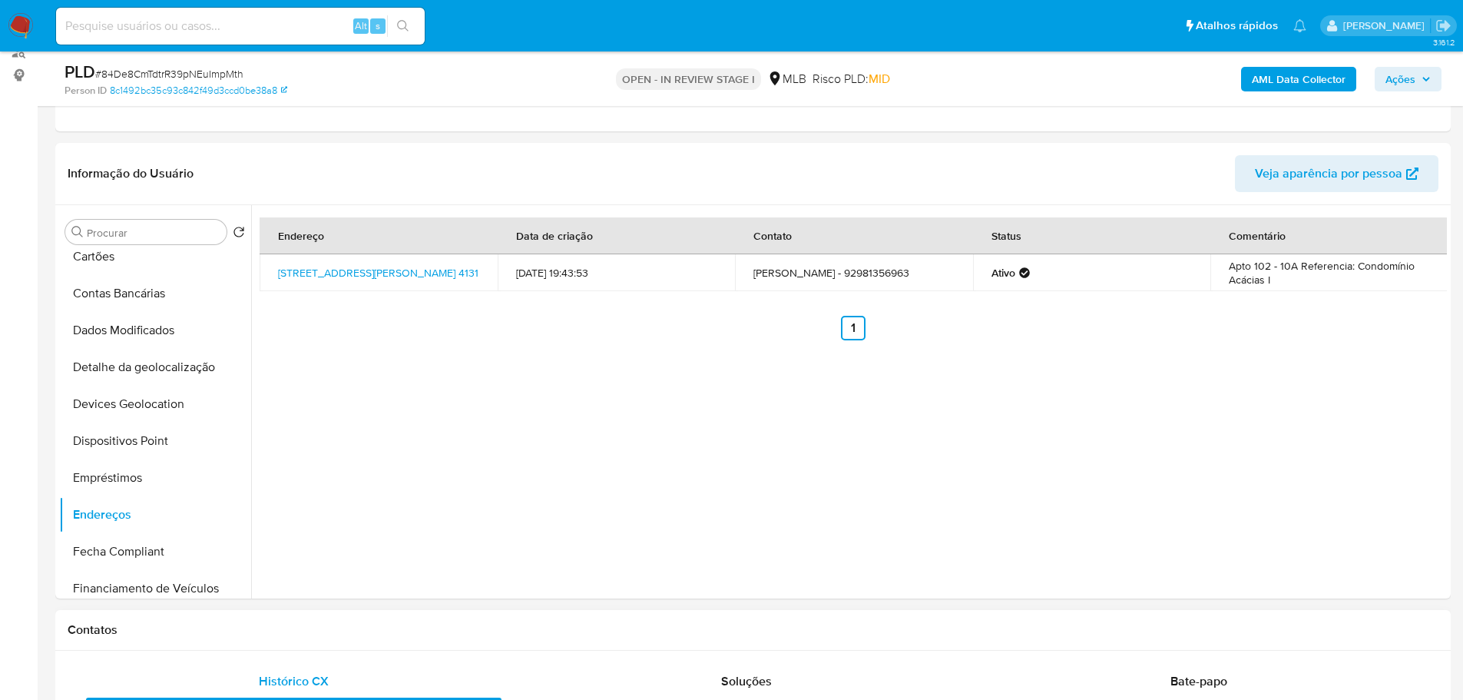
drag, startPoint x: 314, startPoint y: 651, endPoint x: 308, endPoint y: 644, distance: 9.8
drag, startPoint x: 165, startPoint y: 368, endPoint x: 11, endPoint y: 389, distance: 155.7
click at [164, 367] on button "Detalhe da geolocalização" at bounding box center [155, 367] width 192 height 37
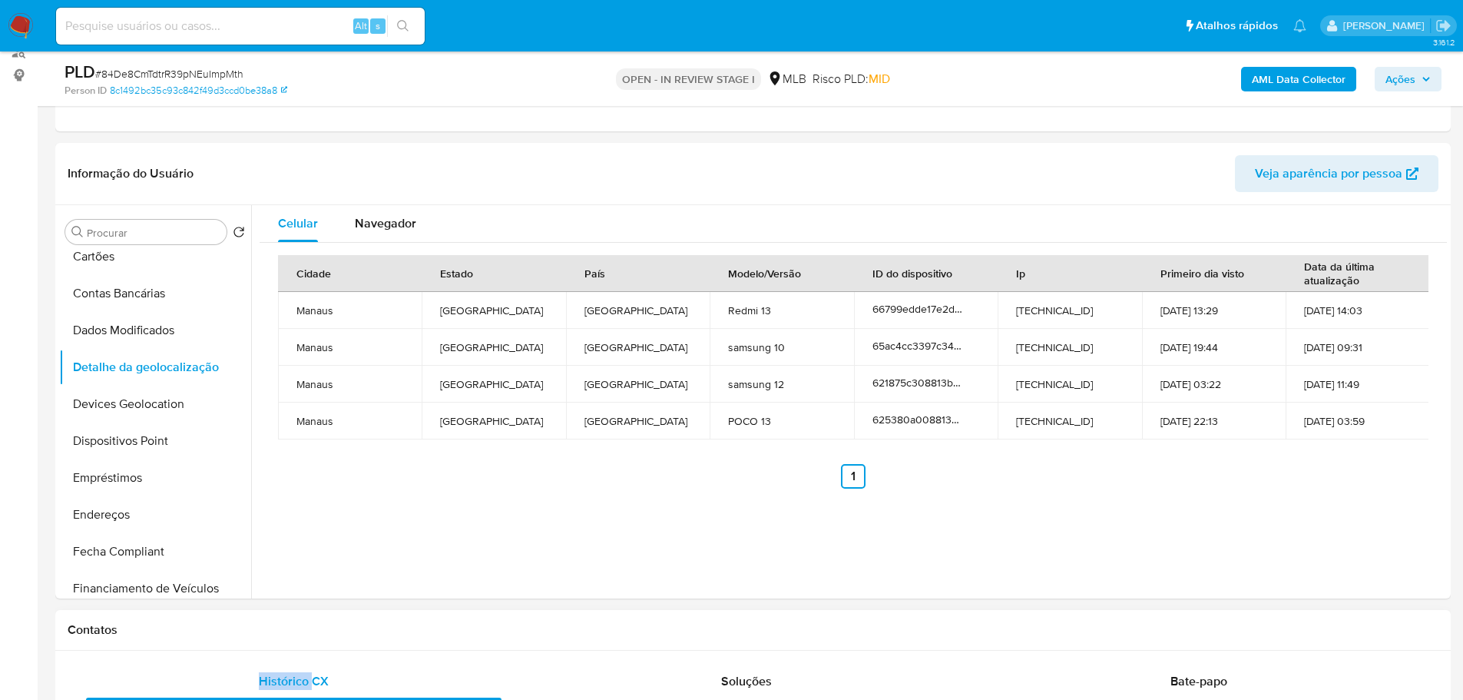
click at [468, 630] on h1 "Contatos" at bounding box center [753, 629] width 1371 height 15
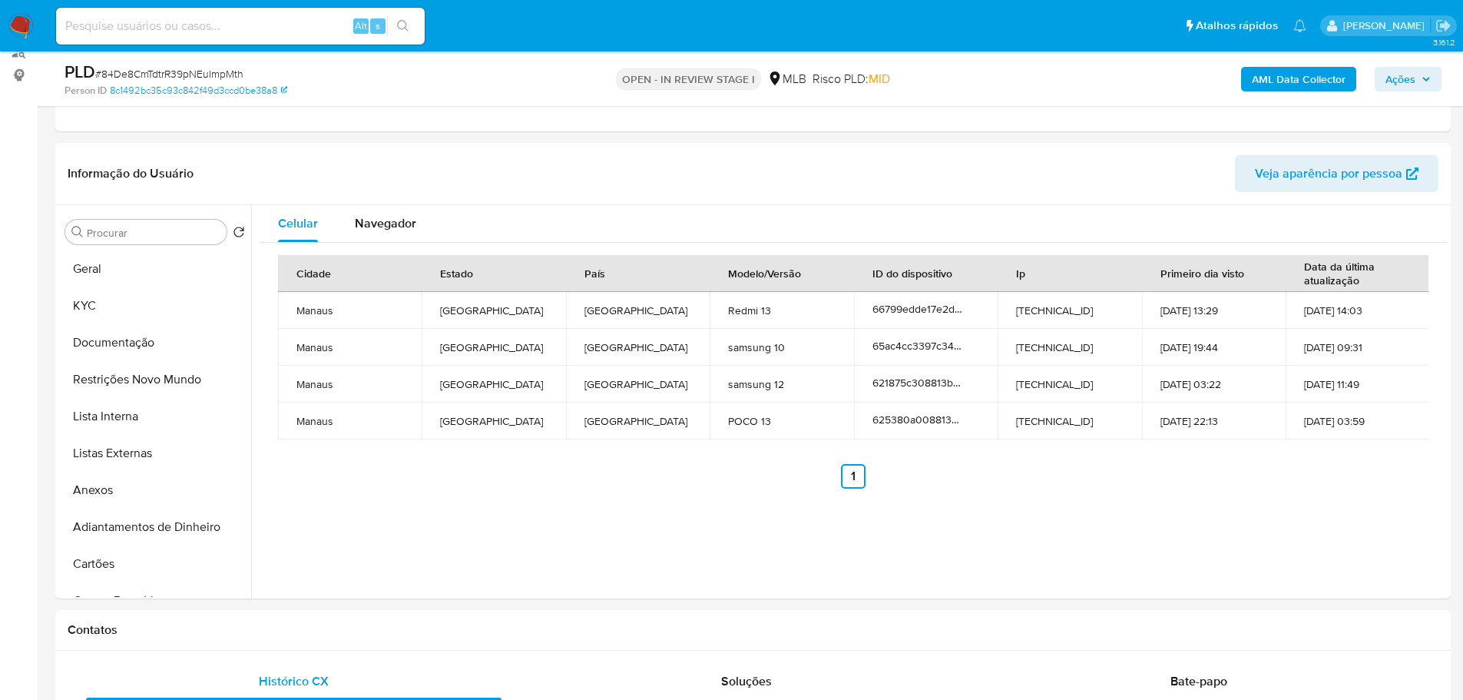
drag, startPoint x: 148, startPoint y: 378, endPoint x: 23, endPoint y: 396, distance: 126.5
click at [147, 378] on button "Restrições Novo Mundo" at bounding box center [155, 379] width 192 height 37
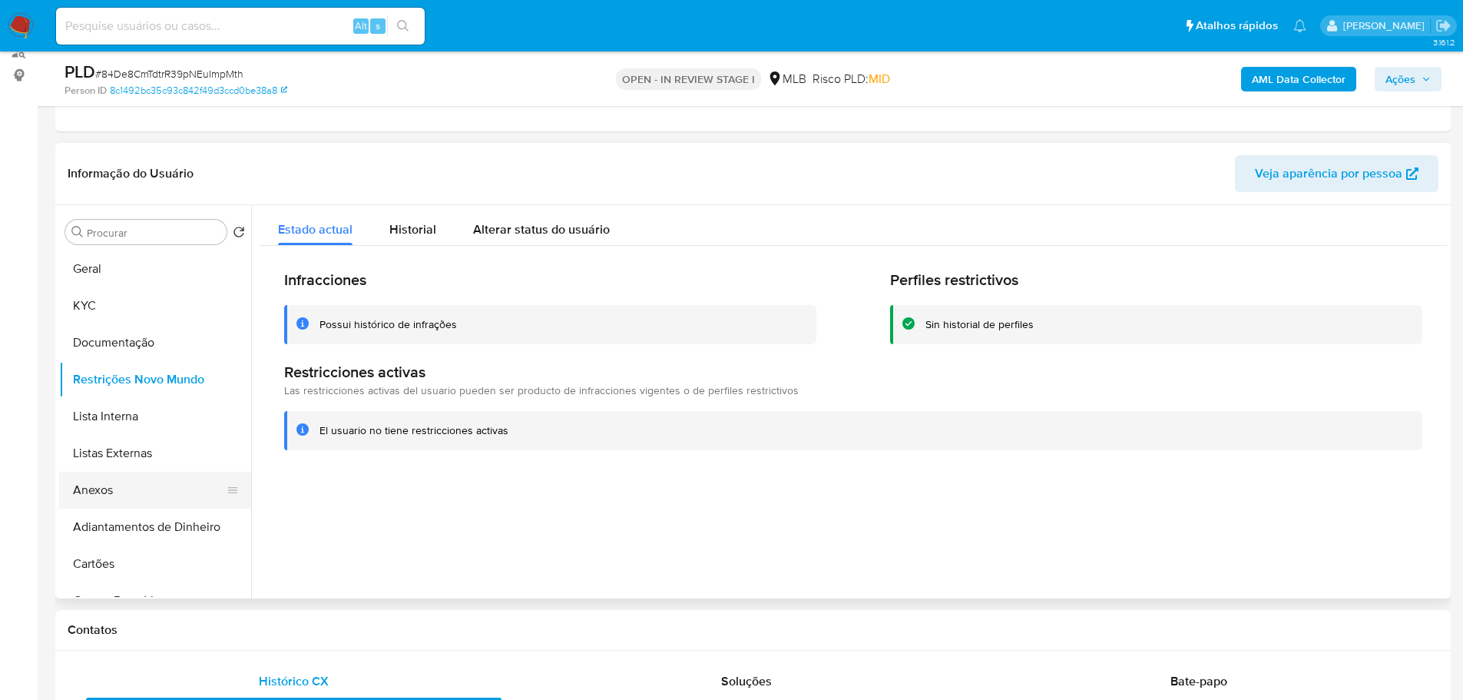
drag, startPoint x: 249, startPoint y: 634, endPoint x: 188, endPoint y: 477, distance: 168.7
click at [246, 633] on h1 "Contatos" at bounding box center [753, 629] width 1371 height 15
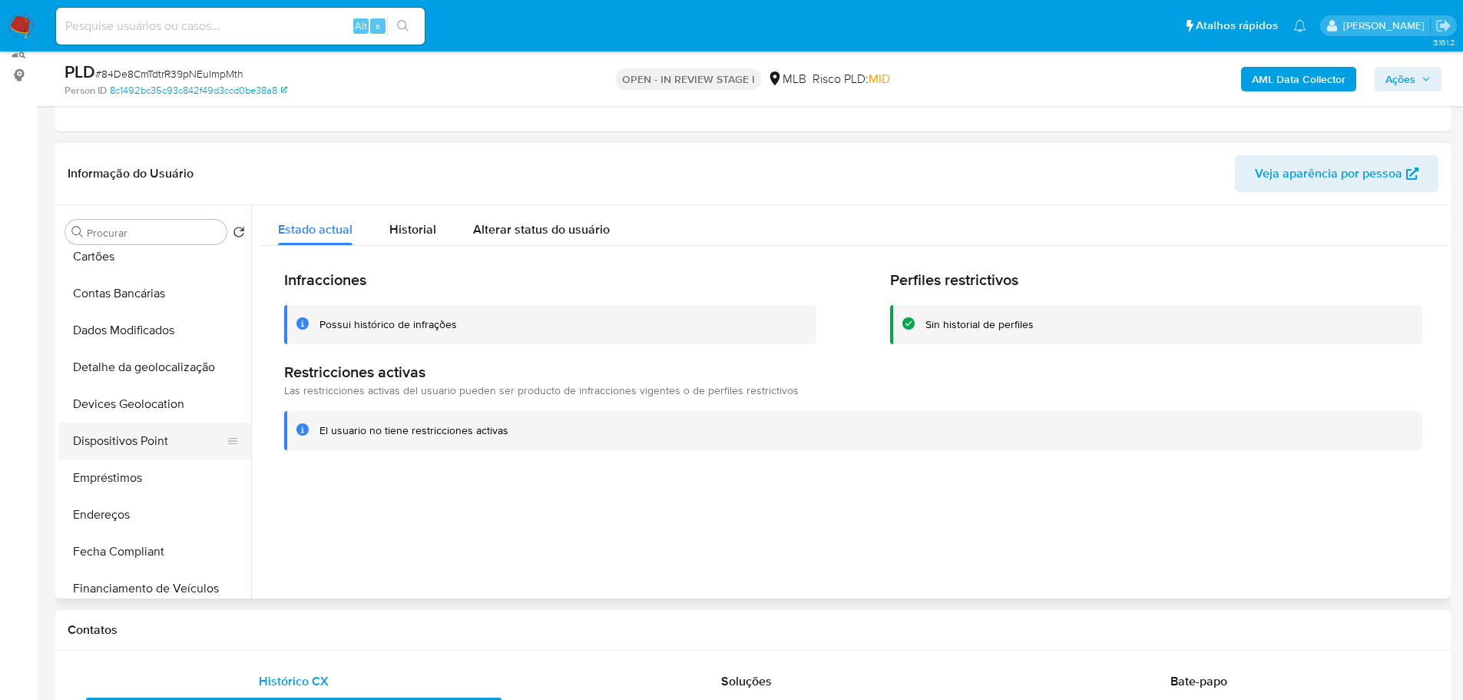
click at [144, 440] on button "Dispositivos Point" at bounding box center [149, 440] width 180 height 37
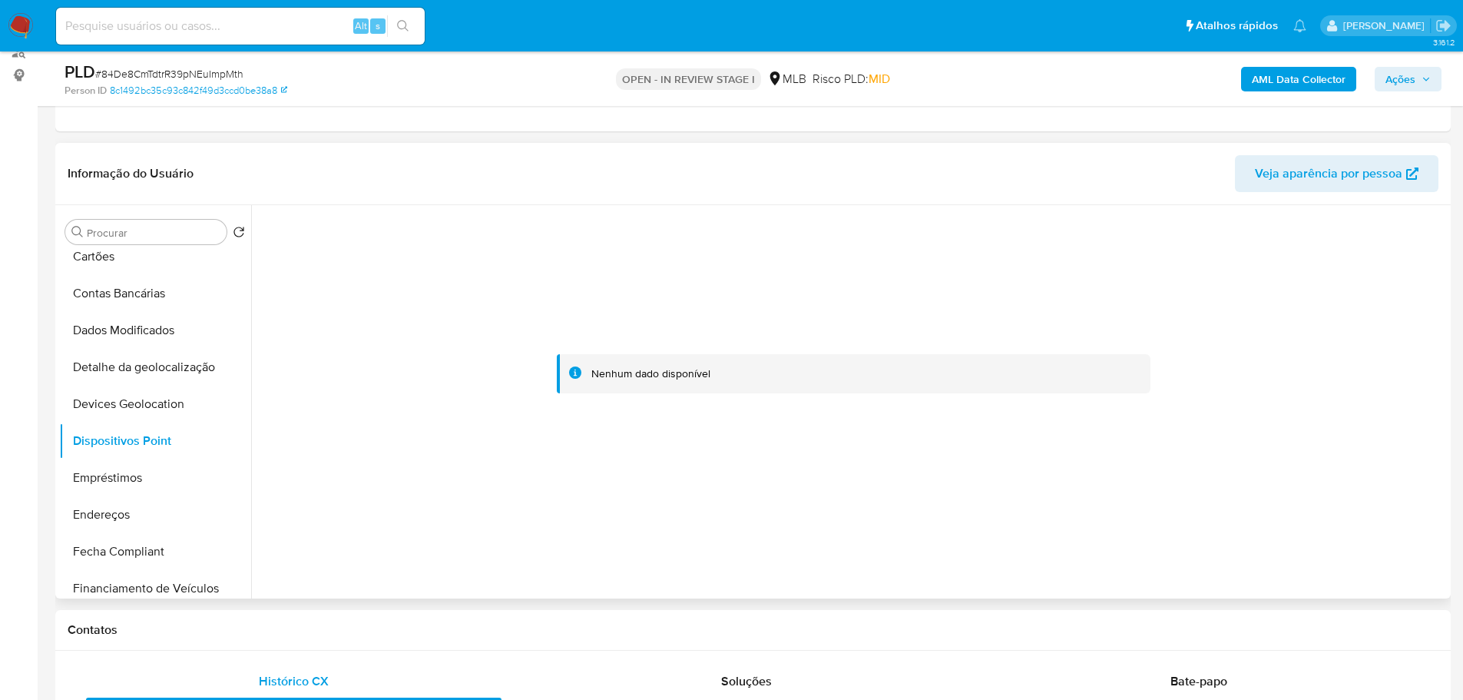
click at [1303, 369] on div at bounding box center [853, 374] width 1187 height 338
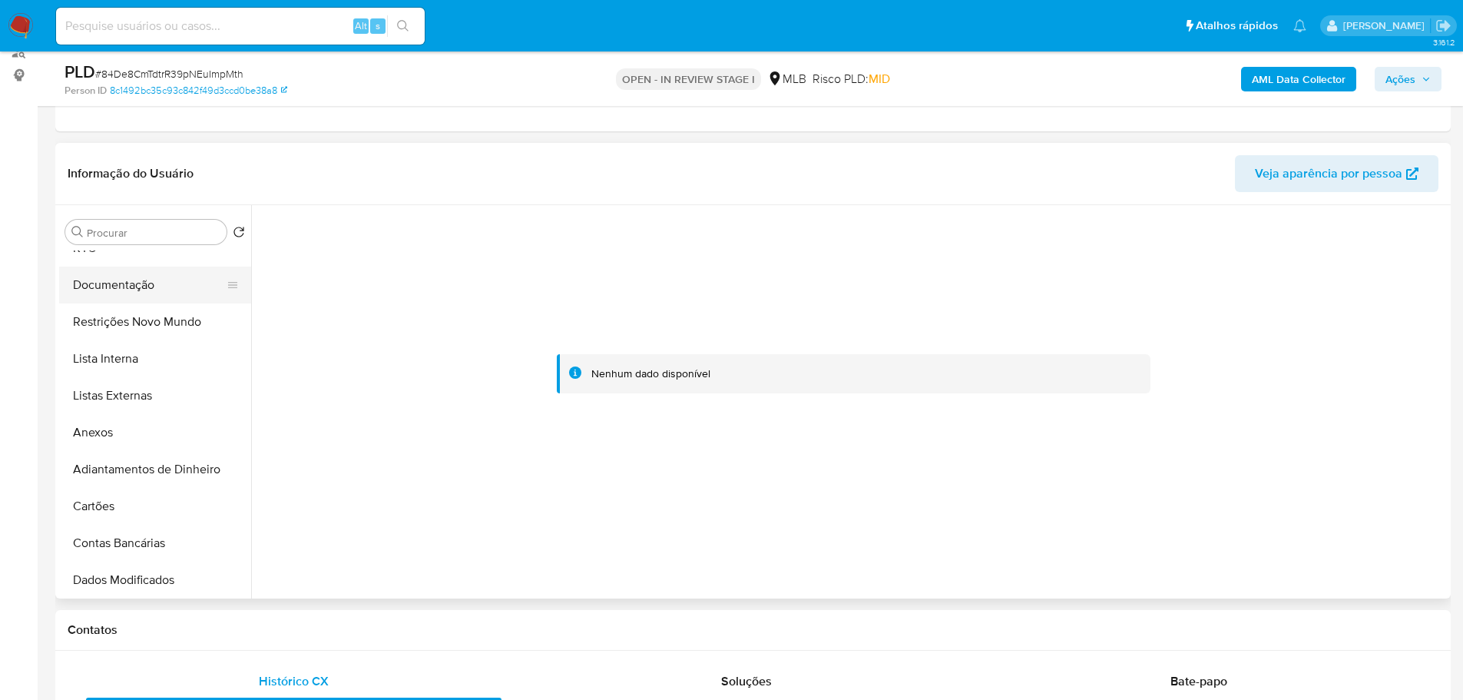
scroll to position [0, 0]
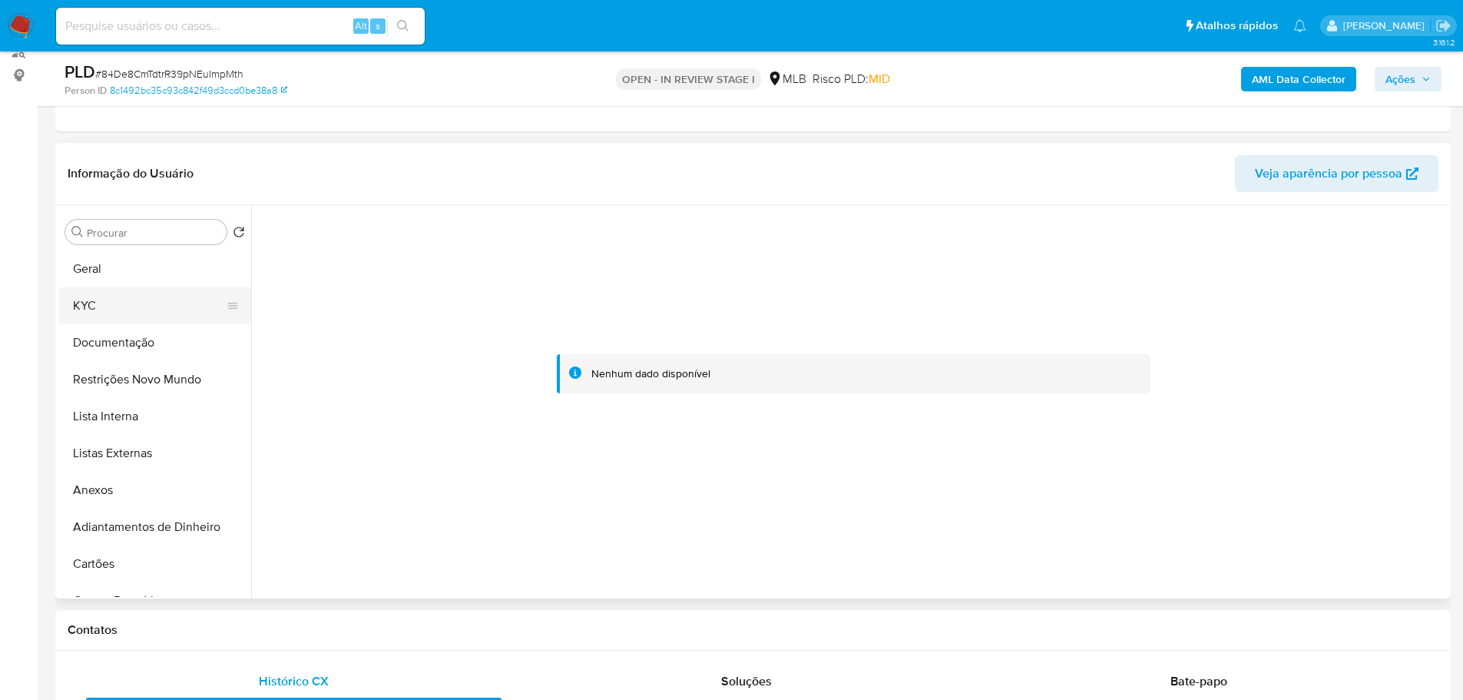
click at [110, 305] on button "KYC" at bounding box center [149, 305] width 180 height 37
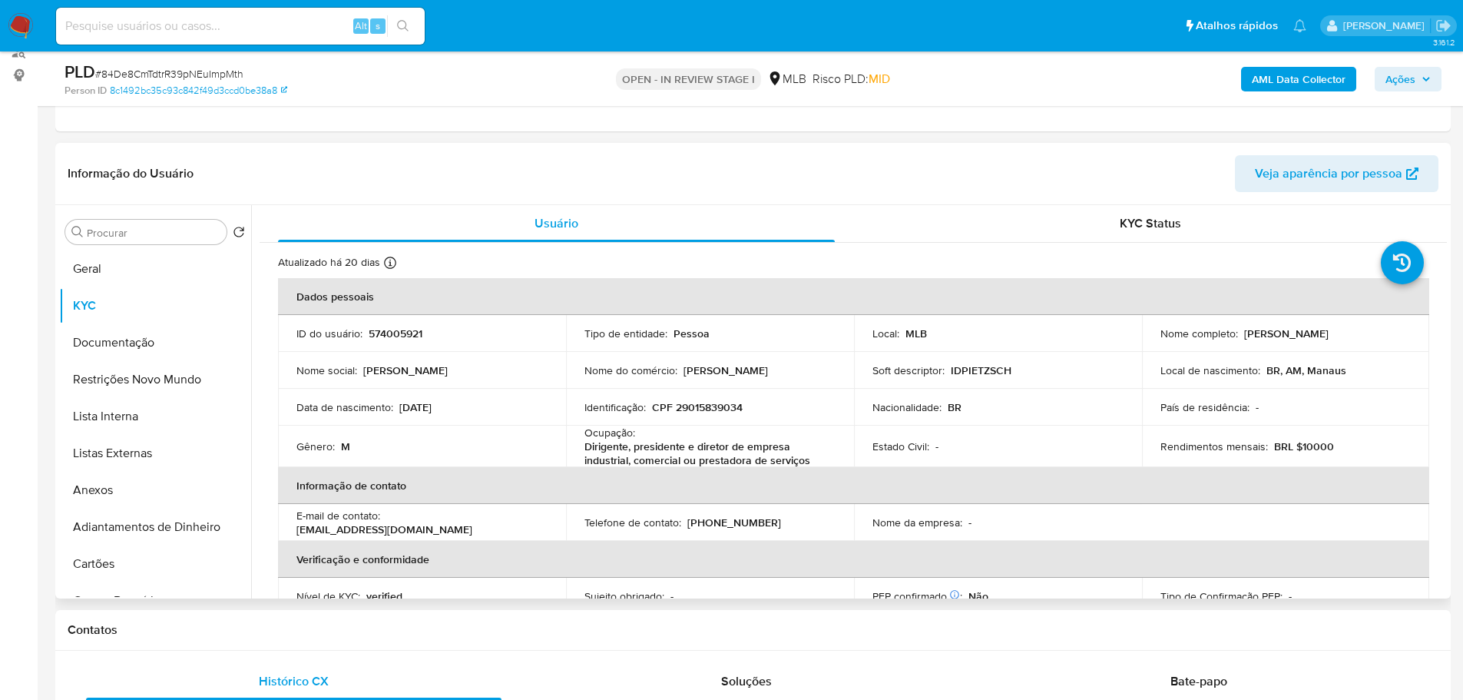
click at [696, 422] on td "Identificação : CPF 29015839034" at bounding box center [710, 407] width 288 height 37
click at [695, 409] on p "CPF 29015839034" at bounding box center [697, 407] width 91 height 14
copy p "29015839034"
click at [134, 273] on button "Geral" at bounding box center [149, 268] width 180 height 37
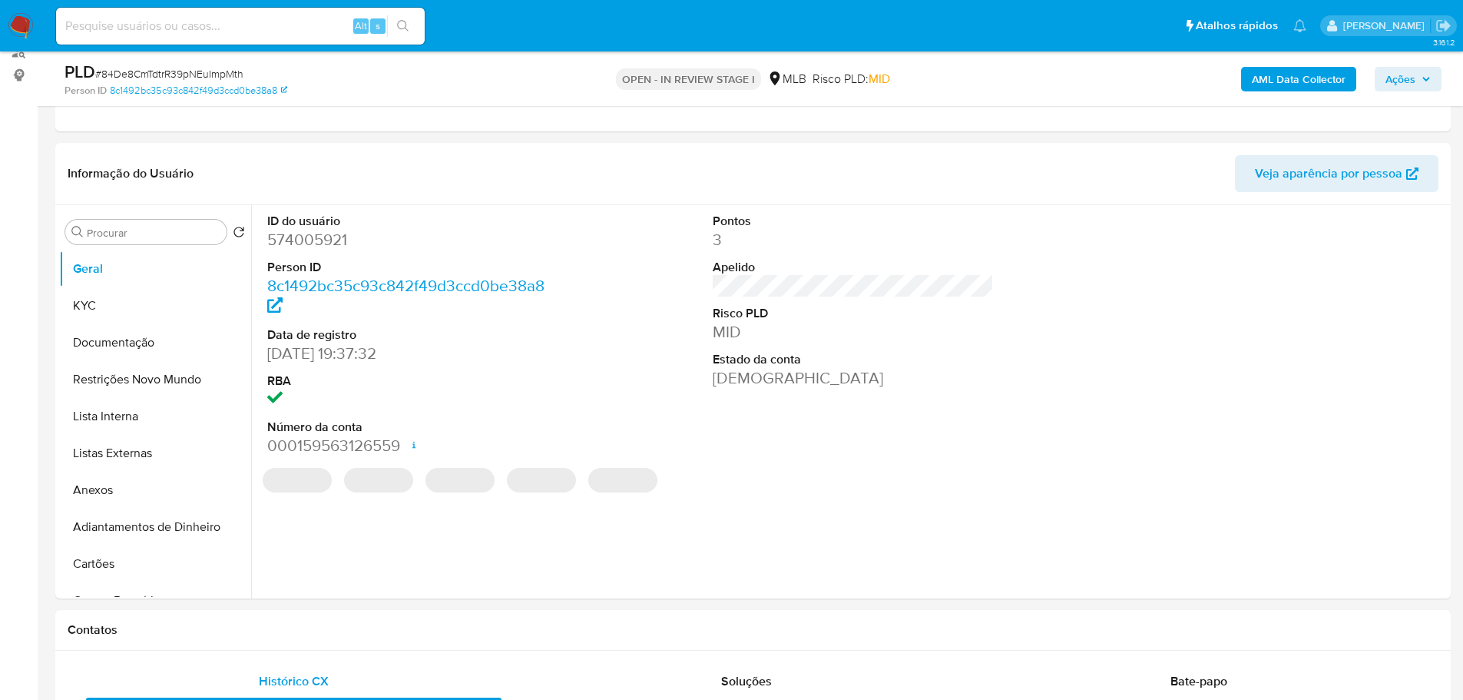
click at [296, 248] on dd "574005921" at bounding box center [408, 240] width 282 height 22
copy dd "574005921"
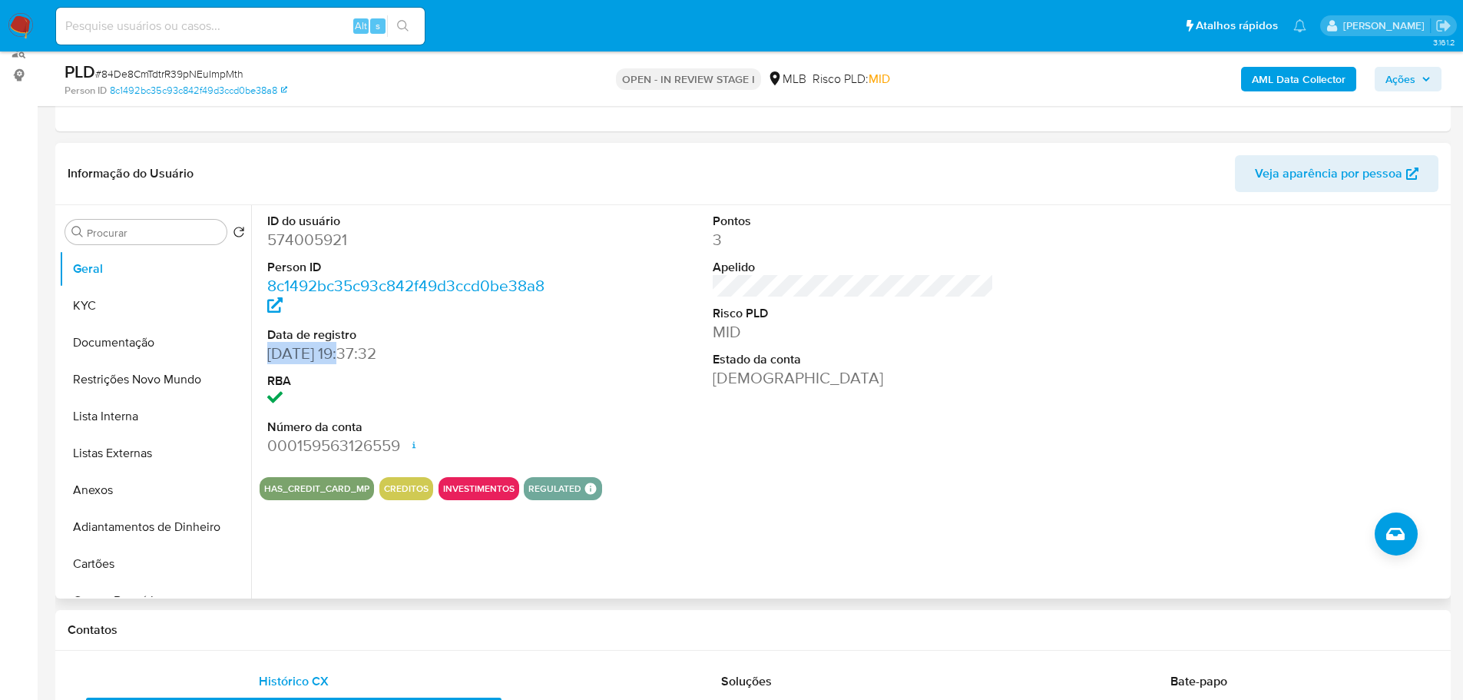
drag, startPoint x: 349, startPoint y: 353, endPoint x: 269, endPoint y: 358, distance: 80.0
click at [269, 358] on dd "25/05/2020 19:37:32" at bounding box center [408, 353] width 282 height 22
copy dd "25/05/2020"
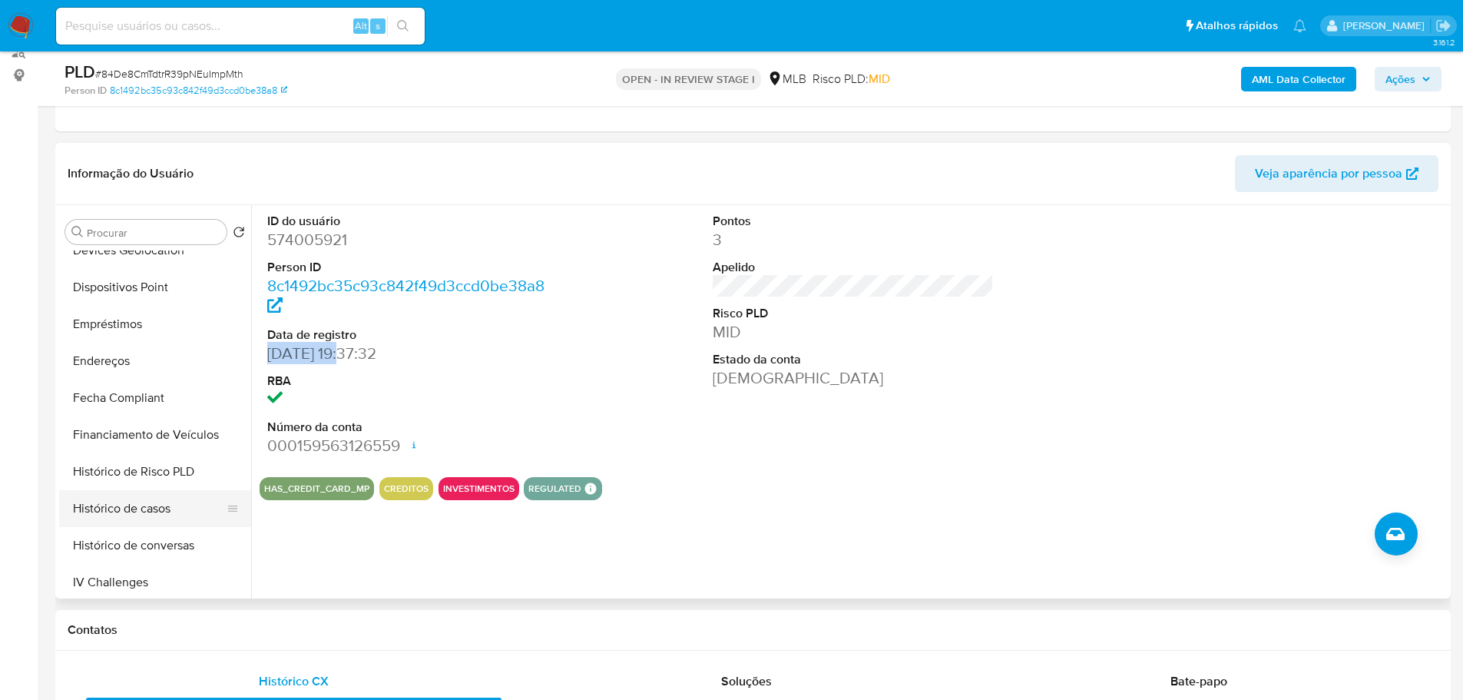
scroll to position [538, 0]
click at [146, 422] on button "Histórico de casos" at bounding box center [149, 431] width 180 height 37
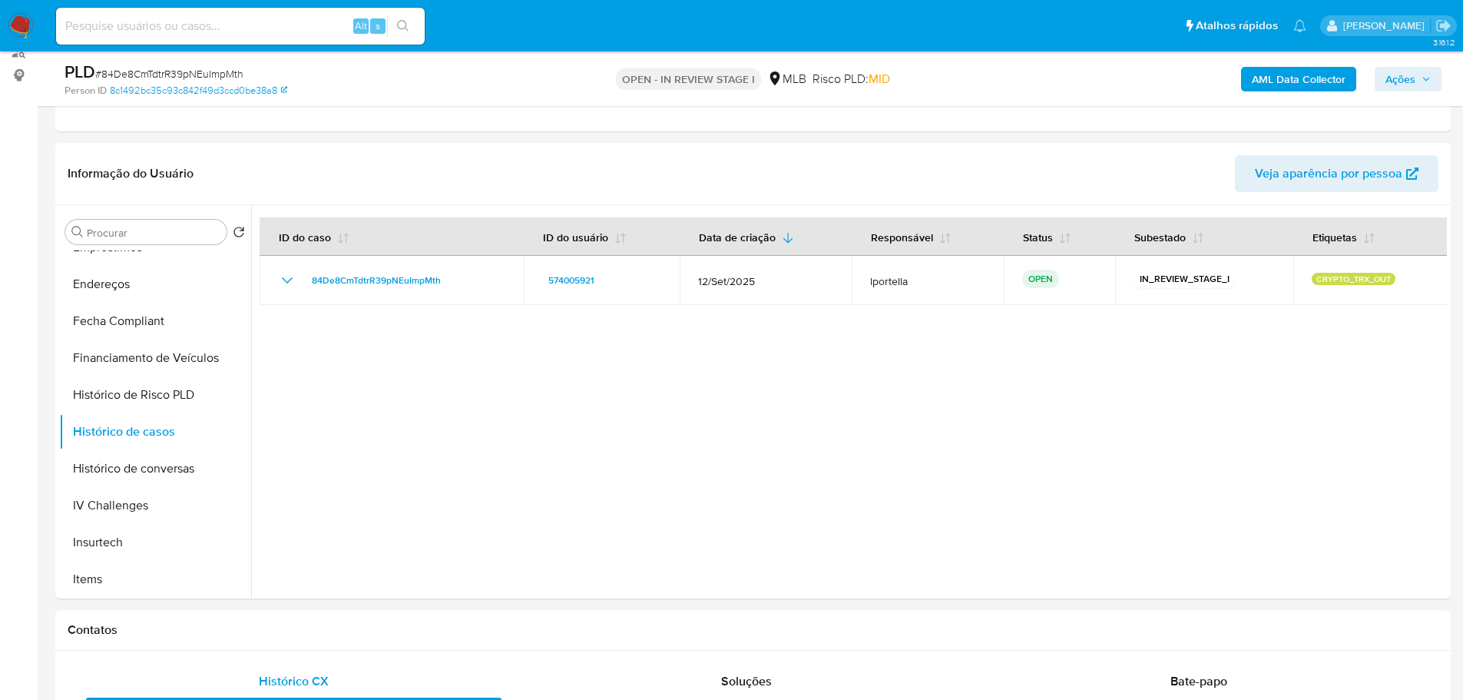
click at [1403, 85] on span "Ações" at bounding box center [1400, 79] width 30 height 25
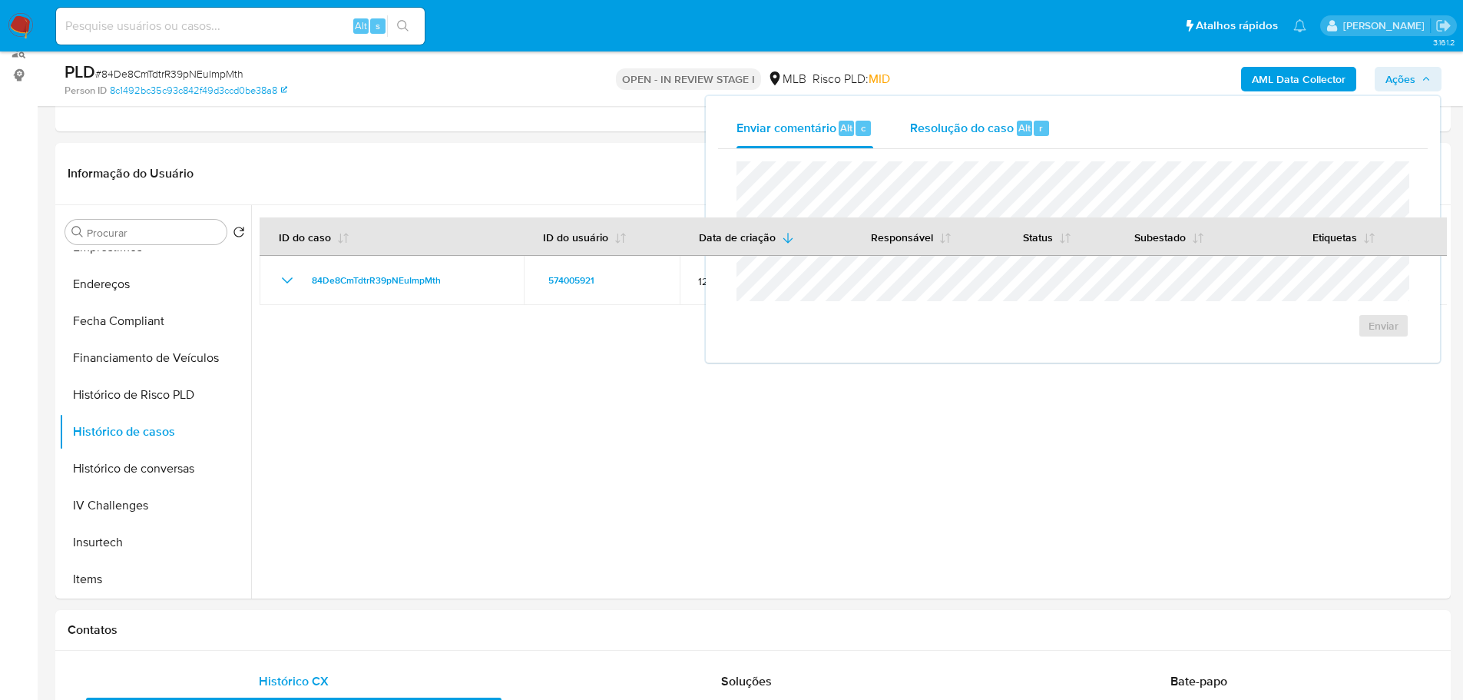
click at [967, 138] on div "Resolução do caso Alt r" at bounding box center [980, 128] width 141 height 40
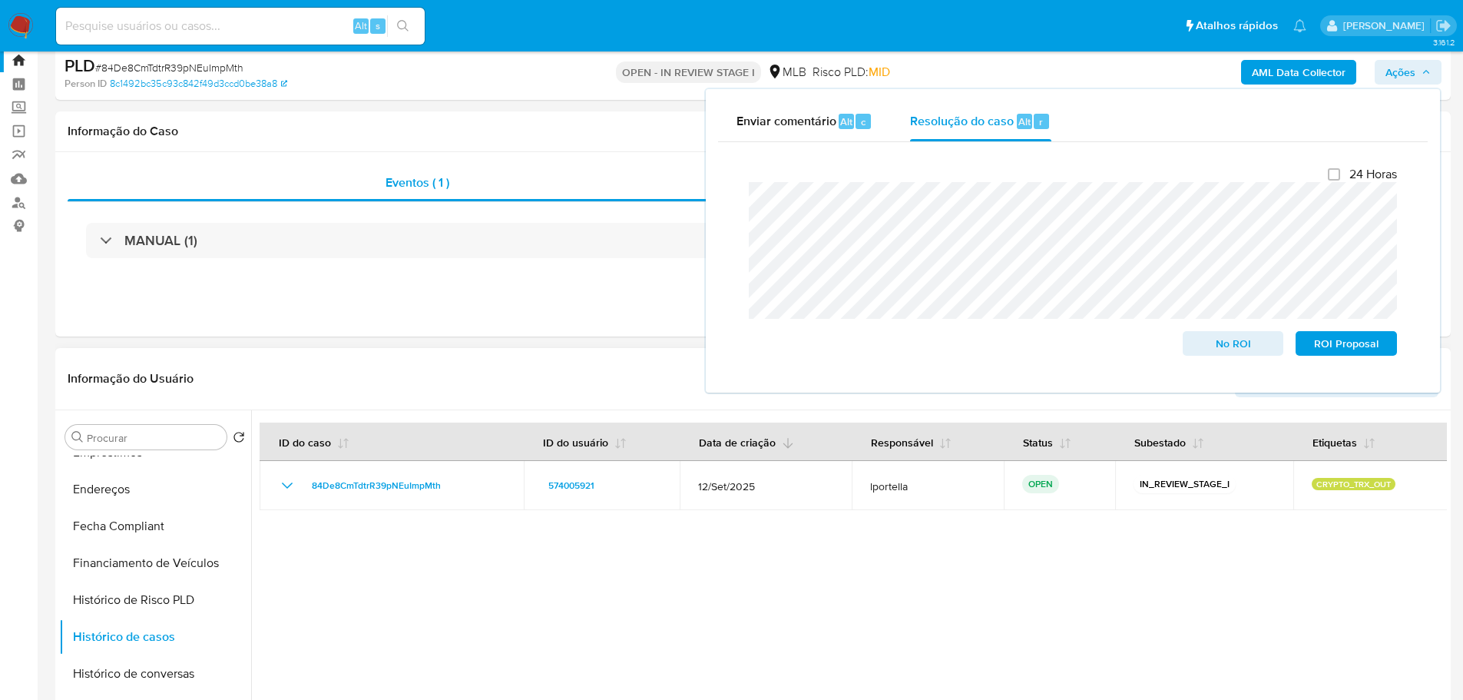
scroll to position [0, 0]
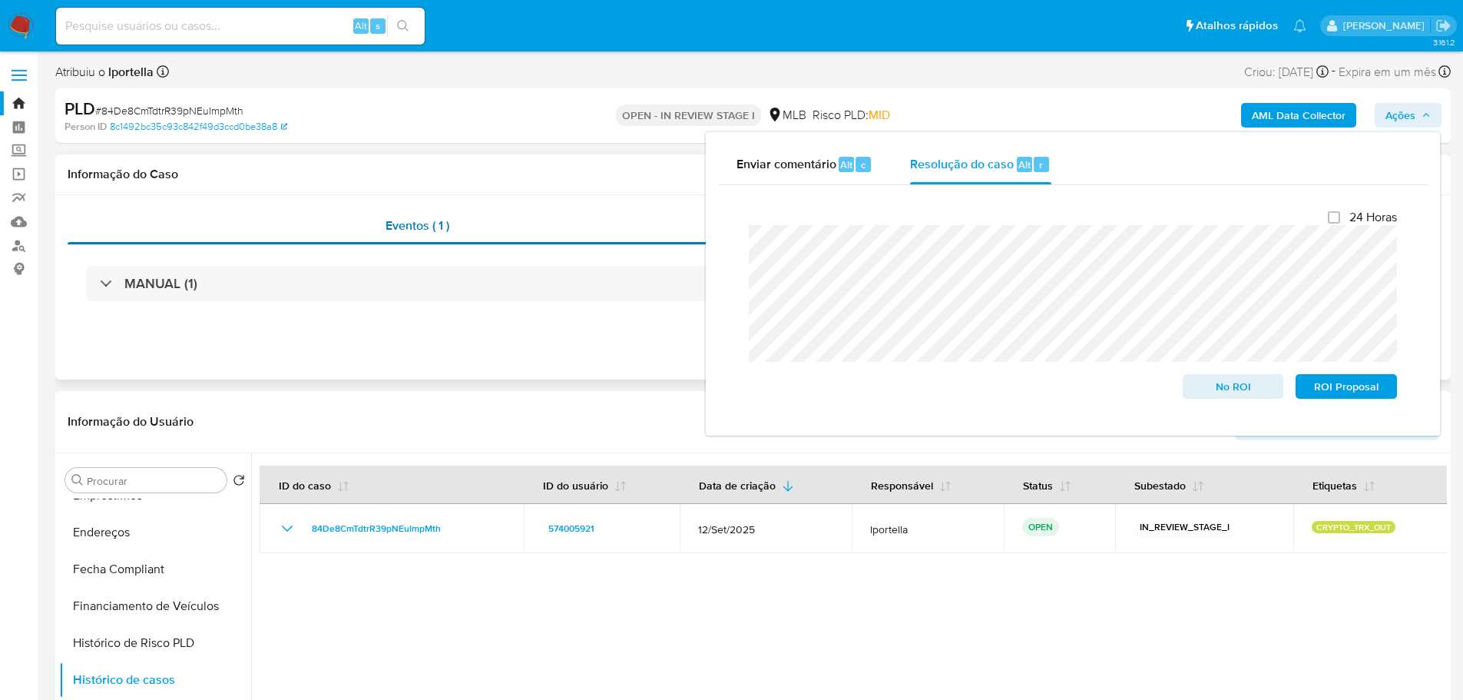
click at [541, 220] on div "Eventos ( 1 )" at bounding box center [418, 225] width 700 height 37
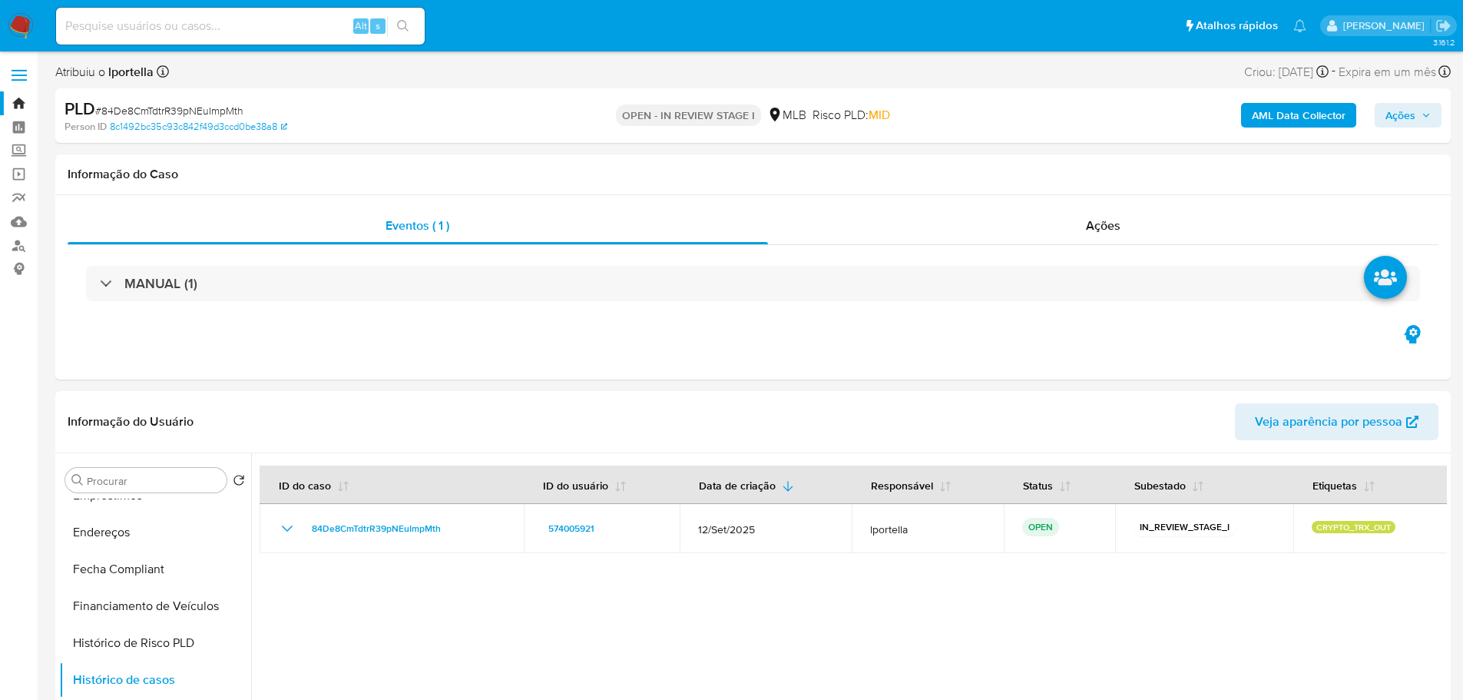
click at [1288, 124] on b "AML Data Collector" at bounding box center [1299, 115] width 94 height 25
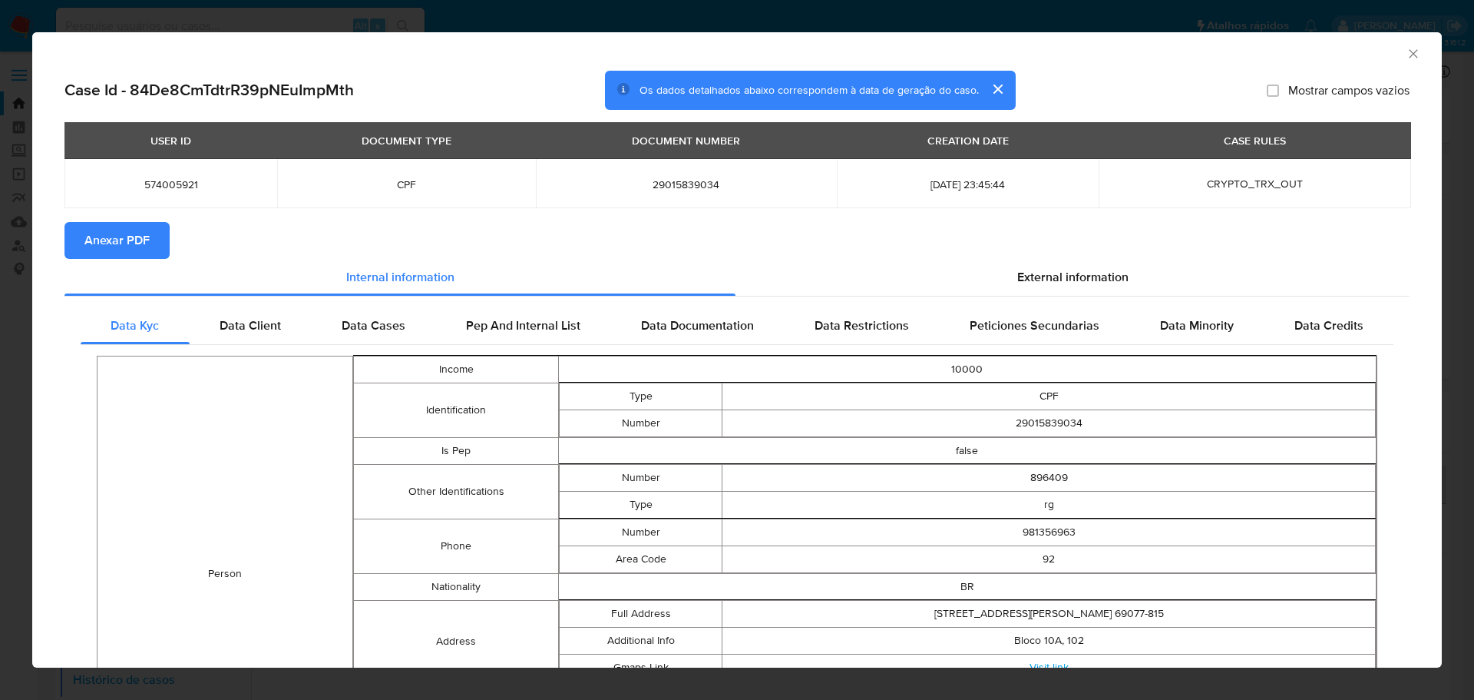
click at [137, 240] on span "Anexar PDF" at bounding box center [116, 240] width 65 height 34
click at [1409, 52] on icon "Fechar a janela" at bounding box center [1413, 53] width 8 height 8
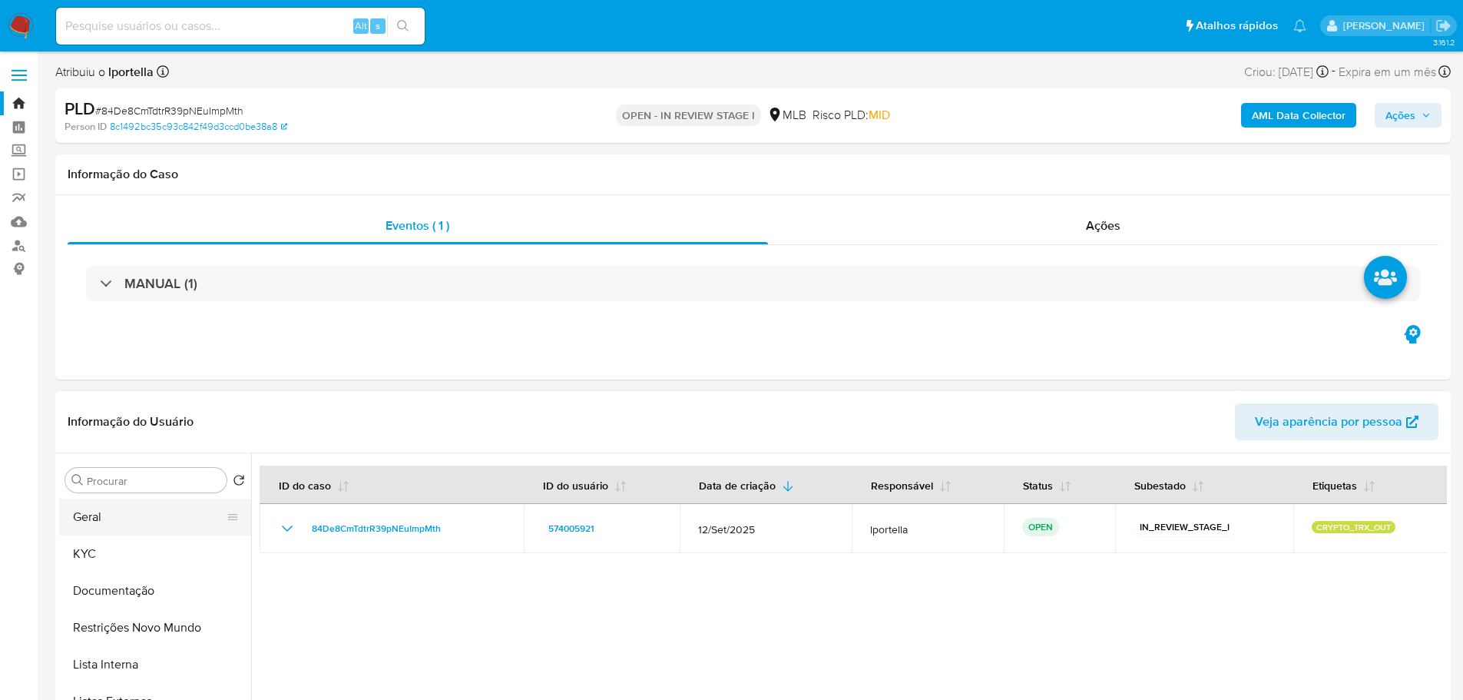
click at [97, 518] on button "Geral" at bounding box center [149, 516] width 180 height 37
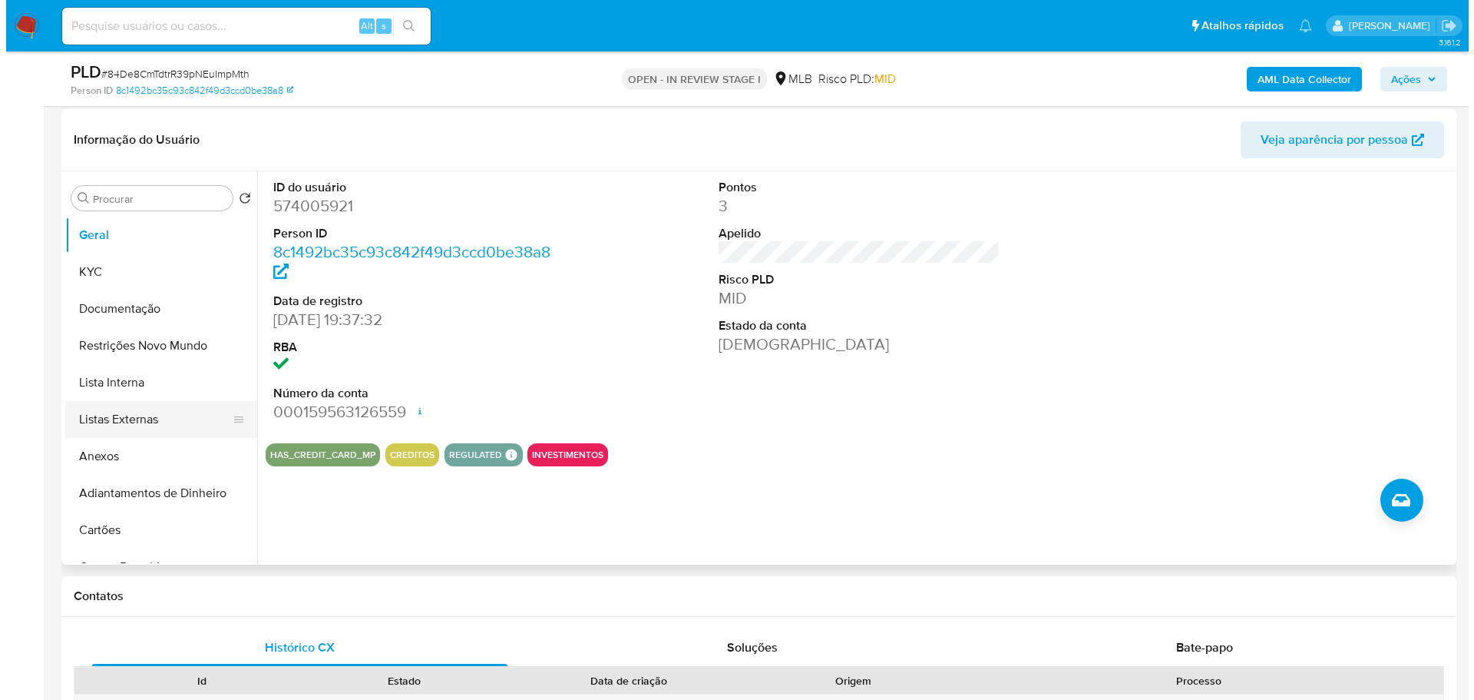
scroll to position [230, 0]
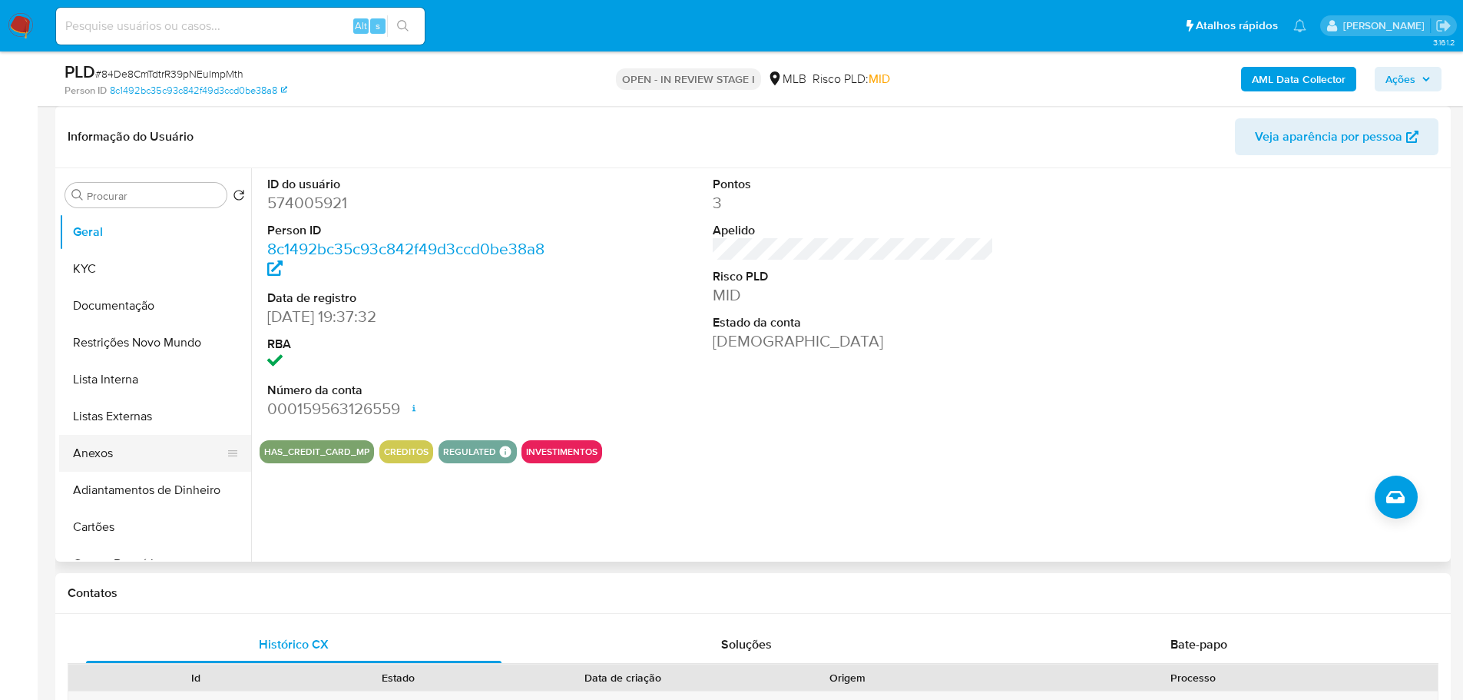
click at [113, 454] on button "Anexos" at bounding box center [149, 453] width 180 height 37
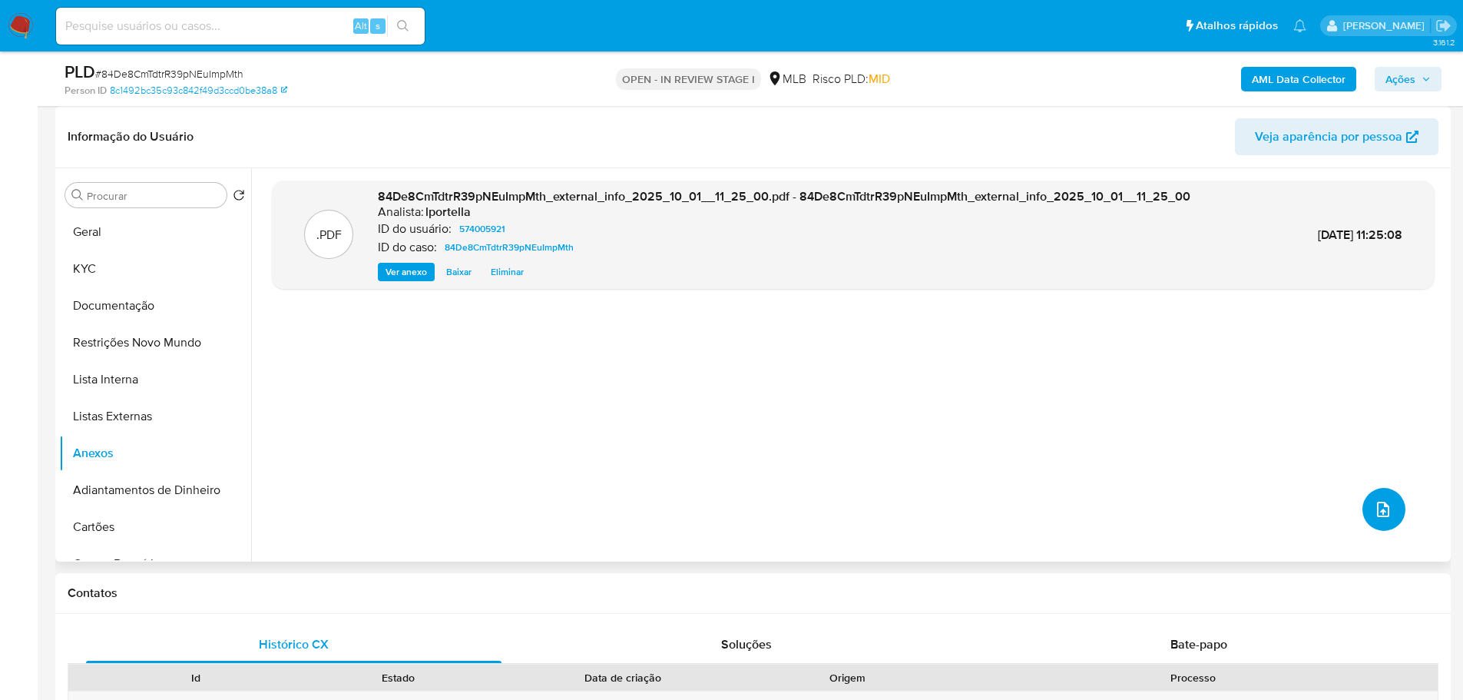
click at [1378, 506] on icon "upload-file" at bounding box center [1383, 509] width 18 height 18
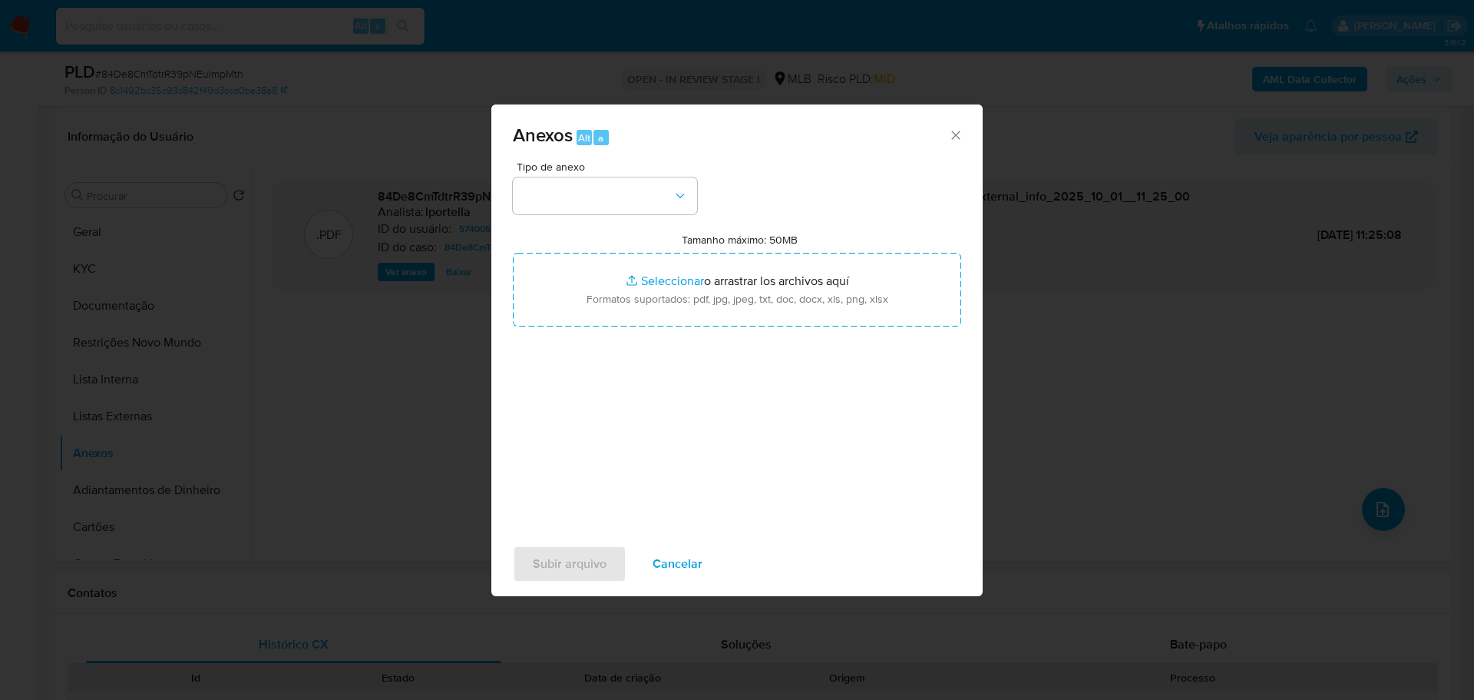
click at [623, 220] on div "Tipo de anexo Tamanho máximo: 50MB Seleccionar archivos Seleccionar o arrastrar…" at bounding box center [737, 342] width 448 height 362
click at [626, 201] on button "button" at bounding box center [605, 195] width 184 height 37
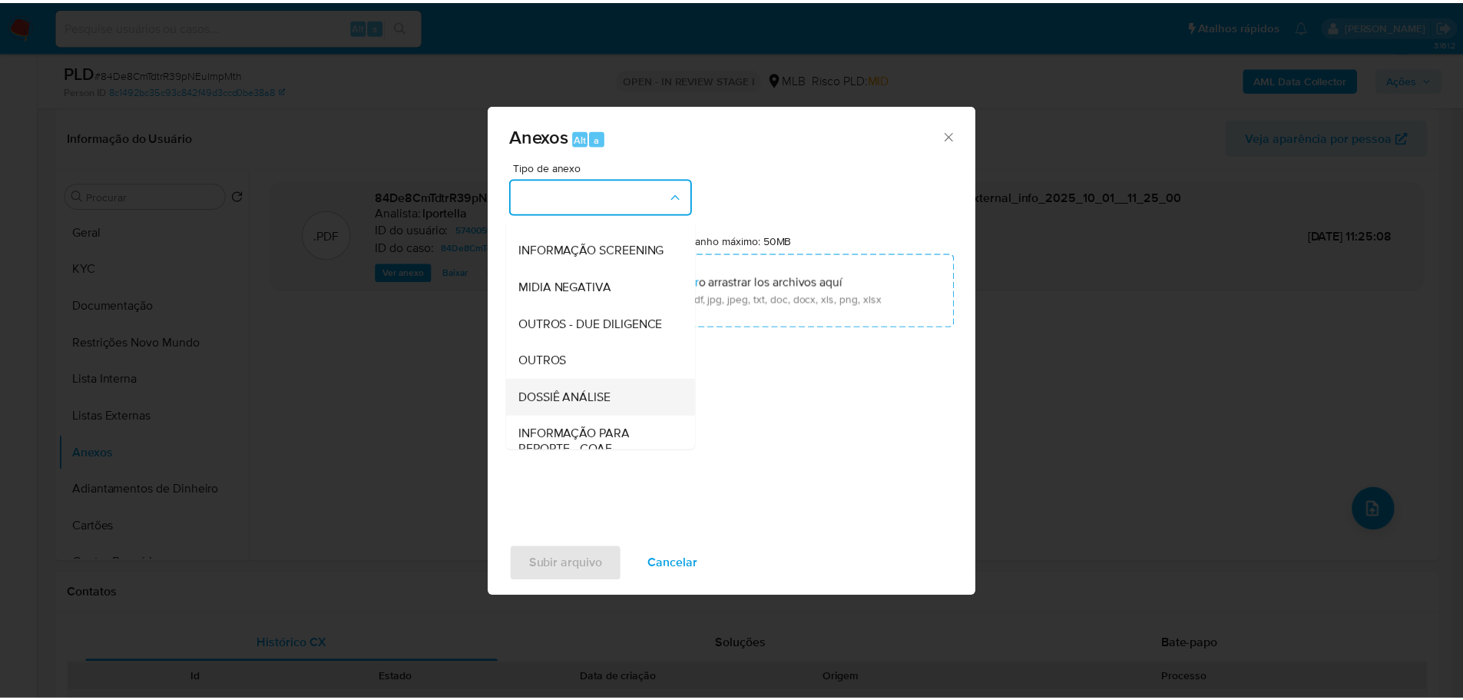
scroll to position [237, 0]
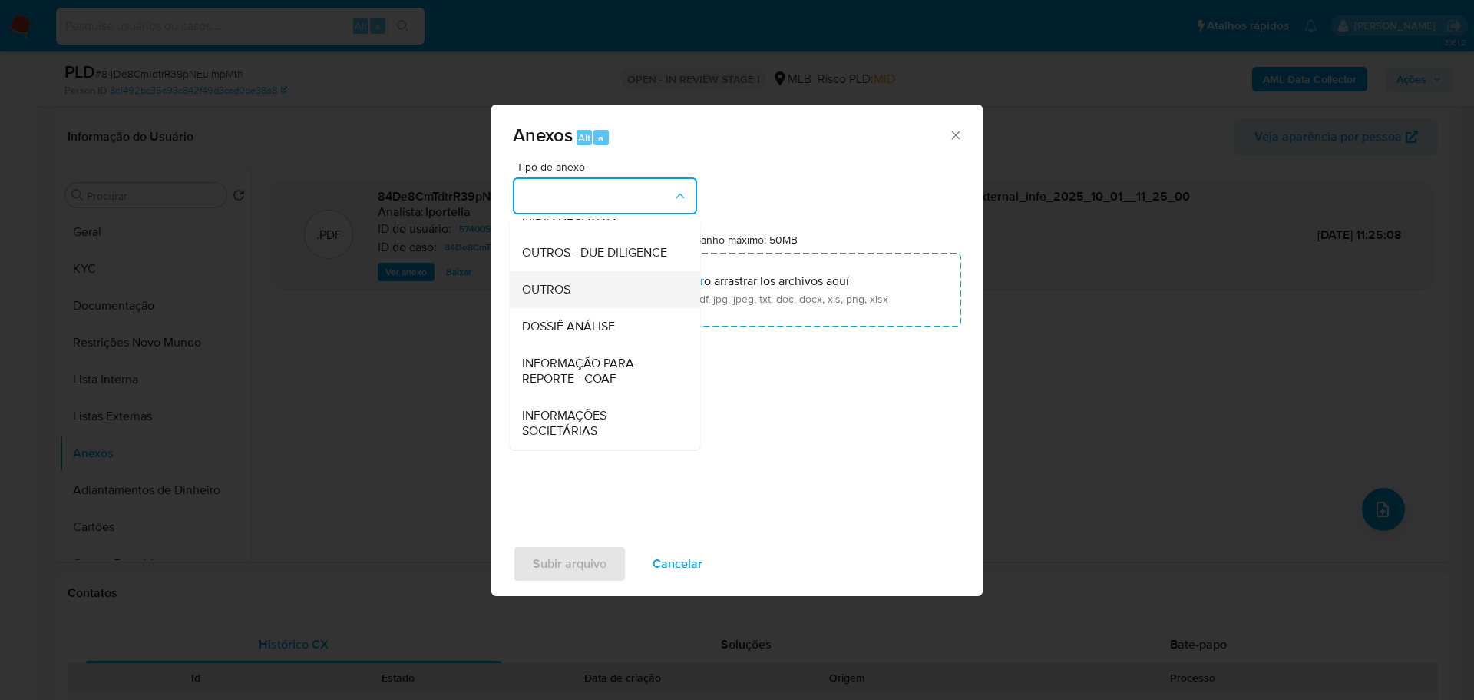
click at [561, 286] on span "OUTROS" at bounding box center [546, 289] width 48 height 15
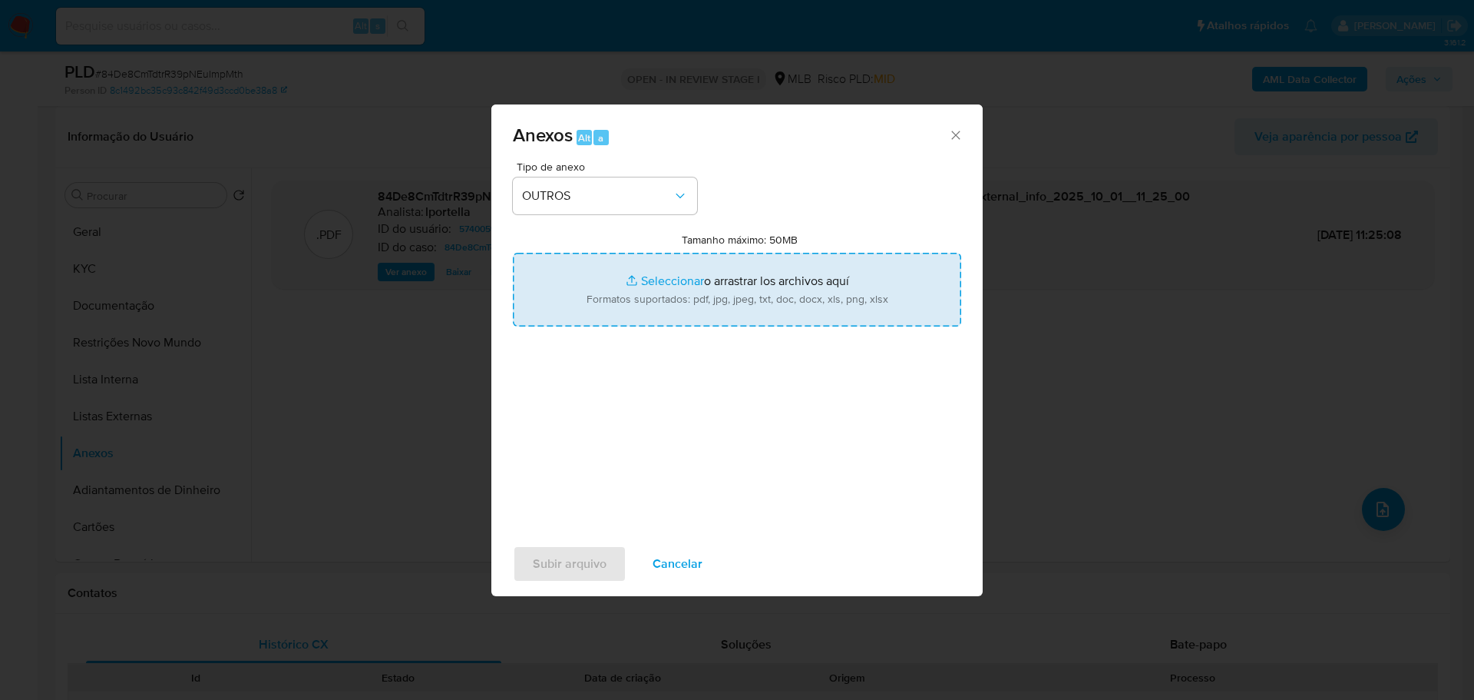
type input "C:\fakepath\Declínio - 84De8CmTdtrR39pNEuImpMth - CPF 29015839034 - INGO DIETER…"
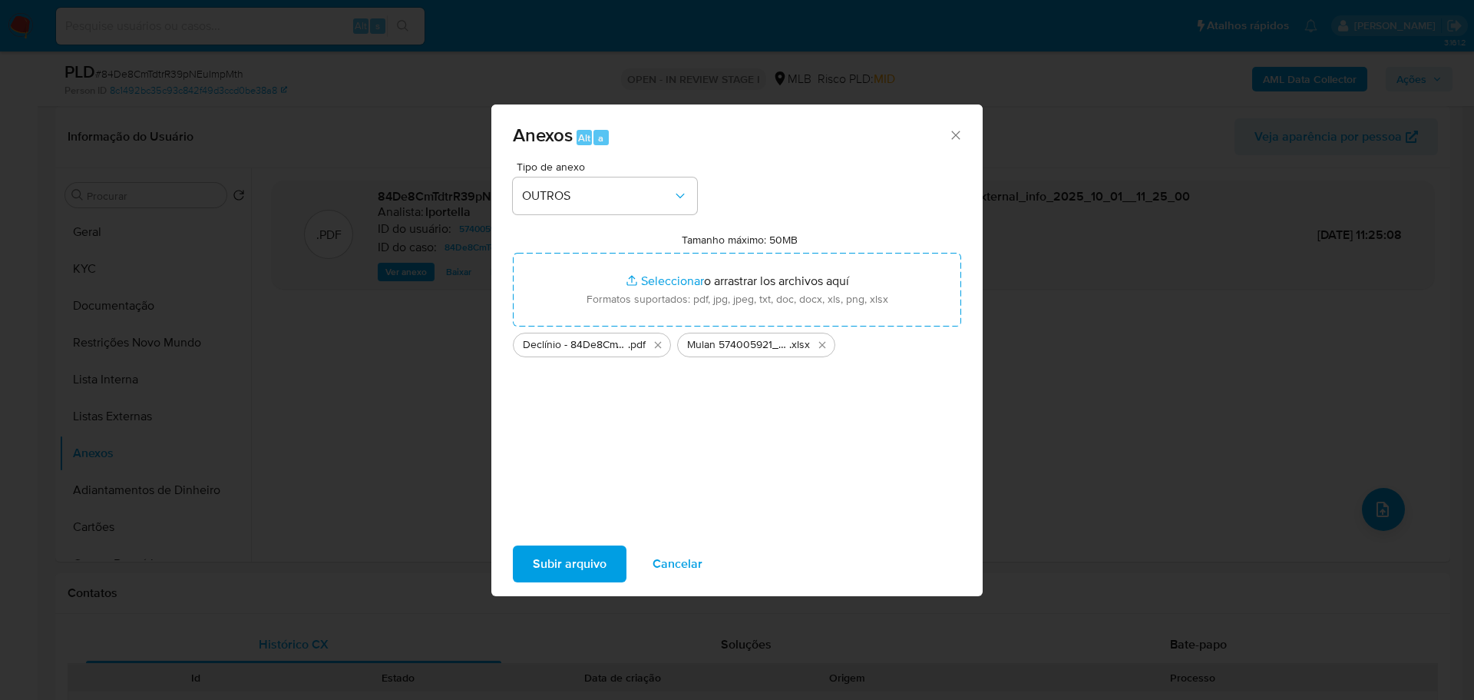
click at [564, 567] on span "Subir arquivo" at bounding box center [570, 564] width 74 height 34
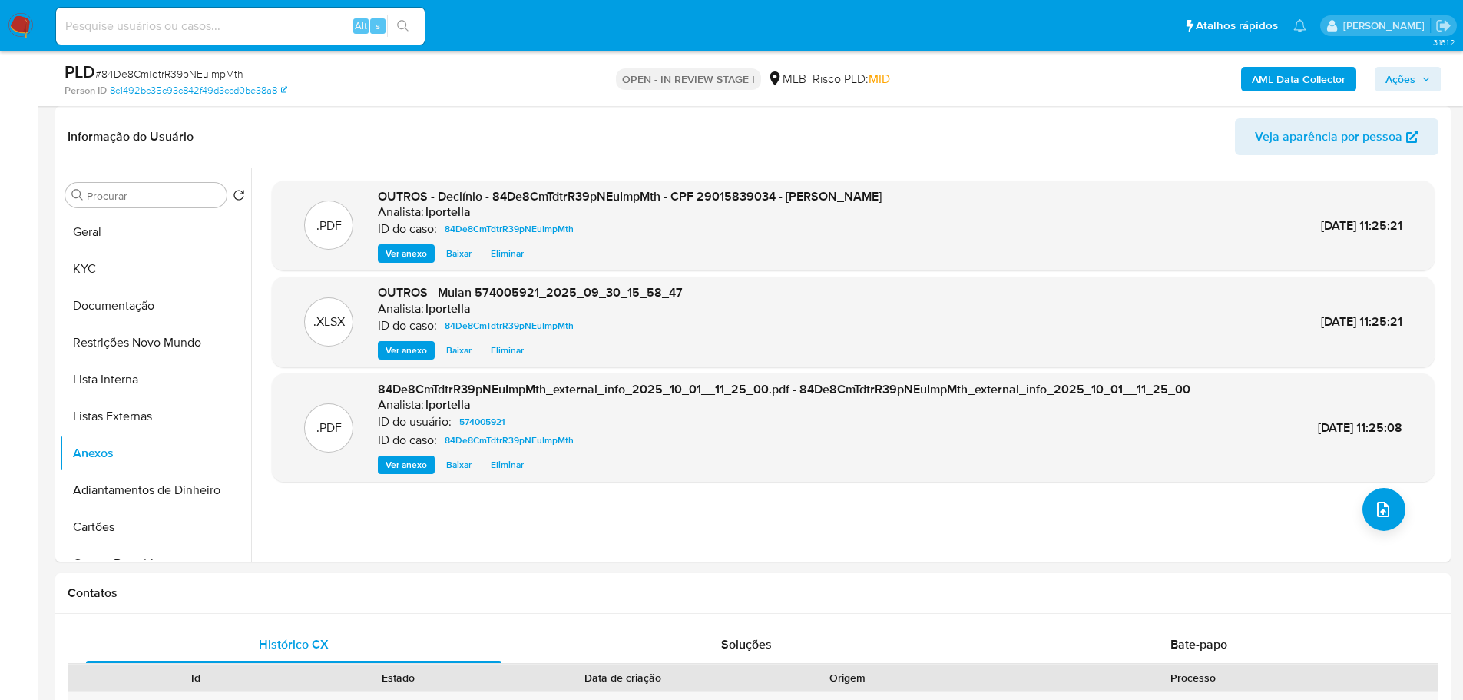
click at [1421, 84] on span "Ações" at bounding box center [1407, 79] width 45 height 22
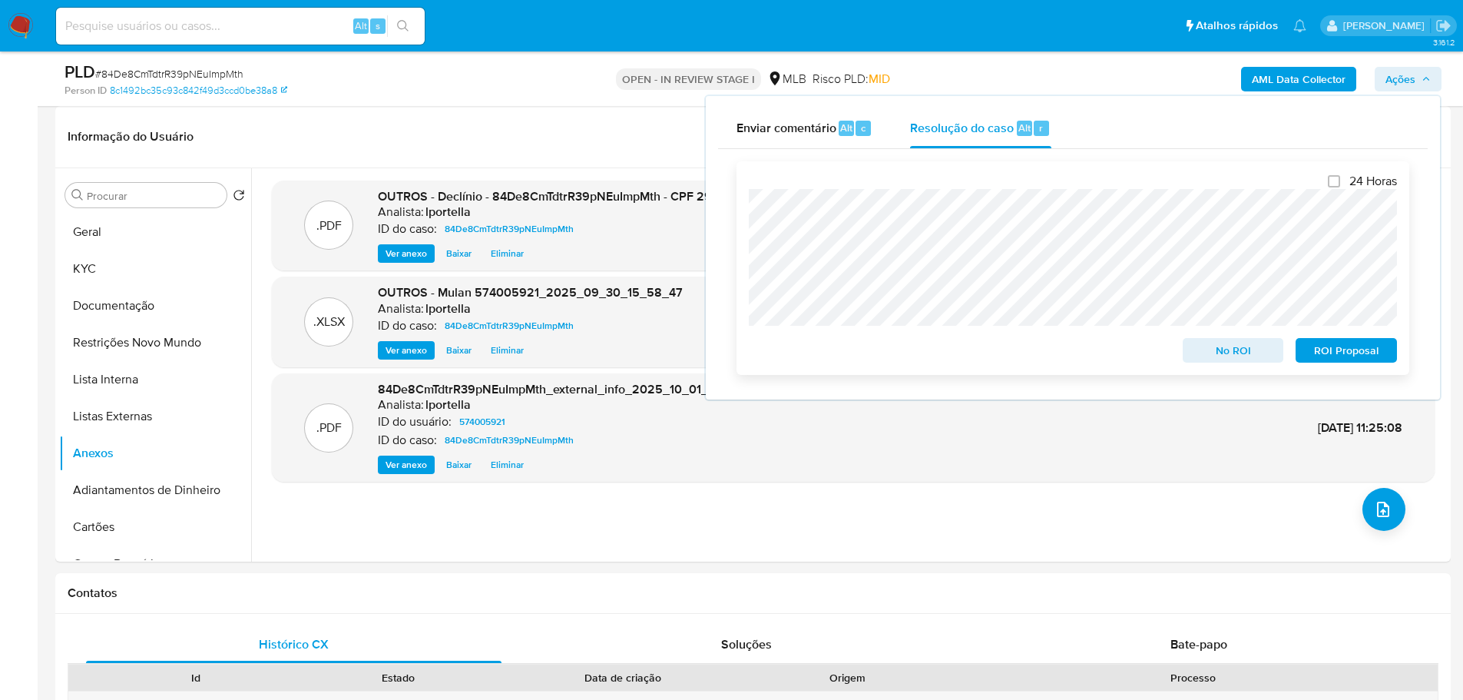
click at [1246, 349] on span "No ROI" at bounding box center [1233, 350] width 80 height 22
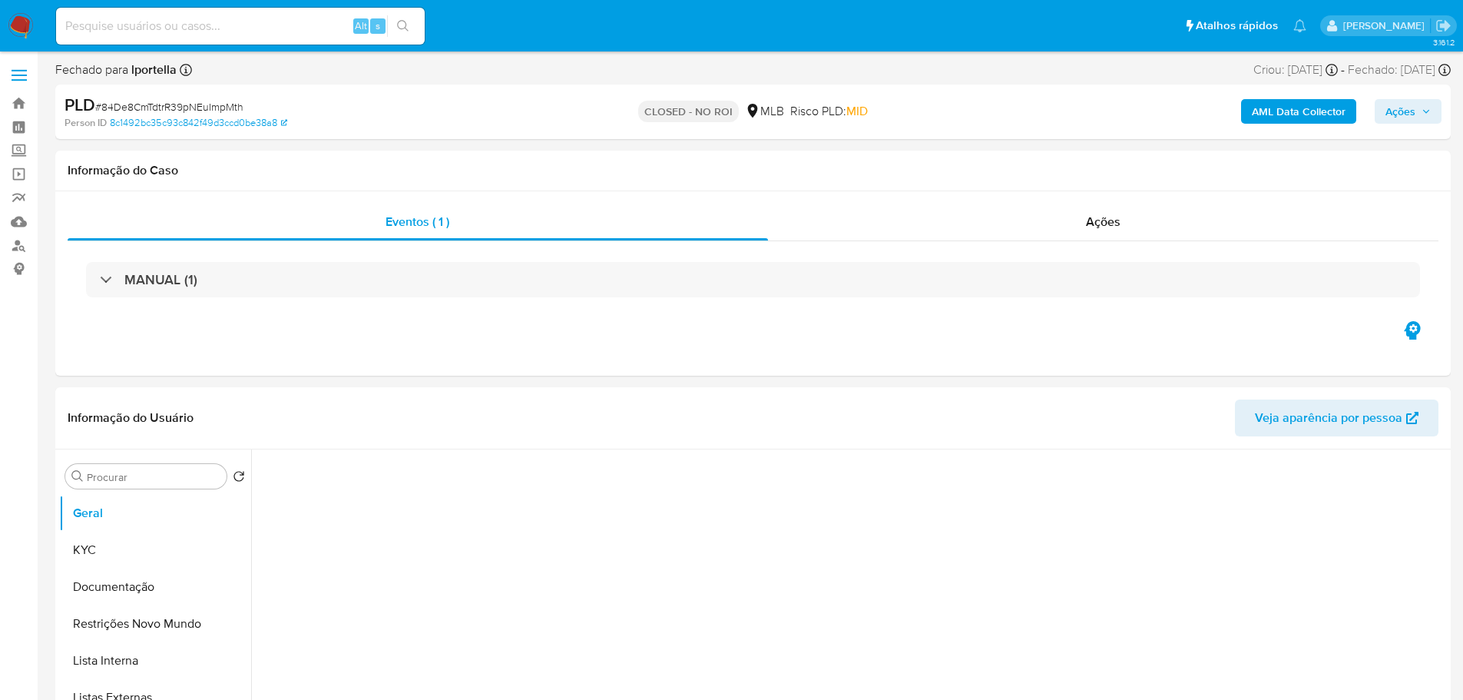
select select "10"
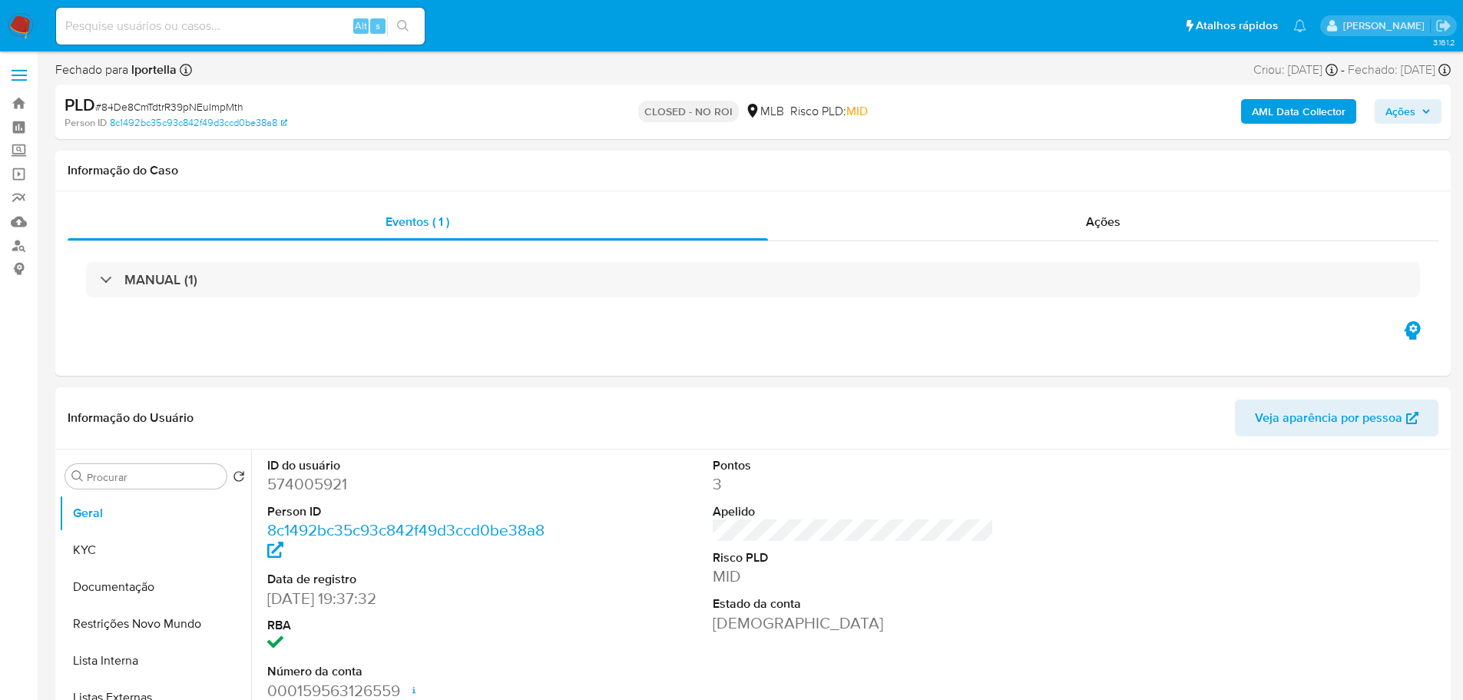
click at [29, 21] on img at bounding box center [21, 26] width 26 height 26
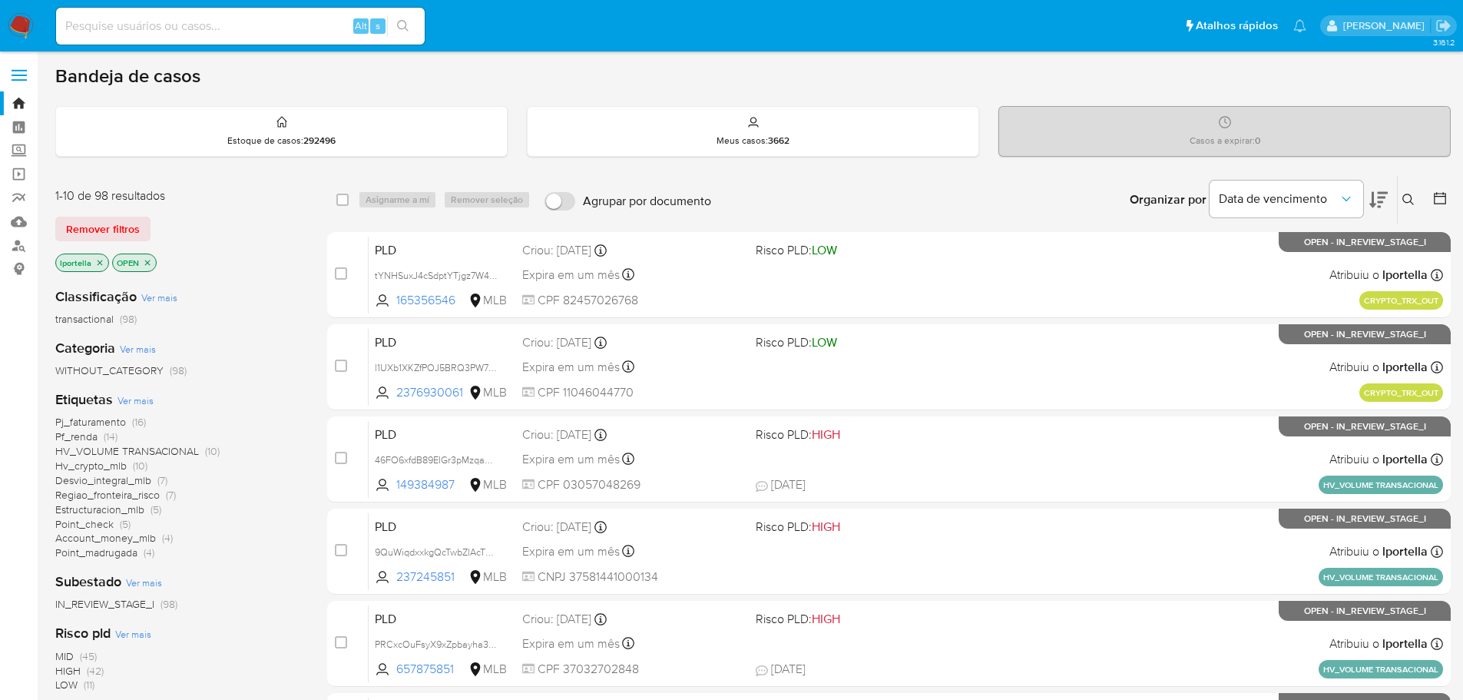
click at [213, 13] on div "Alt s" at bounding box center [240, 26] width 369 height 37
click at [211, 23] on input at bounding box center [240, 26] width 369 height 20
paste input "84De8CmTdtrR39pNEuImpMth"
type input "84De8CmTdtrR39pNEuImpMth"
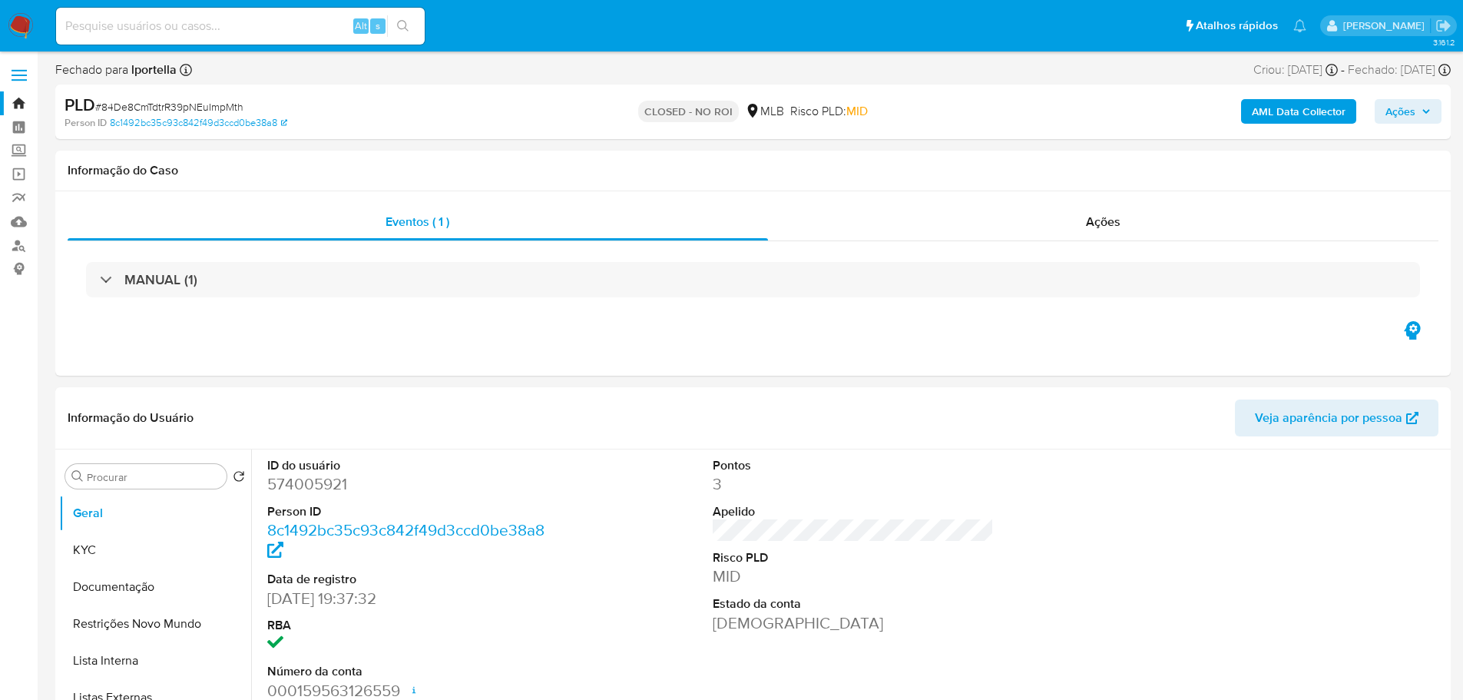
click at [25, 26] on img at bounding box center [21, 26] width 26 height 26
select select "10"
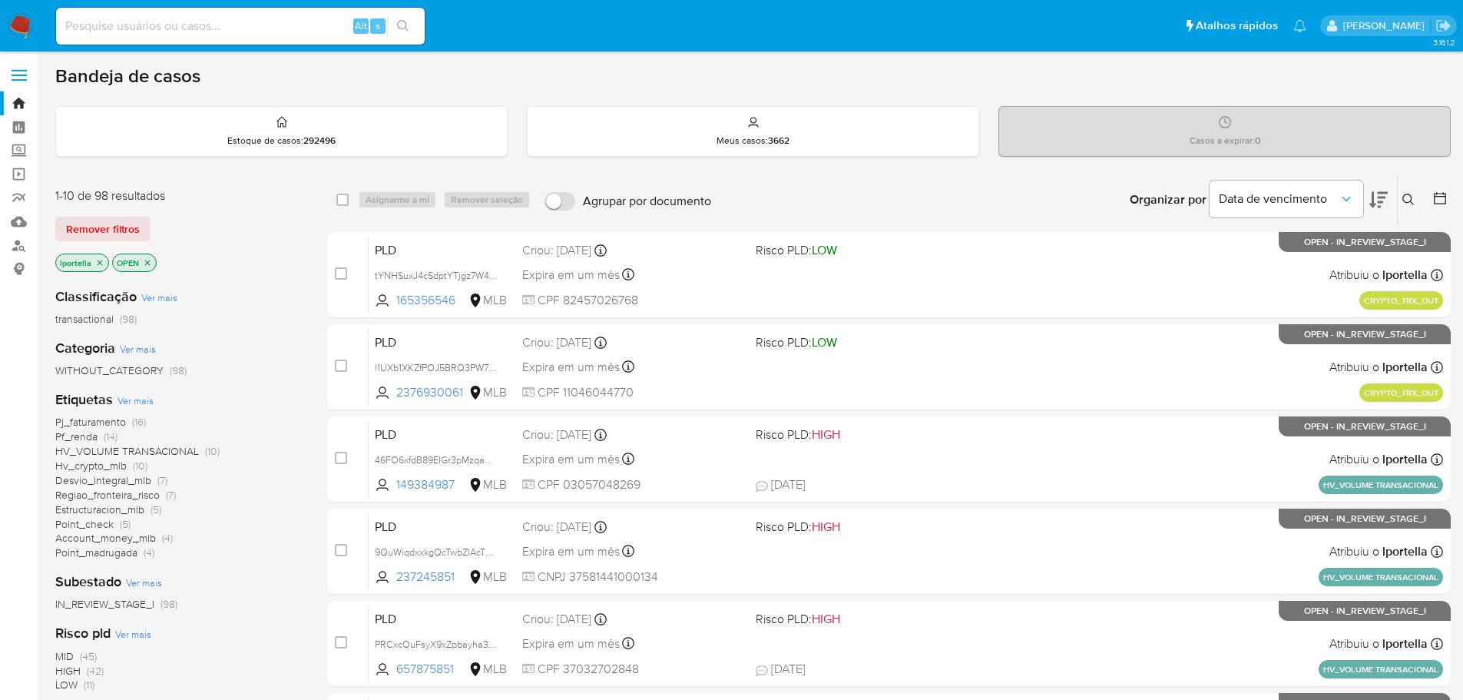
click at [201, 28] on input at bounding box center [240, 26] width 369 height 20
paste input "5aek44CEVmIcOU78aTMvAzAG"
type input "5aek44CEVmIcOU78aTMvAzAG"
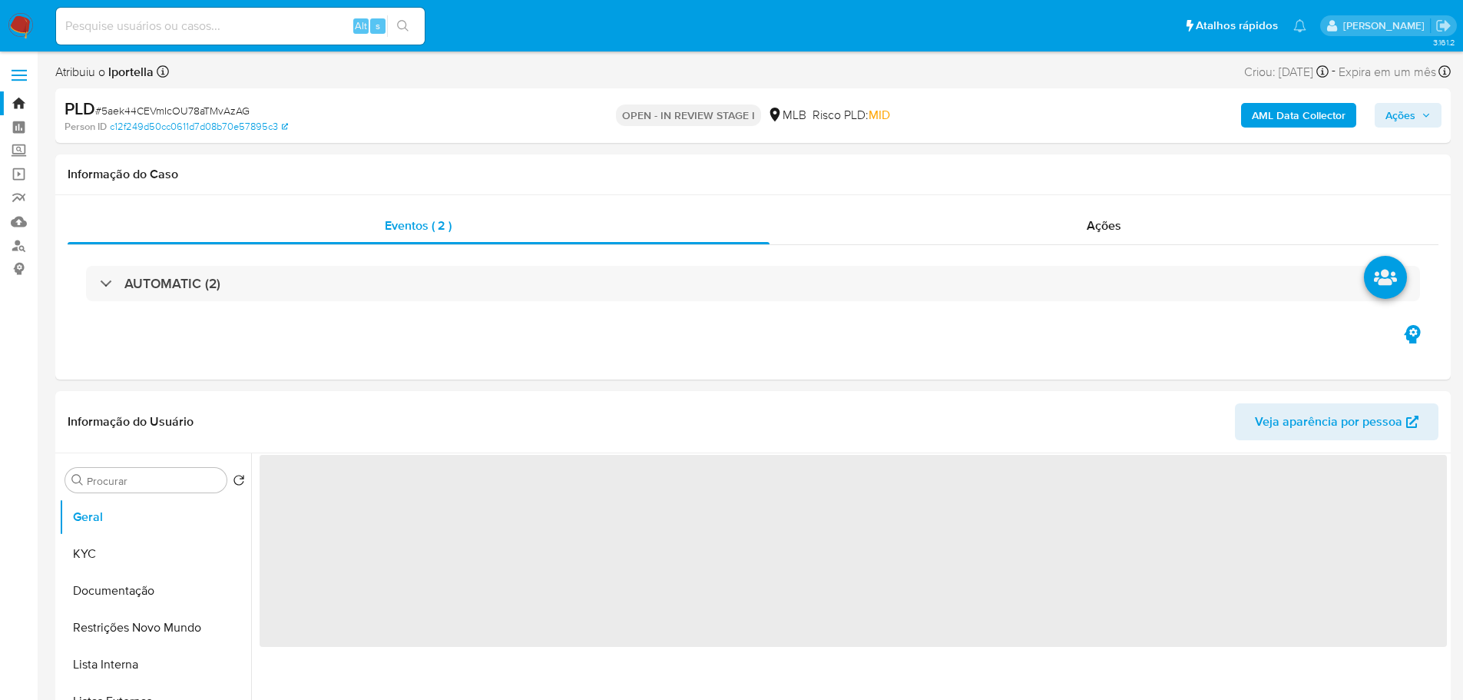
select select "10"
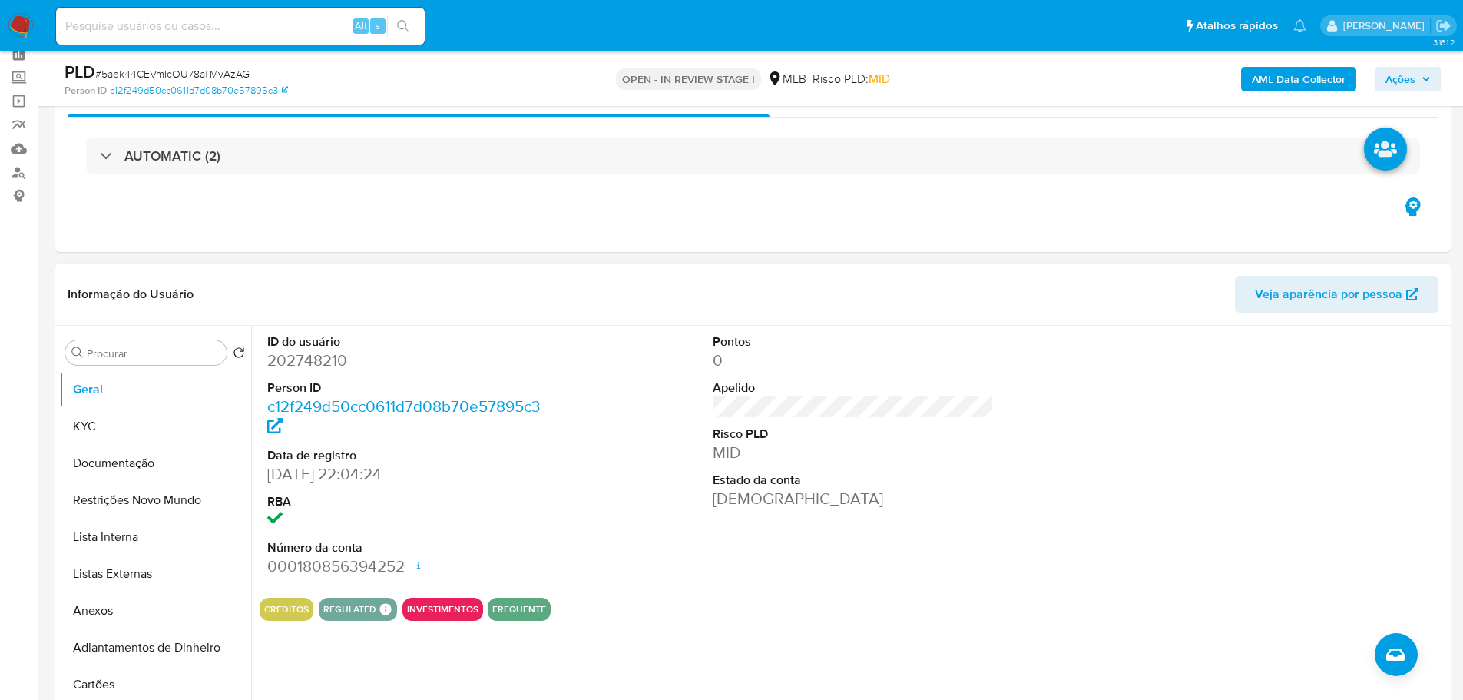
scroll to position [154, 0]
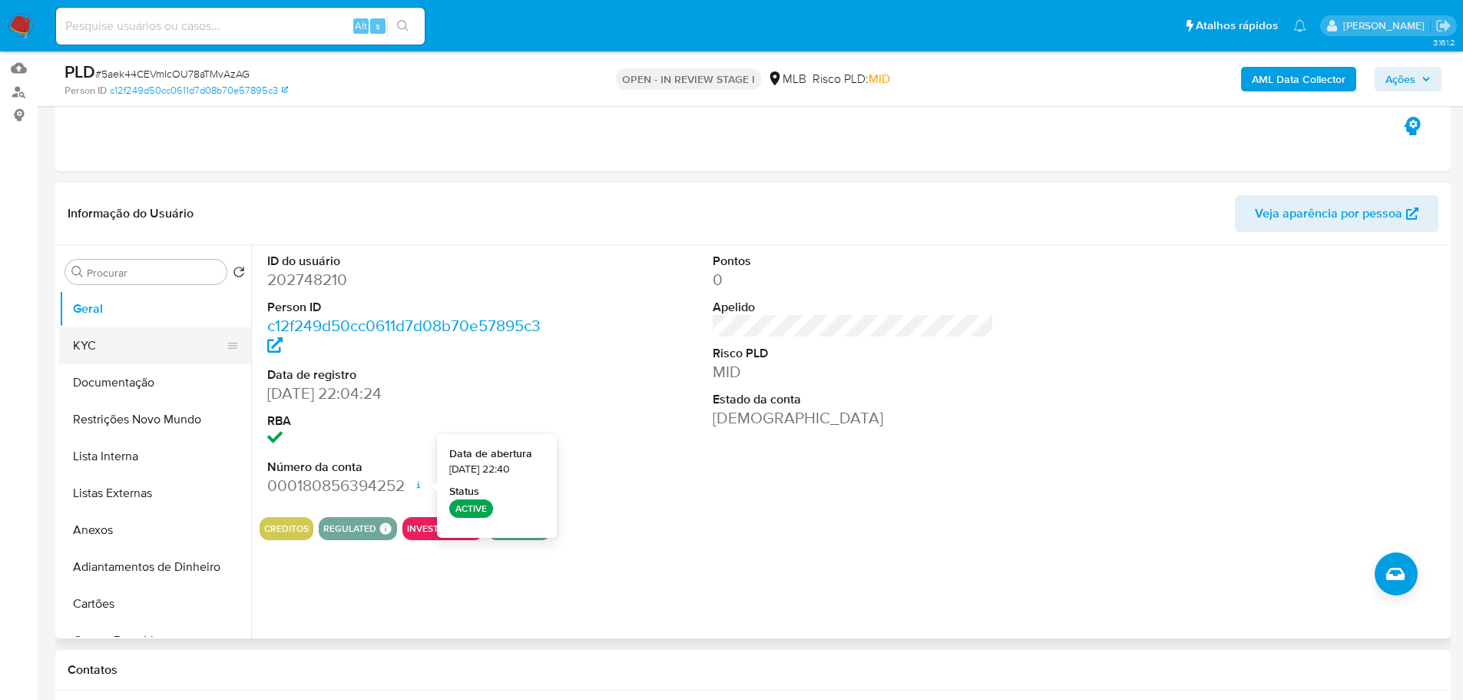
click at [135, 336] on button "KYC" at bounding box center [149, 345] width 180 height 37
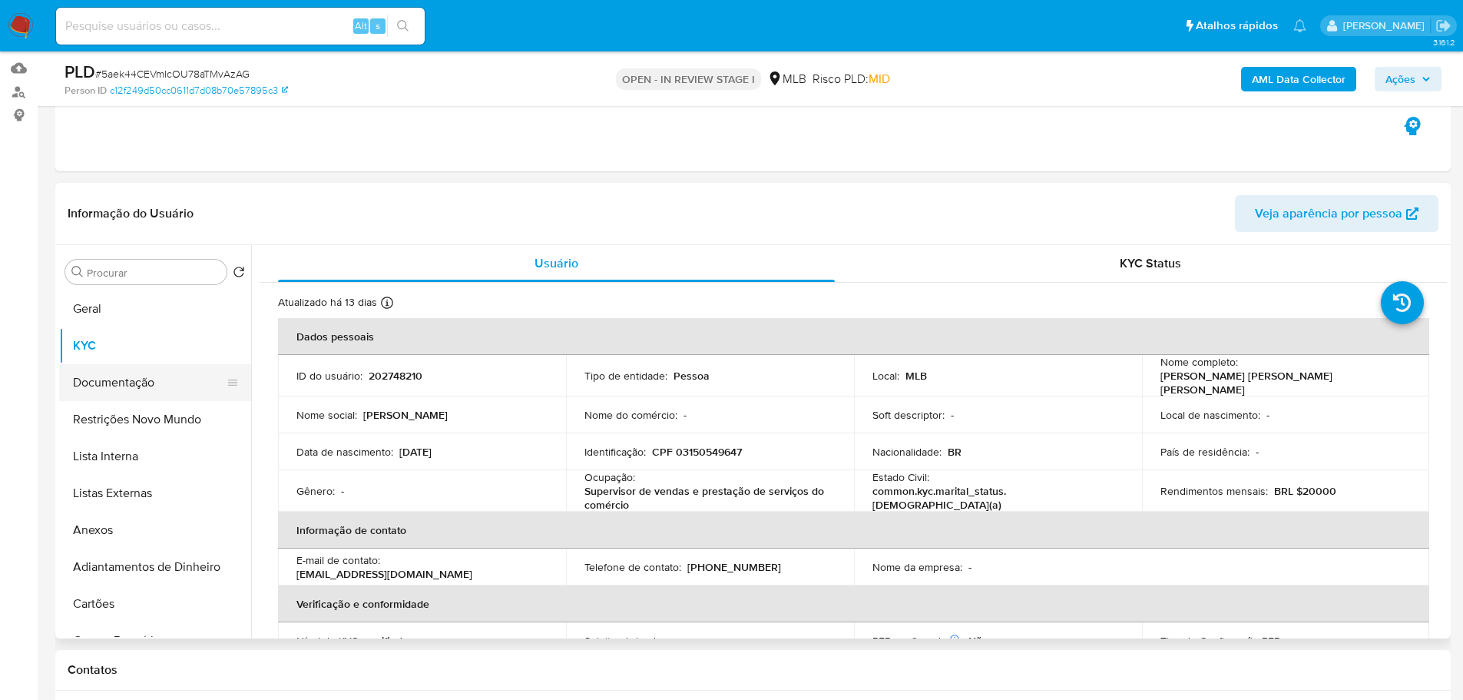
click at [136, 366] on button "Documentação" at bounding box center [149, 382] width 180 height 37
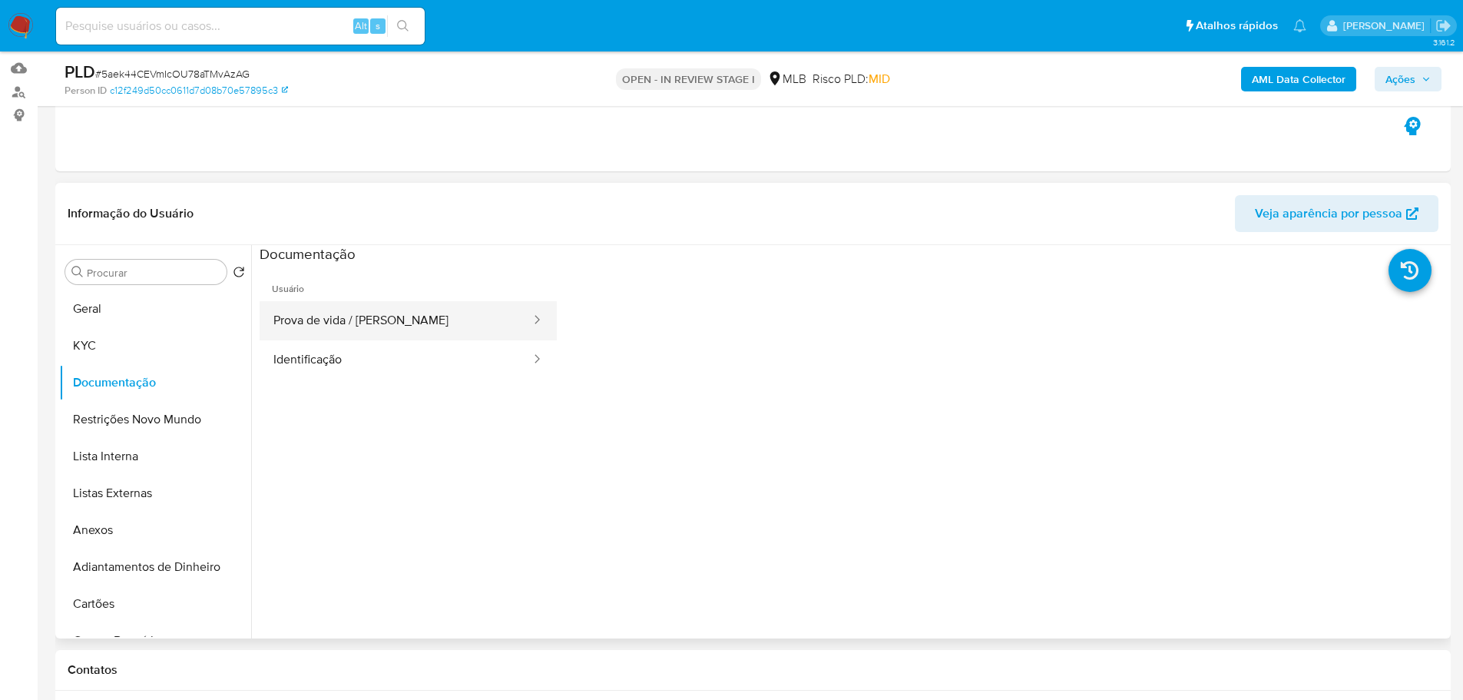
click at [333, 332] on button "Prova de vida / Selfie" at bounding box center [396, 320] width 273 height 39
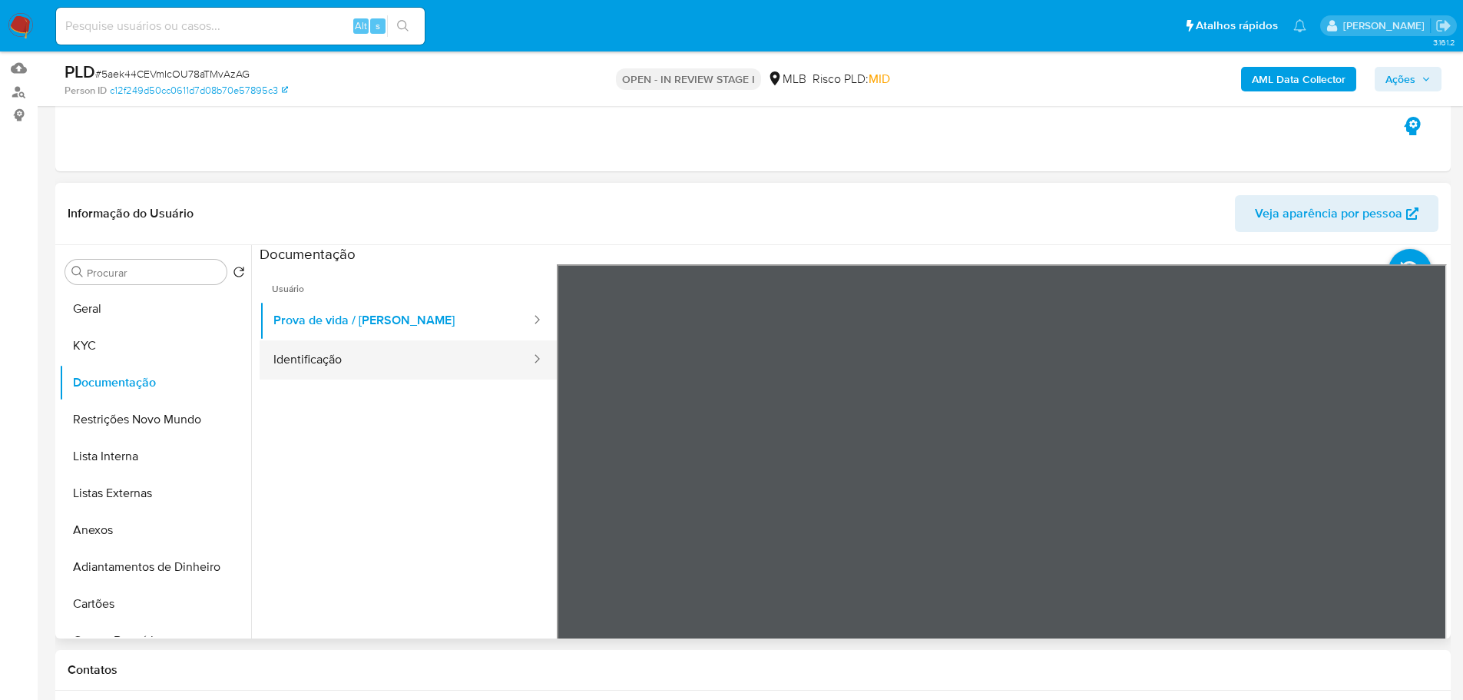
click at [355, 360] on button "Identificação" at bounding box center [396, 359] width 273 height 39
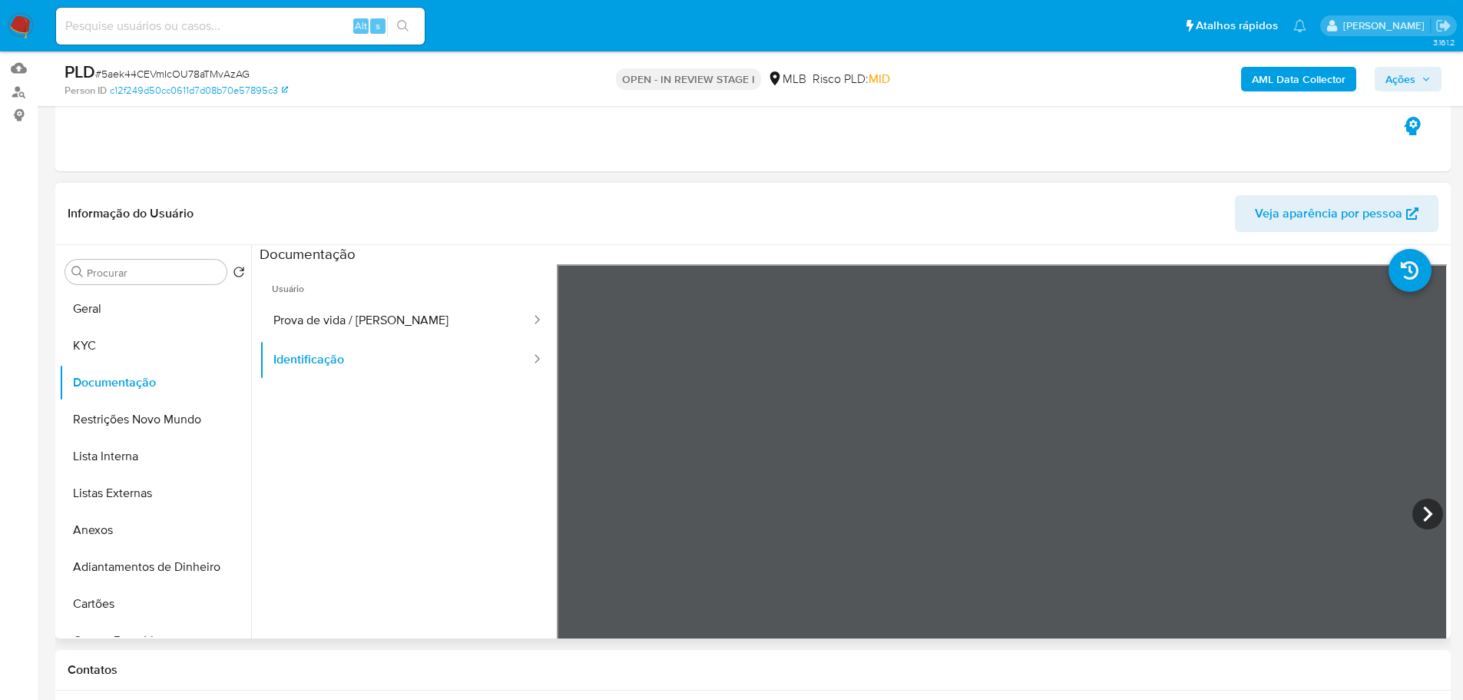
scroll to position [188, 0]
click at [158, 346] on button "KYC" at bounding box center [149, 345] width 180 height 37
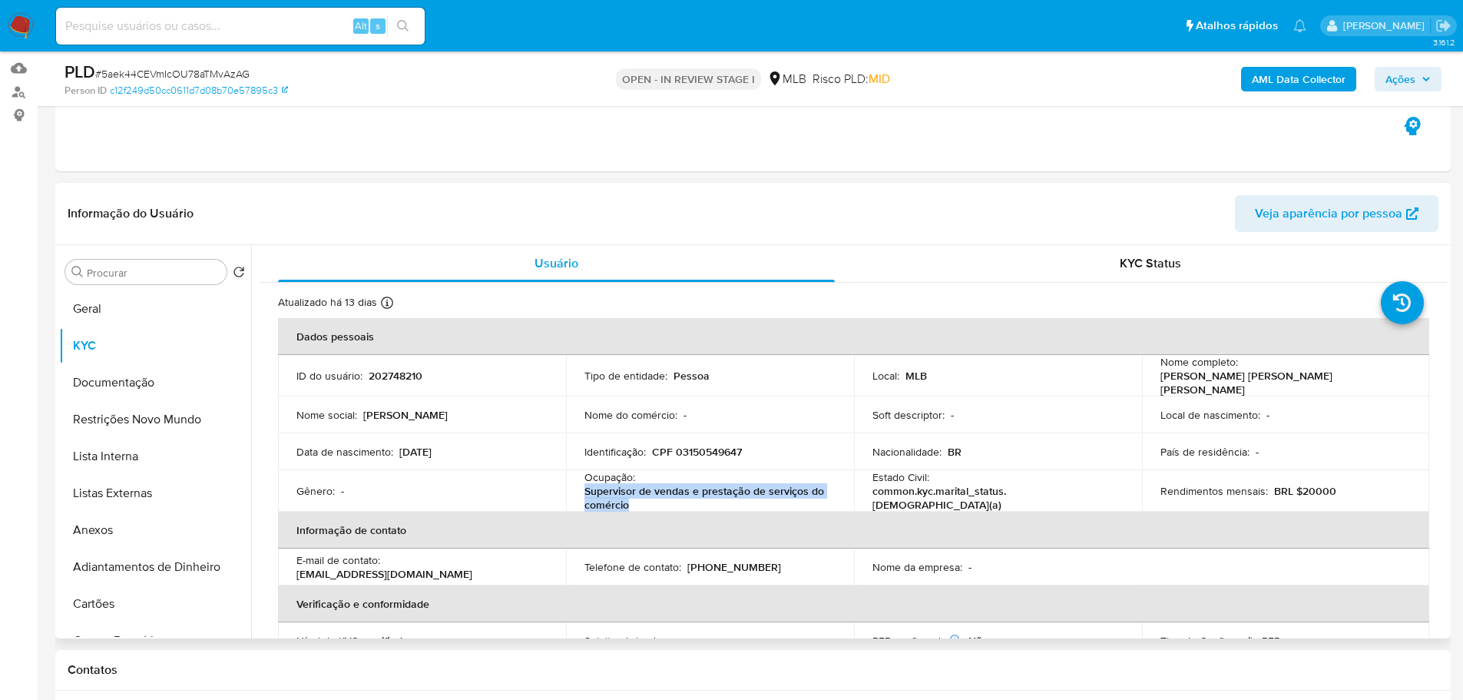
drag, startPoint x: 627, startPoint y: 501, endPoint x: 579, endPoint y: 492, distance: 49.2
click at [579, 492] on td "Ocupação : Supervisor de vendas e prestação de serviços do comércio" at bounding box center [710, 490] width 288 height 41
copy p "Supervisor de vendas e prestação de serviços do comércio"
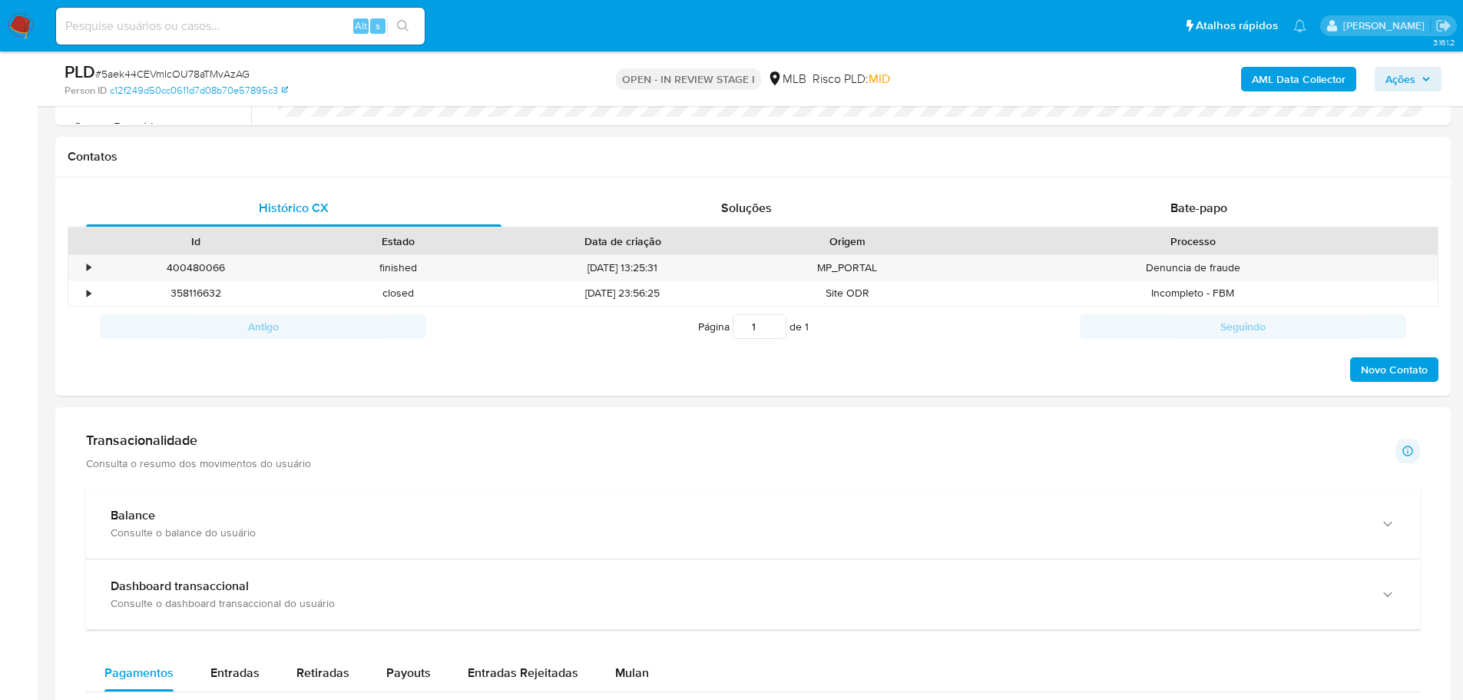
scroll to position [691, 0]
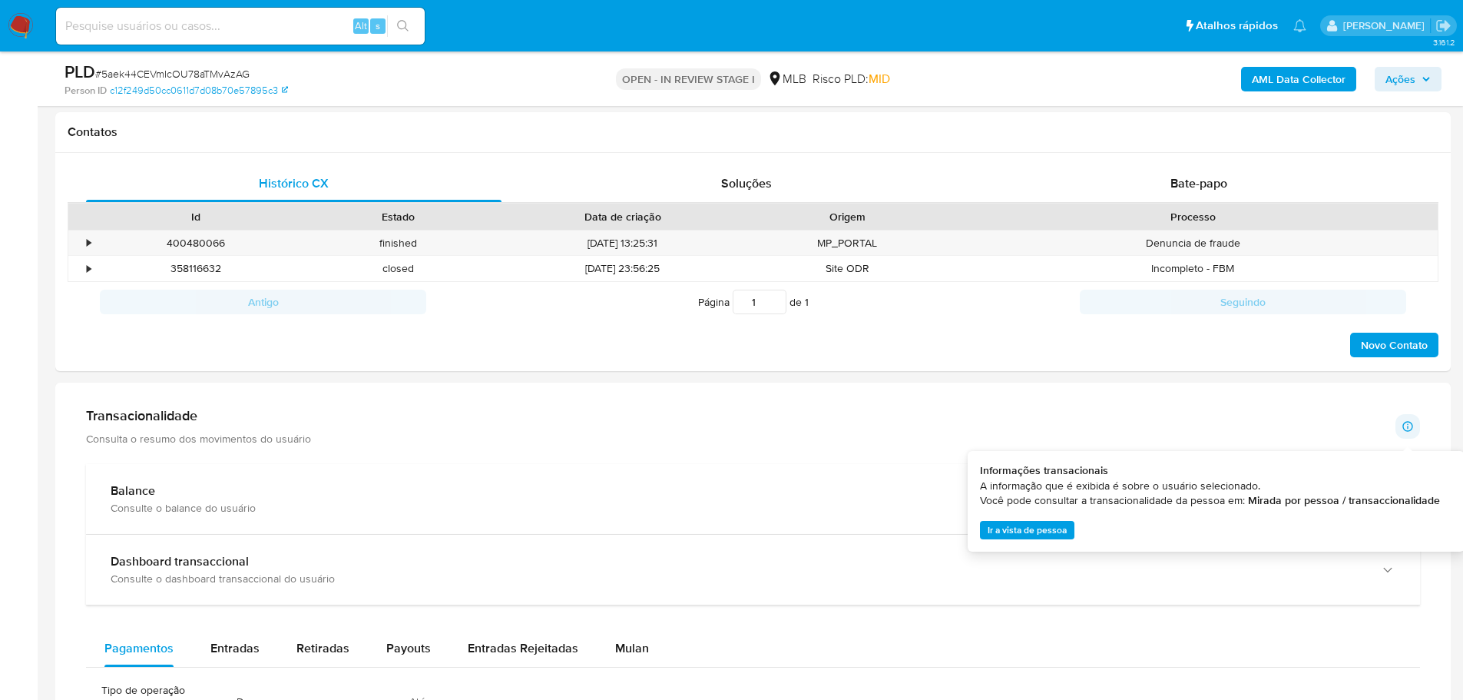
click at [1380, 510] on div "Informações transacionais A informação que é exibida é sobre o usuário selecion…" at bounding box center [1210, 501] width 460 height 76
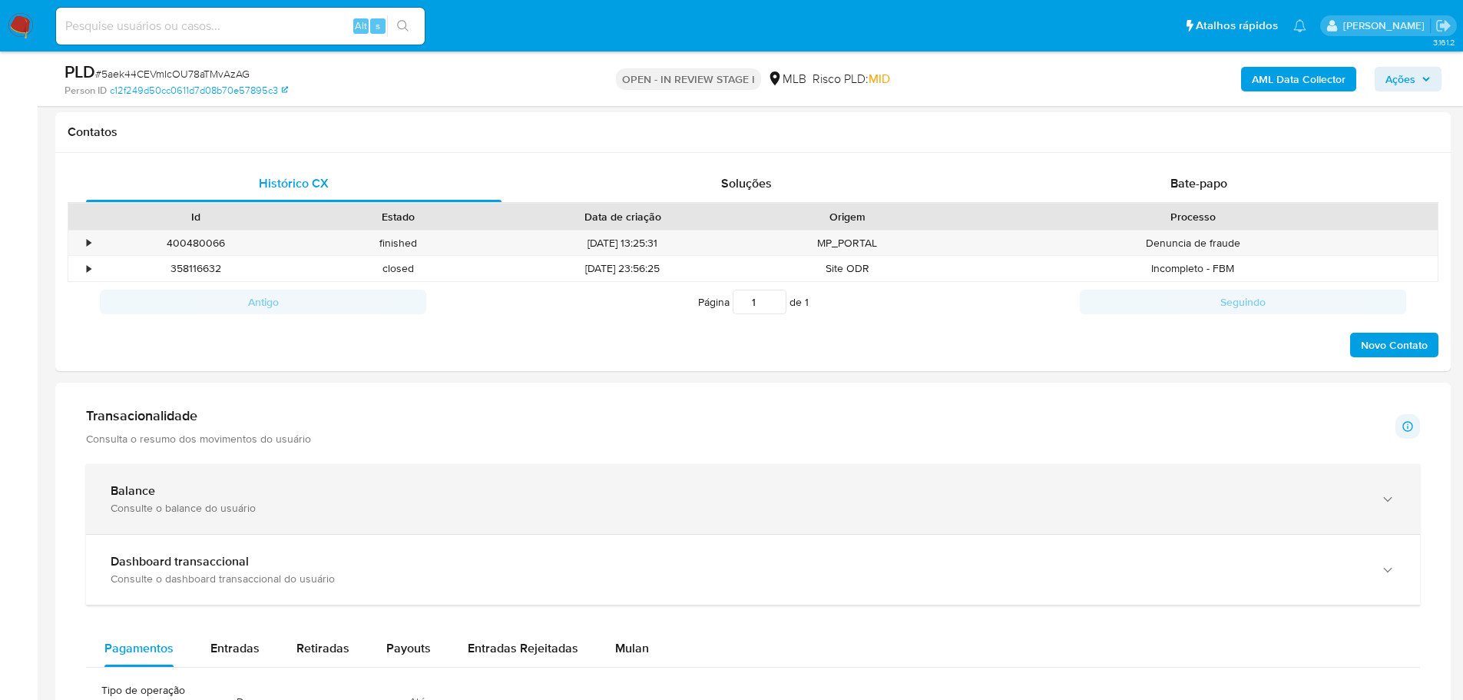
click at [904, 491] on div "Balance" at bounding box center [738, 490] width 1254 height 15
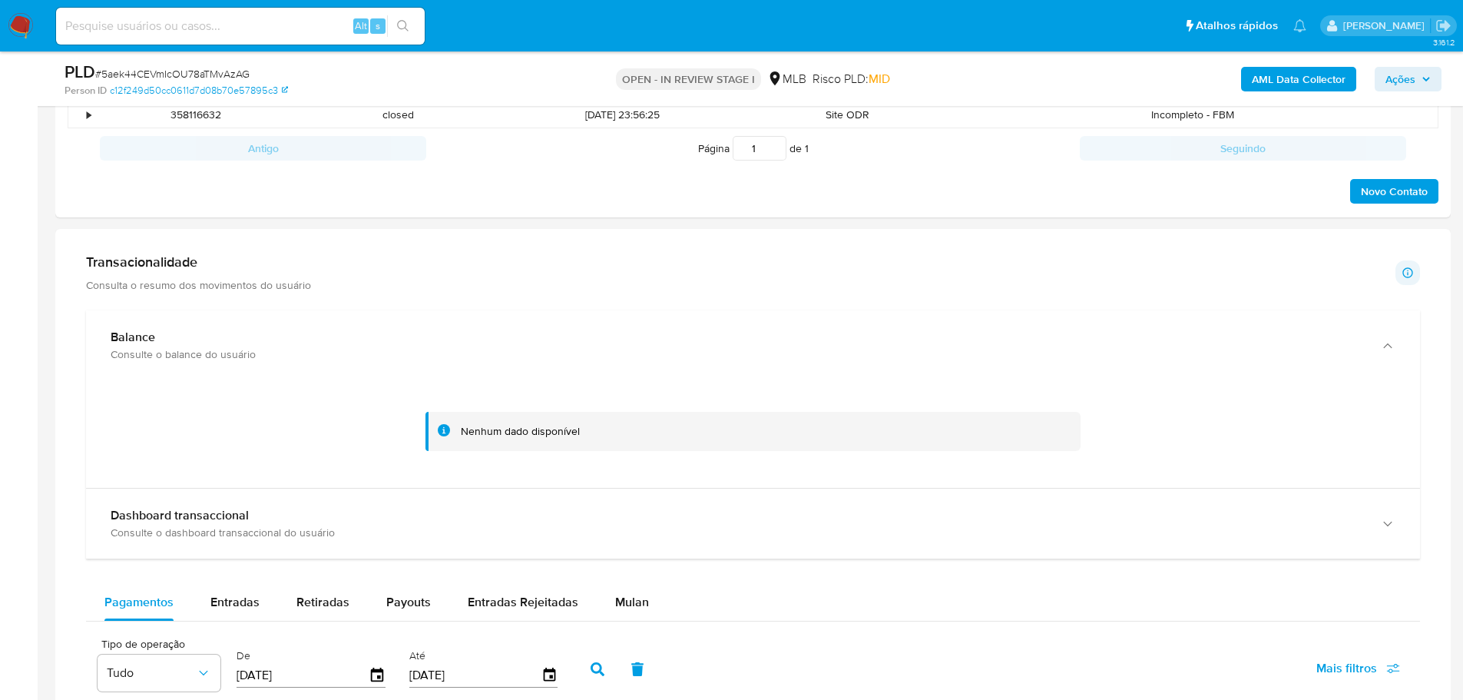
scroll to position [307, 0]
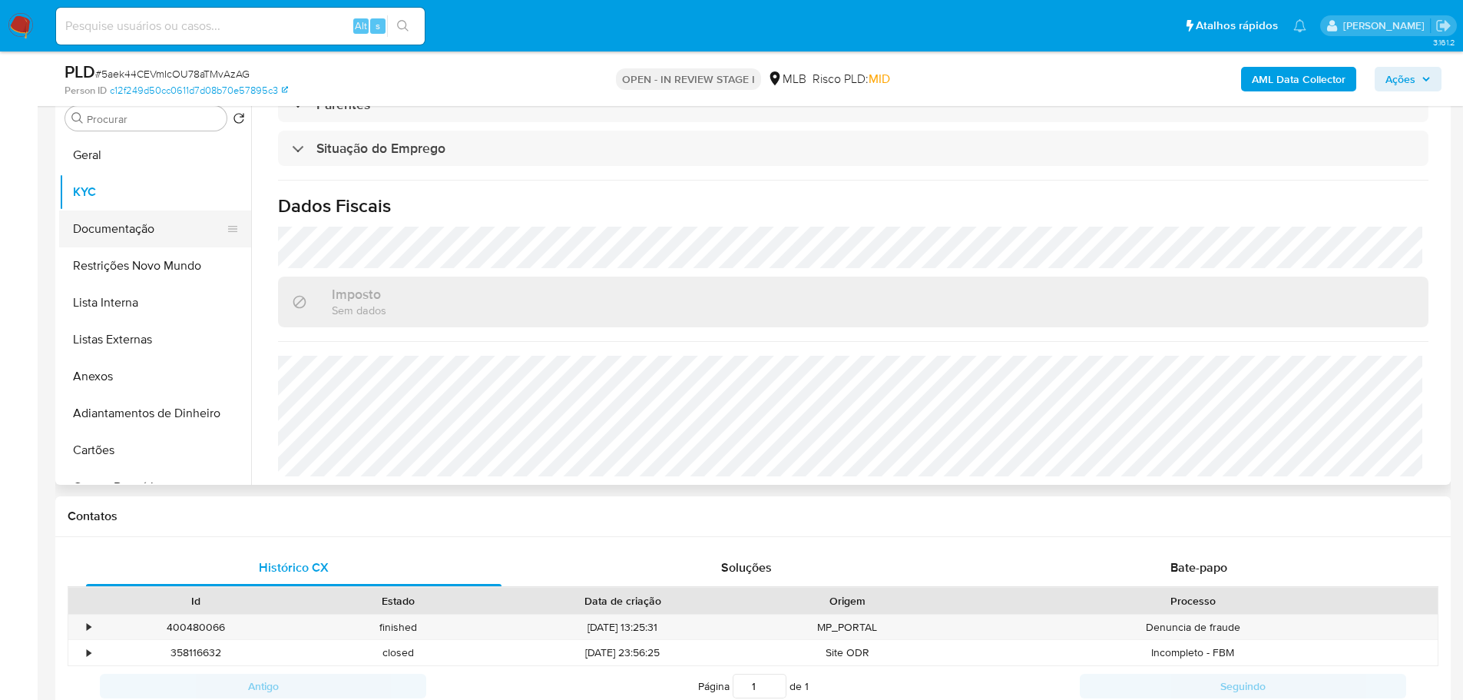
click at [137, 218] on button "Documentação" at bounding box center [149, 228] width 180 height 37
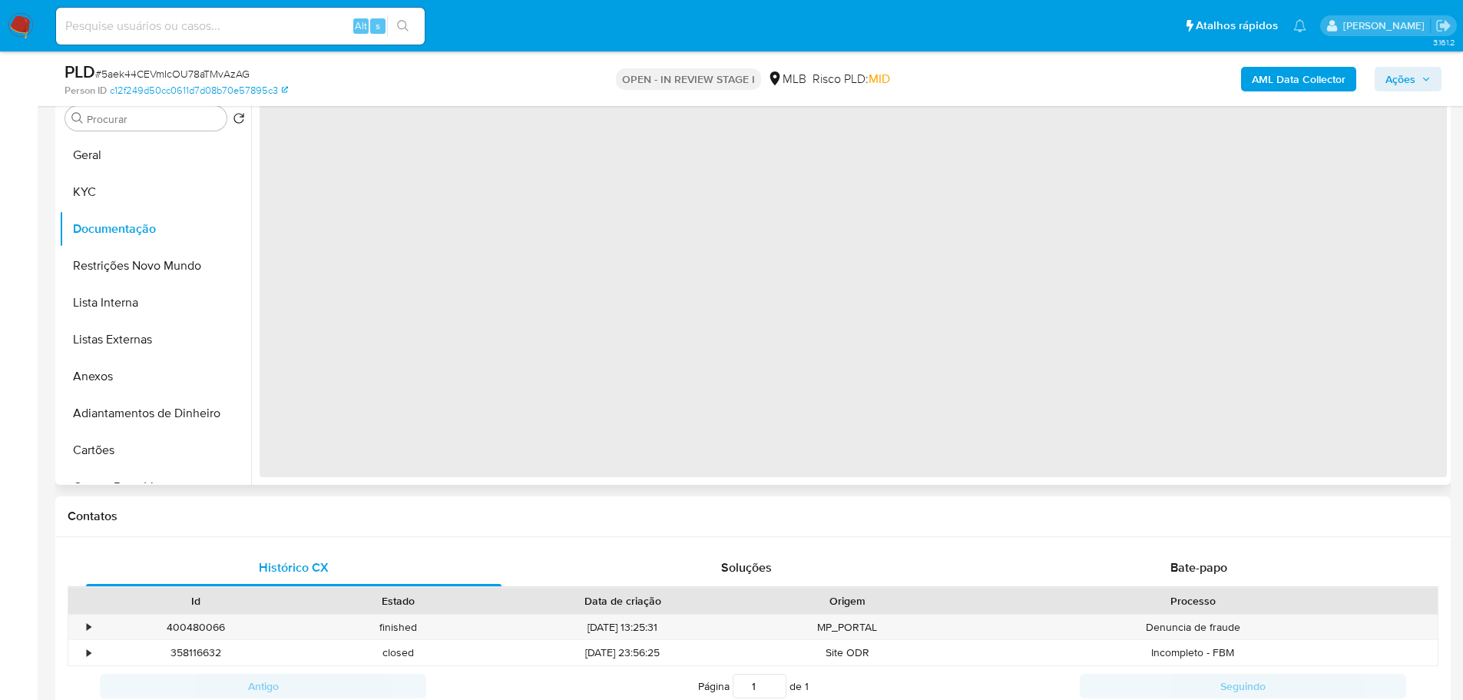
scroll to position [0, 0]
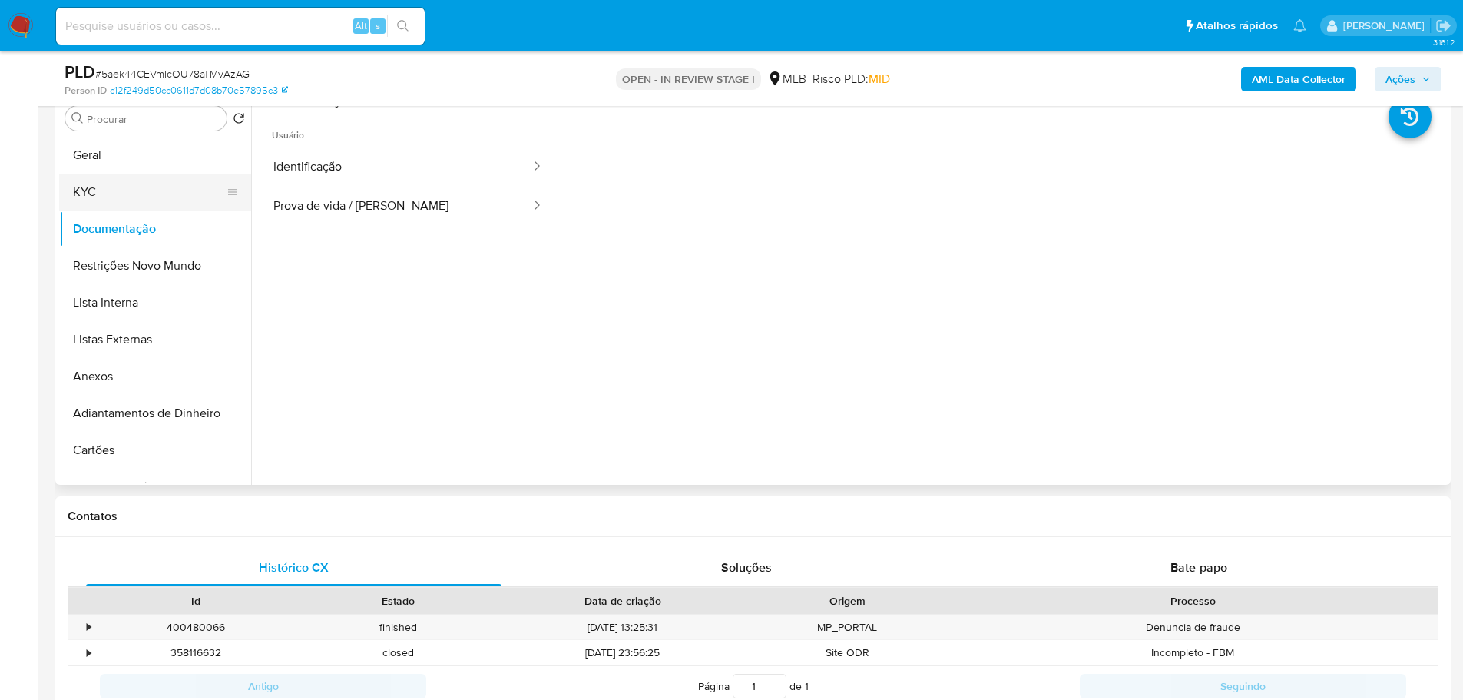
click at [99, 174] on button "KYC" at bounding box center [149, 192] width 180 height 37
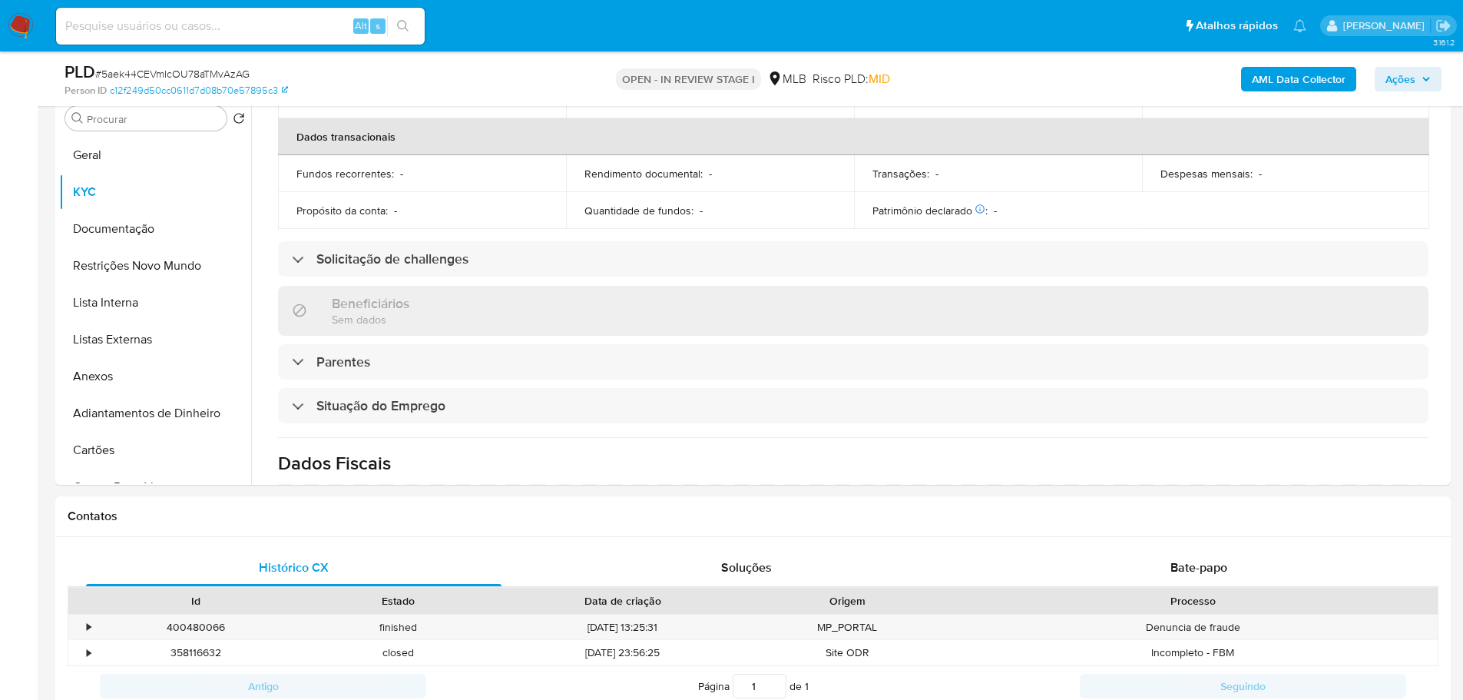
scroll to position [644, 0]
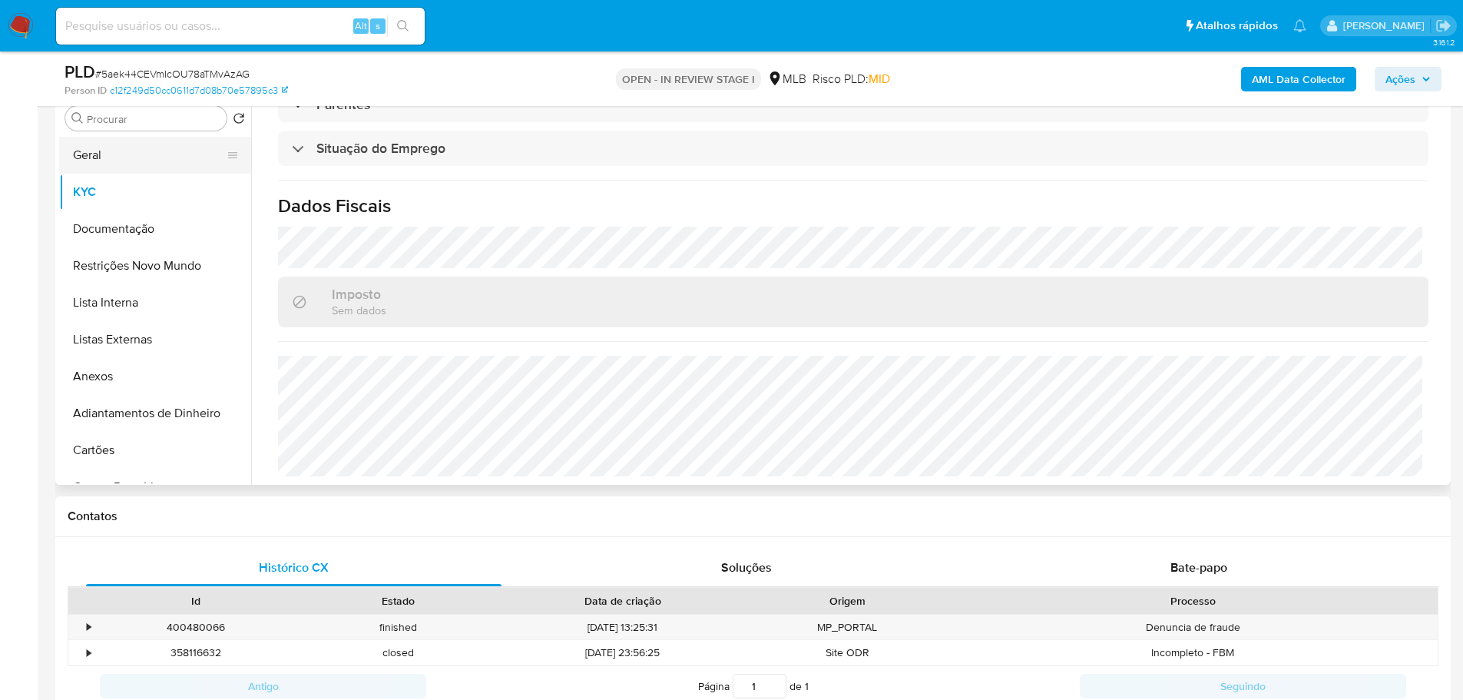
click at [106, 168] on button "Geral" at bounding box center [149, 155] width 180 height 37
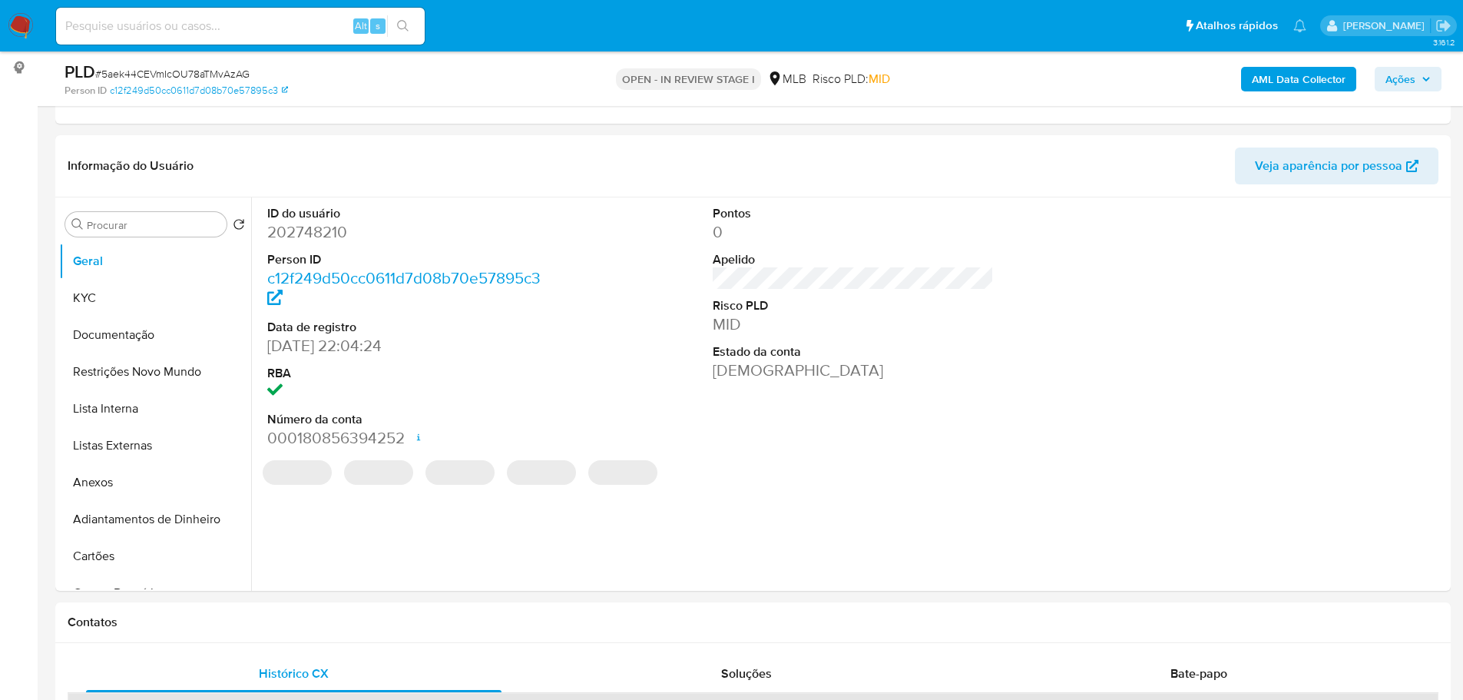
scroll to position [195, 0]
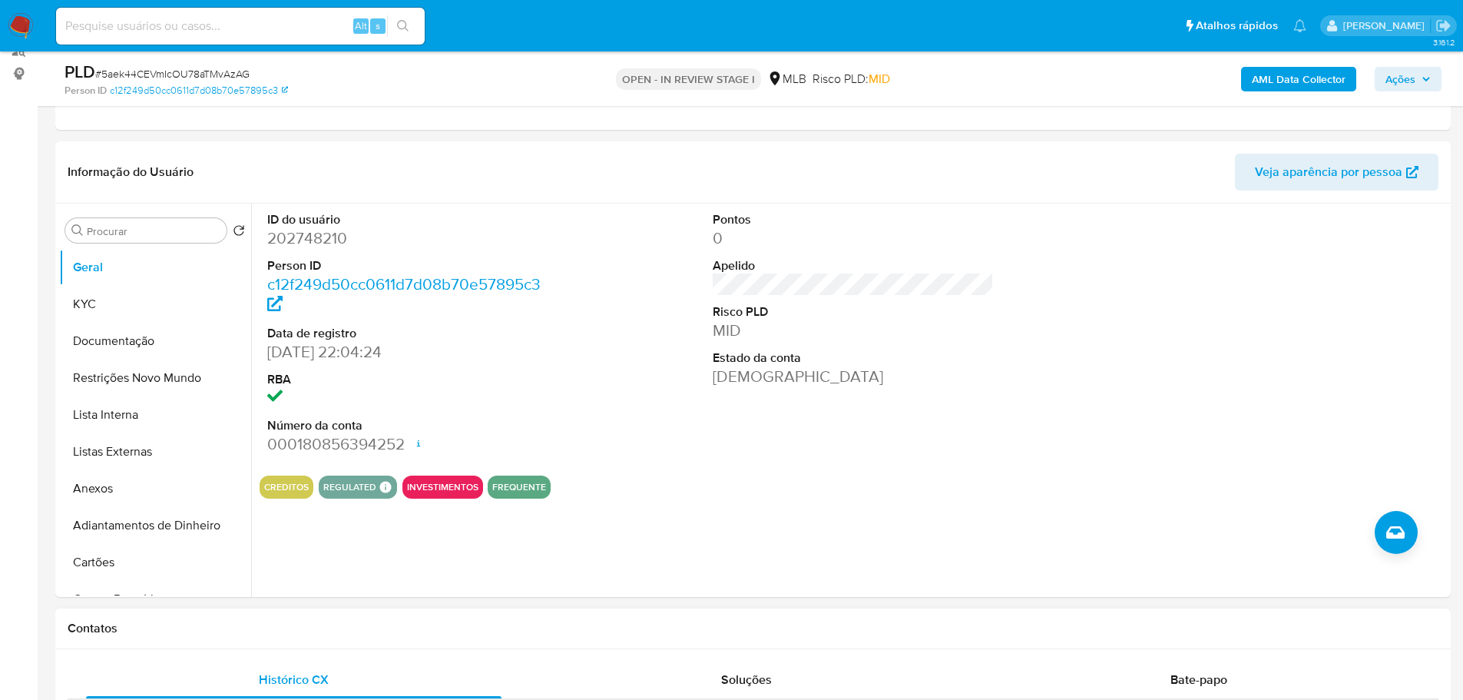
click at [366, 614] on div "Contatos" at bounding box center [752, 628] width 1395 height 41
click at [125, 306] on button "KYC" at bounding box center [149, 304] width 180 height 37
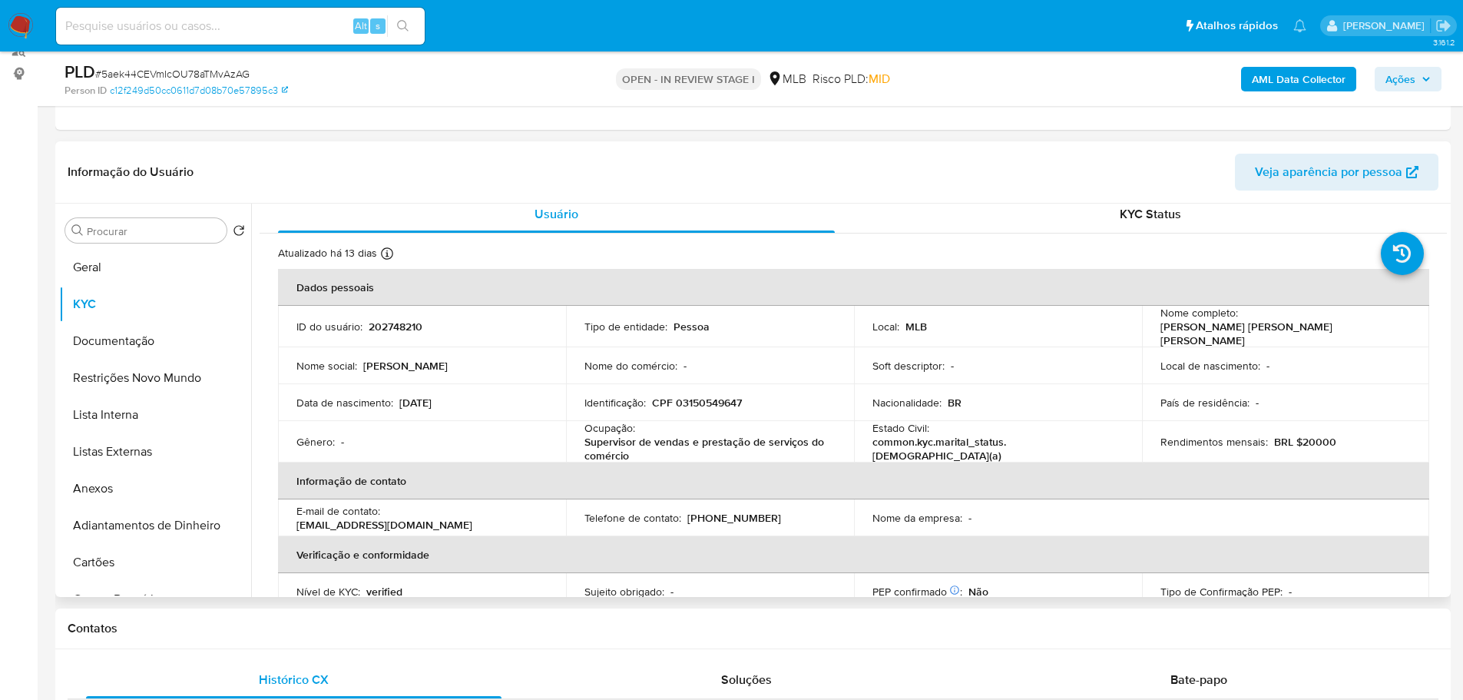
scroll to position [12, 0]
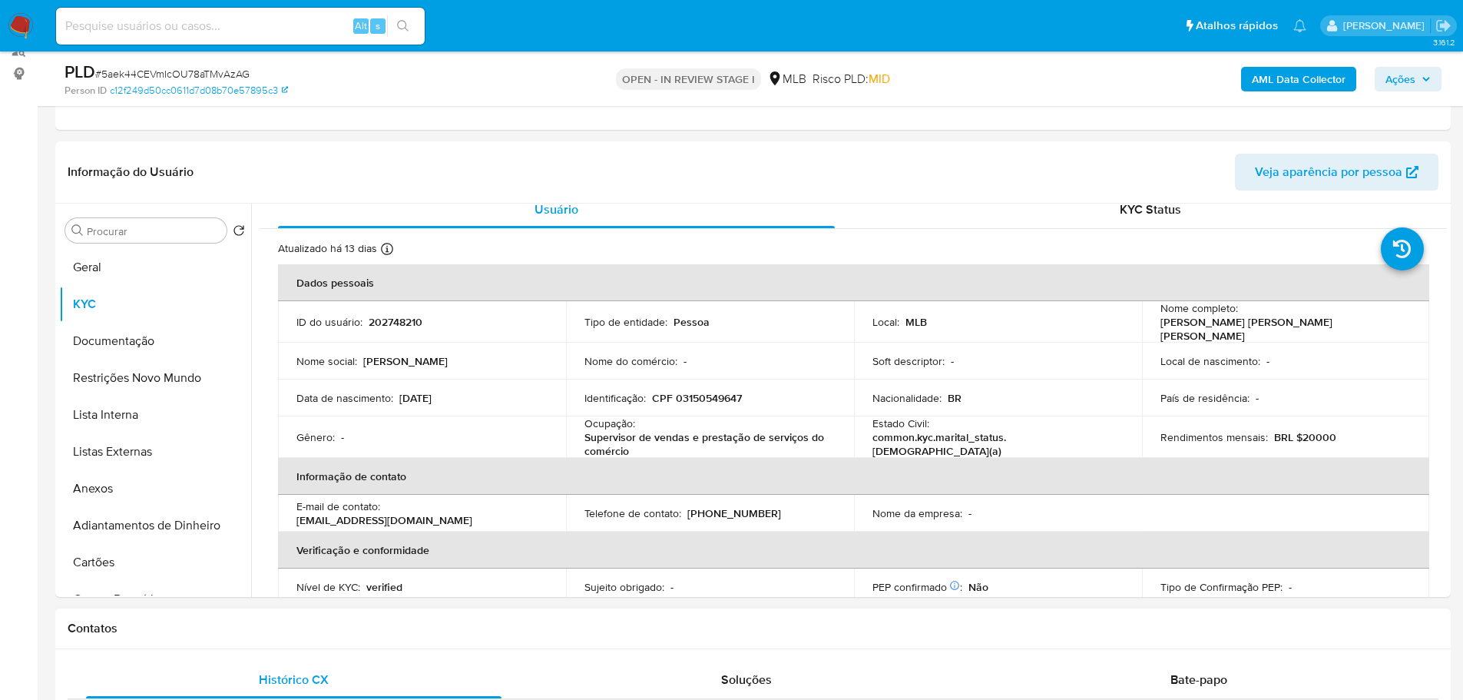
drag, startPoint x: 442, startPoint y: 641, endPoint x: 409, endPoint y: 622, distance: 37.5
click at [442, 641] on div "Contatos" at bounding box center [752, 628] width 1395 height 41
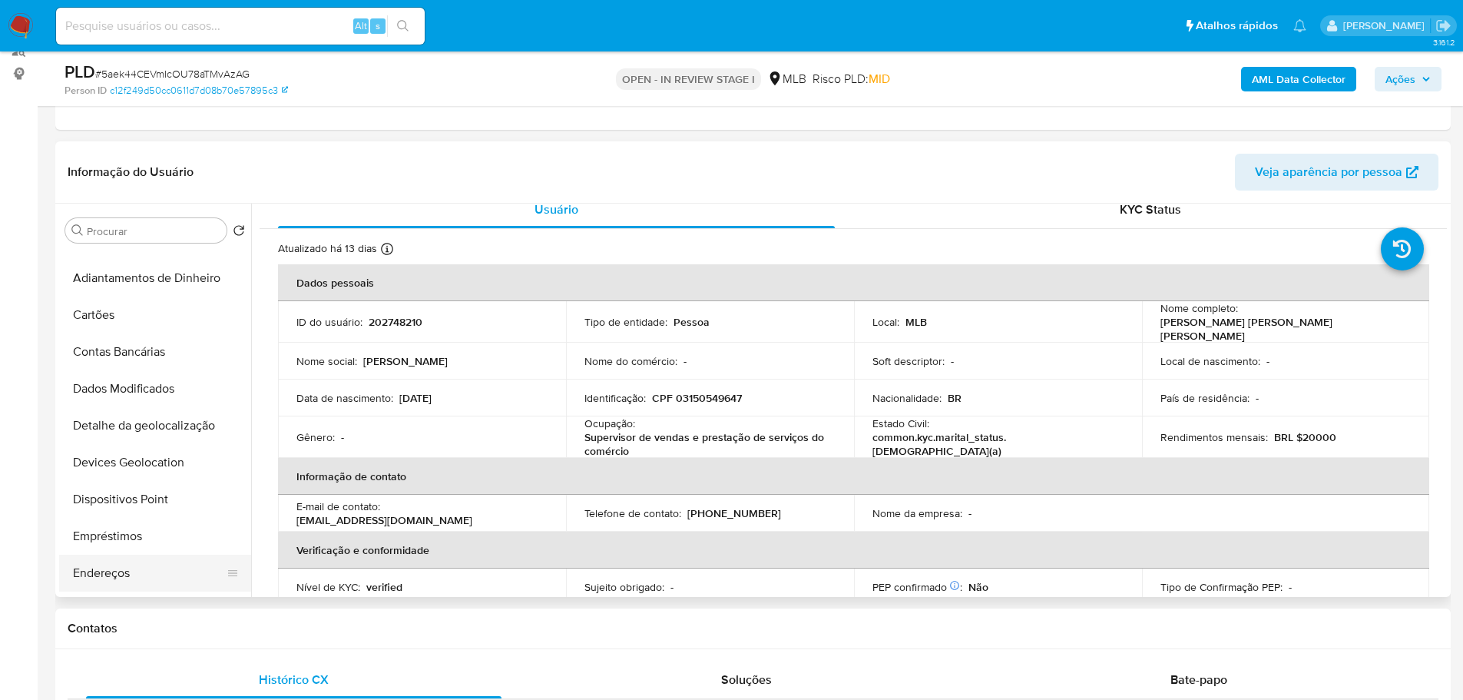
scroll to position [384, 0]
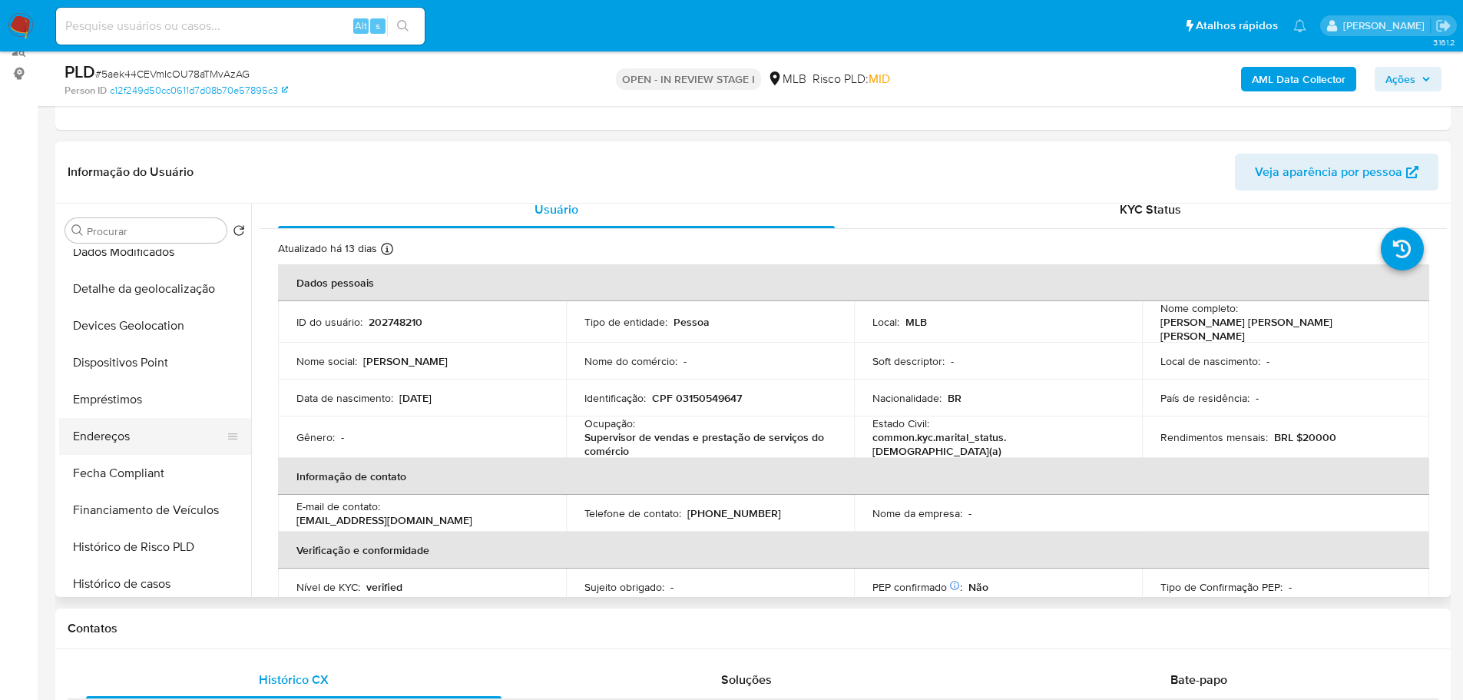
click at [117, 438] on button "Endereços" at bounding box center [149, 436] width 180 height 37
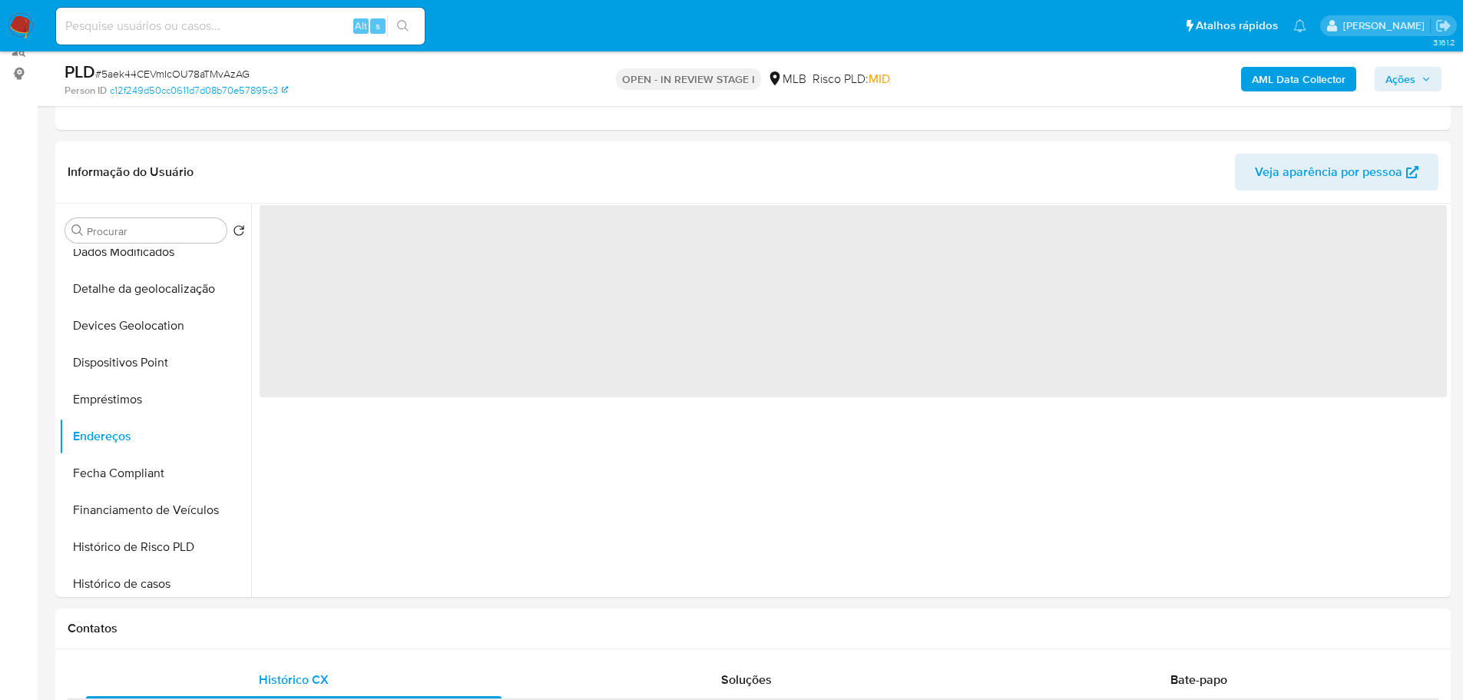
scroll to position [0, 0]
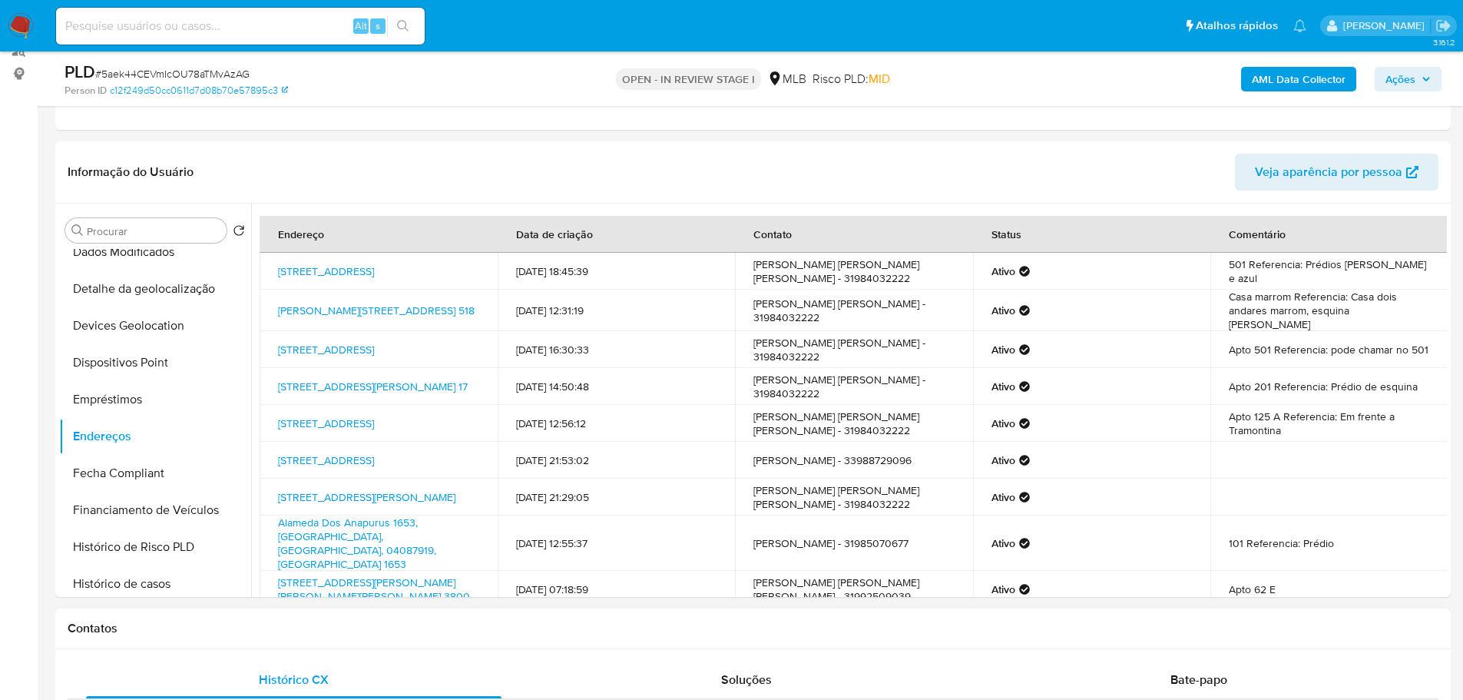
click at [273, 625] on h1 "Contatos" at bounding box center [753, 627] width 1371 height 15
click at [163, 284] on button "Detalhe da geolocalização" at bounding box center [149, 288] width 180 height 37
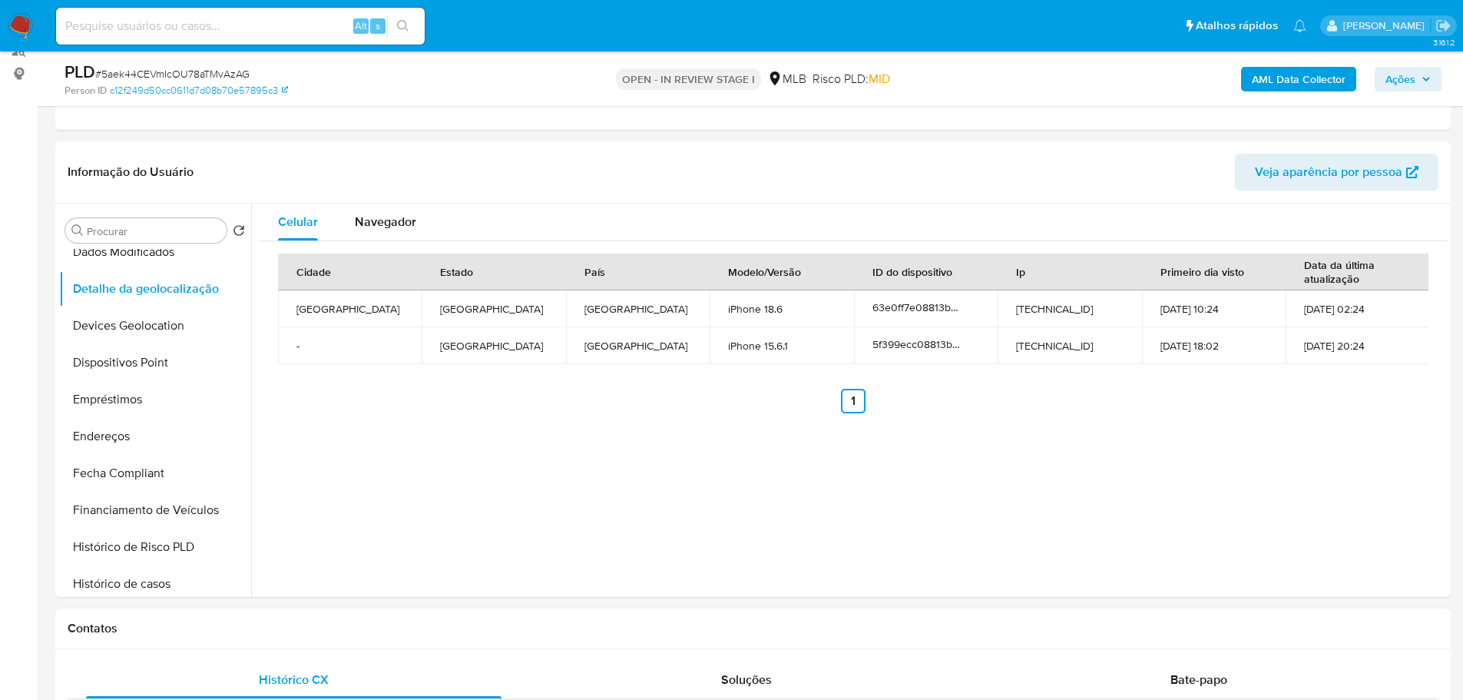
click at [330, 631] on h1 "Contatos" at bounding box center [753, 627] width 1371 height 15
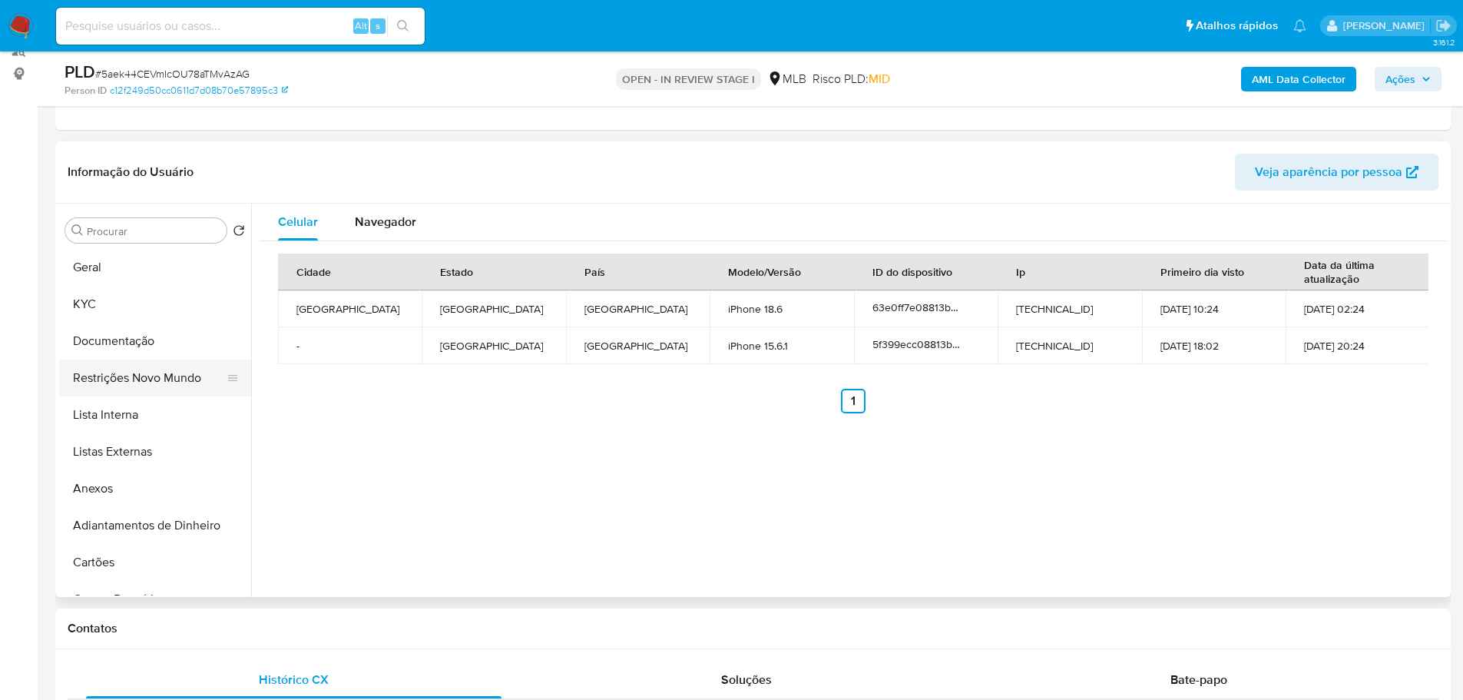
click at [118, 374] on button "Restrições Novo Mundo" at bounding box center [149, 377] width 180 height 37
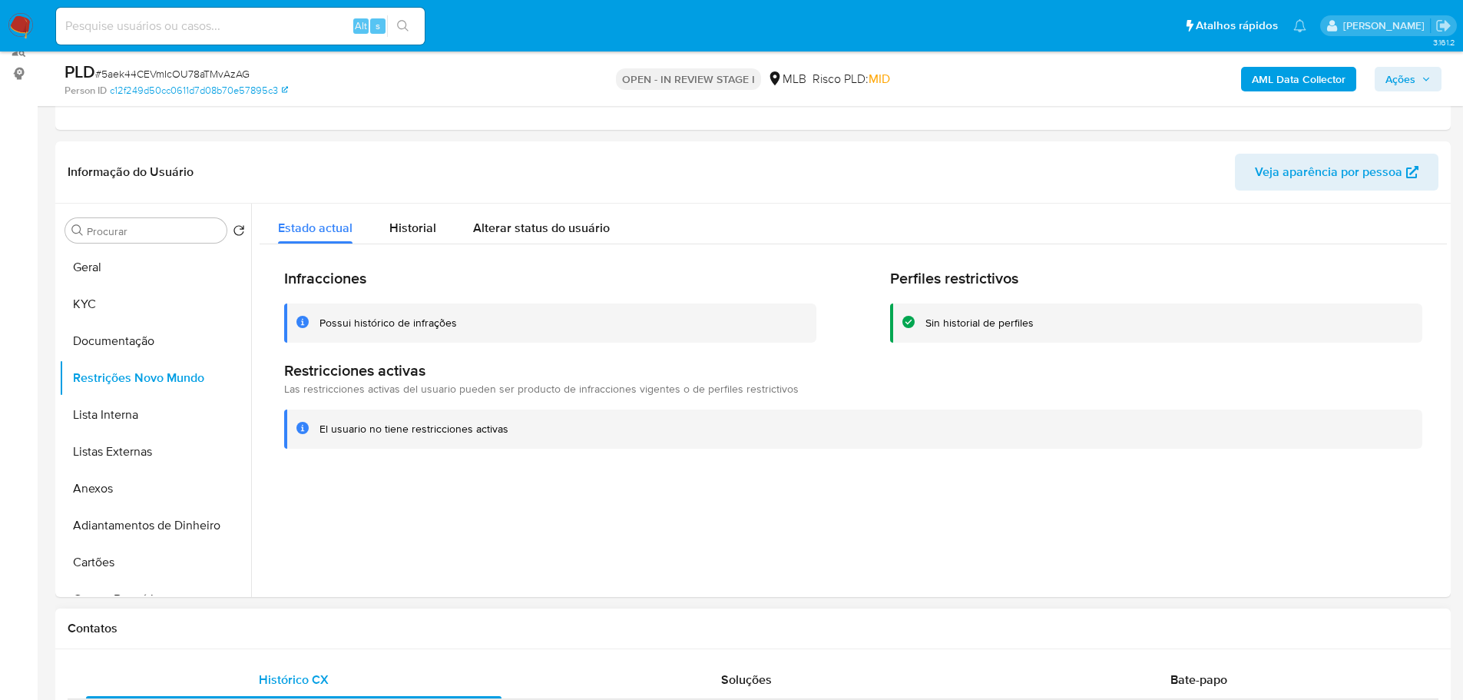
click at [365, 623] on h1 "Contatos" at bounding box center [753, 627] width 1371 height 15
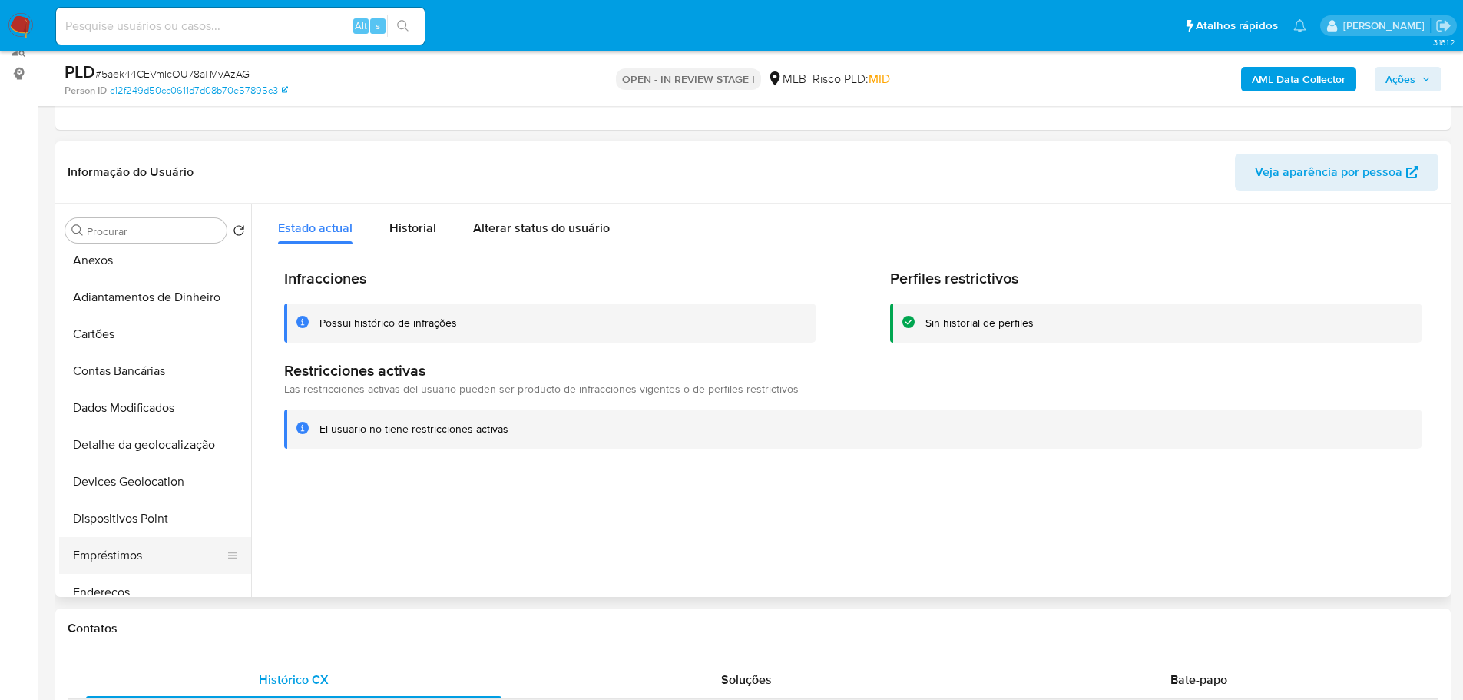
scroll to position [307, 0]
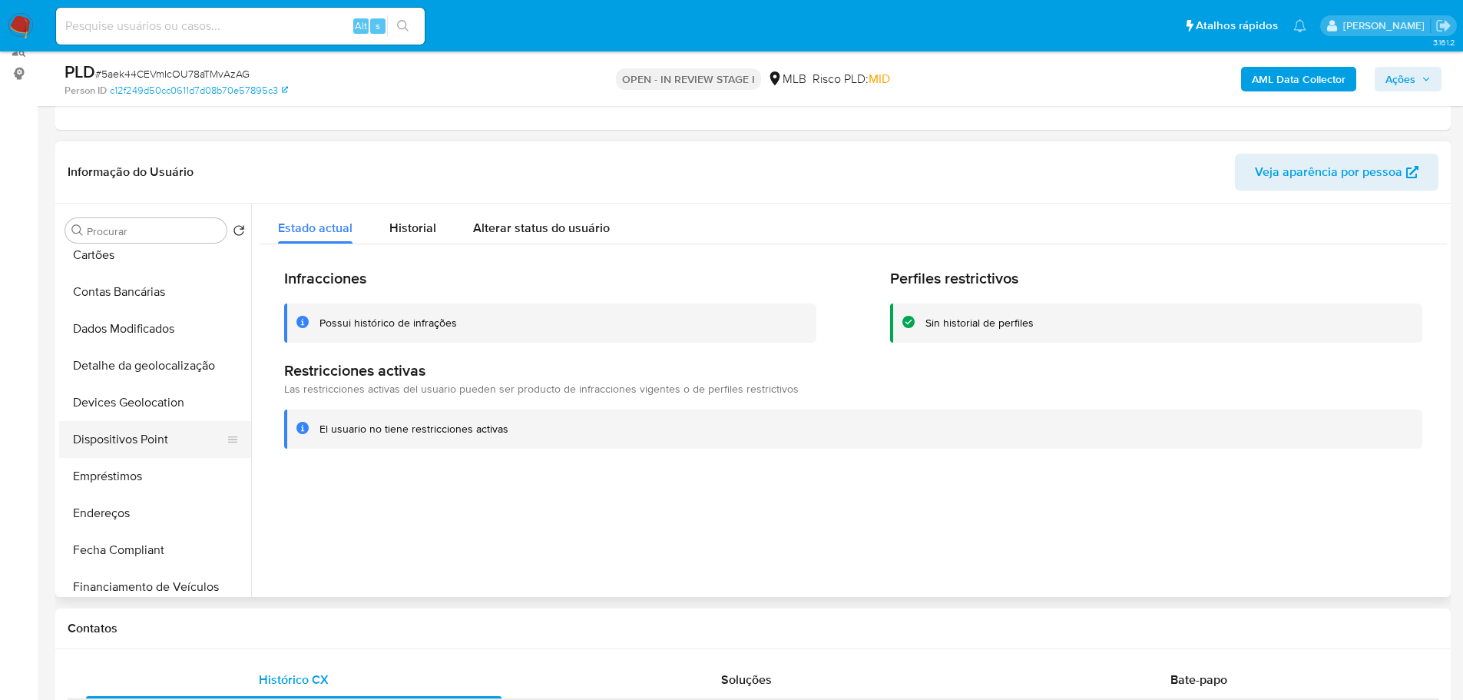
click at [151, 444] on button "Dispositivos Point" at bounding box center [149, 439] width 180 height 37
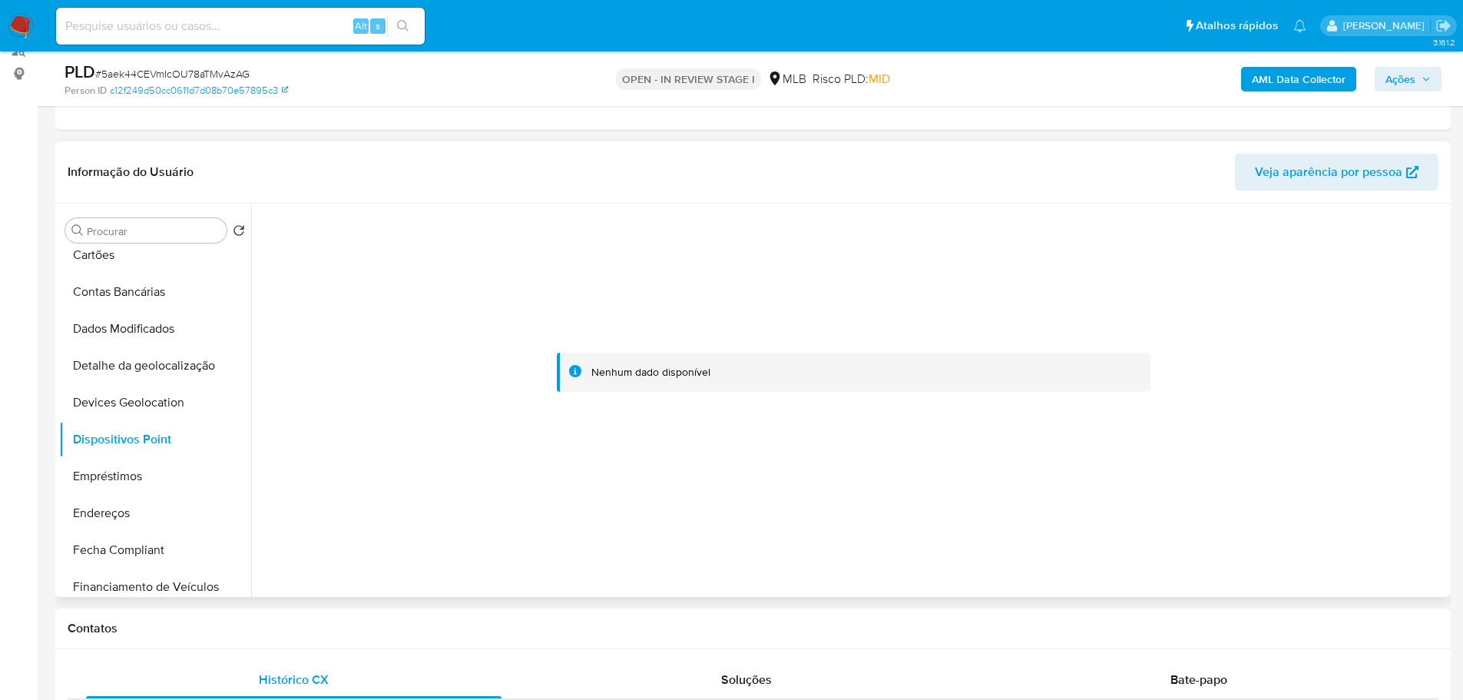
click at [1229, 546] on div at bounding box center [849, 399] width 1196 height 393
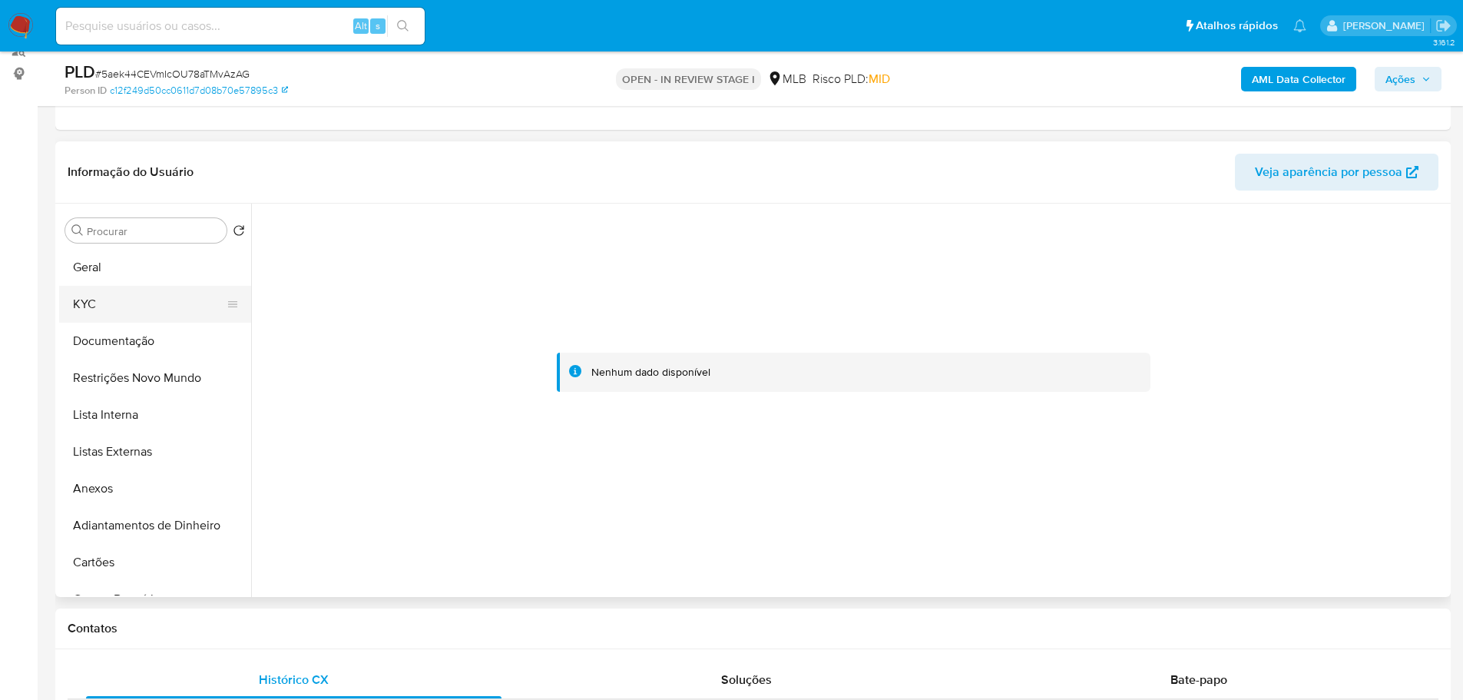
click at [93, 286] on button "KYC" at bounding box center [149, 304] width 180 height 37
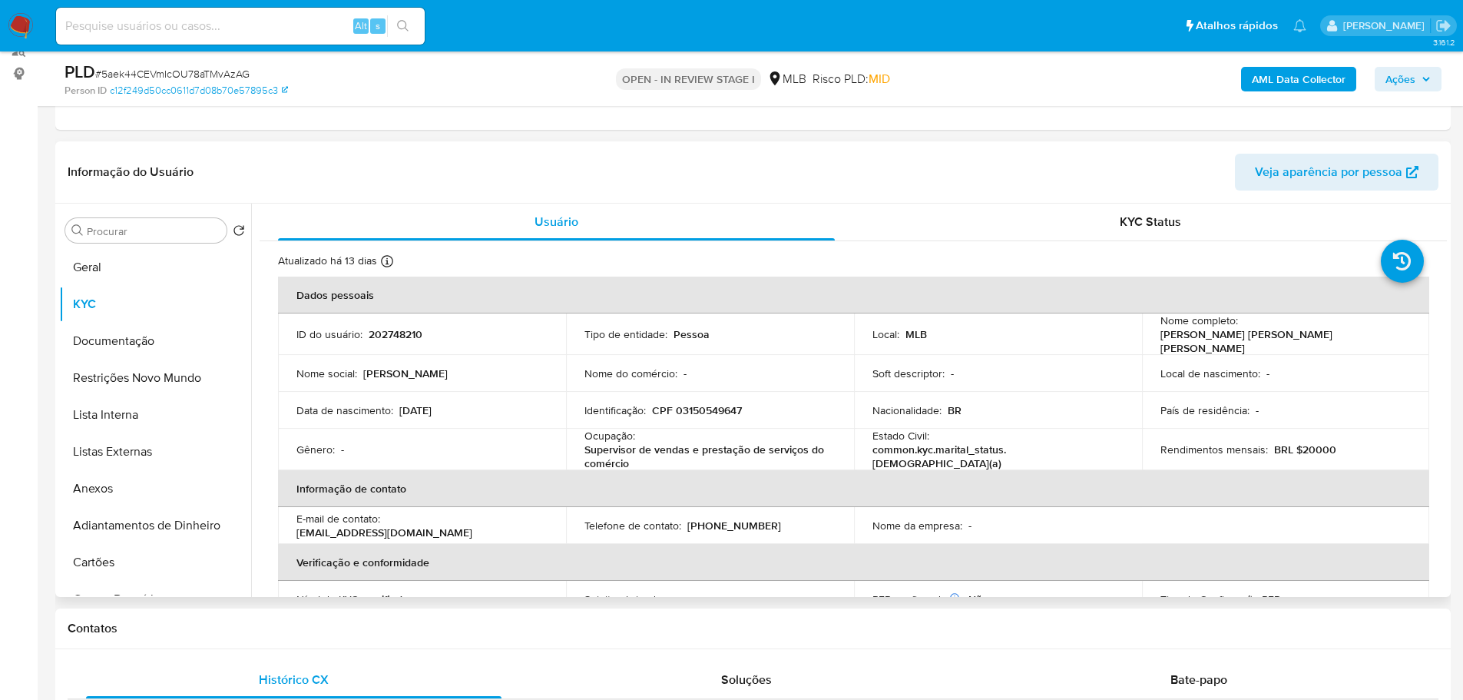
click at [716, 405] on p "CPF 03150549647" at bounding box center [697, 410] width 90 height 14
copy p "03150549647"
drag, startPoint x: 1365, startPoint y: 329, endPoint x: 1239, endPoint y: 333, distance: 126.0
click at [1239, 333] on div "Nome completo : Sheila Maria Pinto Lopes" at bounding box center [1285, 333] width 251 height 41
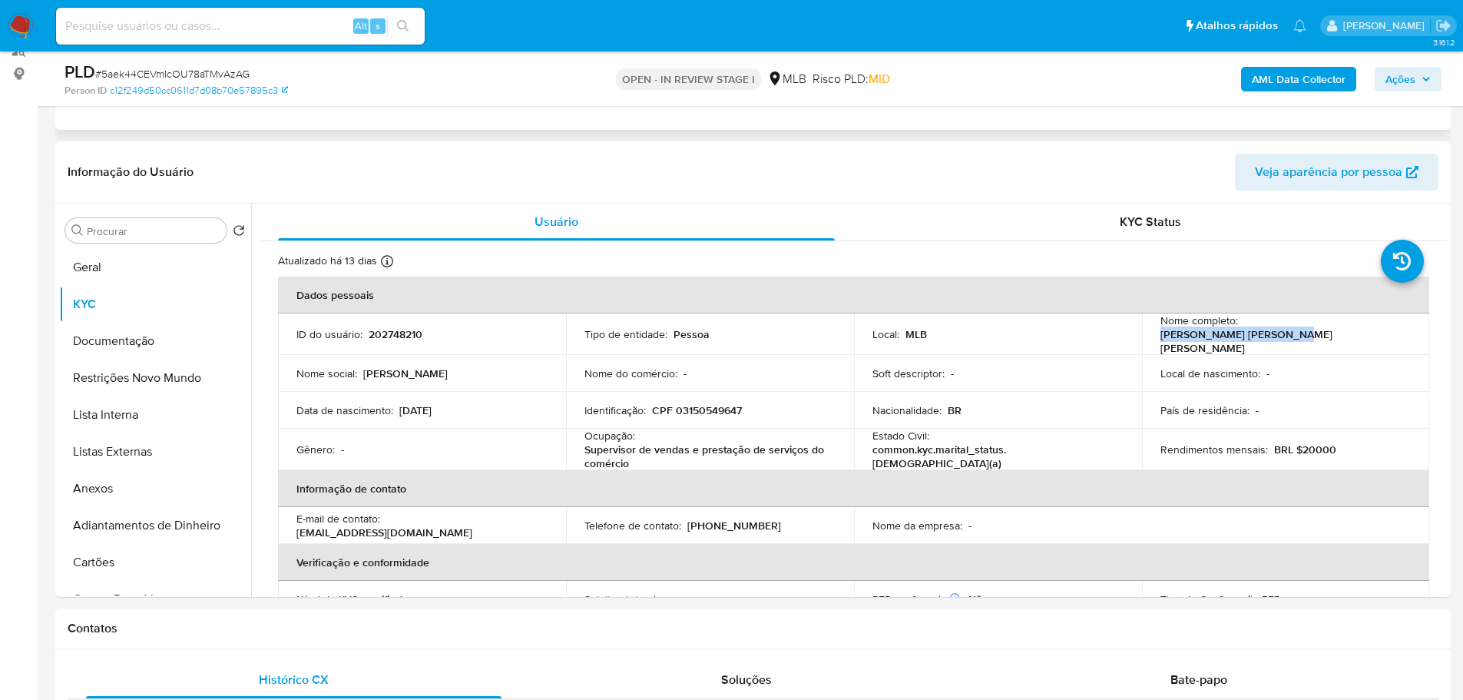
copy p "[PERSON_NAME] [PERSON_NAME] [PERSON_NAME]"
click at [717, 409] on p "CPF 03150549647" at bounding box center [697, 410] width 90 height 14
copy p "03150549647"
click at [106, 265] on button "Geral" at bounding box center [155, 267] width 192 height 37
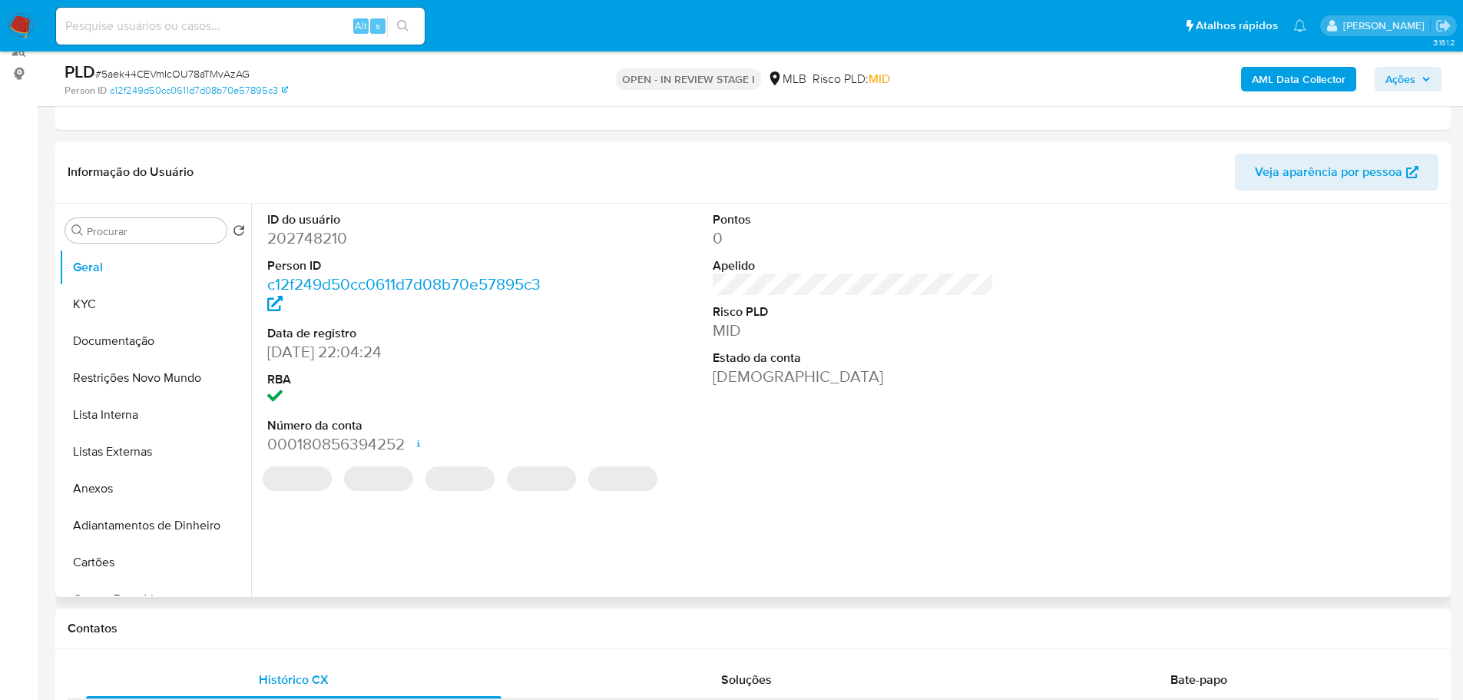
click at [302, 237] on dd "202748210" at bounding box center [408, 238] width 282 height 22
copy dd "202748210"
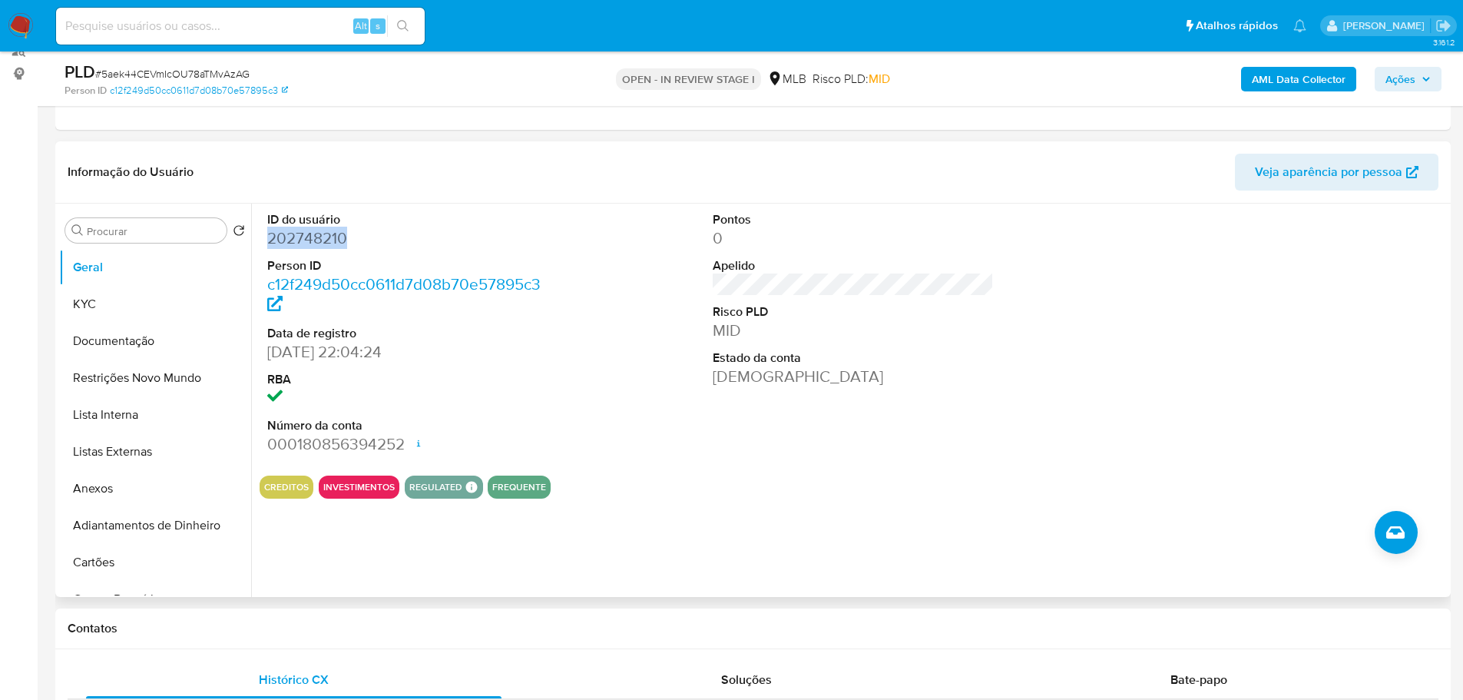
click at [330, 238] on dd "202748210" at bounding box center [408, 238] width 282 height 22
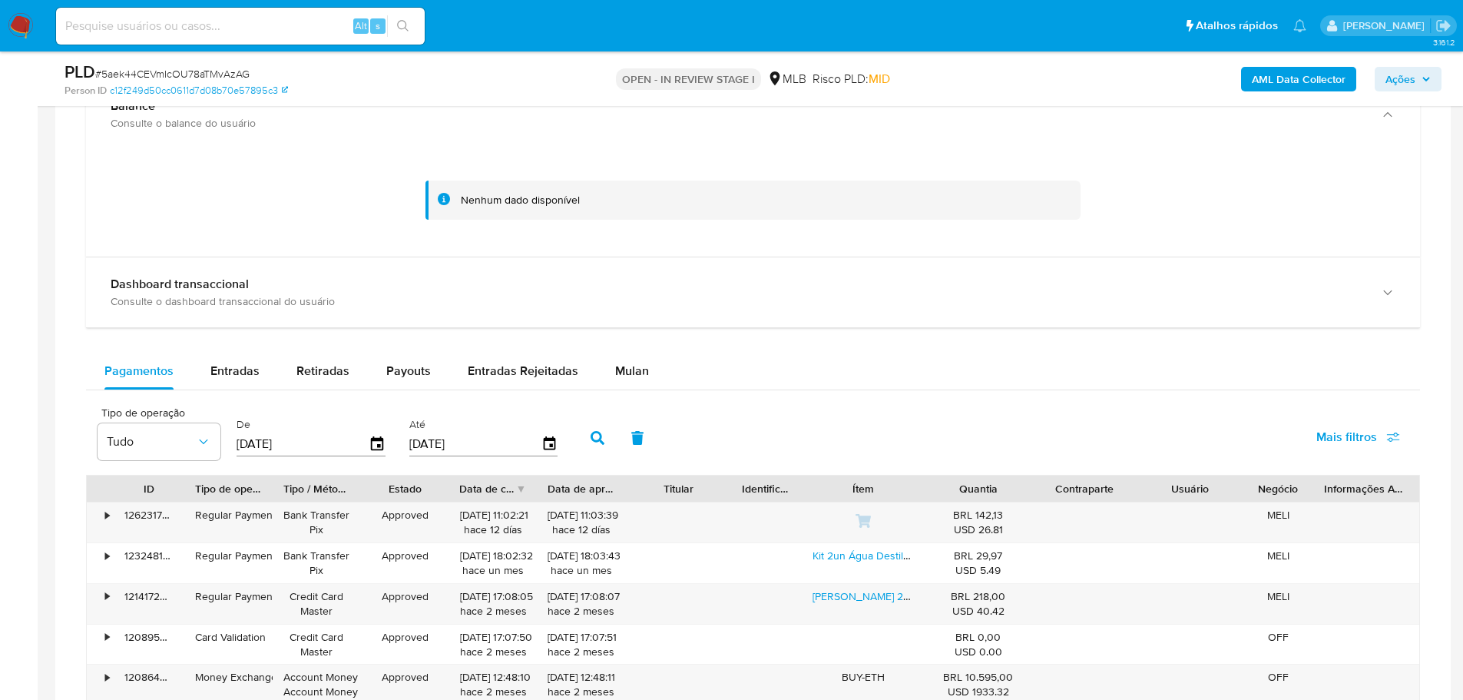
scroll to position [1193, 0]
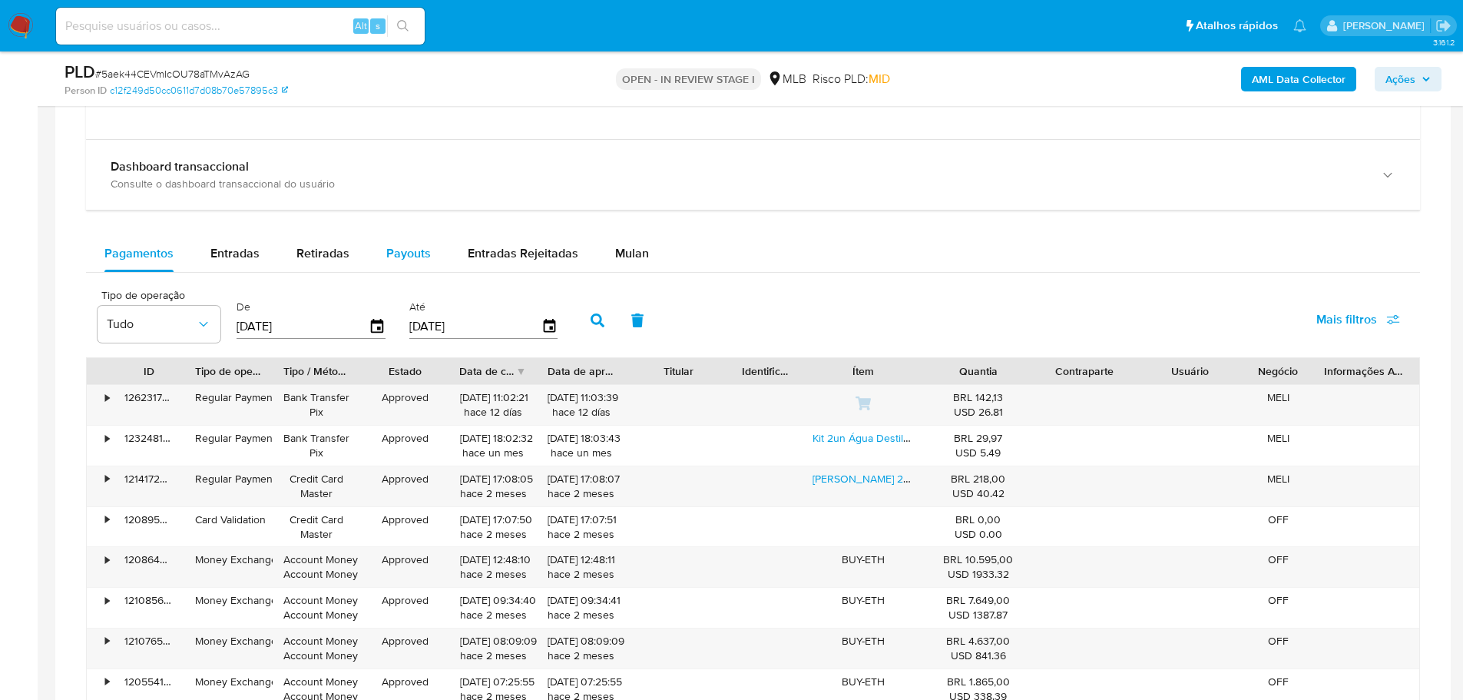
drag, startPoint x: 390, startPoint y: 256, endPoint x: 400, endPoint y: 256, distance: 10.0
click at [390, 256] on span "Payouts" at bounding box center [408, 253] width 45 height 18
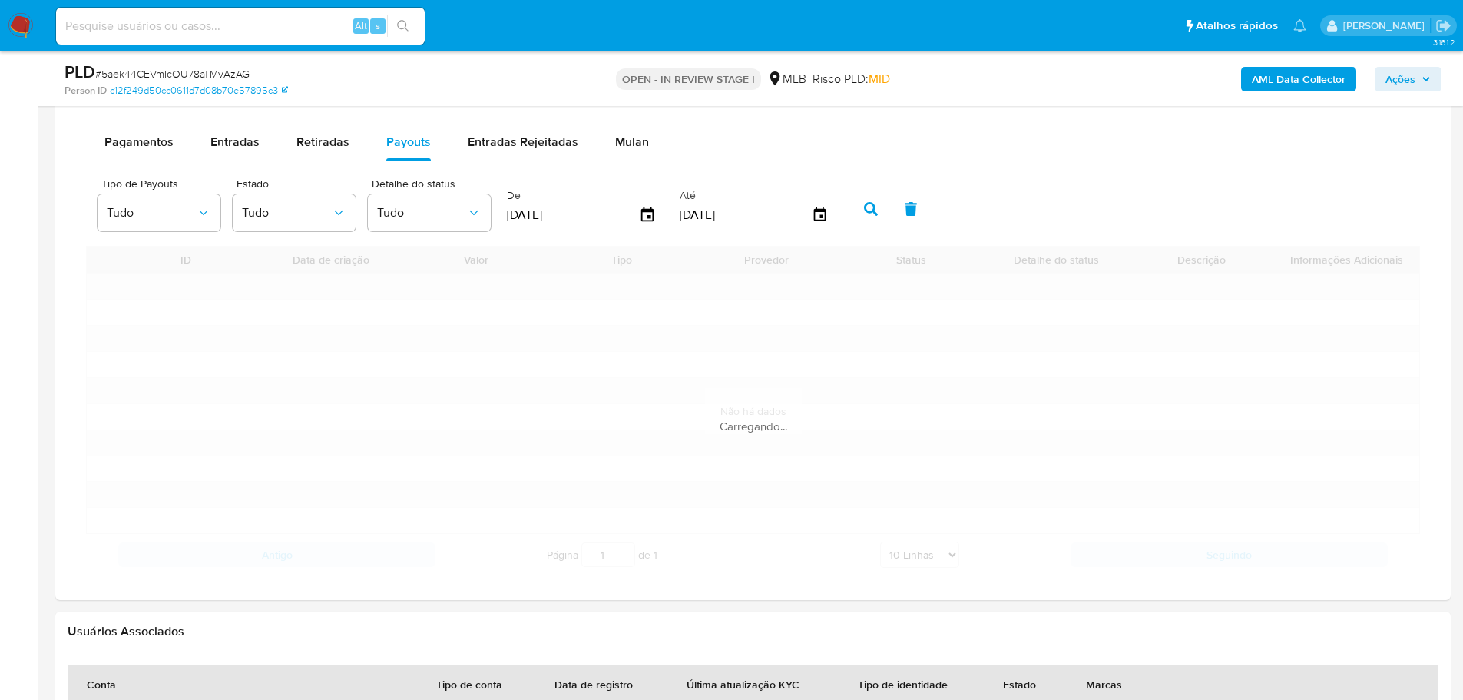
scroll to position [1424, 0]
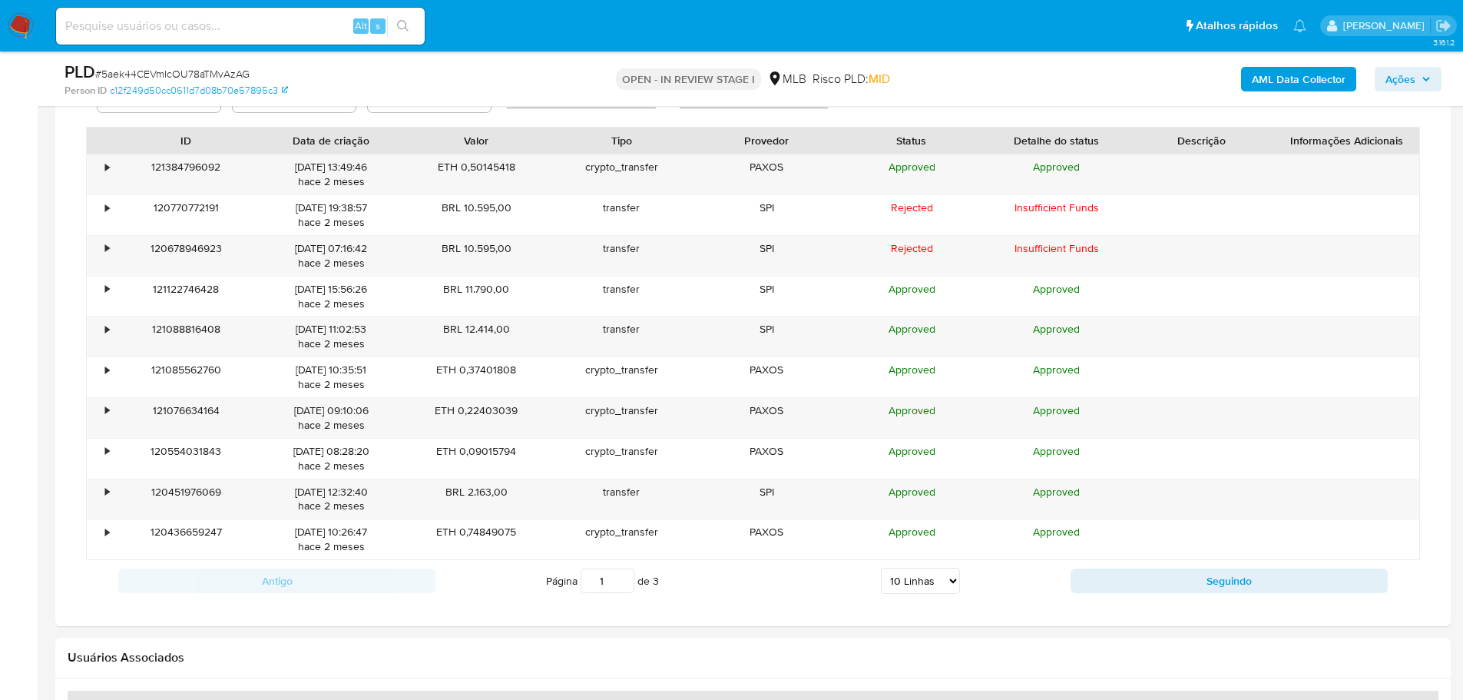
click at [948, 581] on select "5 Linhas 10 Linhas 20 Linhas 25 Linhas 50 Linhas 100 Linhas" at bounding box center [920, 580] width 79 height 26
select select "100"
click at [881, 567] on select "5 Linhas 10 Linhas 20 Linhas 25 Linhas 50 Linhas 100 Linhas" at bounding box center [920, 580] width 79 height 26
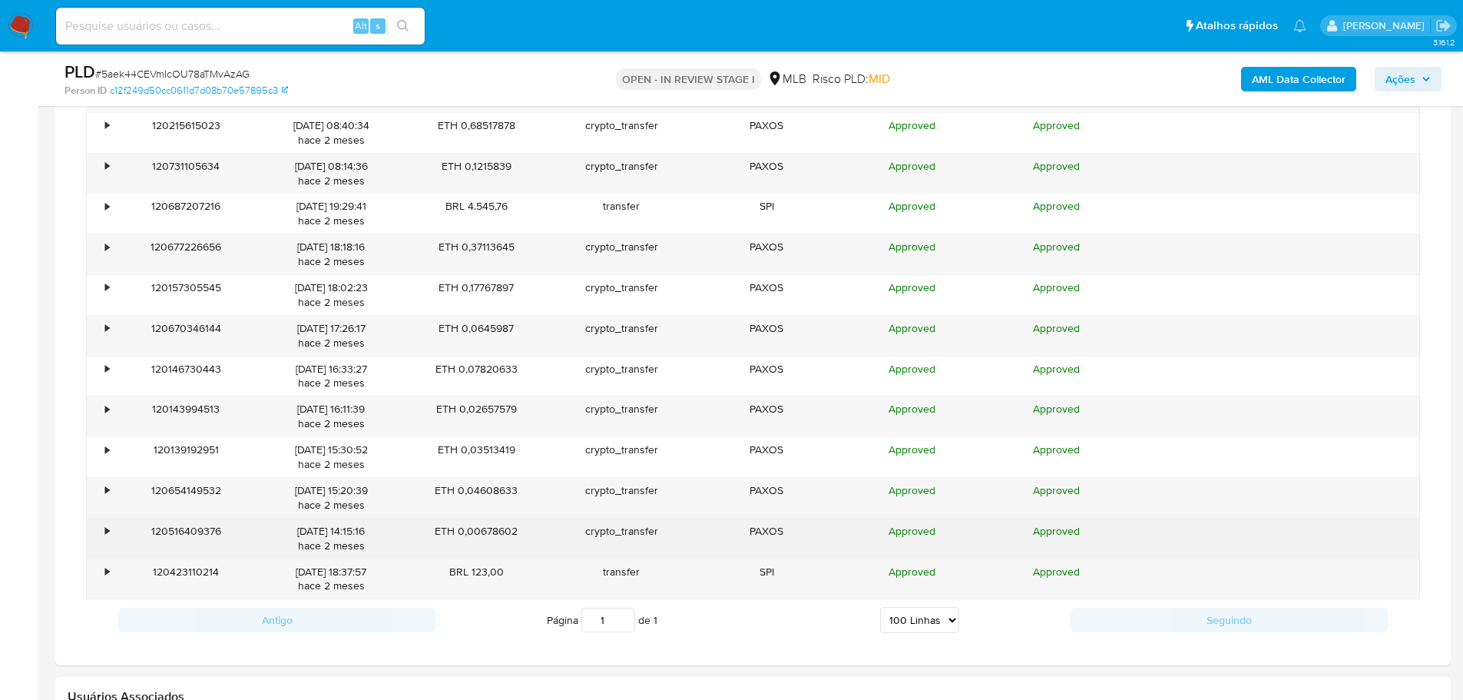
scroll to position [1884, 0]
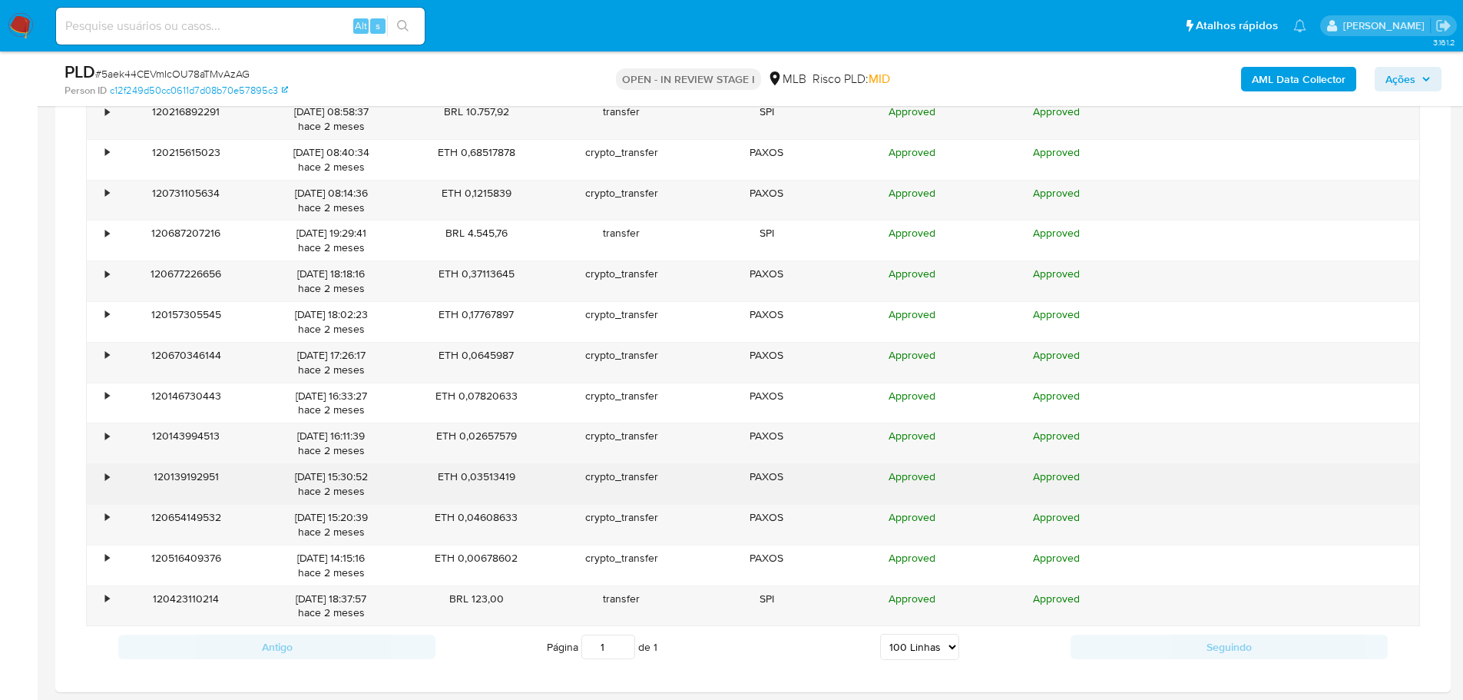
drag, startPoint x: 107, startPoint y: 516, endPoint x: 106, endPoint y: 503, distance: 13.1
click at [106, 515] on div "•" at bounding box center [107, 517] width 4 height 15
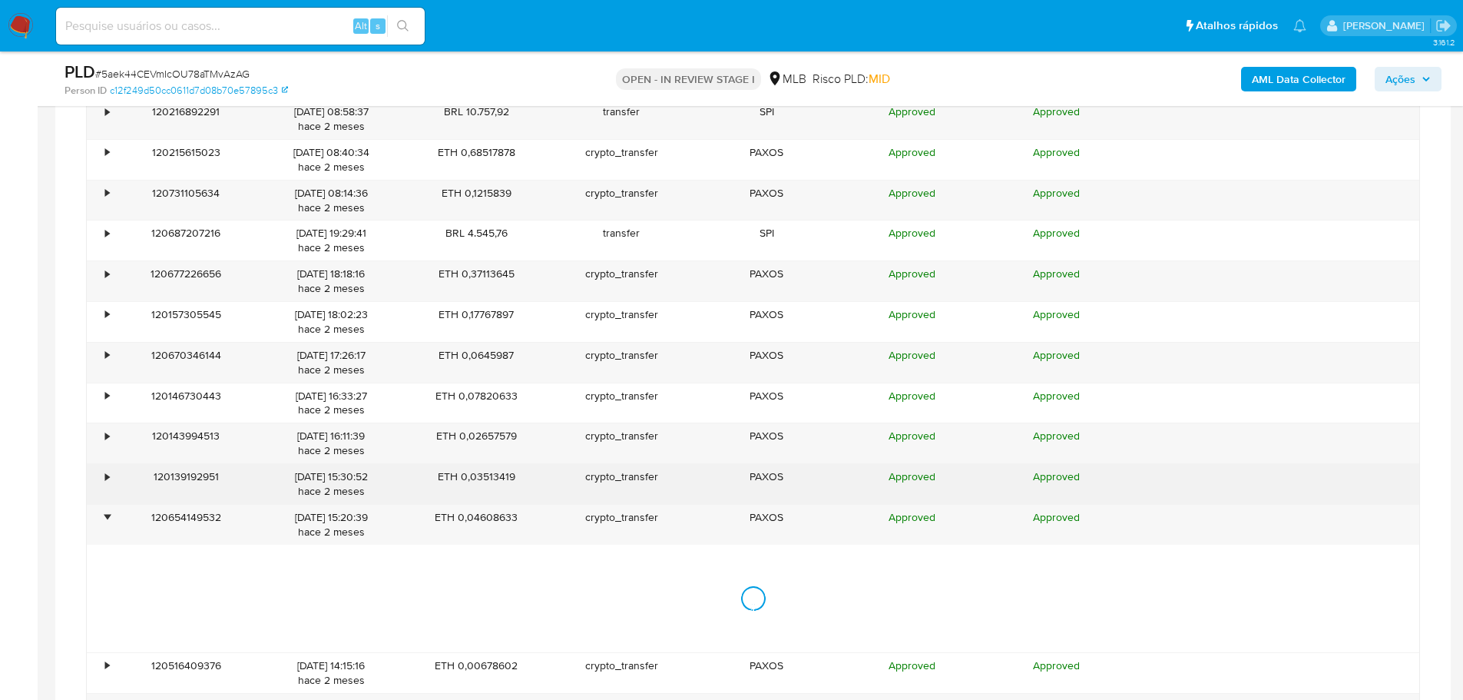
click at [98, 477] on div "•" at bounding box center [100, 484] width 27 height 40
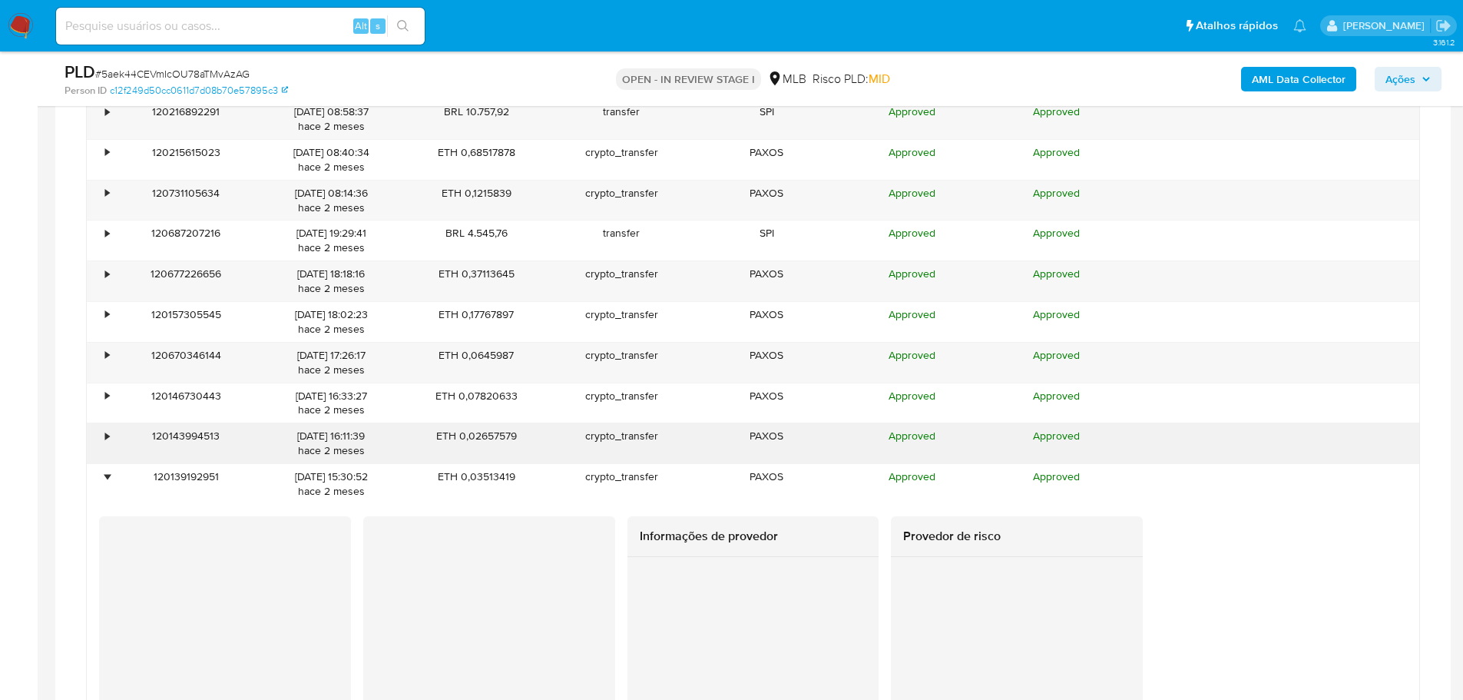
click at [104, 443] on div "•" at bounding box center [100, 443] width 27 height 40
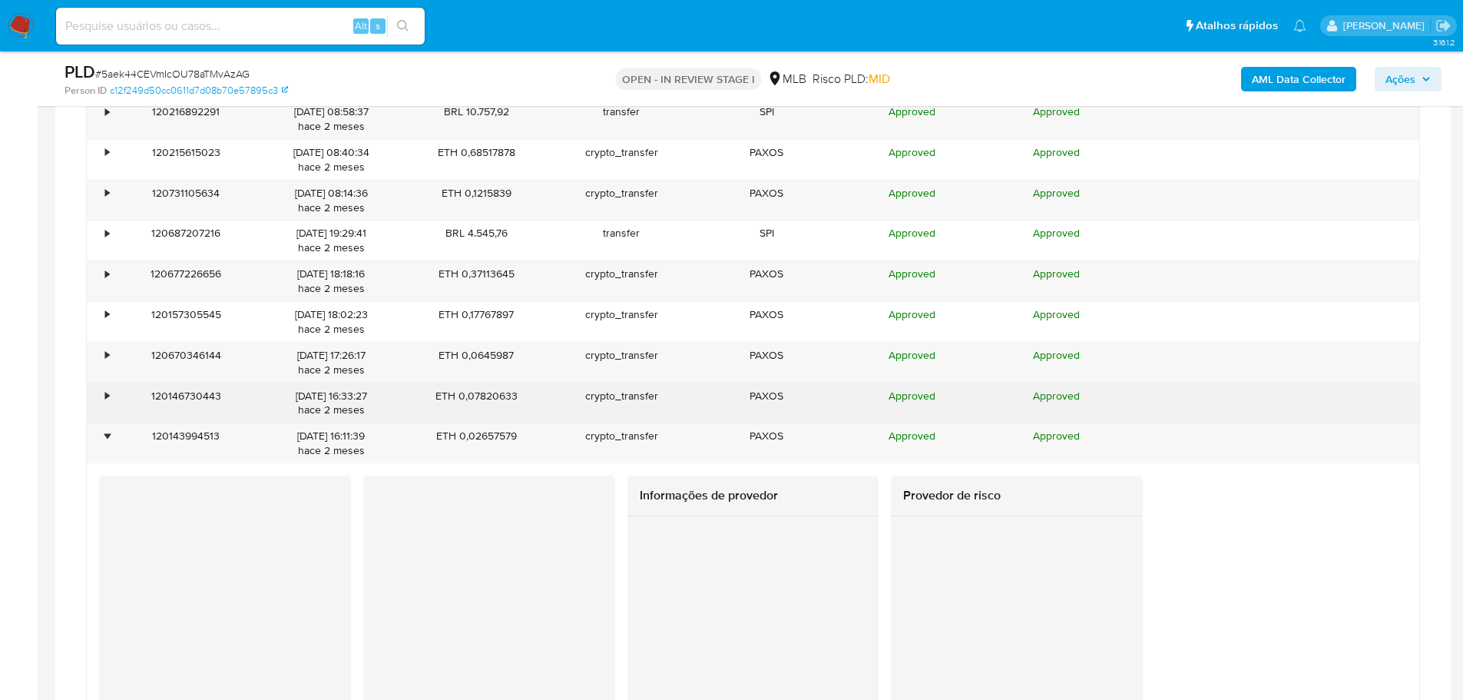
click at [99, 391] on div "•" at bounding box center [100, 403] width 27 height 40
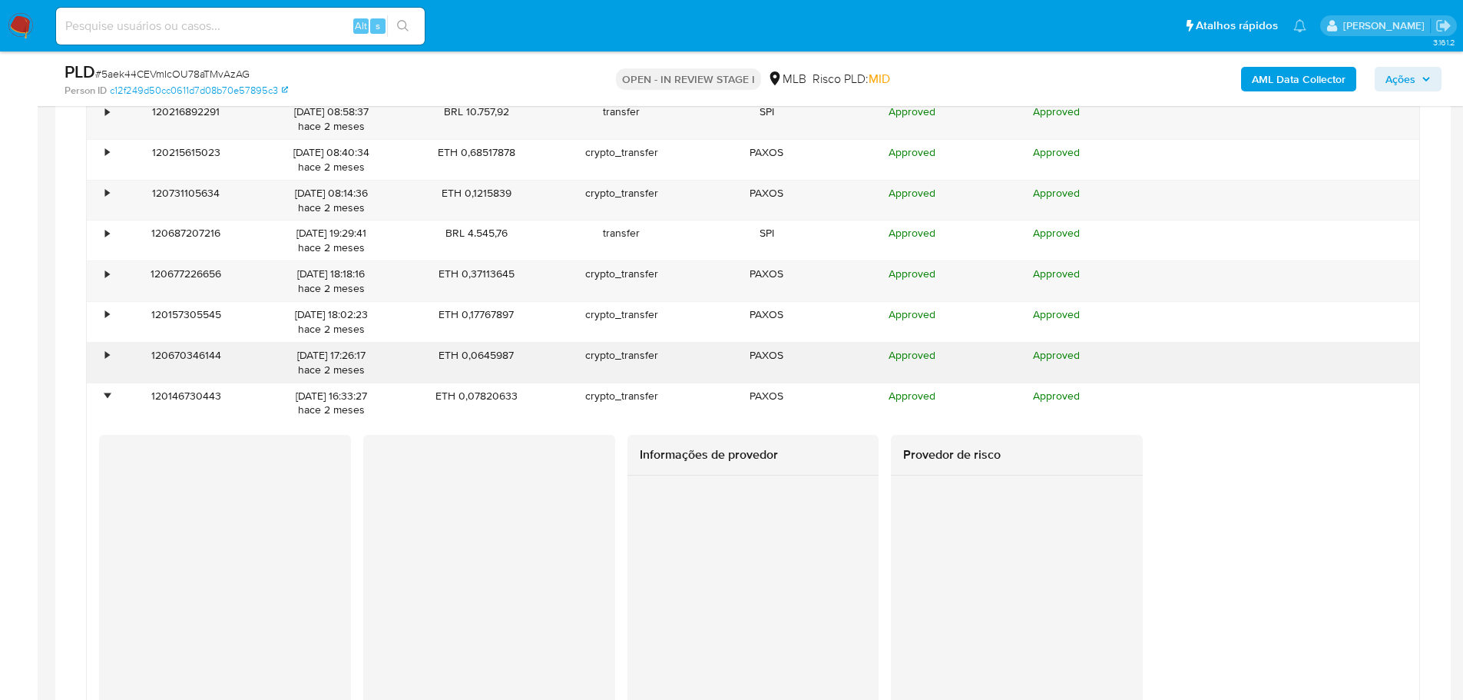
click at [100, 349] on div "•" at bounding box center [100, 362] width 27 height 40
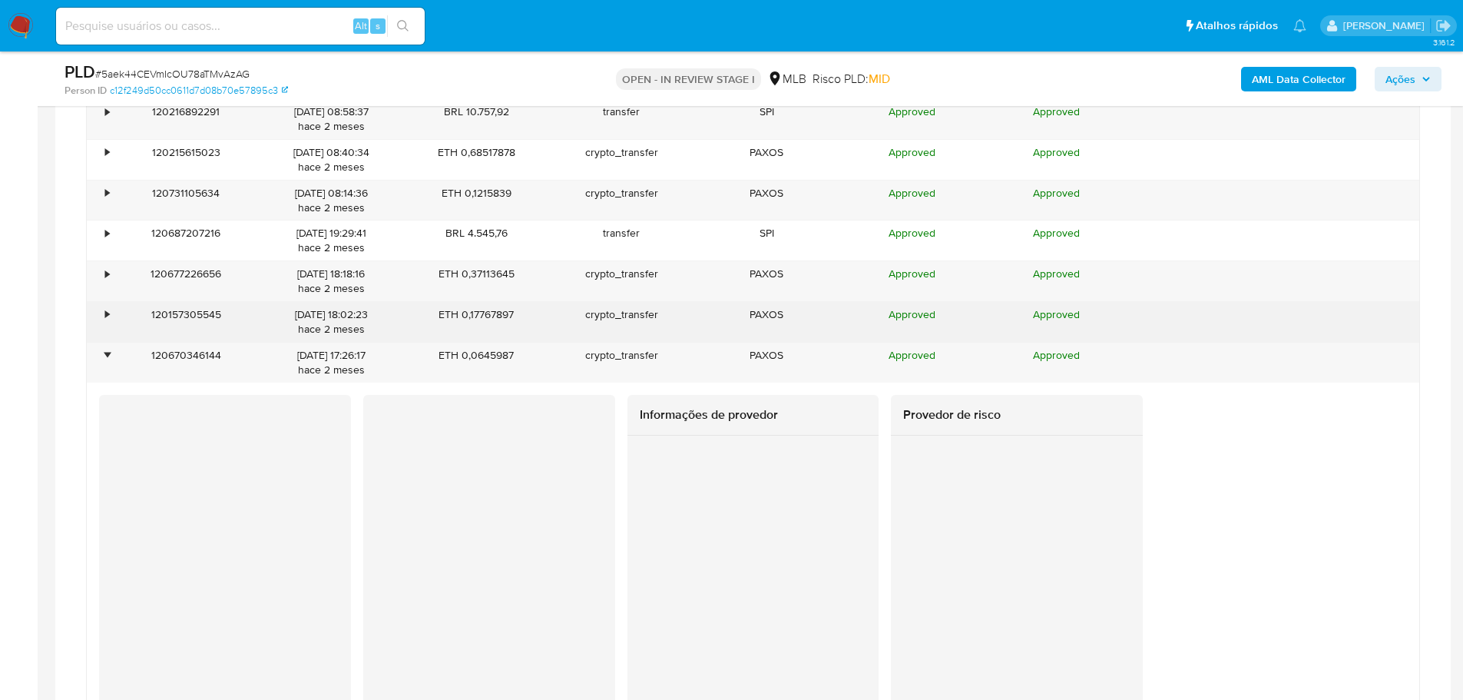
click at [100, 314] on div "•" at bounding box center [100, 322] width 27 height 40
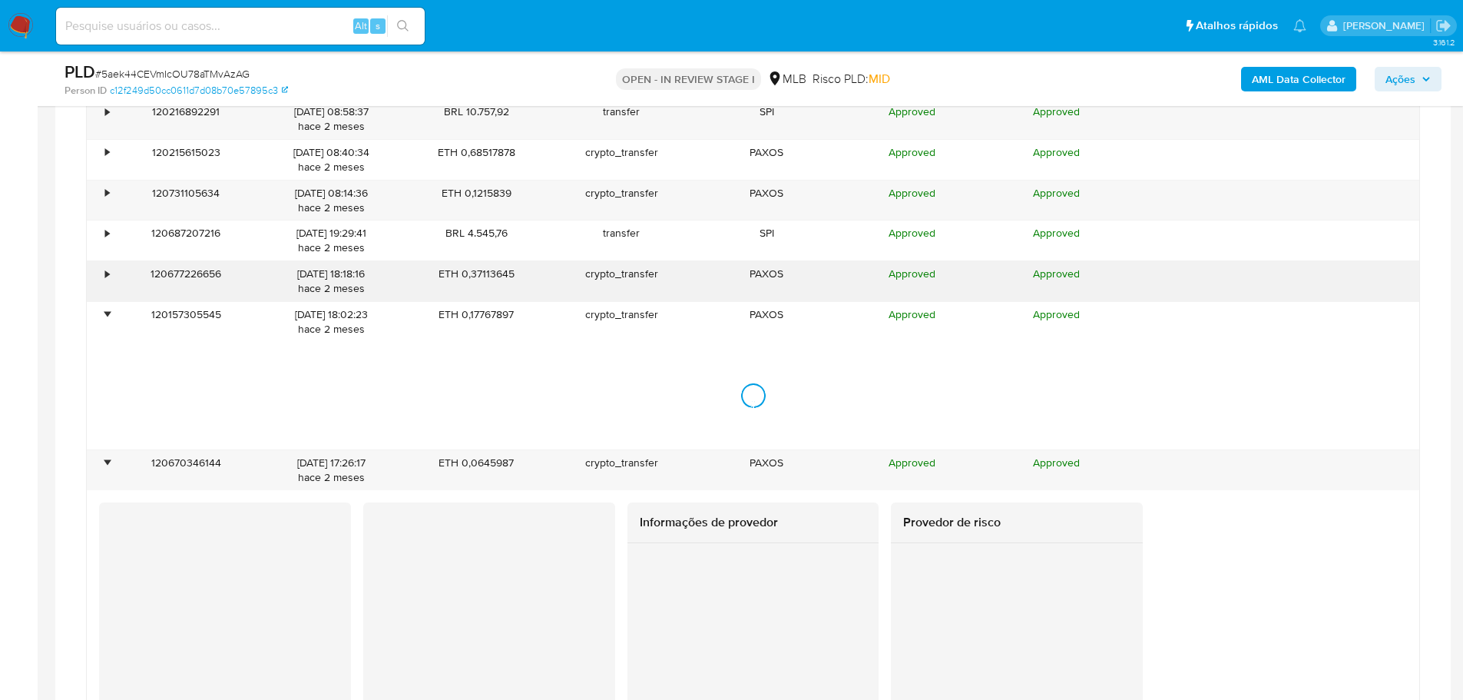
click at [101, 265] on div "•" at bounding box center [100, 281] width 27 height 40
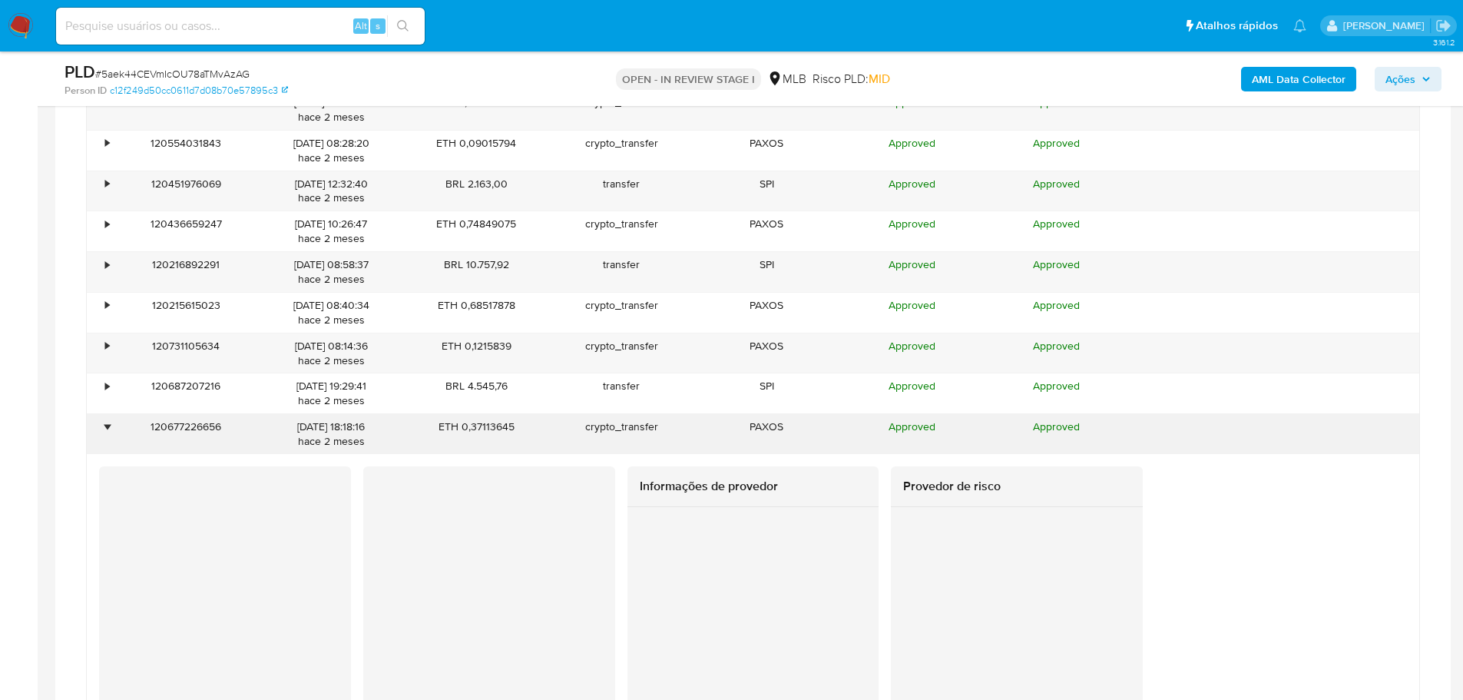
scroll to position [1731, 0]
click at [100, 346] on div "•" at bounding box center [100, 354] width 27 height 40
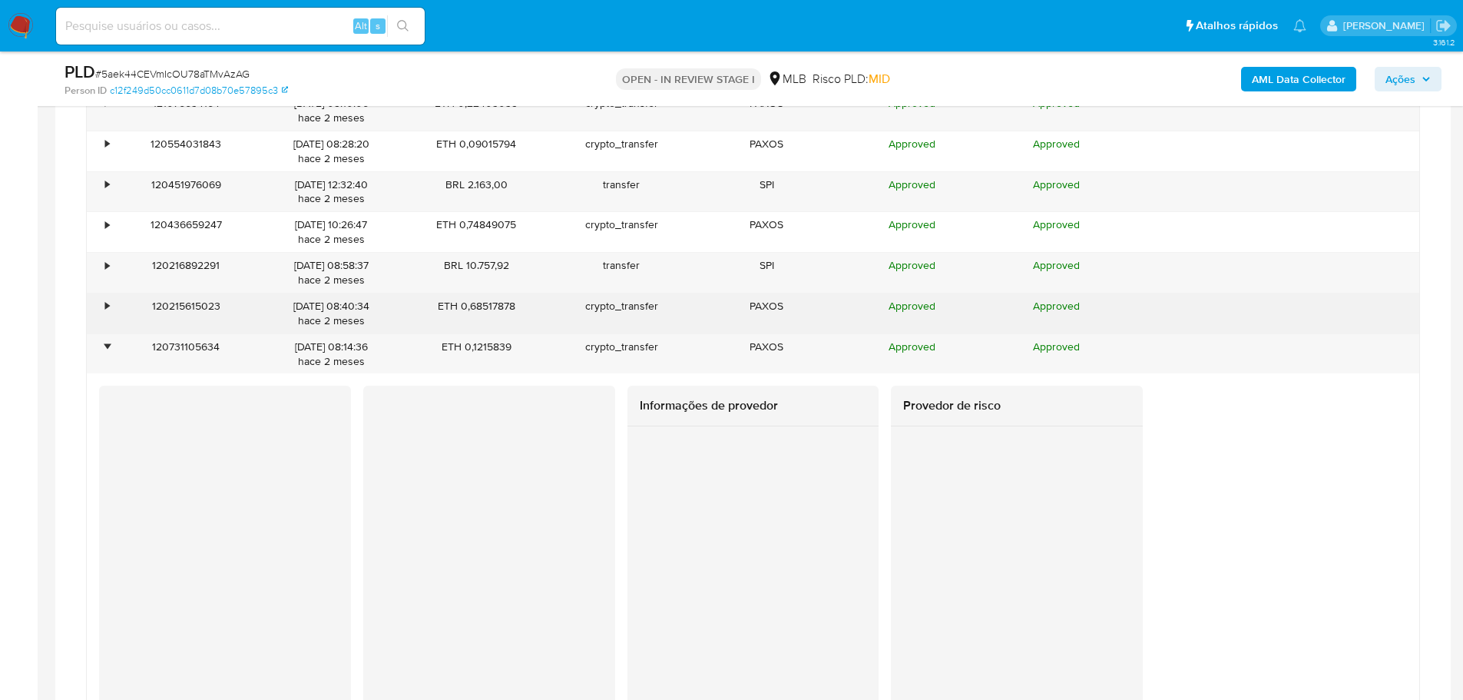
click at [109, 302] on div "•" at bounding box center [107, 306] width 4 height 15
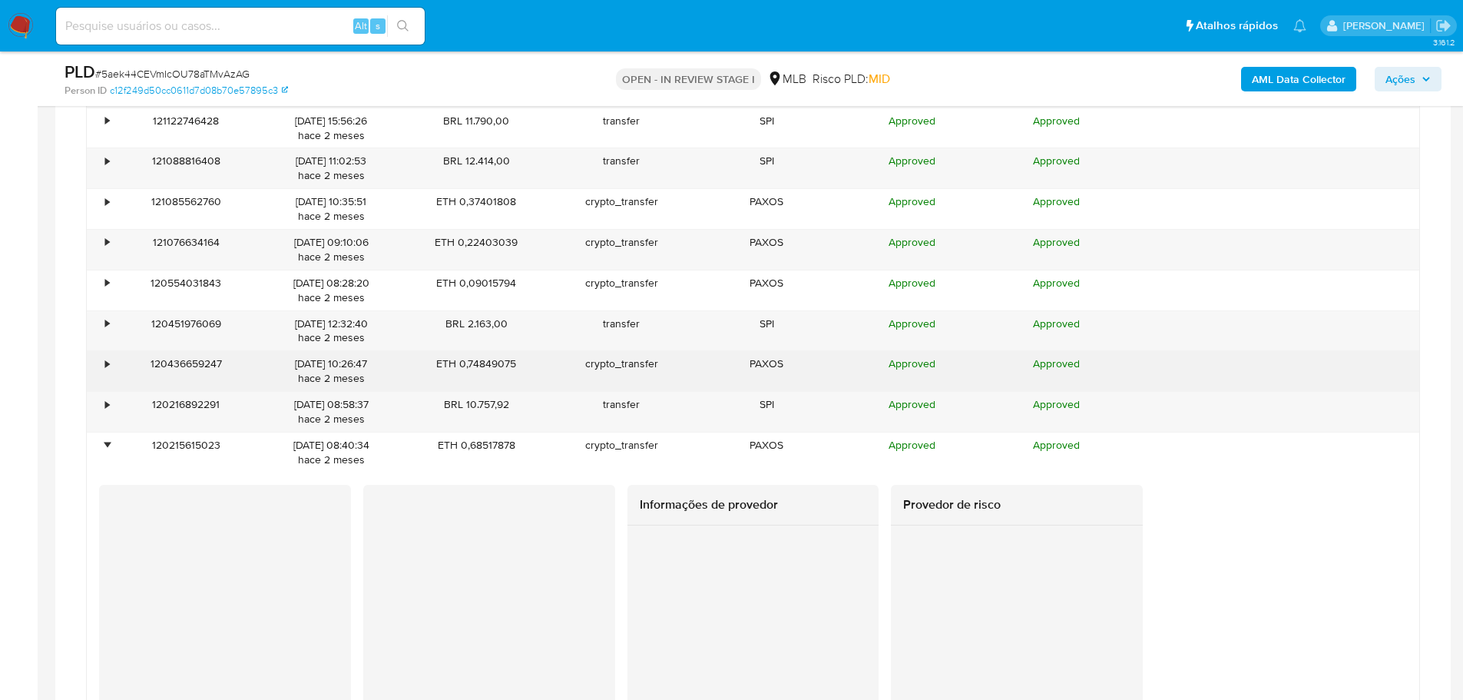
scroll to position [1577, 0]
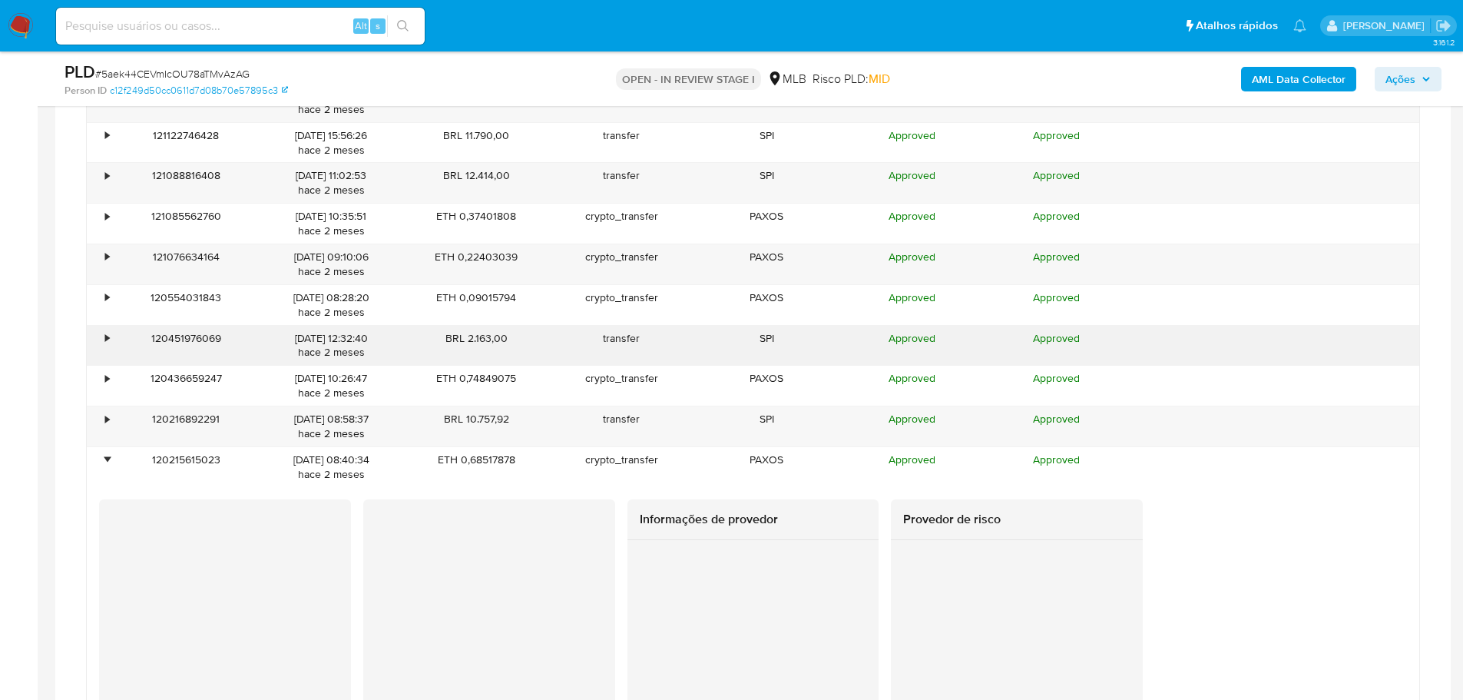
drag, startPoint x: 100, startPoint y: 379, endPoint x: 98, endPoint y: 362, distance: 17.0
click at [100, 376] on div "•" at bounding box center [100, 386] width 27 height 40
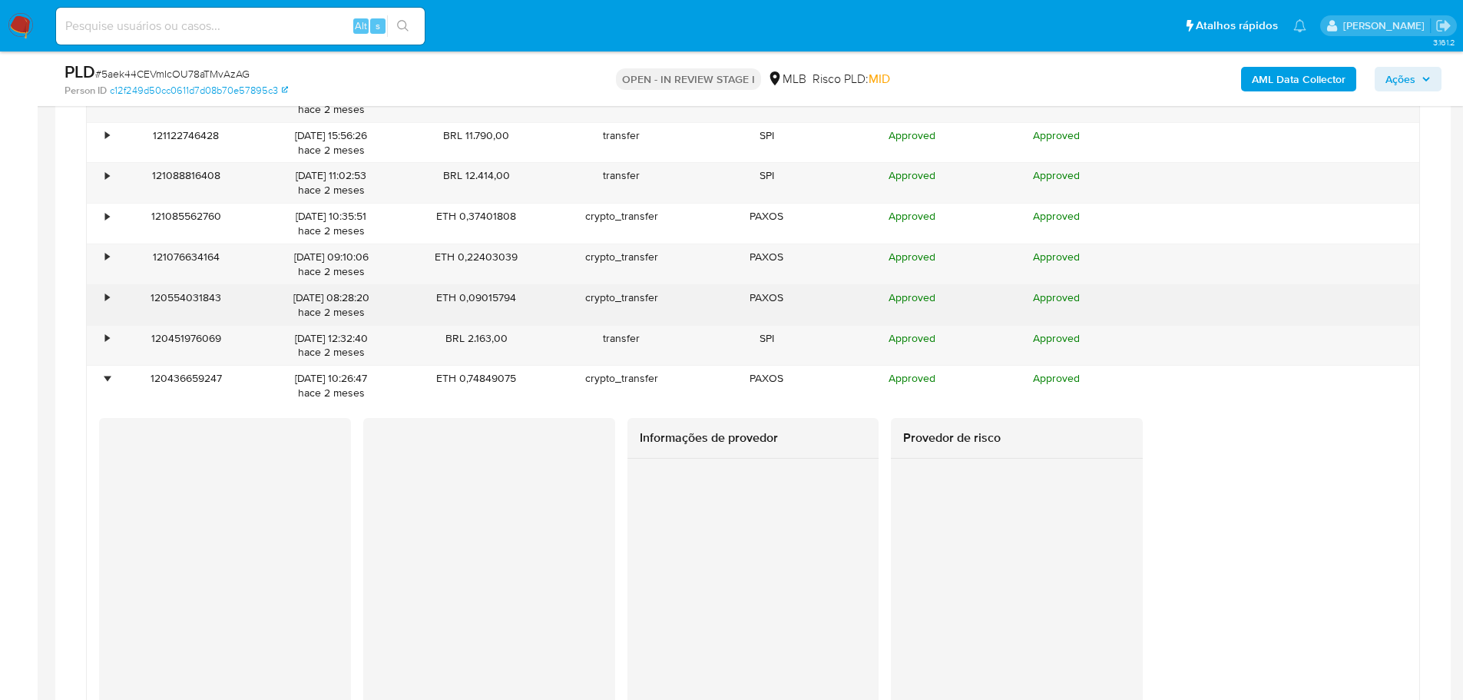
click at [94, 300] on div "•" at bounding box center [100, 305] width 27 height 40
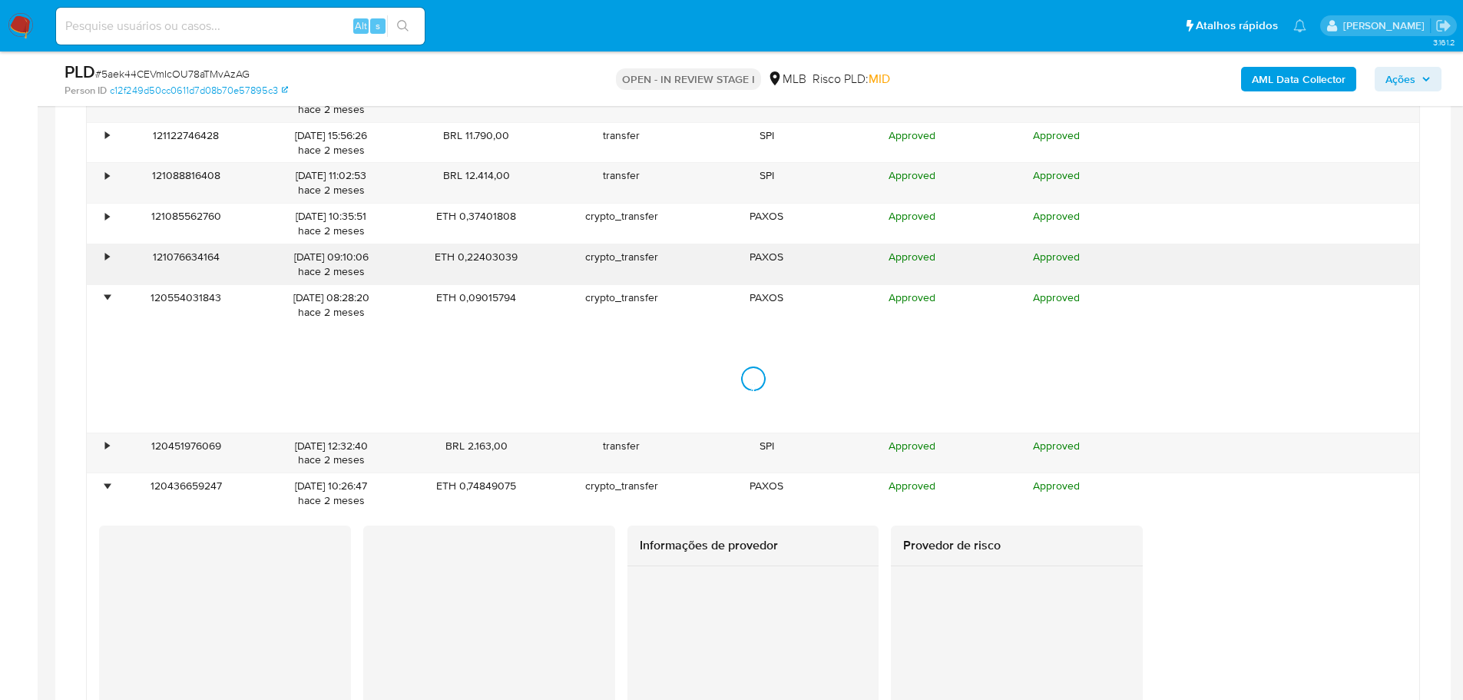
click at [95, 256] on div "•" at bounding box center [100, 264] width 27 height 40
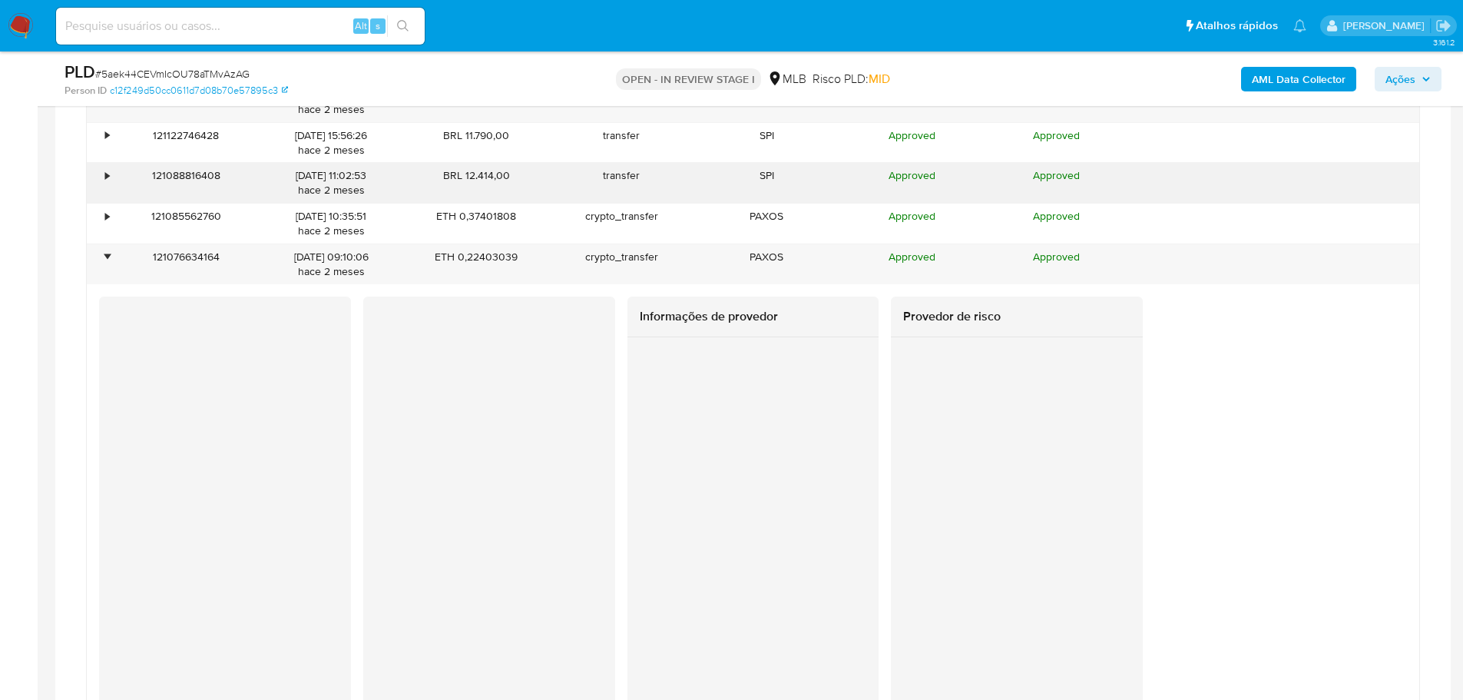
click at [112, 194] on div "•" at bounding box center [100, 183] width 27 height 40
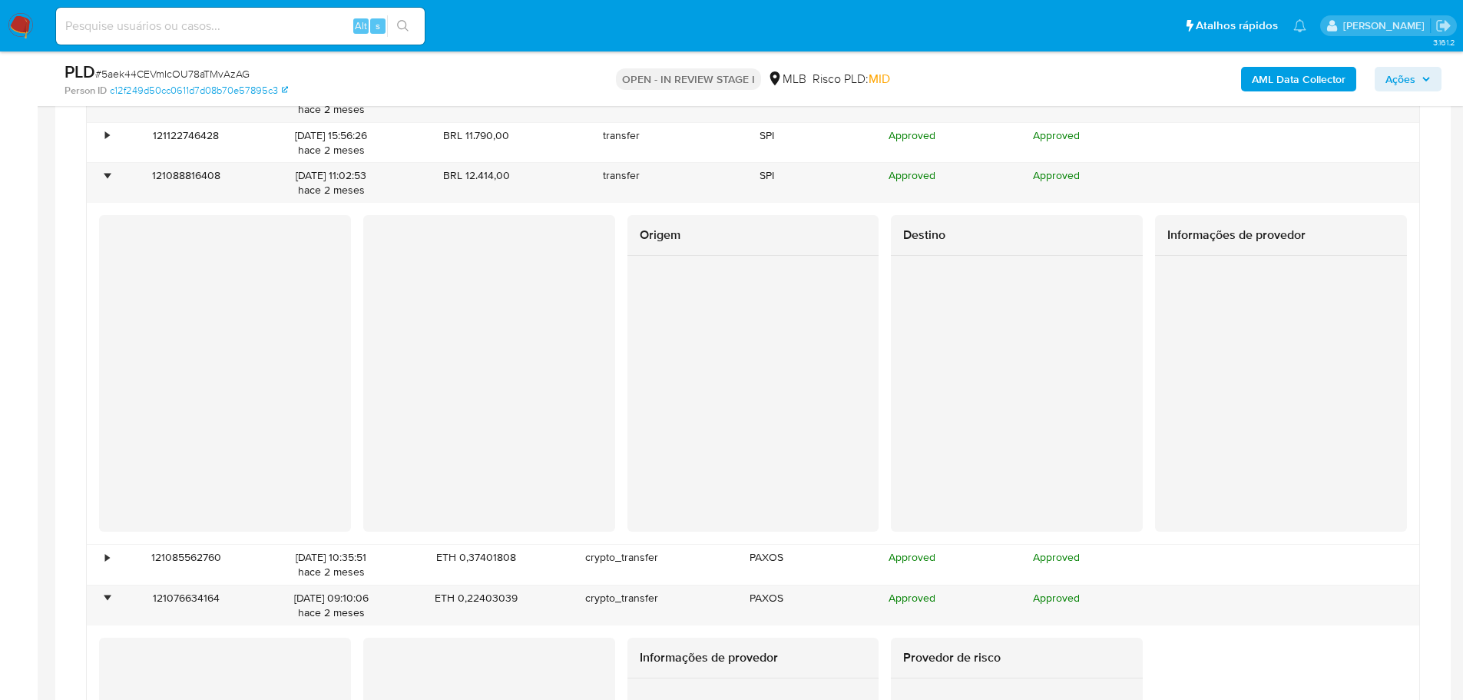
scroll to position [1654, 0]
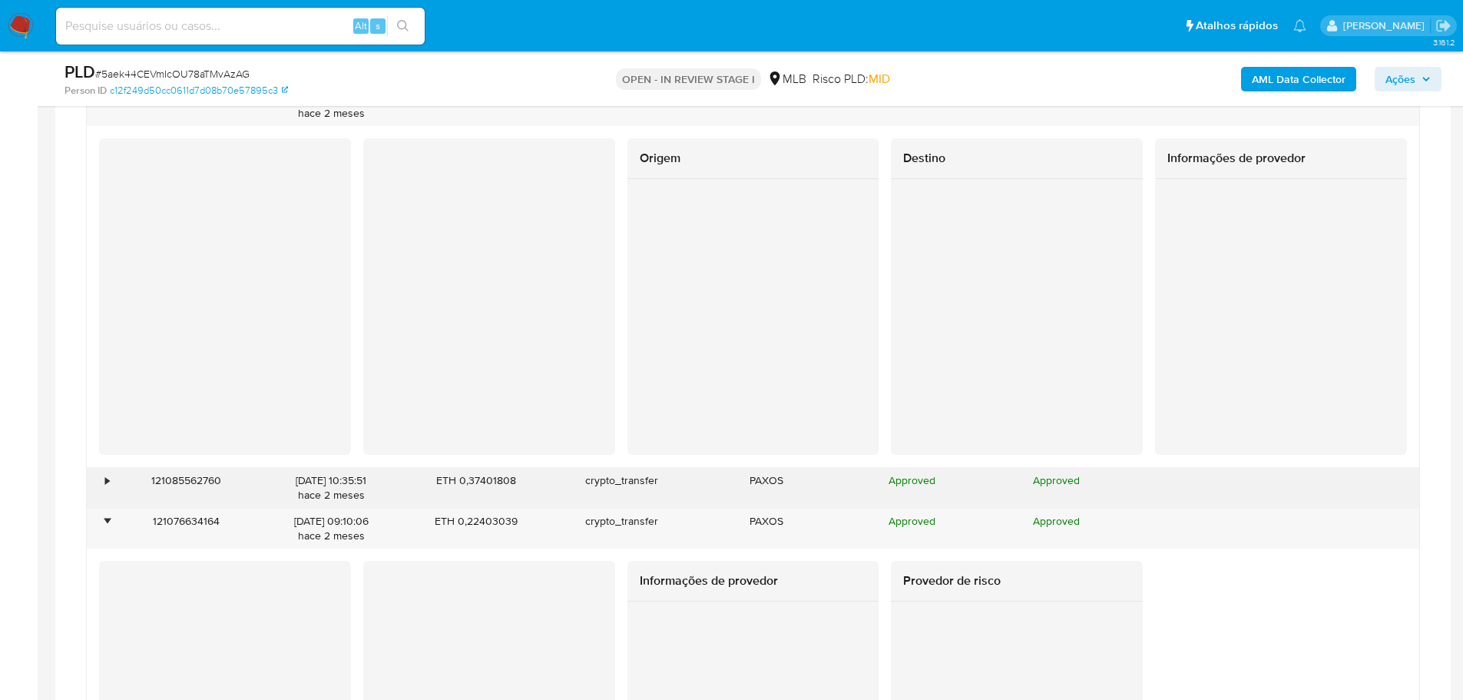
click at [109, 478] on div "•" at bounding box center [107, 480] width 4 height 15
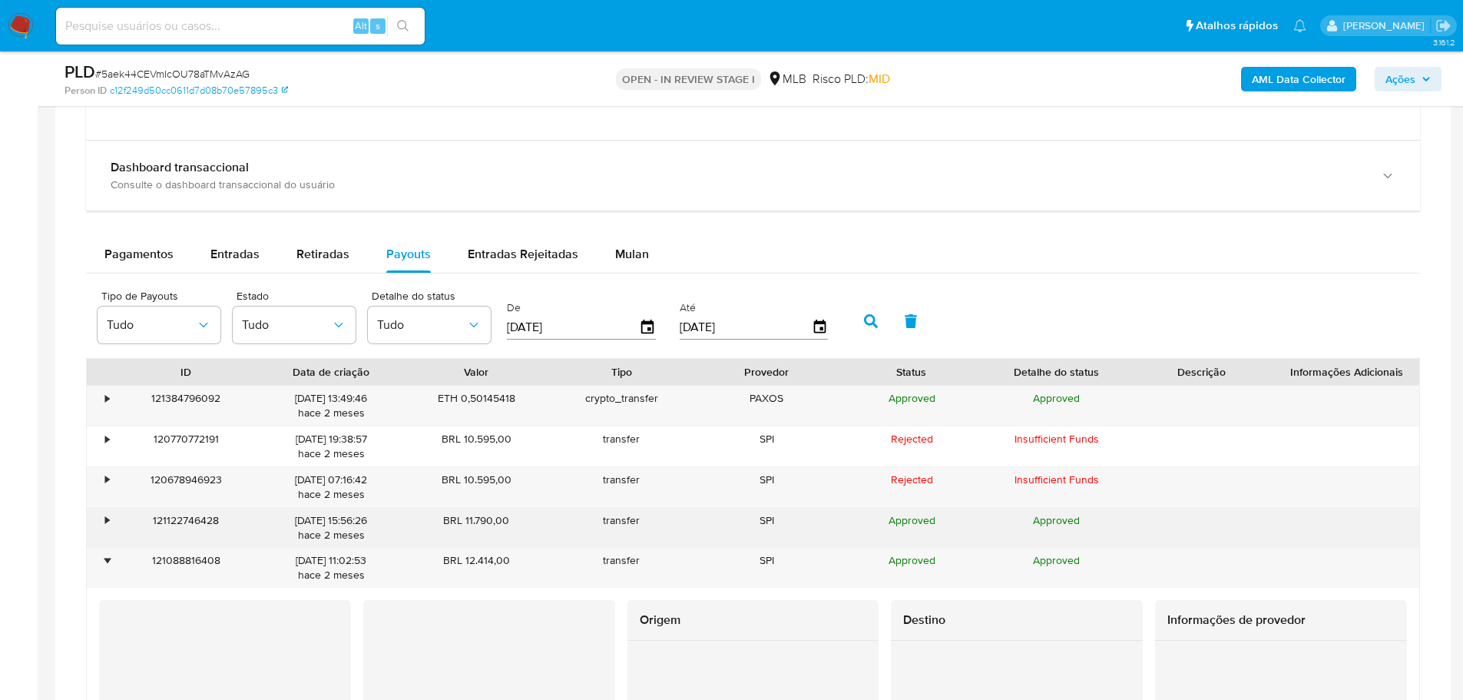
scroll to position [1193, 0]
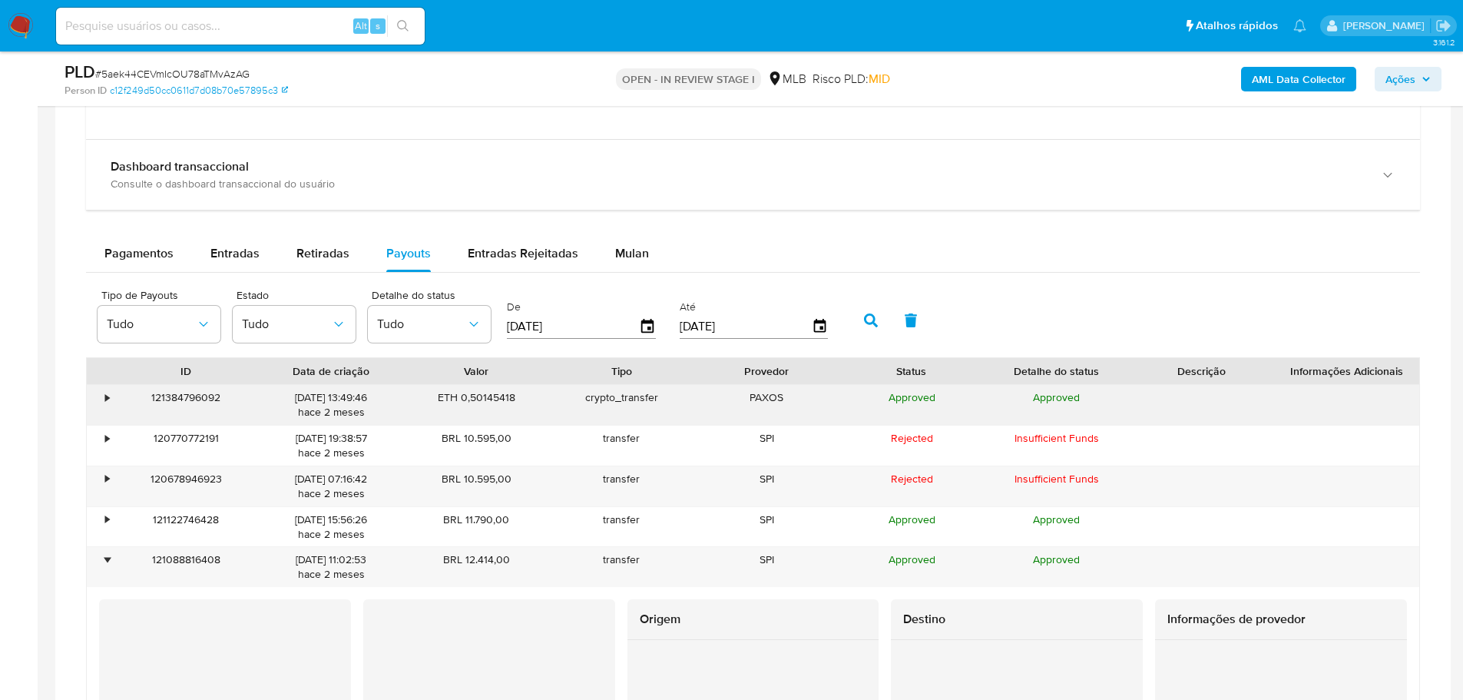
click at [98, 397] on div "•" at bounding box center [100, 405] width 27 height 40
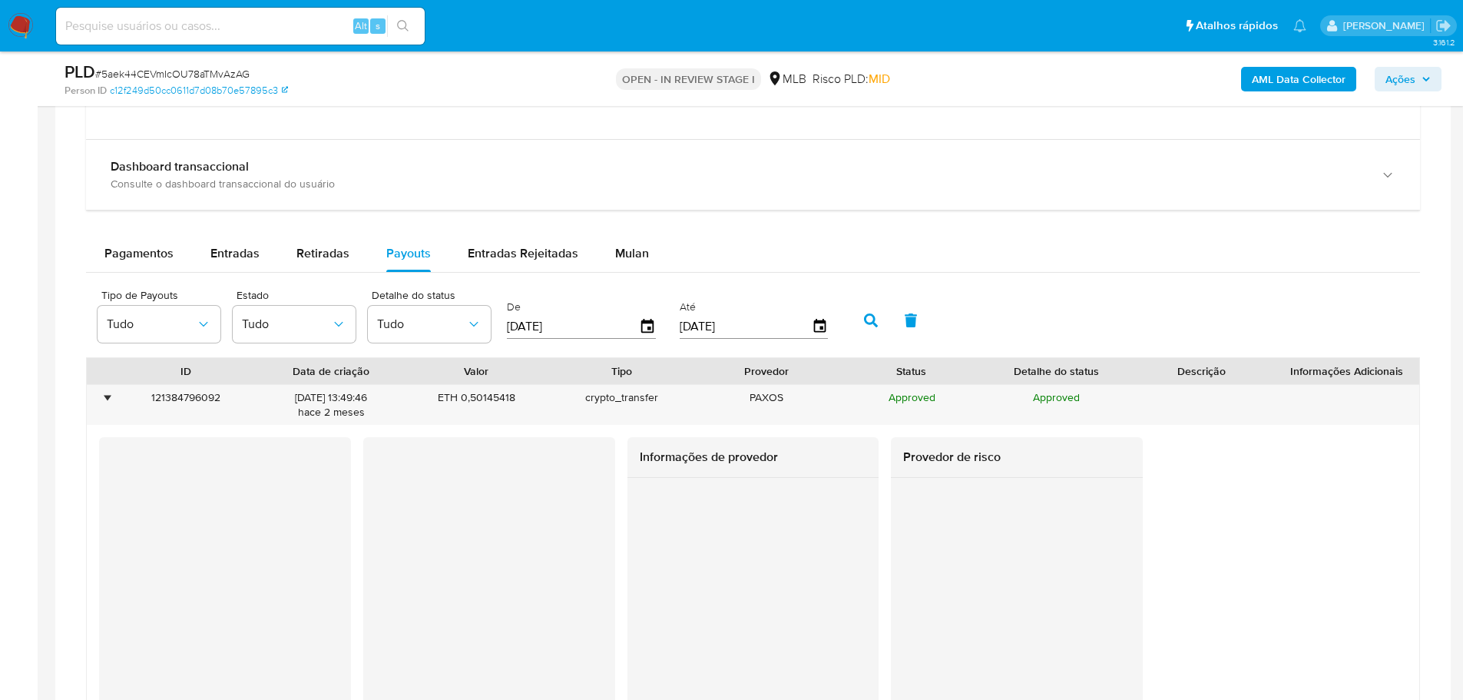
click at [756, 239] on div "Pagamentos Entradas Retiradas Payouts Entradas Rejeitadas Mulan" at bounding box center [753, 253] width 1334 height 37
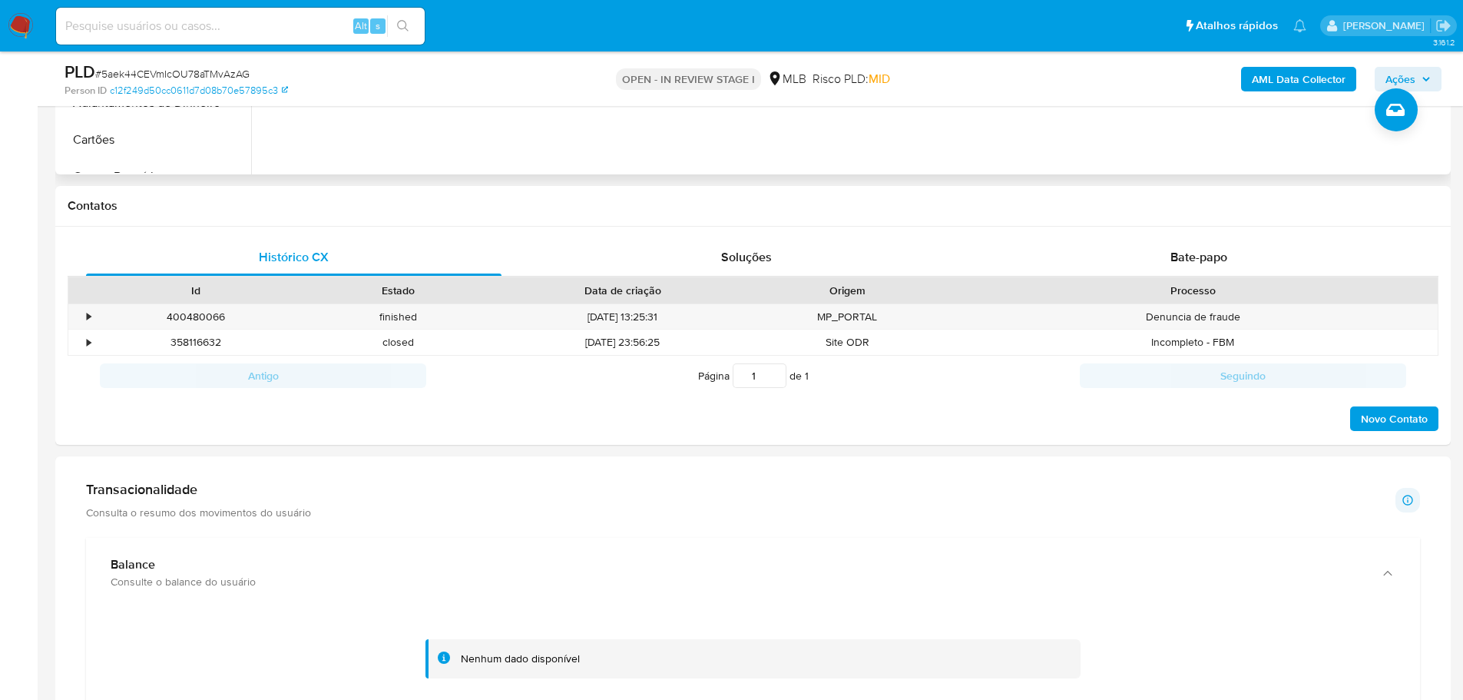
scroll to position [80, 0]
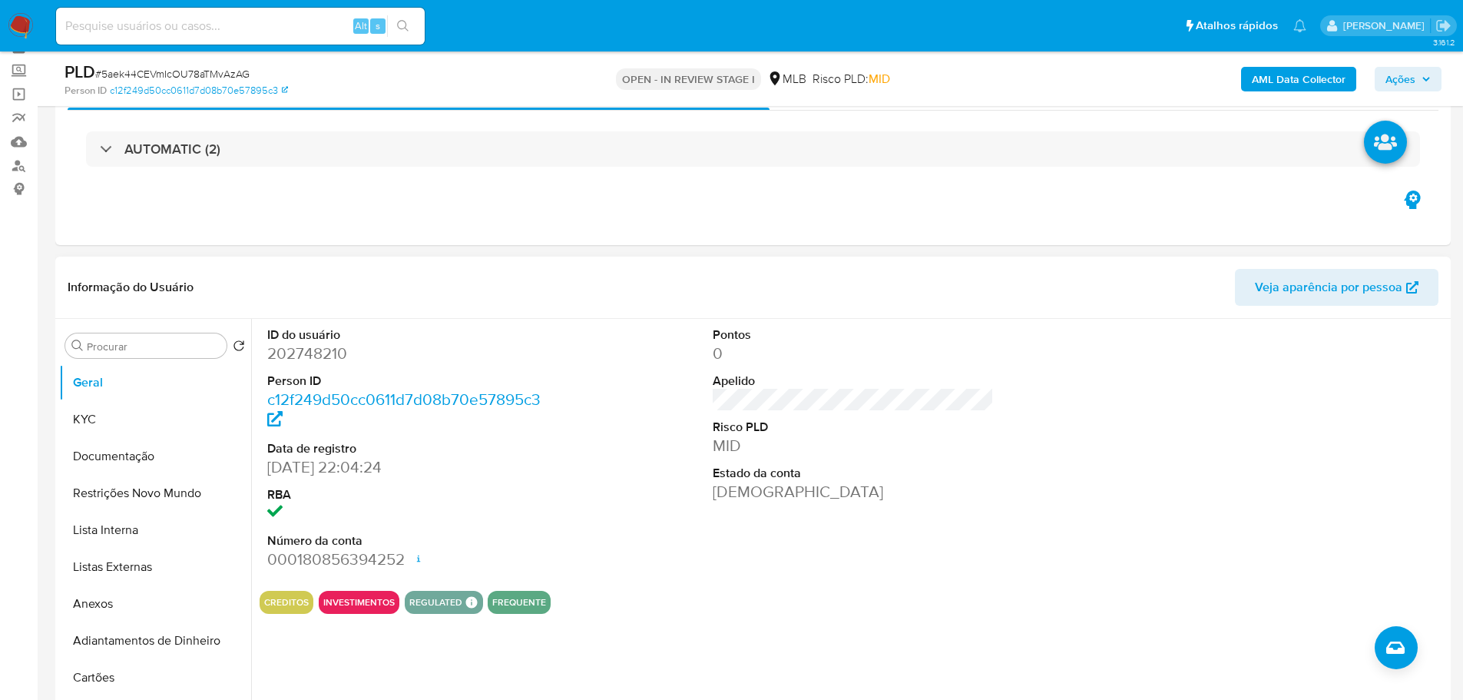
click at [302, 351] on dd "202748210" at bounding box center [408, 353] width 282 height 22
copy dd "202748210"
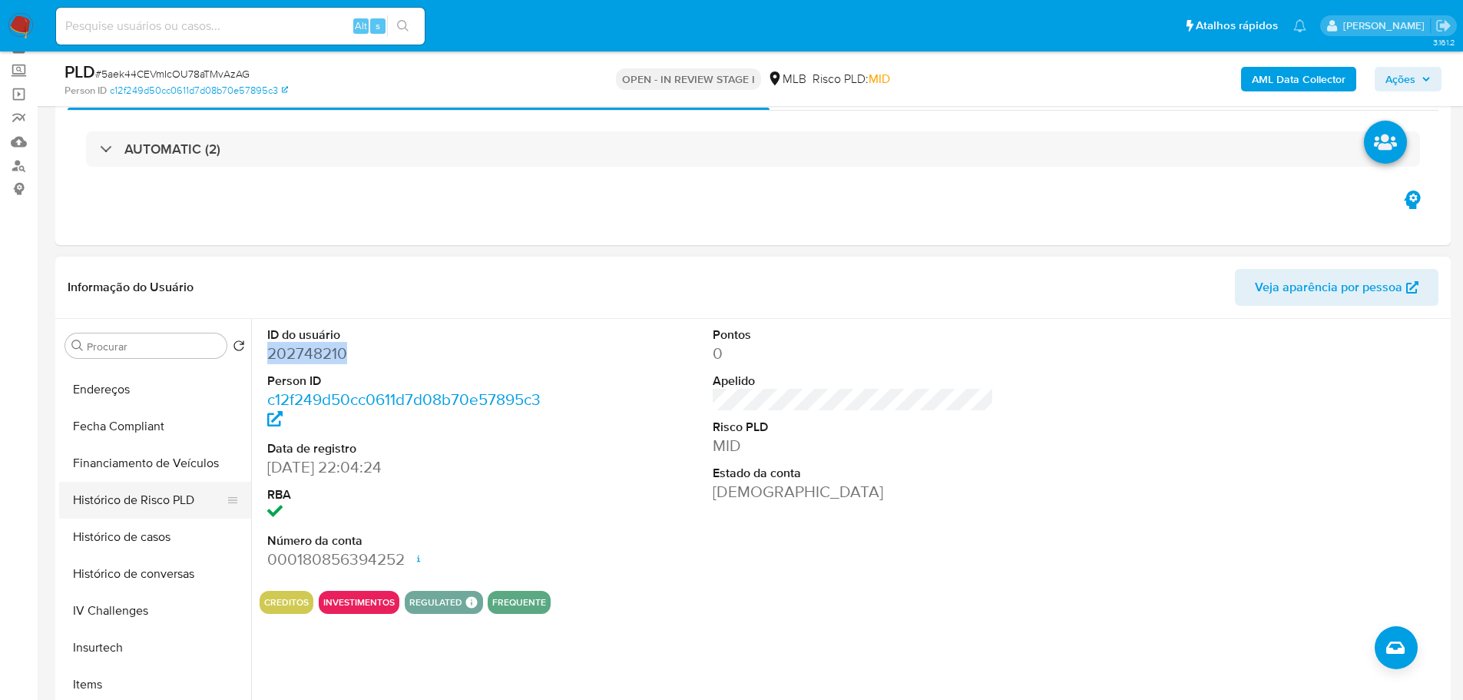
scroll to position [538, 0]
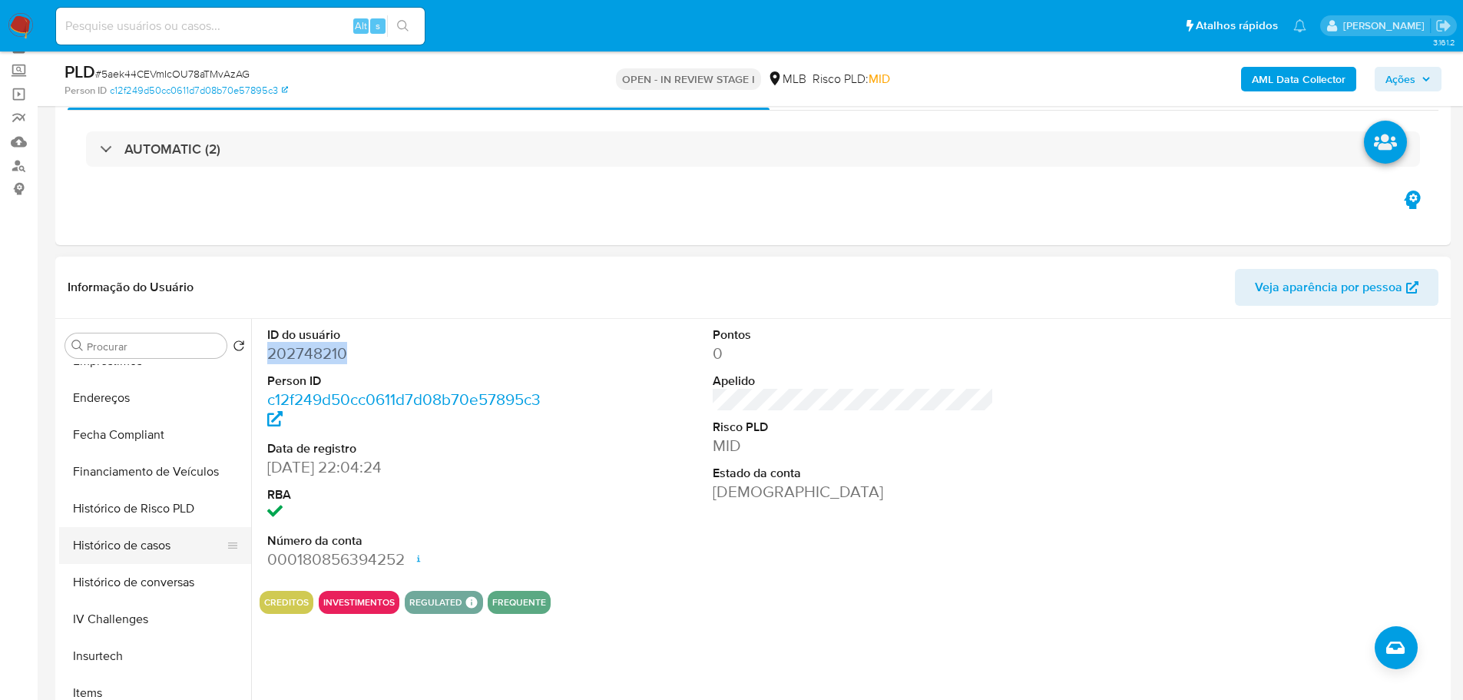
click at [152, 548] on button "Histórico de casos" at bounding box center [149, 545] width 180 height 37
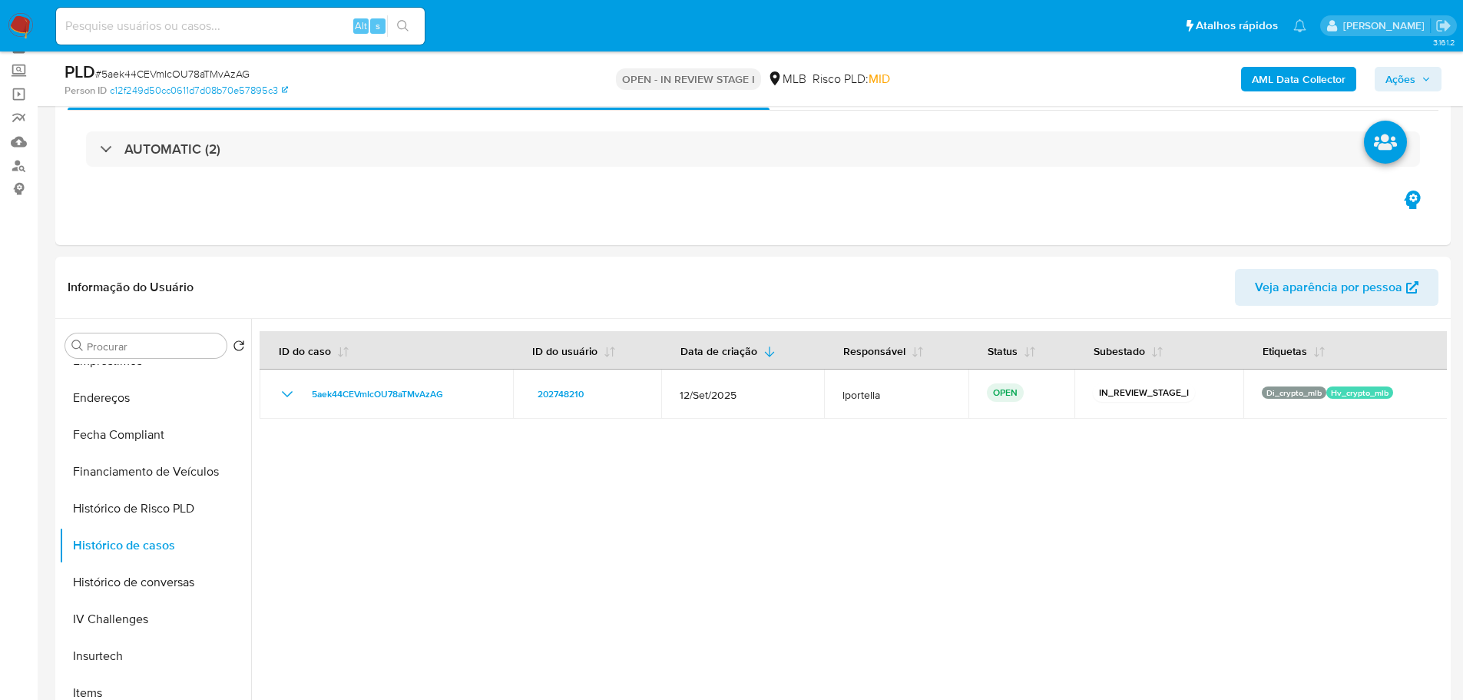
click at [1421, 83] on icon "button" at bounding box center [1425, 78] width 9 height 9
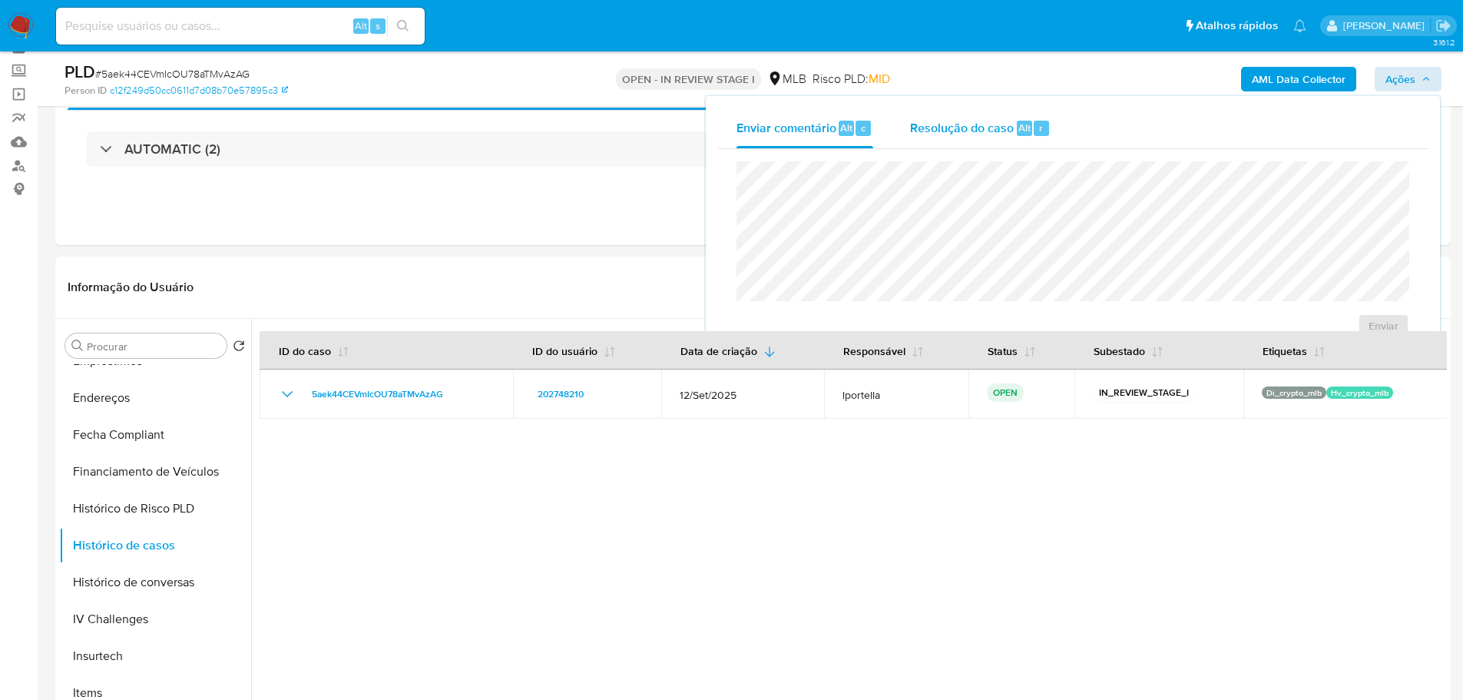
click at [993, 134] on span "Resolução do caso" at bounding box center [962, 127] width 104 height 18
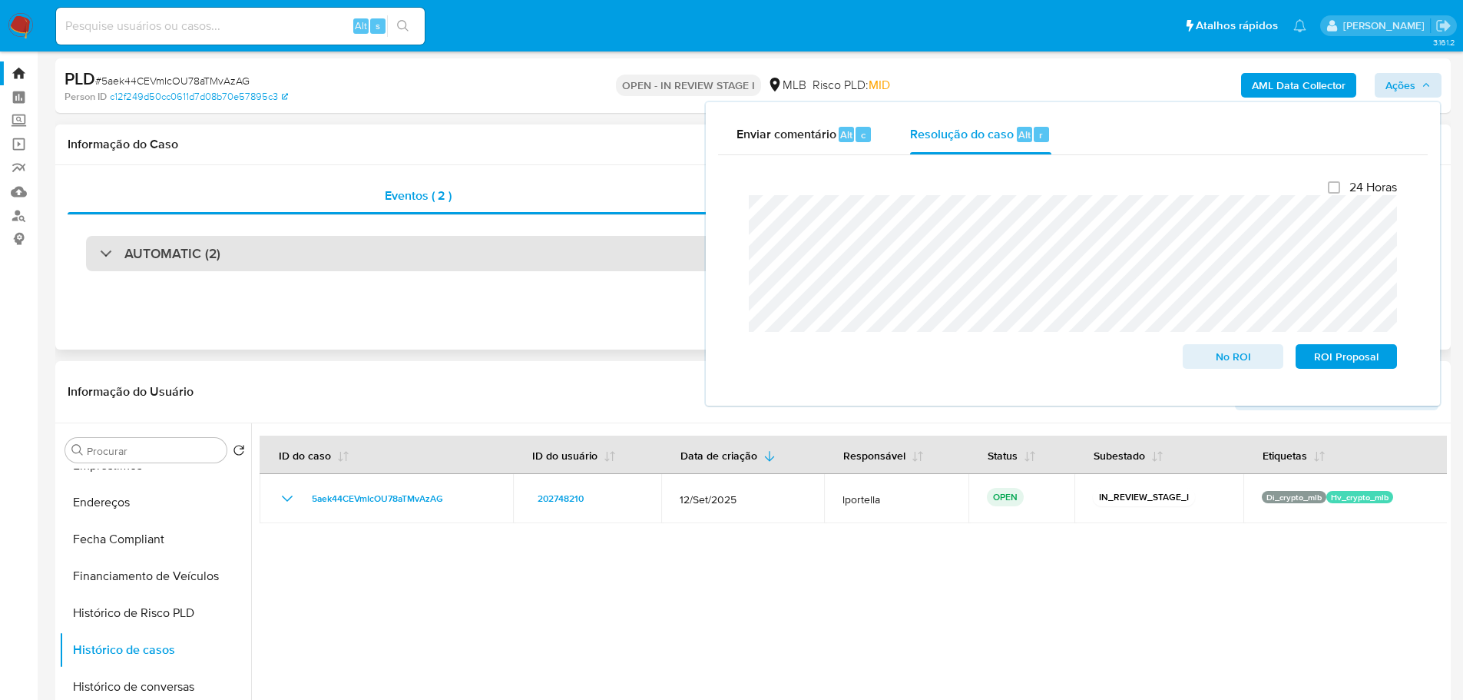
scroll to position [0, 0]
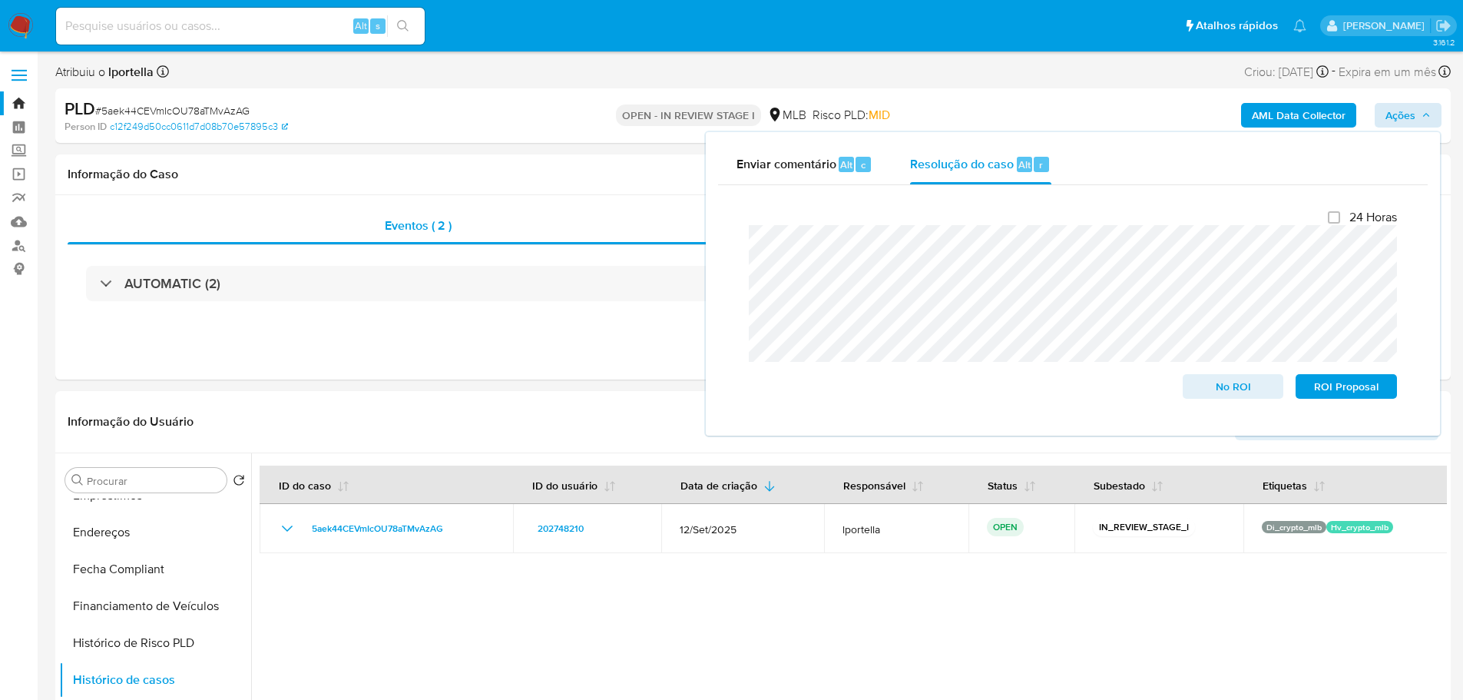
click at [1292, 108] on b "AML Data Collector" at bounding box center [1299, 115] width 94 height 25
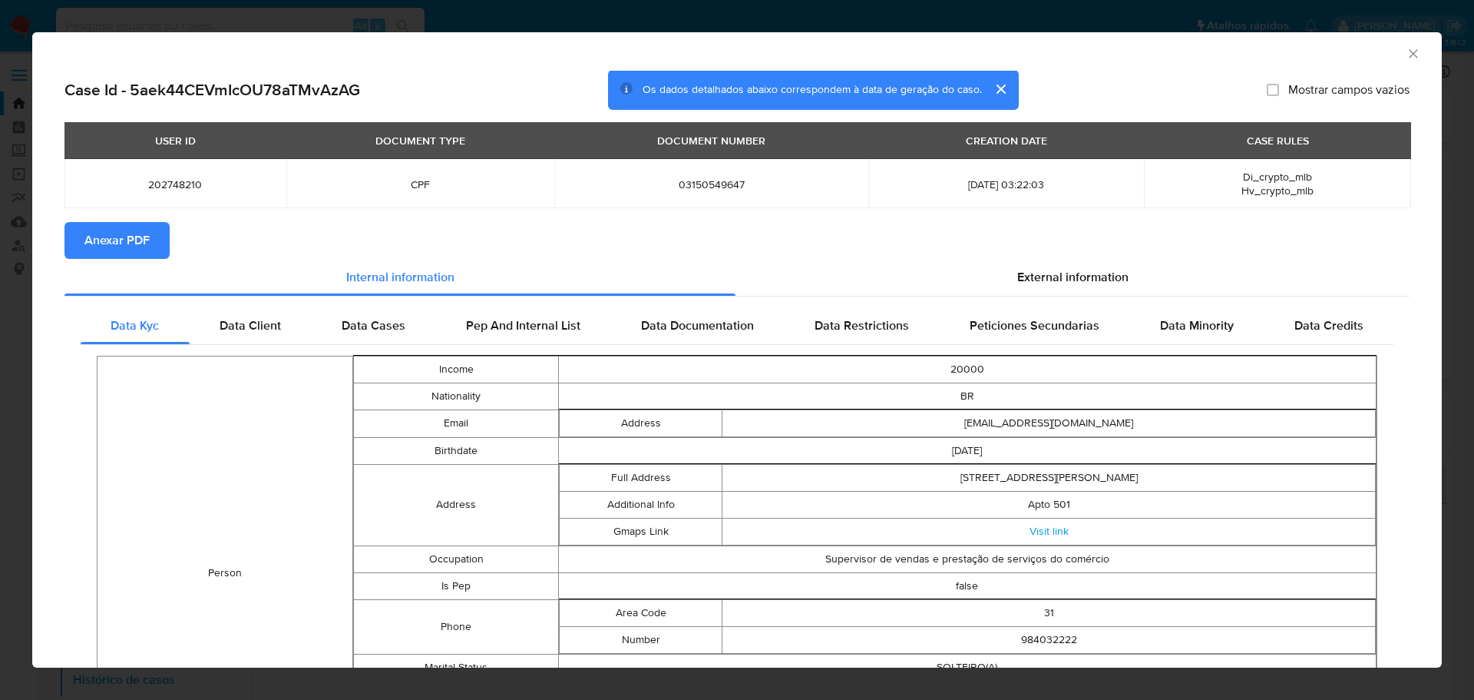
click at [117, 234] on span "Anexar PDF" at bounding box center [116, 240] width 65 height 34
click at [1406, 47] on icon "Fechar a janela" at bounding box center [1413, 53] width 15 height 15
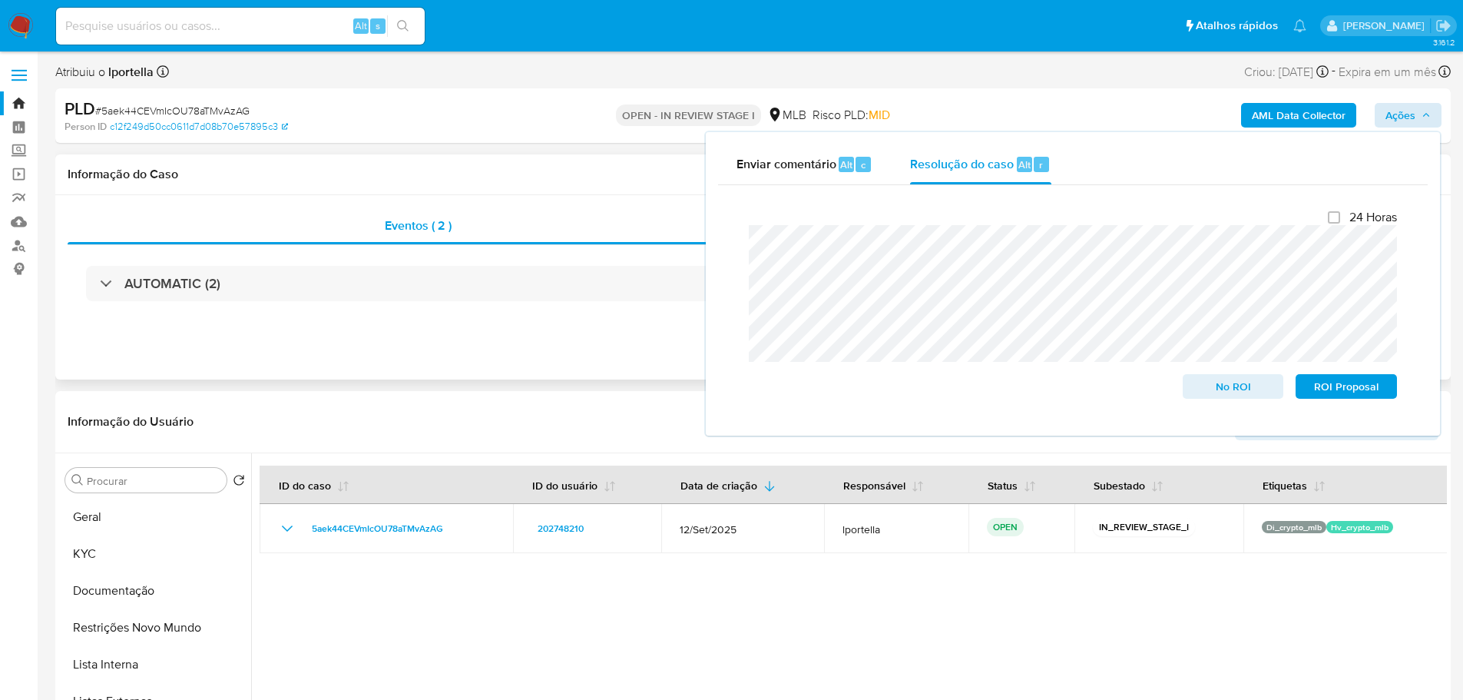
drag, startPoint x: 137, startPoint y: 515, endPoint x: 240, endPoint y: 370, distance: 177.5
click at [143, 507] on button "Geral" at bounding box center [155, 516] width 192 height 37
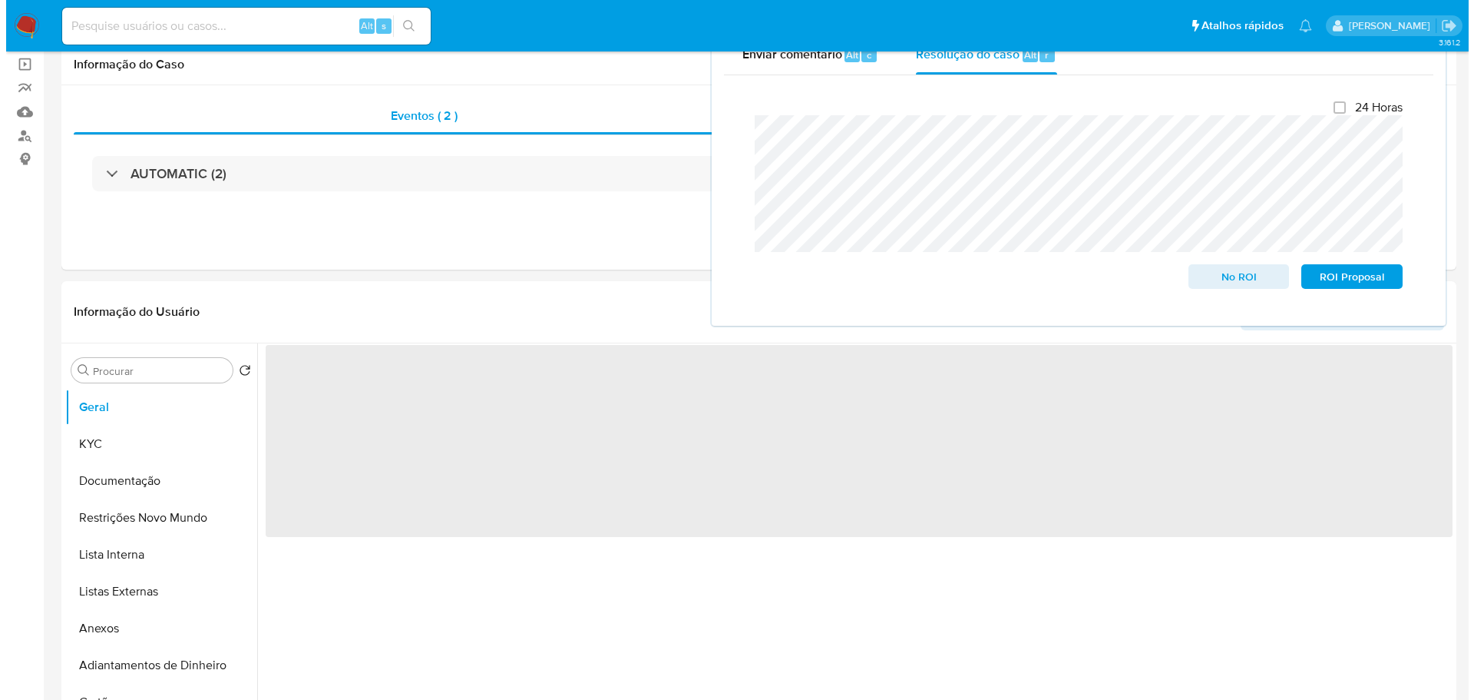
scroll to position [154, 0]
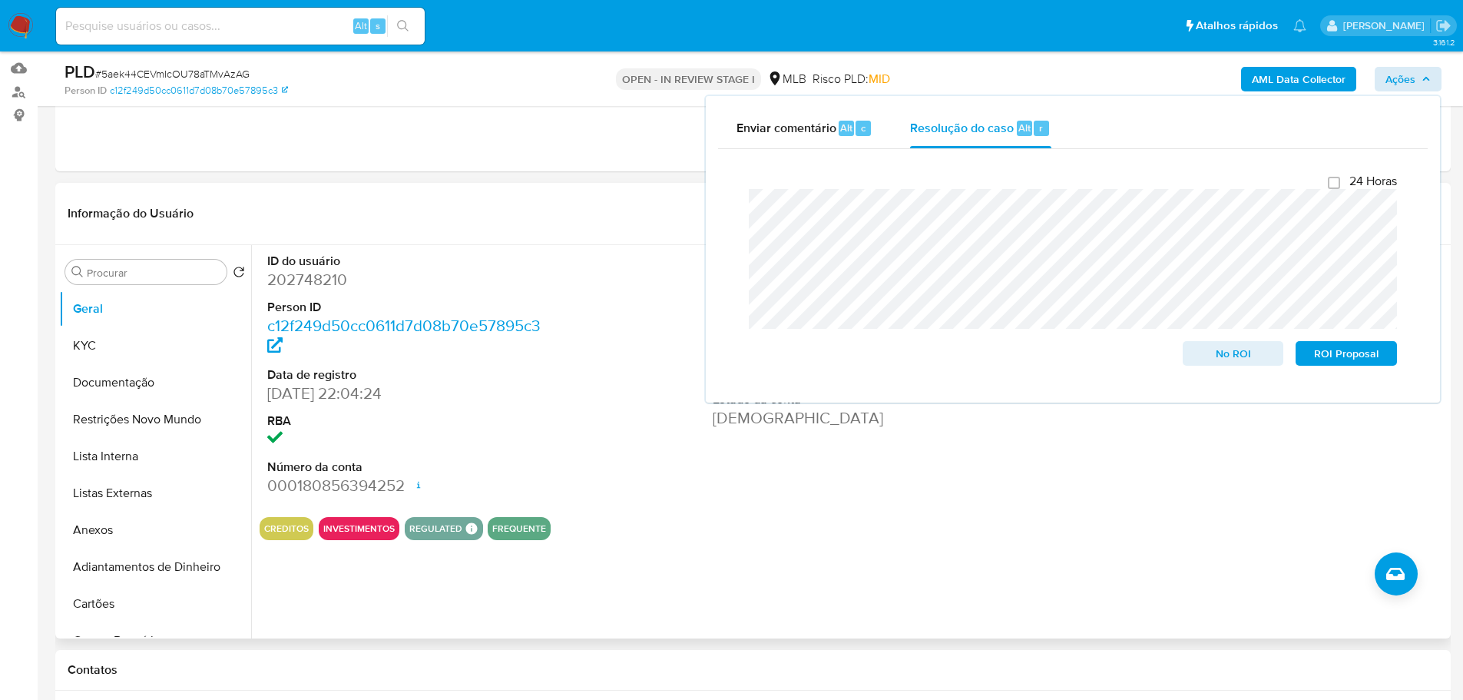
drag, startPoint x: 154, startPoint y: 536, endPoint x: 602, endPoint y: 540, distance: 447.7
click at [154, 536] on button "Anexos" at bounding box center [155, 529] width 192 height 37
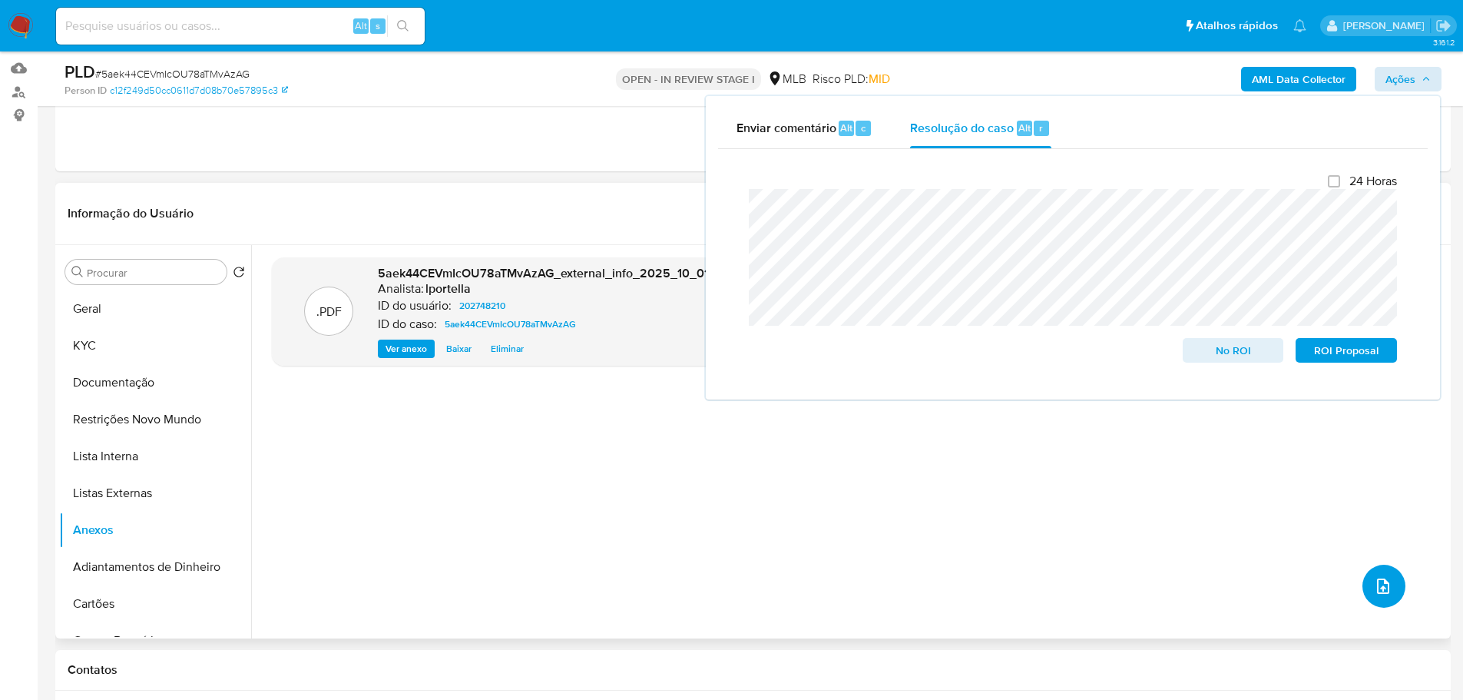
click at [1385, 581] on icon "upload-file" at bounding box center [1383, 586] width 18 height 18
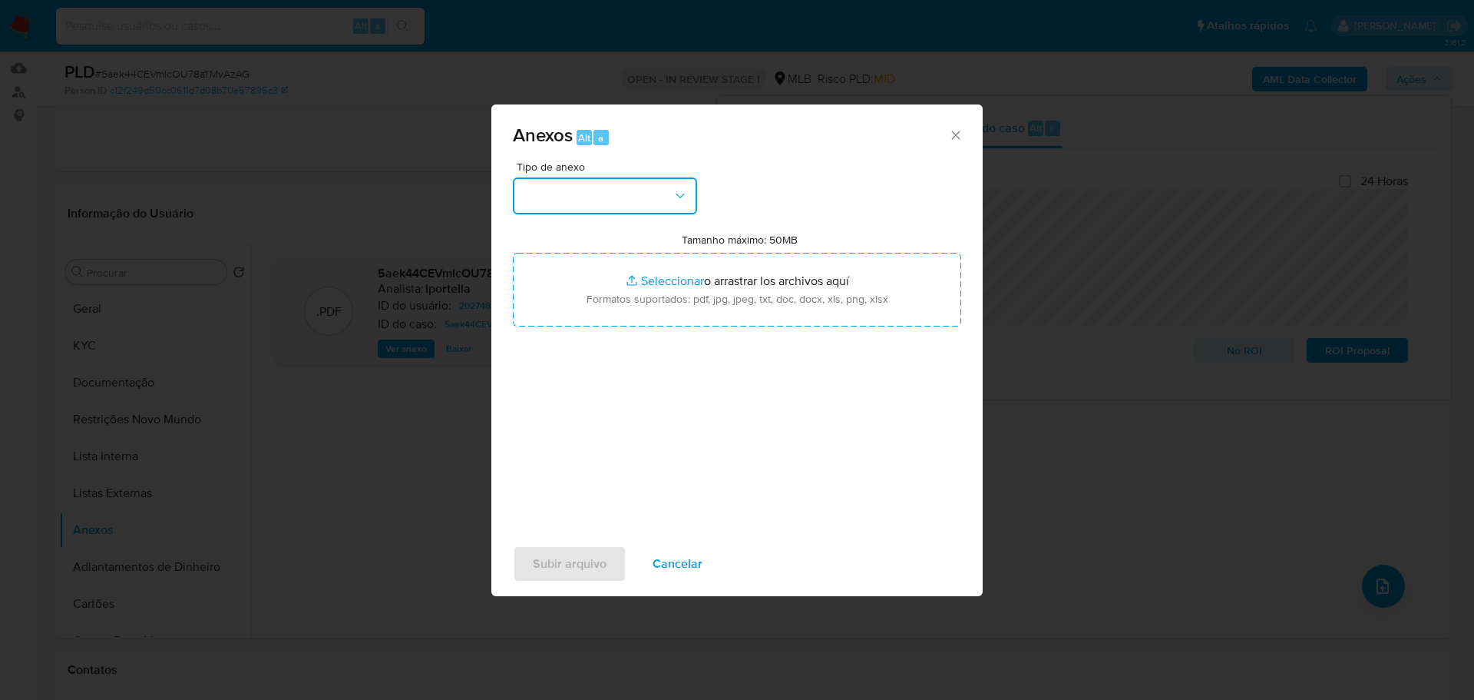
click at [620, 205] on button "button" at bounding box center [605, 195] width 184 height 37
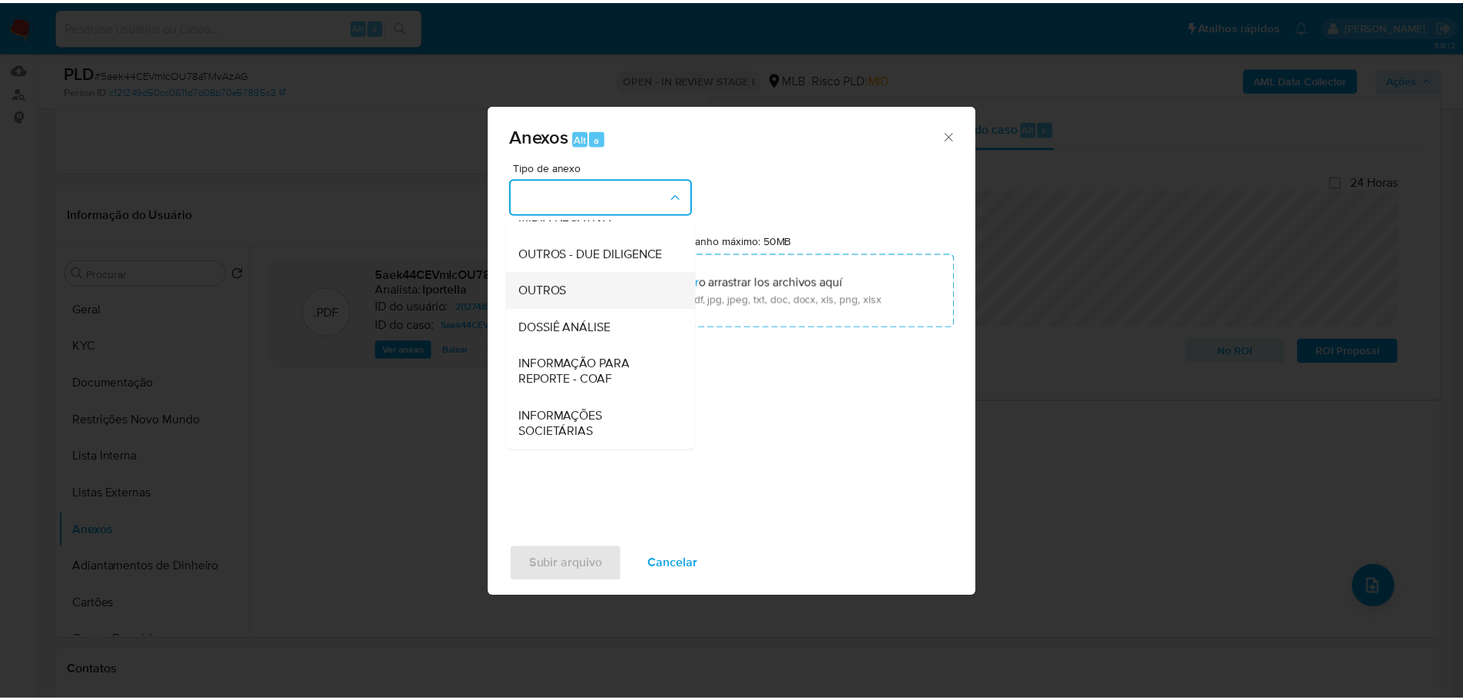
scroll to position [237, 0]
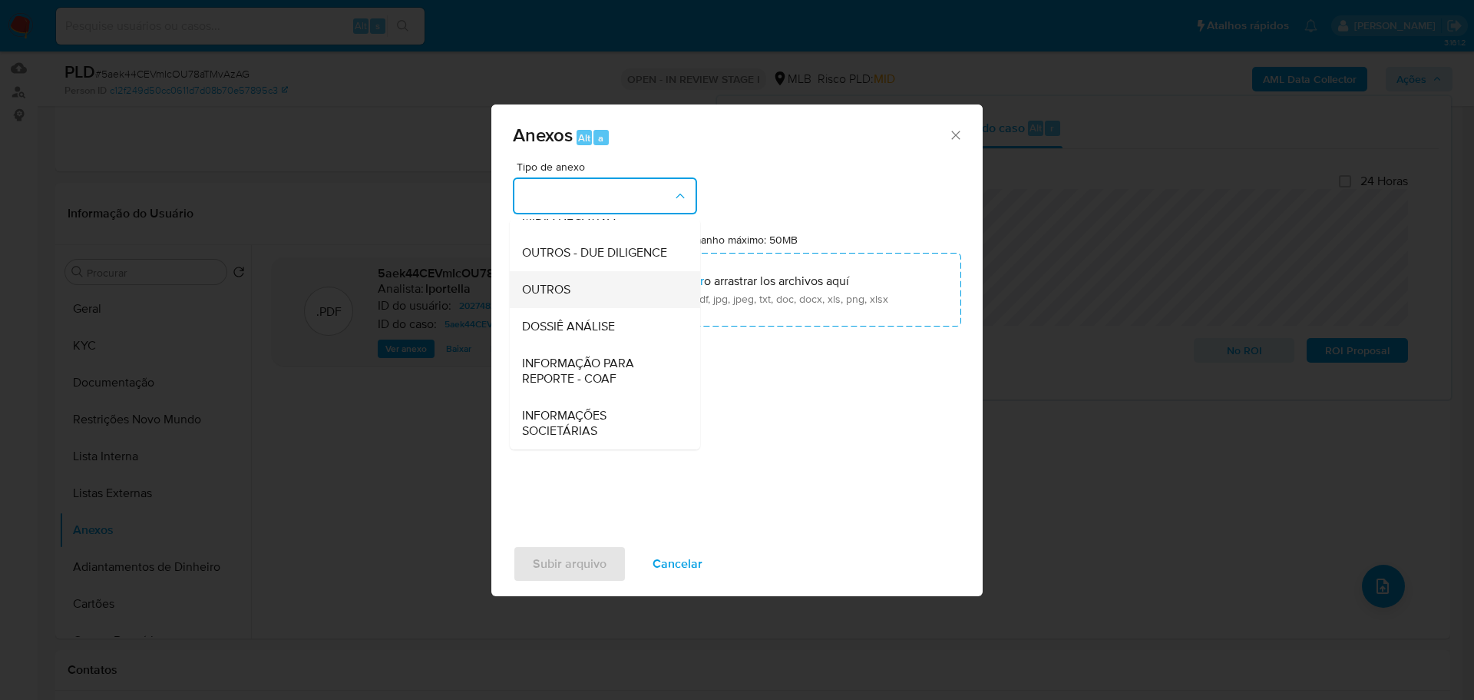
click at [562, 290] on span "OUTROS" at bounding box center [546, 289] width 48 height 15
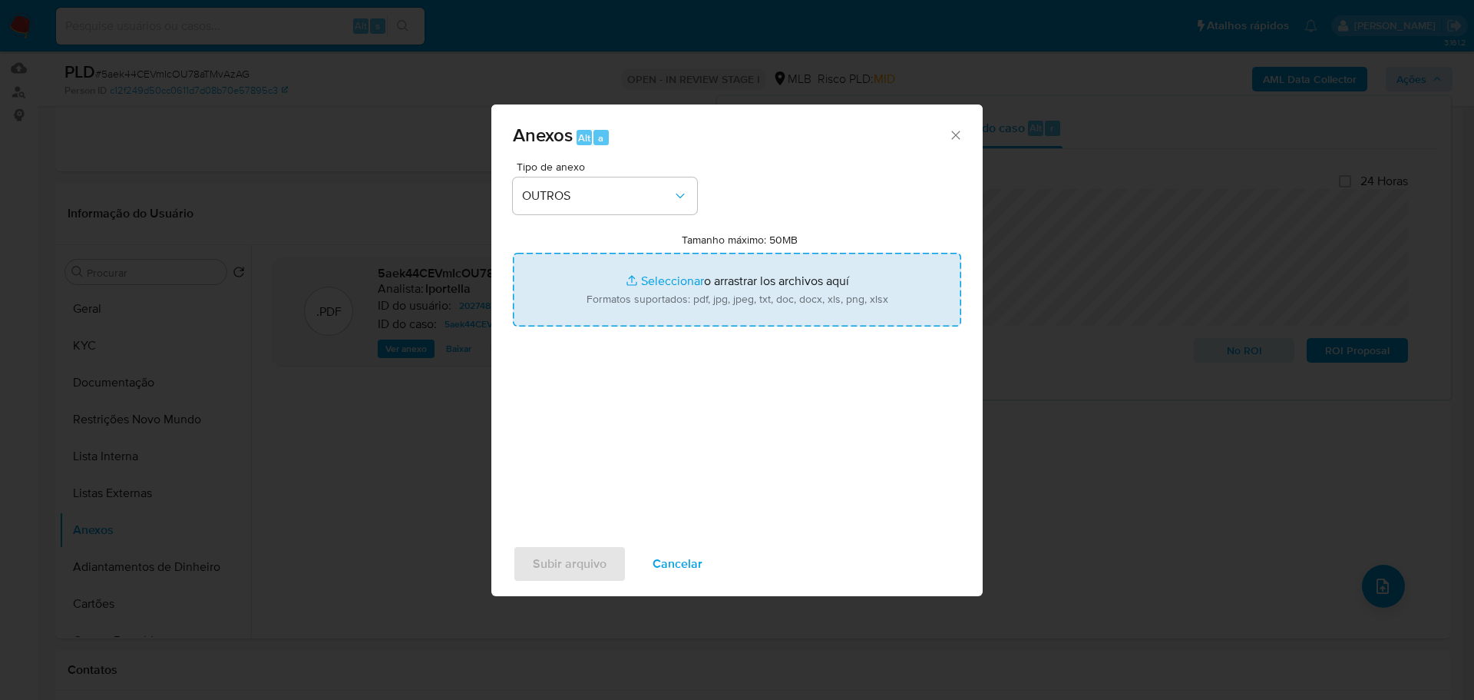
type input "C:\fakepath\SAR - XXX - CPF 03150549647 - SHEILA MARIA PINTO LOPES.pdf"
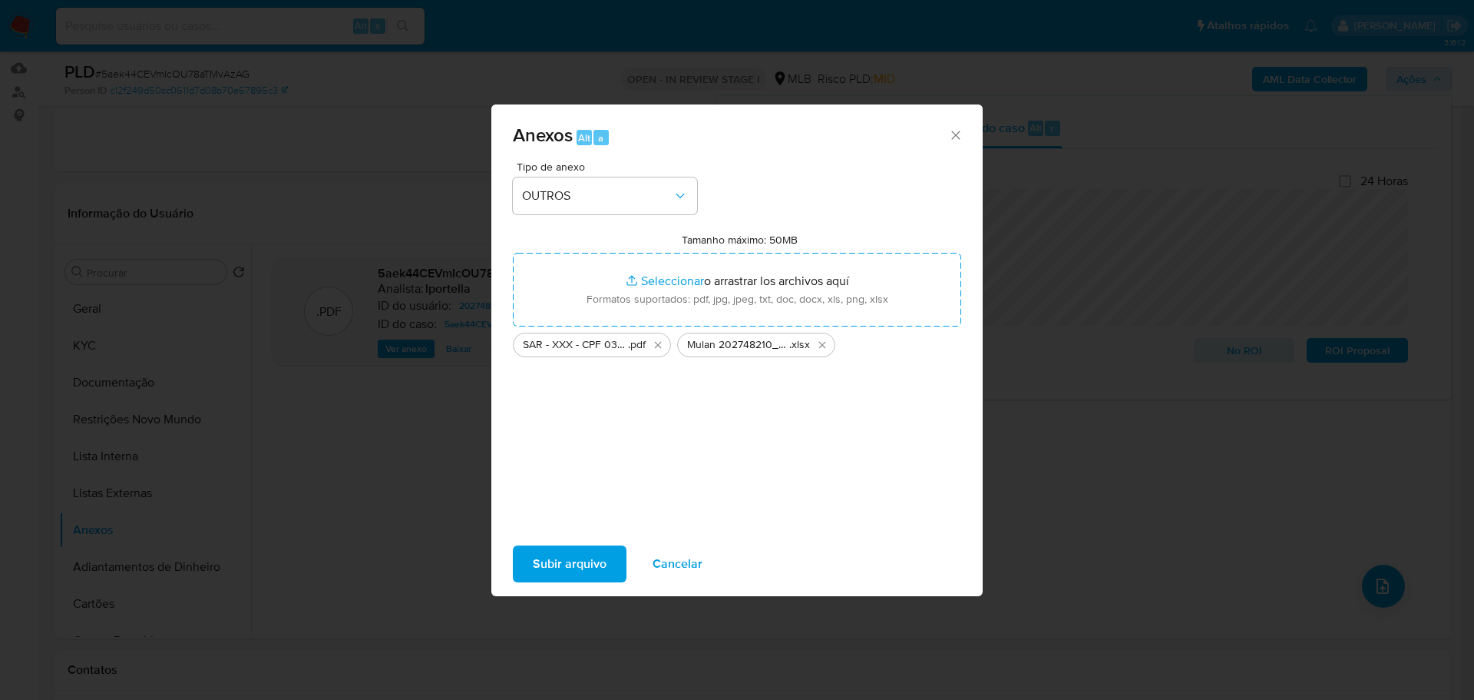
click at [598, 566] on span "Subir arquivo" at bounding box center [570, 564] width 74 height 34
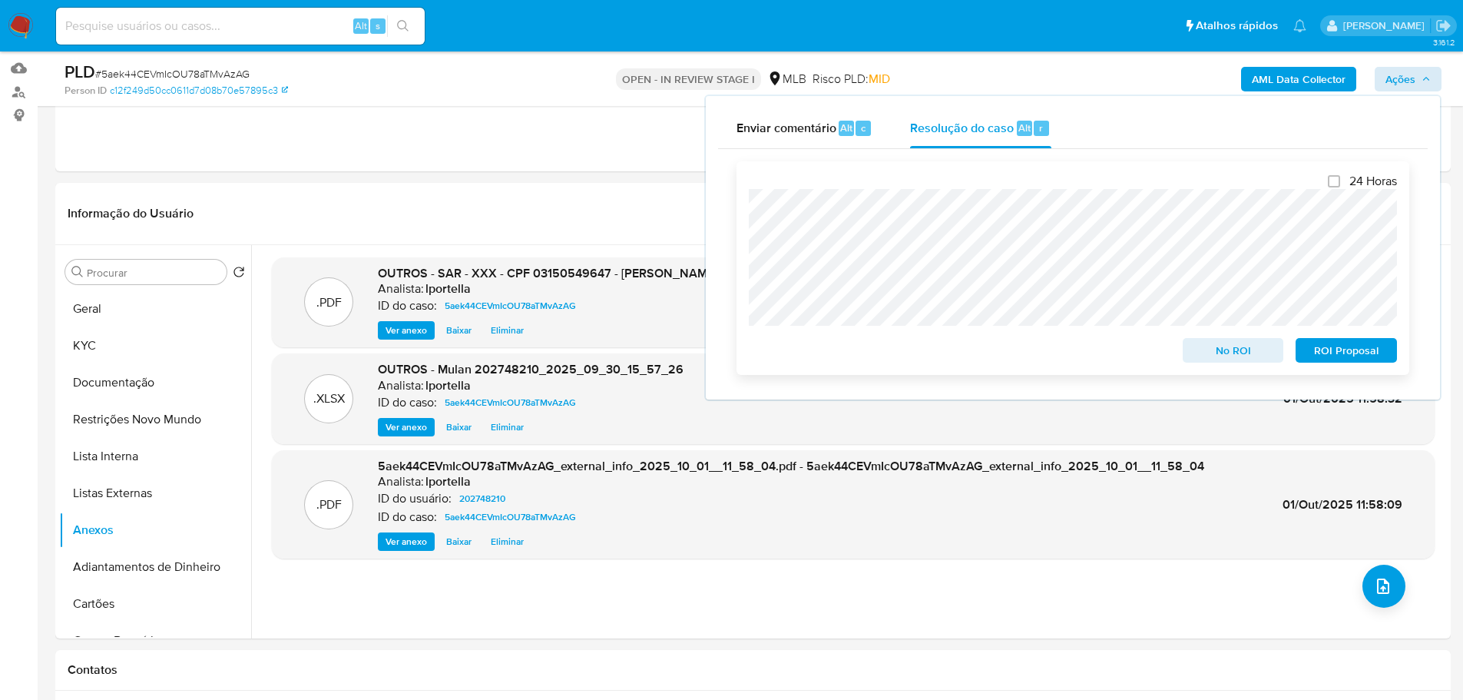
click at [1324, 352] on span "ROI Proposal" at bounding box center [1346, 350] width 80 height 22
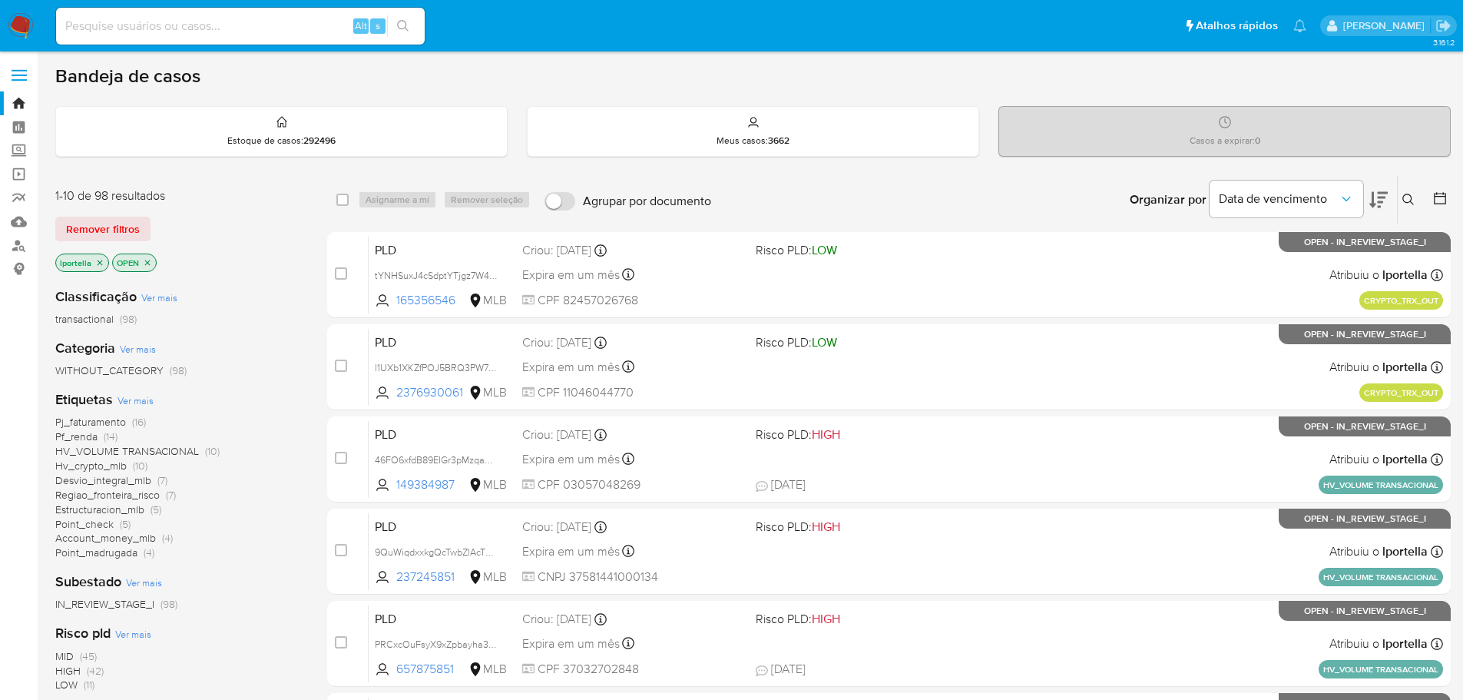
click at [193, 12] on div "Alt s" at bounding box center [240, 26] width 369 height 37
click at [193, 21] on input at bounding box center [240, 26] width 369 height 20
paste input "2596408907"
type input "2596408907"
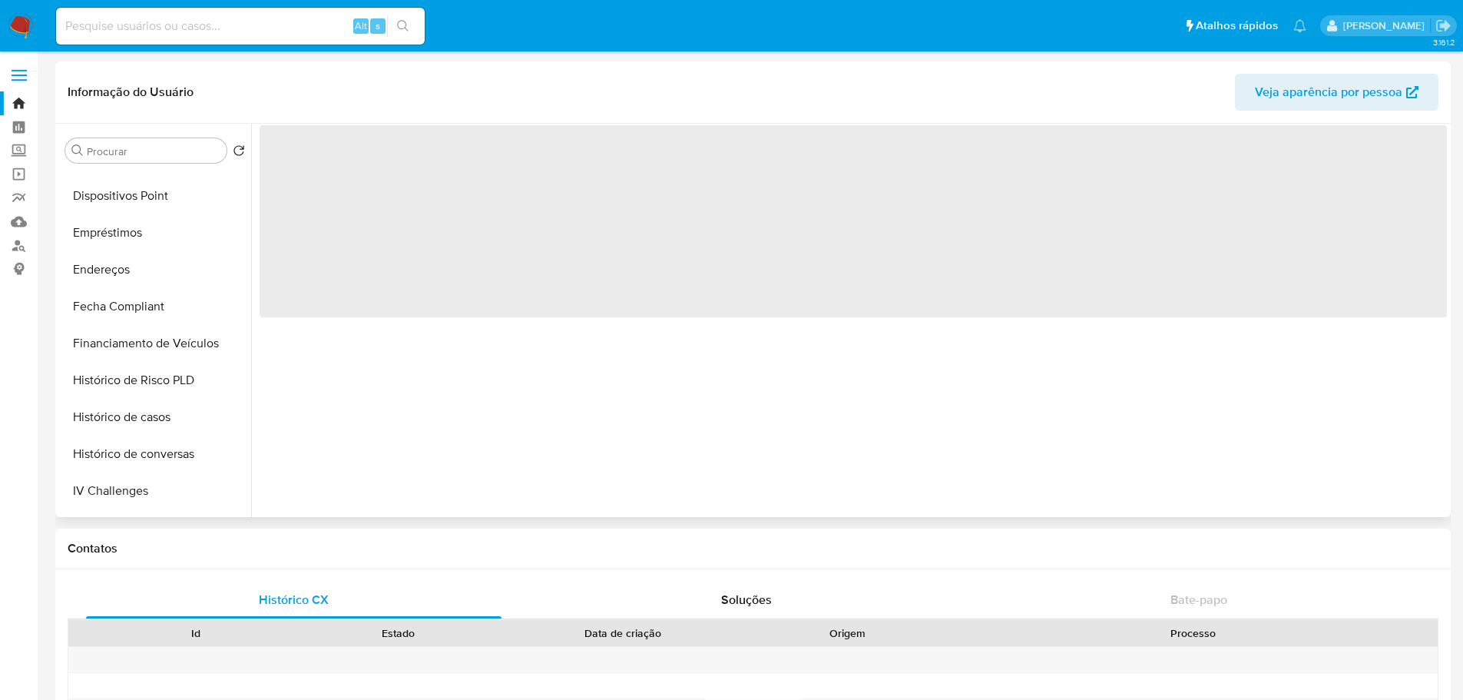
scroll to position [691, 0]
select select "10"
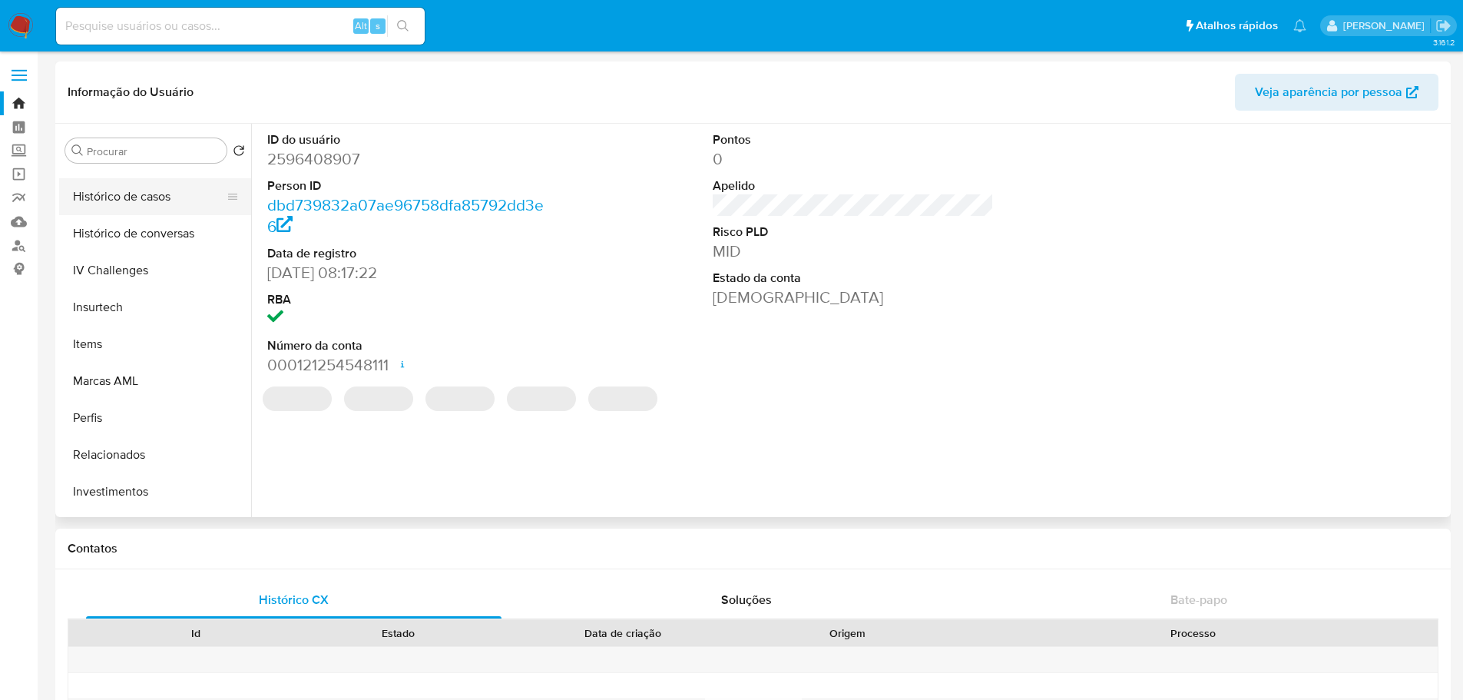
click at [147, 198] on button "Histórico de casos" at bounding box center [149, 196] width 180 height 37
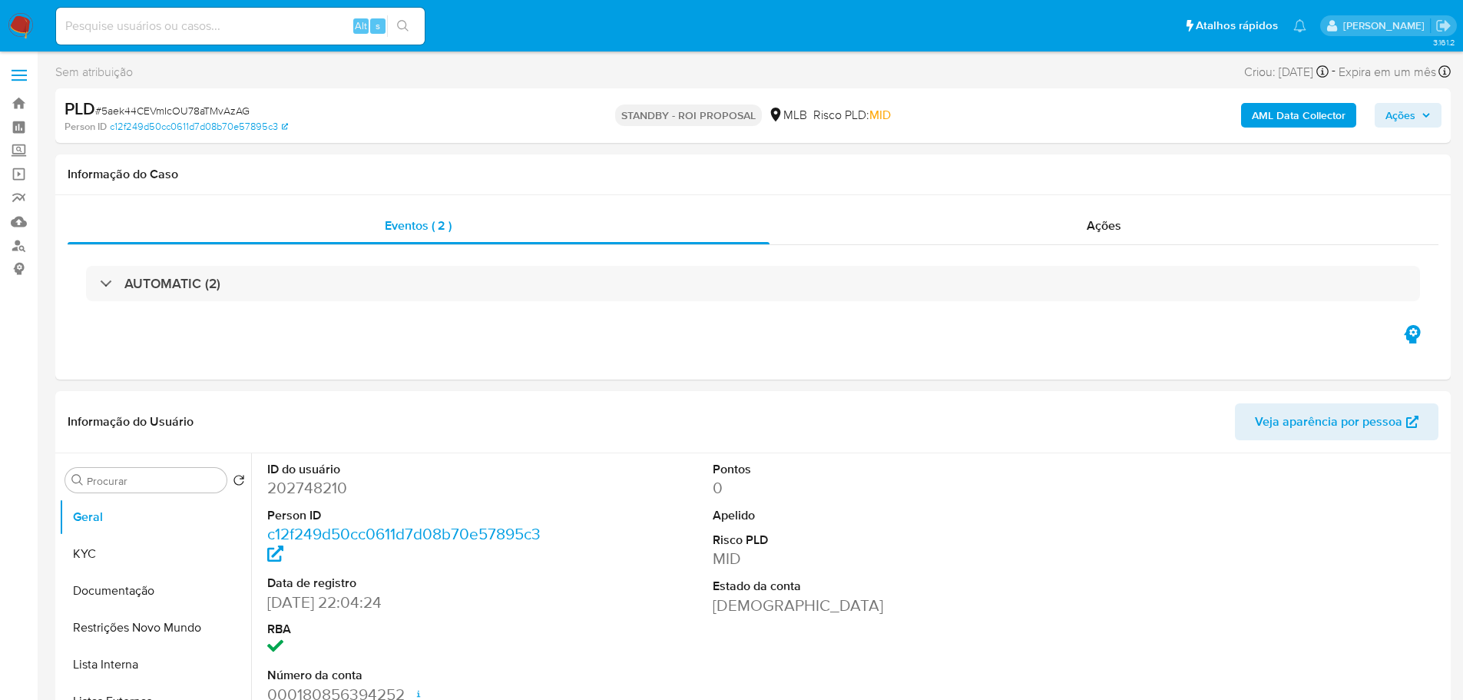
select select "10"
click at [221, 108] on span "# 5aek44CEVmIcOU78aTMvAzAG" at bounding box center [172, 110] width 154 height 15
copy span "5aek44CEVmIcOU78aTMvAzAG"
click at [17, 25] on img at bounding box center [21, 26] width 26 height 26
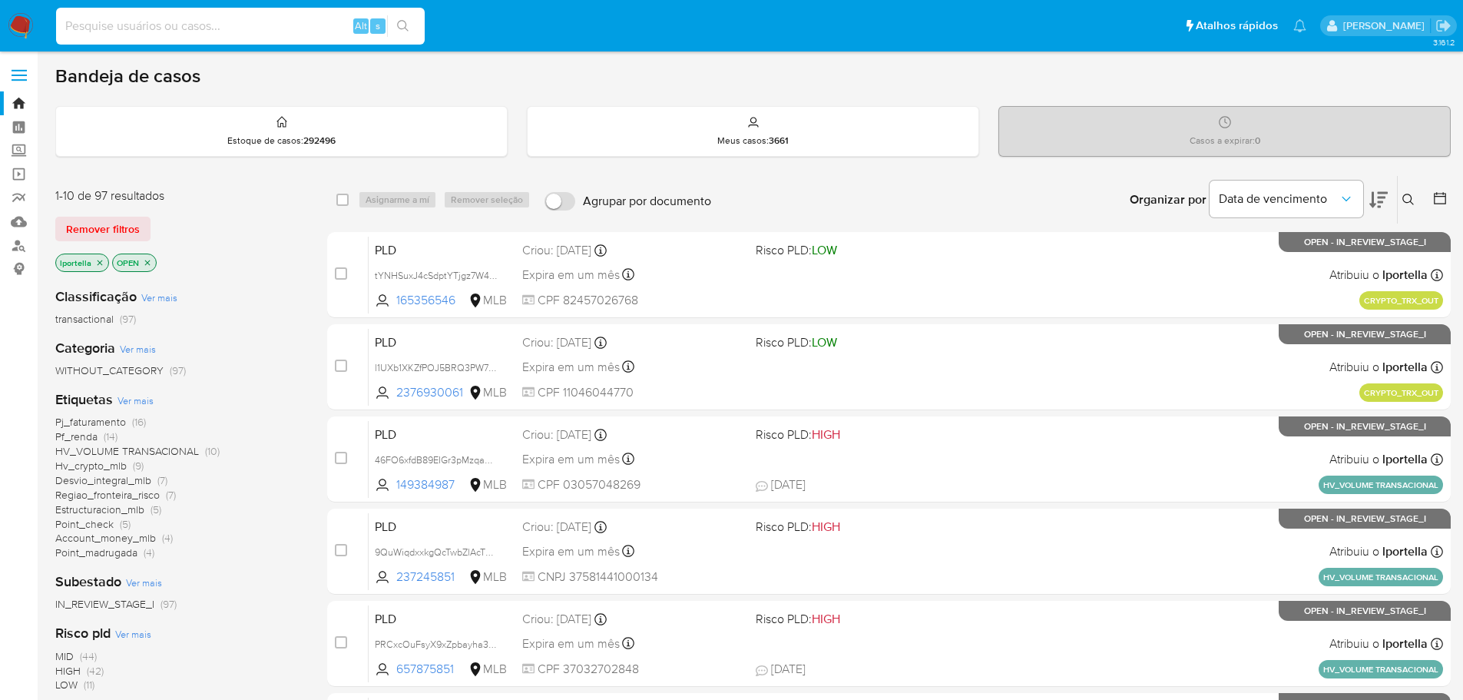
click at [298, 27] on input at bounding box center [240, 26] width 369 height 20
paste input "5aek44CEVmIcOU78aTMvAzAG"
type input "5aek44CEVmIcOU78aTMvAzAG"
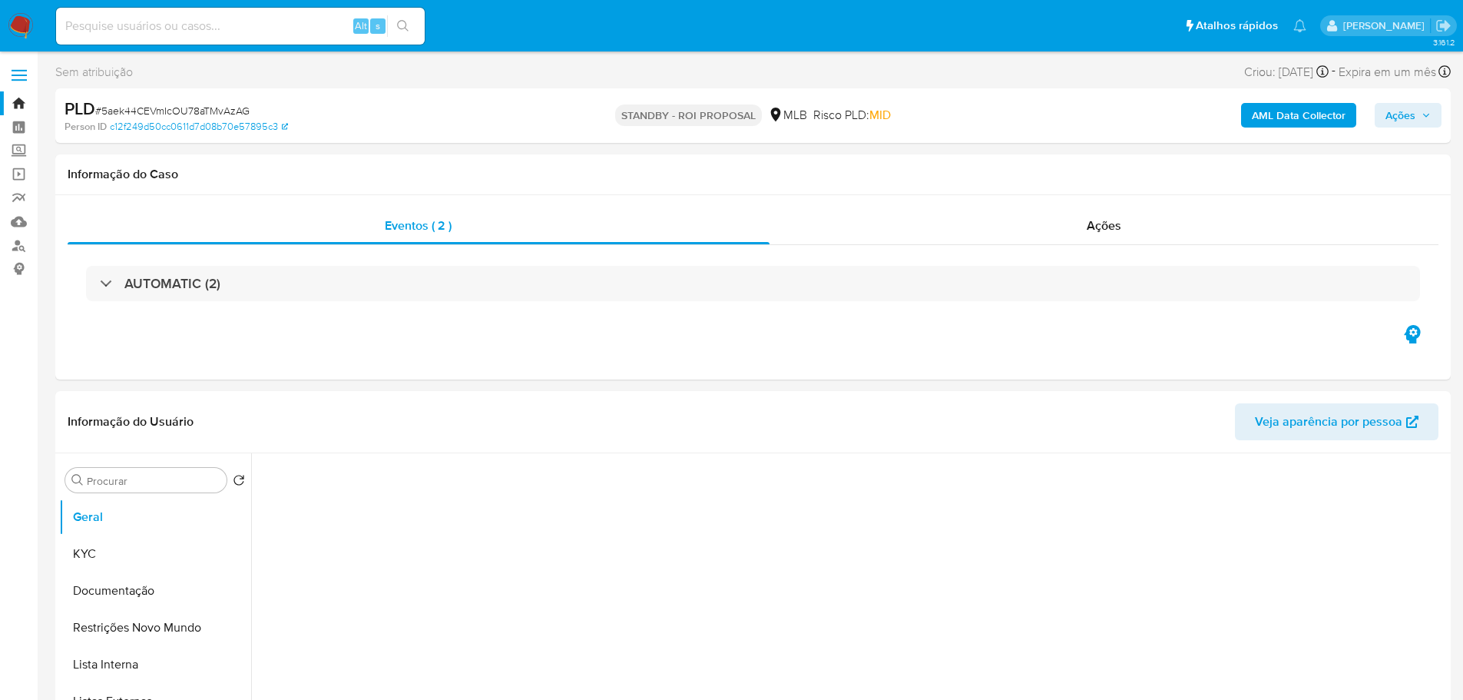
select select "10"
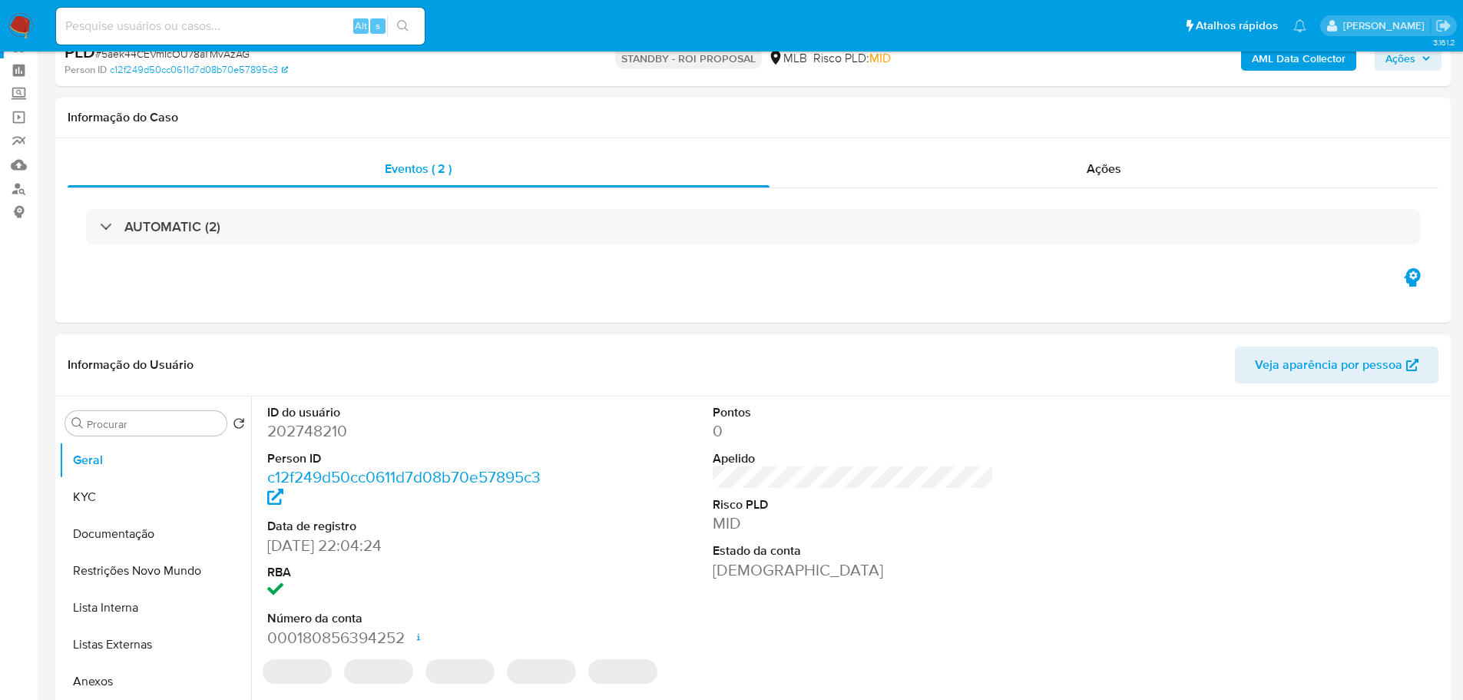
scroll to position [154, 0]
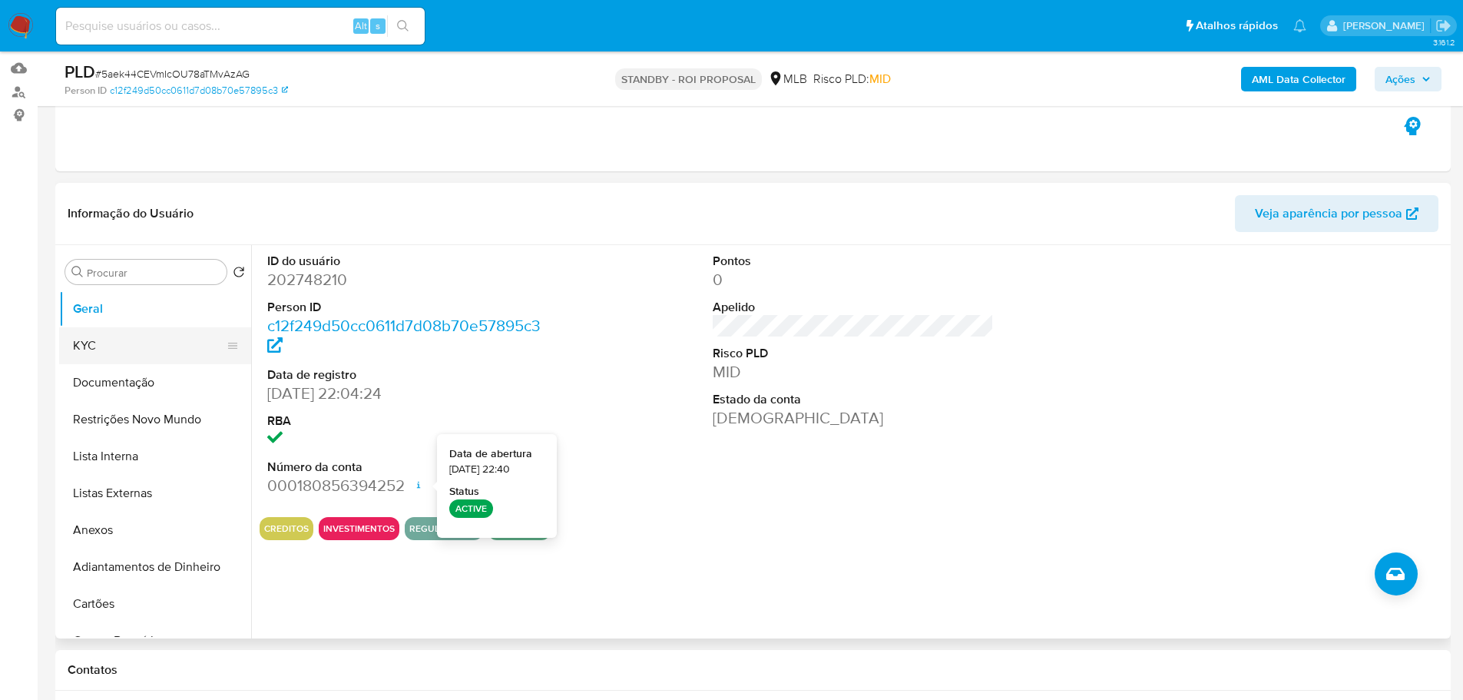
click at [159, 334] on button "KYC" at bounding box center [149, 345] width 180 height 37
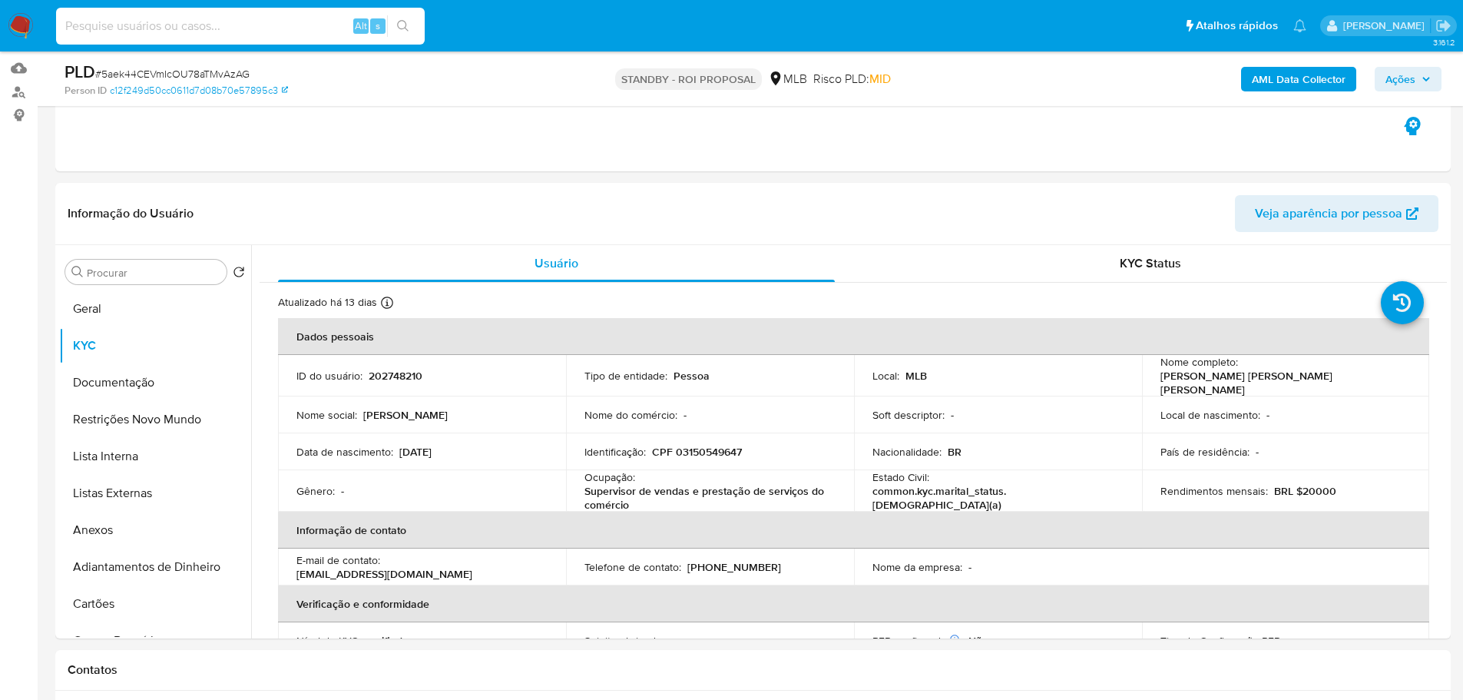
click at [278, 22] on input at bounding box center [240, 26] width 369 height 20
paste input "eaPzCiNIGhfPdFYHTQOVBUEY"
type input "eaPzCiNIGhfPdFYHTQOVBUEY"
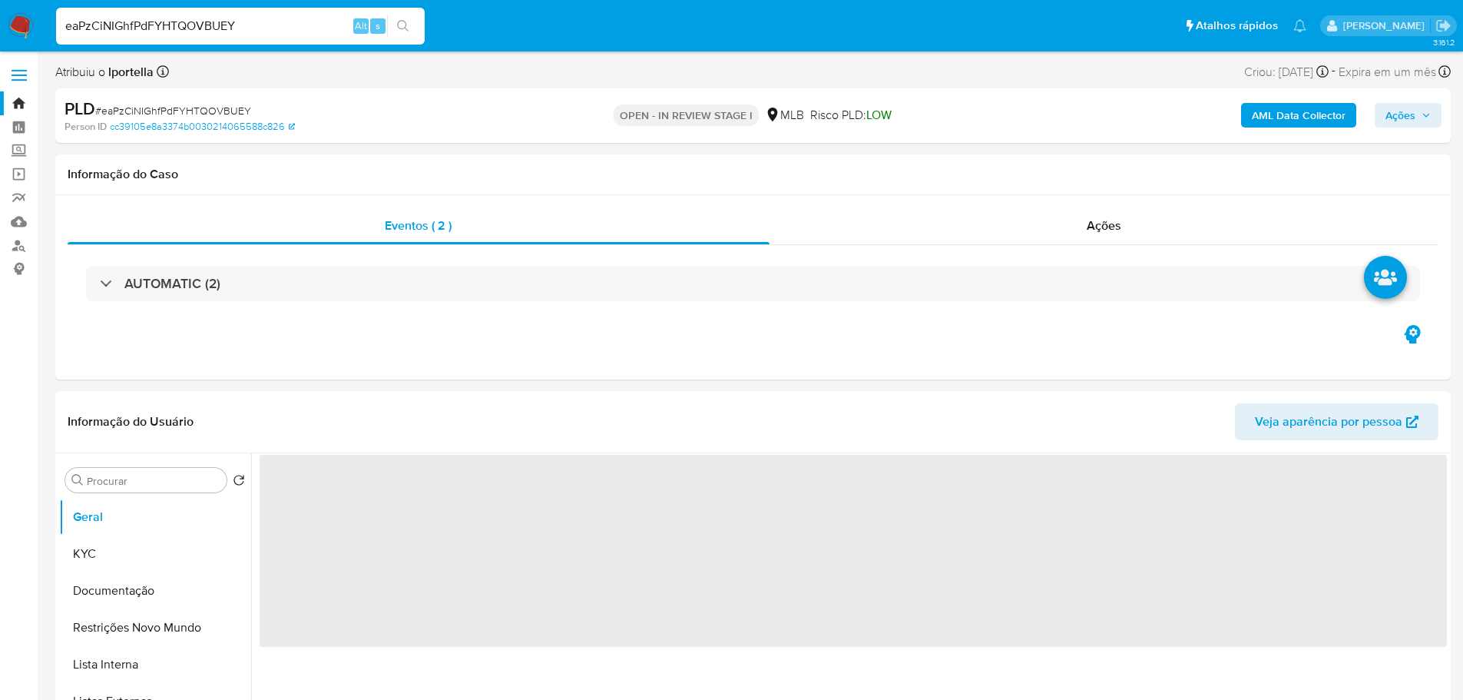
select select "10"
